Goal: Task Accomplishment & Management: Manage account settings

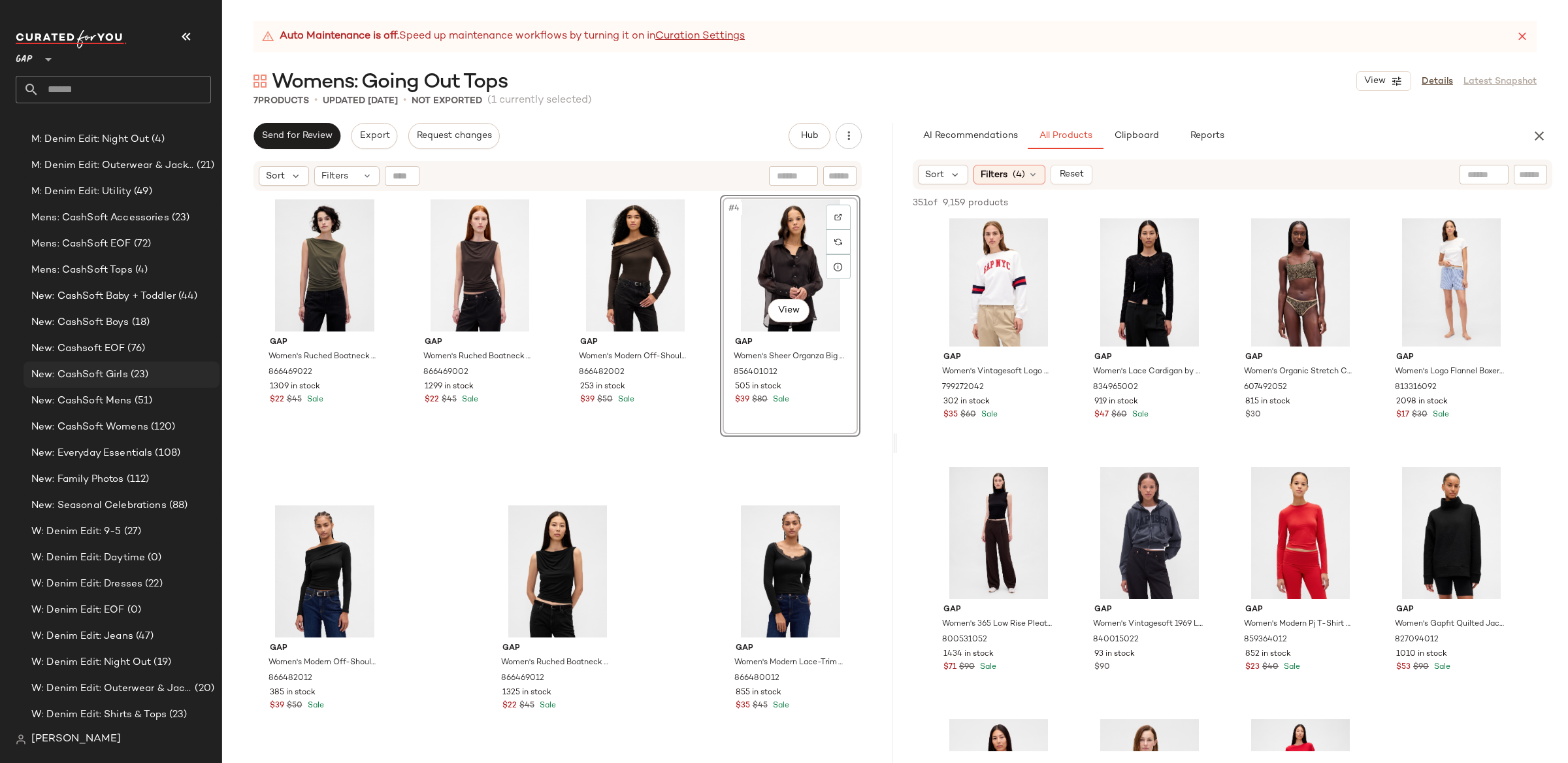
scroll to position [1522, 0]
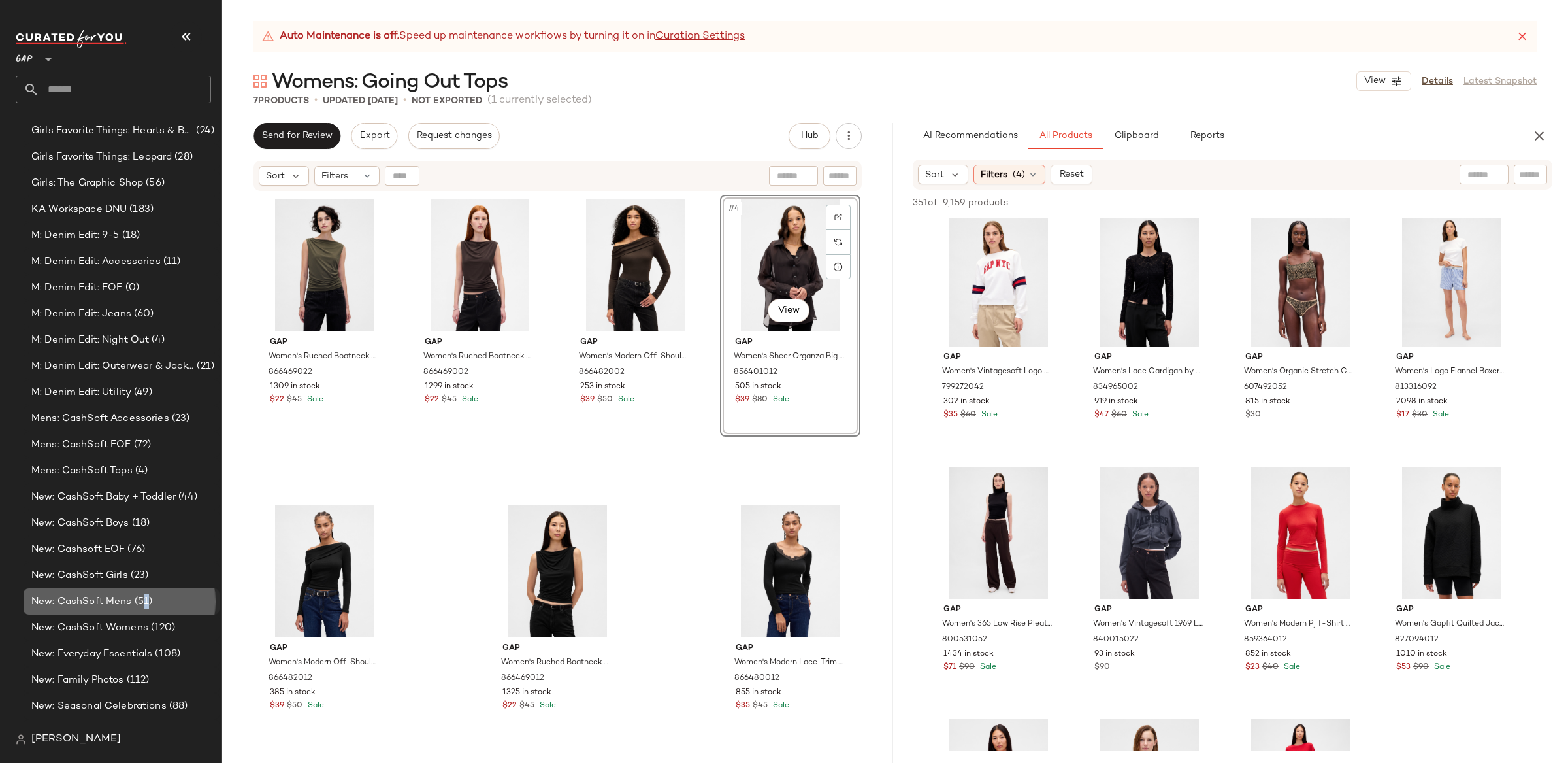
click at [142, 598] on span "(51)" at bounding box center [143, 602] width 21 height 15
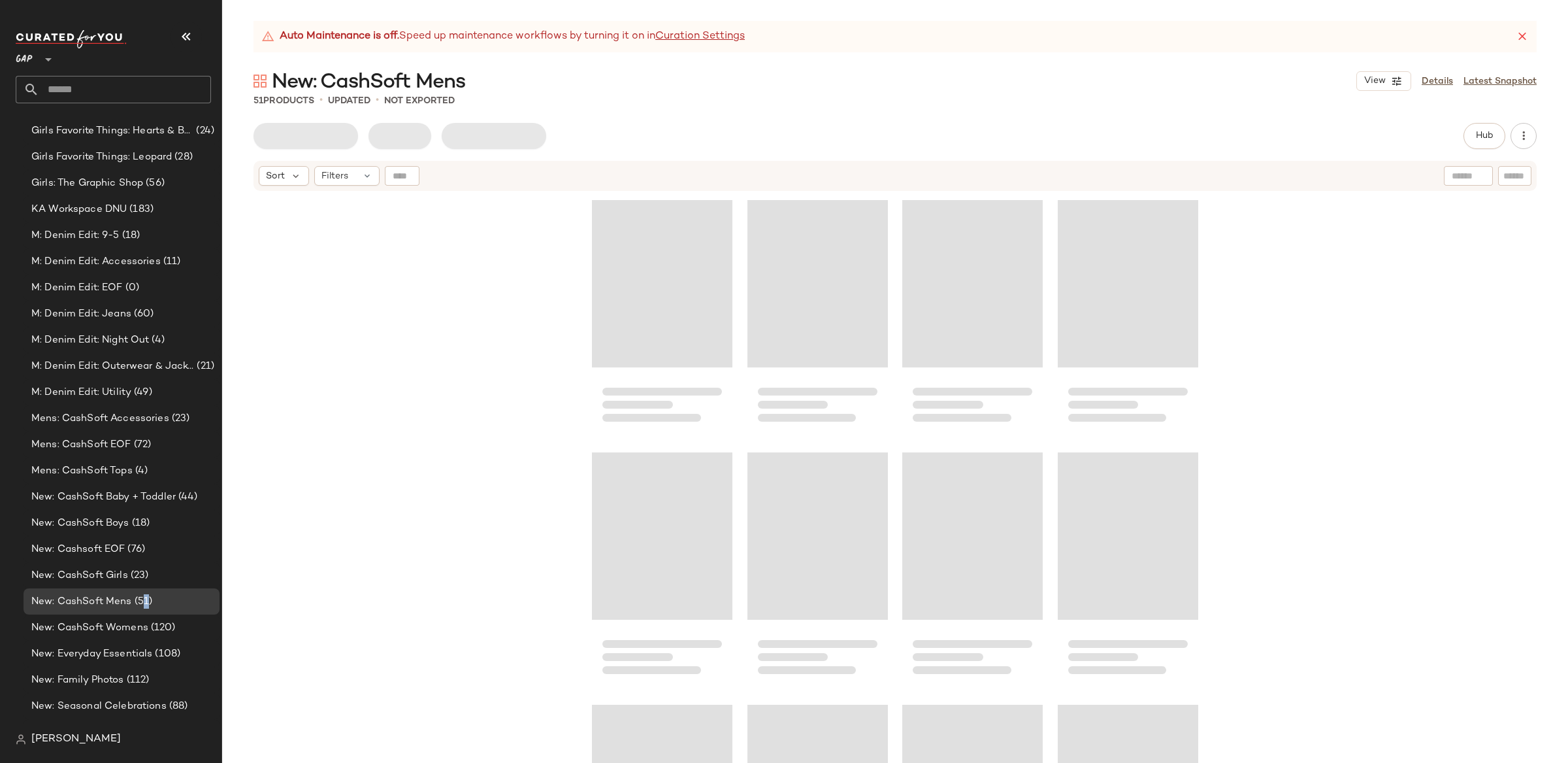
drag, startPoint x: 1439, startPoint y: 79, endPoint x: 1220, endPoint y: 3, distance: 231.8
click at [1438, 79] on link "Details" at bounding box center [1437, 81] width 32 height 14
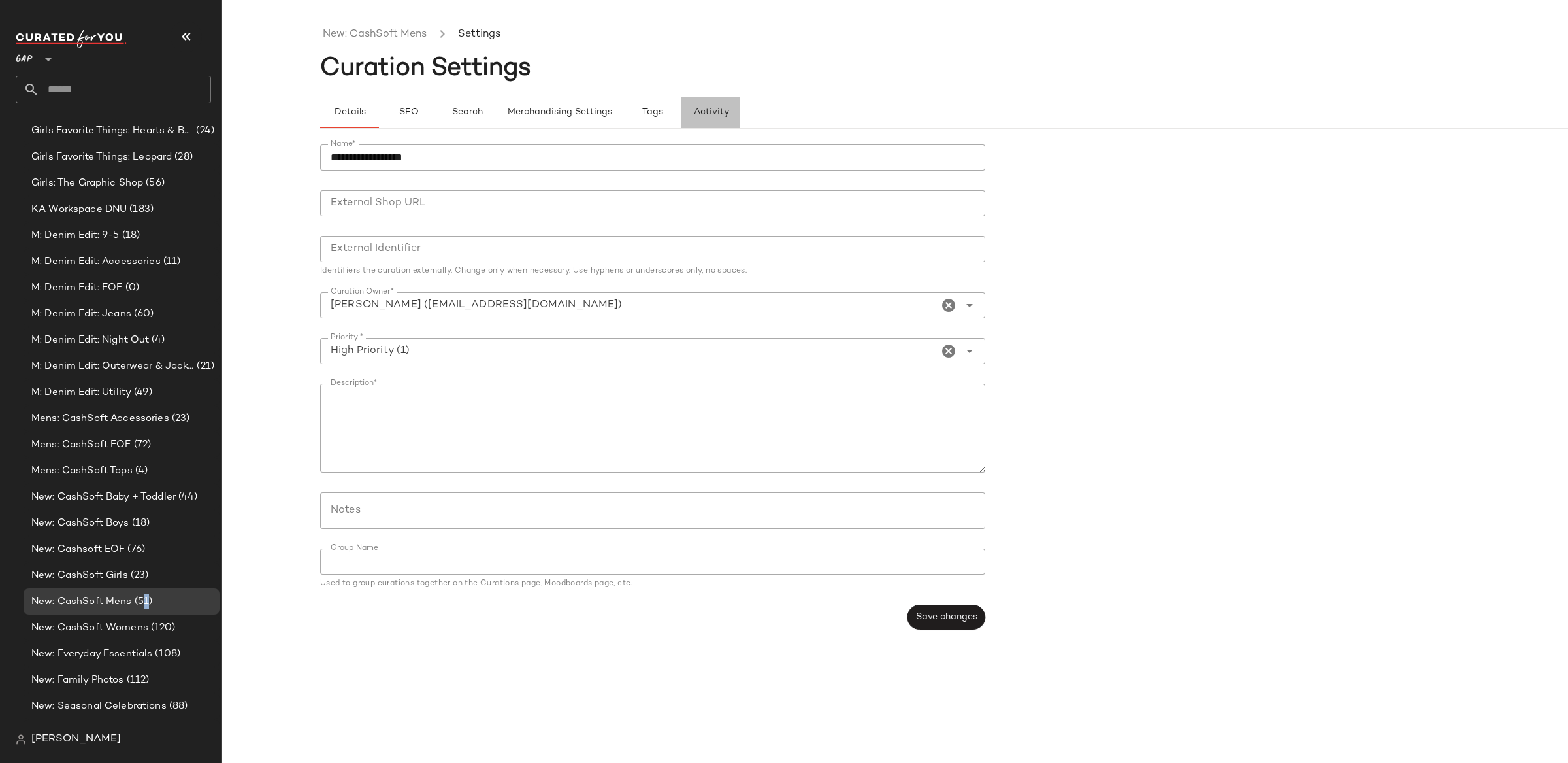
click at [705, 114] on span "Activity" at bounding box center [711, 112] width 36 height 11
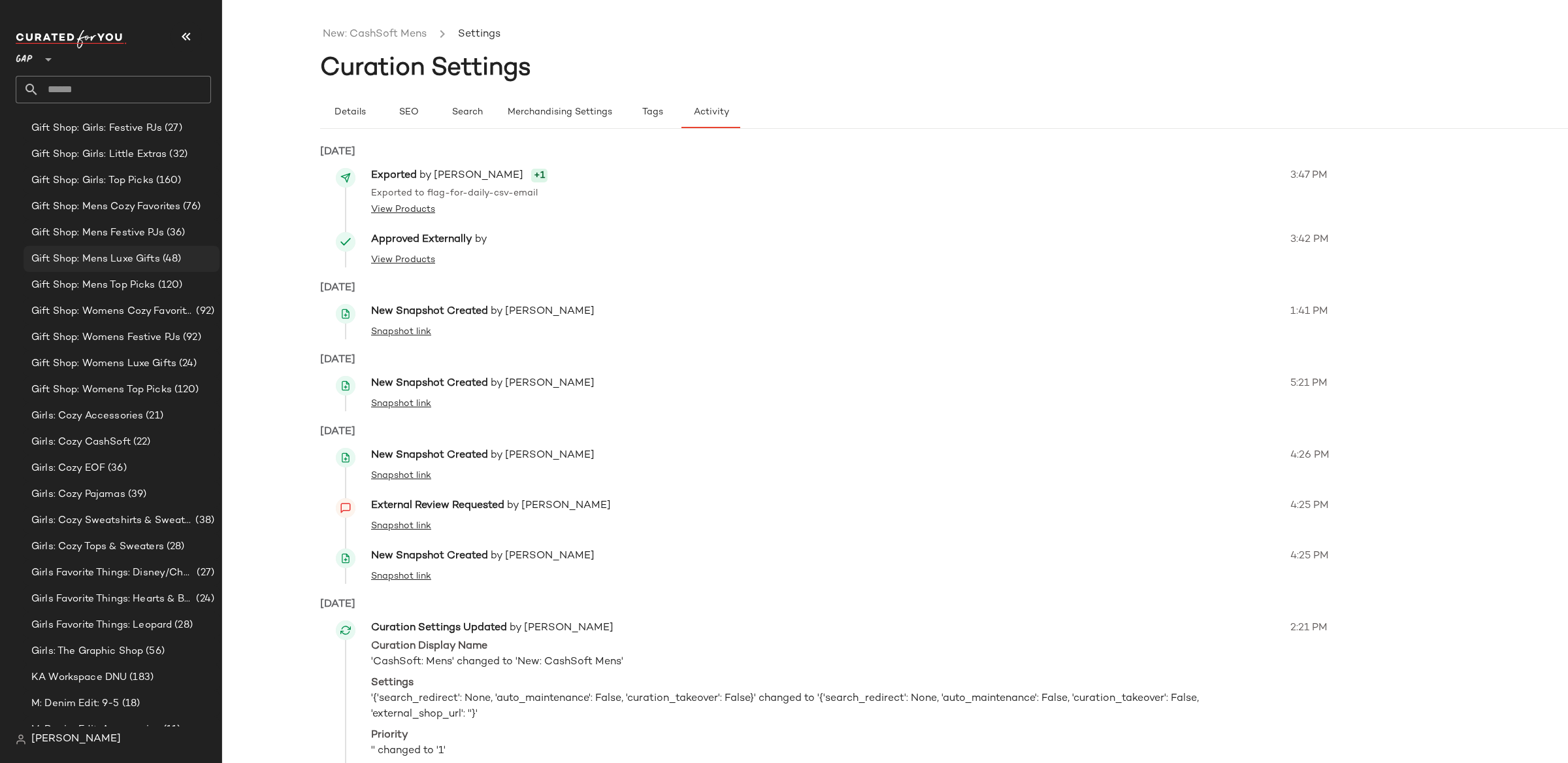
scroll to position [1001, 0]
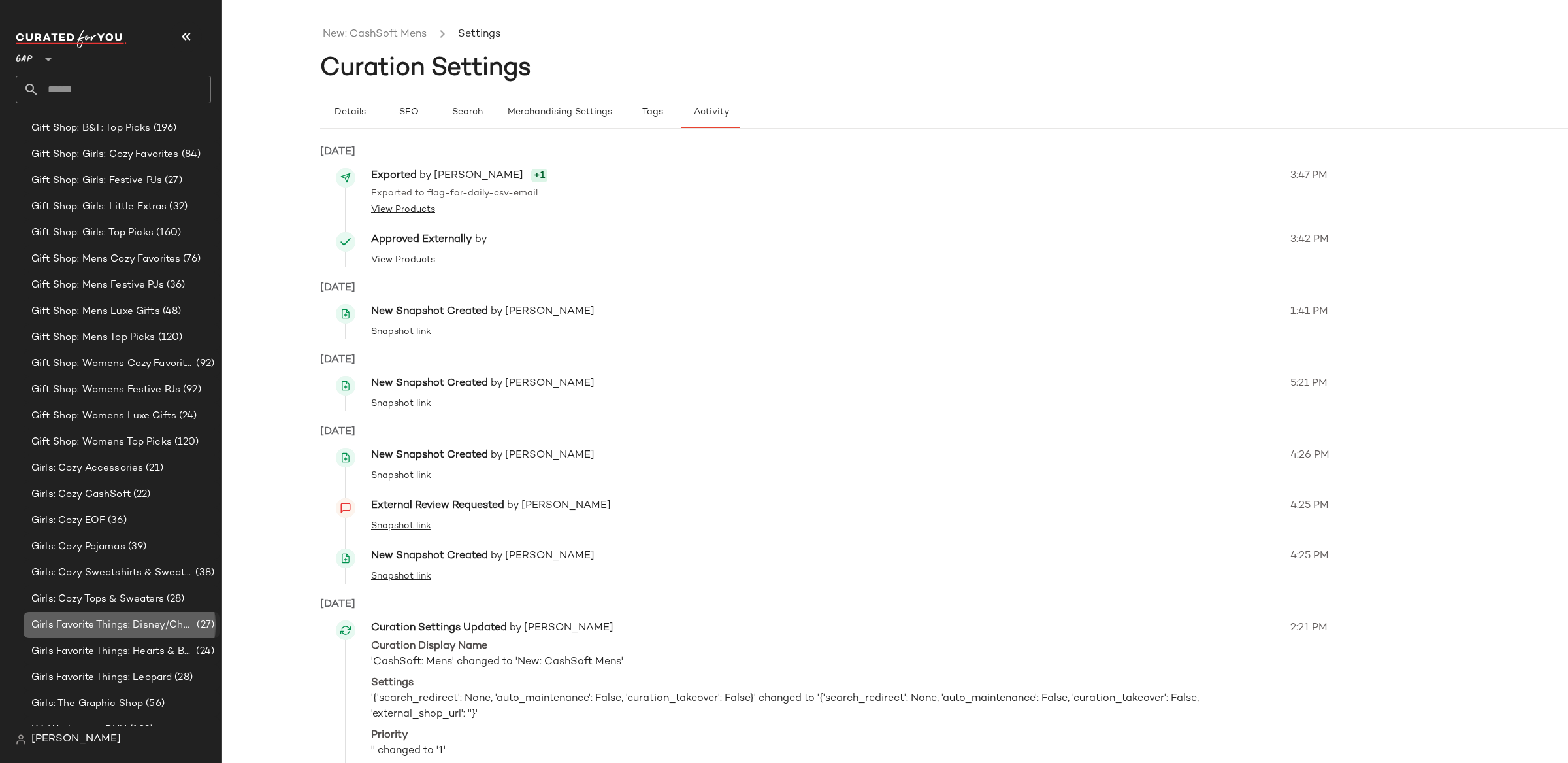
click at [147, 629] on span "Girls Favorite Things: Disney/Characters" at bounding box center [113, 625] width 163 height 15
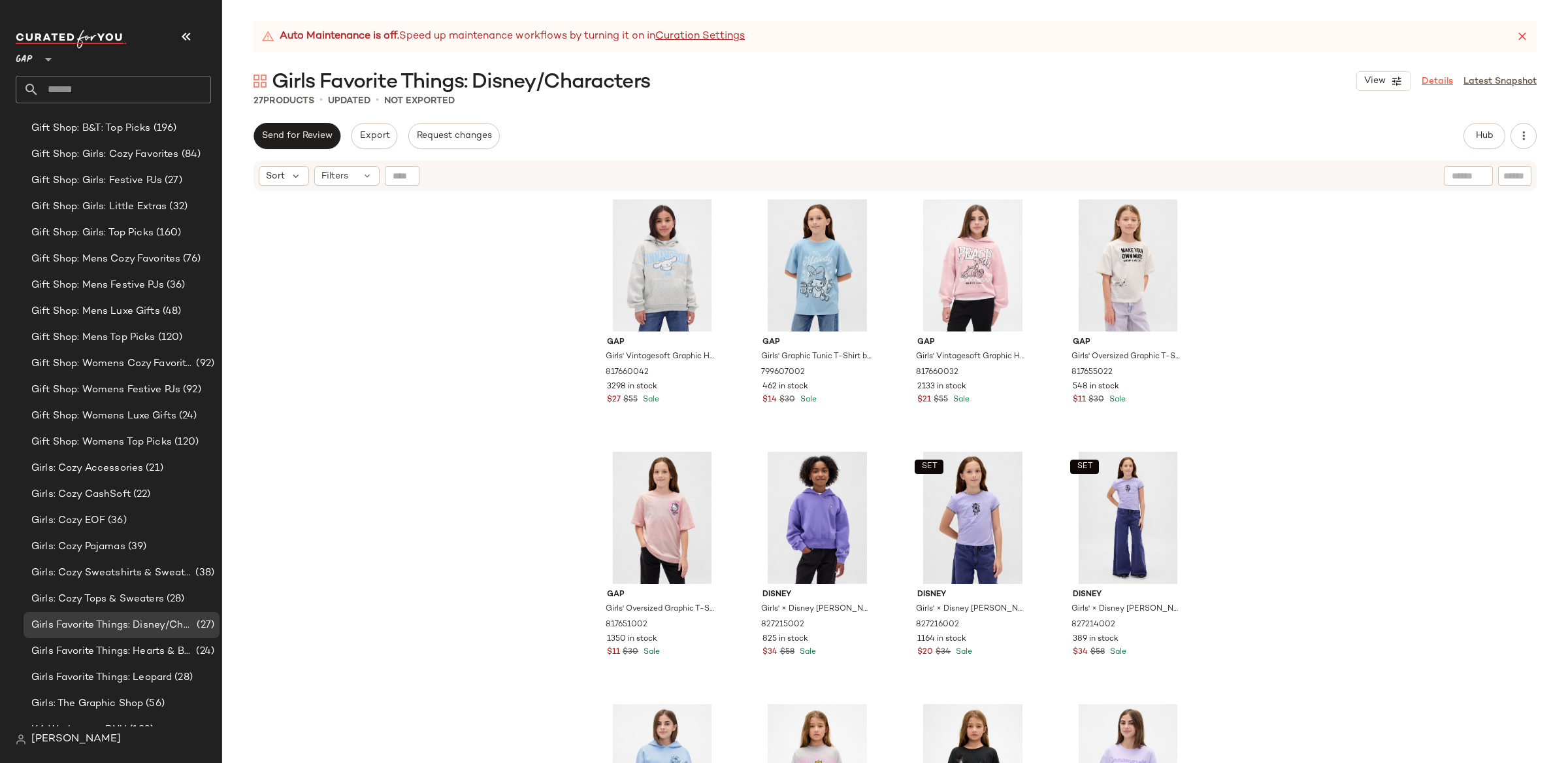
click at [1444, 83] on link "Details" at bounding box center [1437, 81] width 32 height 14
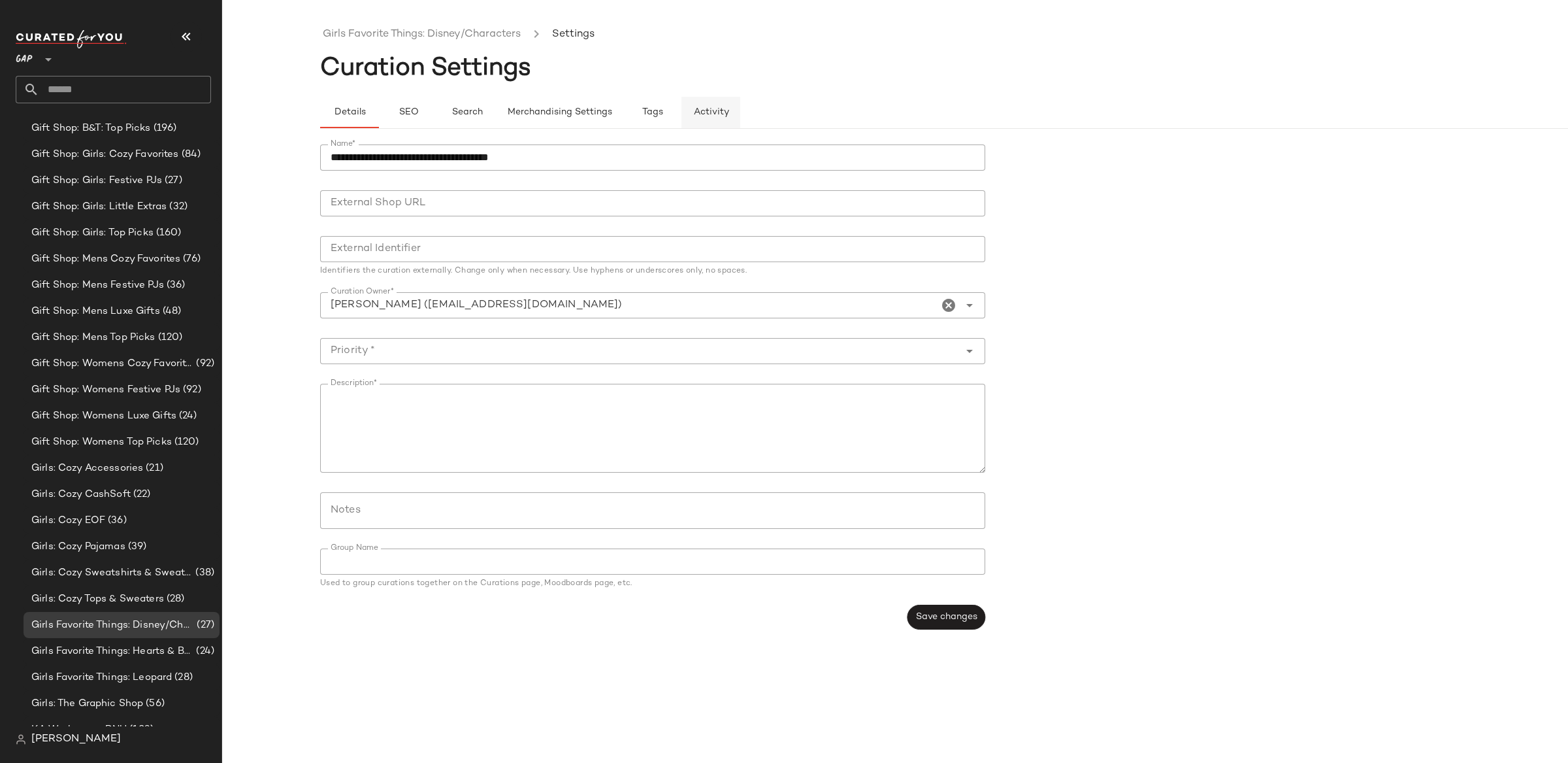
click at [693, 121] on button "Activity" at bounding box center [711, 112] width 59 height 32
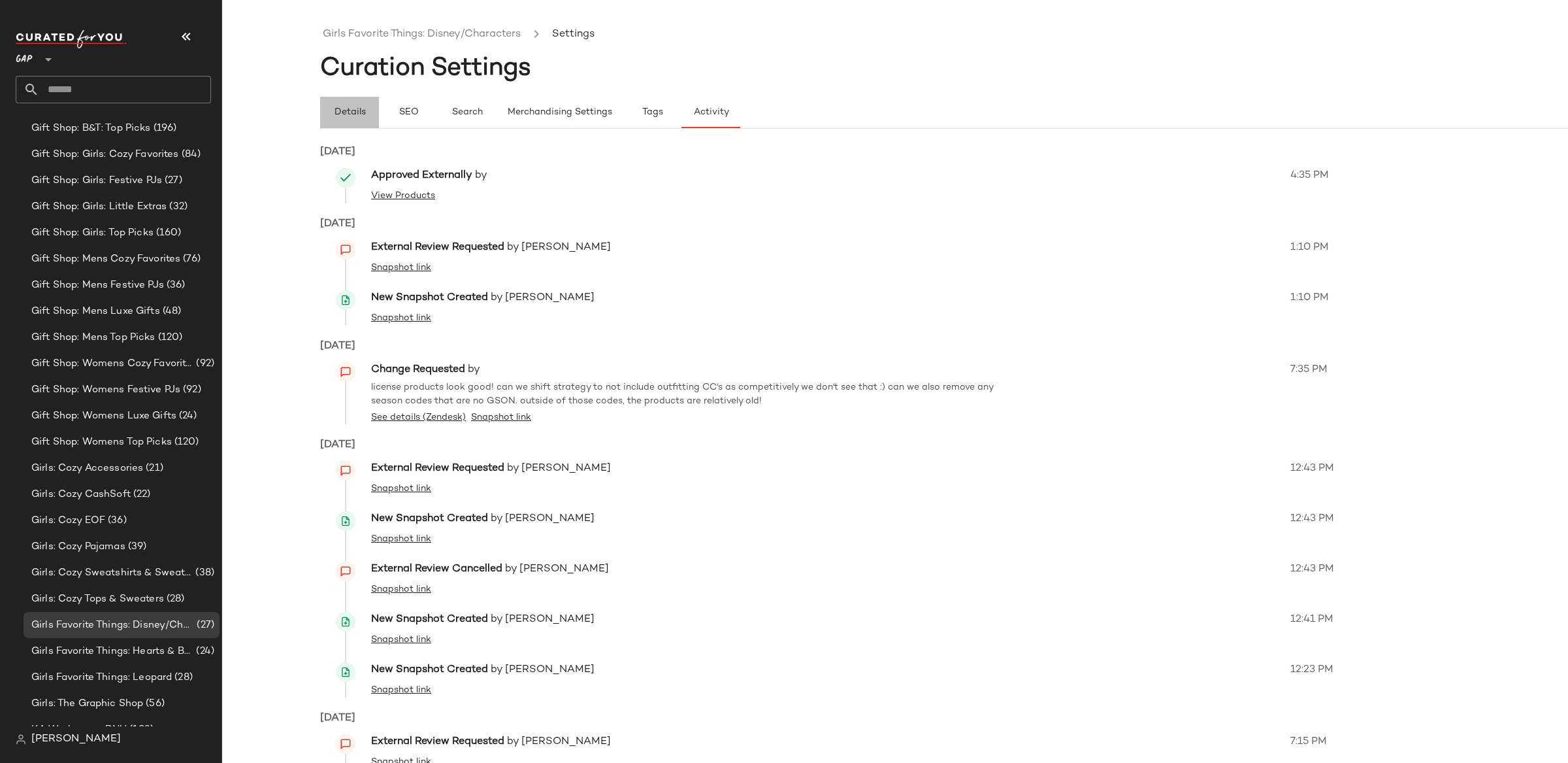
click at [339, 116] on span "Details" at bounding box center [349, 112] width 32 height 11
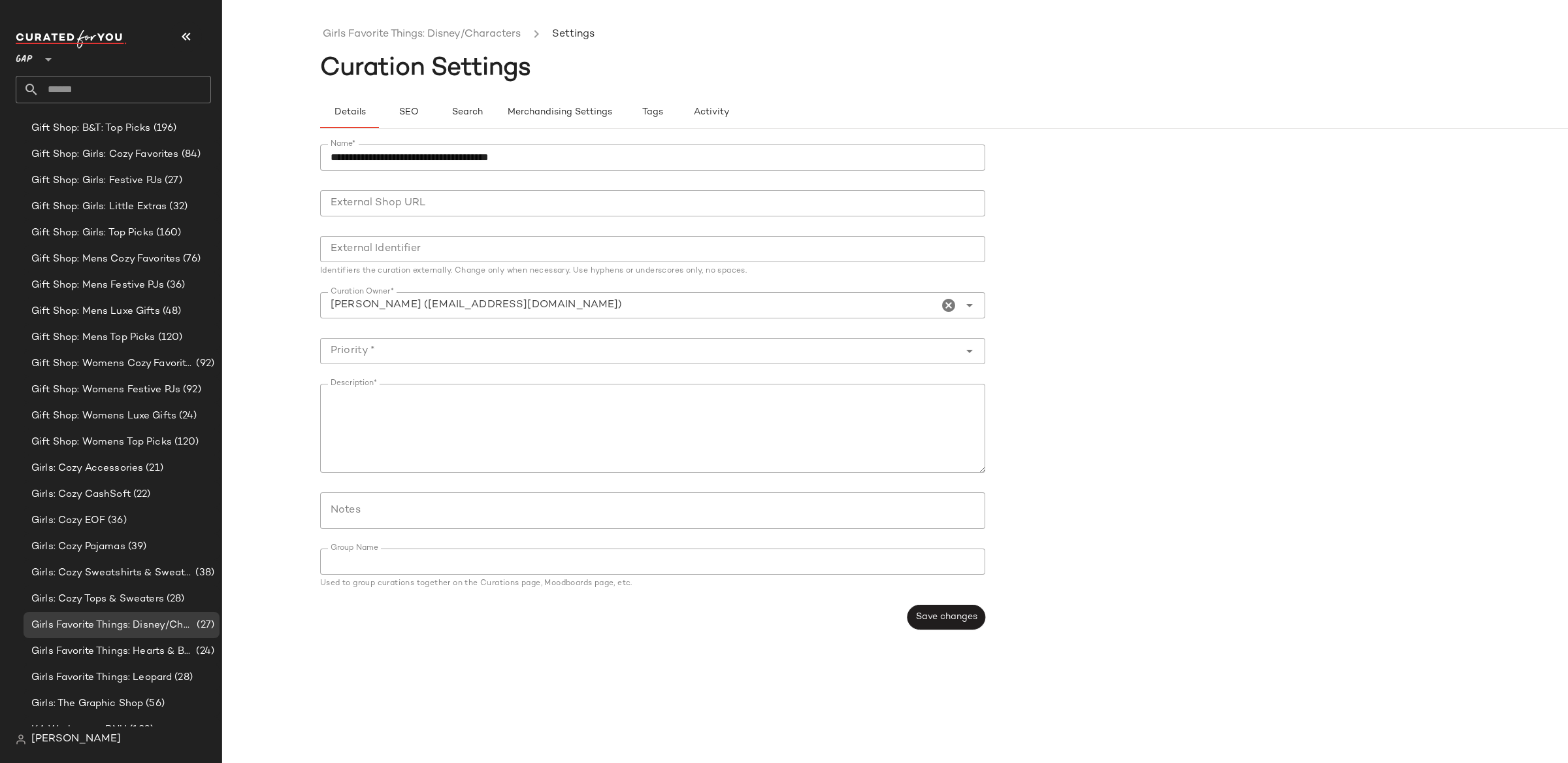
drag, startPoint x: 386, startPoint y: 34, endPoint x: 384, endPoint y: 54, distance: 20.1
click at [385, 34] on link "Girls Favorite Things: Disney/Characters" at bounding box center [421, 34] width 198 height 17
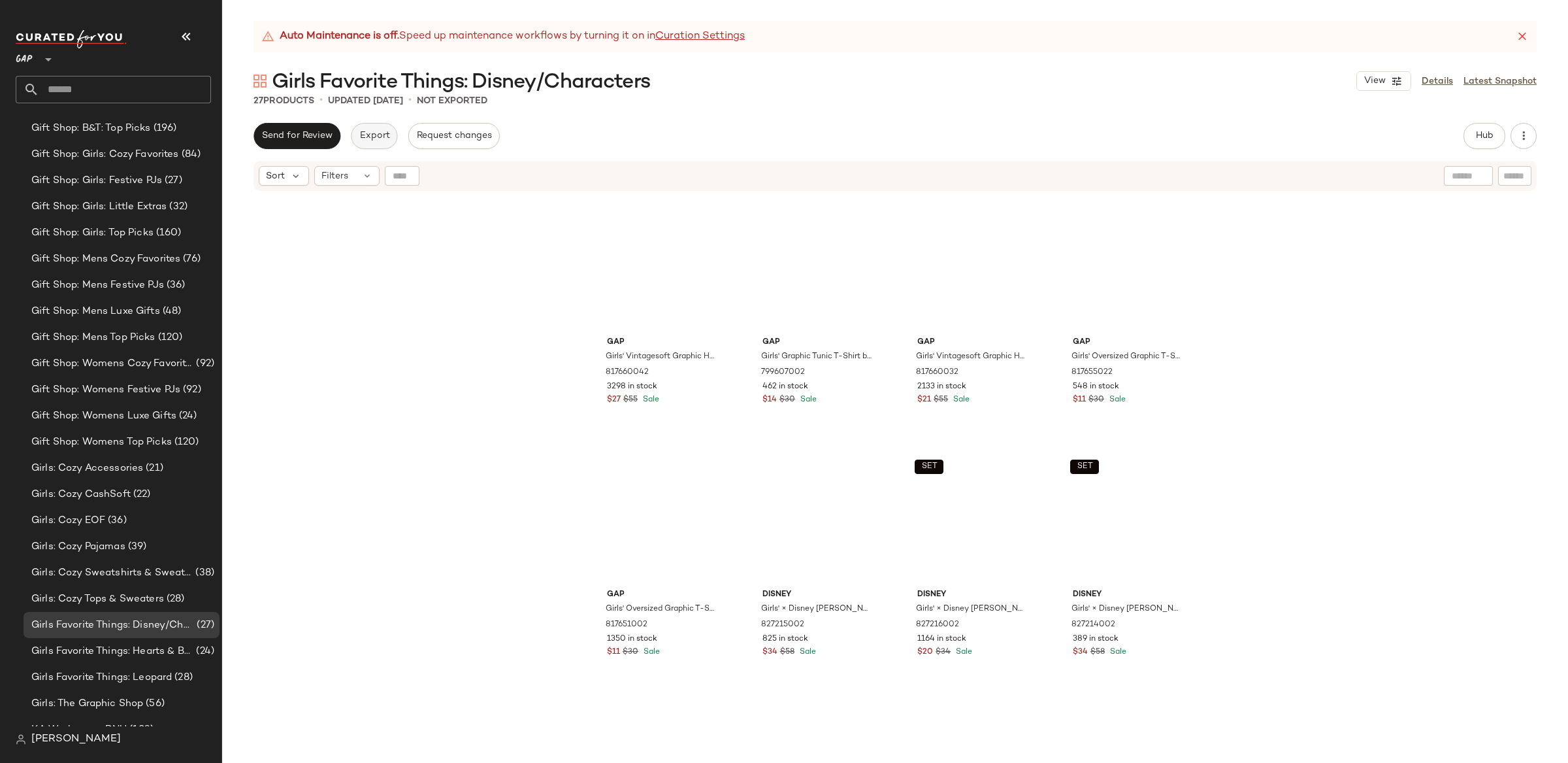
click at [373, 131] on span "Export" at bounding box center [374, 135] width 31 height 11
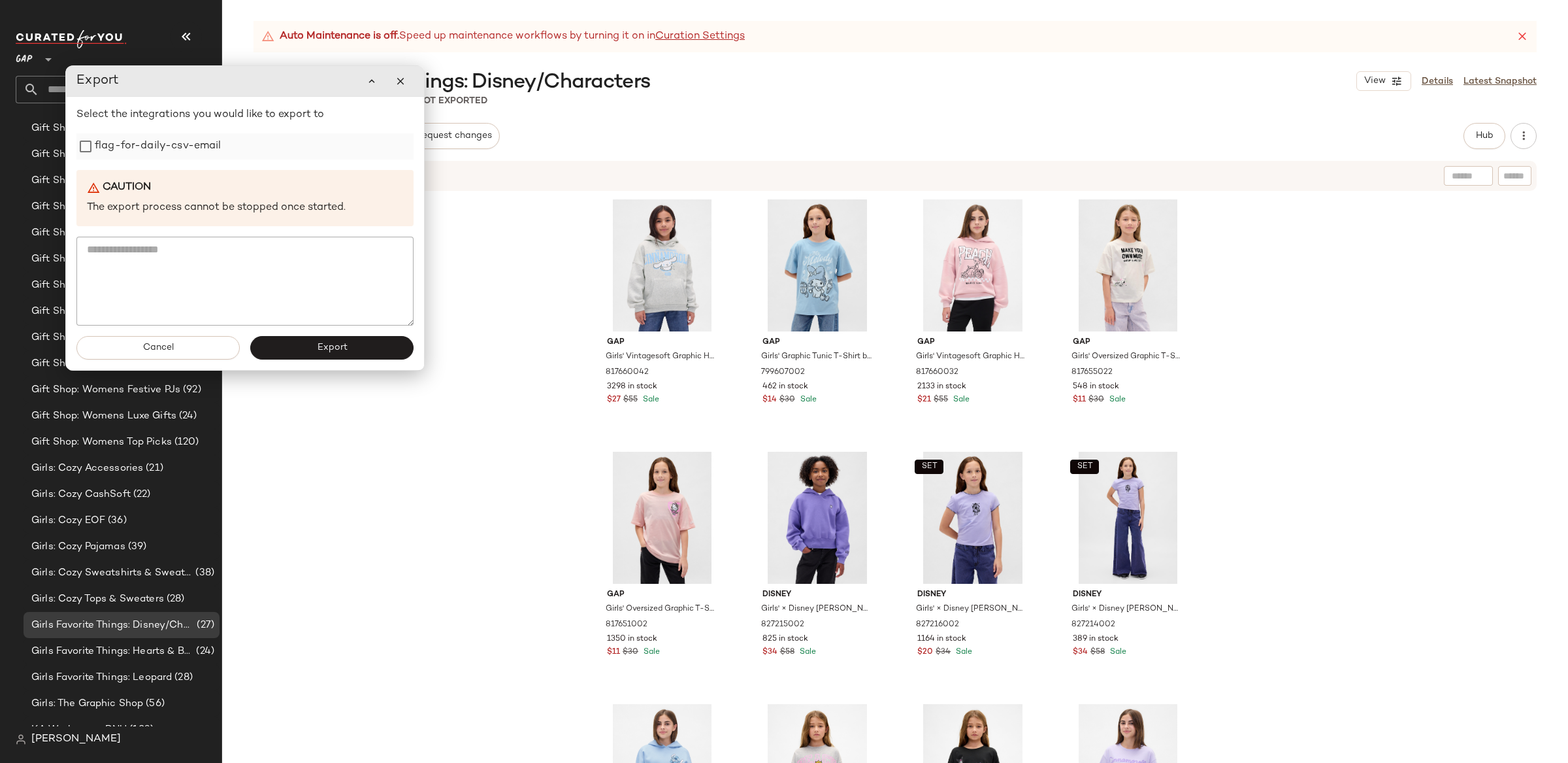
click at [150, 144] on label "flag-for-daily-csv-email" at bounding box center [158, 146] width 126 height 26
click at [377, 349] on button "Export" at bounding box center [332, 347] width 164 height 24
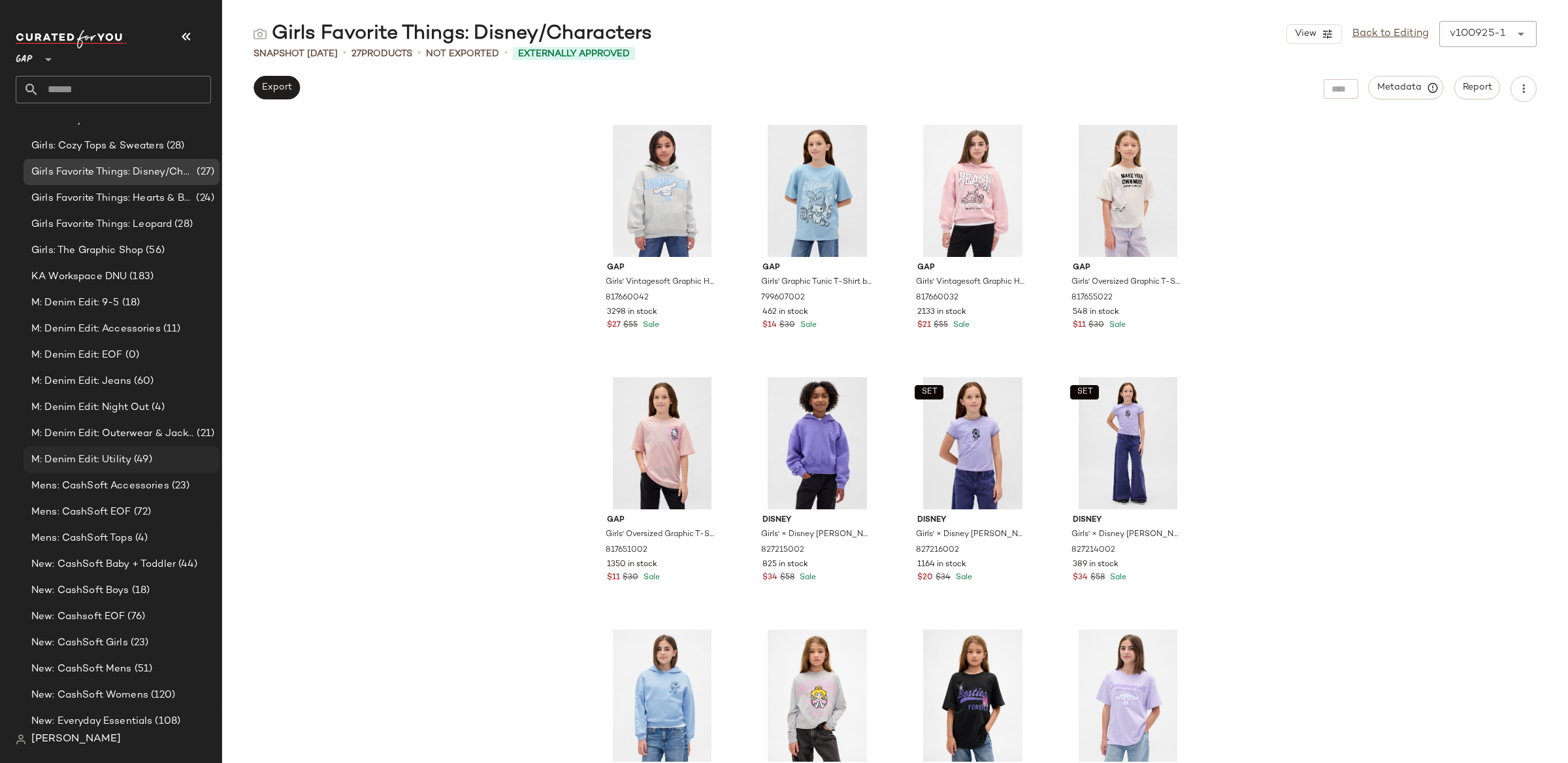
scroll to position [2011, 0]
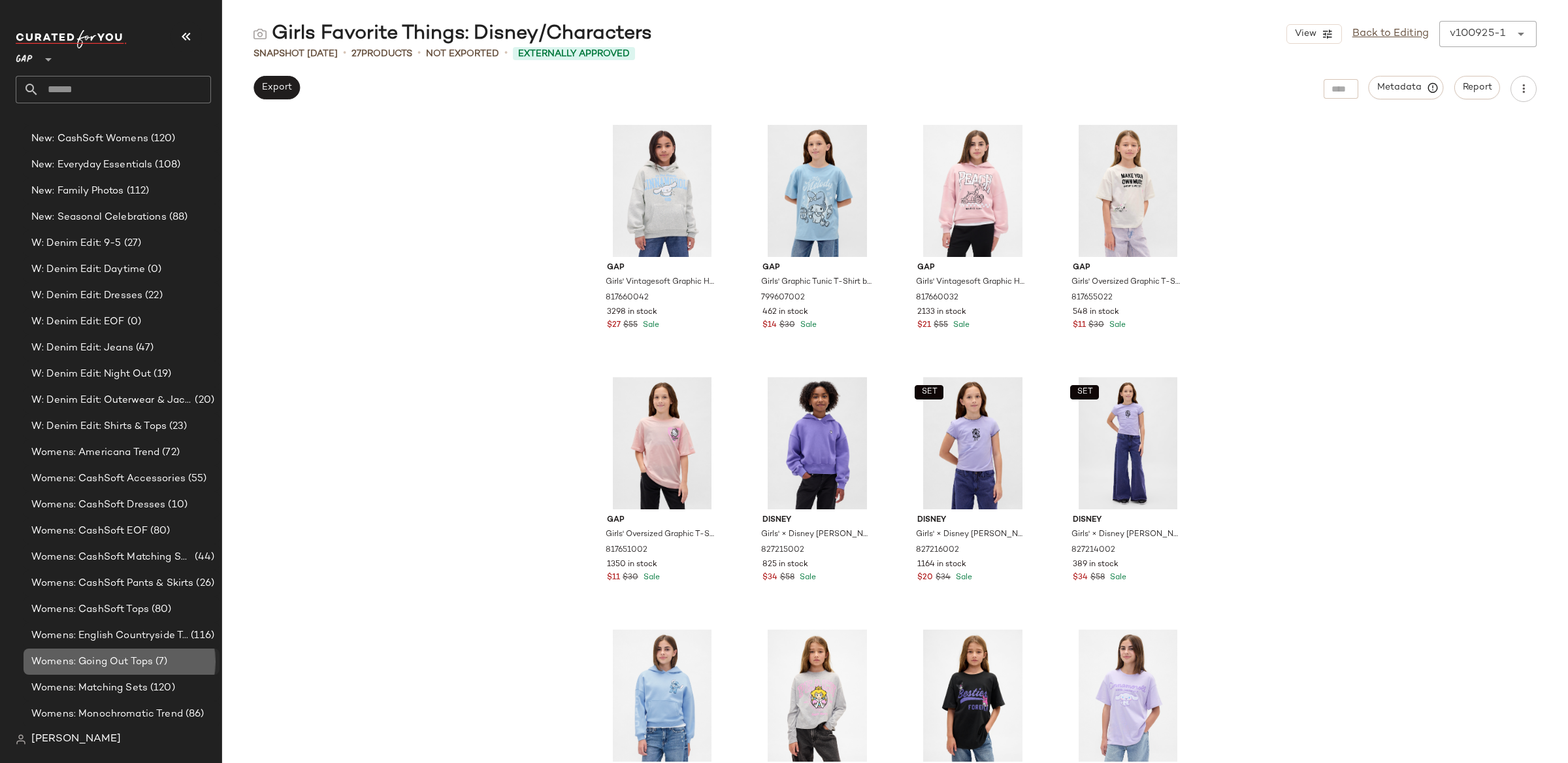
click at [108, 662] on span "Womens: Going Out Tops" at bounding box center [92, 662] width 122 height 15
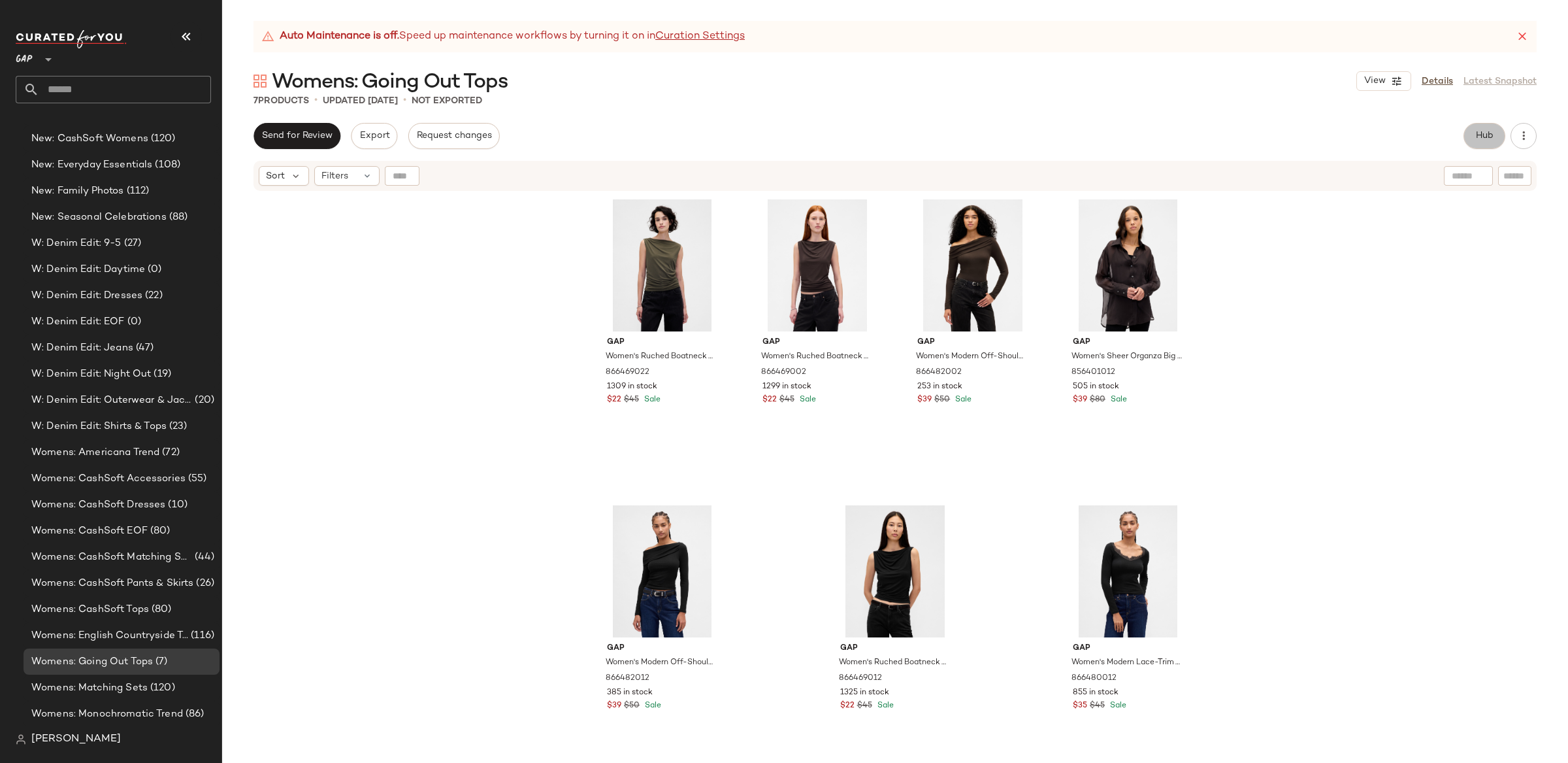
click at [1483, 140] on span "Hub" at bounding box center [1484, 135] width 19 height 11
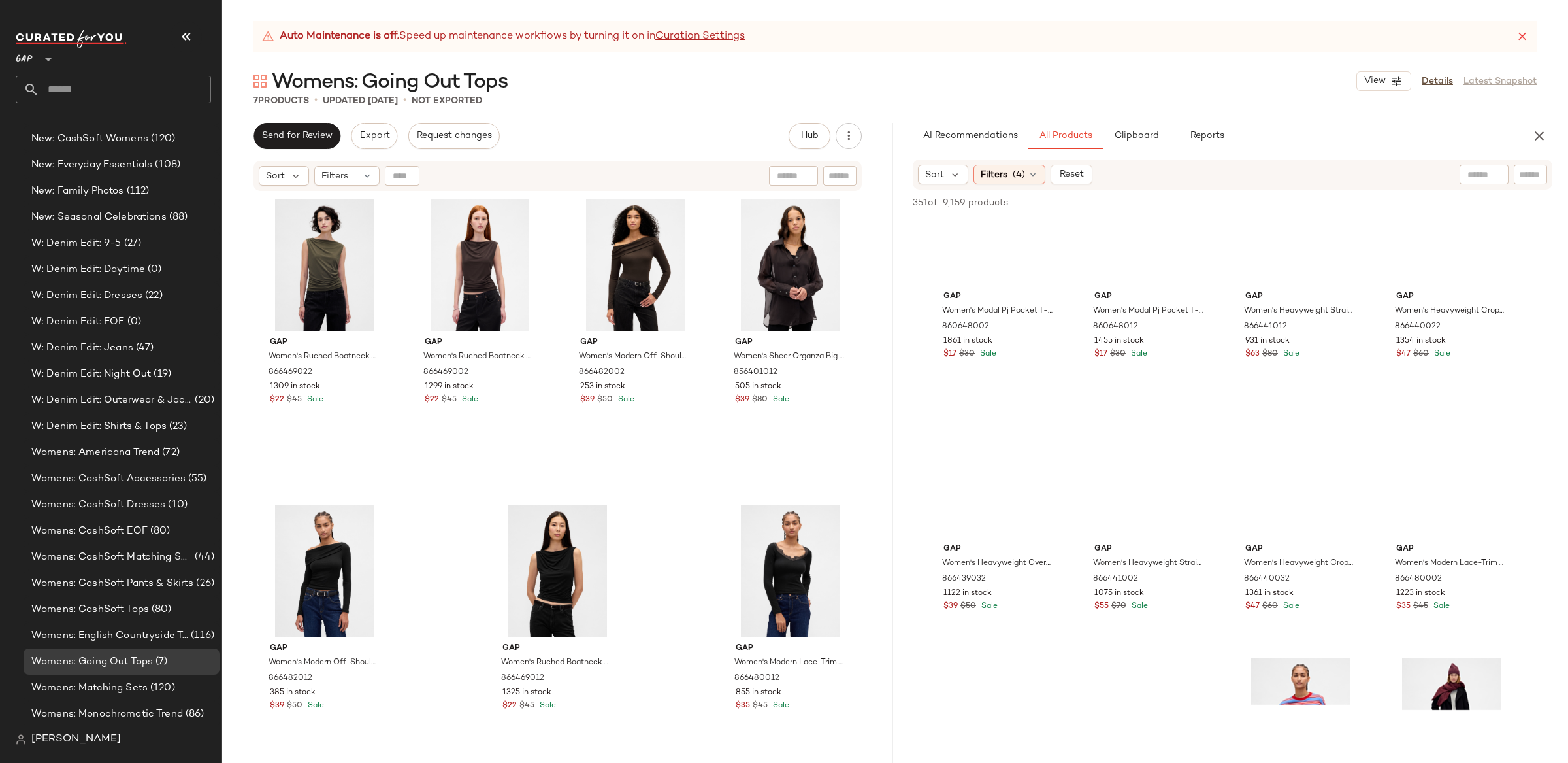
scroll to position [4503, 0]
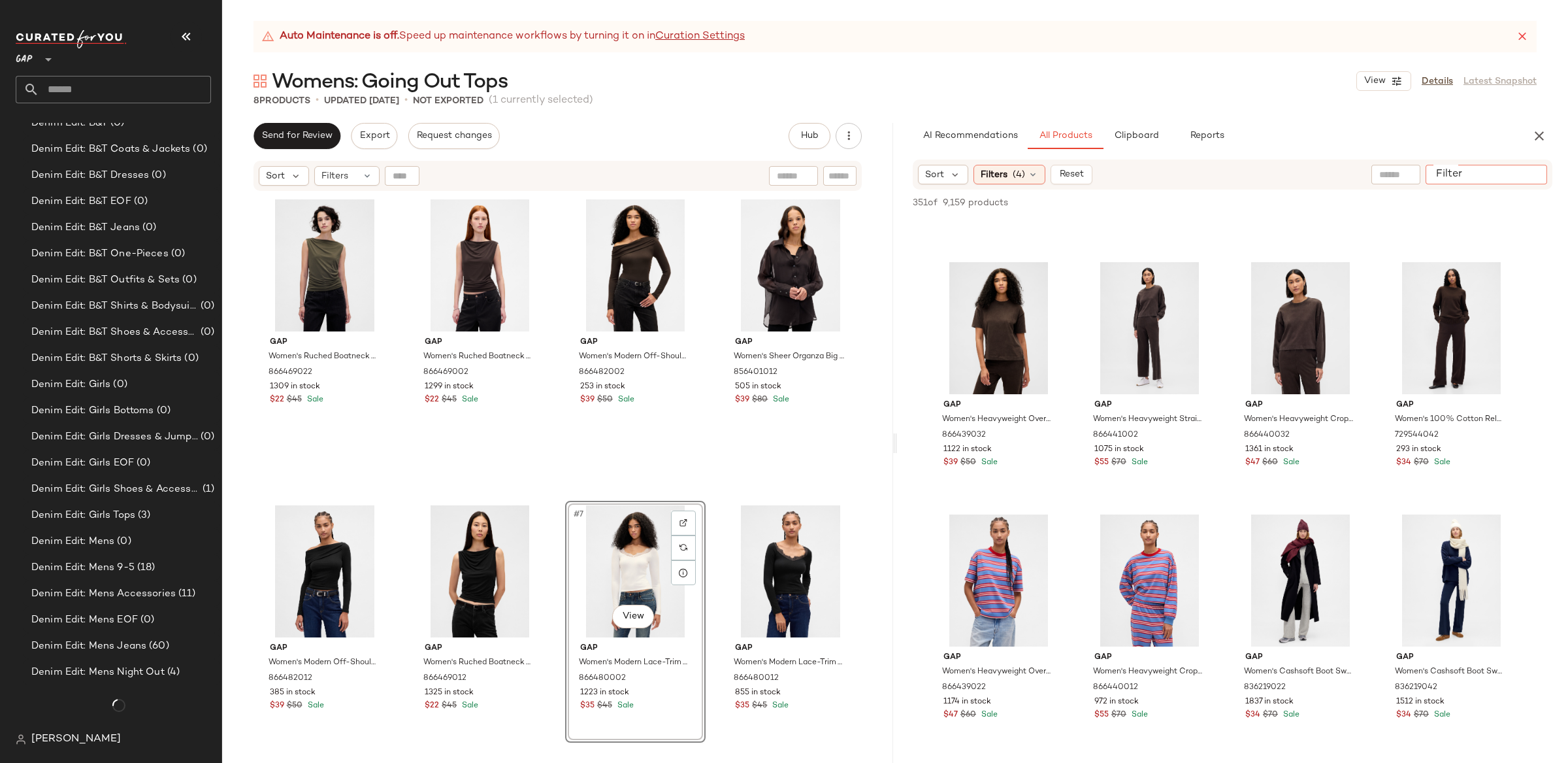
click at [1534, 176] on input "Filter" at bounding box center [1486, 174] width 111 height 14
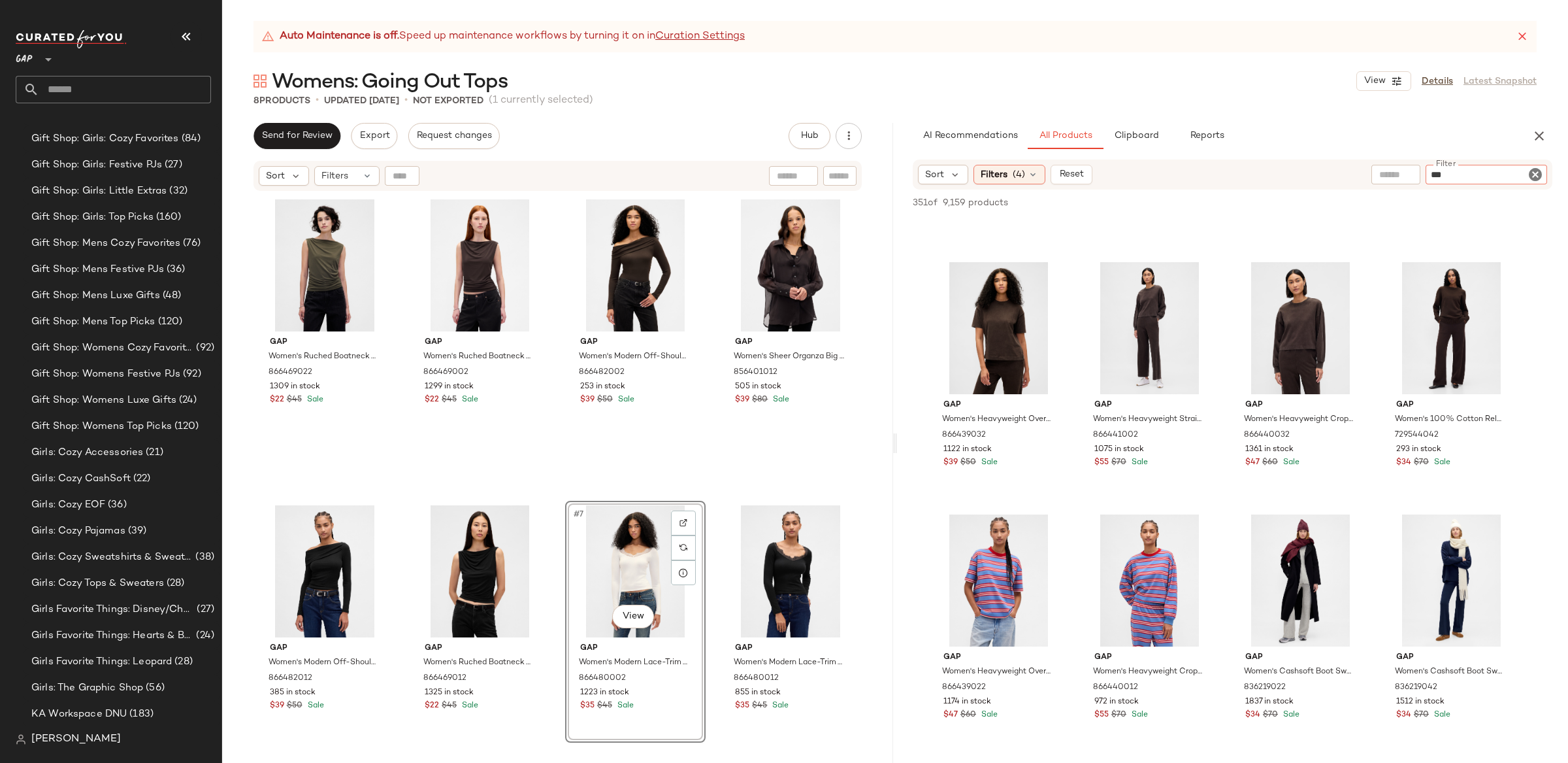
type input "****"
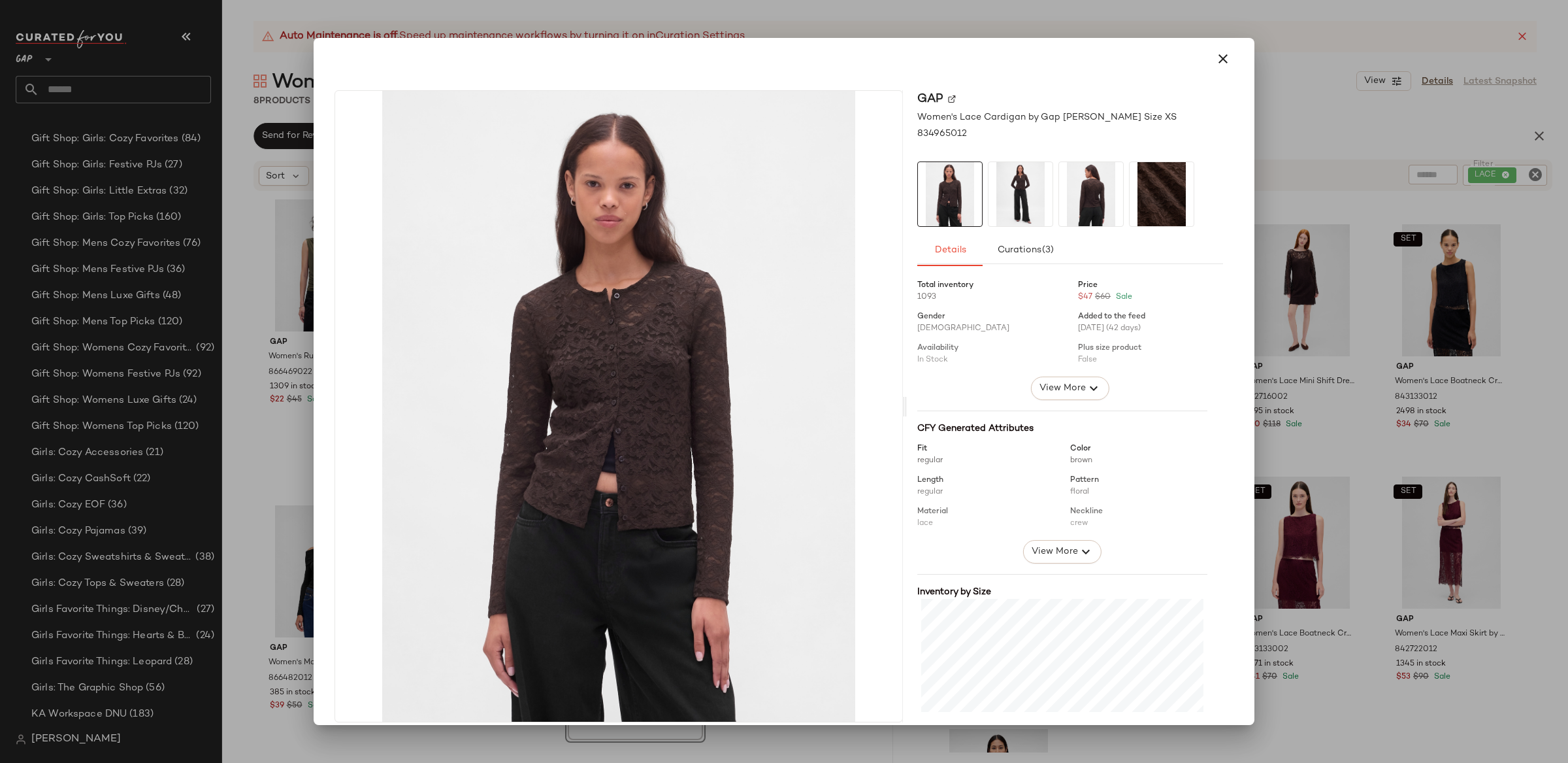
drag, startPoint x: 1216, startPoint y: 64, endPoint x: 1191, endPoint y: 227, distance: 164.9
click at [1216, 64] on icon "button" at bounding box center [1223, 58] width 15 height 15
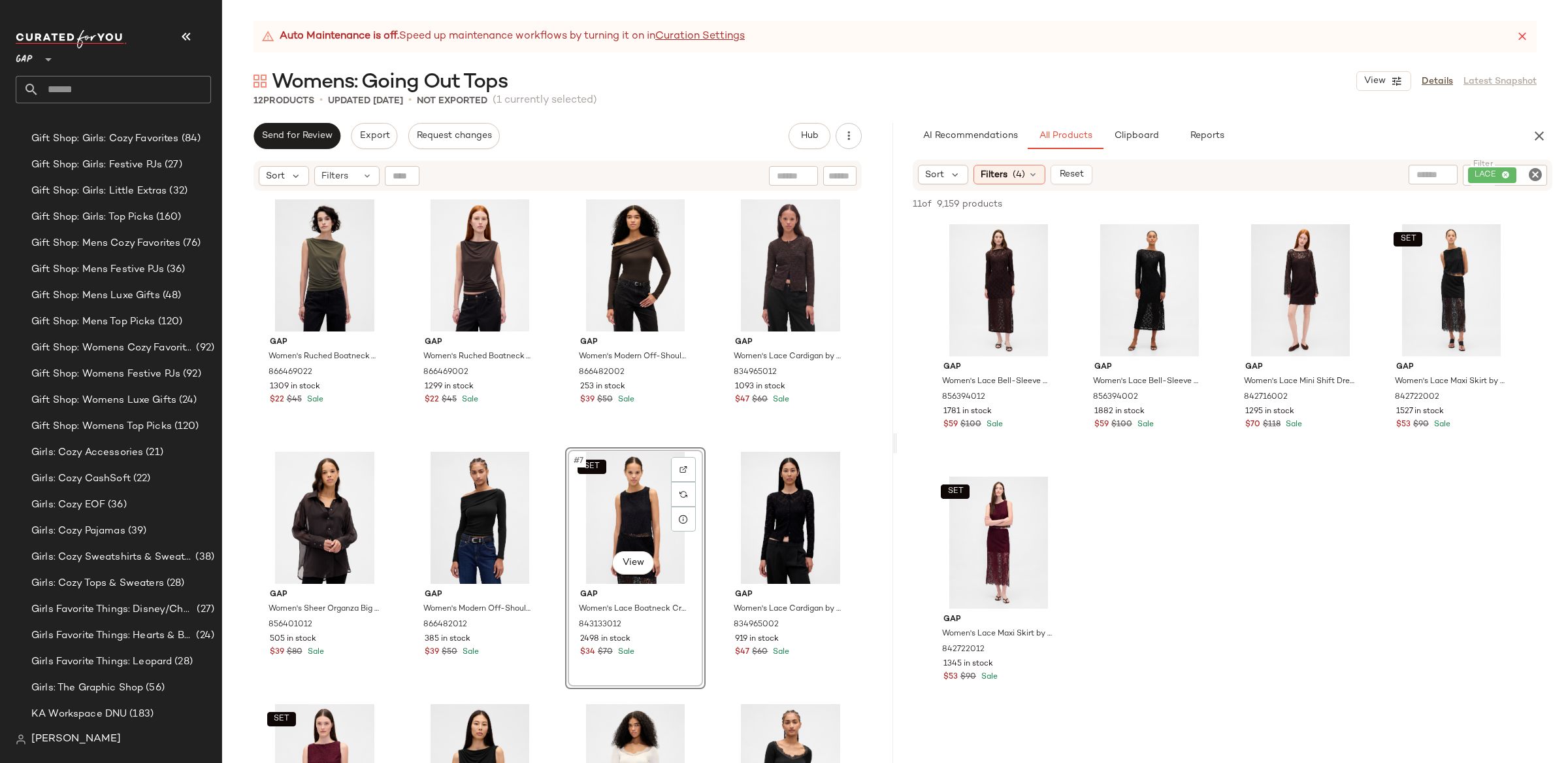
click at [1532, 169] on icon "Clear Filter" at bounding box center [1535, 174] width 15 height 15
click at [1391, 177] on input "text" at bounding box center [1395, 174] width 33 height 14
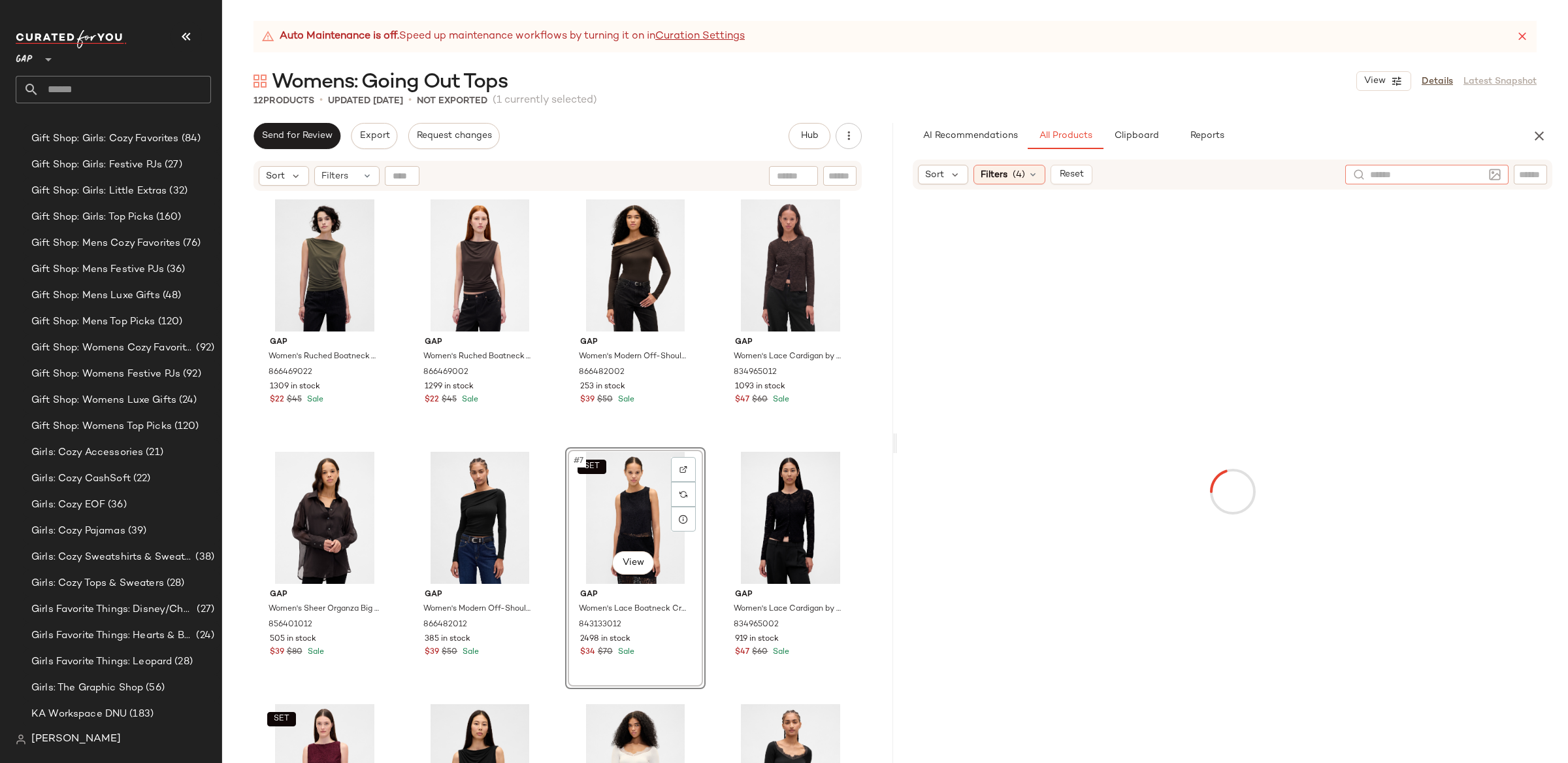
type input "*"
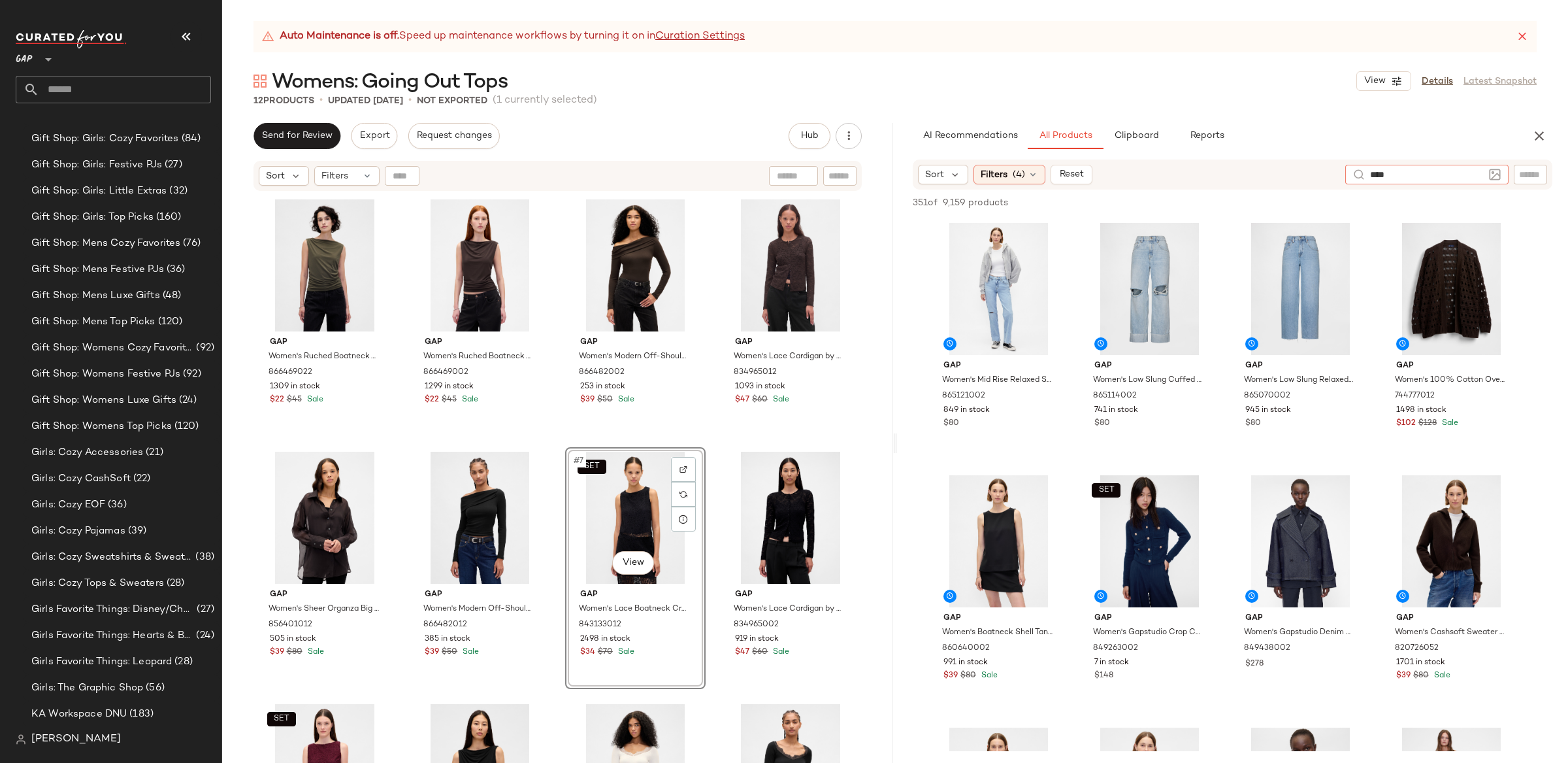
type input "*****"
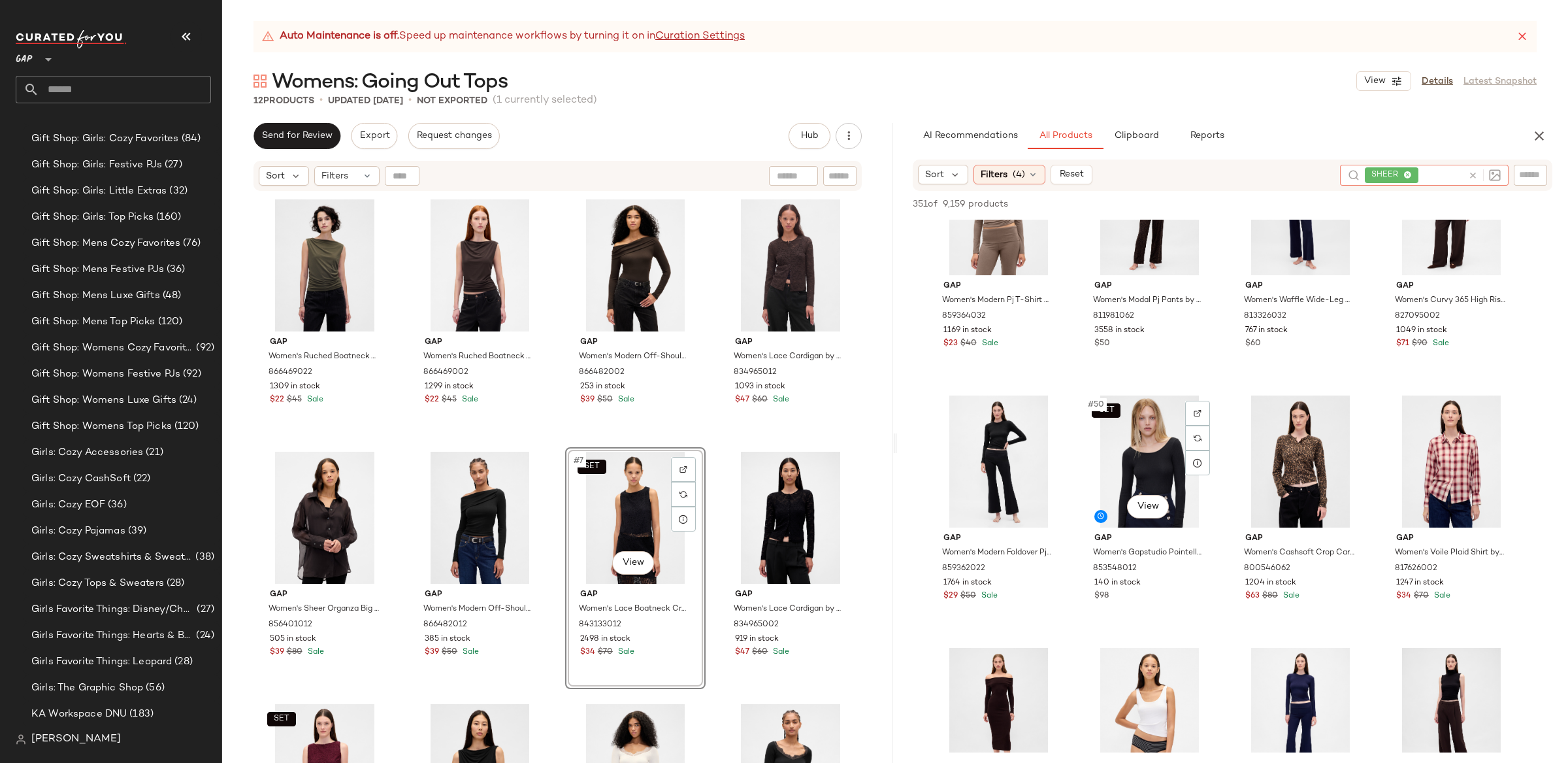
scroll to position [2880, 0]
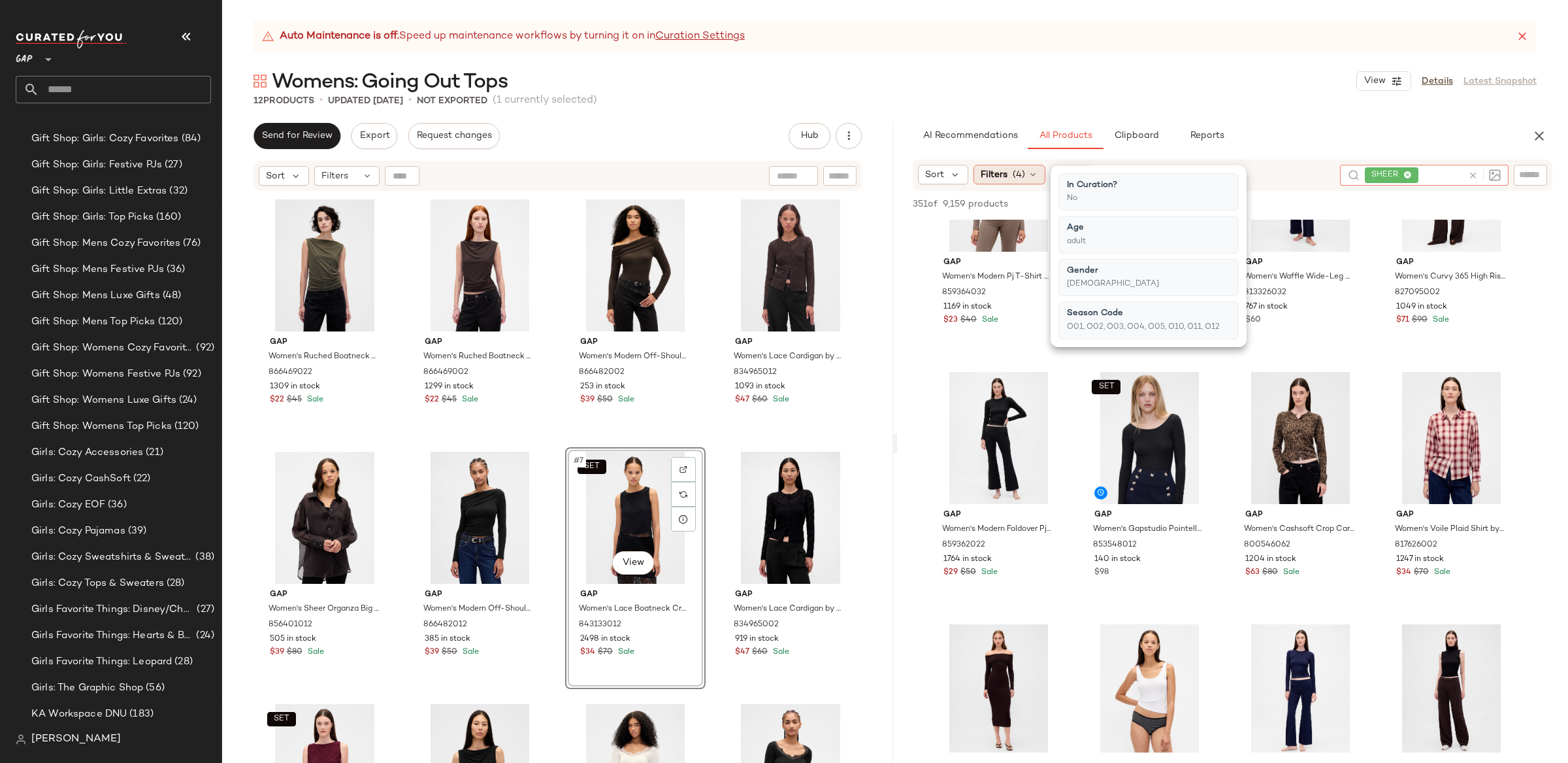
click at [1014, 172] on span "(4)" at bounding box center [1019, 174] width 12 height 14
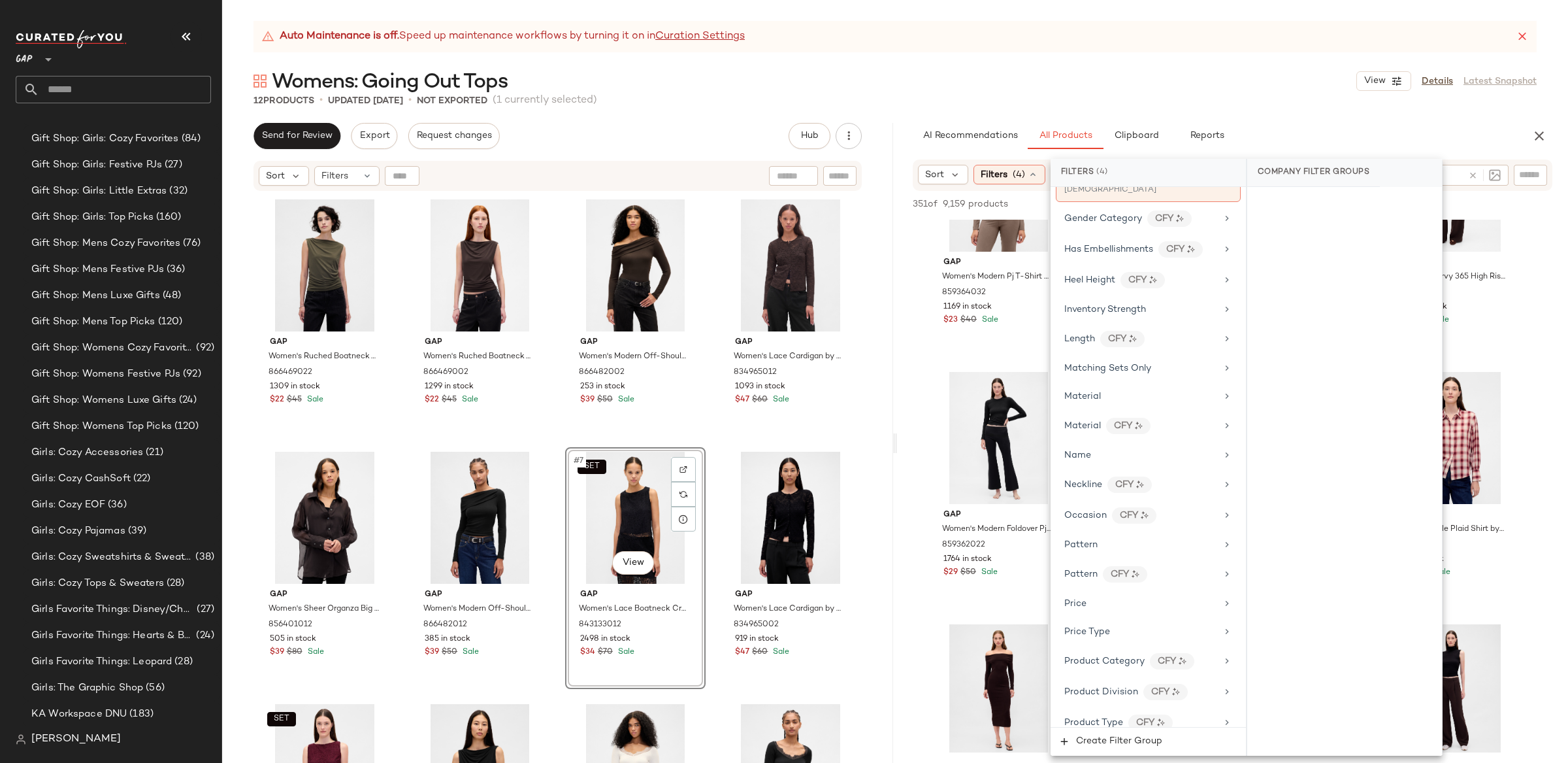
scroll to position [780, 0]
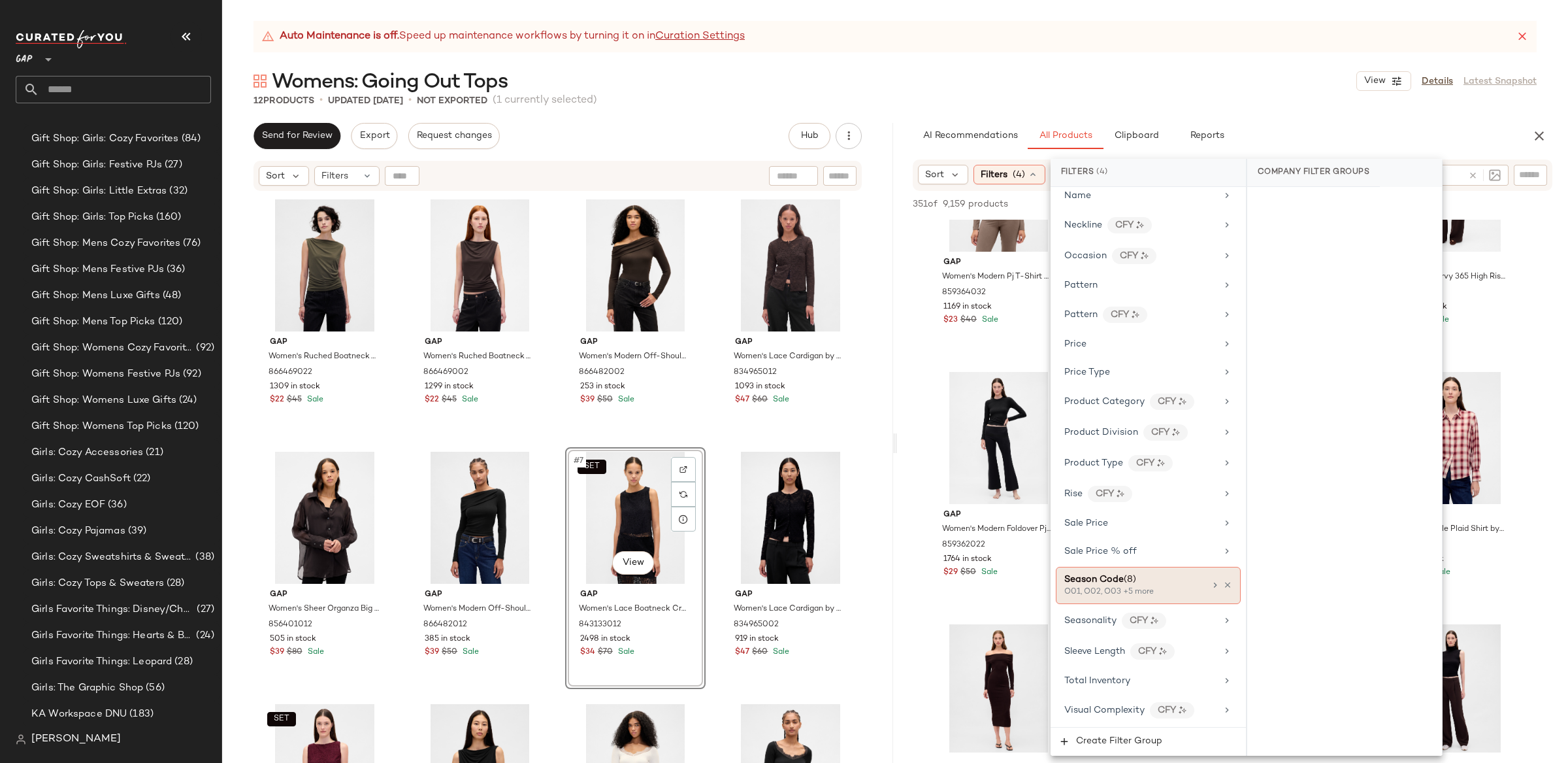
click at [1224, 589] on icon at bounding box center [1227, 585] width 9 height 9
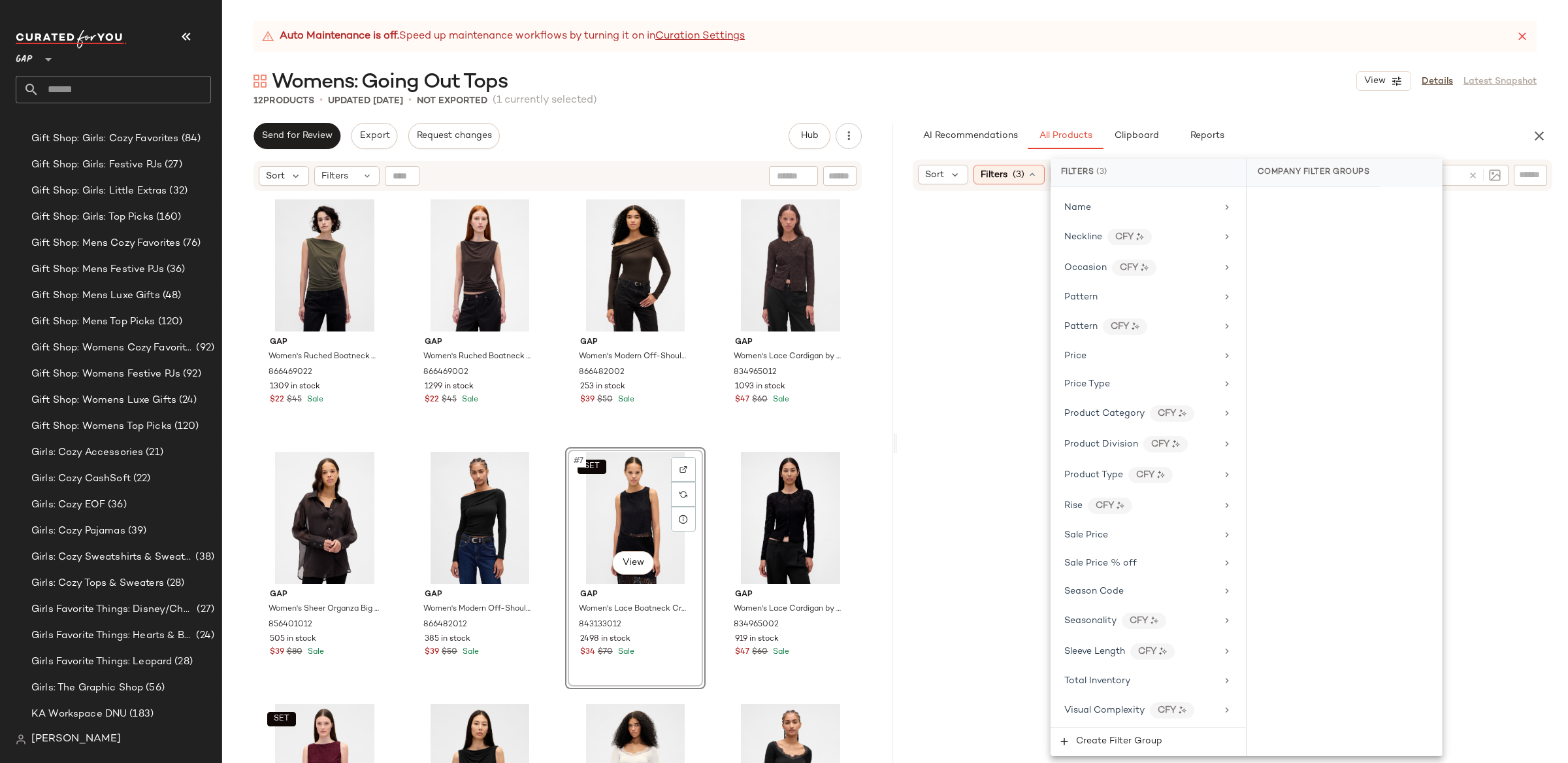
click at [1340, 103] on div "12 Products • updated Oct 10th • Not Exported (1 currently selected)" at bounding box center [895, 101] width 1346 height 13
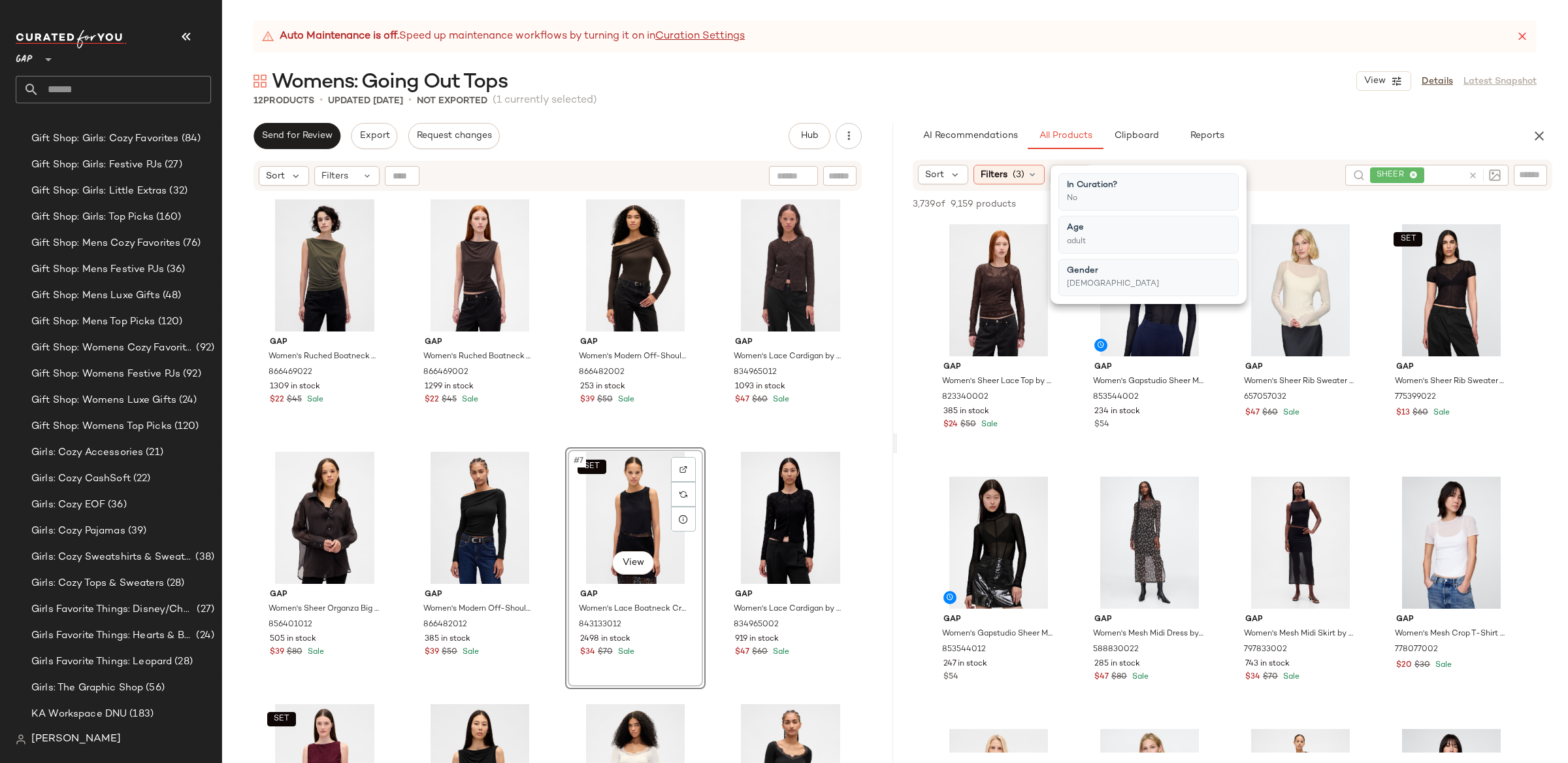
click at [1398, 146] on div "AI Recommendations All Products Clipboard Reports" at bounding box center [1211, 136] width 598 height 26
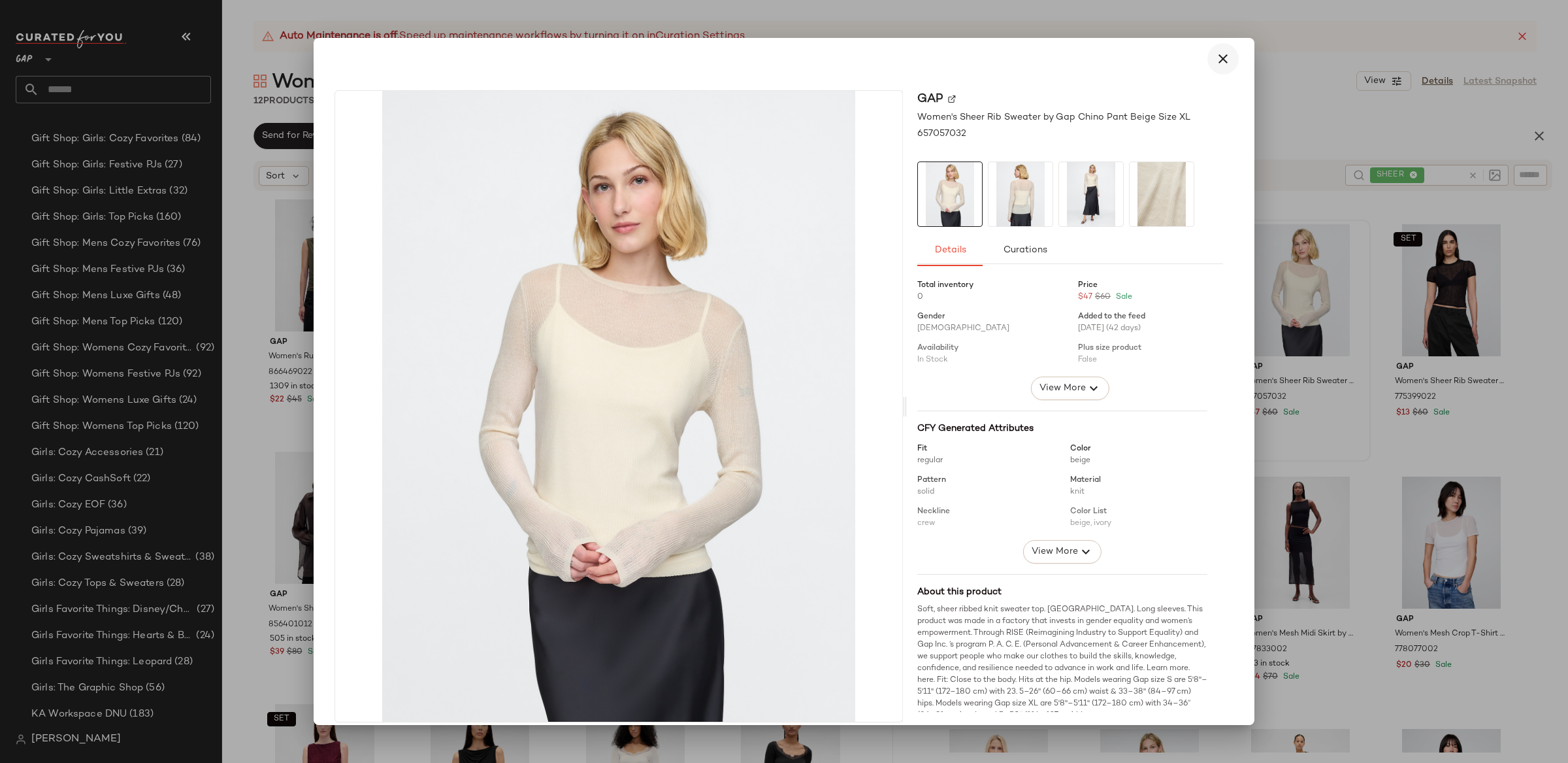
click at [1222, 56] on icon "button" at bounding box center [1223, 58] width 15 height 15
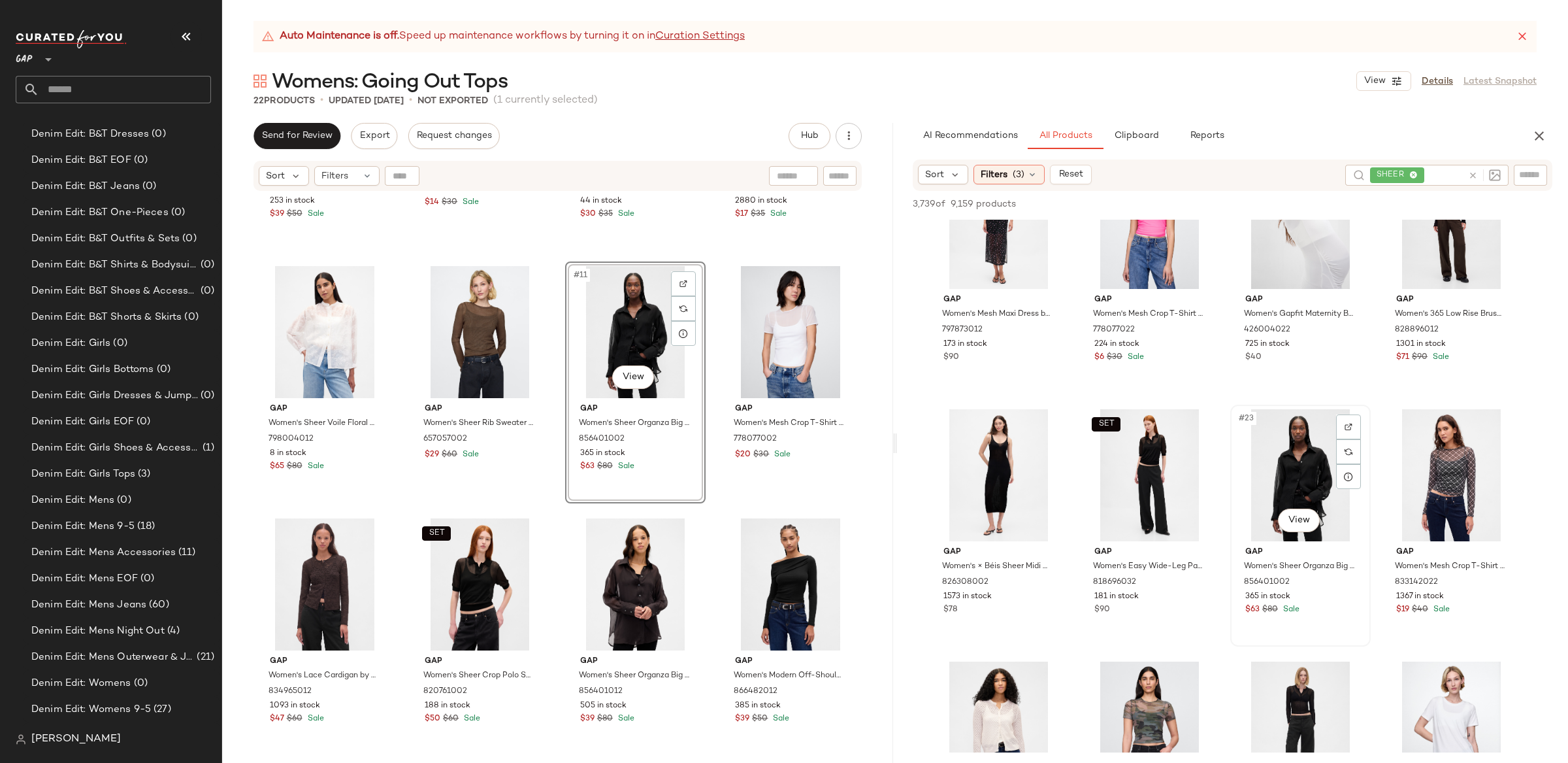
scroll to position [2011, 0]
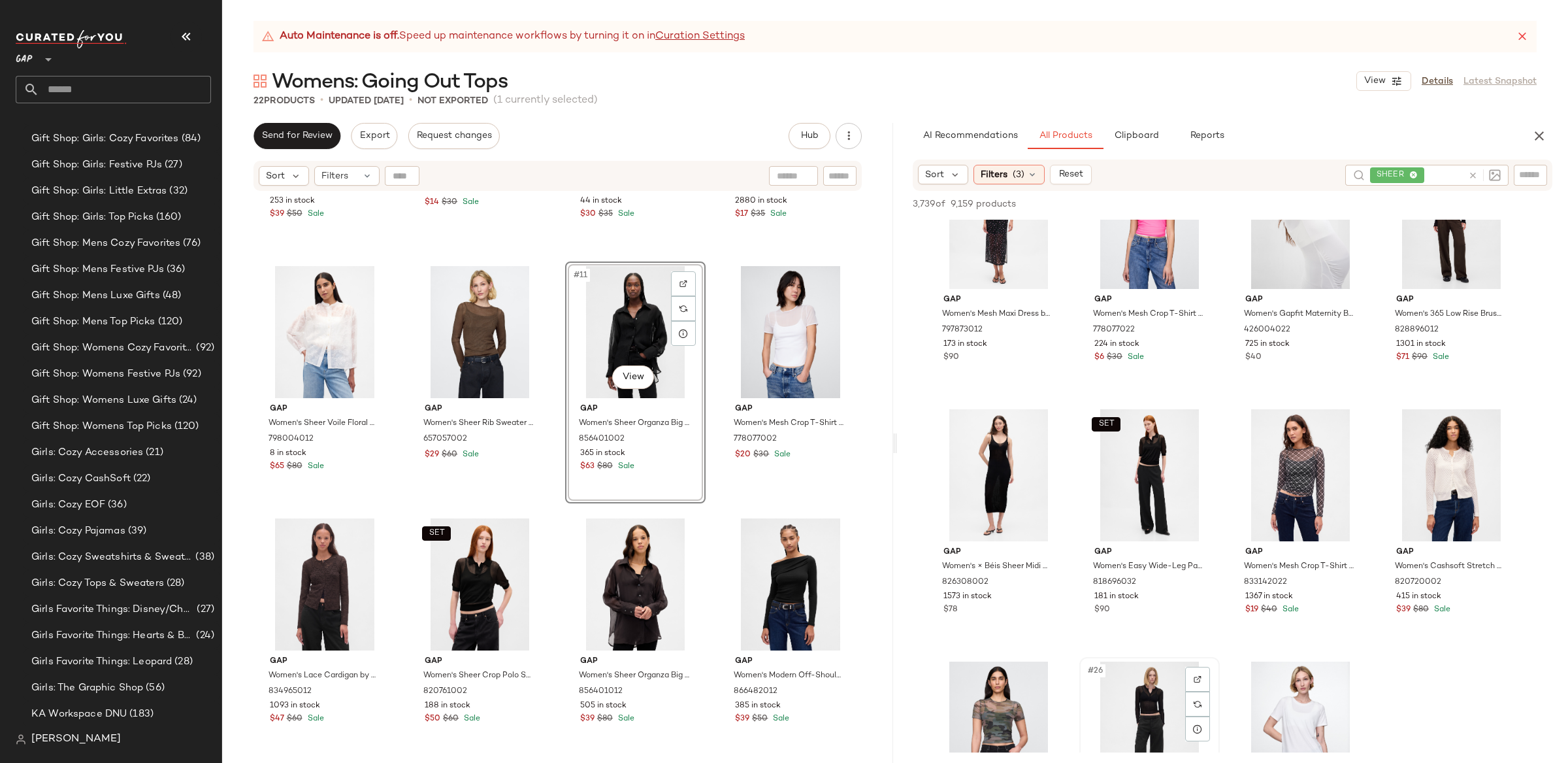
click at [1131, 696] on div "#26 View" at bounding box center [1149, 727] width 131 height 132
click at [1456, 474] on div "#24 View" at bounding box center [1451, 475] width 131 height 132
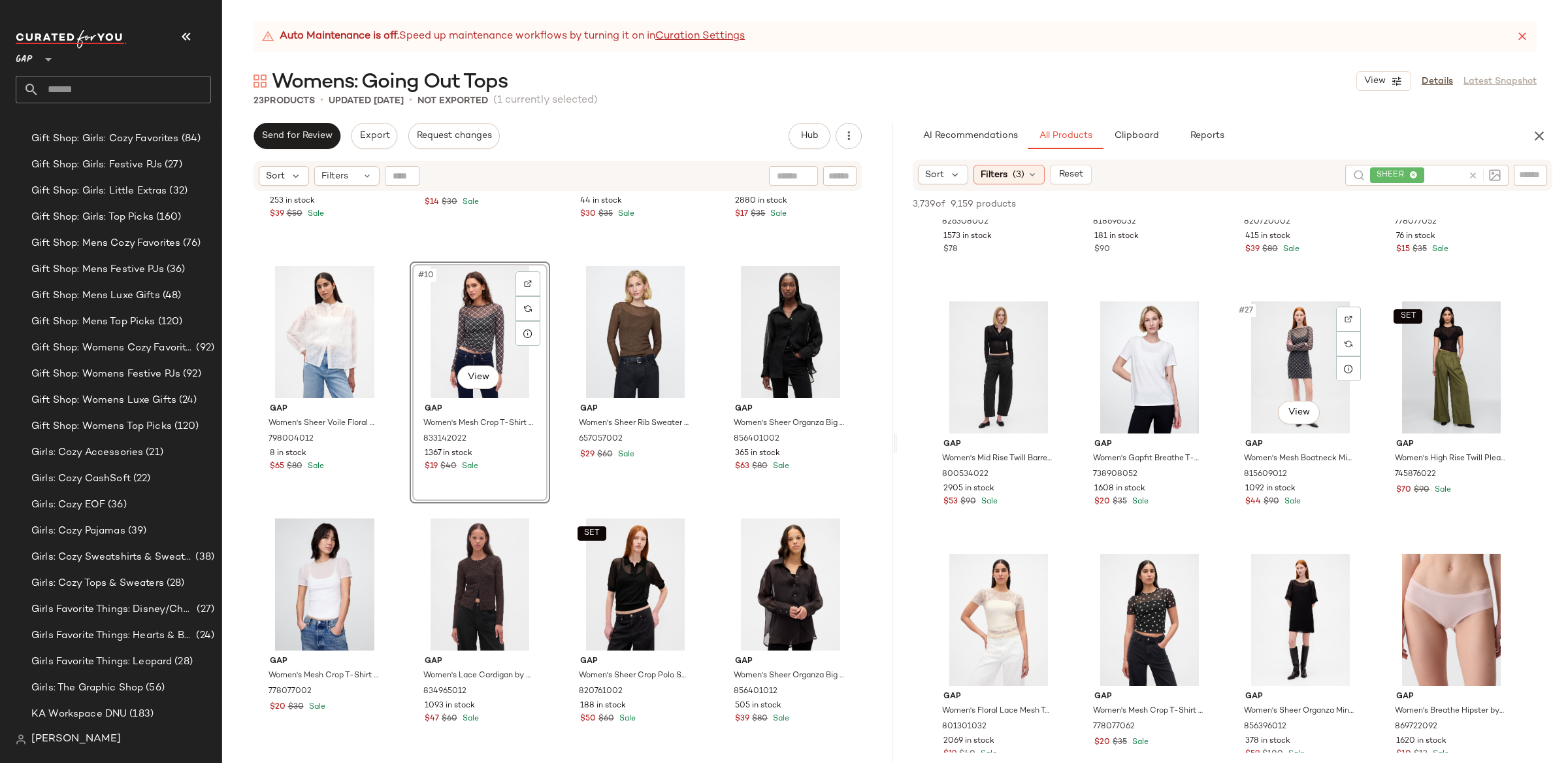
scroll to position [1452, 0]
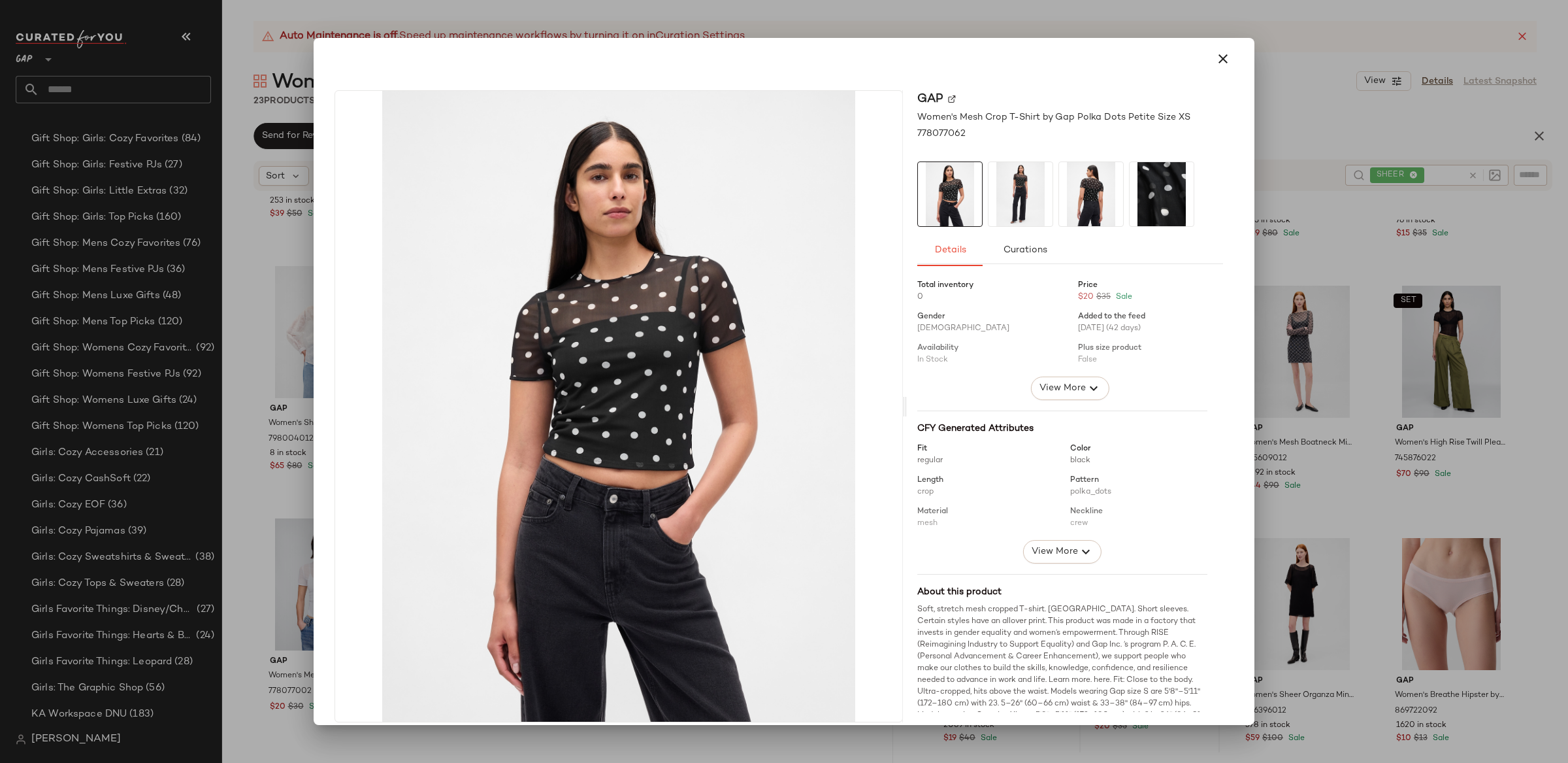
drag, startPoint x: 1211, startPoint y: 64, endPoint x: 1179, endPoint y: 165, distance: 105.9
click at [1216, 64] on icon "button" at bounding box center [1223, 58] width 15 height 15
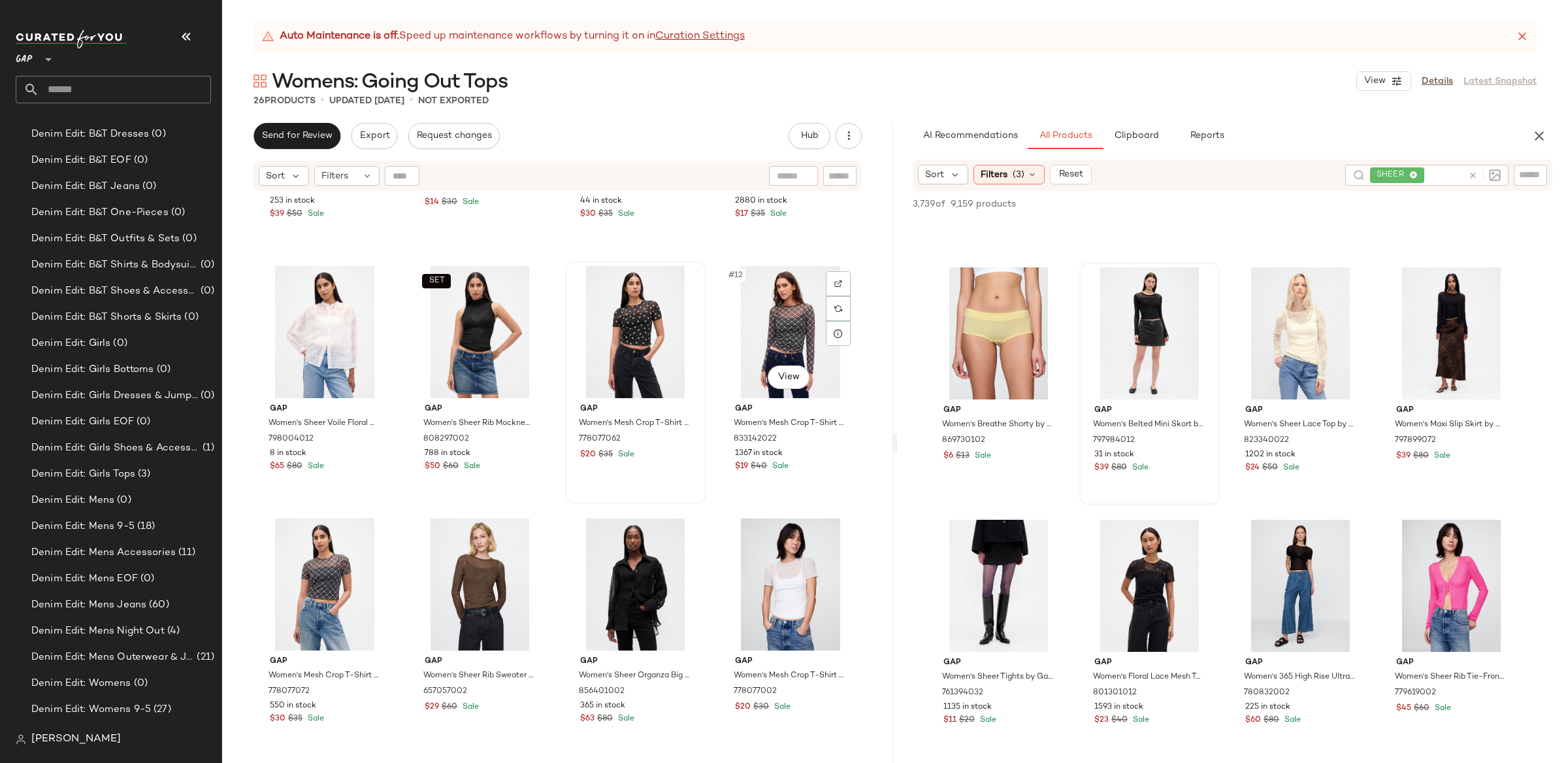
scroll to position [2011, 0]
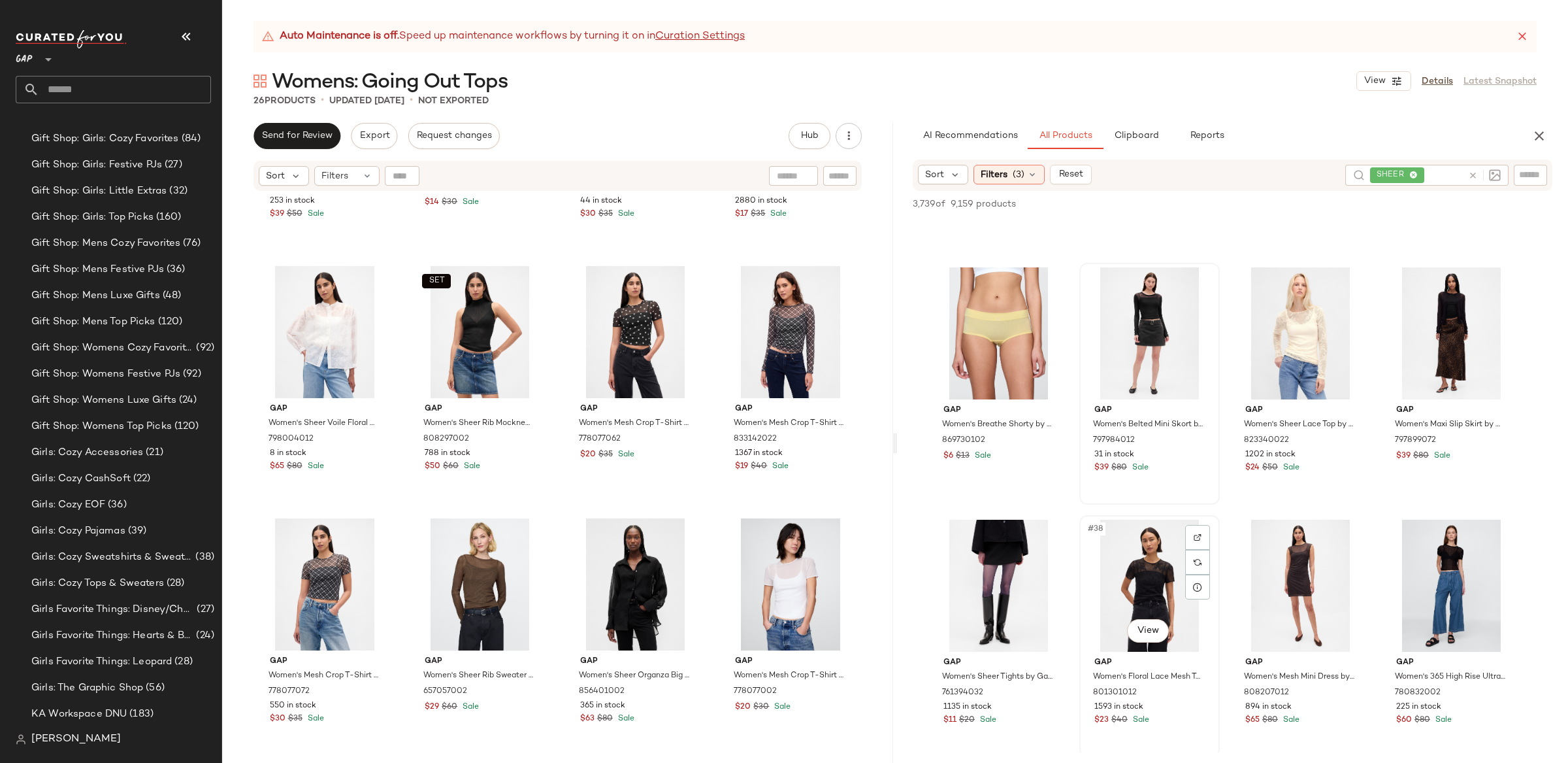
click at [1138, 531] on div "#38 View" at bounding box center [1149, 585] width 131 height 132
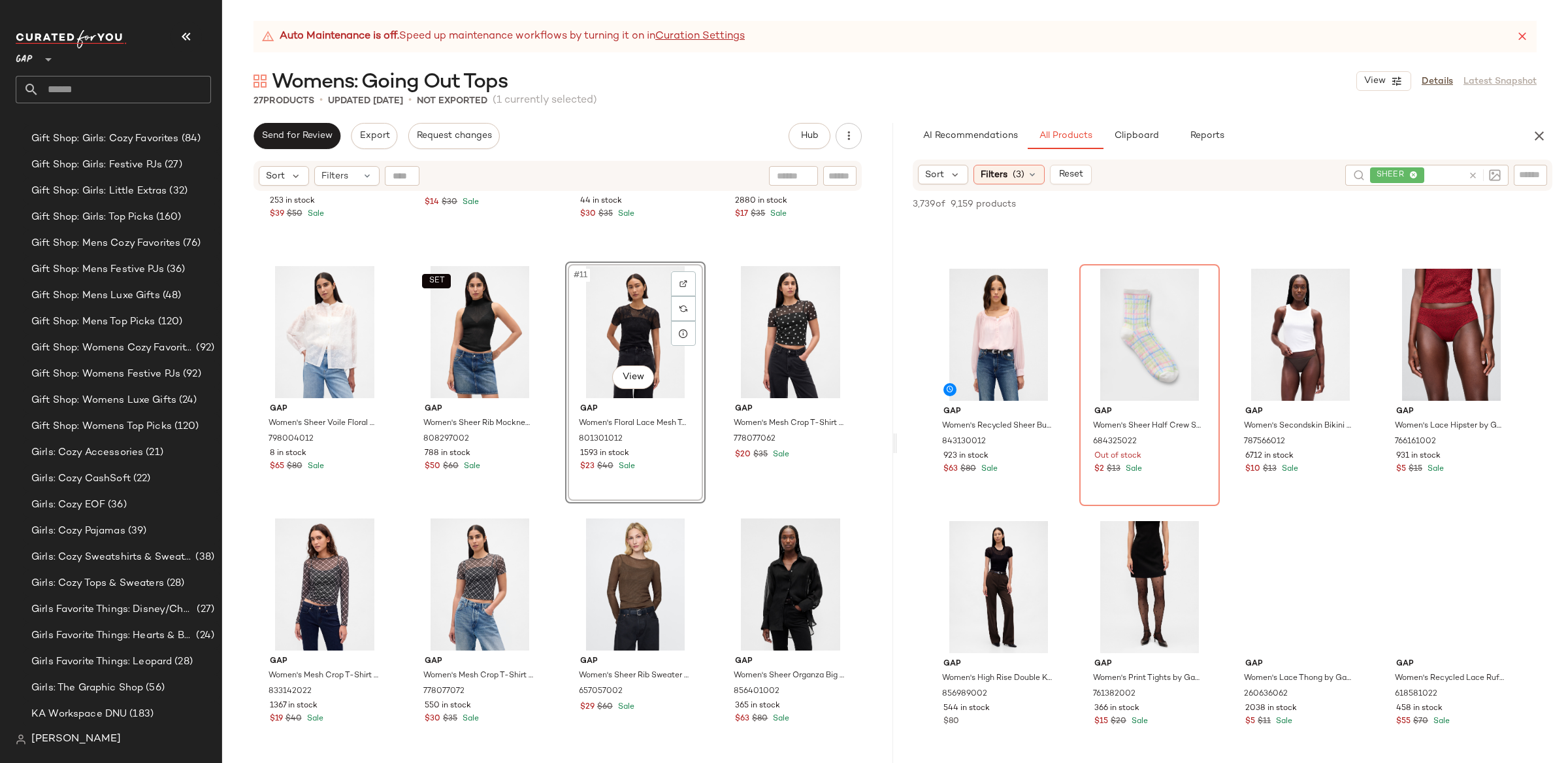
scroll to position [4554, 0]
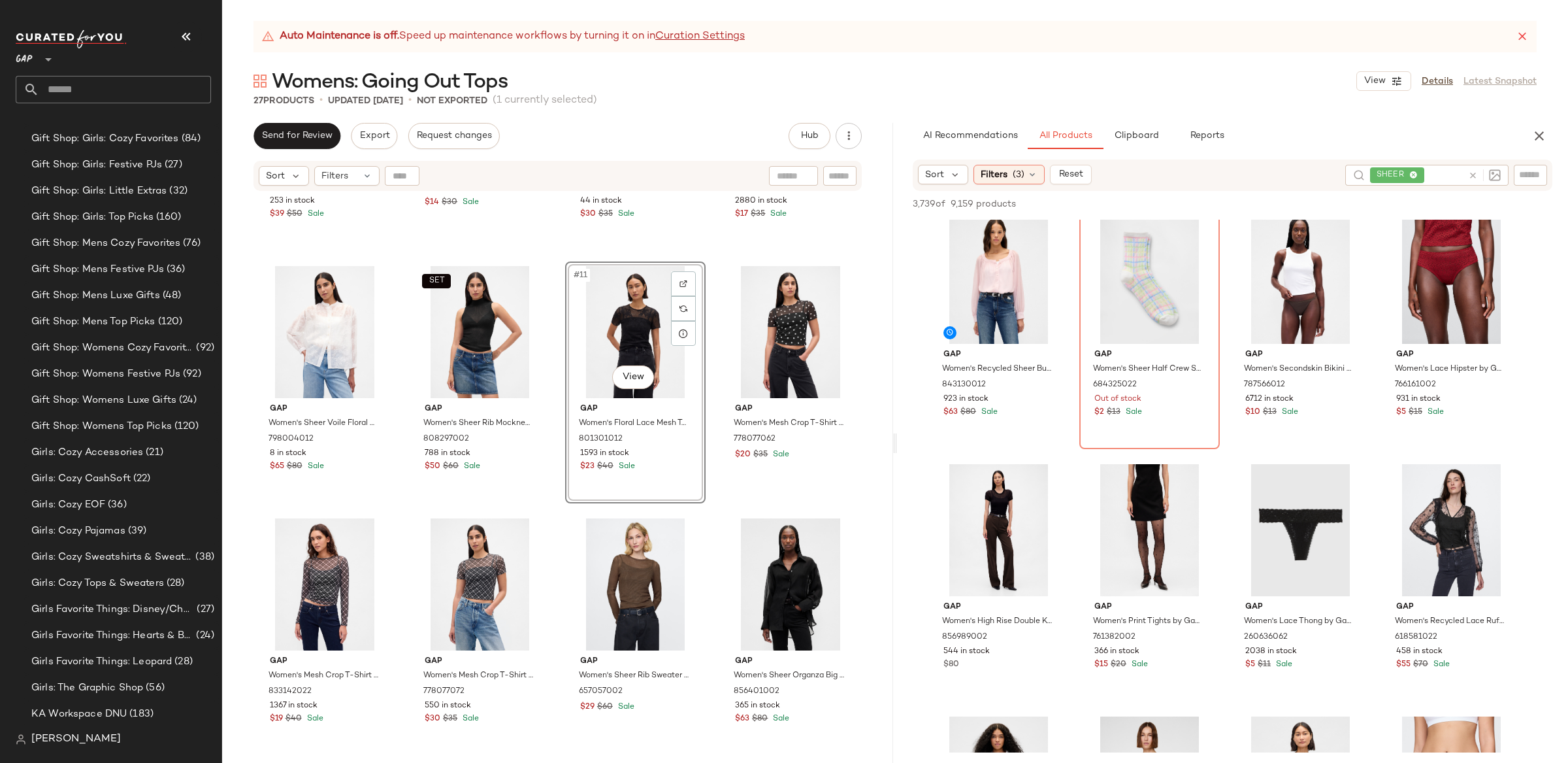
click at [1472, 174] on icon at bounding box center [1473, 175] width 10 height 10
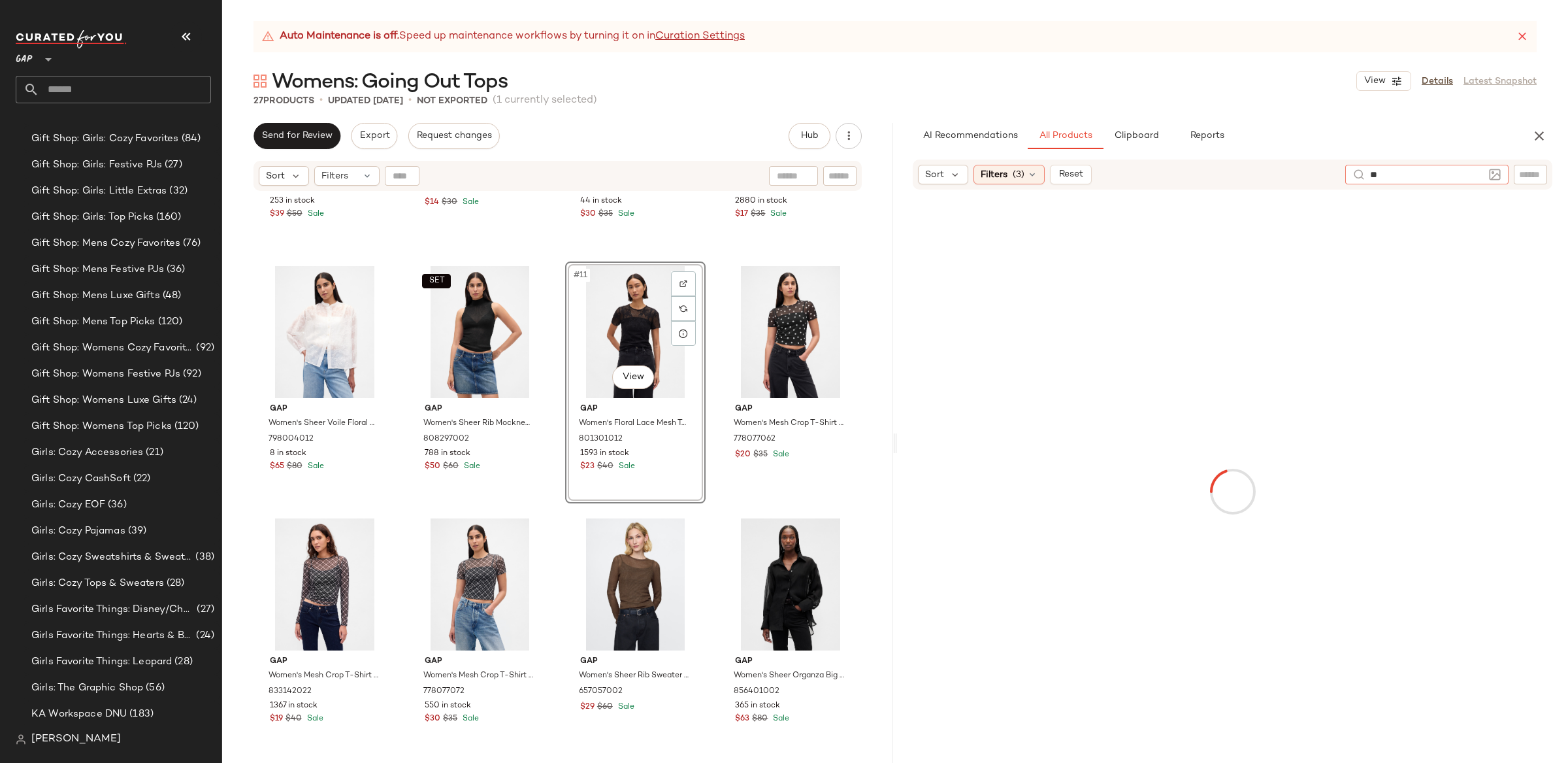
type input "*"
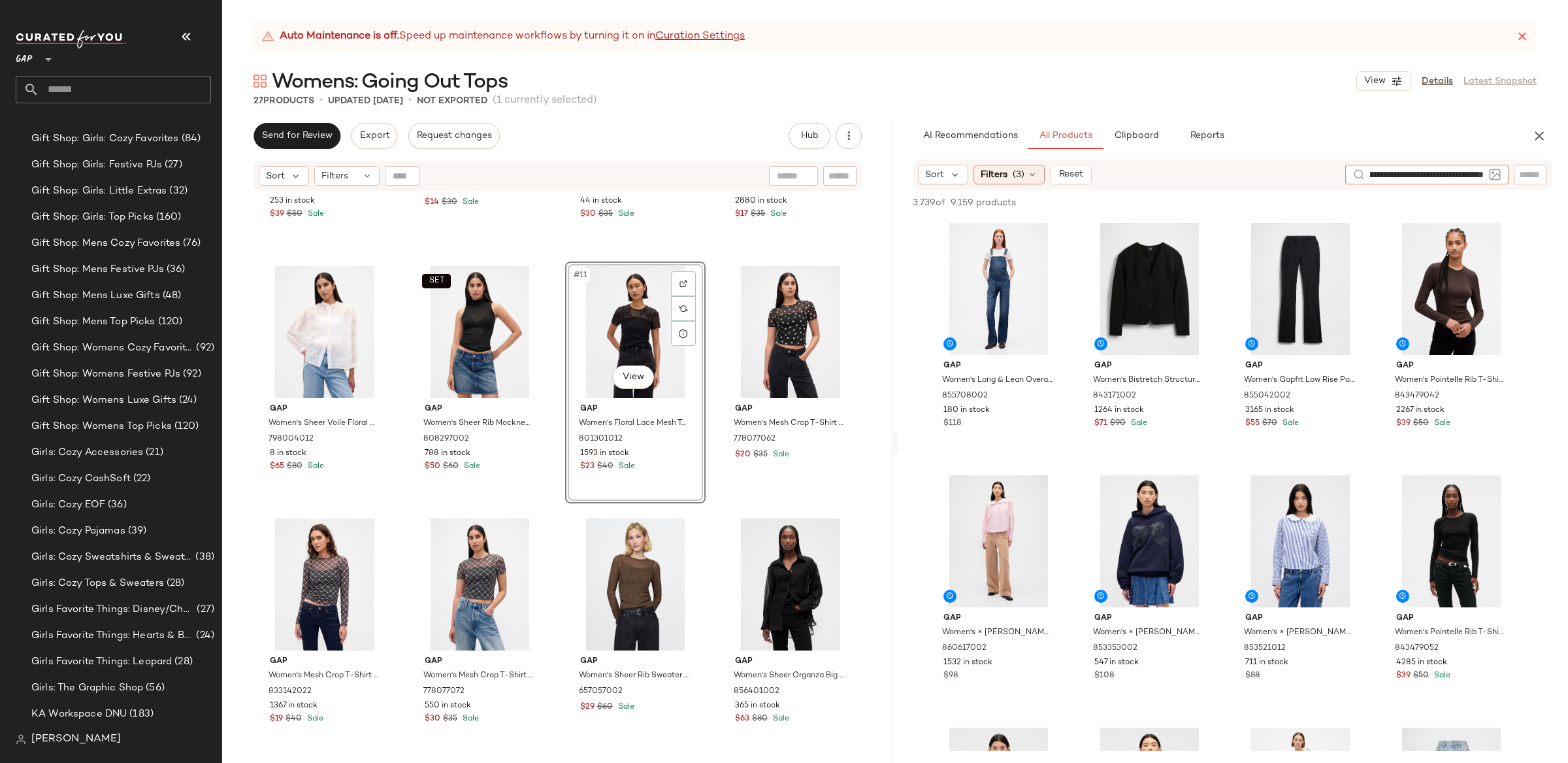
type input "**********"
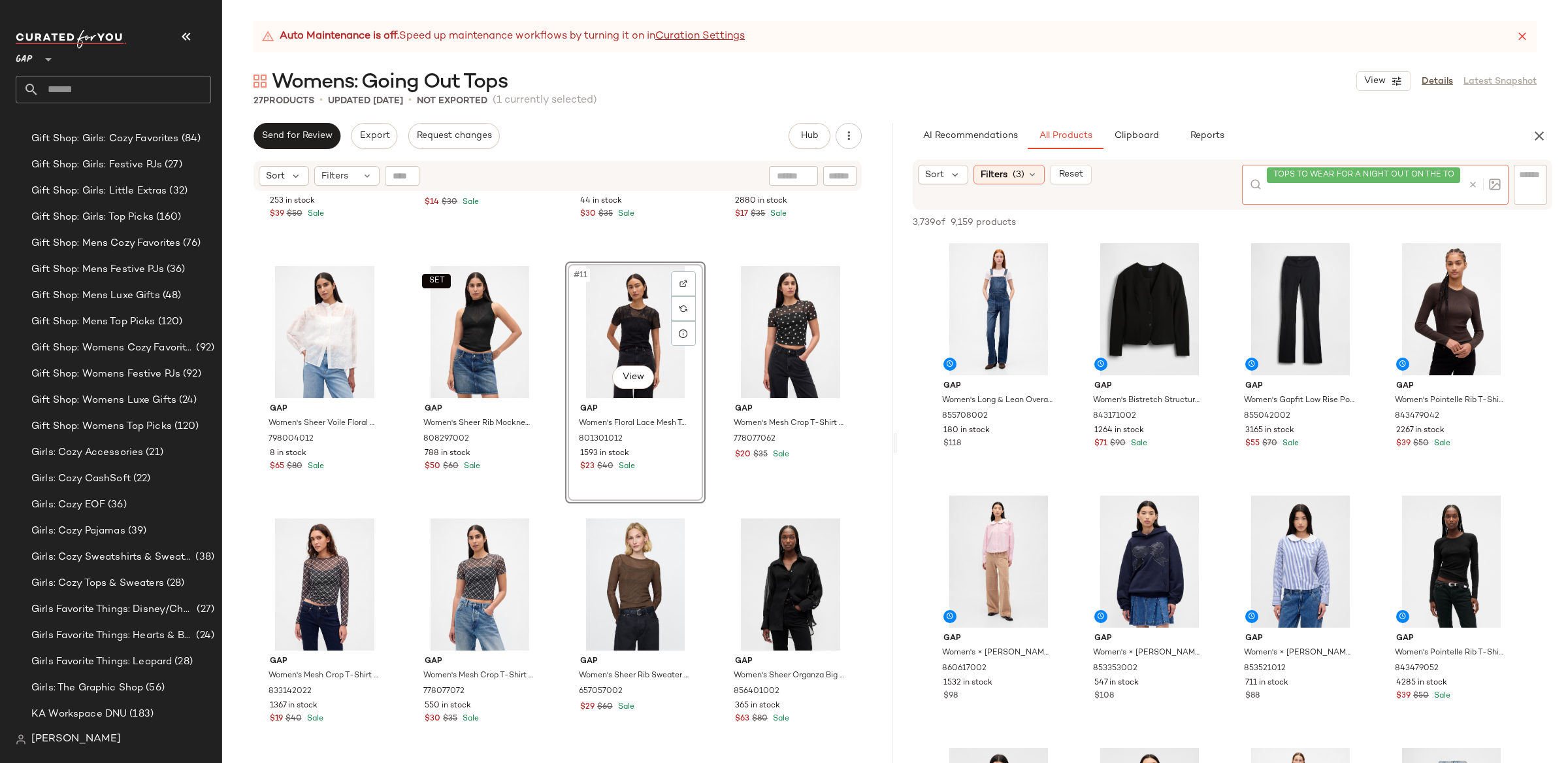
scroll to position [0, 0]
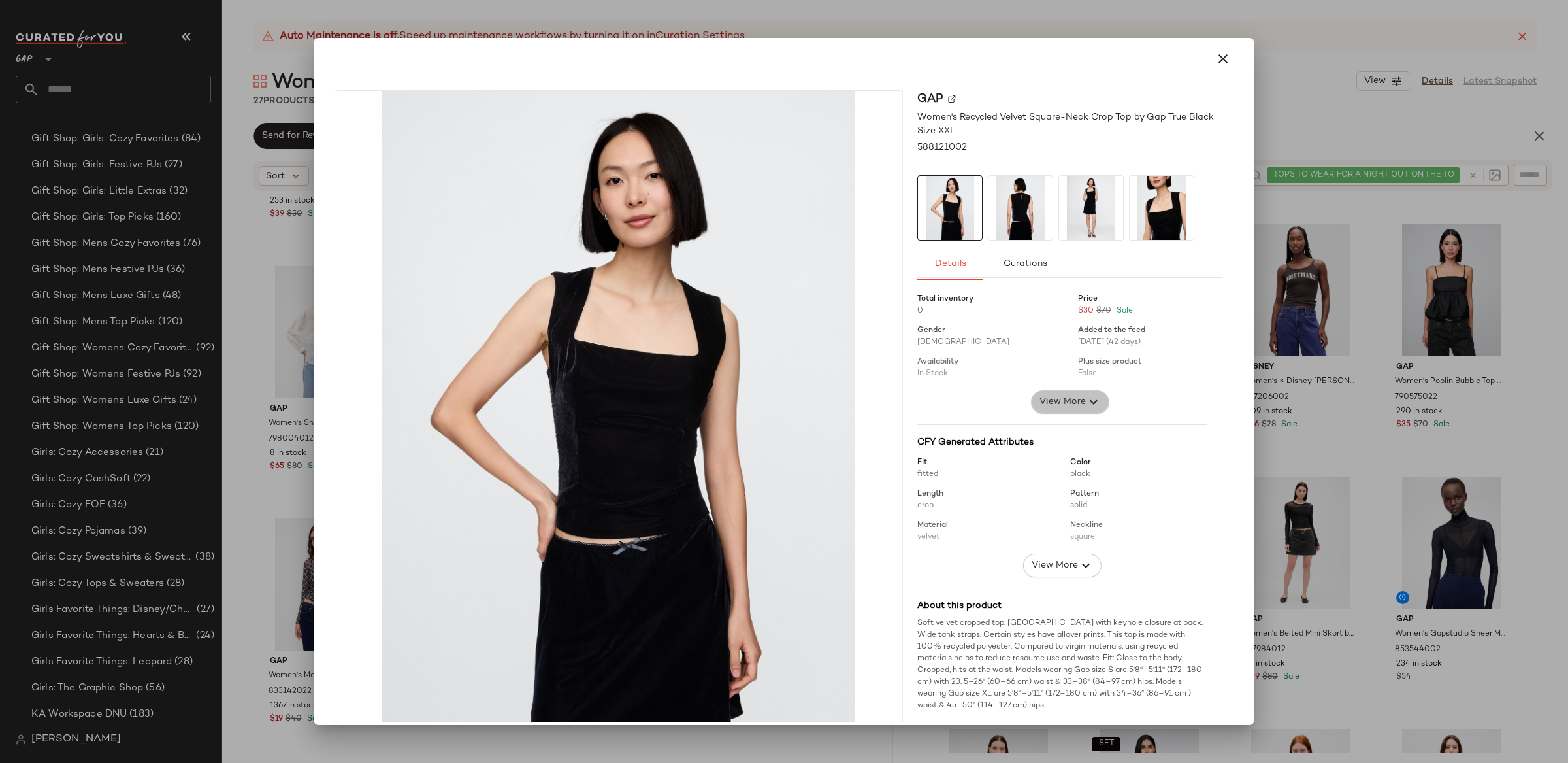
click at [1067, 400] on span "View More" at bounding box center [1062, 401] width 47 height 15
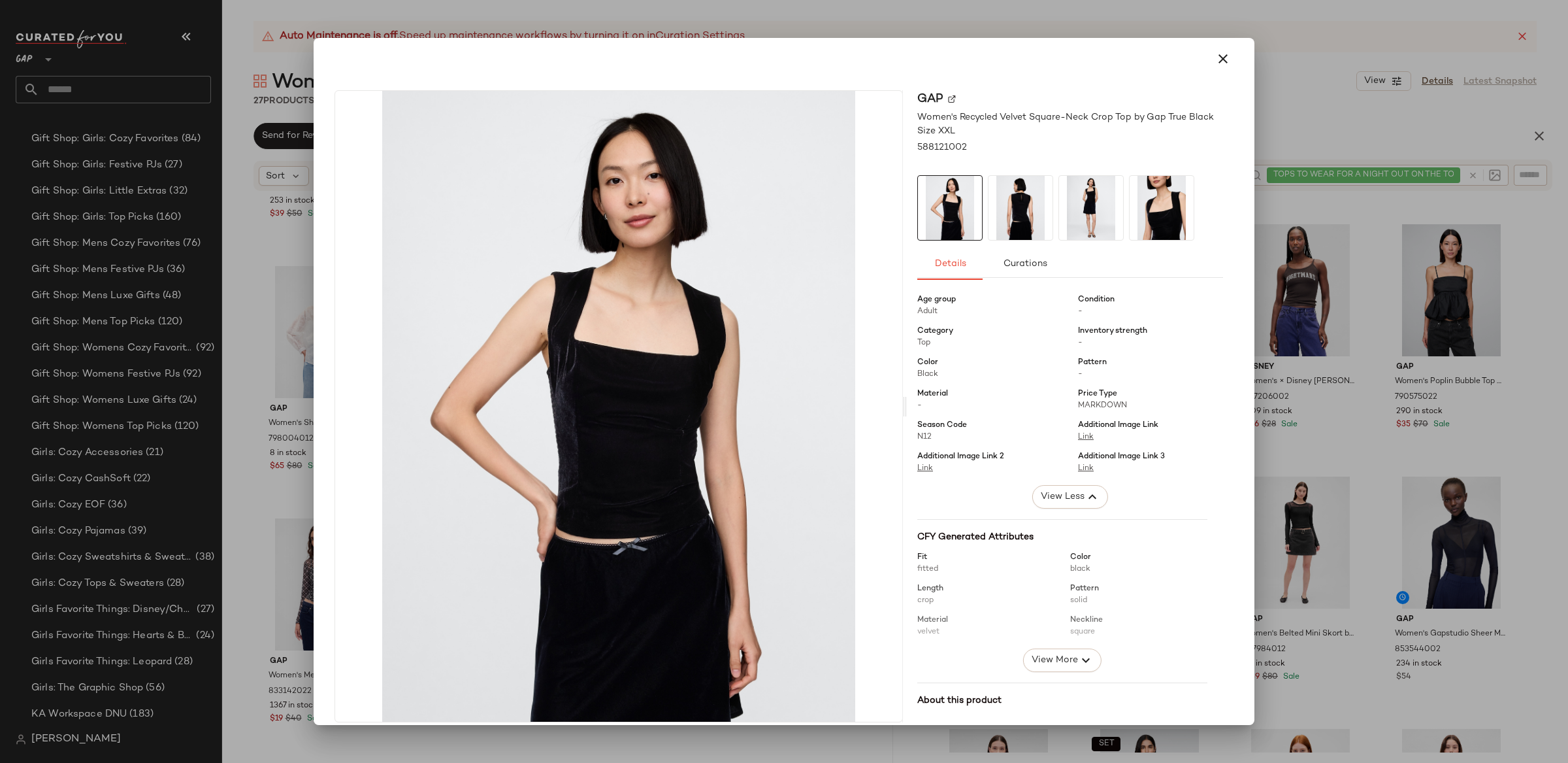
scroll to position [96, 0]
drag, startPoint x: 1211, startPoint y: 59, endPoint x: 1175, endPoint y: 125, distance: 75.2
click at [1216, 59] on icon "button" at bounding box center [1223, 58] width 15 height 15
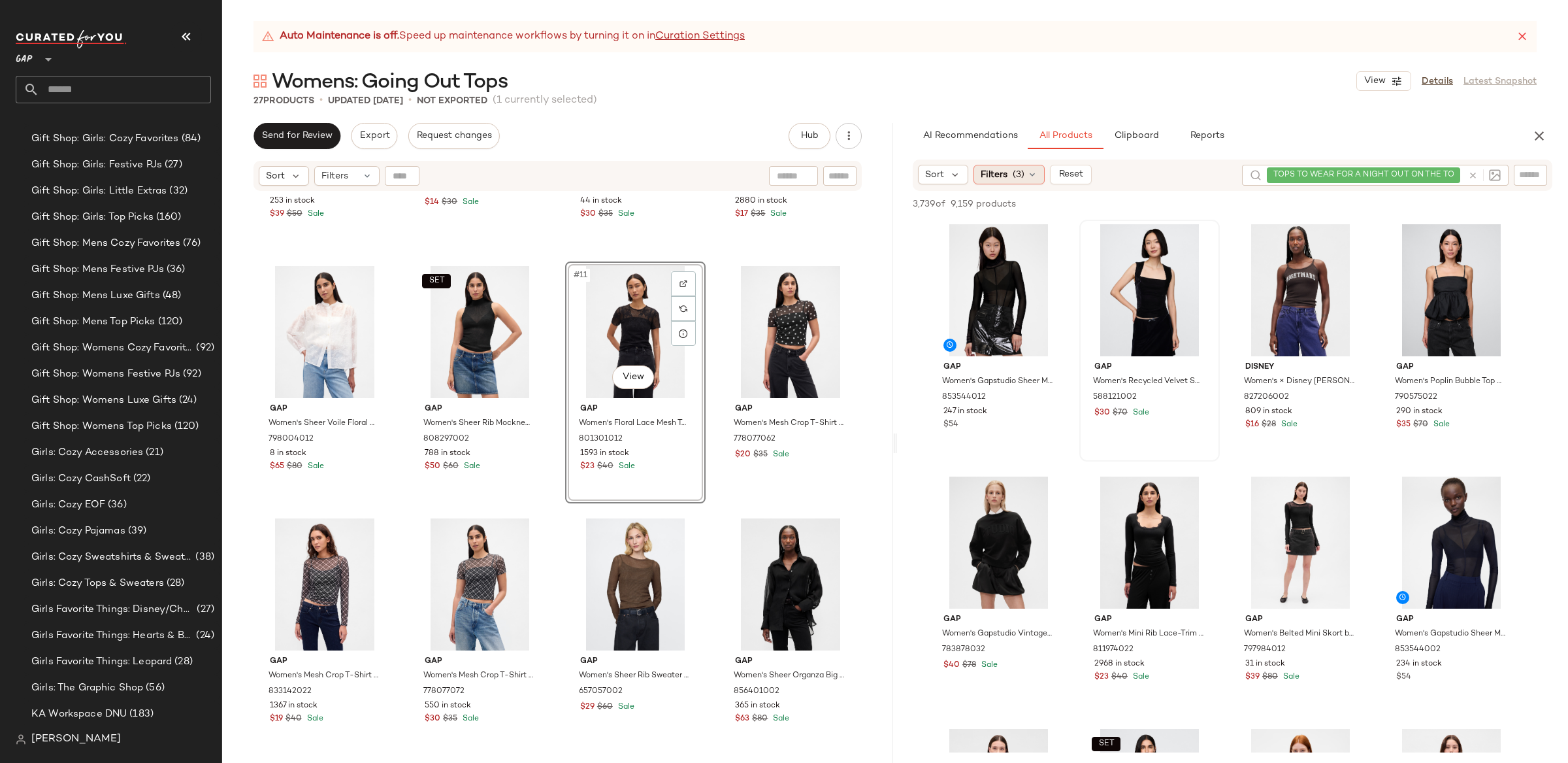
click at [1020, 173] on span "(3)" at bounding box center [1019, 174] width 12 height 14
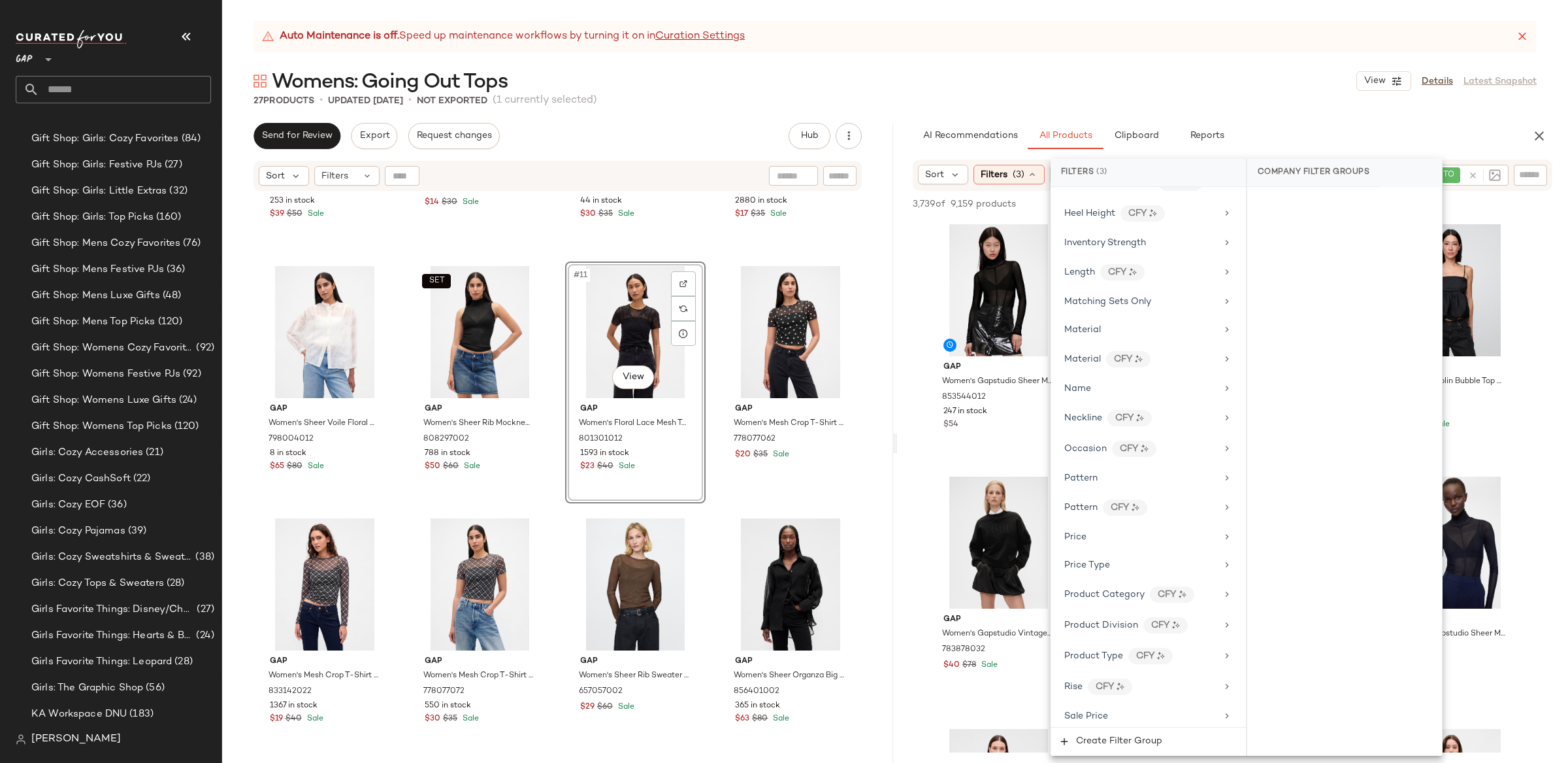
scroll to position [768, 0]
drag, startPoint x: 1101, startPoint y: 379, endPoint x: 1113, endPoint y: 386, distance: 13.9
click at [1101, 379] on span "Price Type" at bounding box center [1087, 384] width 45 height 10
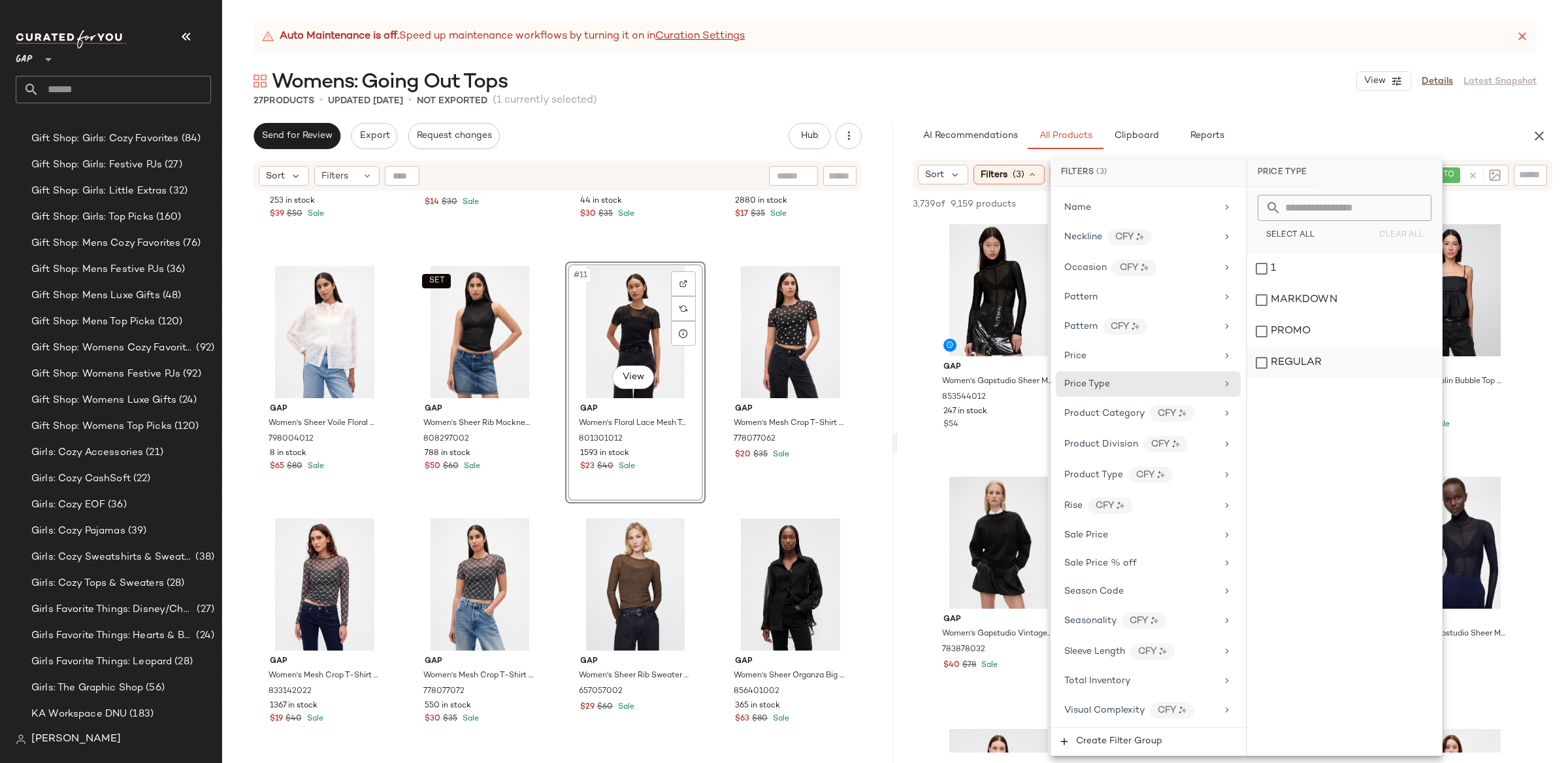
drag, startPoint x: 1258, startPoint y: 332, endPoint x: 1277, endPoint y: 368, distance: 40.7
click at [1258, 332] on div "PROMO" at bounding box center [1344, 331] width 194 height 32
click at [1258, 357] on div "REGULAR" at bounding box center [1344, 362] width 194 height 32
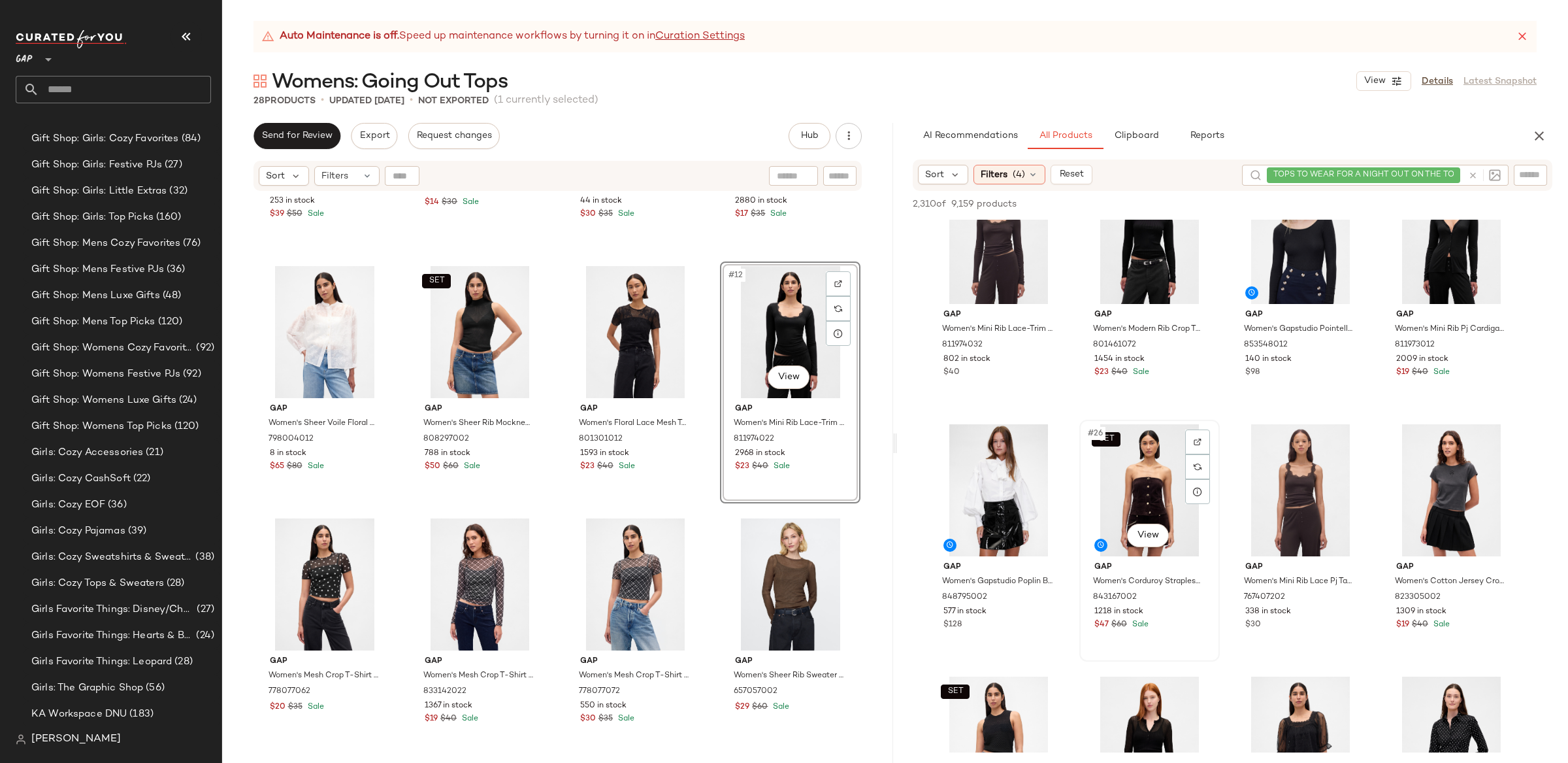
scroll to position [1324, 0]
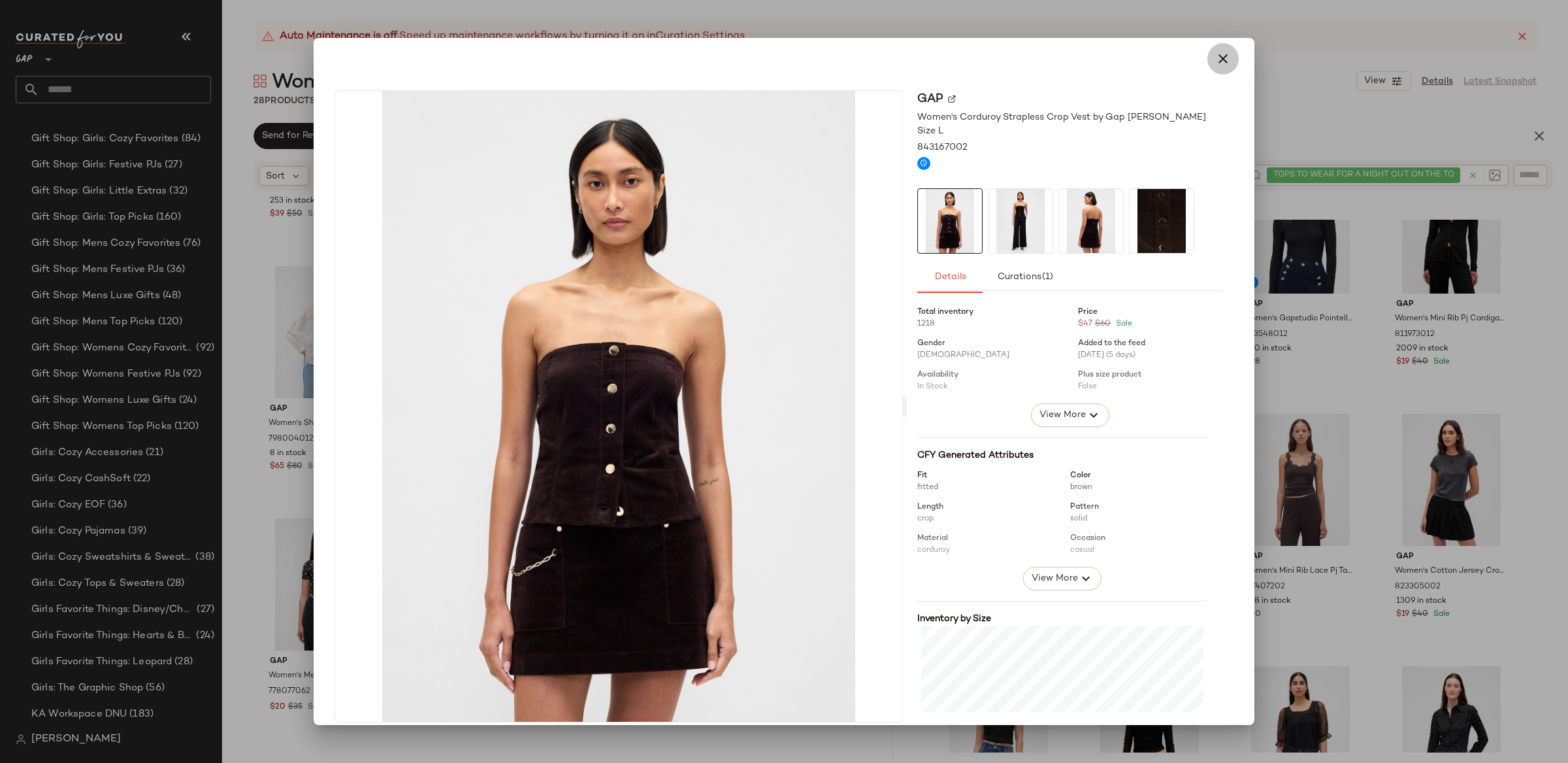
drag, startPoint x: 1211, startPoint y: 62, endPoint x: 862, endPoint y: 273, distance: 407.8
click at [1216, 62] on icon "button" at bounding box center [1223, 58] width 15 height 15
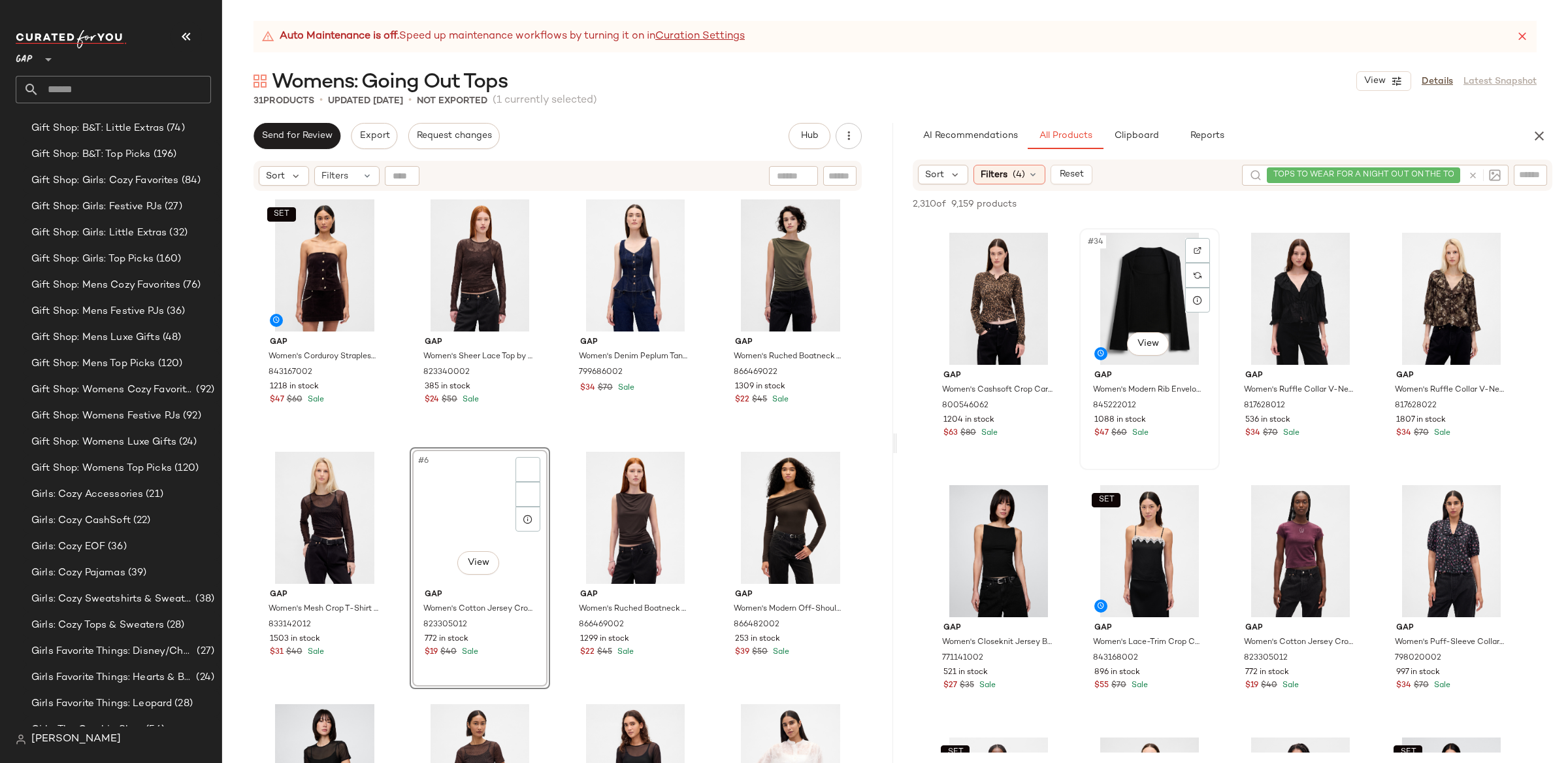
scroll to position [2011, 0]
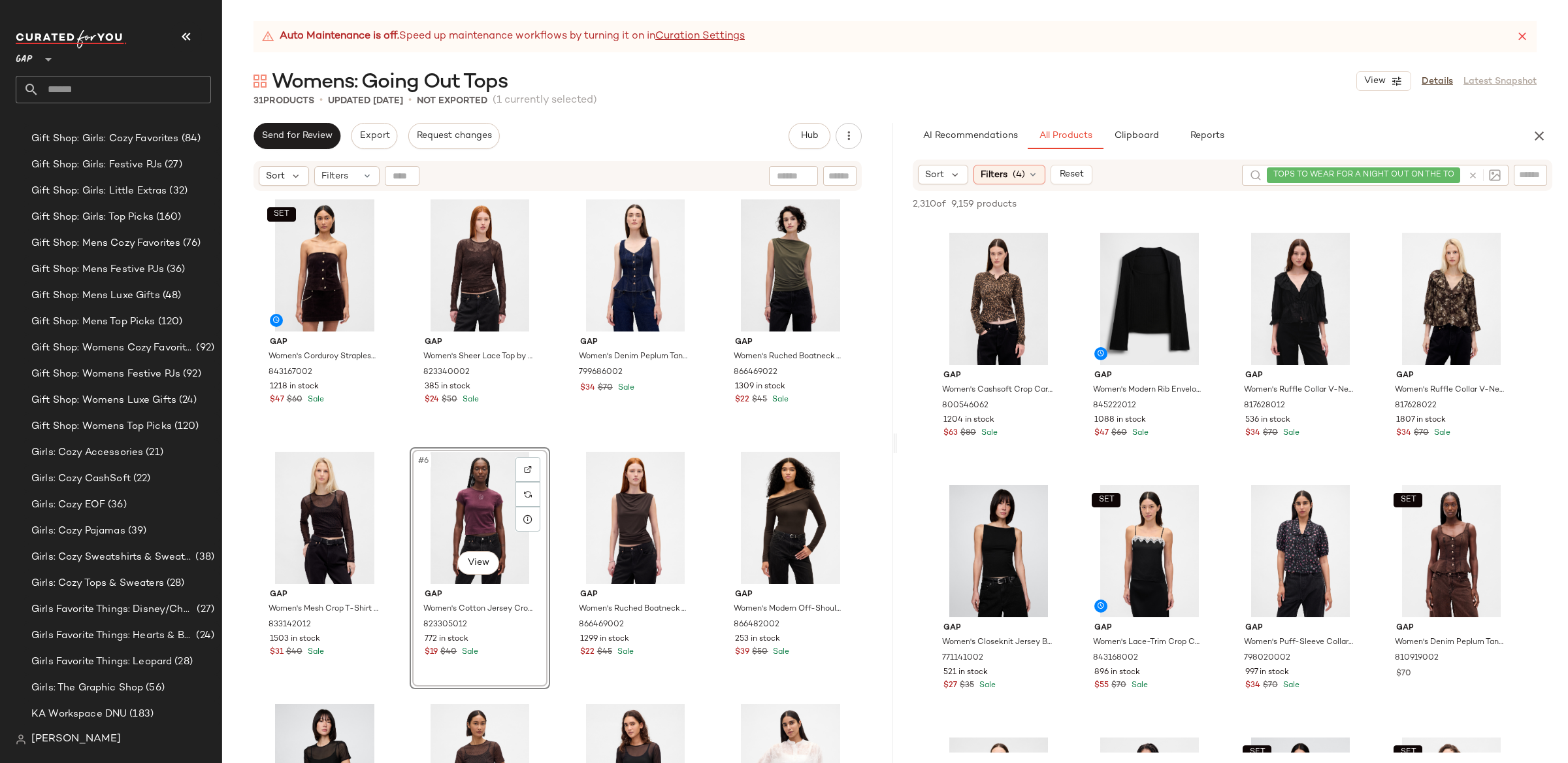
click at [463, 517] on div "#6 View" at bounding box center [480, 517] width 131 height 132
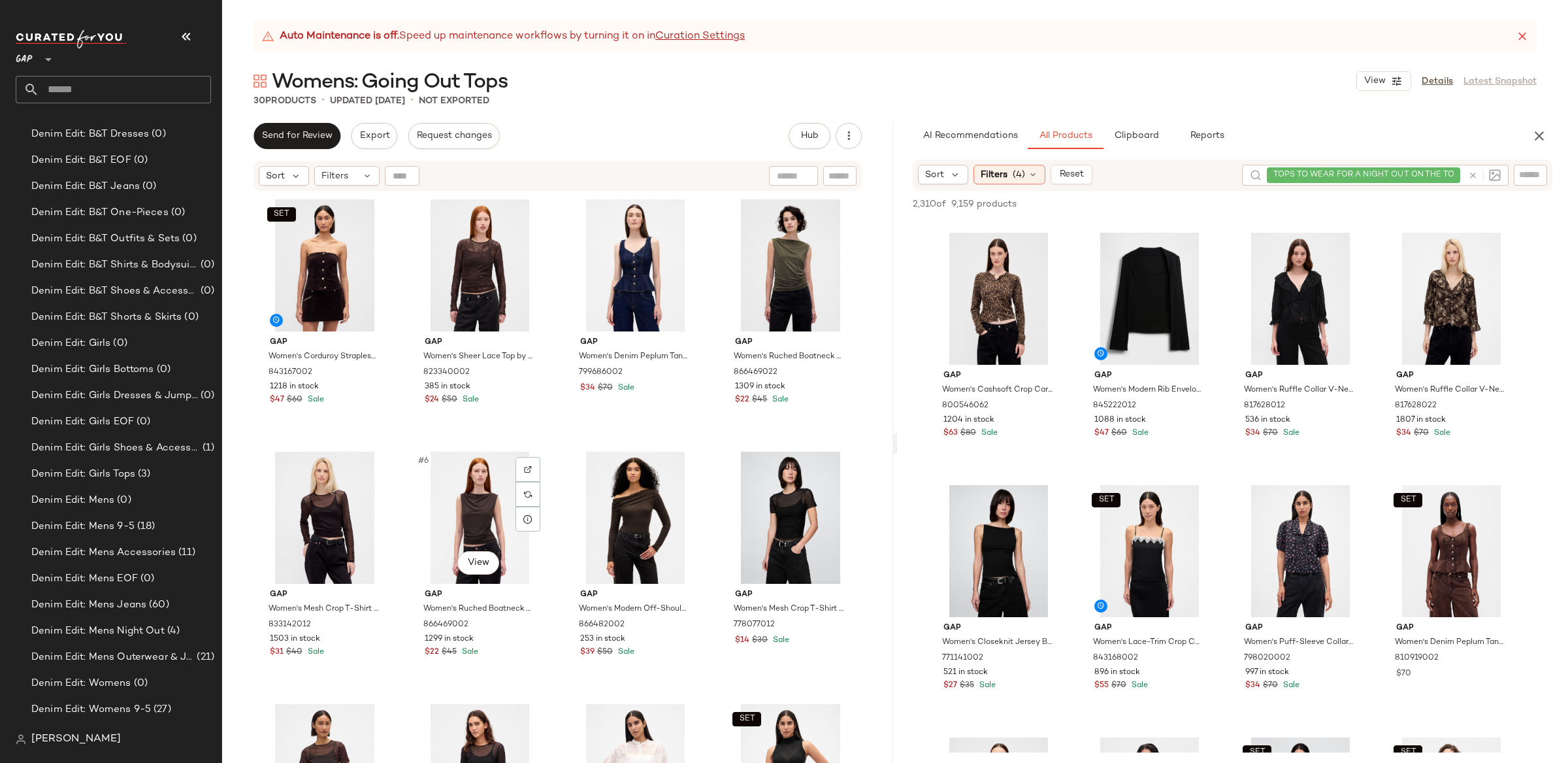
scroll to position [2011, 0]
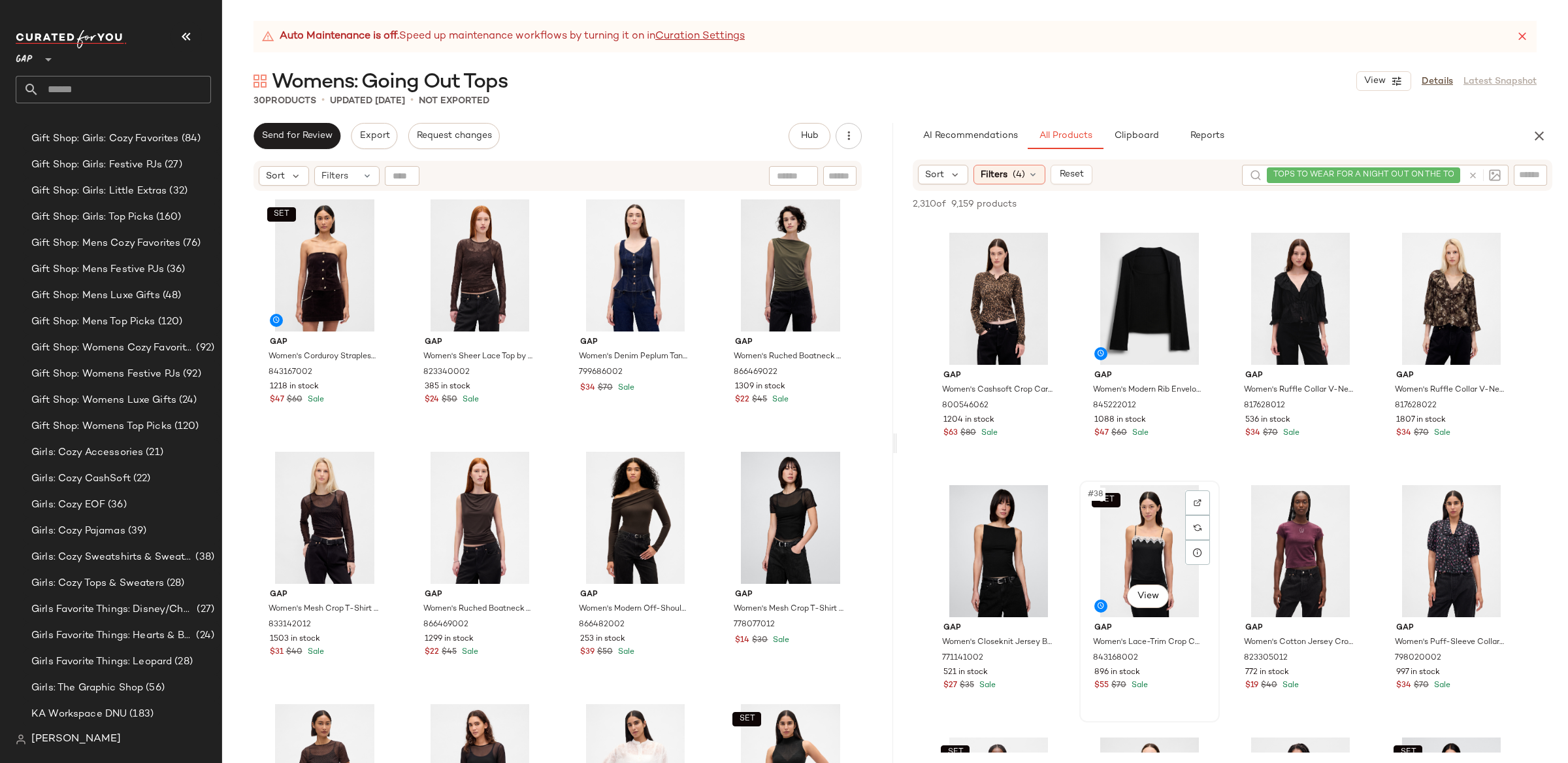
click at [1135, 534] on div "SET #38 View" at bounding box center [1149, 551] width 131 height 132
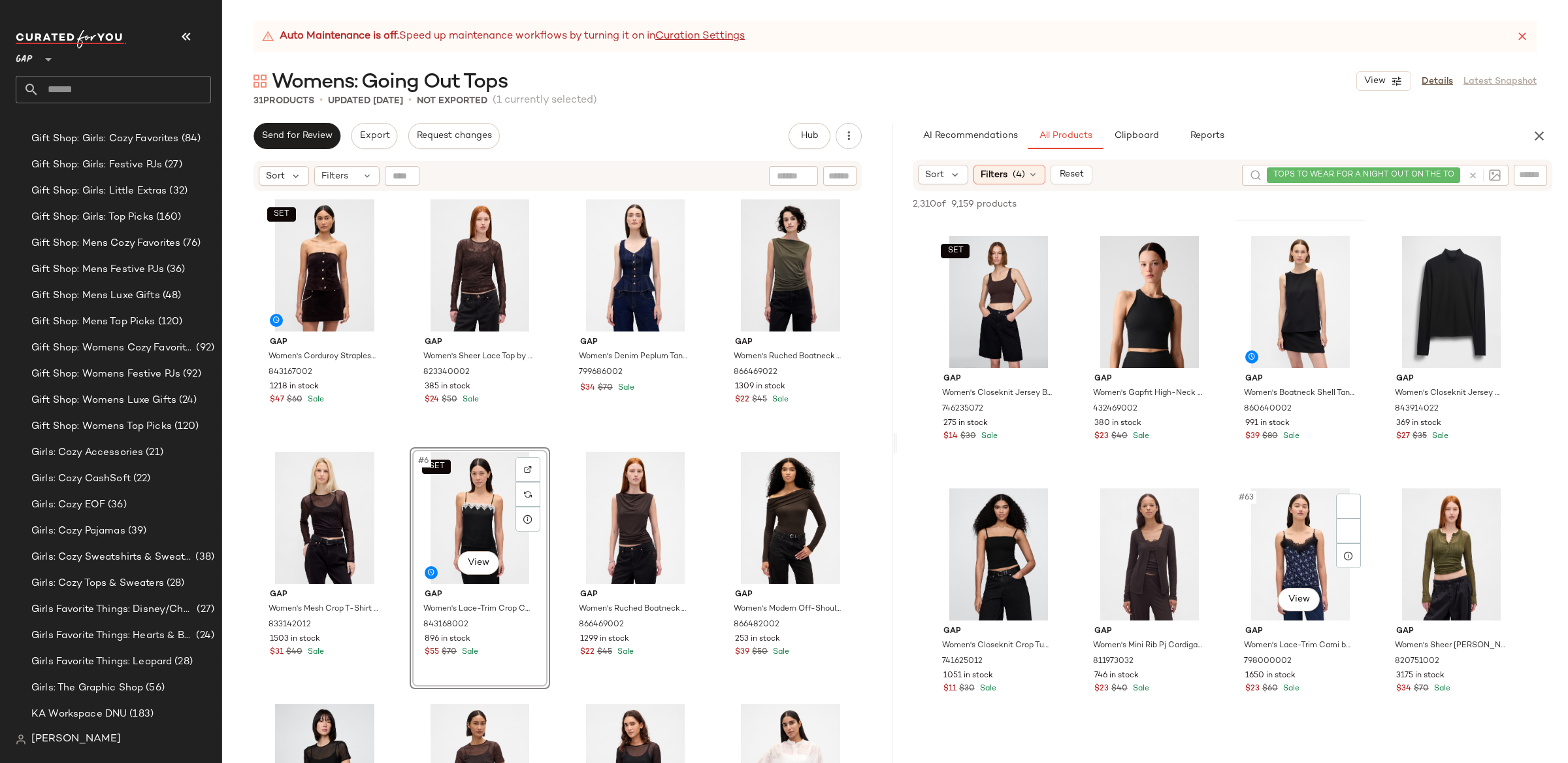
scroll to position [3550, 0]
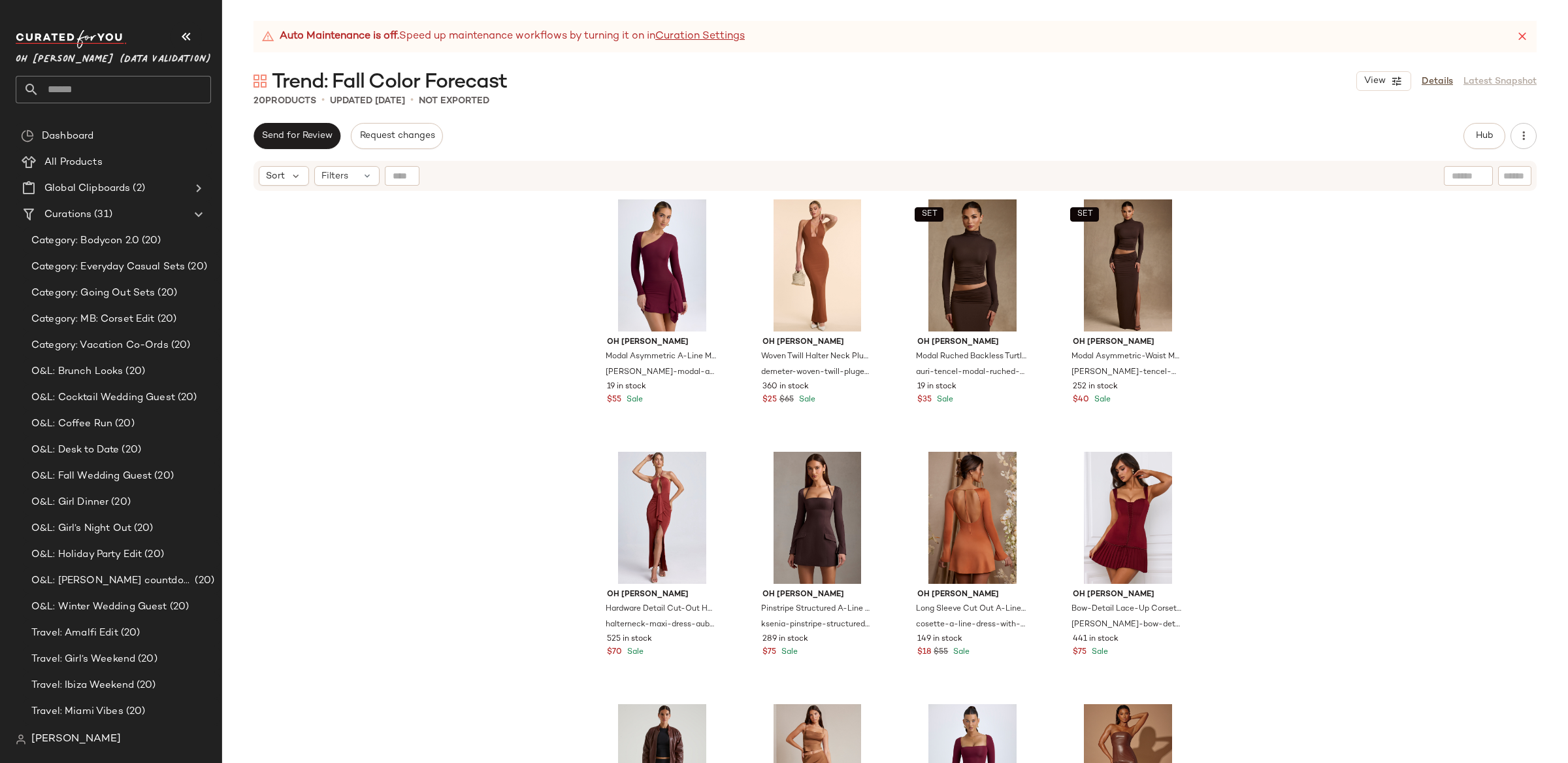
scroll to position [311, 0]
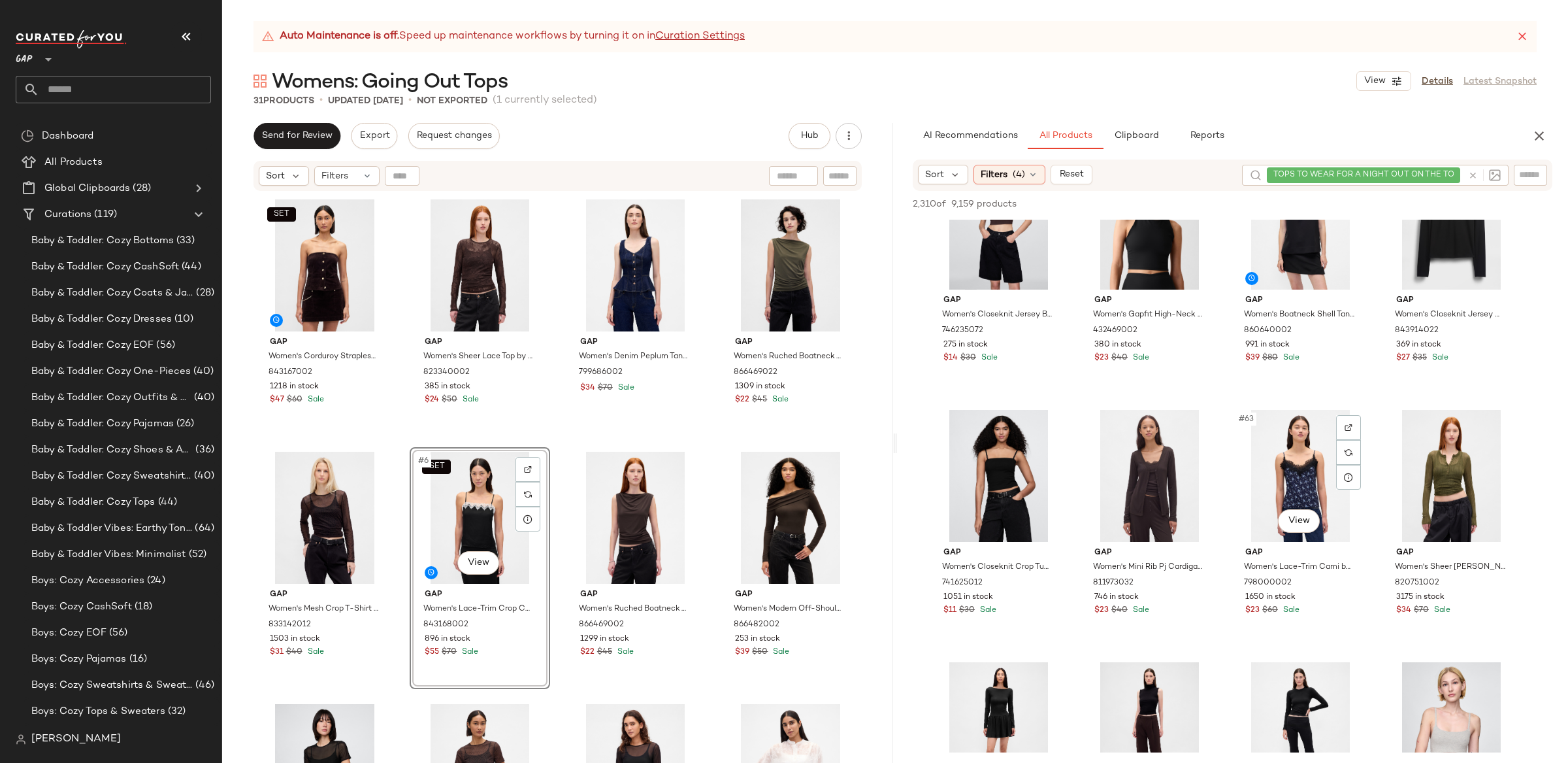
scroll to position [2011, 0]
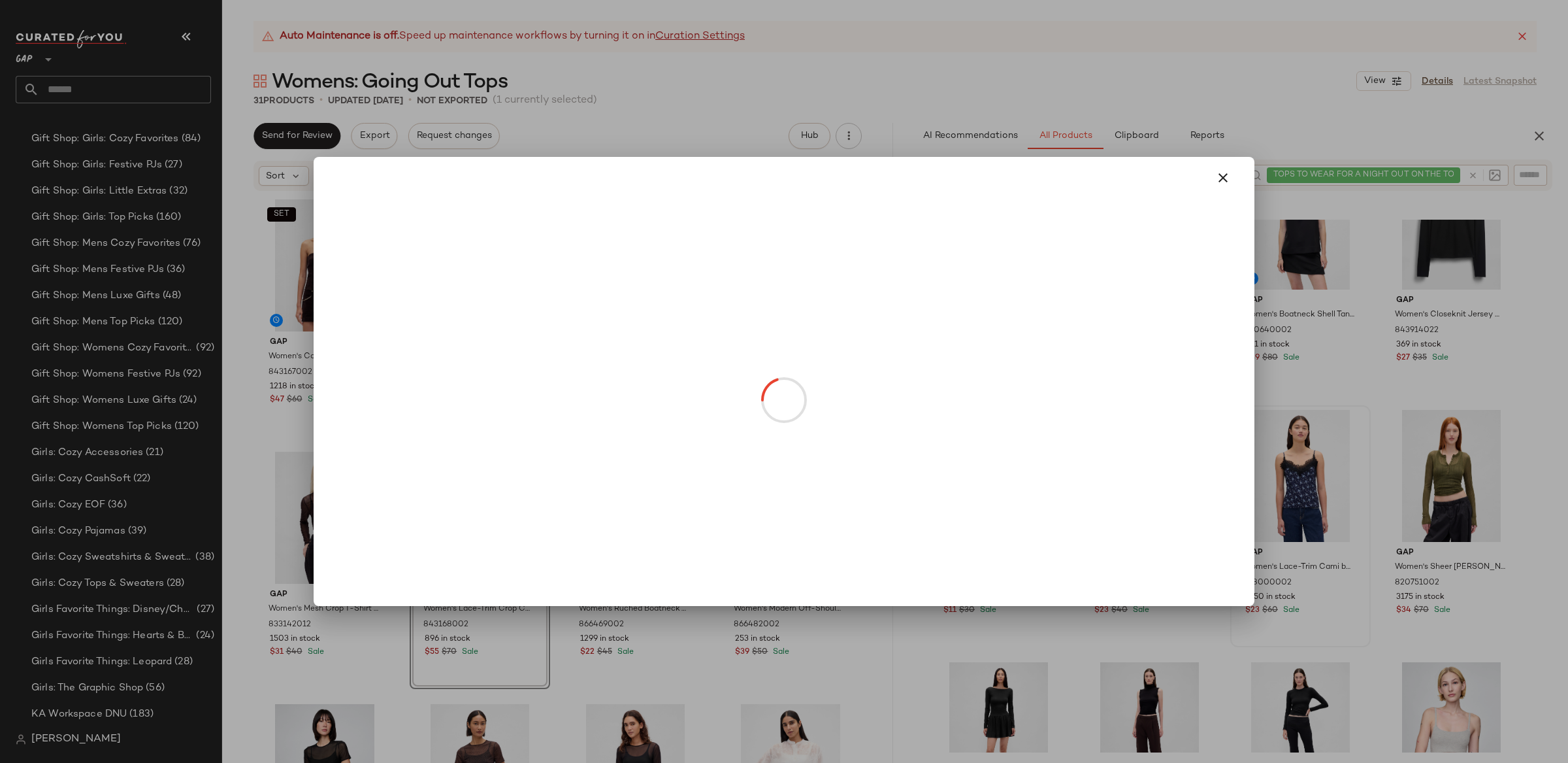
drag, startPoint x: 1286, startPoint y: 512, endPoint x: 1280, endPoint y: 534, distance: 22.8
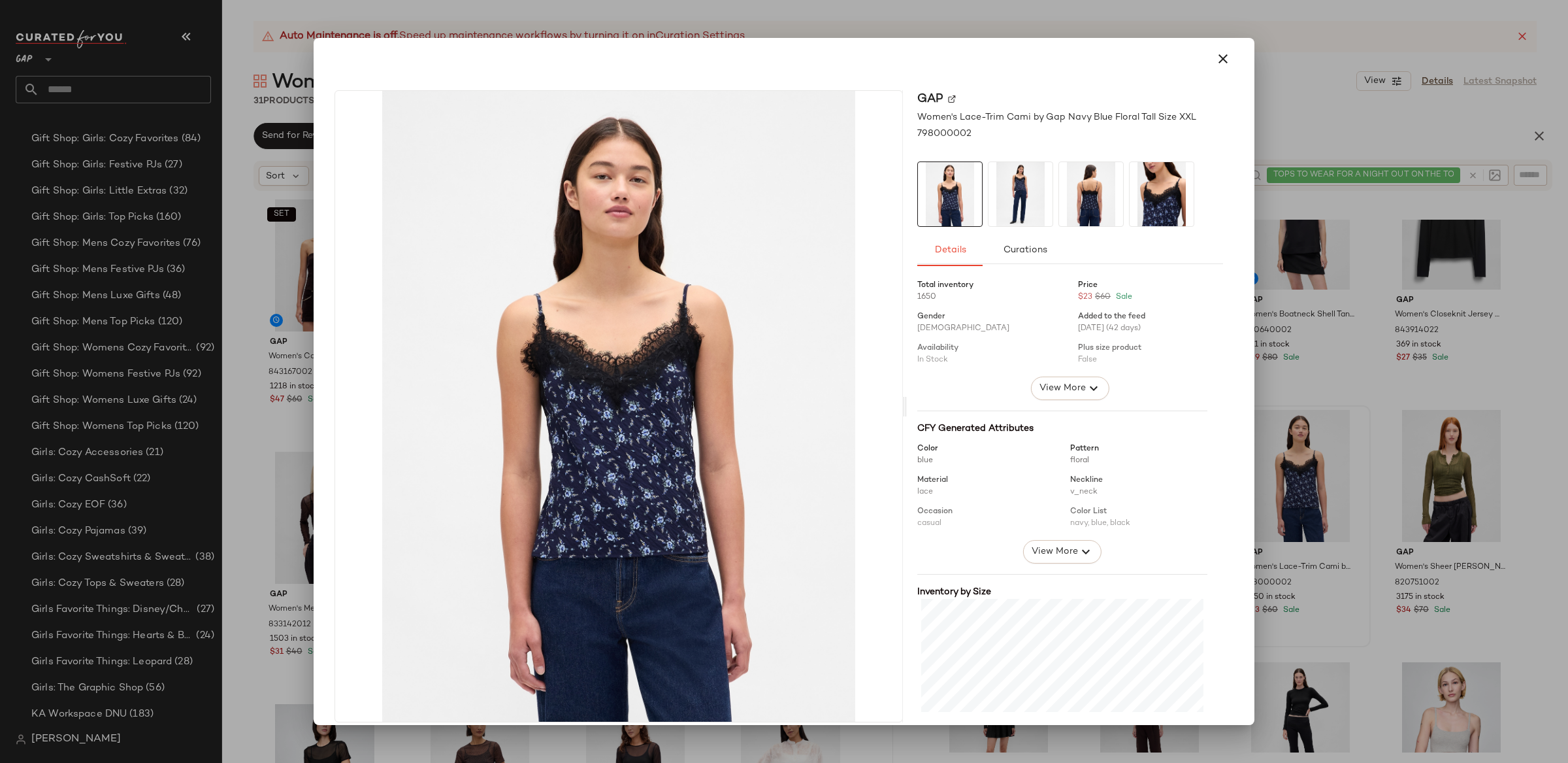
drag, startPoint x: 1216, startPoint y: 58, endPoint x: 1430, endPoint y: 270, distance: 301.2
click at [1216, 58] on icon "button" at bounding box center [1223, 58] width 15 height 15
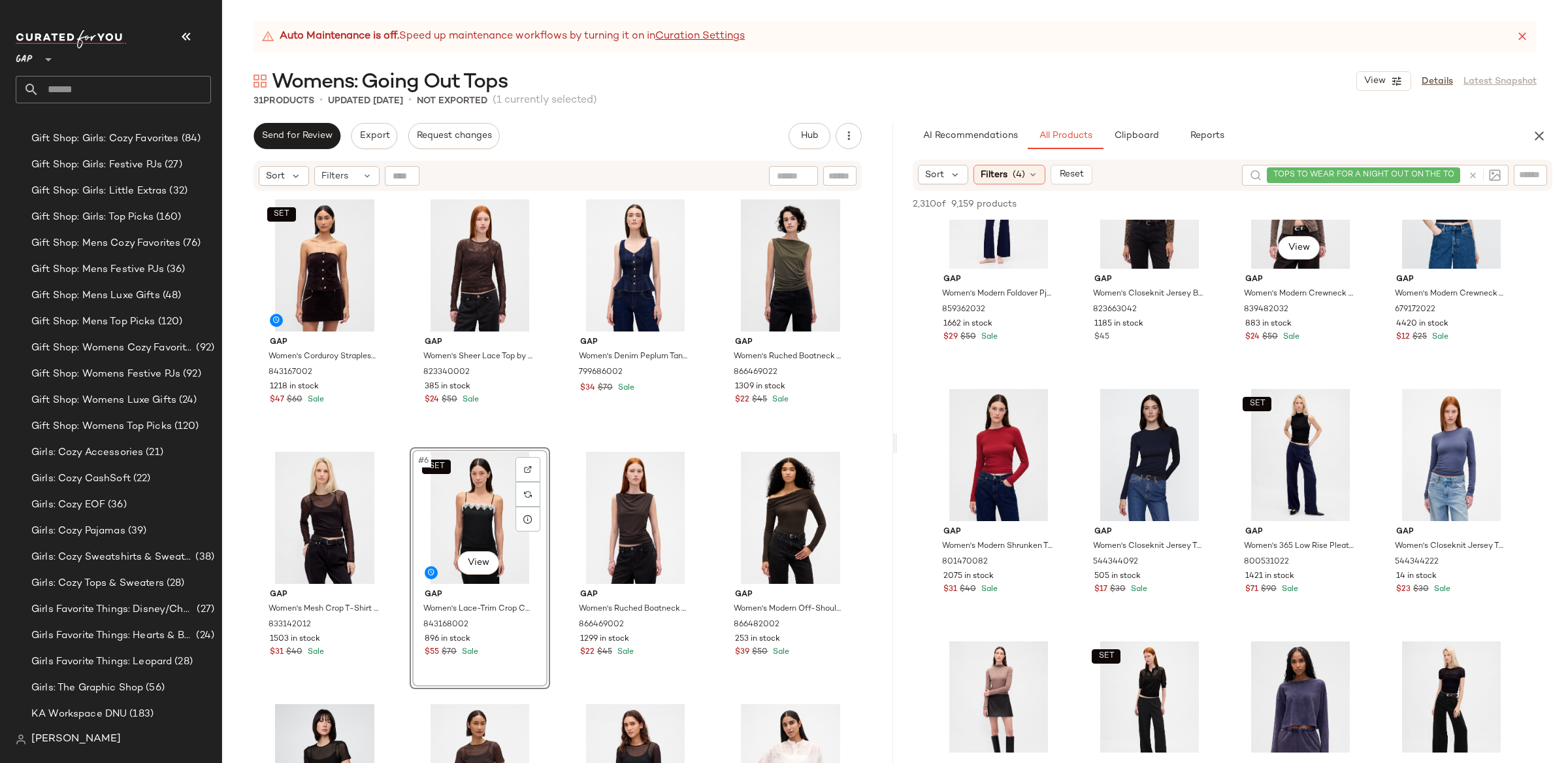
scroll to position [7486, 0]
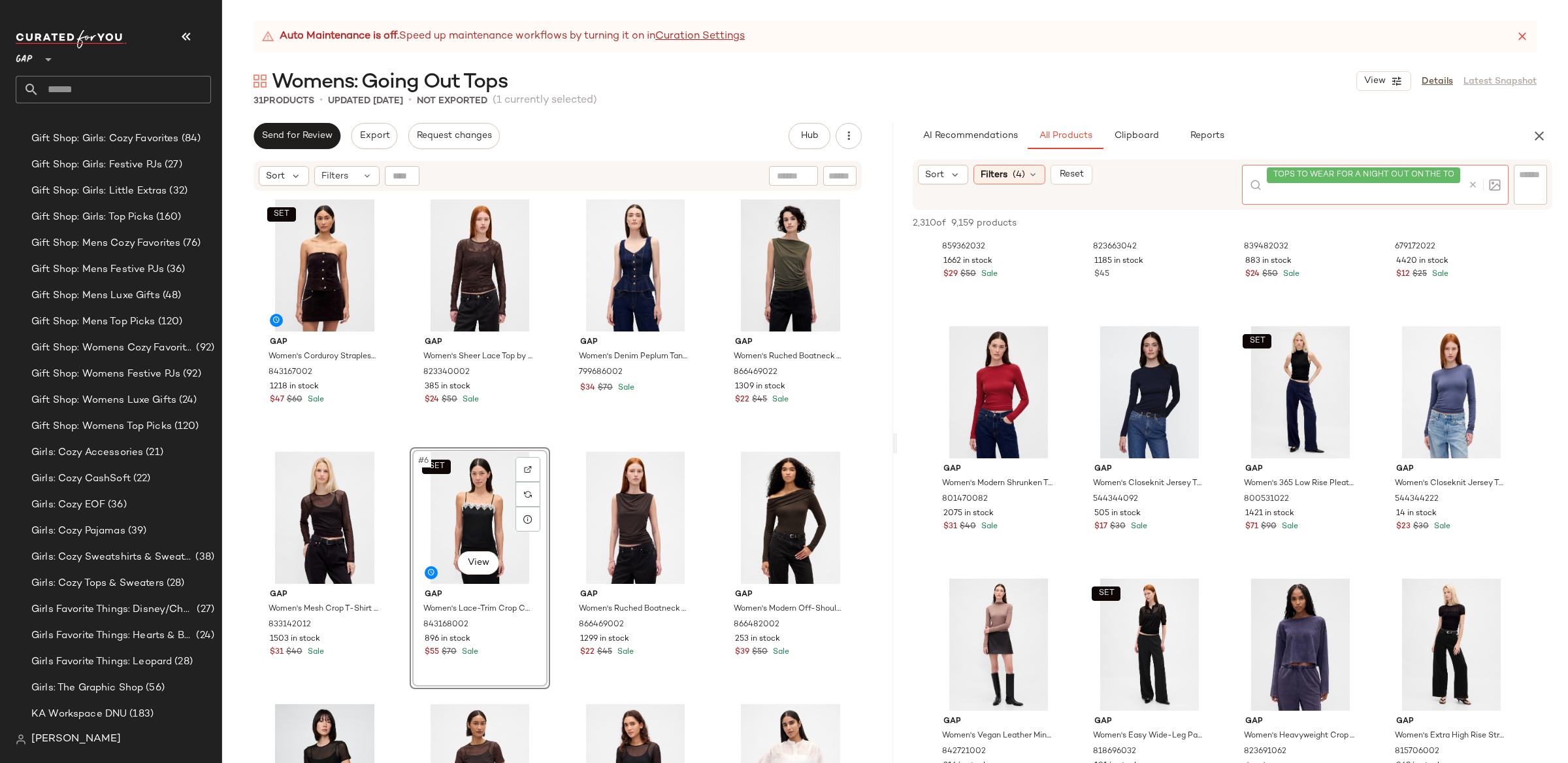
drag, startPoint x: 1471, startPoint y: 174, endPoint x: 1306, endPoint y: 191, distance: 165.9
click at [1471, 174] on div at bounding box center [1481, 184] width 38 height 40
click at [1472, 185] on icon at bounding box center [1473, 185] width 10 height 10
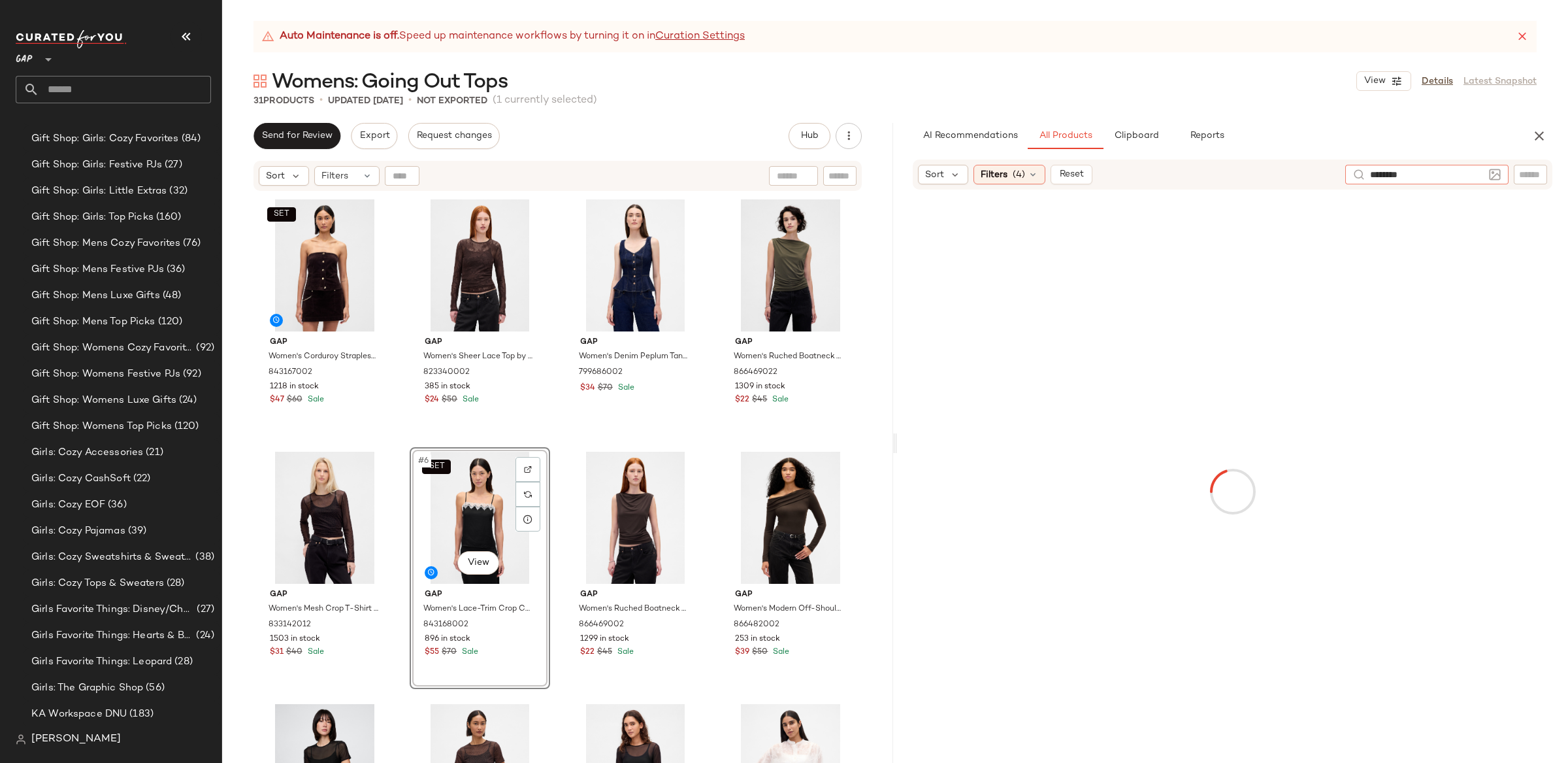
type input "*********"
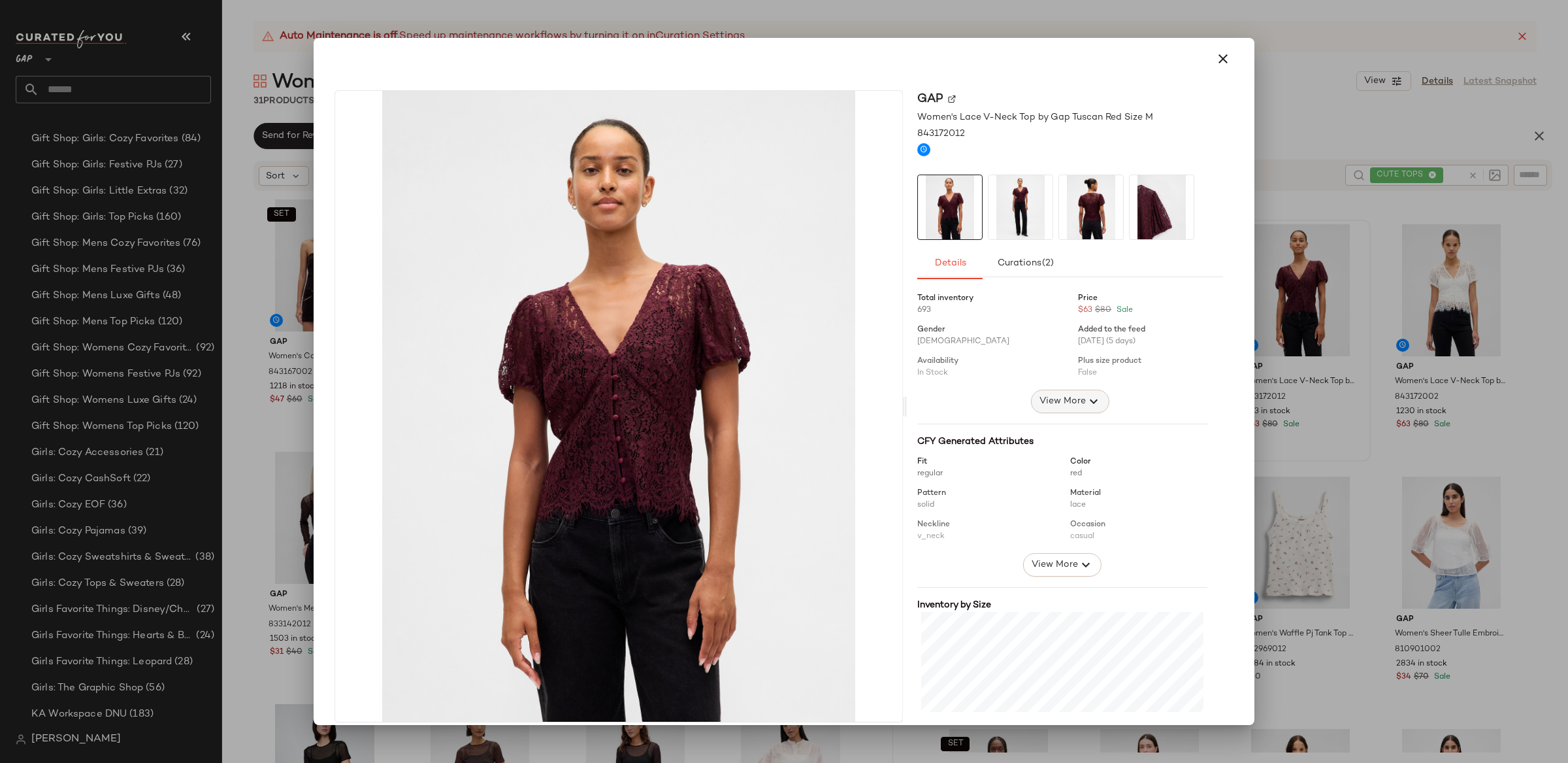
click at [1086, 396] on icon "button" at bounding box center [1093, 401] width 15 height 15
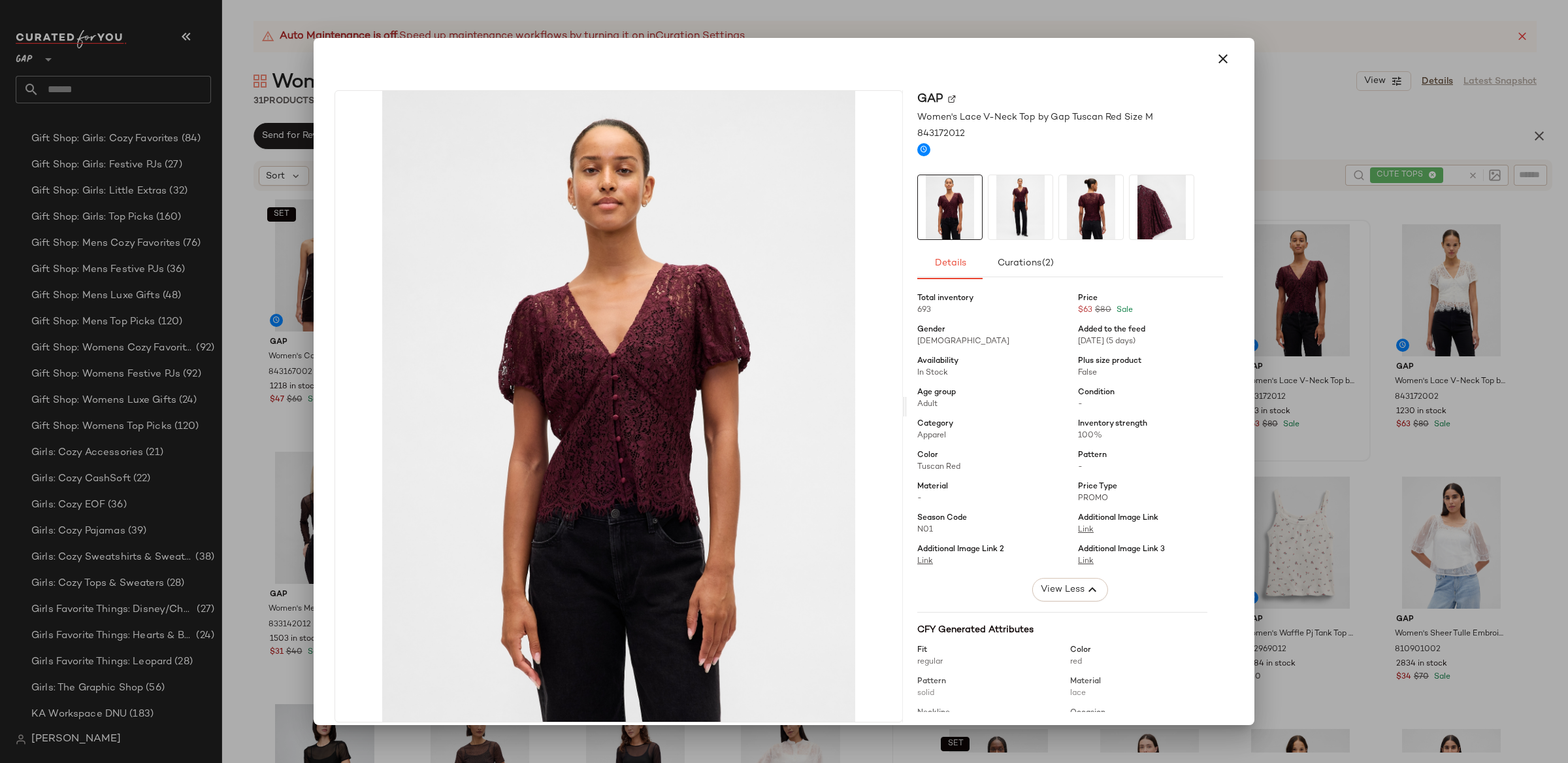
drag, startPoint x: 1216, startPoint y: 58, endPoint x: 1225, endPoint y: 59, distance: 9.1
click at [1216, 58] on icon "button" at bounding box center [1223, 58] width 15 height 15
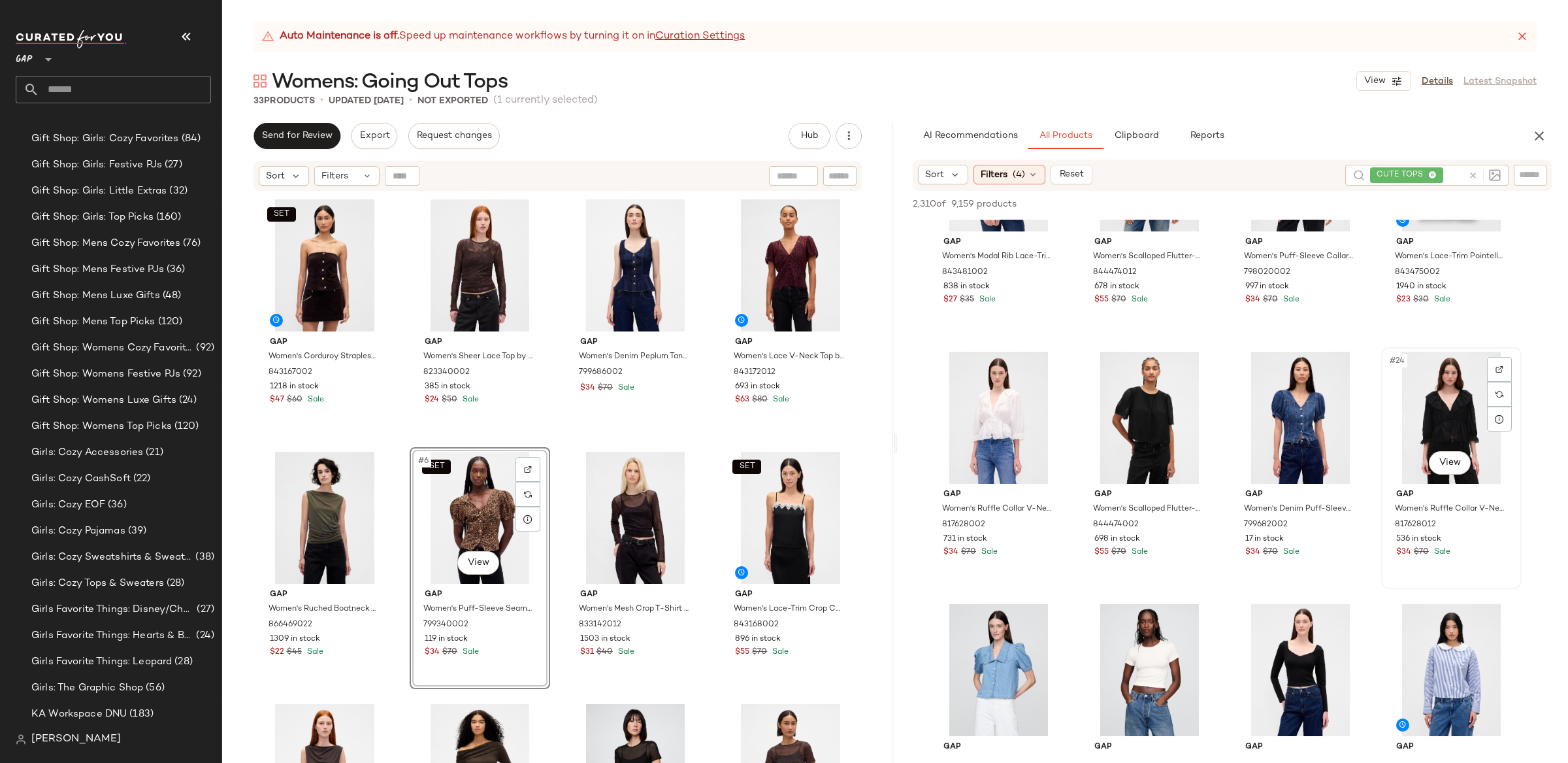
scroll to position [1135, 0]
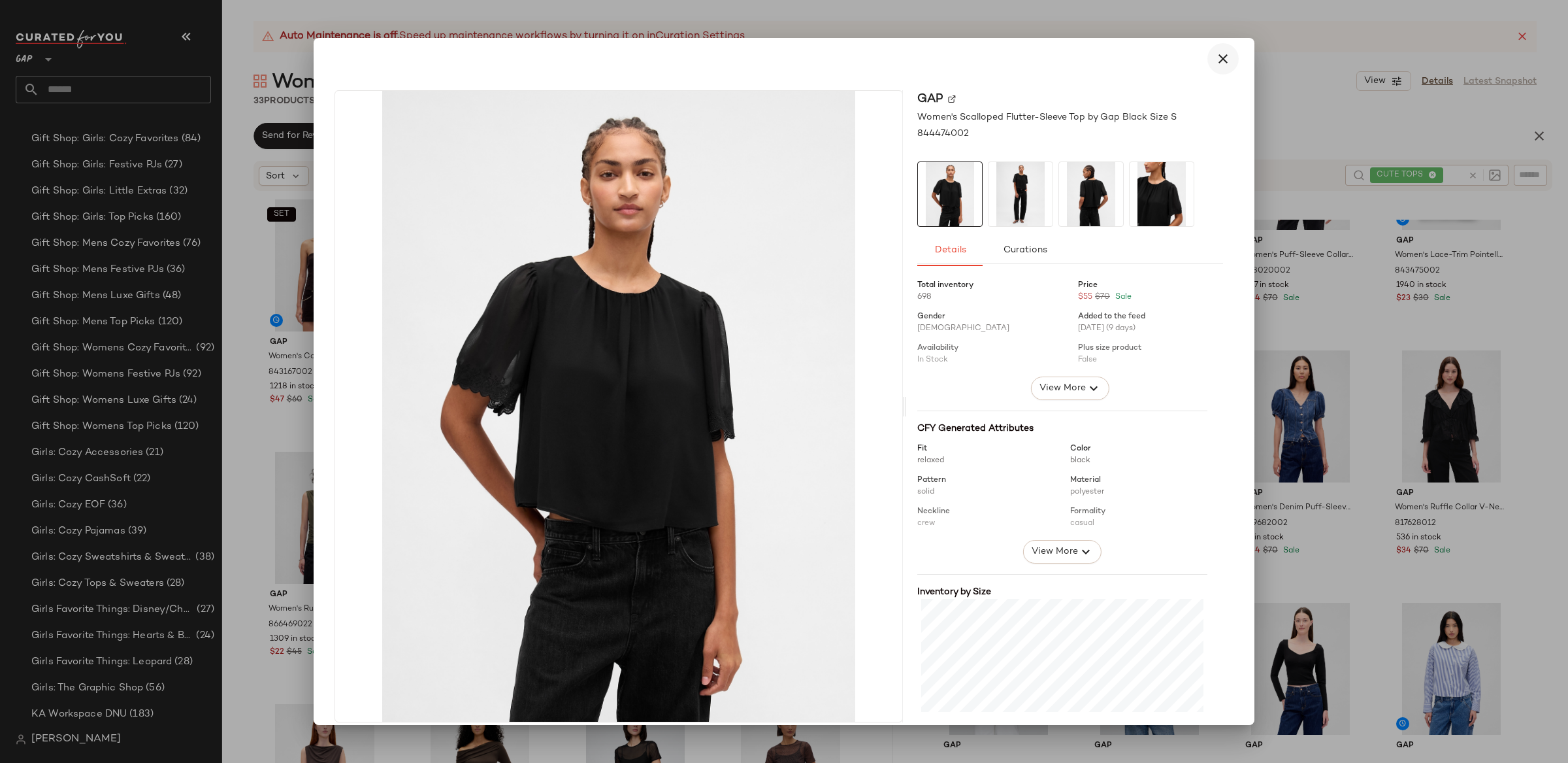
click at [1216, 63] on icon "button" at bounding box center [1223, 58] width 15 height 15
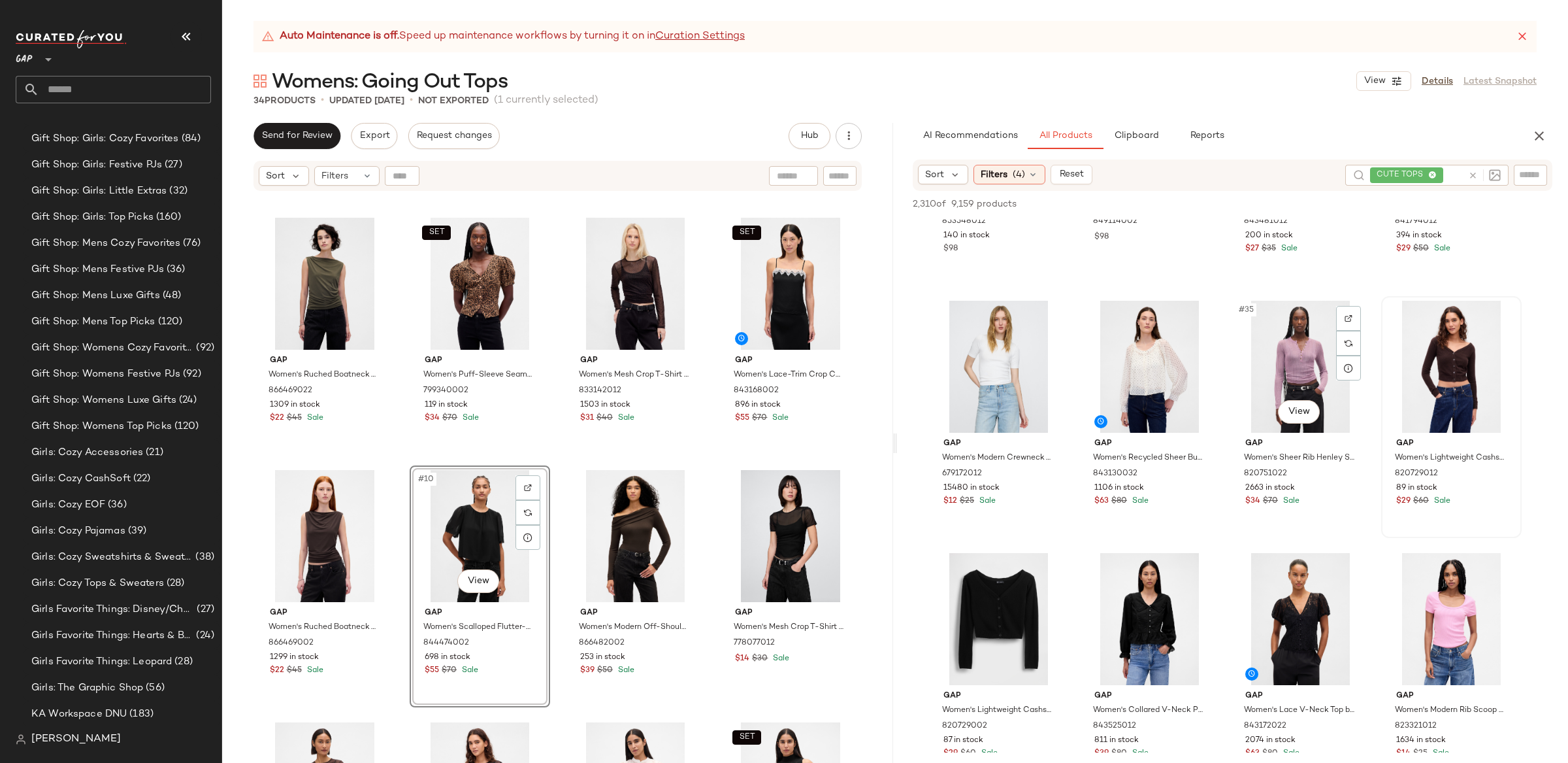
scroll to position [1933, 0]
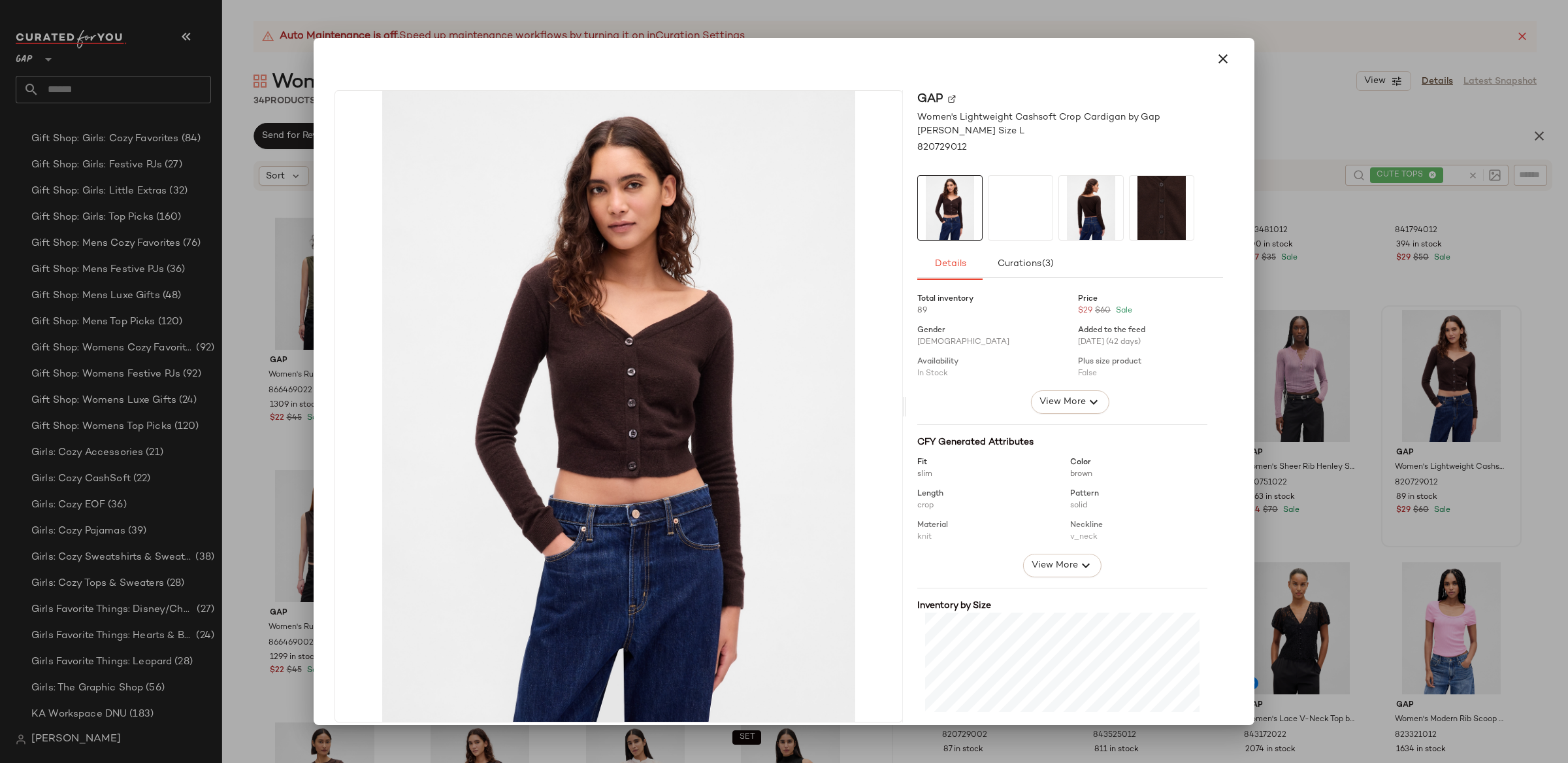
drag, startPoint x: 1216, startPoint y: 62, endPoint x: 1148, endPoint y: 54, distance: 68.5
click at [1216, 62] on icon "button" at bounding box center [1223, 58] width 15 height 15
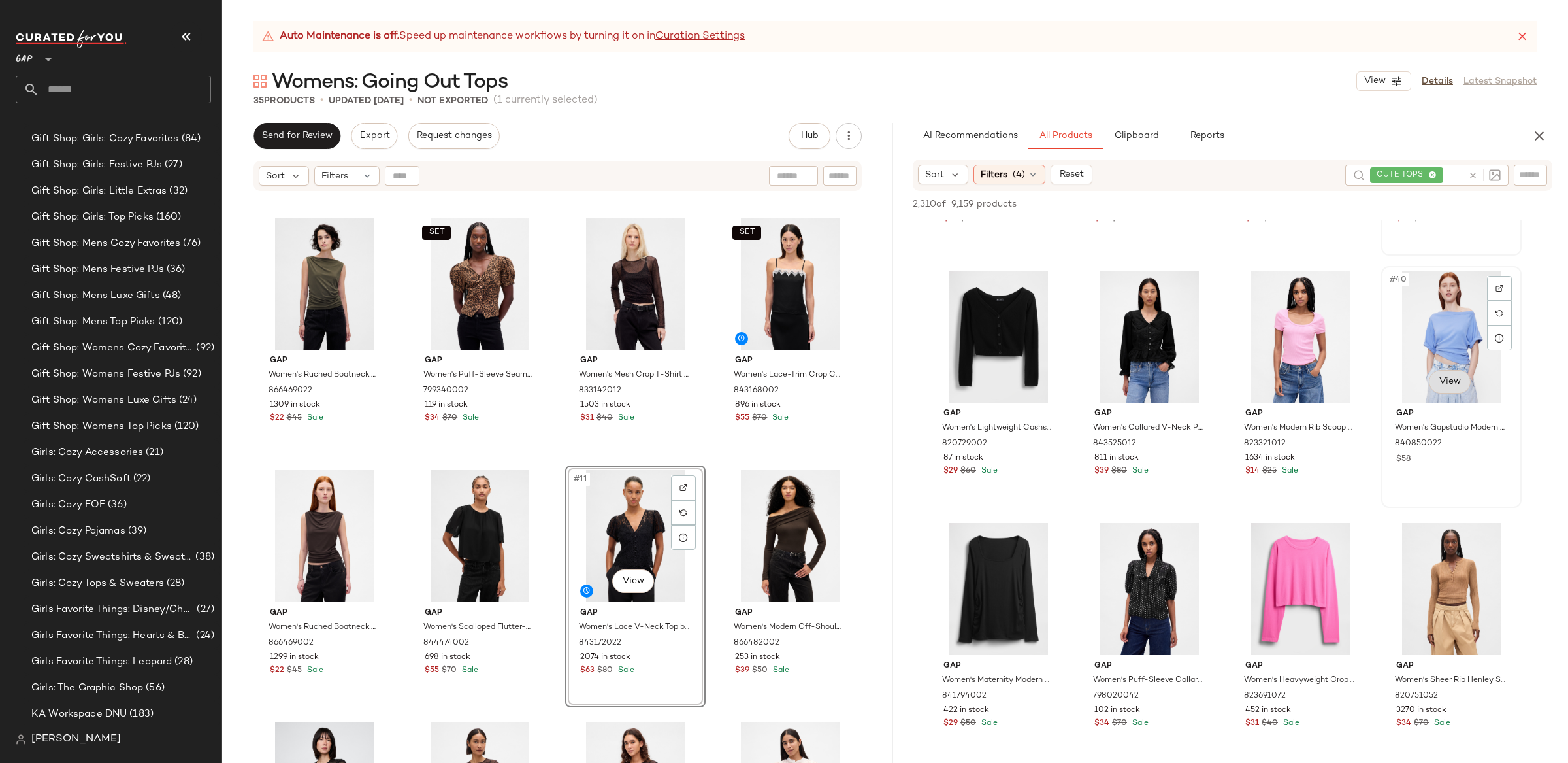
scroll to position [2587, 0]
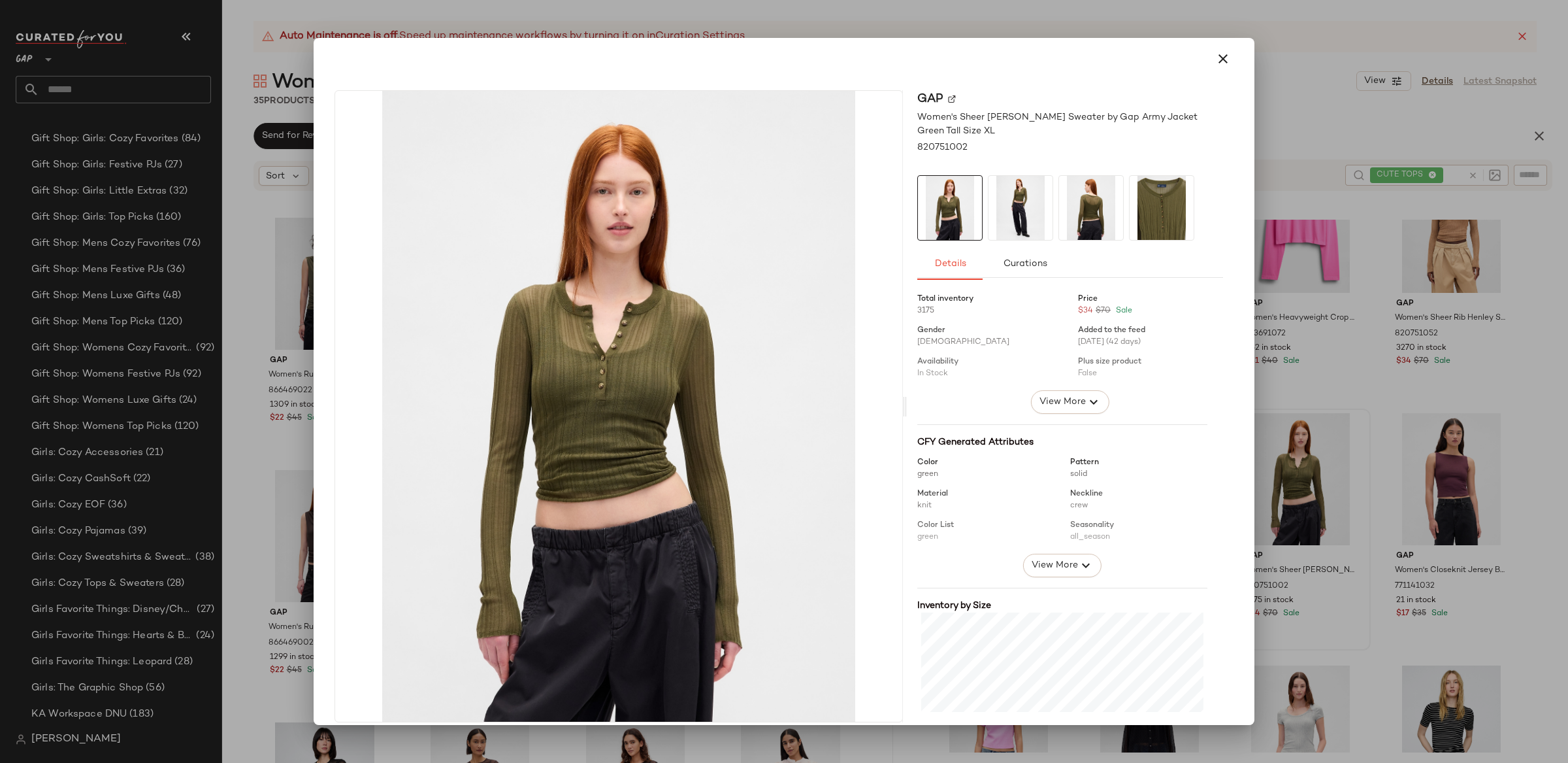
click at [1333, 502] on div at bounding box center [784, 381] width 1568 height 763
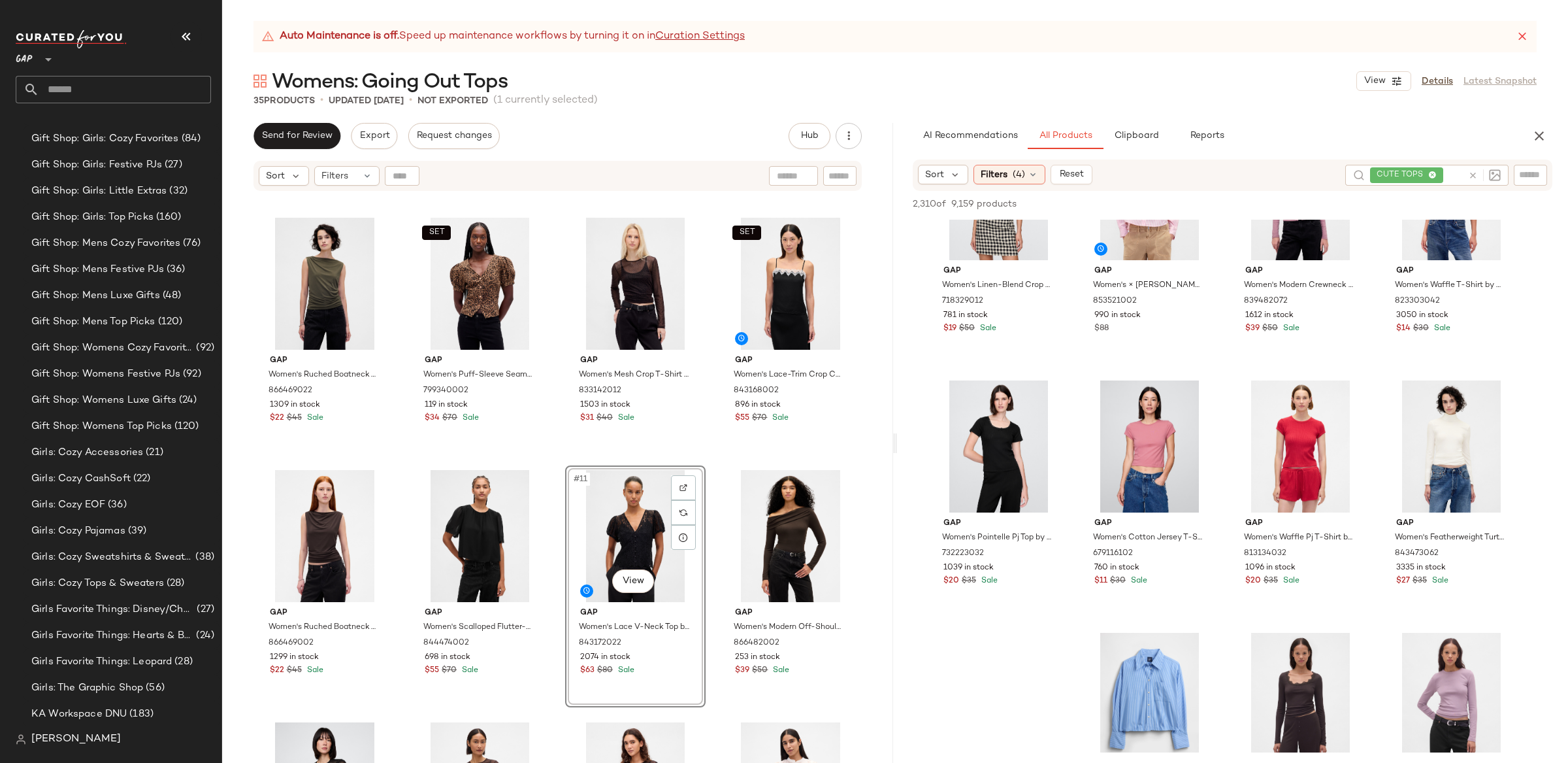
scroll to position [3440, 0]
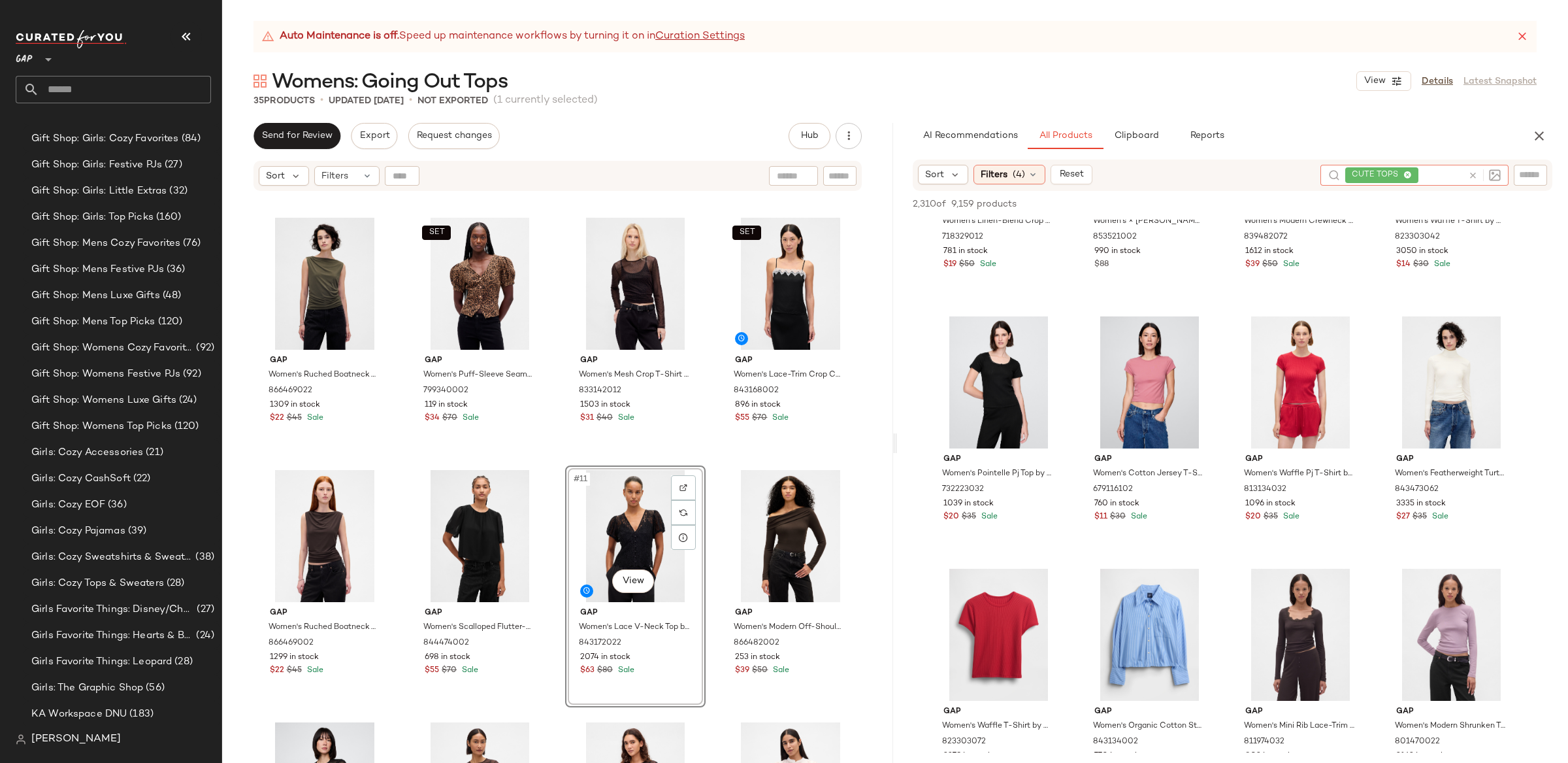
drag, startPoint x: 1468, startPoint y: 174, endPoint x: 1326, endPoint y: 176, distance: 142.0
click at [1468, 174] on icon at bounding box center [1473, 175] width 10 height 10
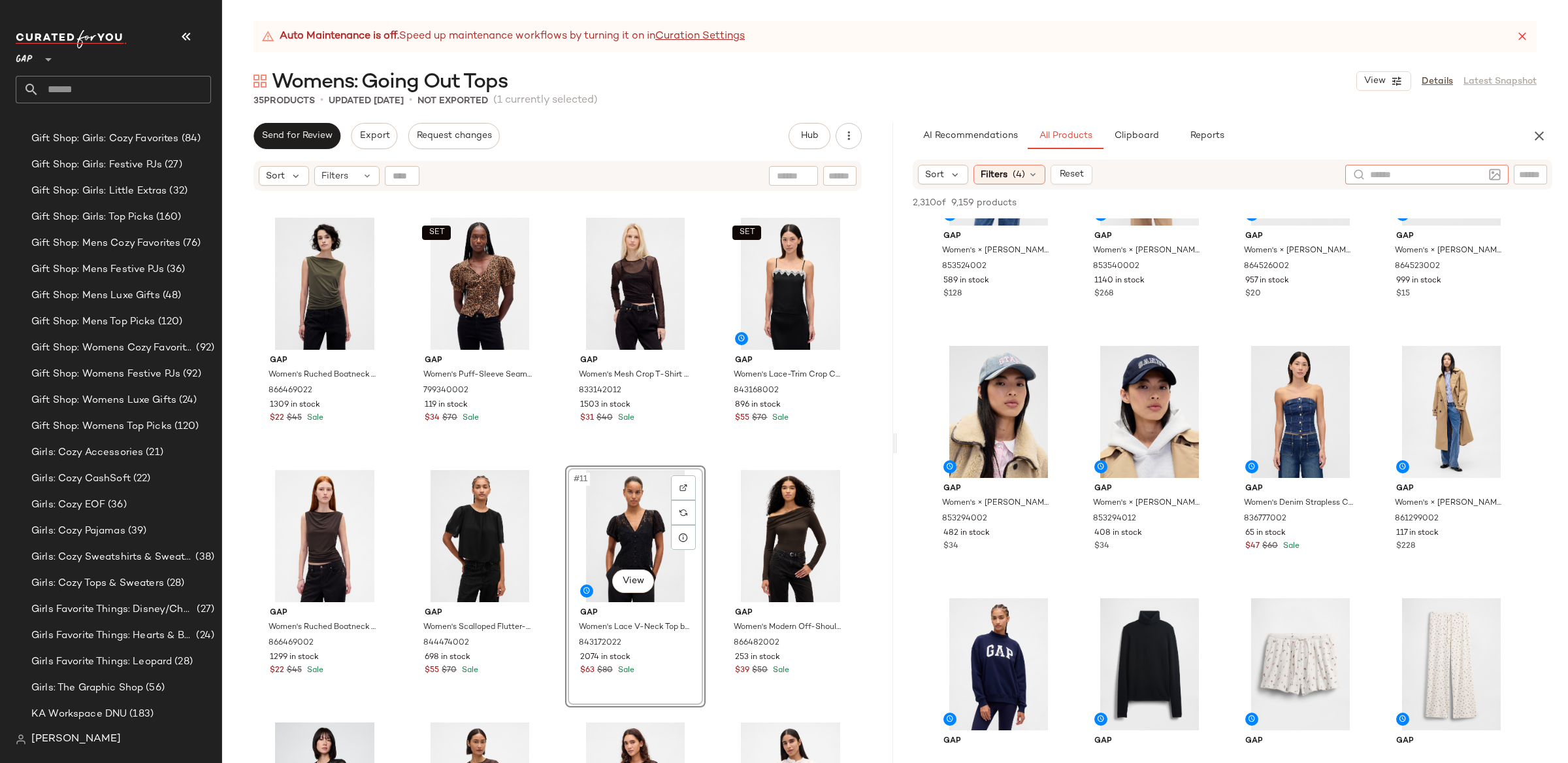
scroll to position [1147, 0]
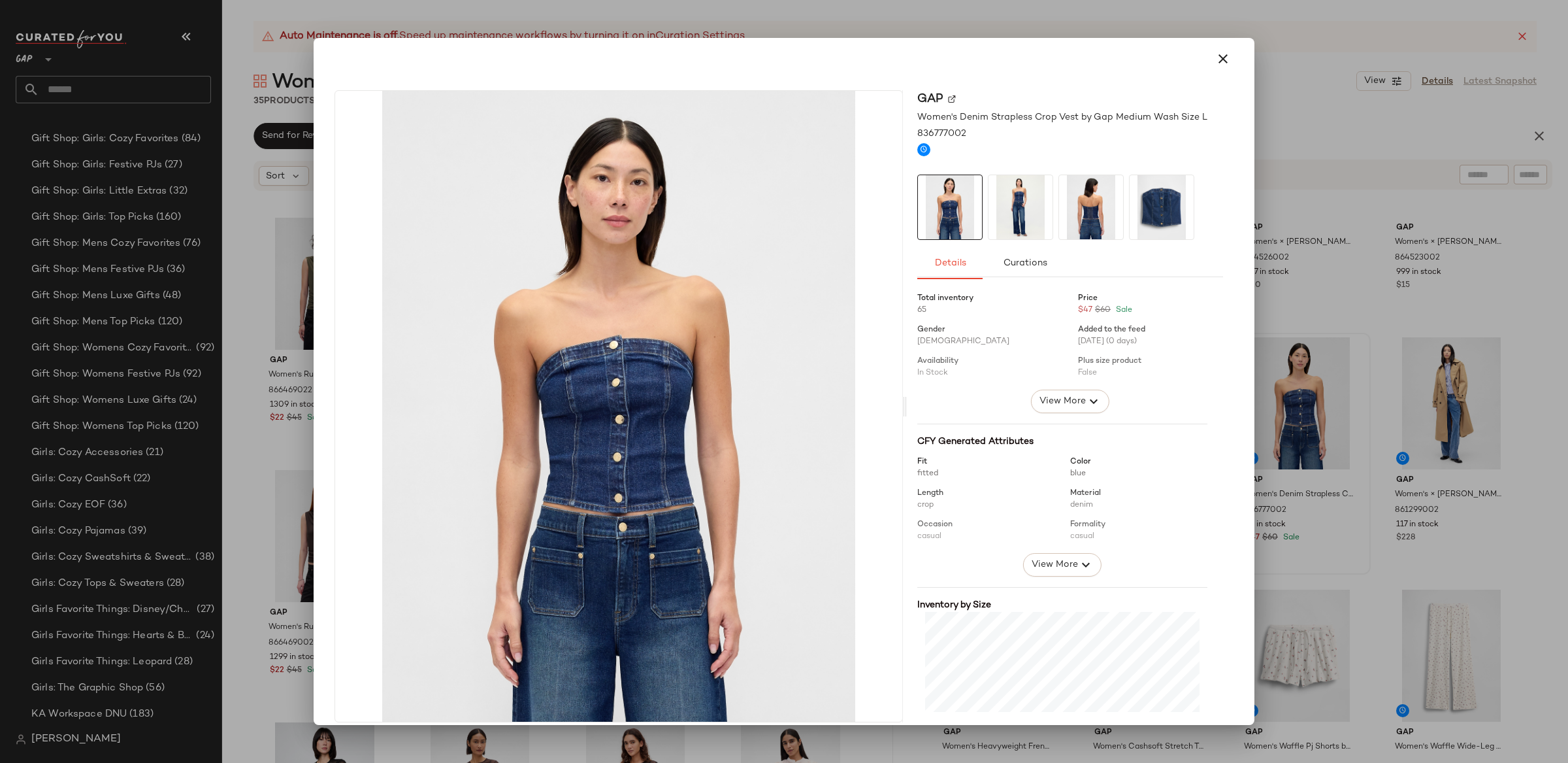
drag, startPoint x: 1213, startPoint y: 59, endPoint x: 1280, endPoint y: 346, distance: 294.7
click at [1216, 59] on icon "button" at bounding box center [1223, 58] width 15 height 15
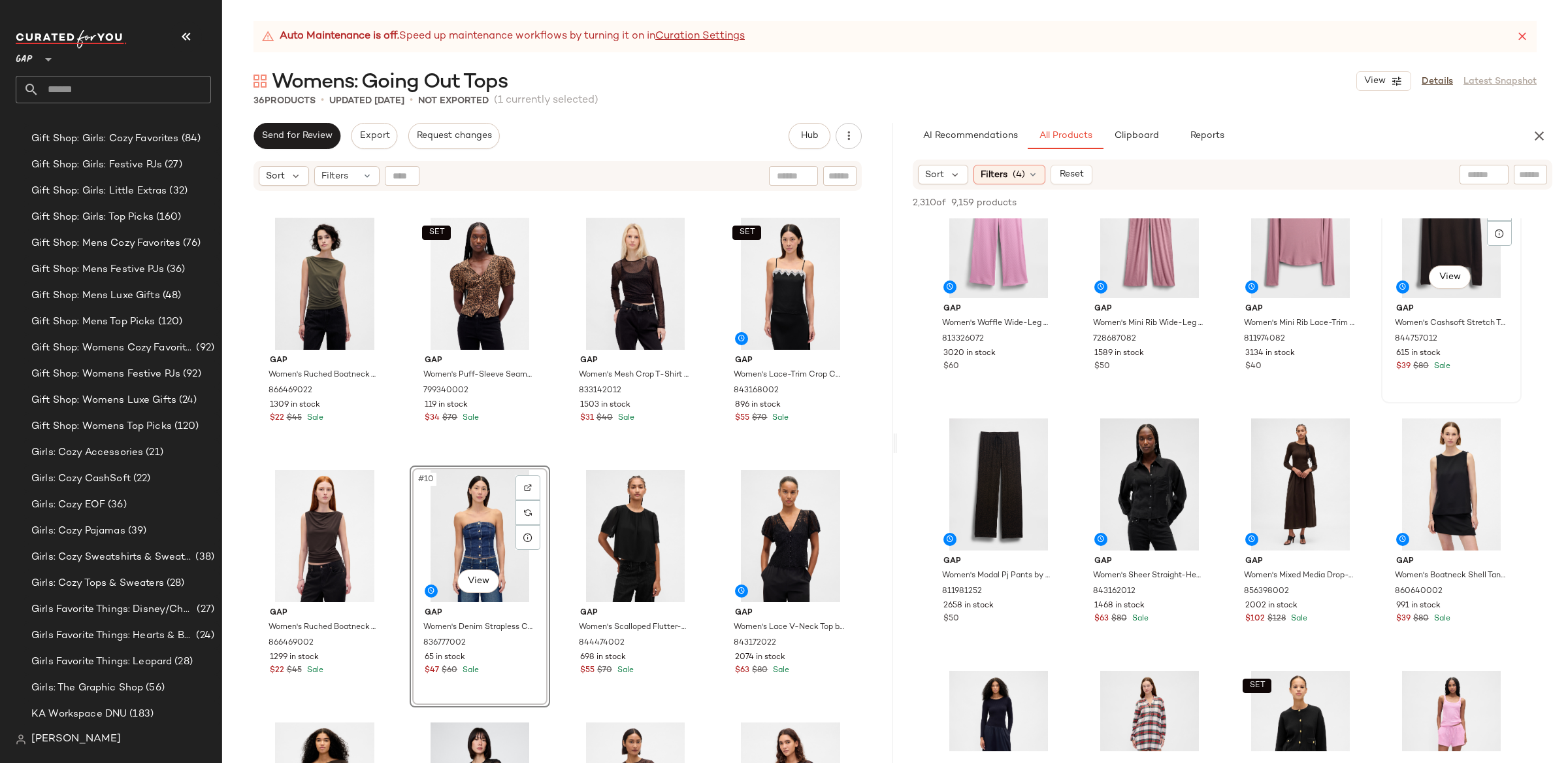
scroll to position [2393, 0]
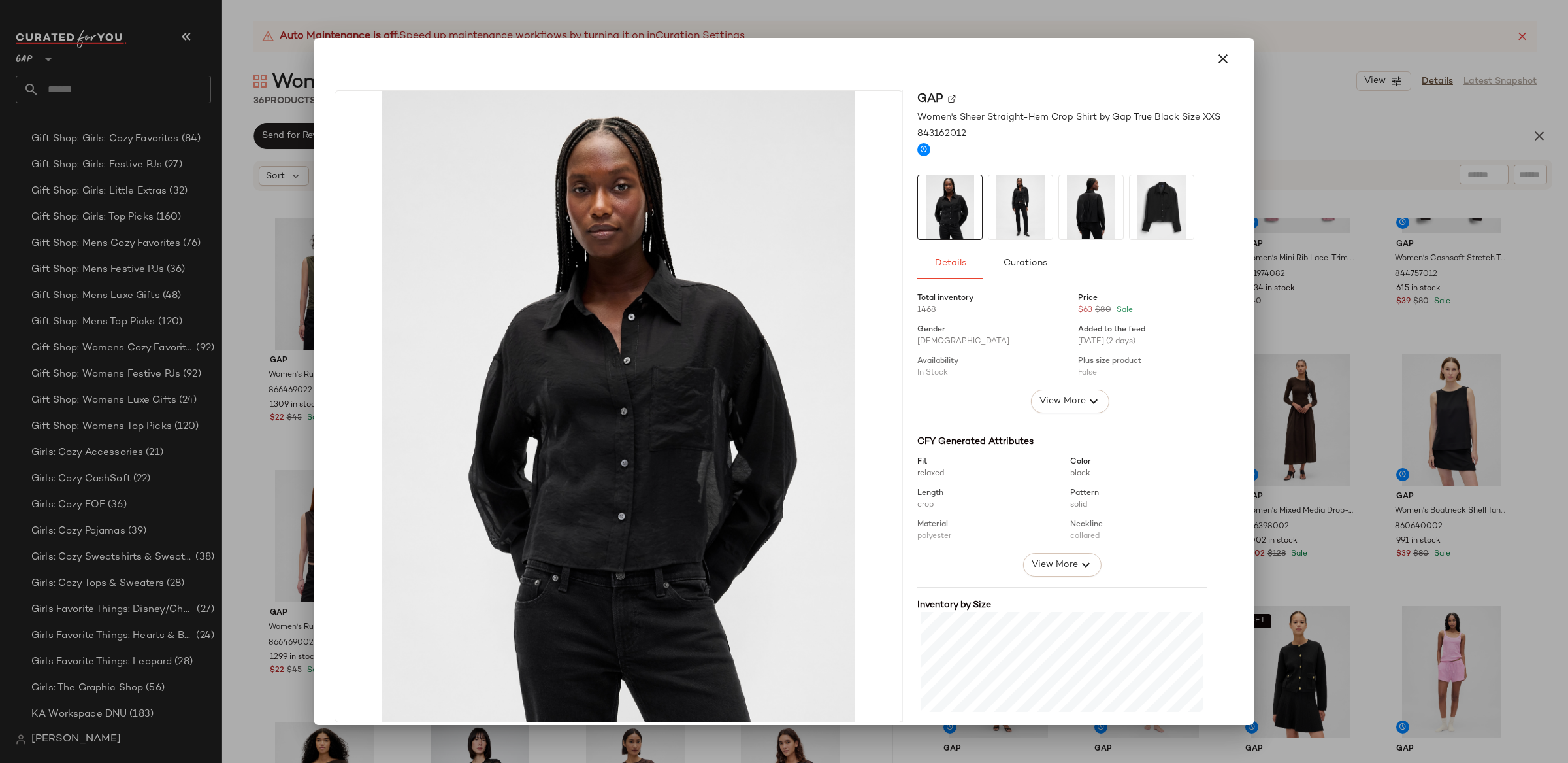
click at [1157, 195] on img at bounding box center [1161, 207] width 64 height 64
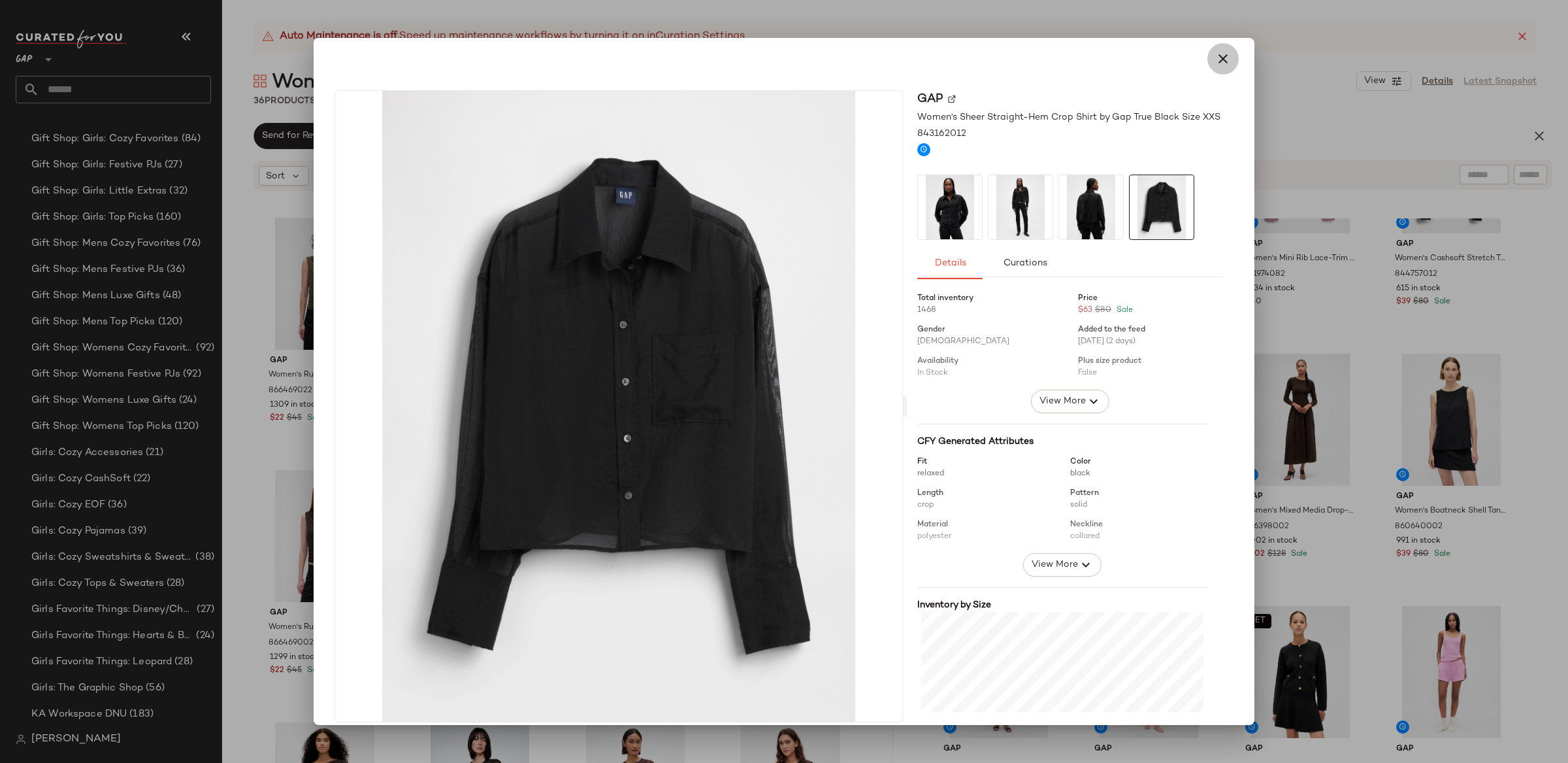
drag, startPoint x: 1211, startPoint y: 63, endPoint x: 1181, endPoint y: 56, distance: 30.8
click at [1216, 63] on icon "button" at bounding box center [1223, 58] width 15 height 15
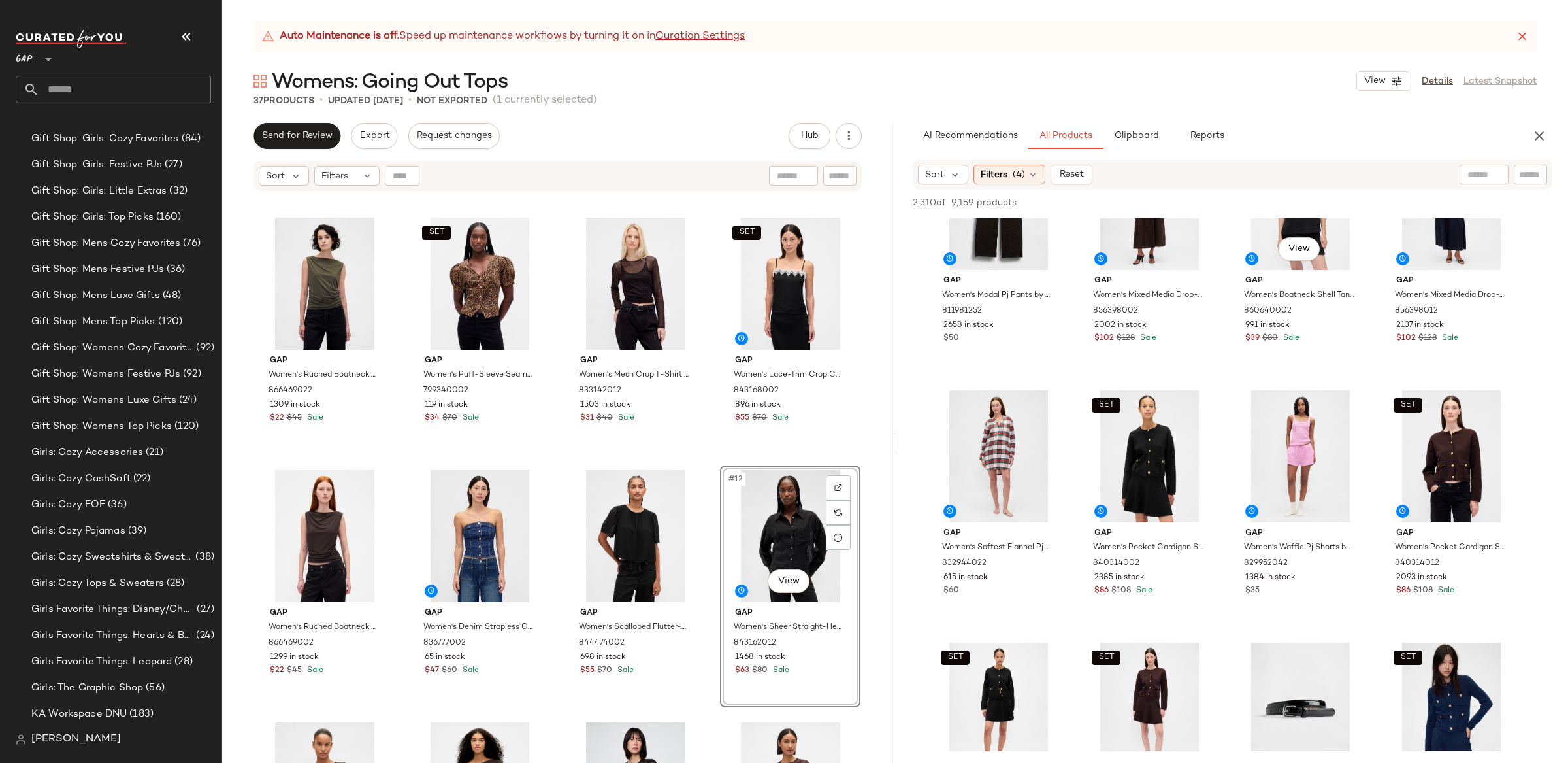
scroll to position [2633, 0]
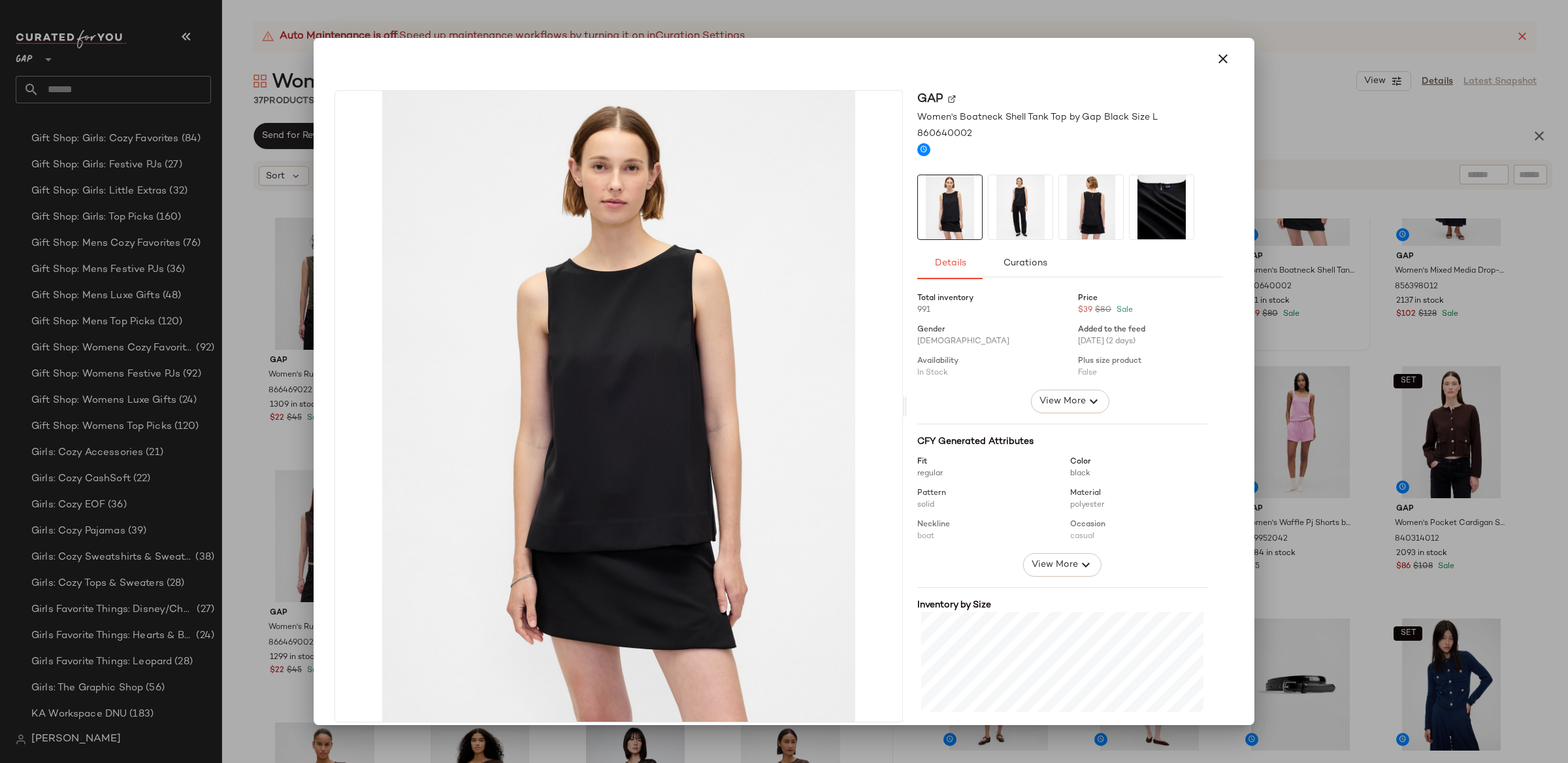
click at [1002, 208] on img at bounding box center [1020, 207] width 64 height 64
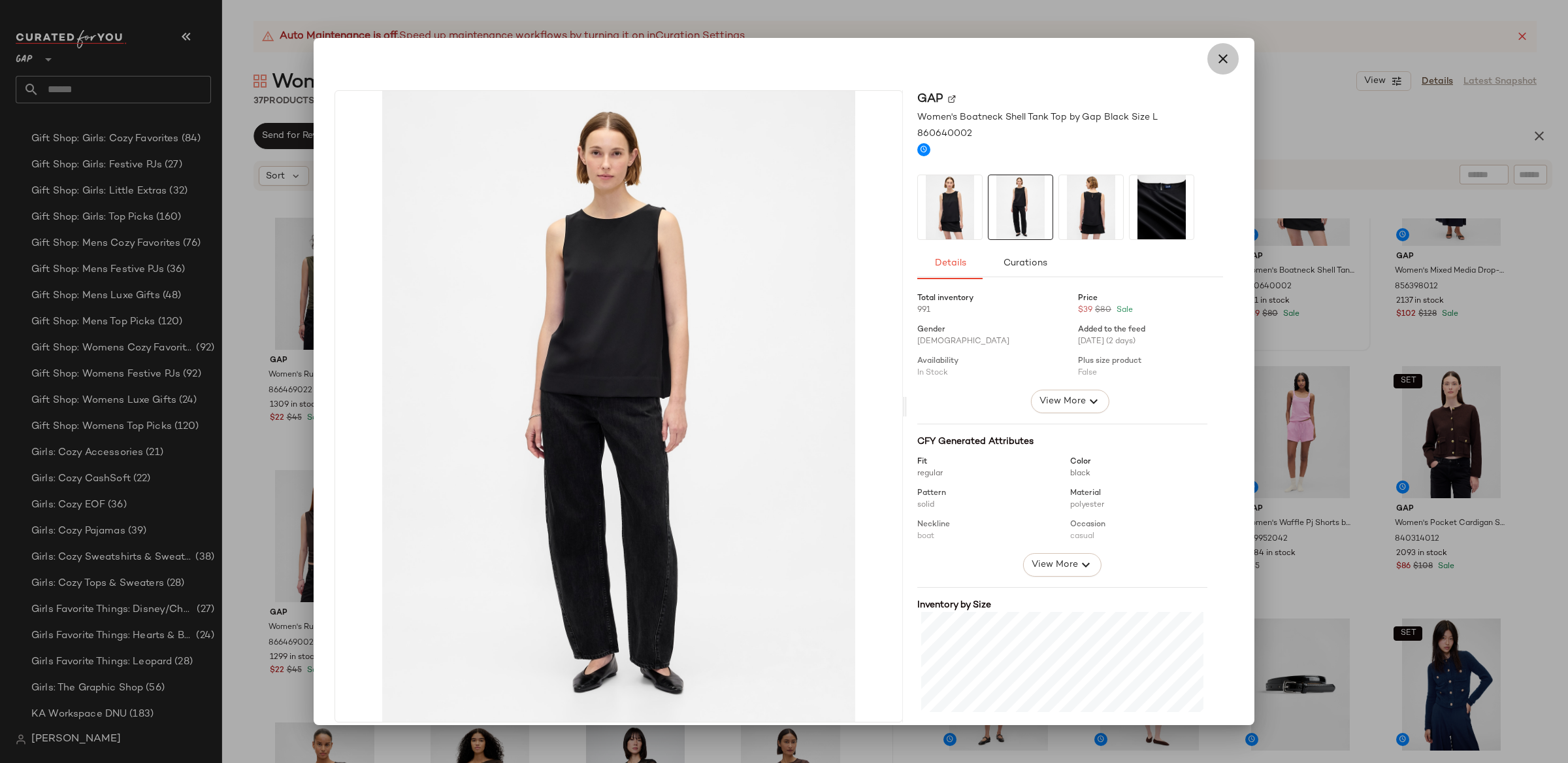
drag, startPoint x: 1213, startPoint y: 59, endPoint x: 1211, endPoint y: 67, distance: 8.2
click at [1216, 59] on icon "button" at bounding box center [1223, 58] width 15 height 15
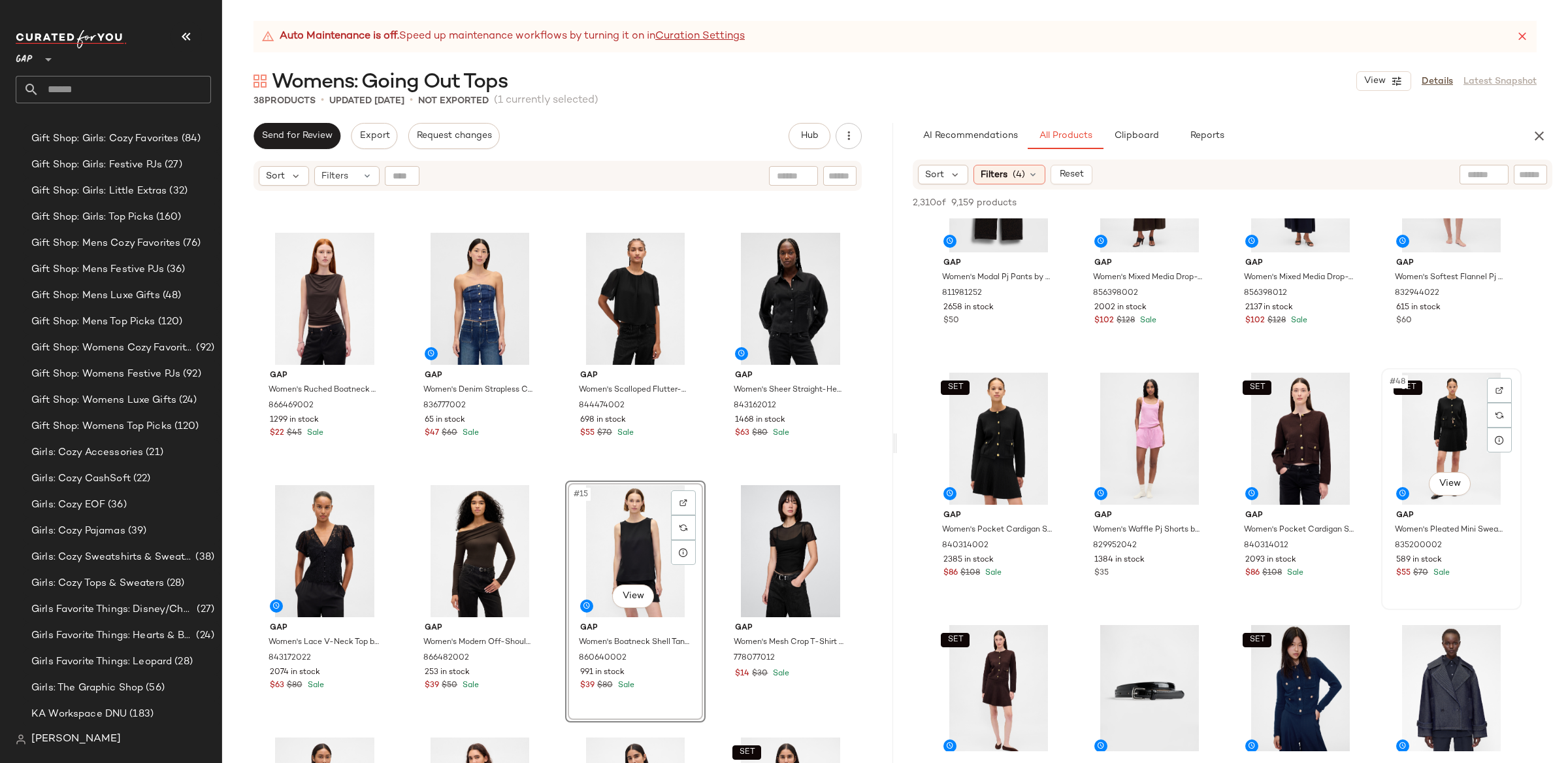
scroll to position [2630, 0]
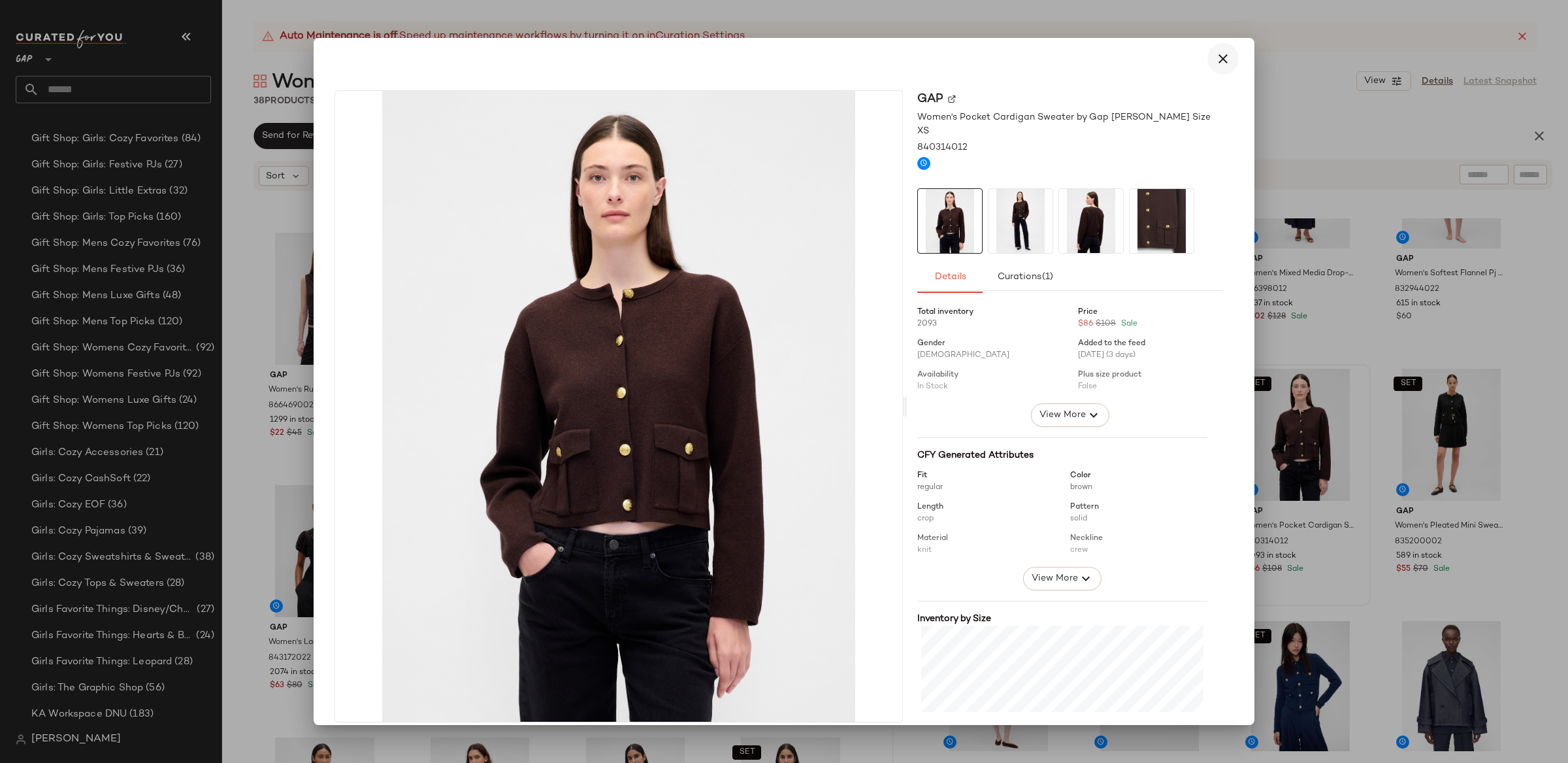
click at [1216, 54] on icon "button" at bounding box center [1223, 58] width 15 height 15
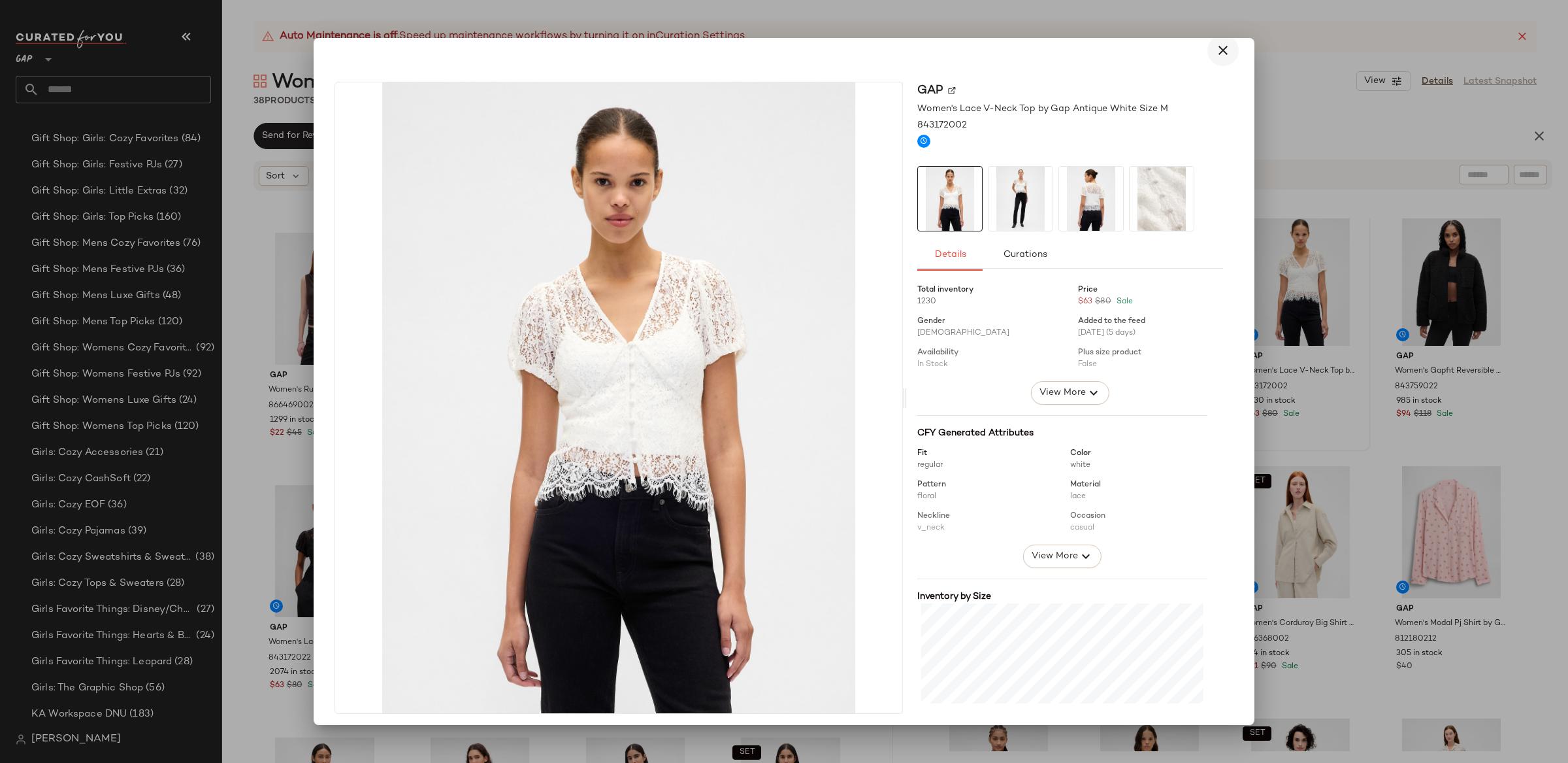
scroll to position [7, 0]
drag, startPoint x: 1217, startPoint y: 56, endPoint x: 1216, endPoint y: 80, distance: 24.0
click at [1217, 56] on icon "button" at bounding box center [1223, 51] width 15 height 15
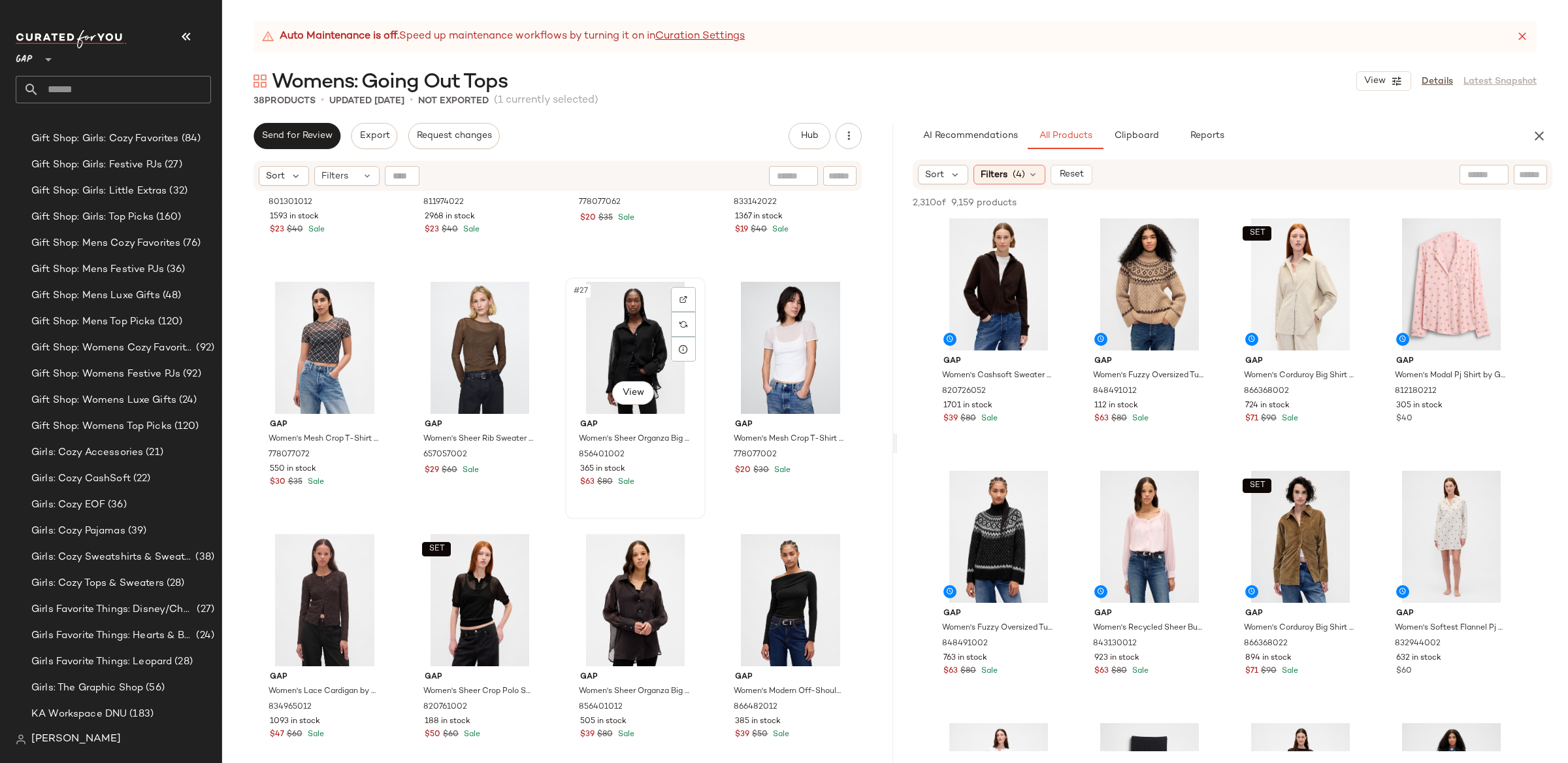
scroll to position [1468, 0]
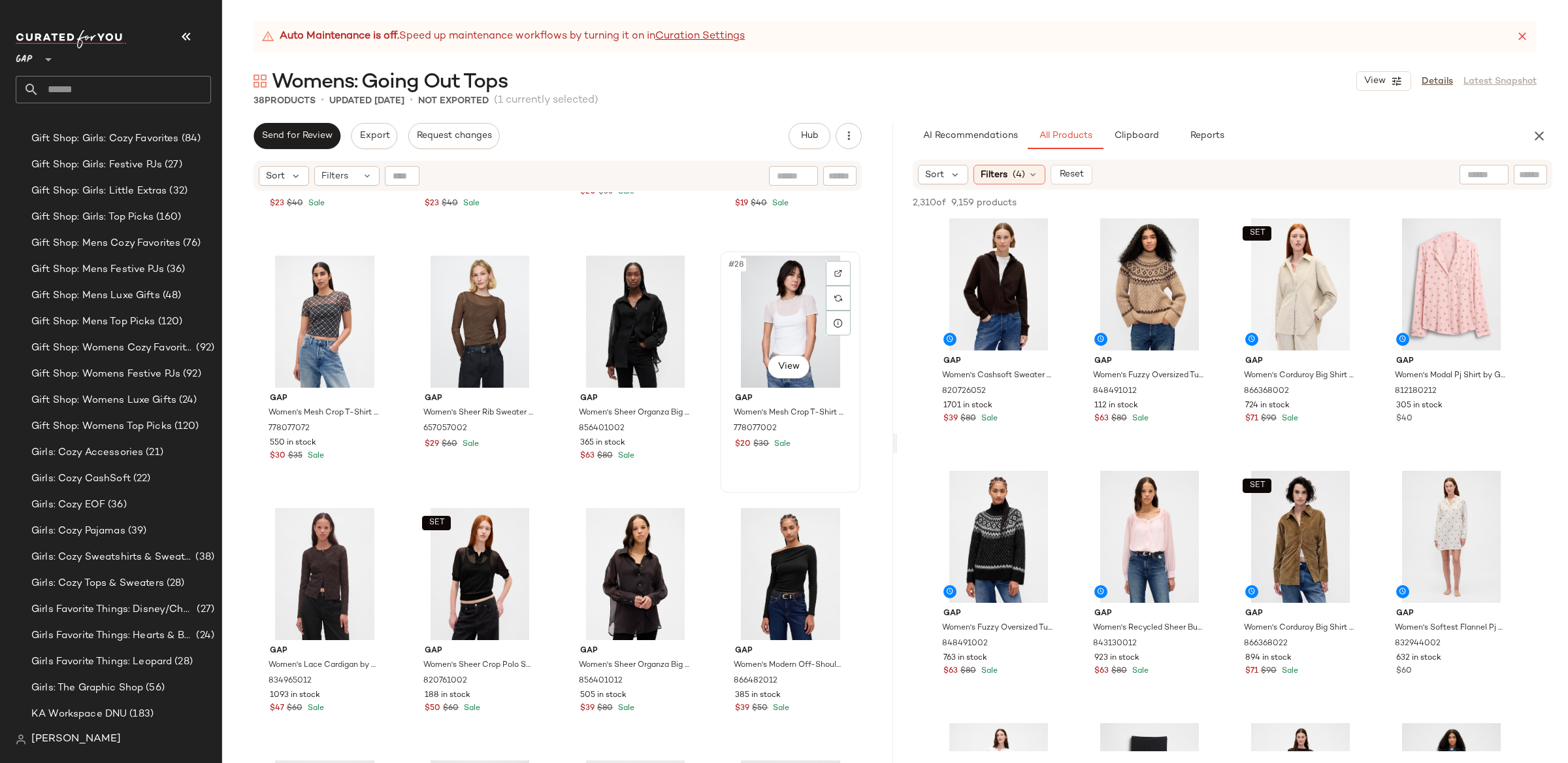
click at [769, 325] on div "#28 View" at bounding box center [790, 321] width 131 height 132
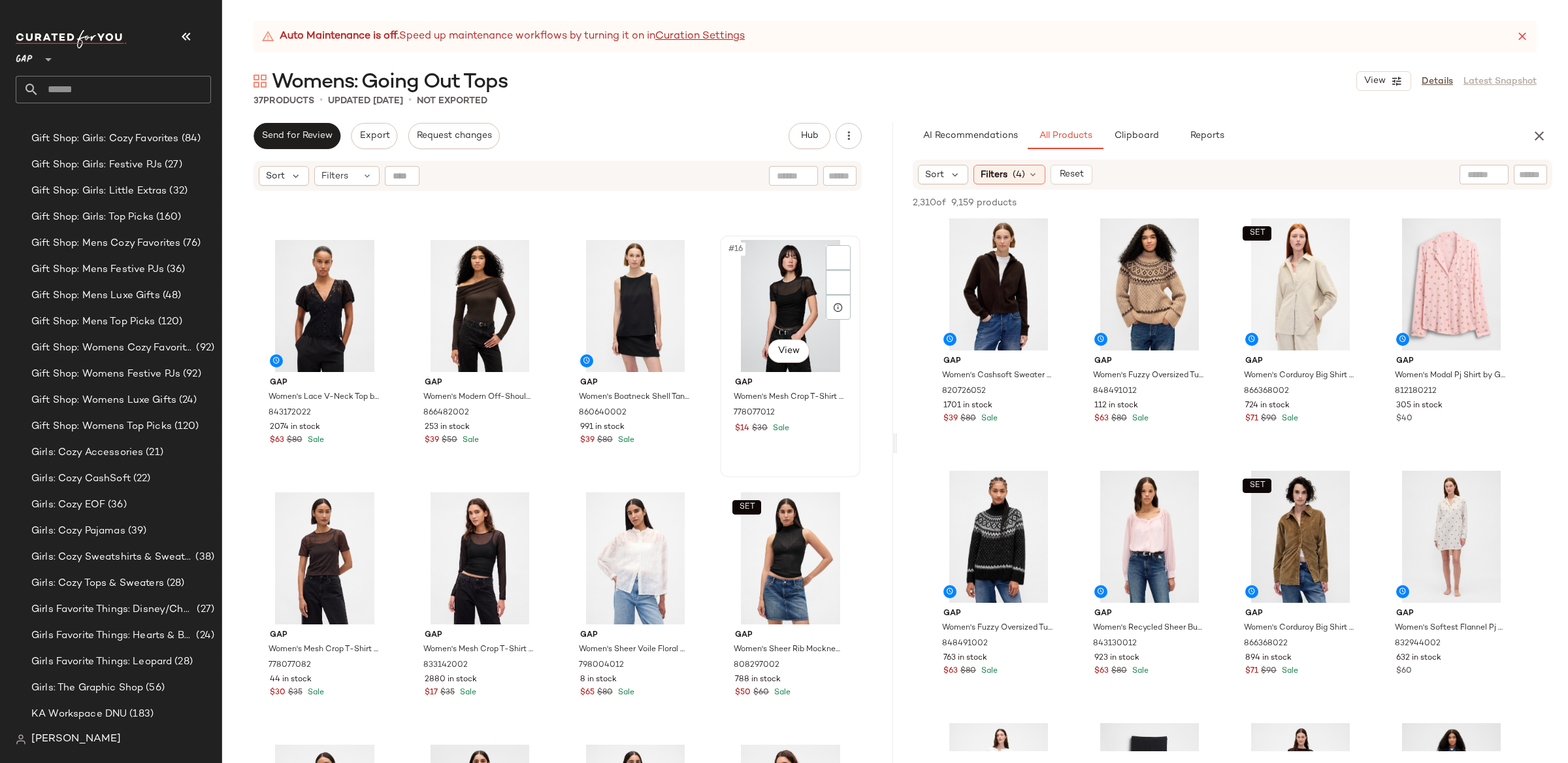
scroll to position [691, 0]
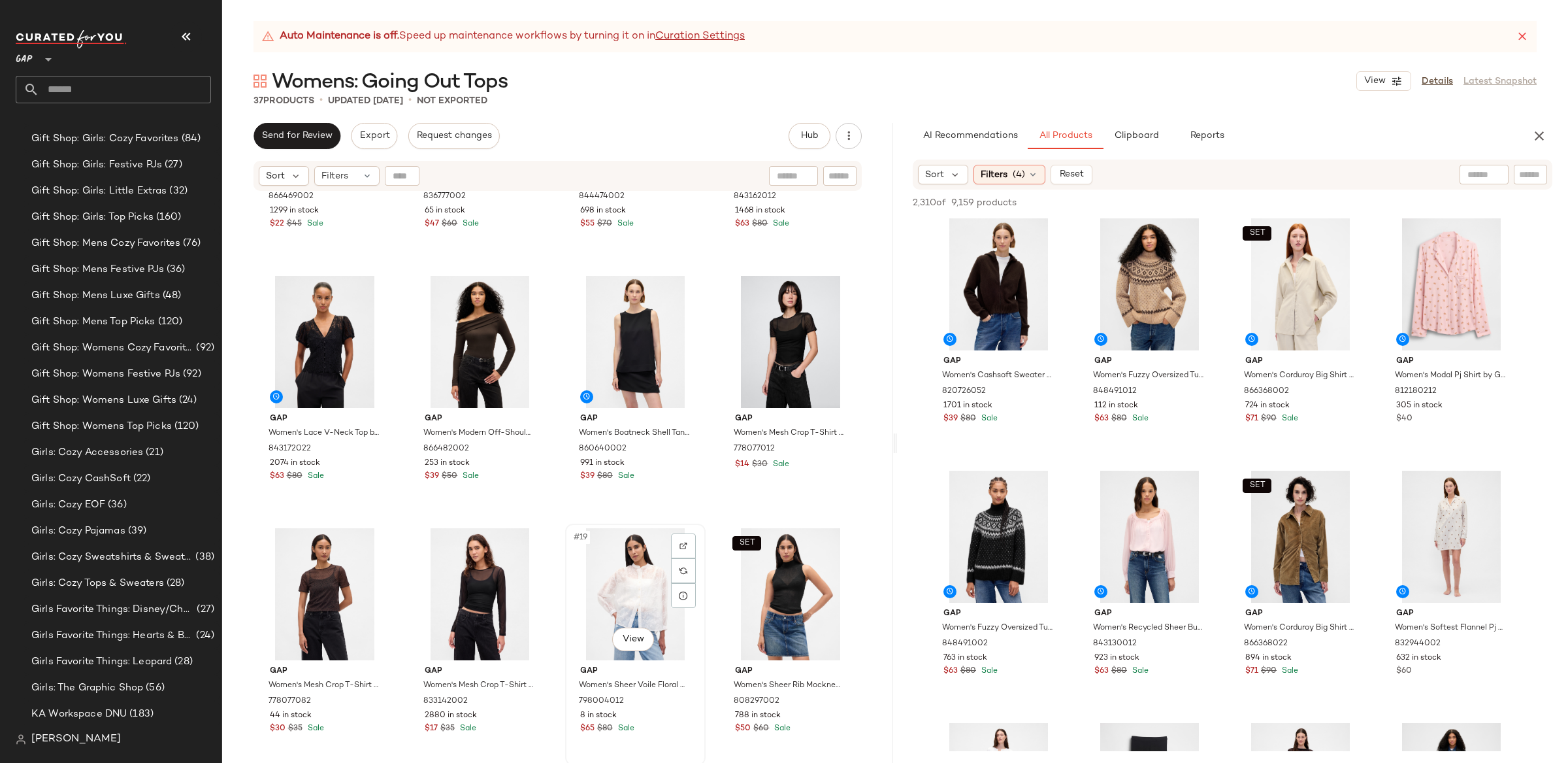
click at [617, 579] on div "#19 View" at bounding box center [635, 594] width 131 height 132
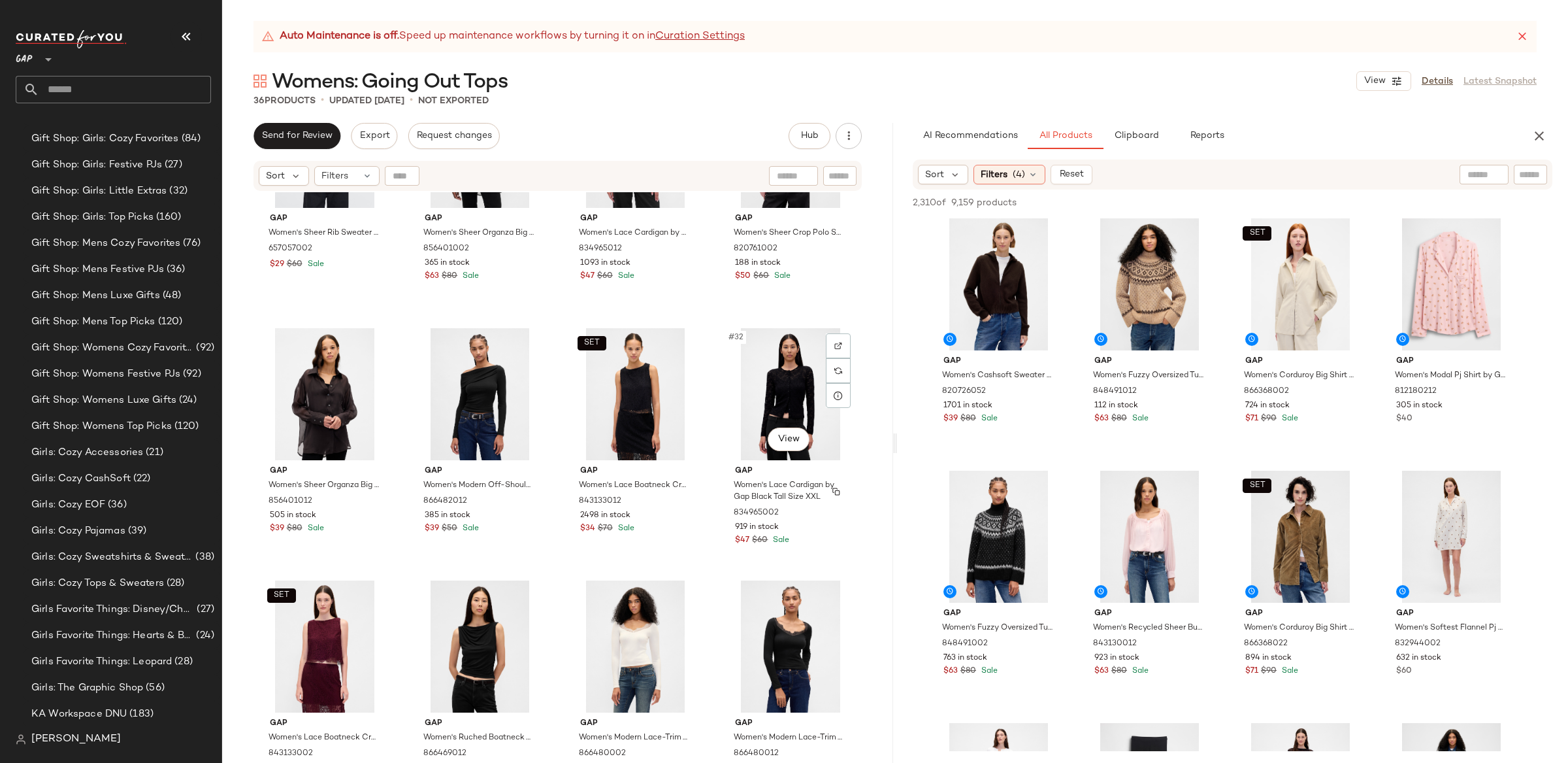
scroll to position [1669, 0]
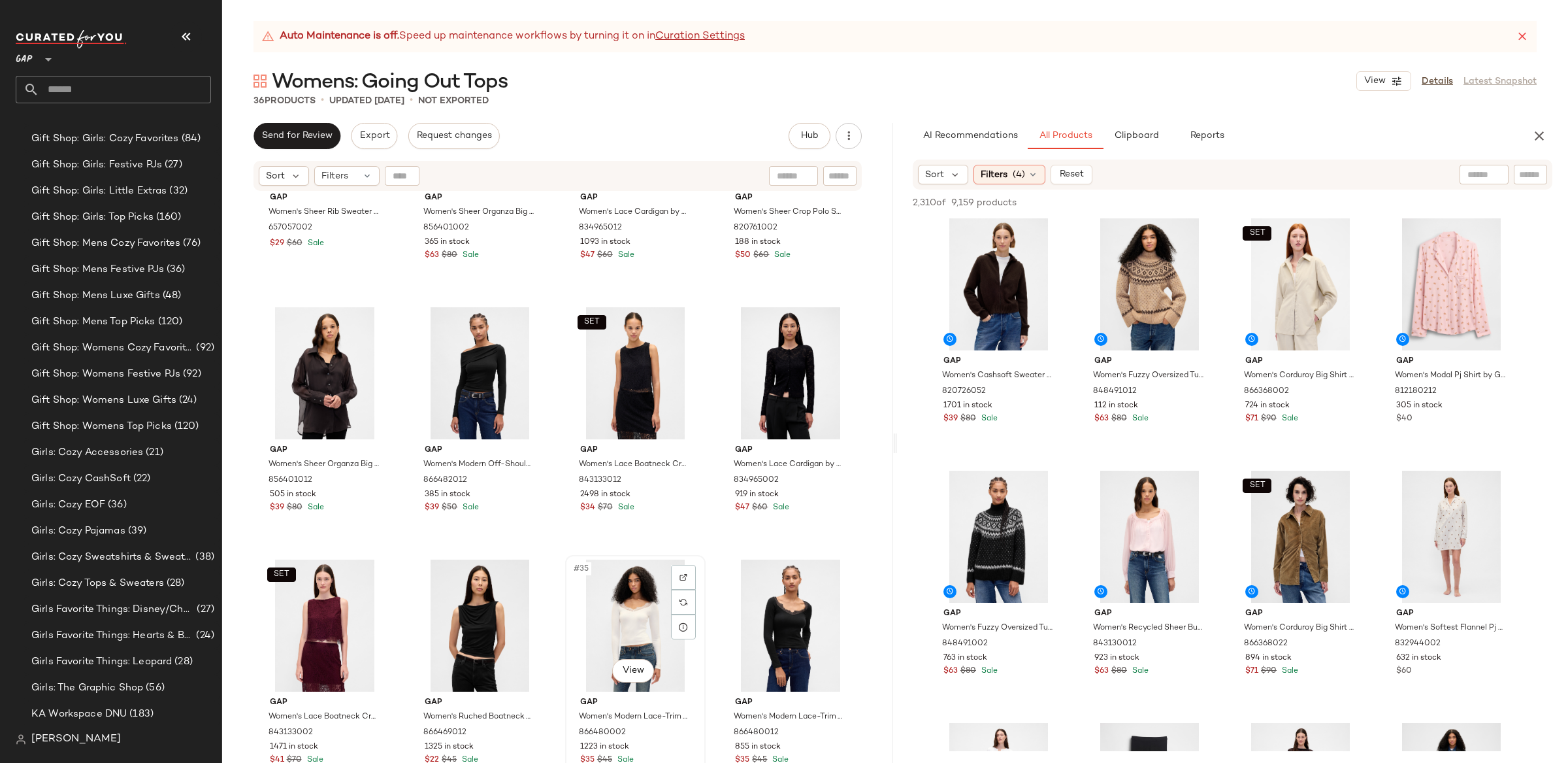
click at [617, 607] on div "#35 View" at bounding box center [635, 625] width 131 height 132
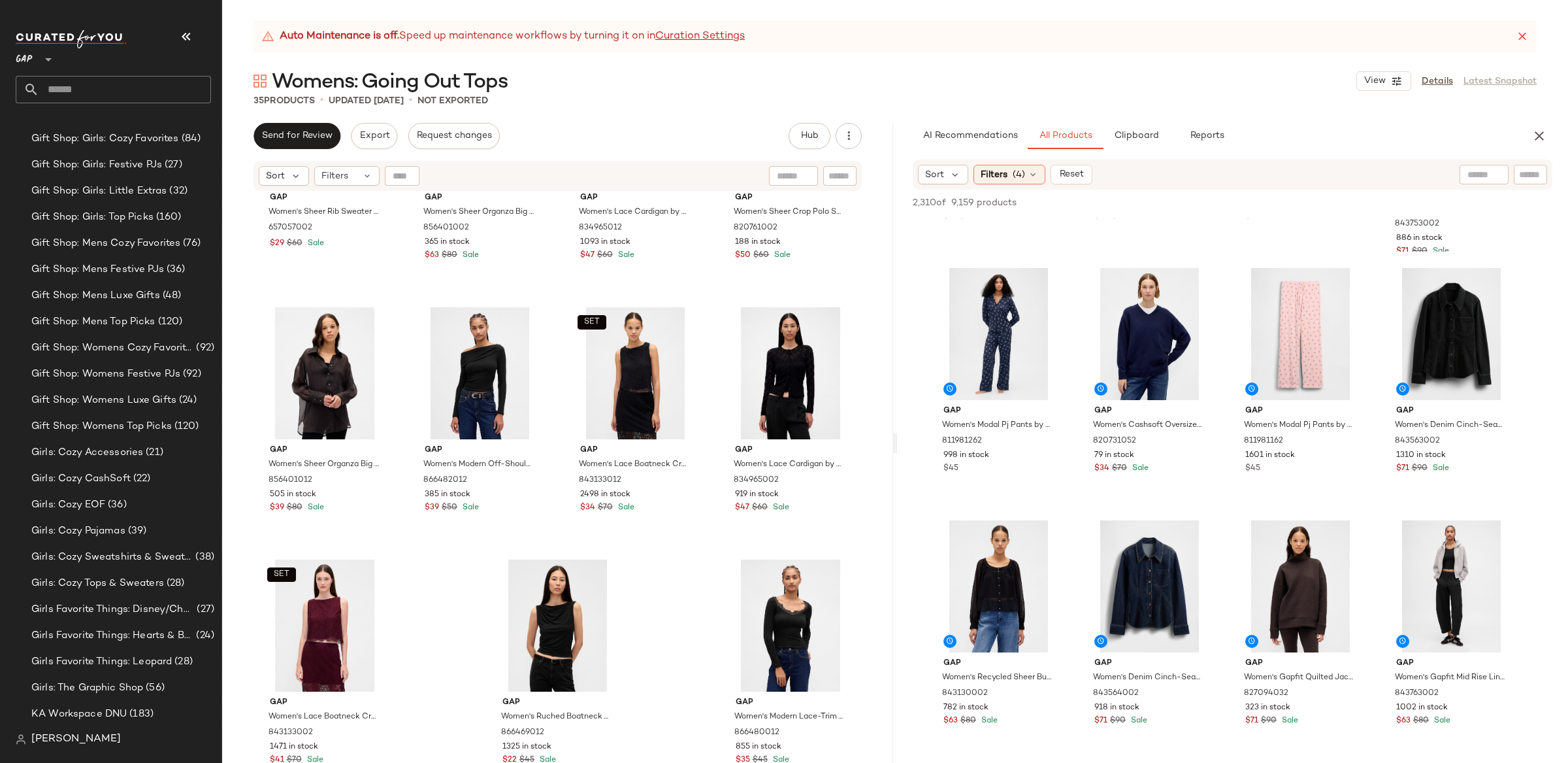
scroll to position [4842, 0]
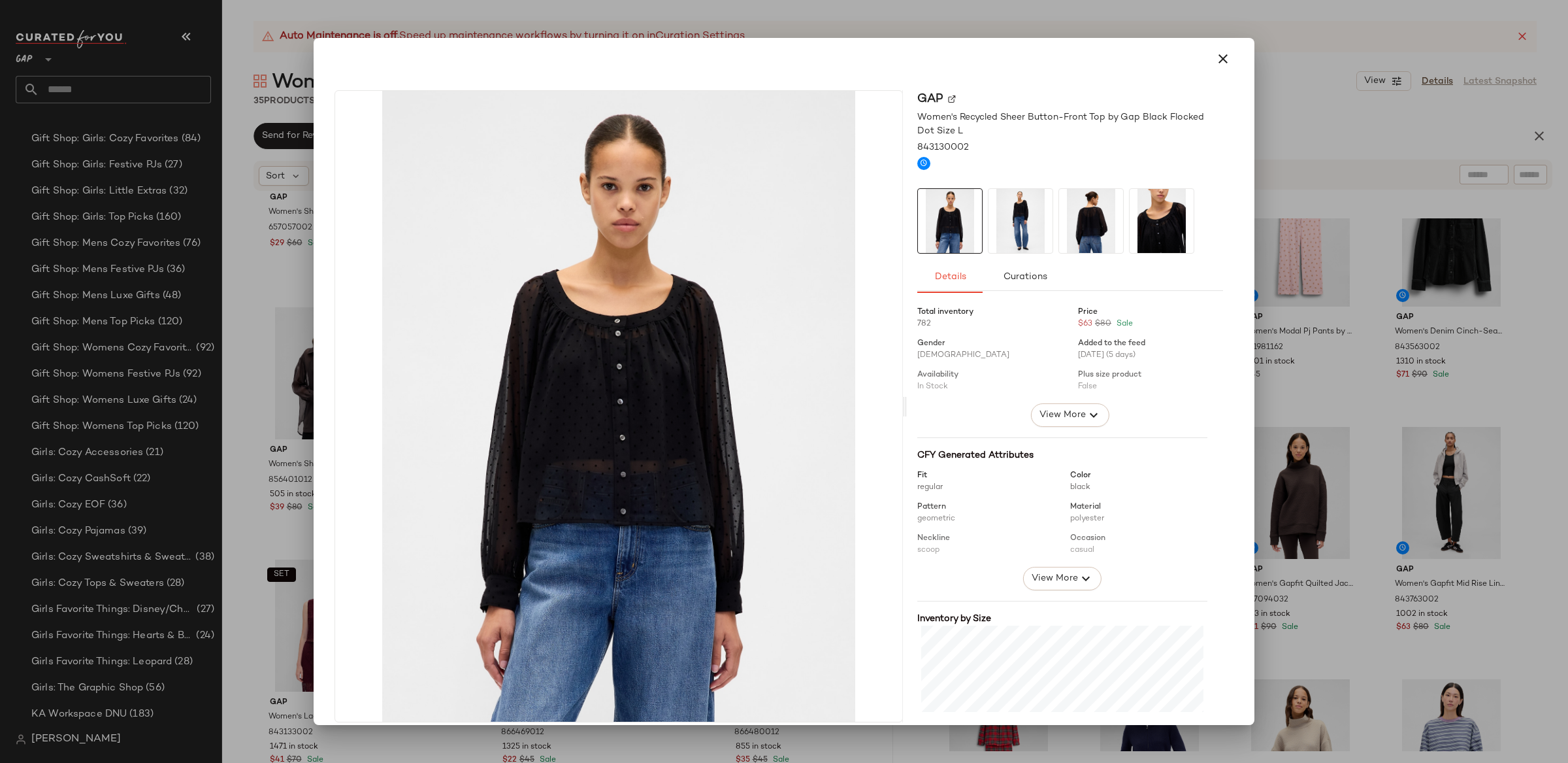
drag, startPoint x: 1223, startPoint y: 58, endPoint x: 1161, endPoint y: 177, distance: 134.2
click at [1223, 58] on icon "button" at bounding box center [1223, 58] width 15 height 15
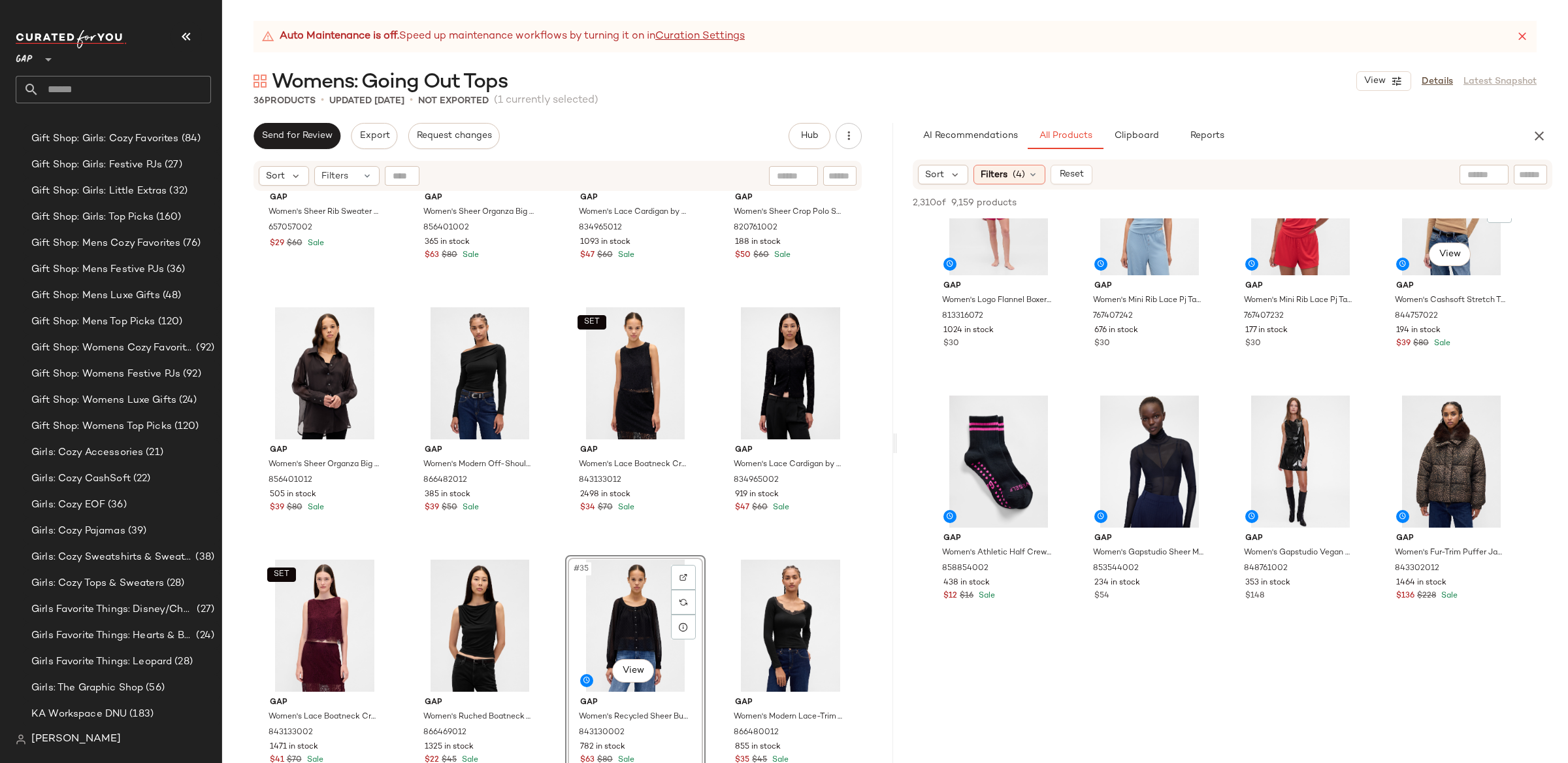
scroll to position [6462, 0]
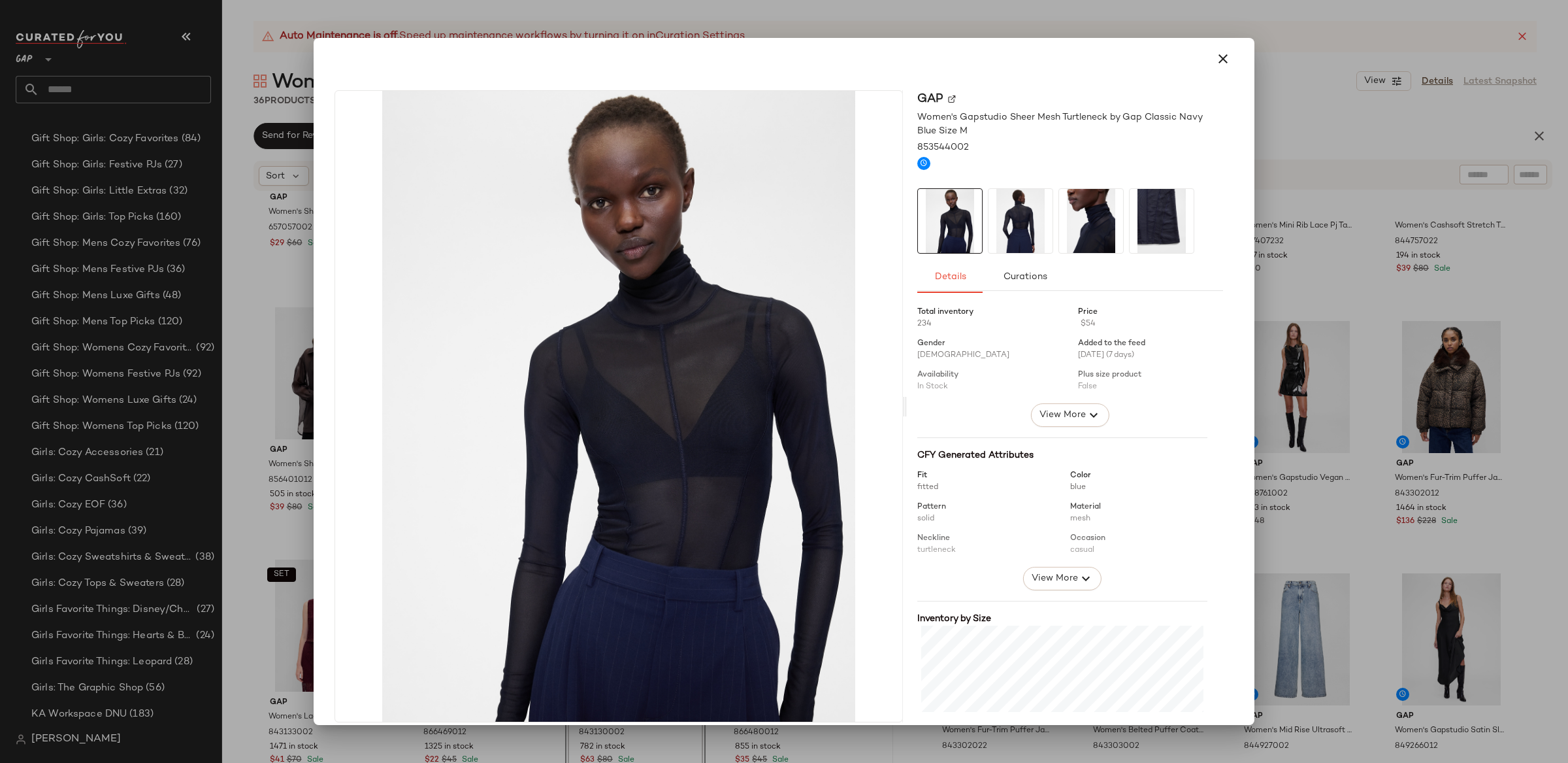
click at [1447, 351] on div at bounding box center [784, 381] width 1568 height 763
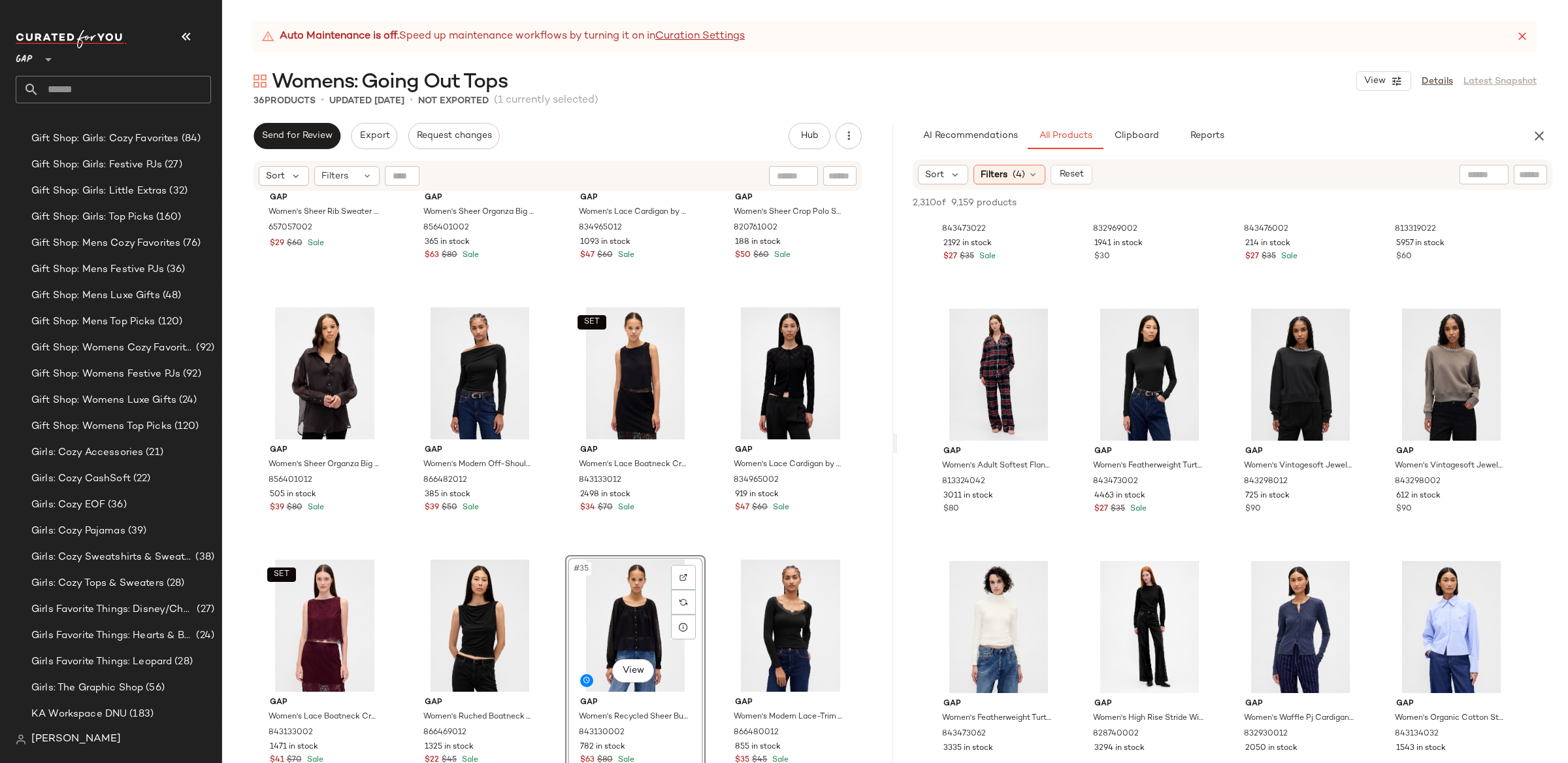
scroll to position [13033, 0]
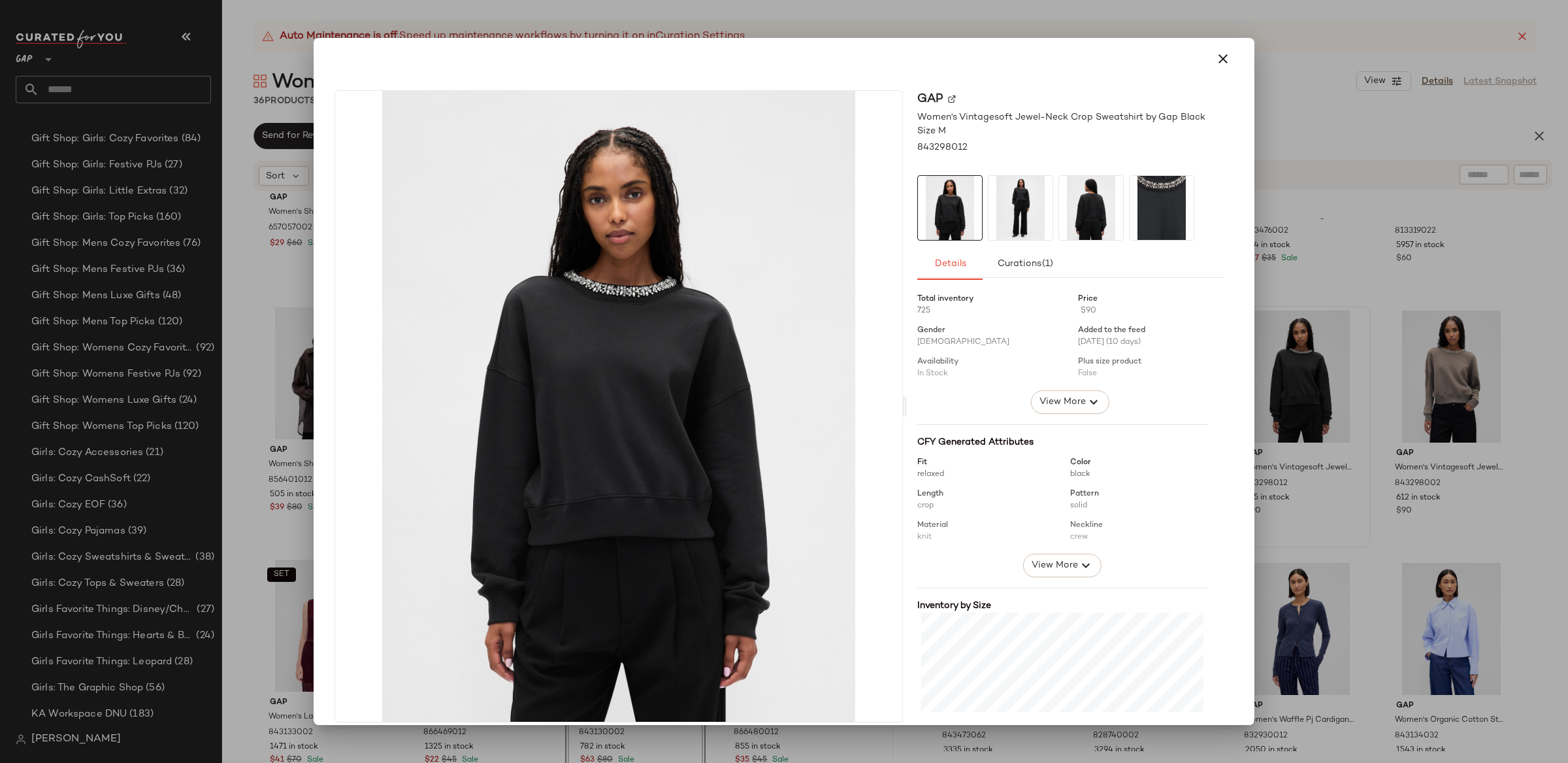
click at [1497, 383] on div at bounding box center [784, 381] width 1568 height 763
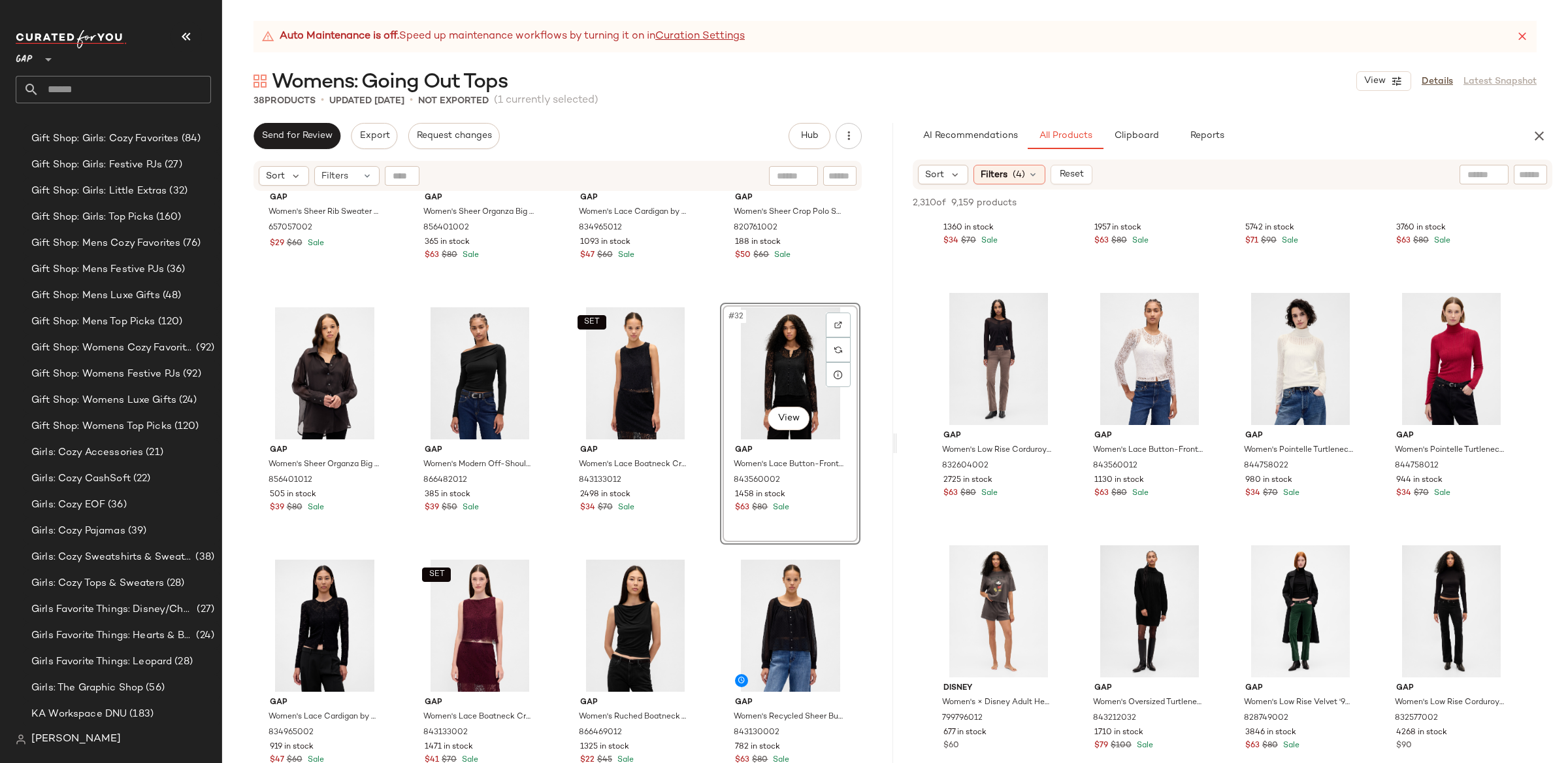
scroll to position [14307, 0]
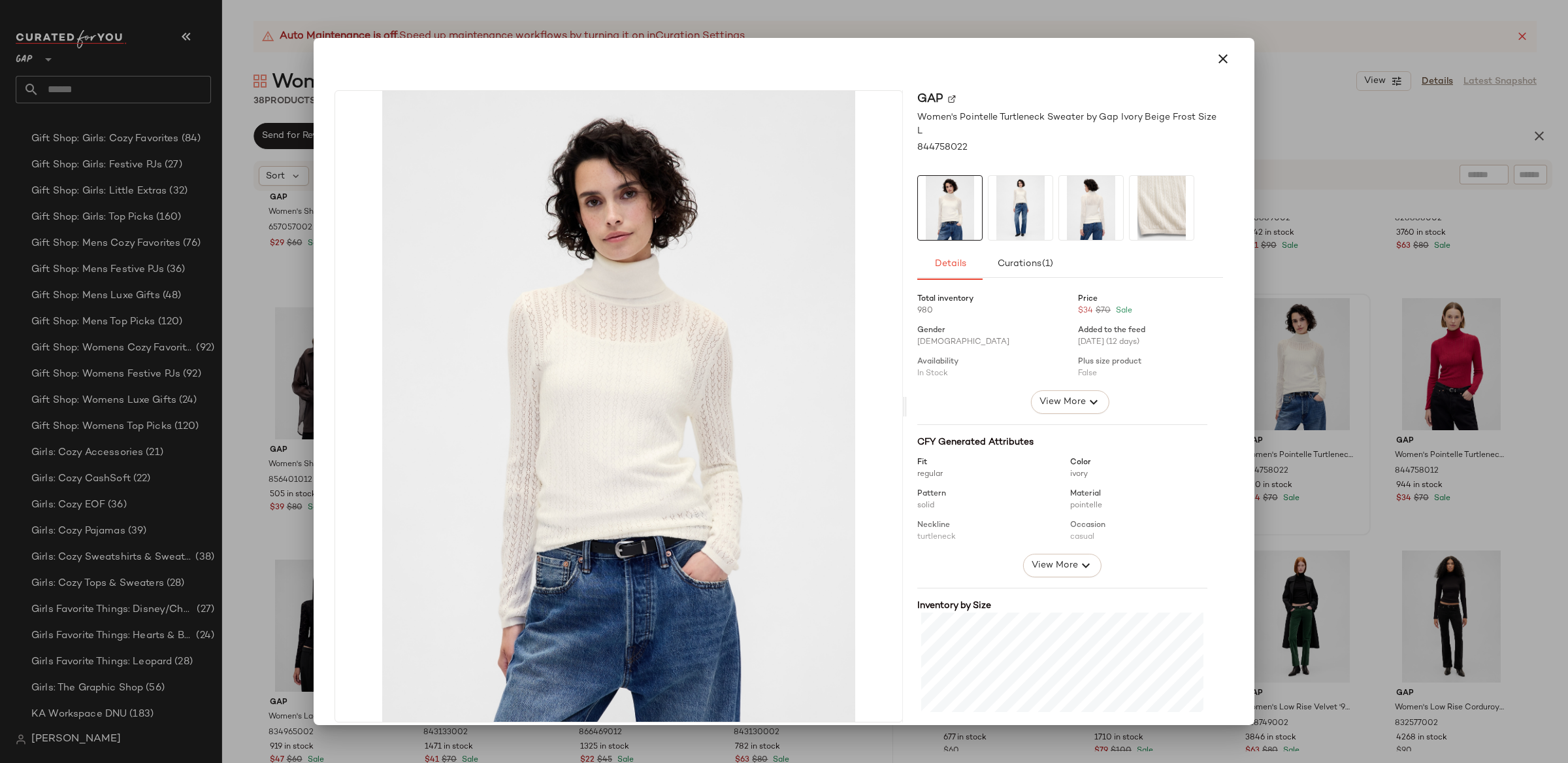
click at [1323, 391] on div at bounding box center [784, 381] width 1568 height 763
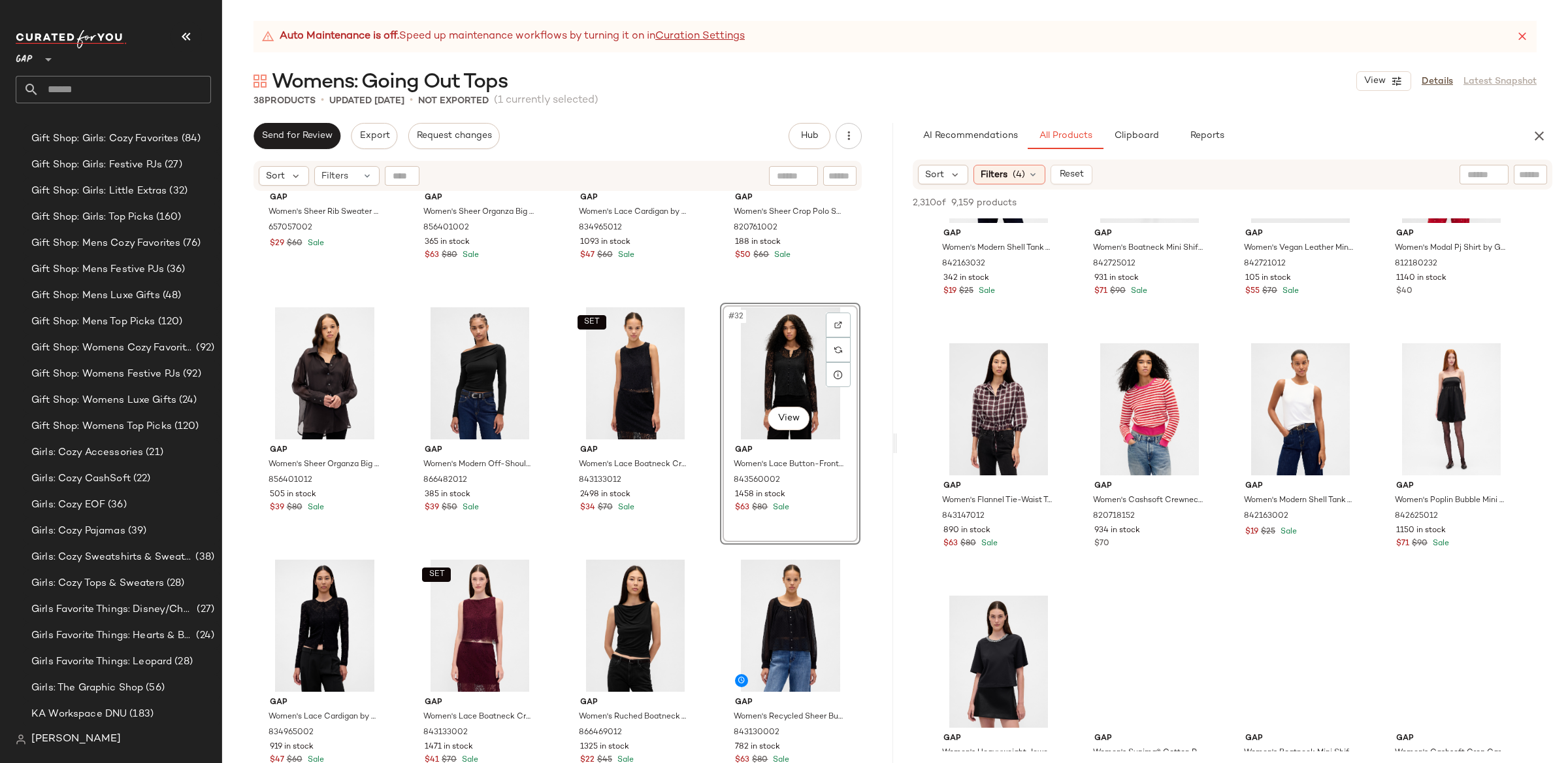
scroll to position [21881, 0]
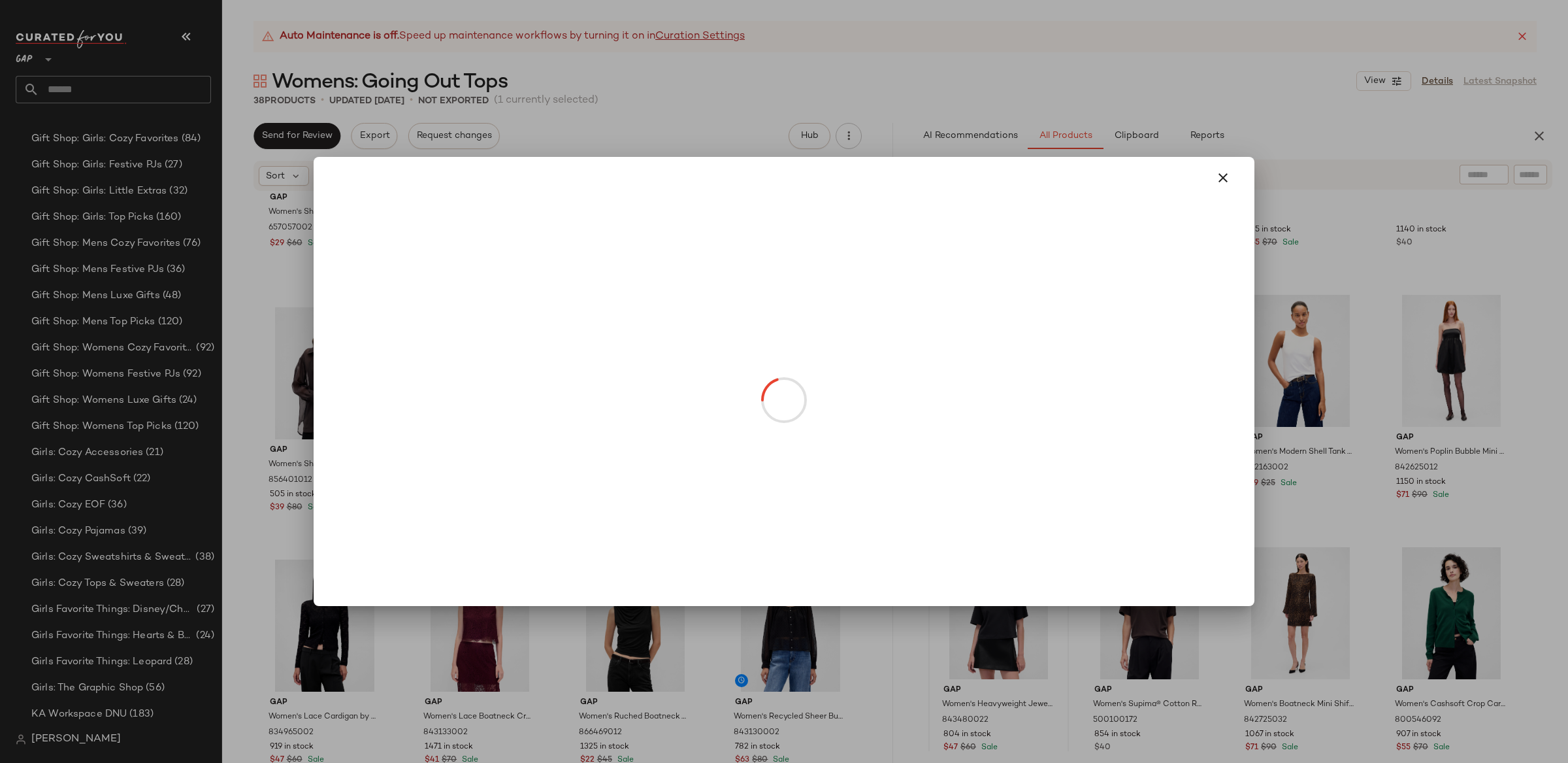
drag, startPoint x: 992, startPoint y: 658, endPoint x: 1003, endPoint y: 674, distance: 19.4
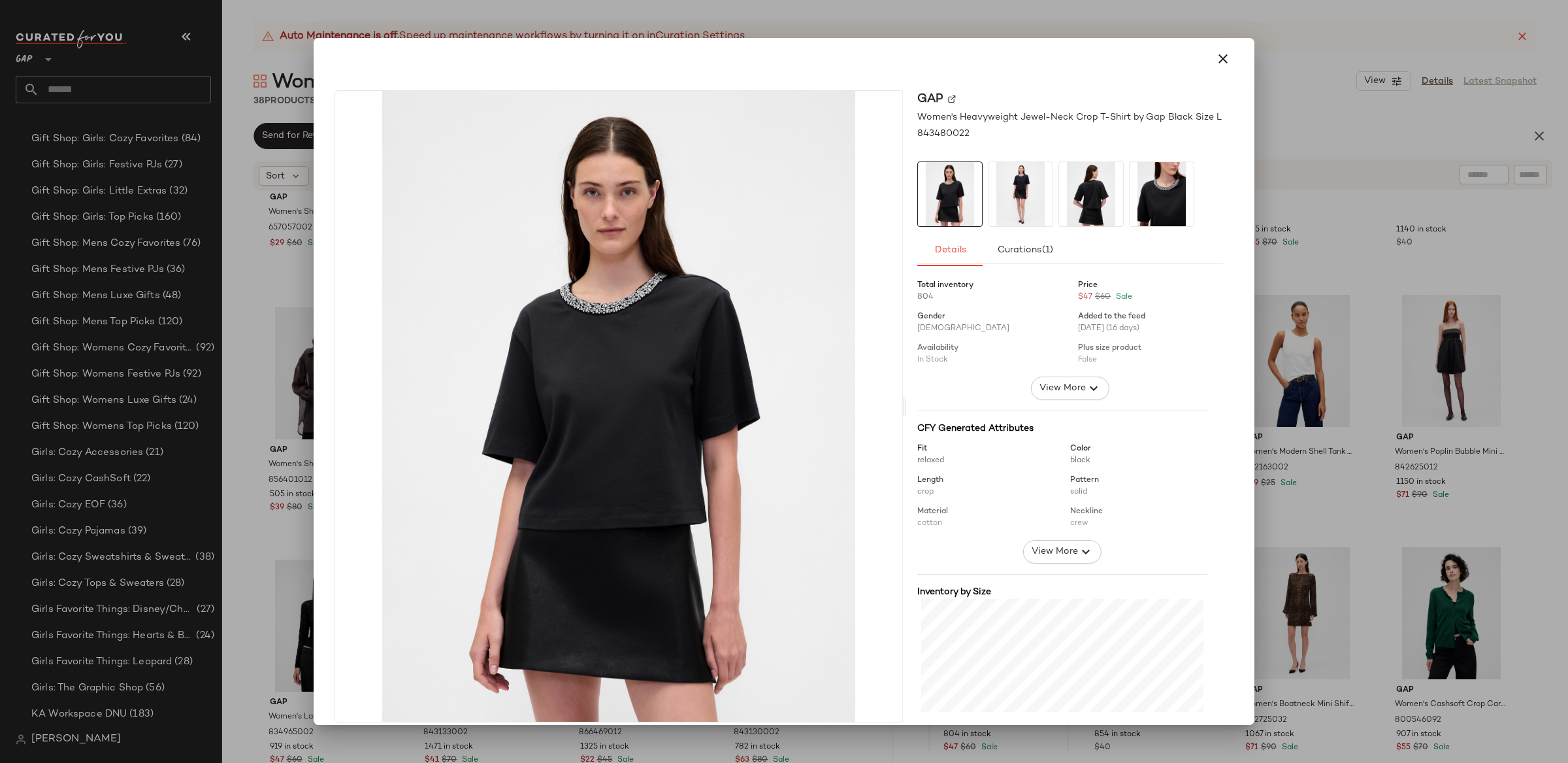
click at [1357, 428] on div at bounding box center [784, 381] width 1568 height 763
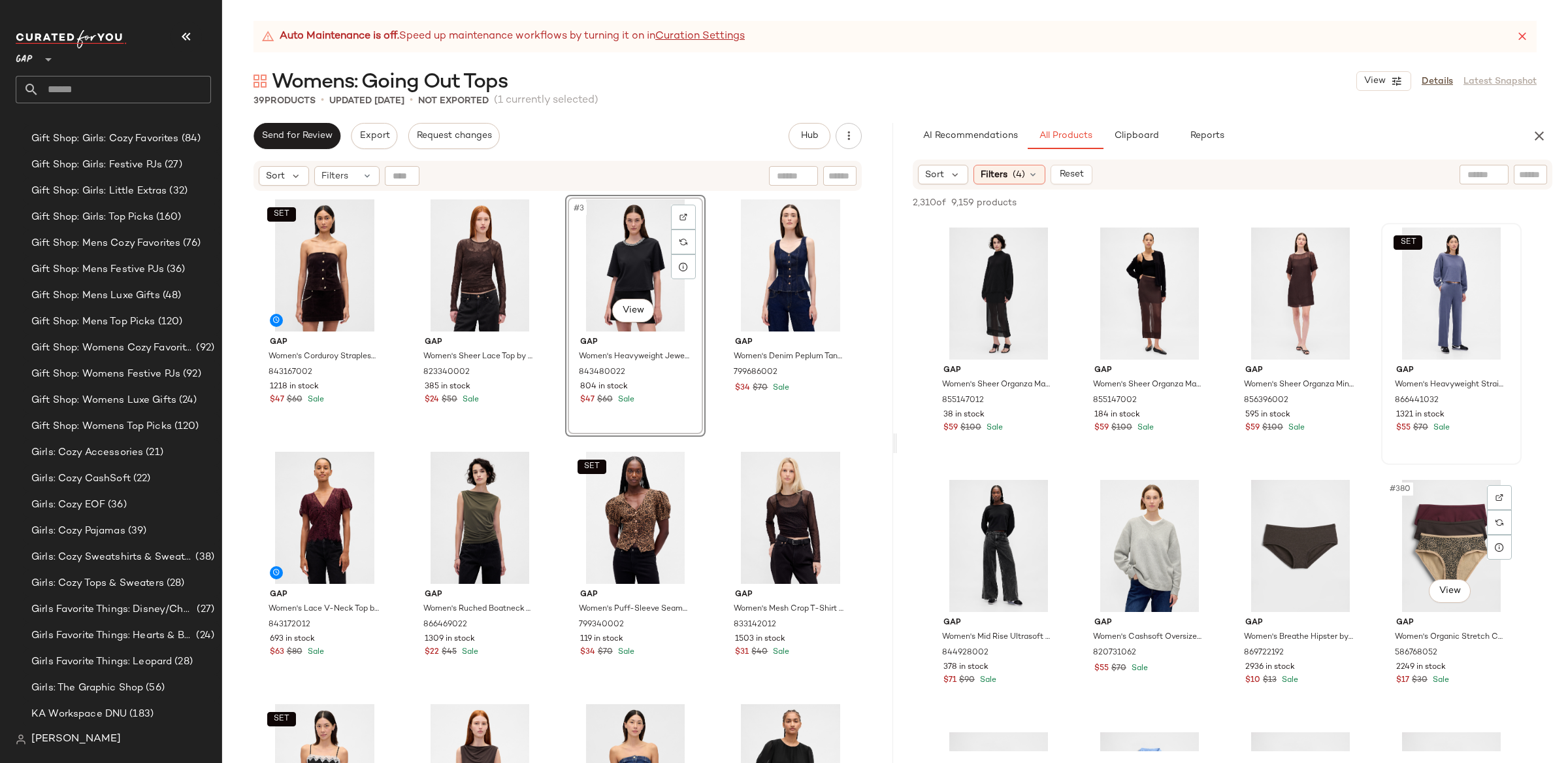
scroll to position [23460, 0]
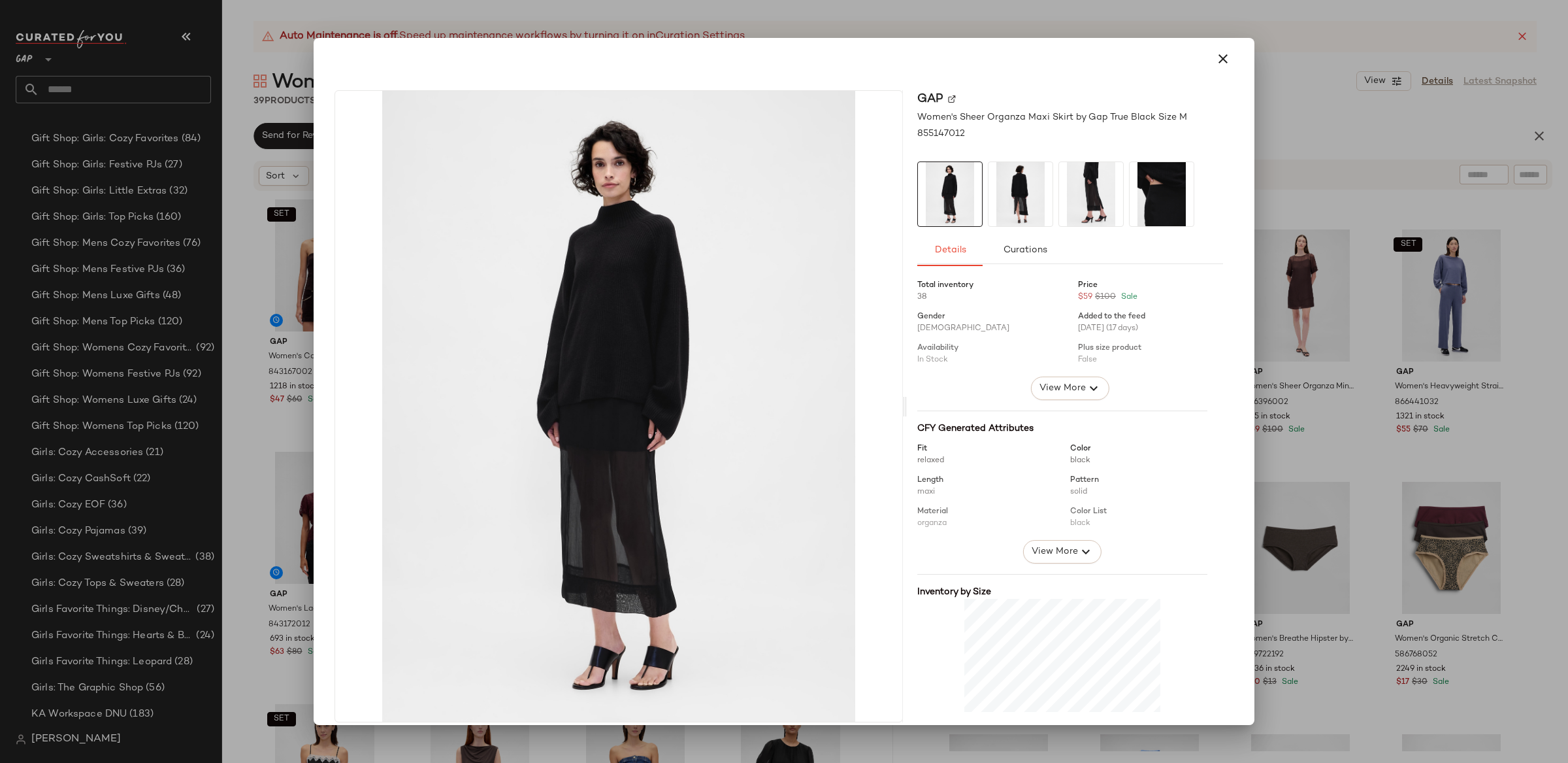
click at [1256, 322] on div at bounding box center [784, 381] width 1568 height 763
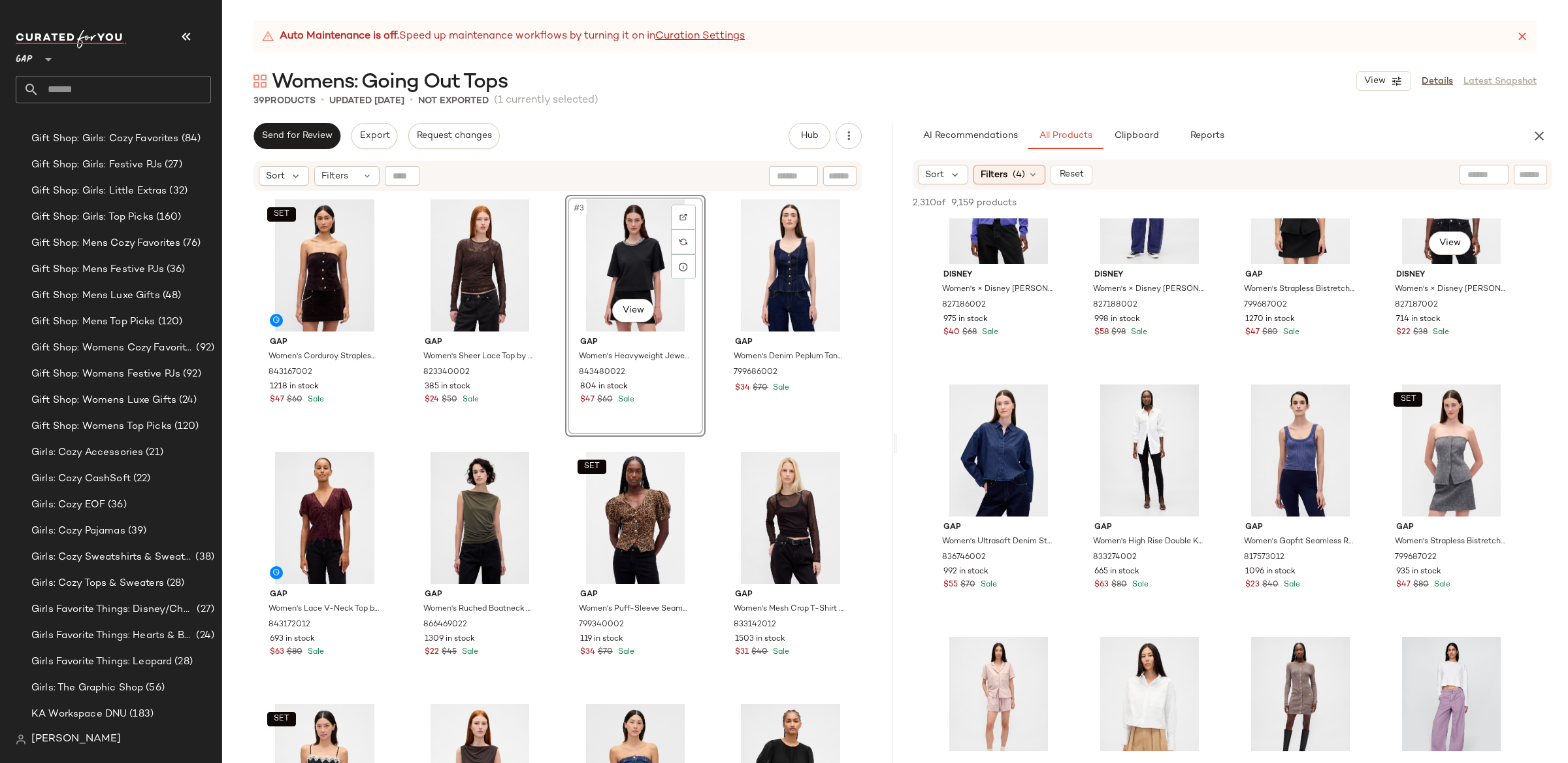
scroll to position [32388, 0]
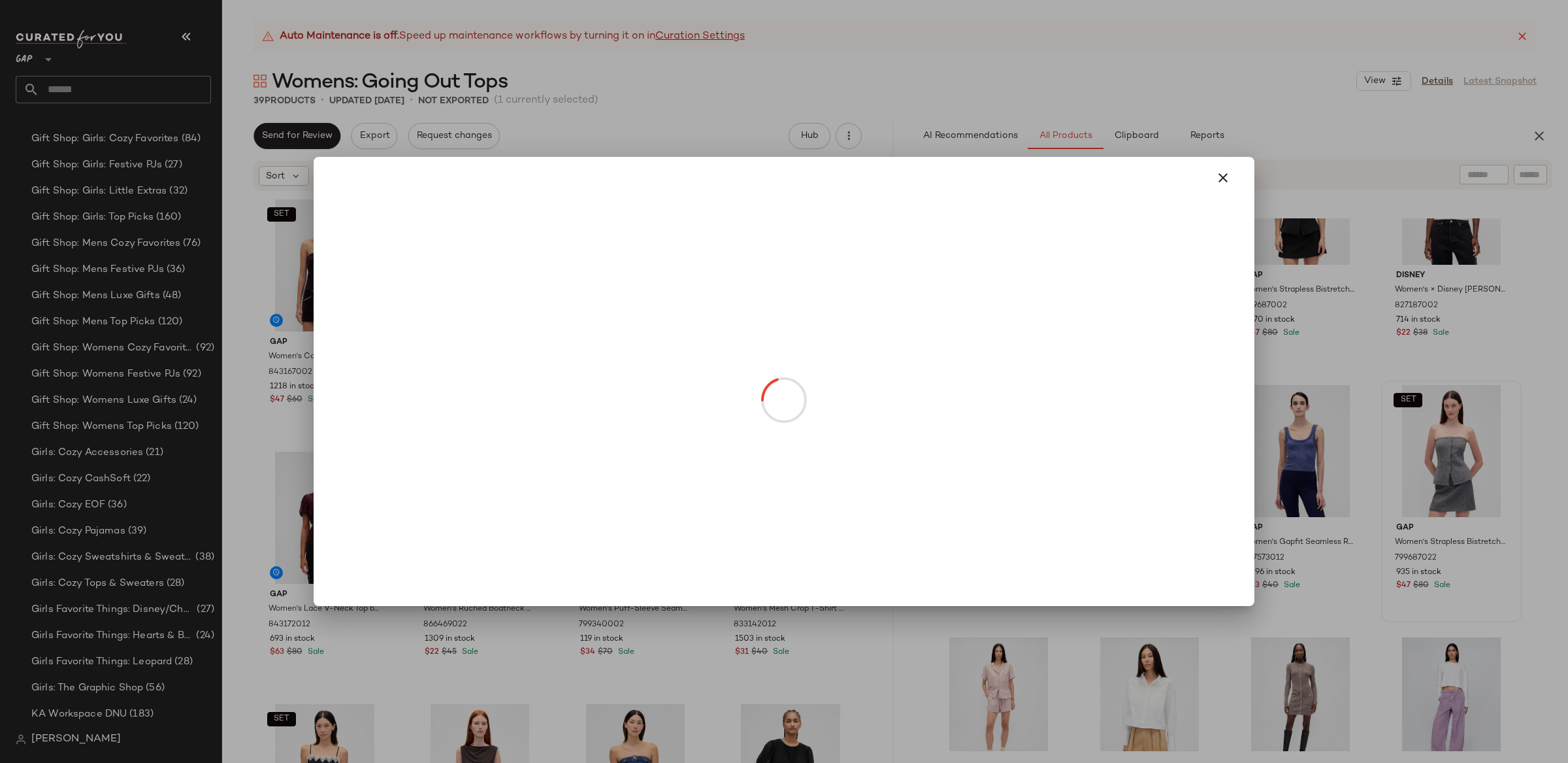
drag, startPoint x: 1438, startPoint y: 500, endPoint x: 1427, endPoint y: 504, distance: 11.7
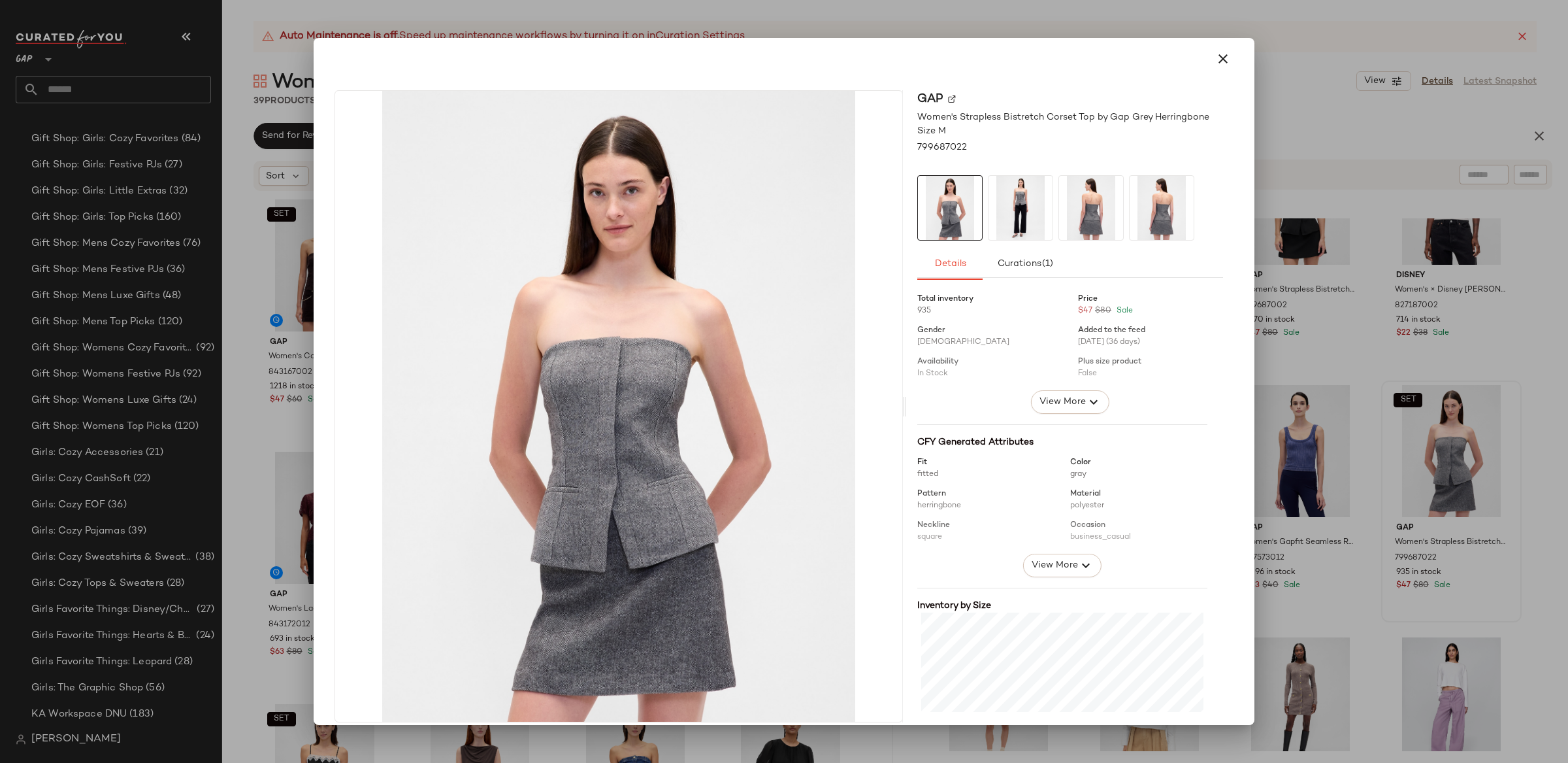
drag, startPoint x: 1019, startPoint y: 208, endPoint x: 1048, endPoint y: 245, distance: 47.0
click at [1018, 208] on img at bounding box center [1020, 208] width 64 height 64
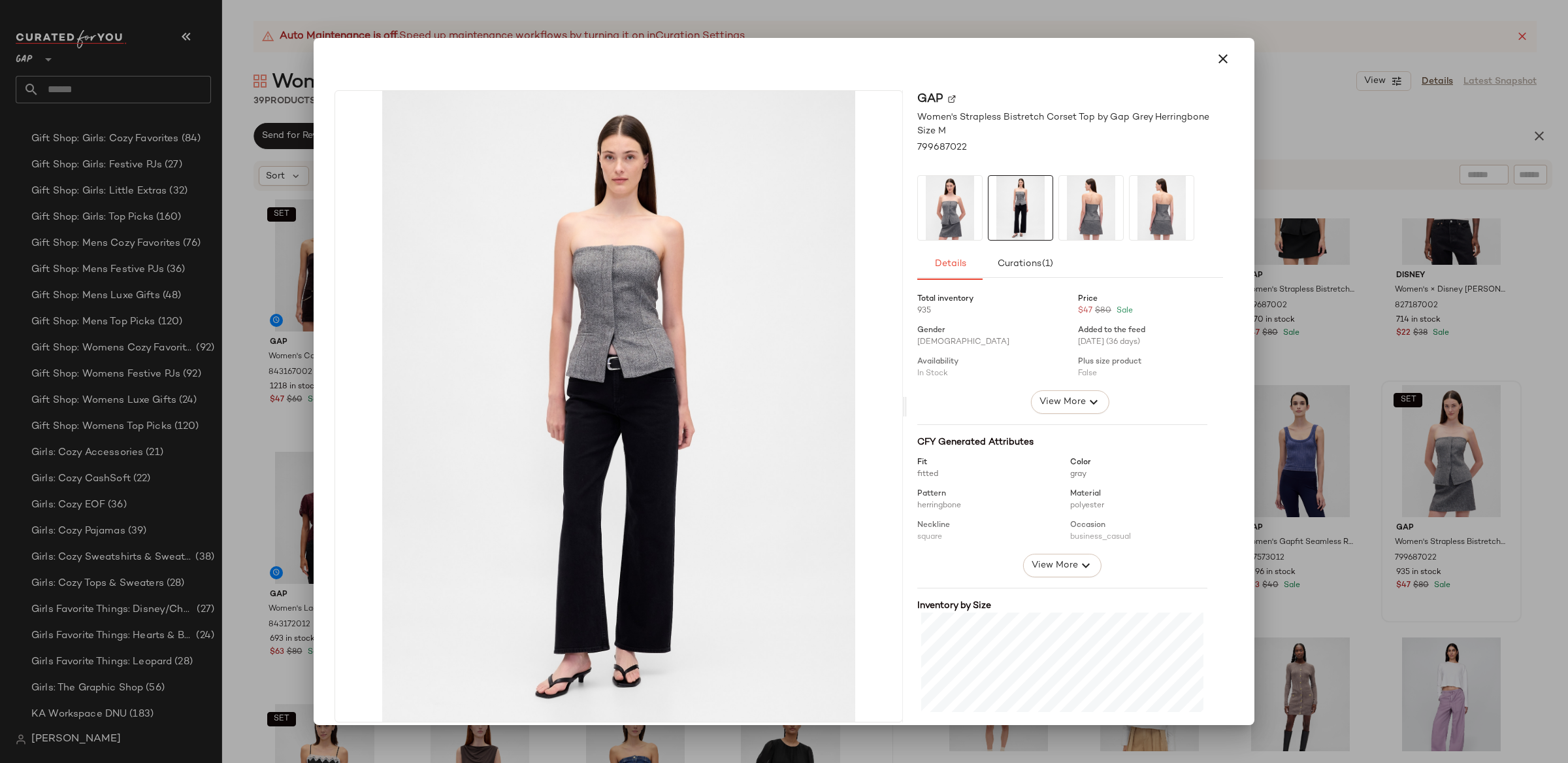
click at [1413, 406] on div at bounding box center [784, 381] width 1568 height 763
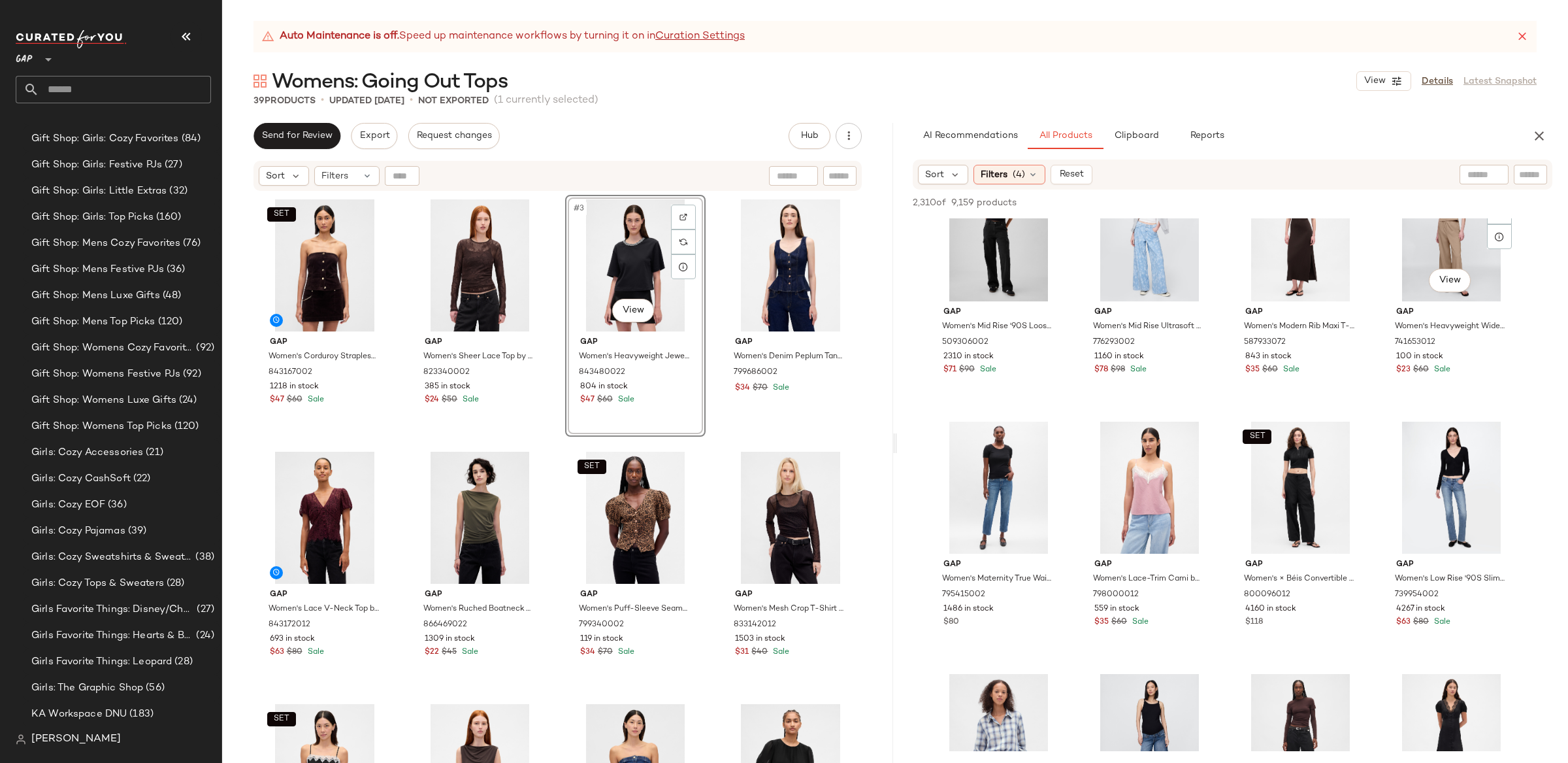
scroll to position [40427, 0]
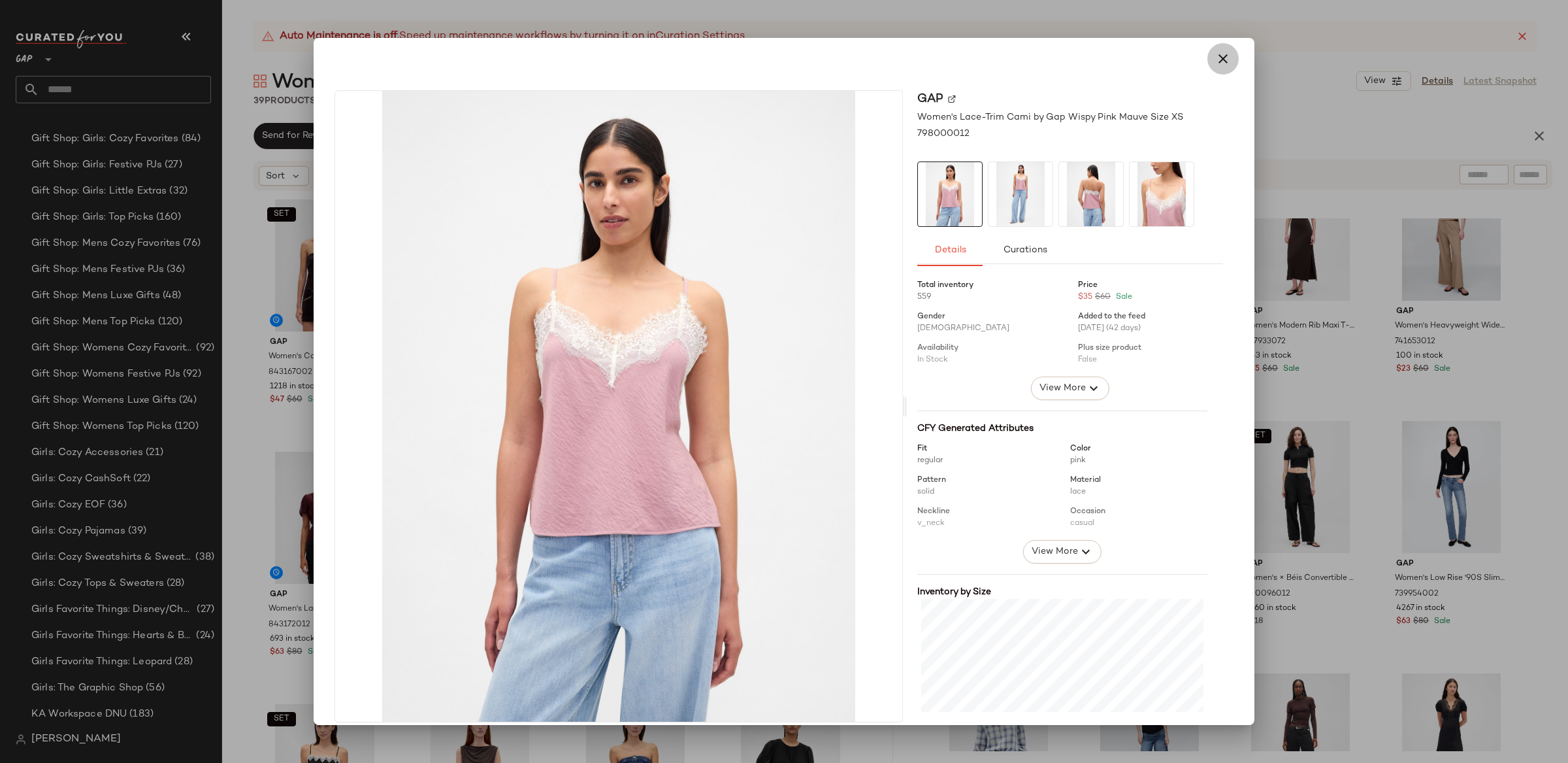
drag, startPoint x: 1221, startPoint y: 57, endPoint x: 1500, endPoint y: 289, distance: 362.9
click at [1221, 58] on icon "button" at bounding box center [1223, 58] width 15 height 15
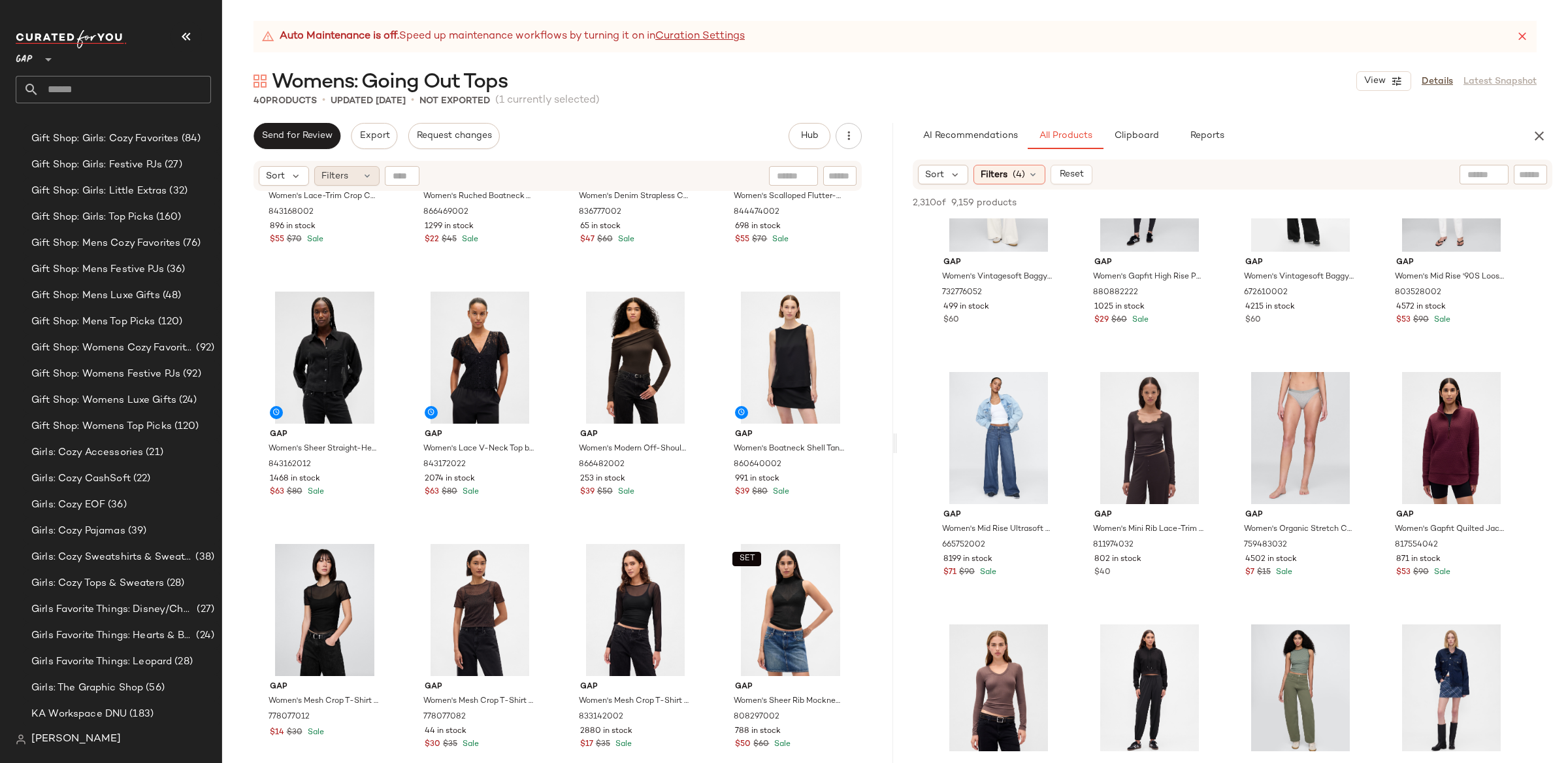
scroll to position [669, 0]
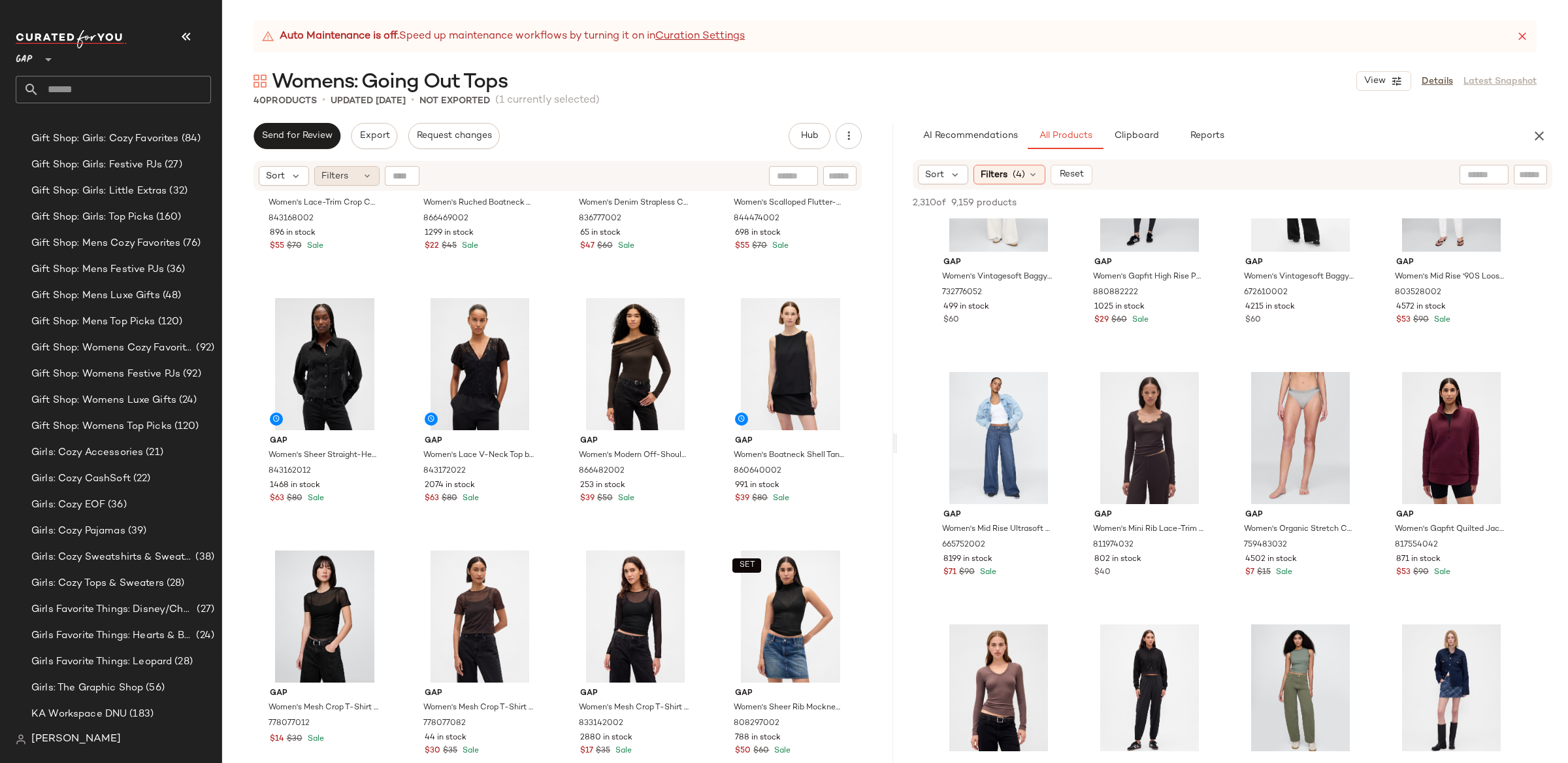
click at [366, 174] on icon at bounding box center [367, 175] width 11 height 11
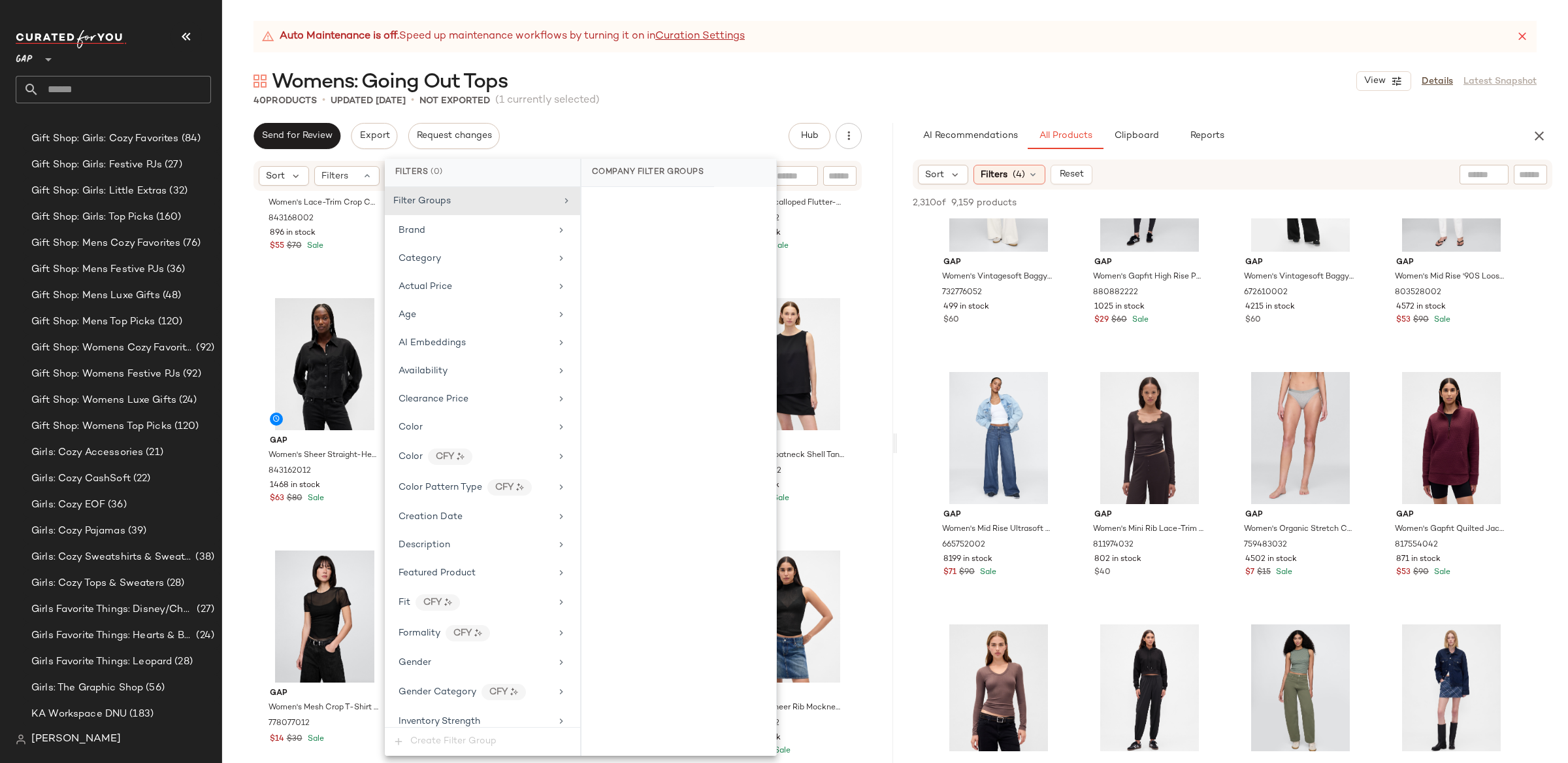
scroll to position [639, 0]
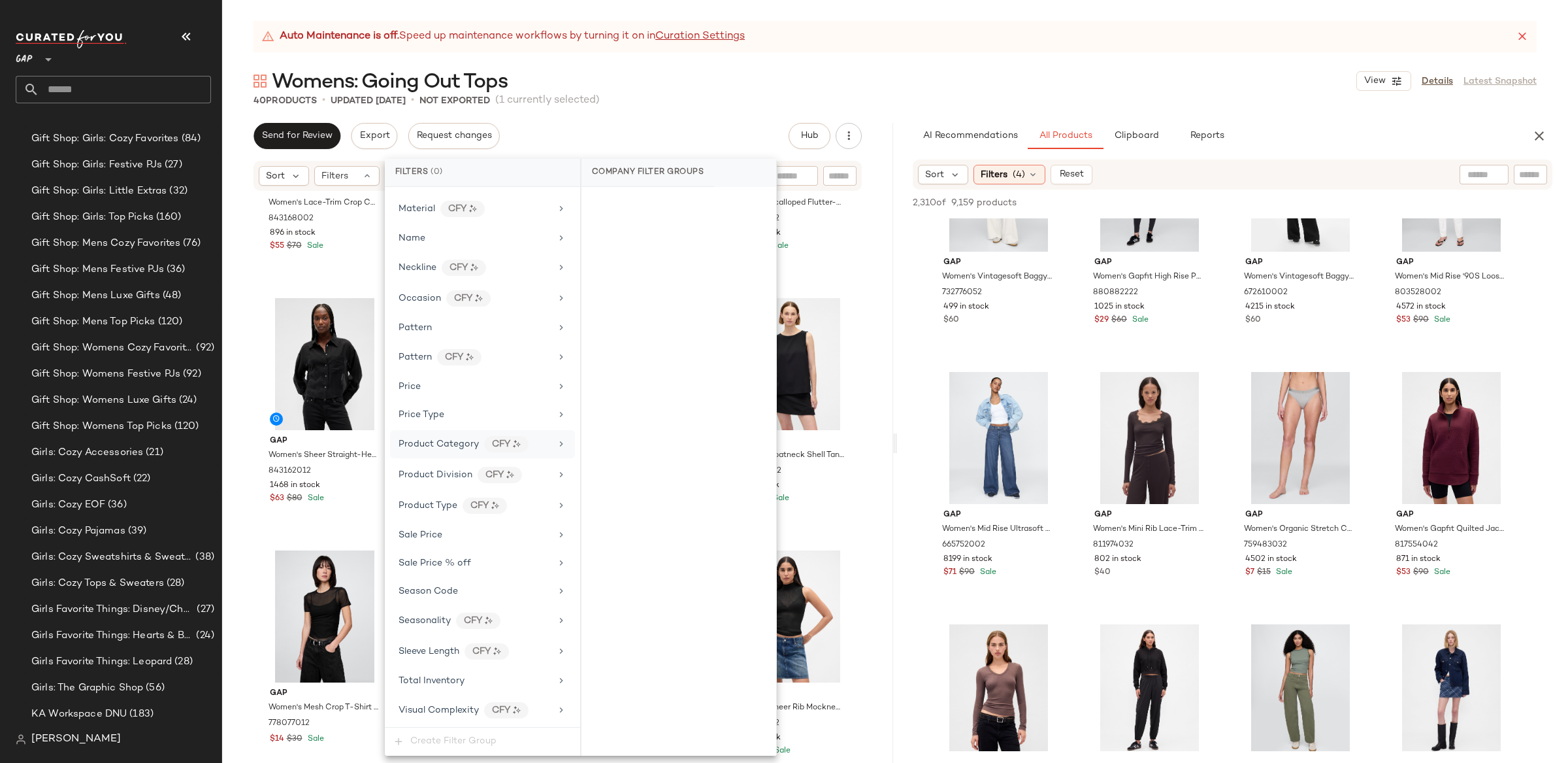
drag, startPoint x: 435, startPoint y: 405, endPoint x: 437, endPoint y: 433, distance: 28.1
click at [435, 408] on div "Price Type" at bounding box center [421, 414] width 45 height 14
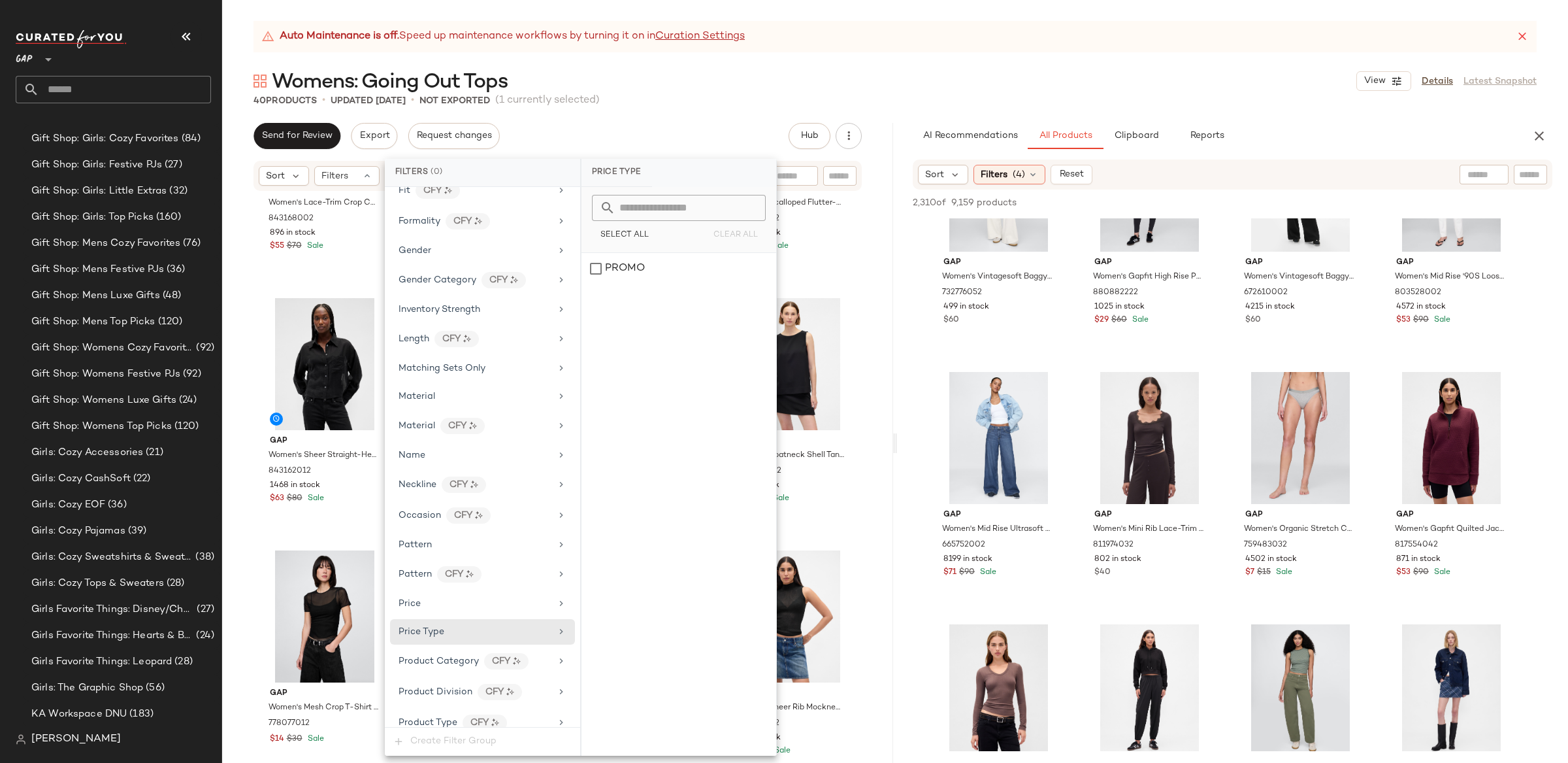
scroll to position [409, 0]
drag, startPoint x: 865, startPoint y: 297, endPoint x: 851, endPoint y: 312, distance: 20.5
click at [864, 298] on div "SET Gap Women's Lace-Trim Crop Cami by Gap True Black Size XS 843168002 896 in …" at bounding box center [558, 494] width 671 height 603
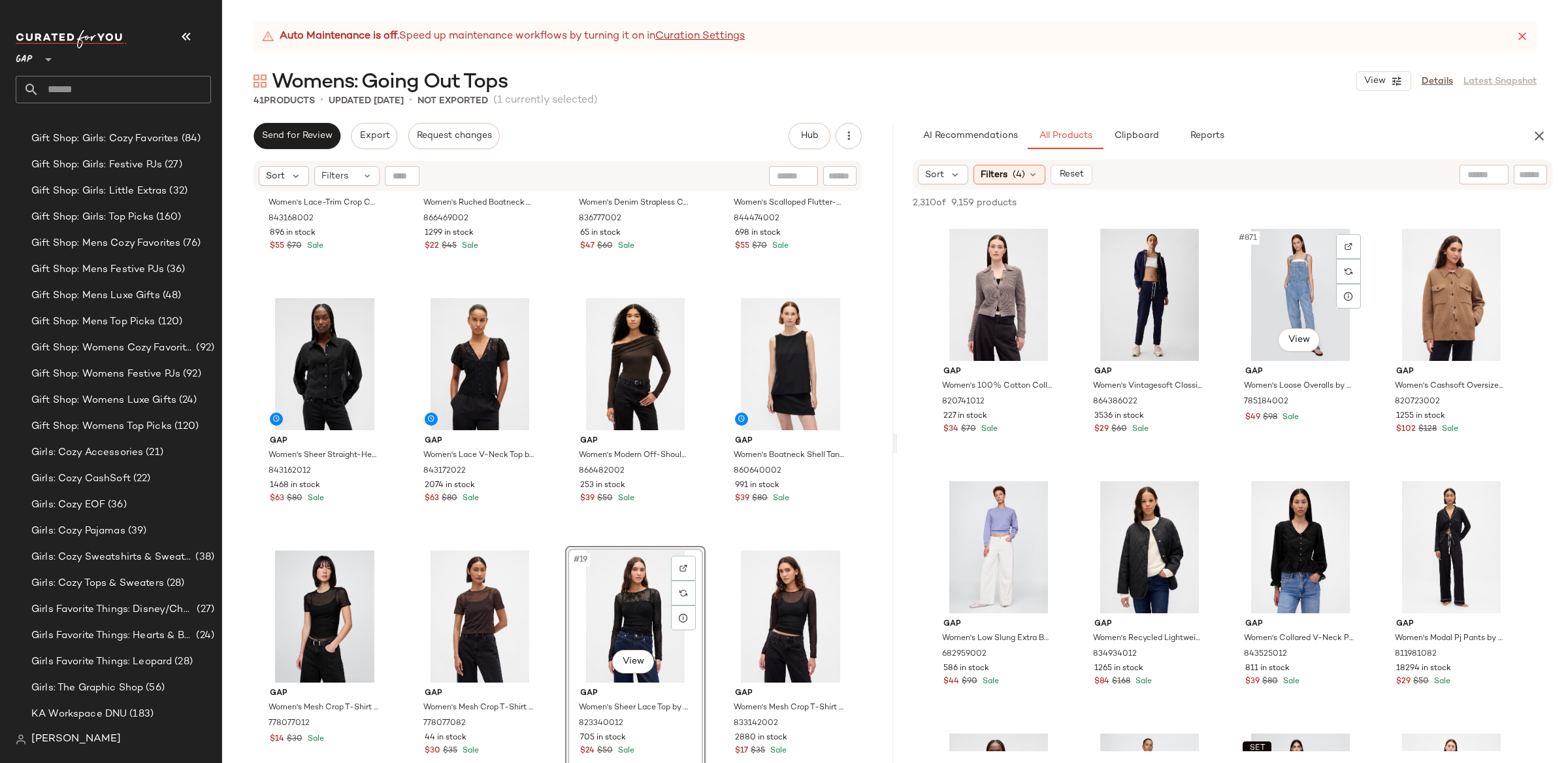
scroll to position [54842, 0]
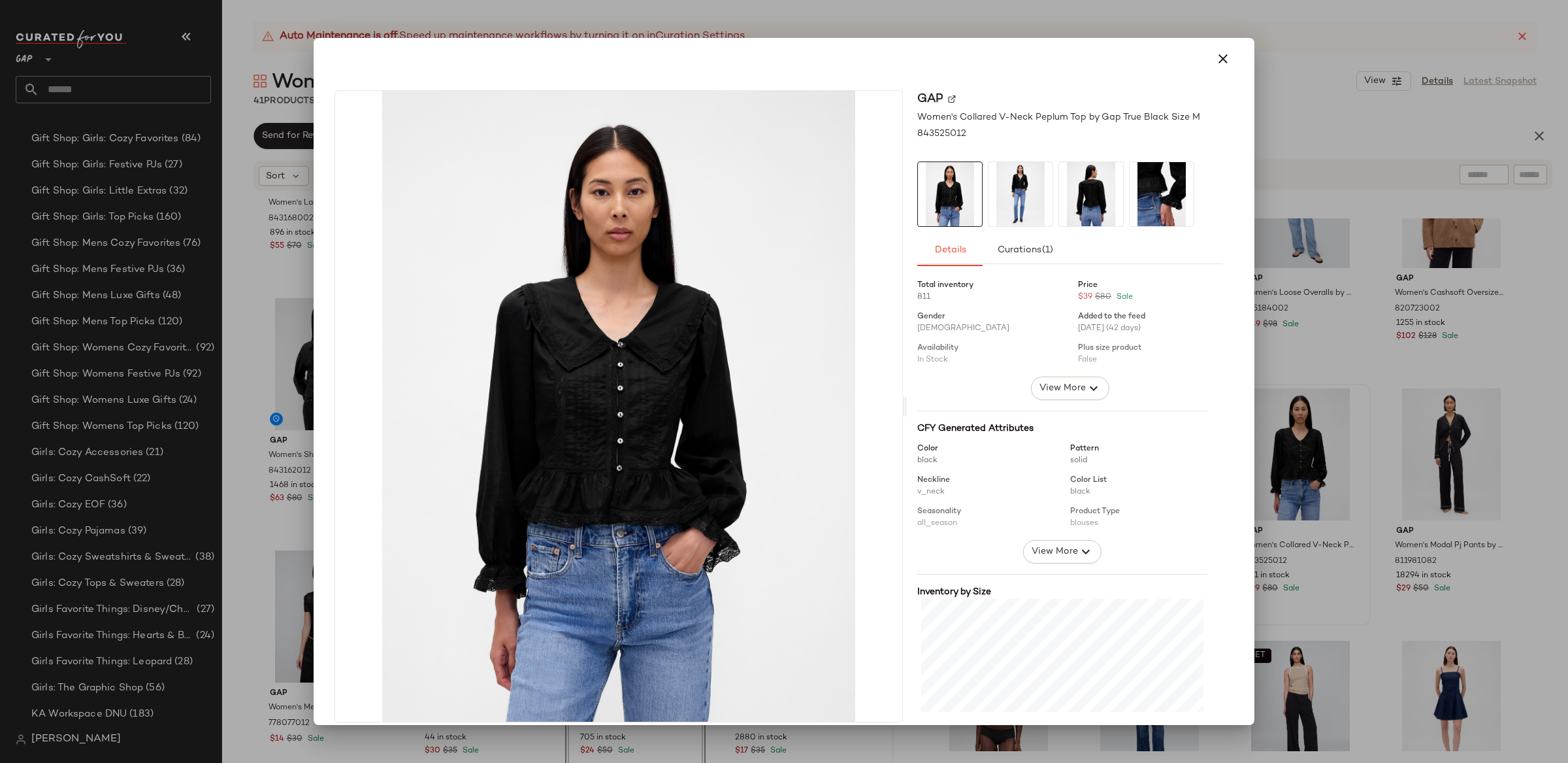
click at [1301, 499] on div at bounding box center [784, 381] width 1568 height 763
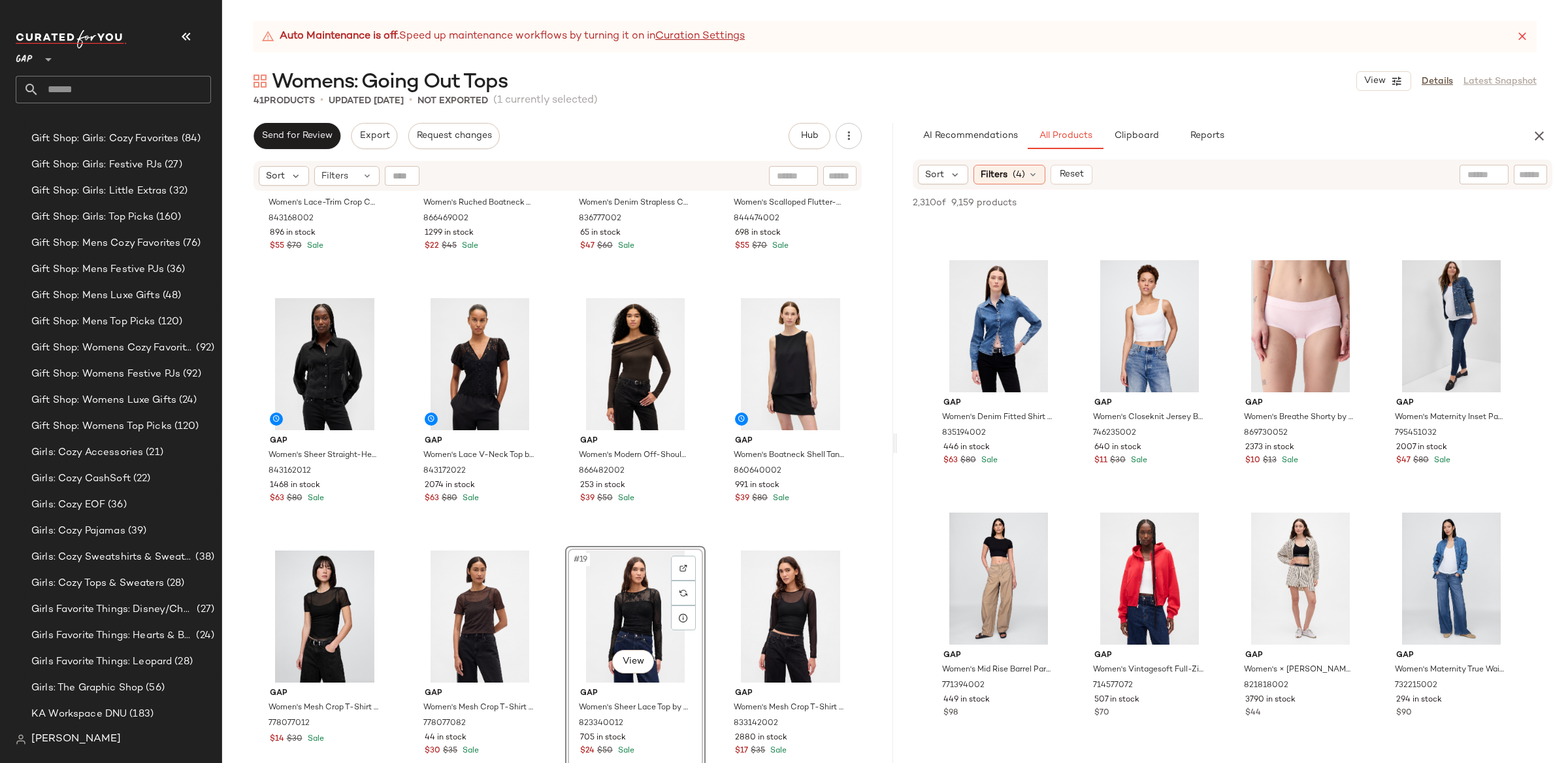
scroll to position [55983, 0]
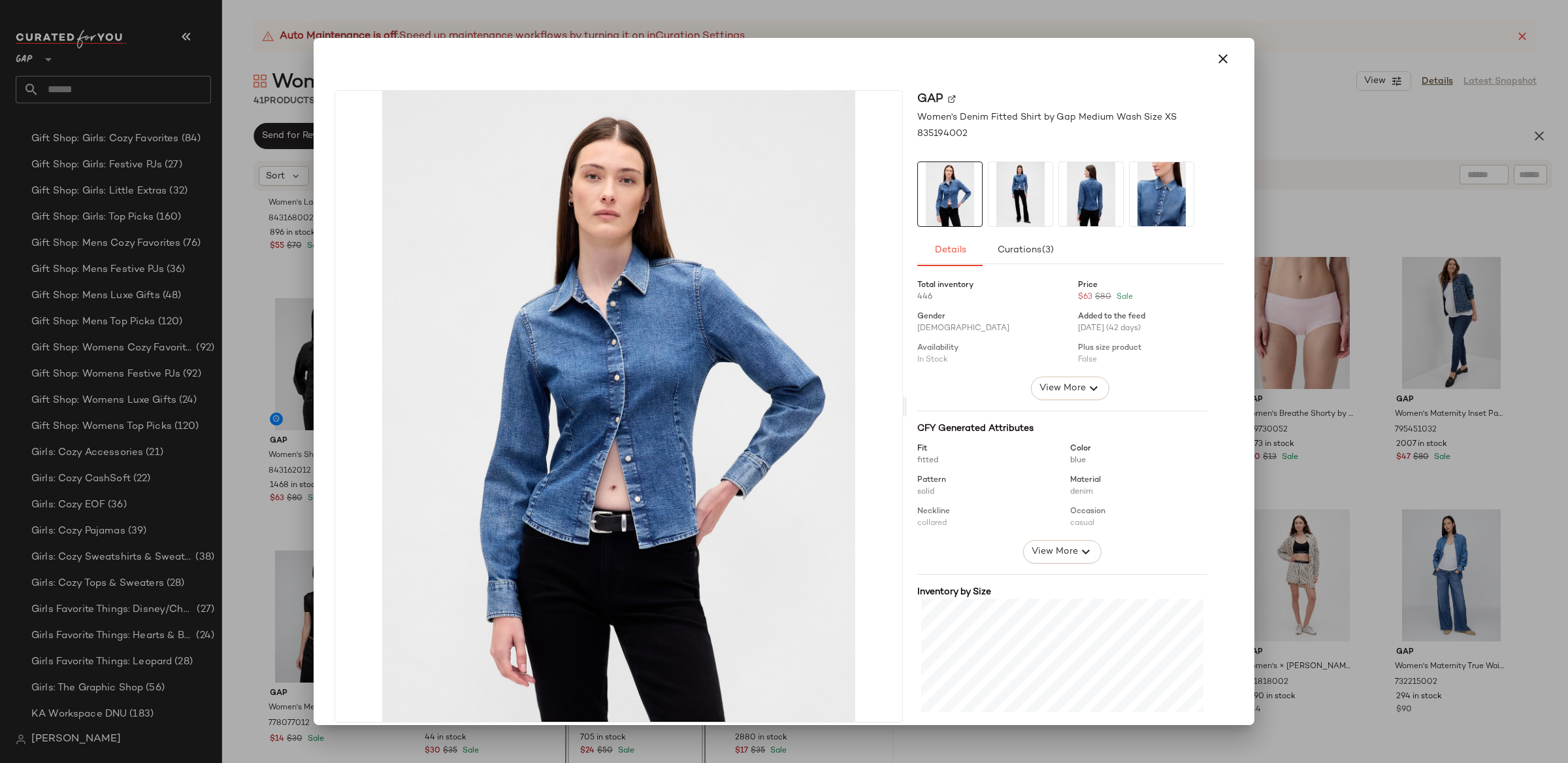
click at [1335, 385] on div at bounding box center [784, 381] width 1568 height 763
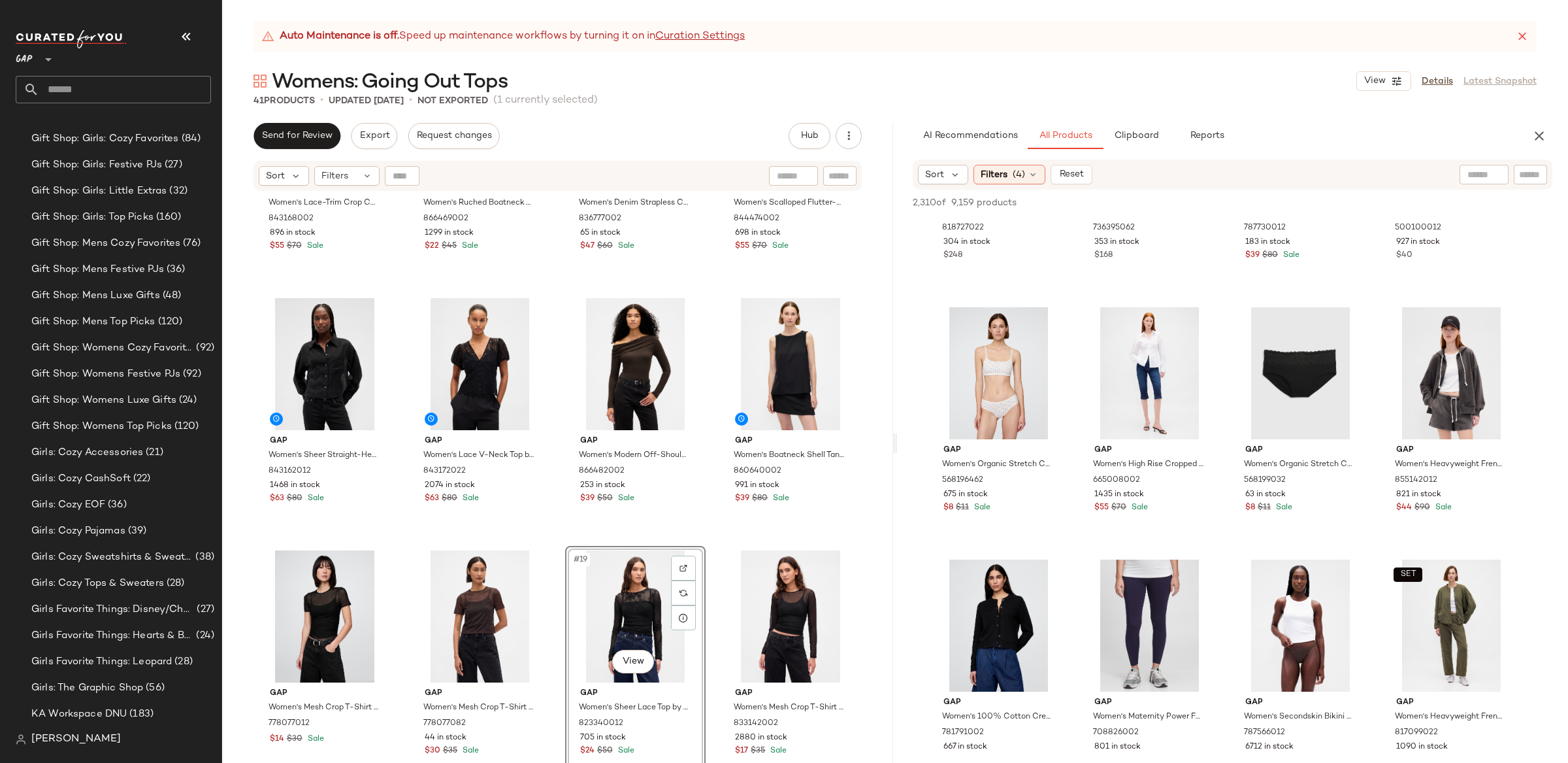
scroll to position [57197, 0]
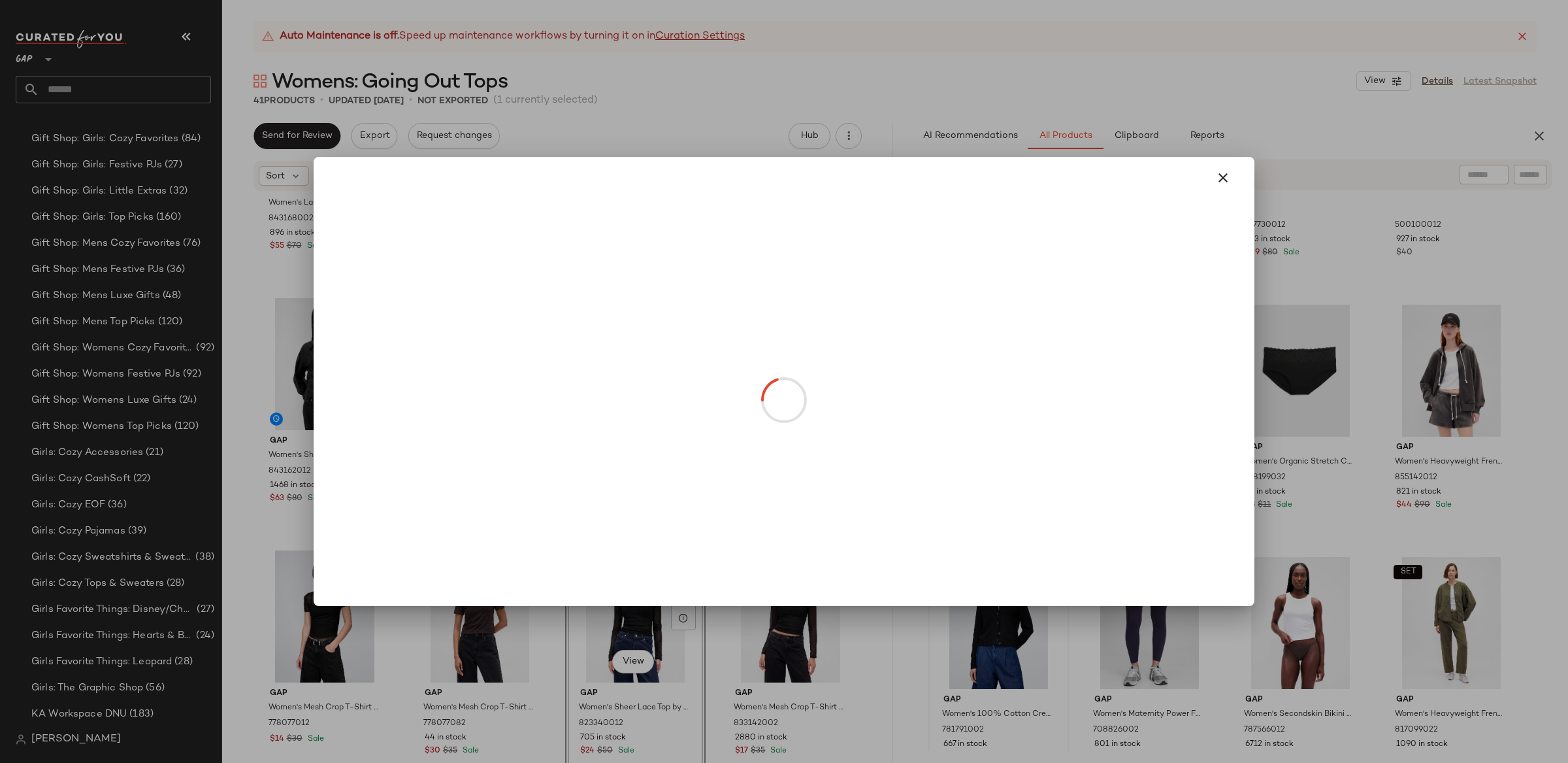
drag, startPoint x: 991, startPoint y: 670, endPoint x: 1128, endPoint y: 604, distance: 152.1
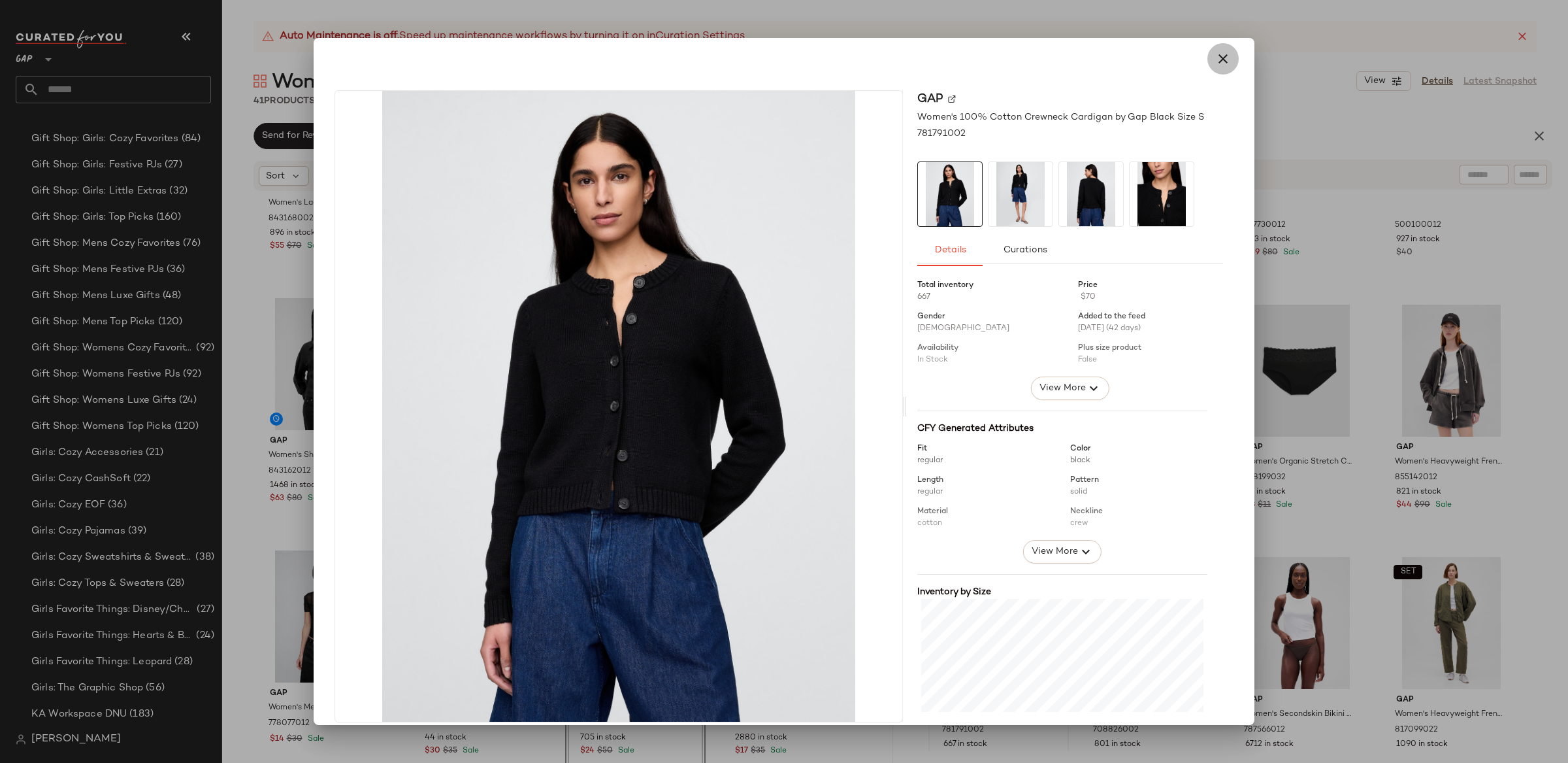
click at [1216, 63] on icon "button" at bounding box center [1223, 58] width 15 height 15
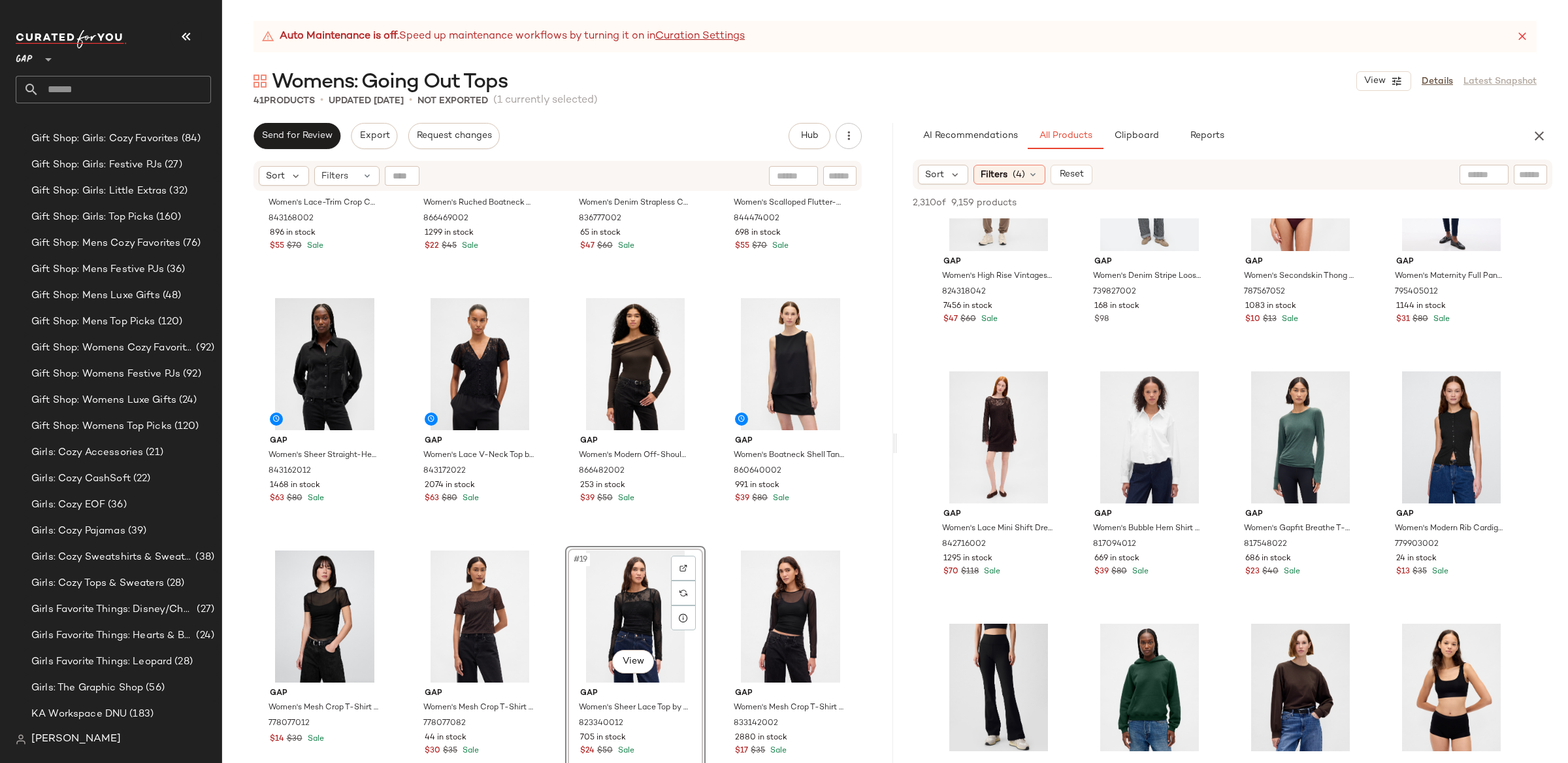
scroll to position [61168, 0]
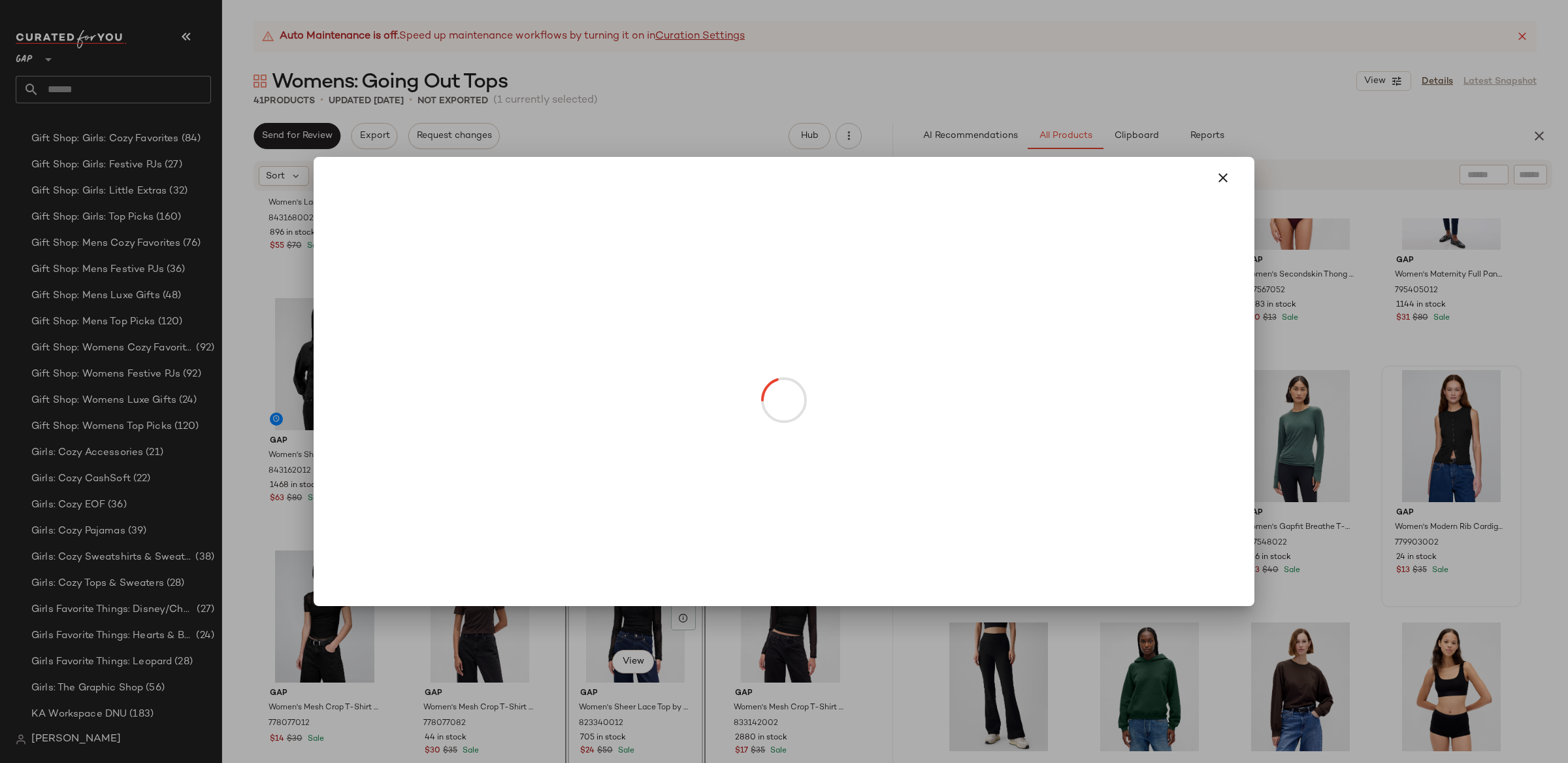
drag, startPoint x: 1441, startPoint y: 488, endPoint x: 1439, endPoint y: 508, distance: 20.1
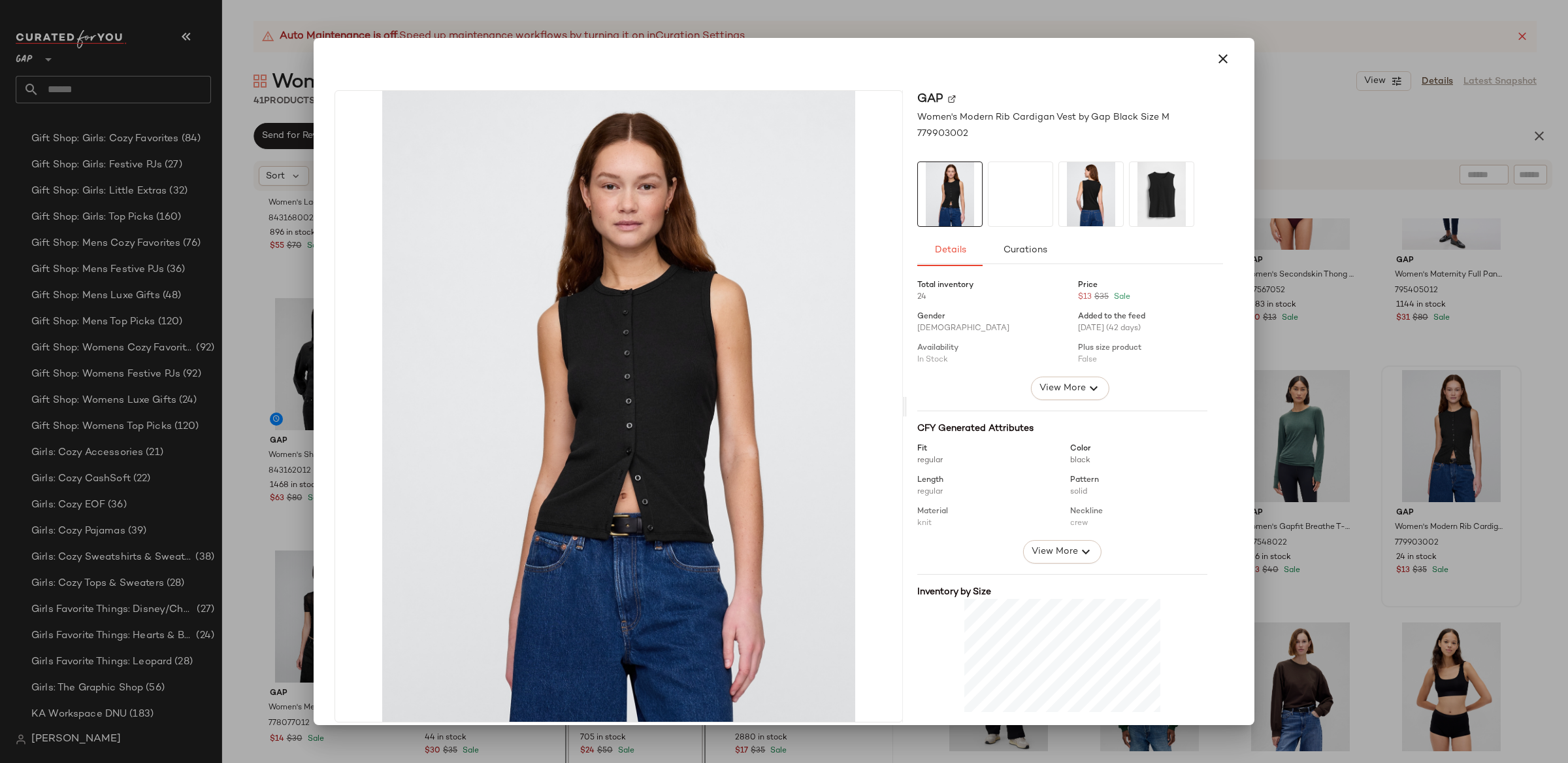
click at [1475, 456] on div at bounding box center [784, 381] width 1568 height 763
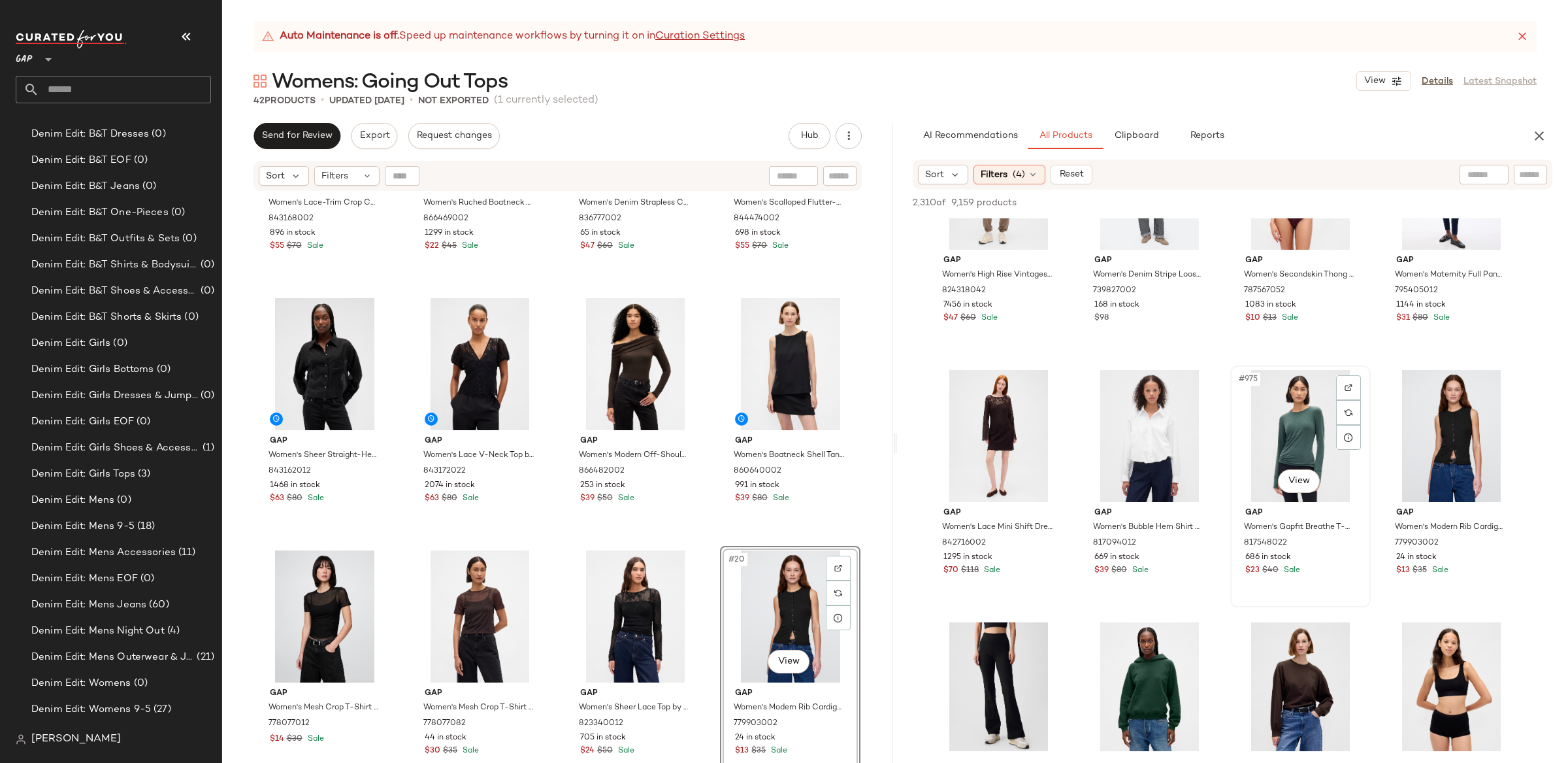
scroll to position [2011, 0]
click at [791, 595] on div "#20 View" at bounding box center [790, 616] width 131 height 132
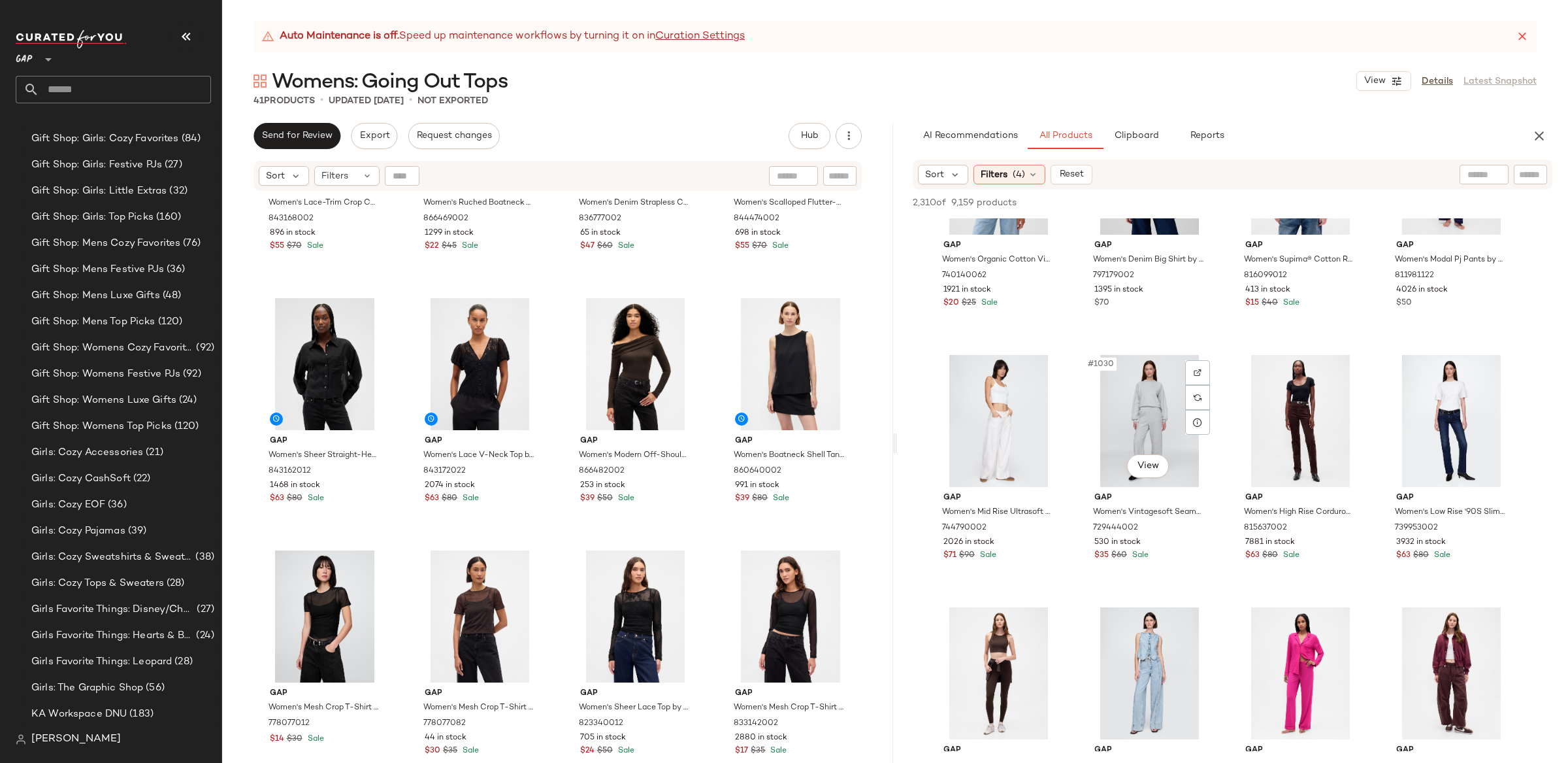
scroll to position [64787, 0]
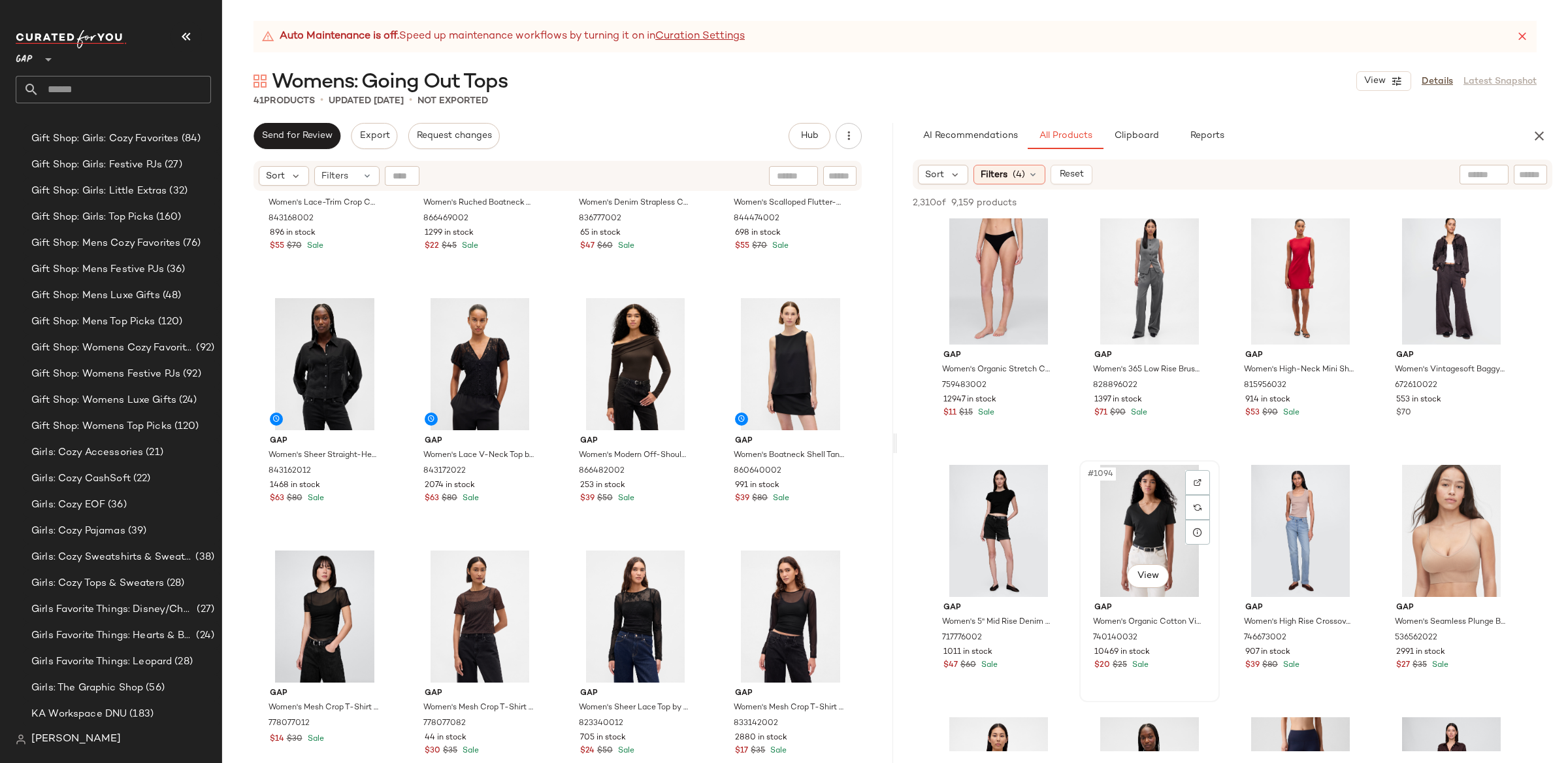
scroll to position [68643, 0]
click at [1471, 177] on input "text" at bounding box center [1484, 174] width 33 height 14
type input "**********"
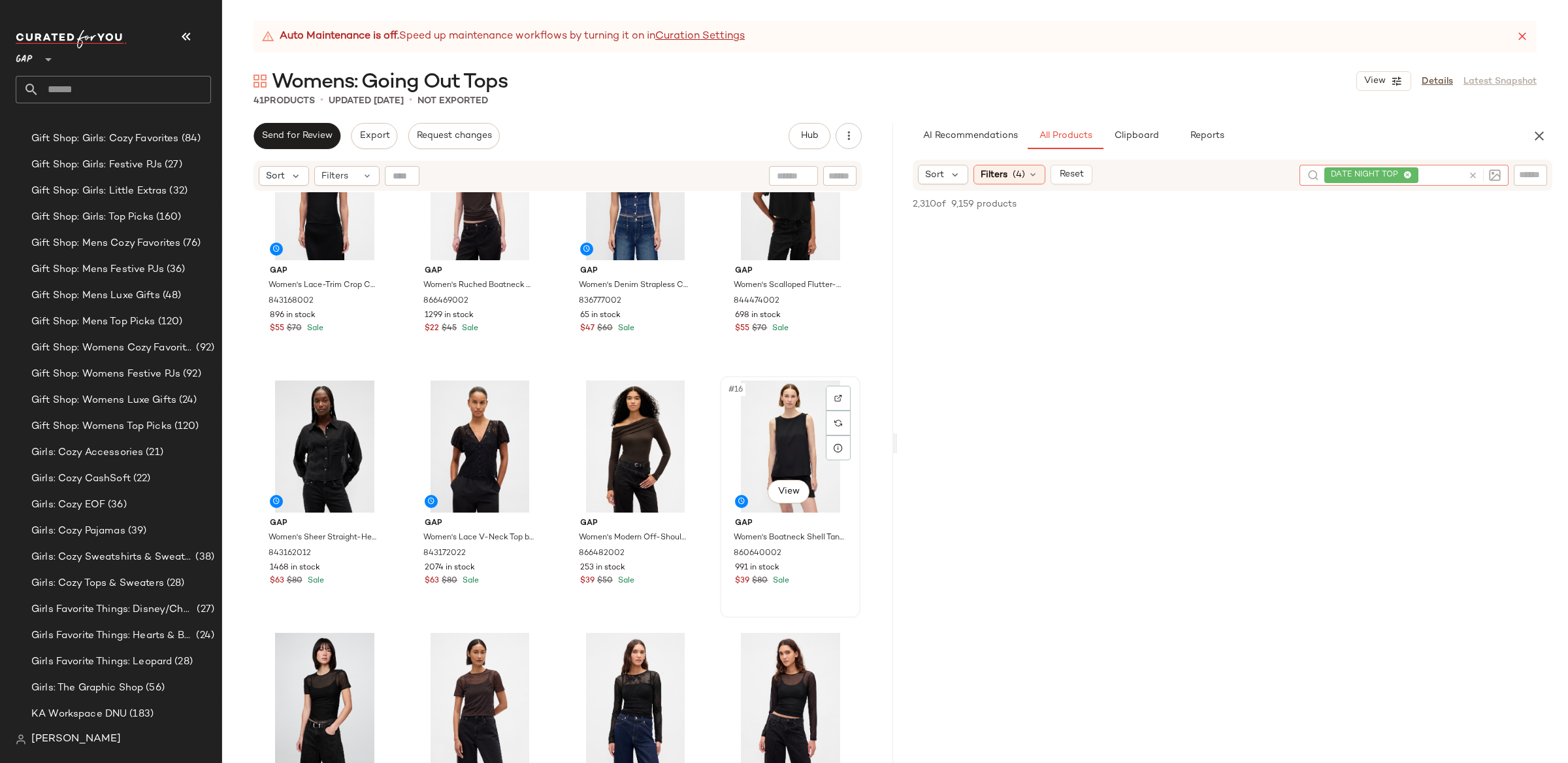
scroll to position [563, 0]
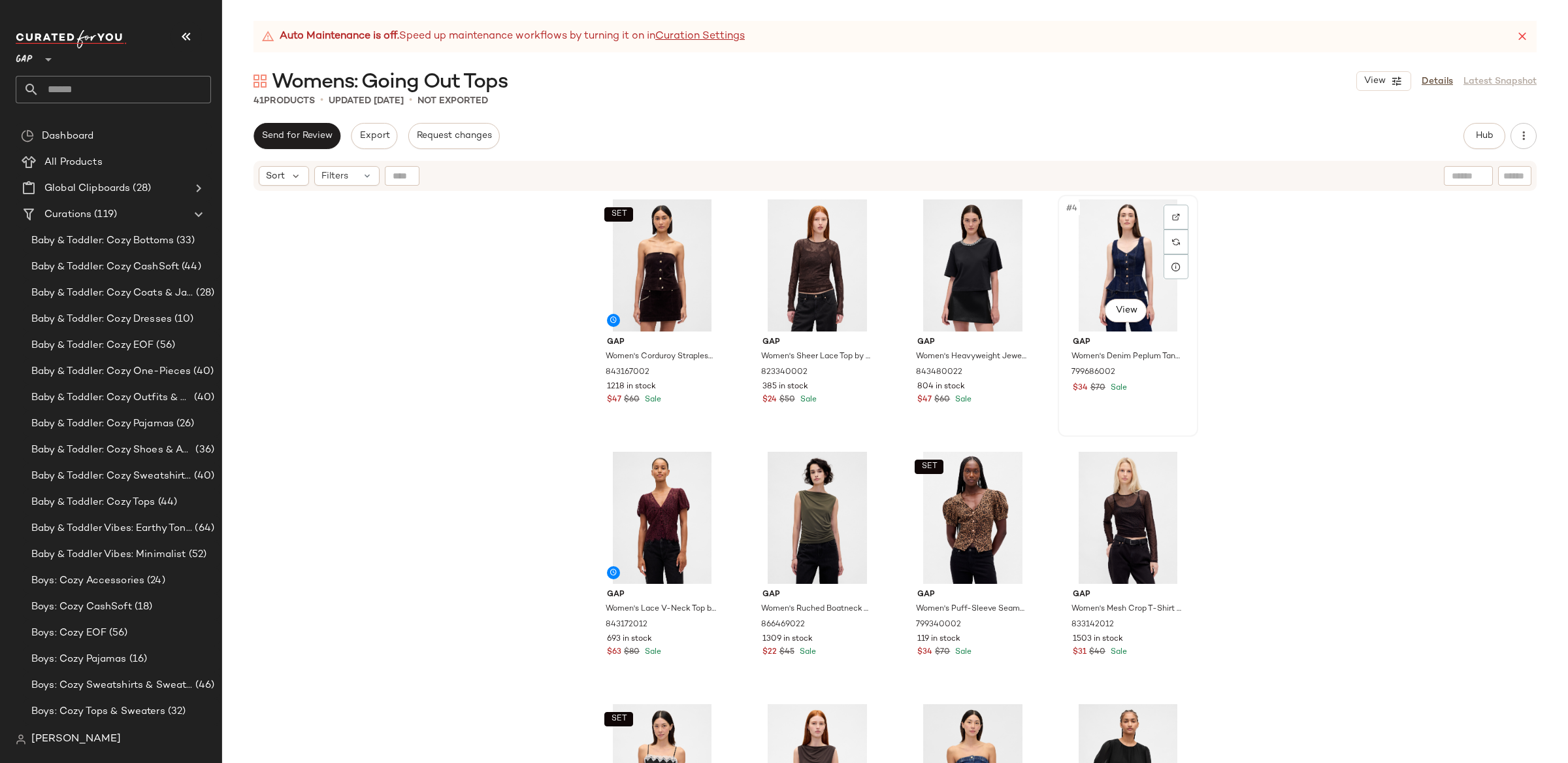
click at [1120, 267] on div "#4 View" at bounding box center [1128, 265] width 131 height 132
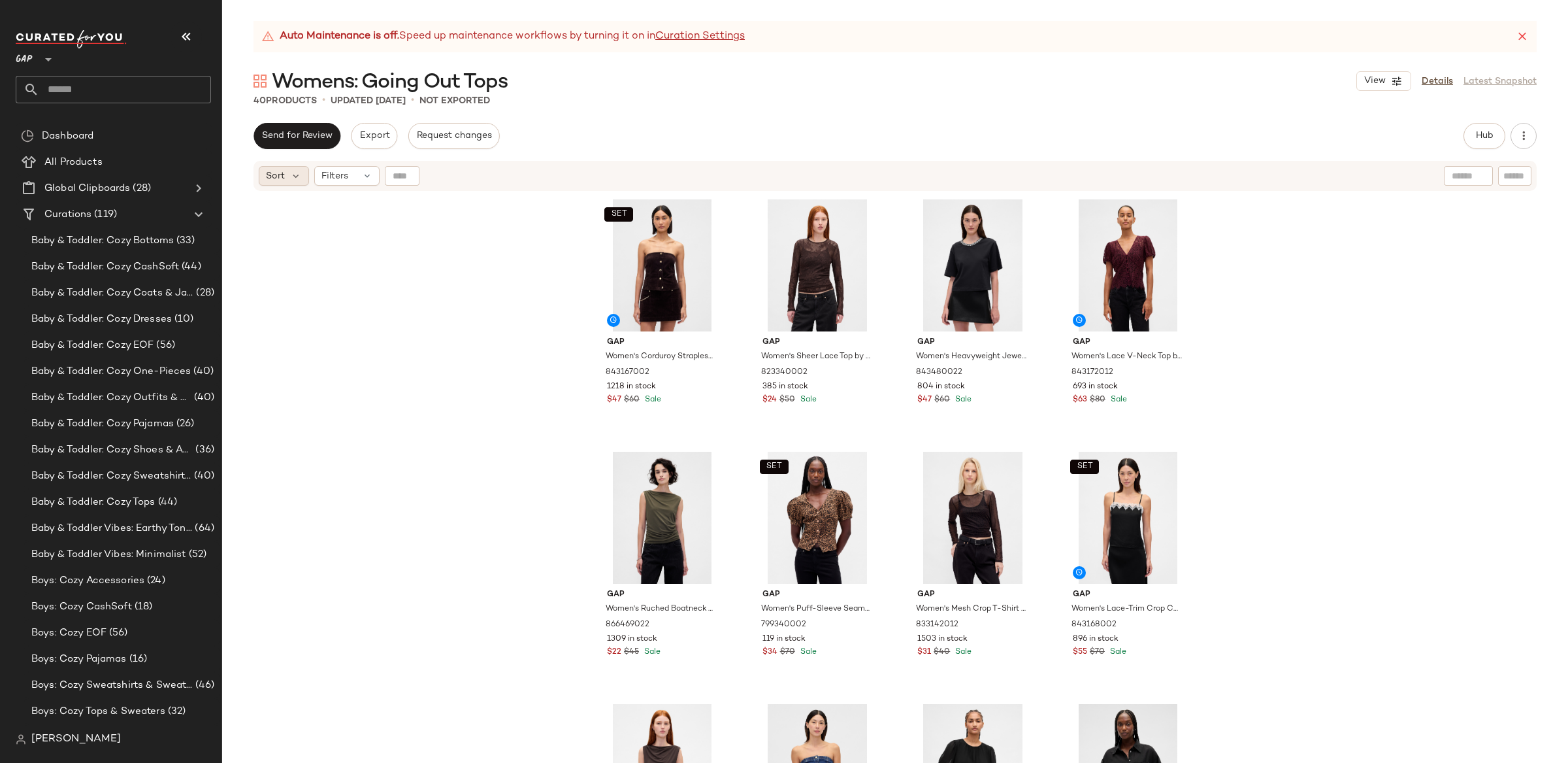
click at [284, 177] on span "Sort" at bounding box center [275, 176] width 19 height 14
drag, startPoint x: 323, startPoint y: 238, endPoint x: 288, endPoint y: 238, distance: 35.0
click at [323, 238] on span "Highest Inventory" at bounding box center [330, 238] width 79 height 14
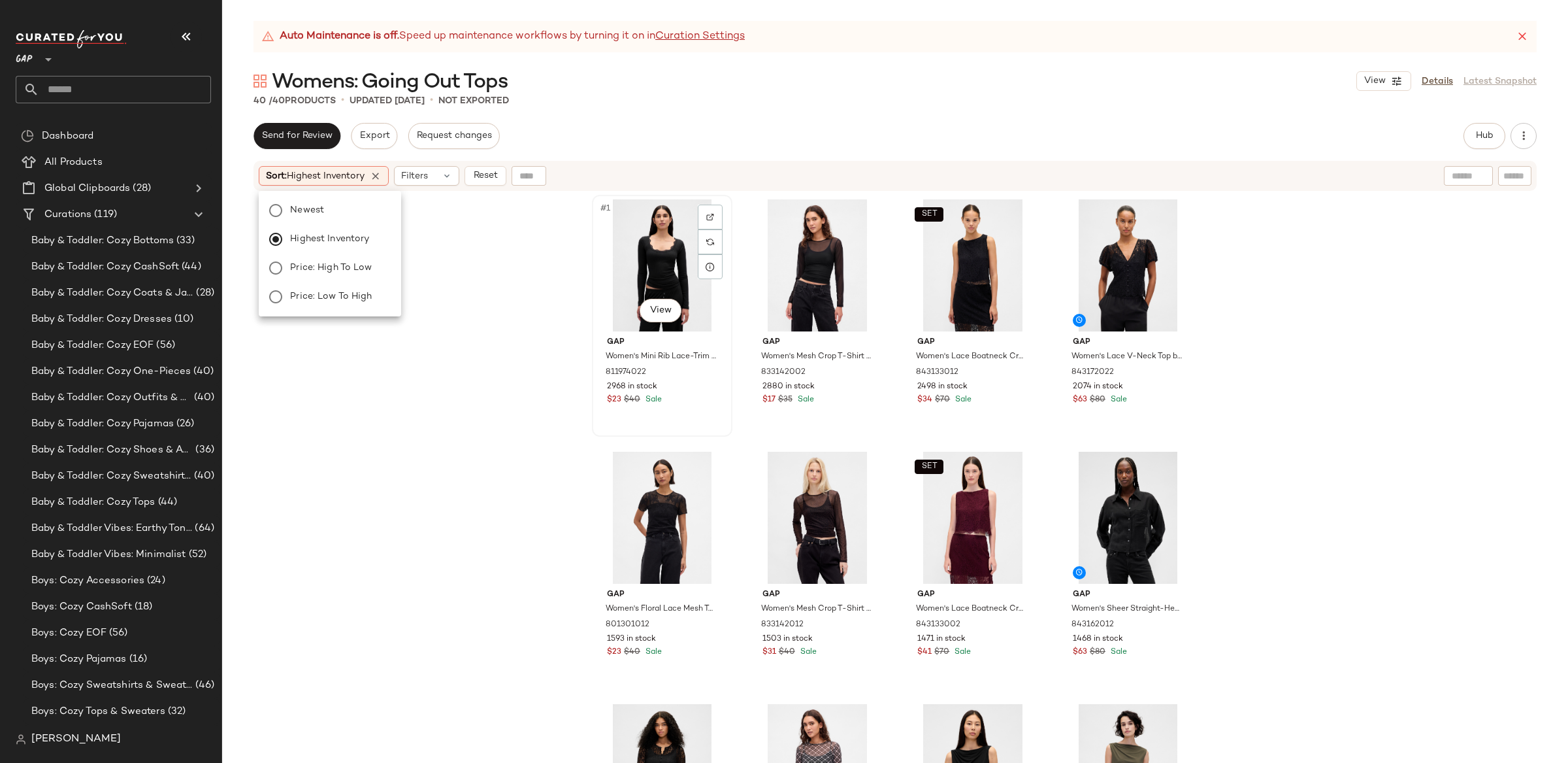
click at [651, 246] on div "#1 View" at bounding box center [662, 265] width 131 height 132
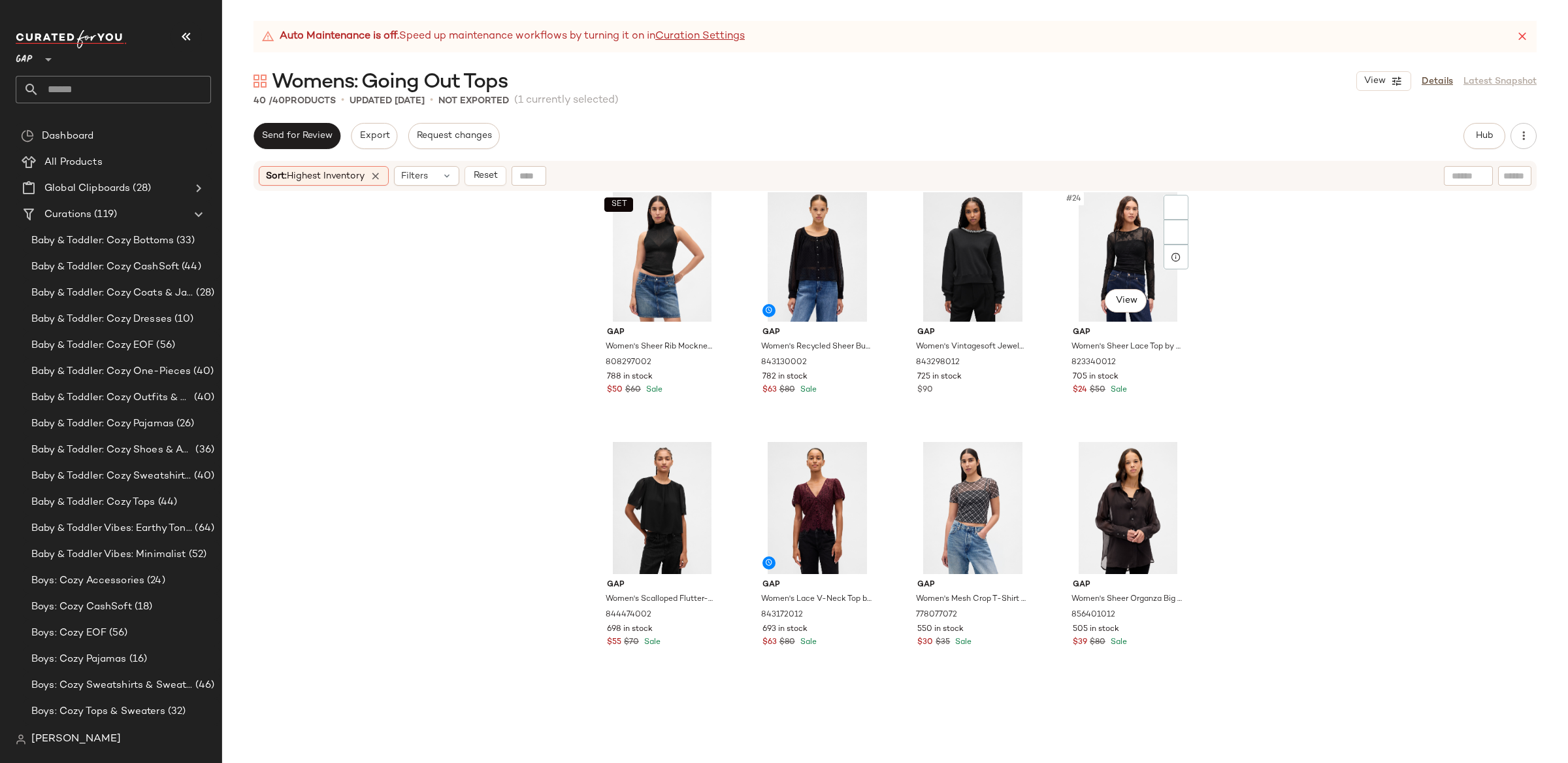
scroll to position [1922, 0]
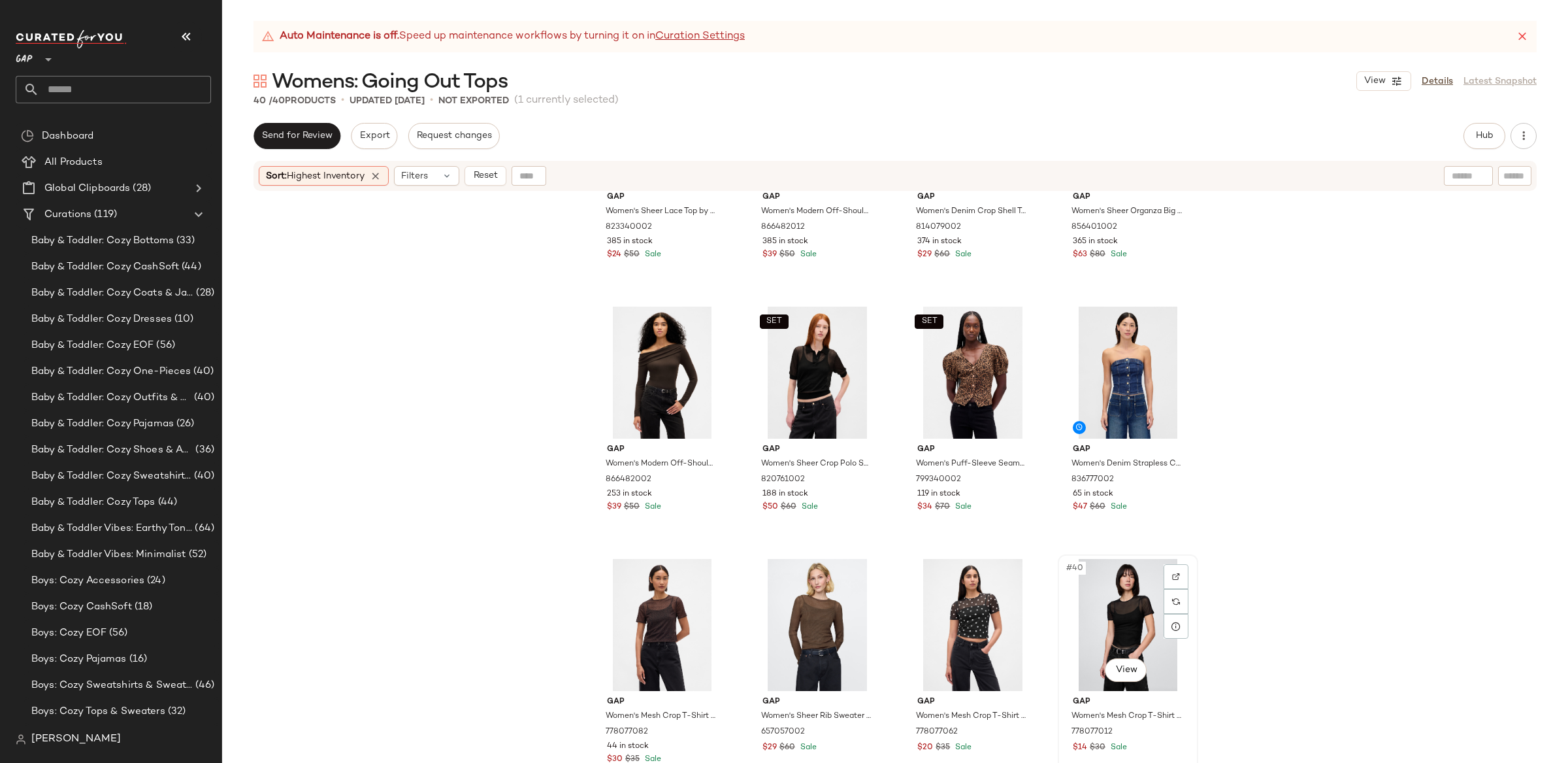
click at [1111, 620] on div "#40 View" at bounding box center [1128, 624] width 131 height 132
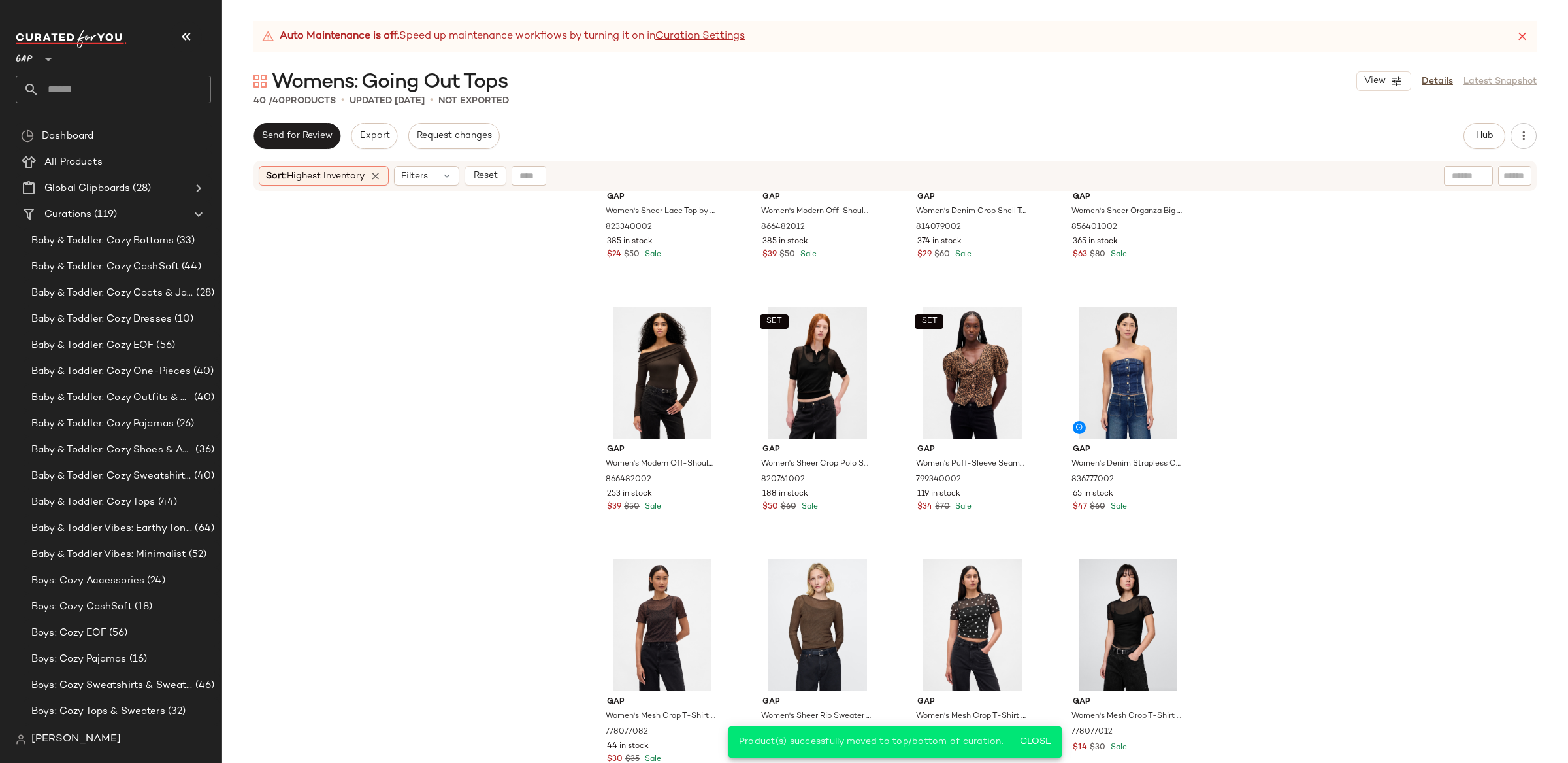
drag, startPoint x: 379, startPoint y: 172, endPoint x: 391, endPoint y: 177, distance: 13.0
click at [379, 172] on icon at bounding box center [375, 176] width 12 height 12
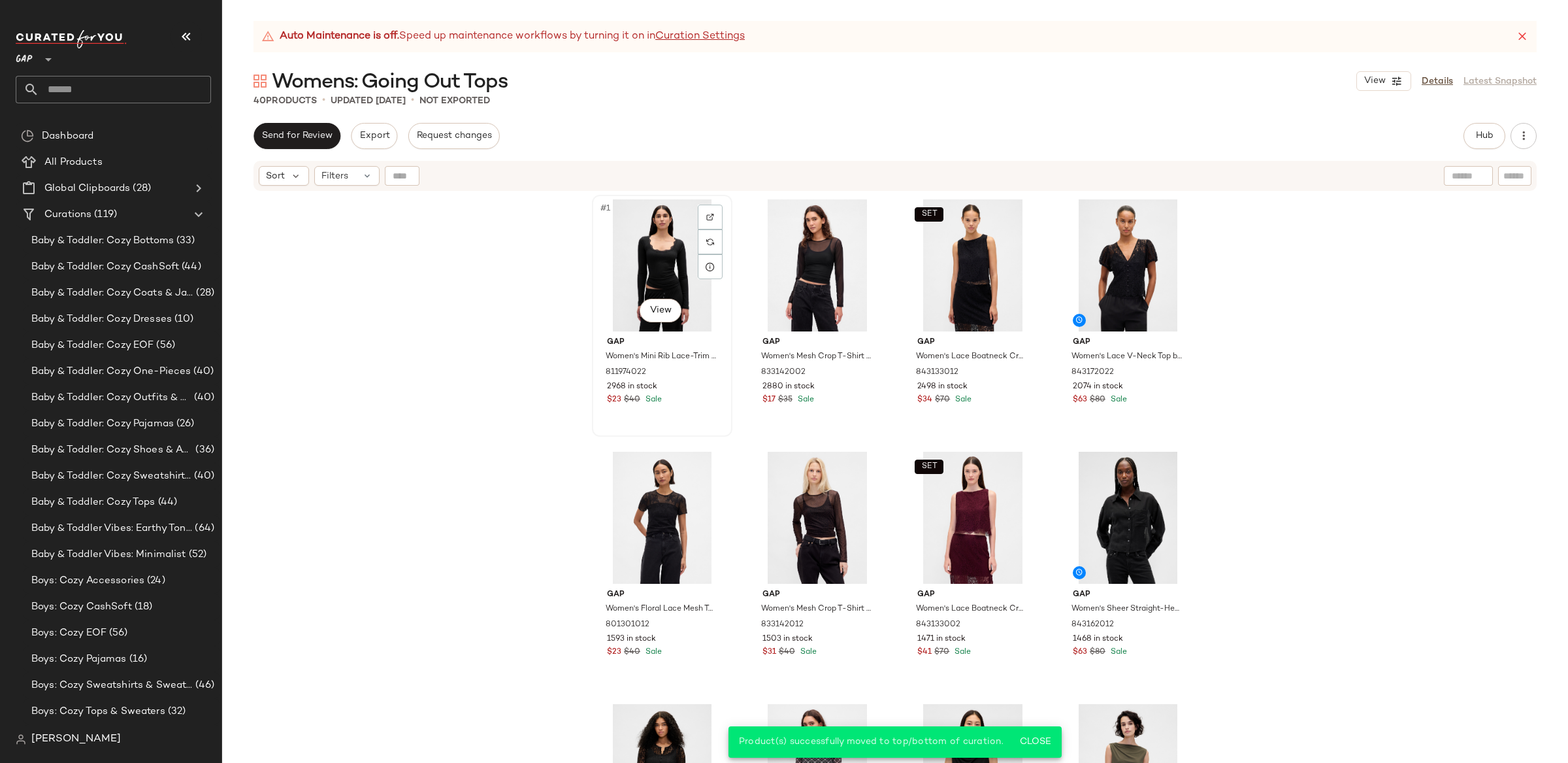
click at [664, 259] on div "#1 View" at bounding box center [662, 265] width 131 height 132
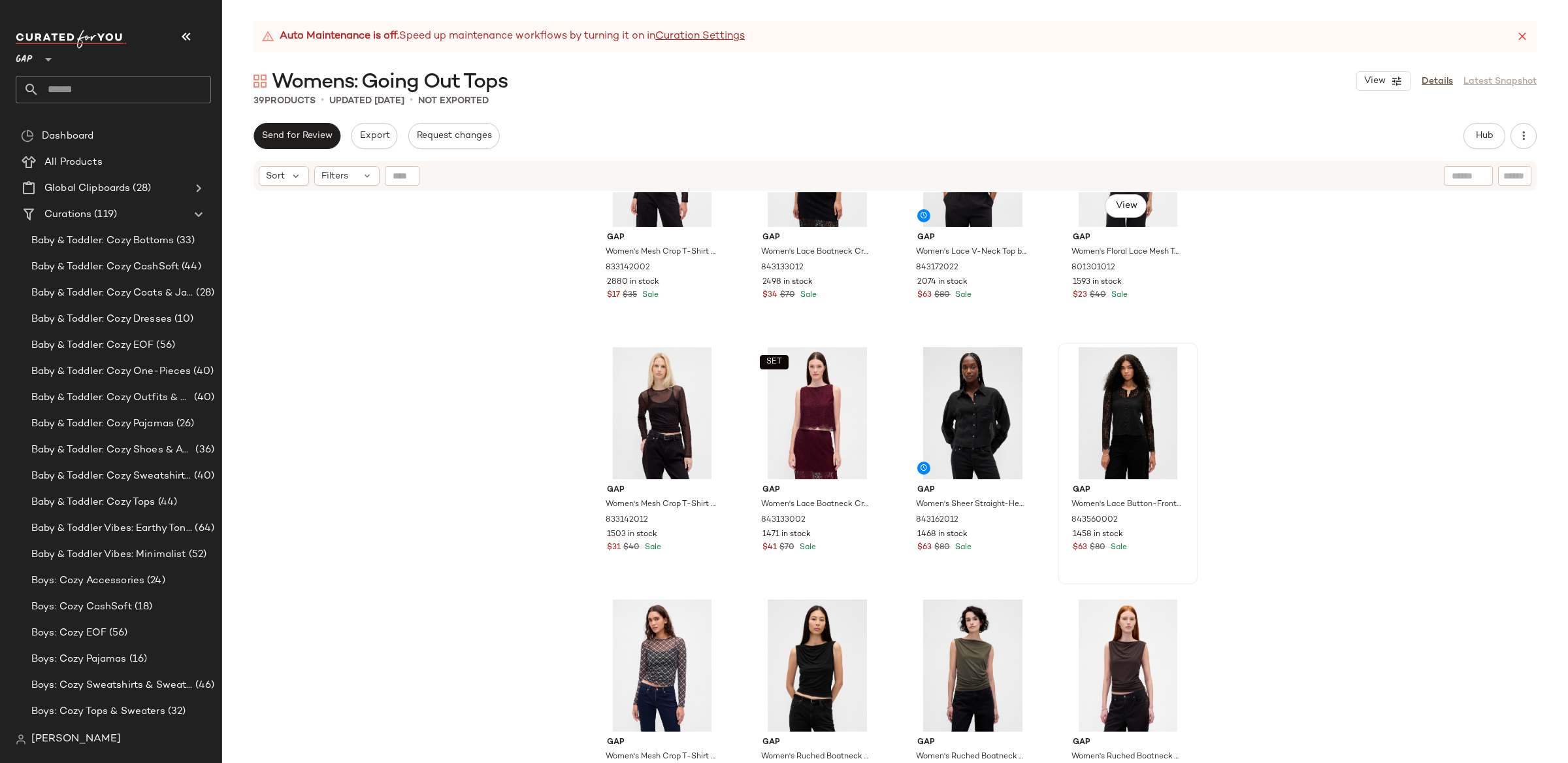
scroll to position [101, 0]
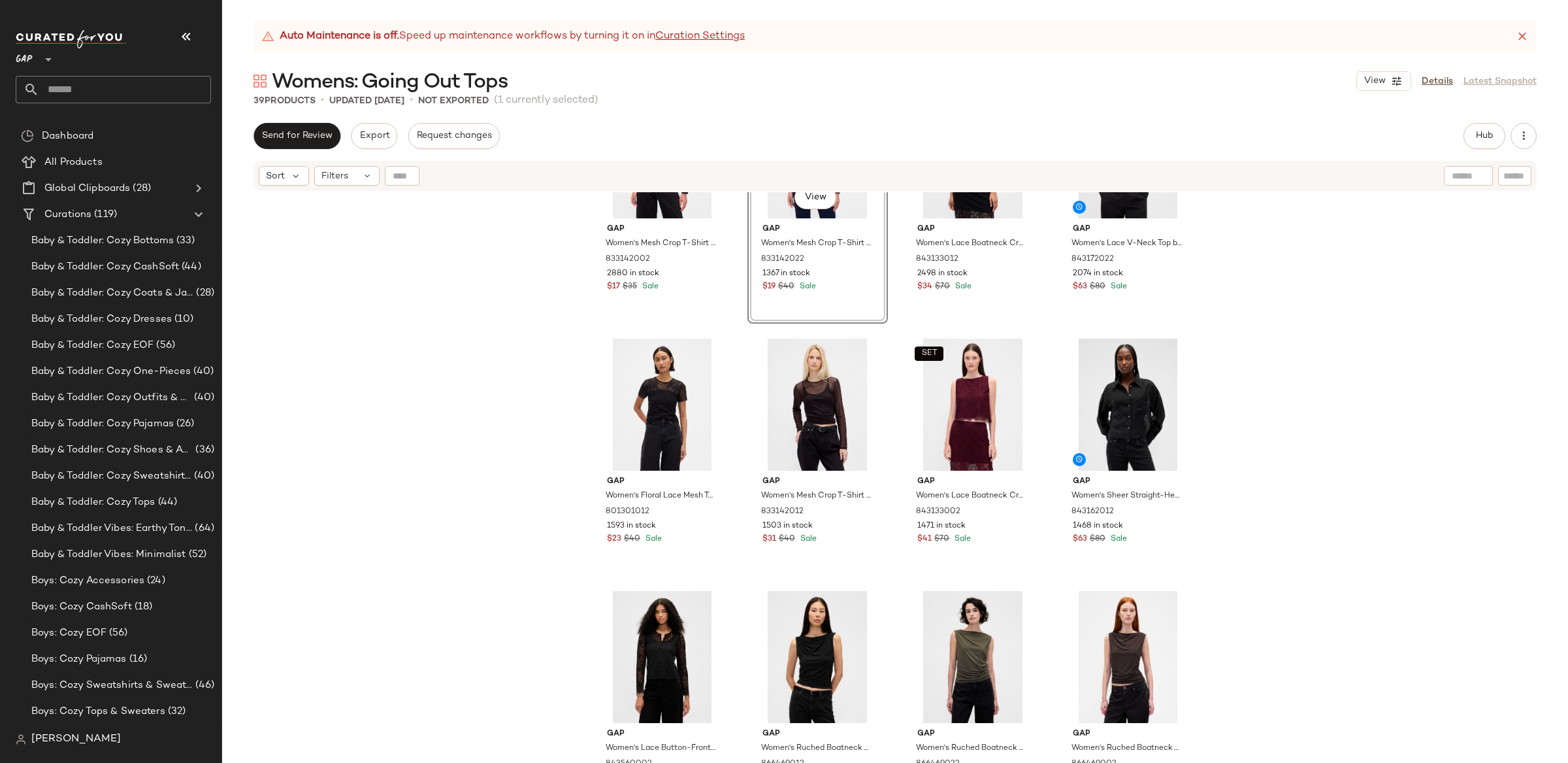
scroll to position [118, 0]
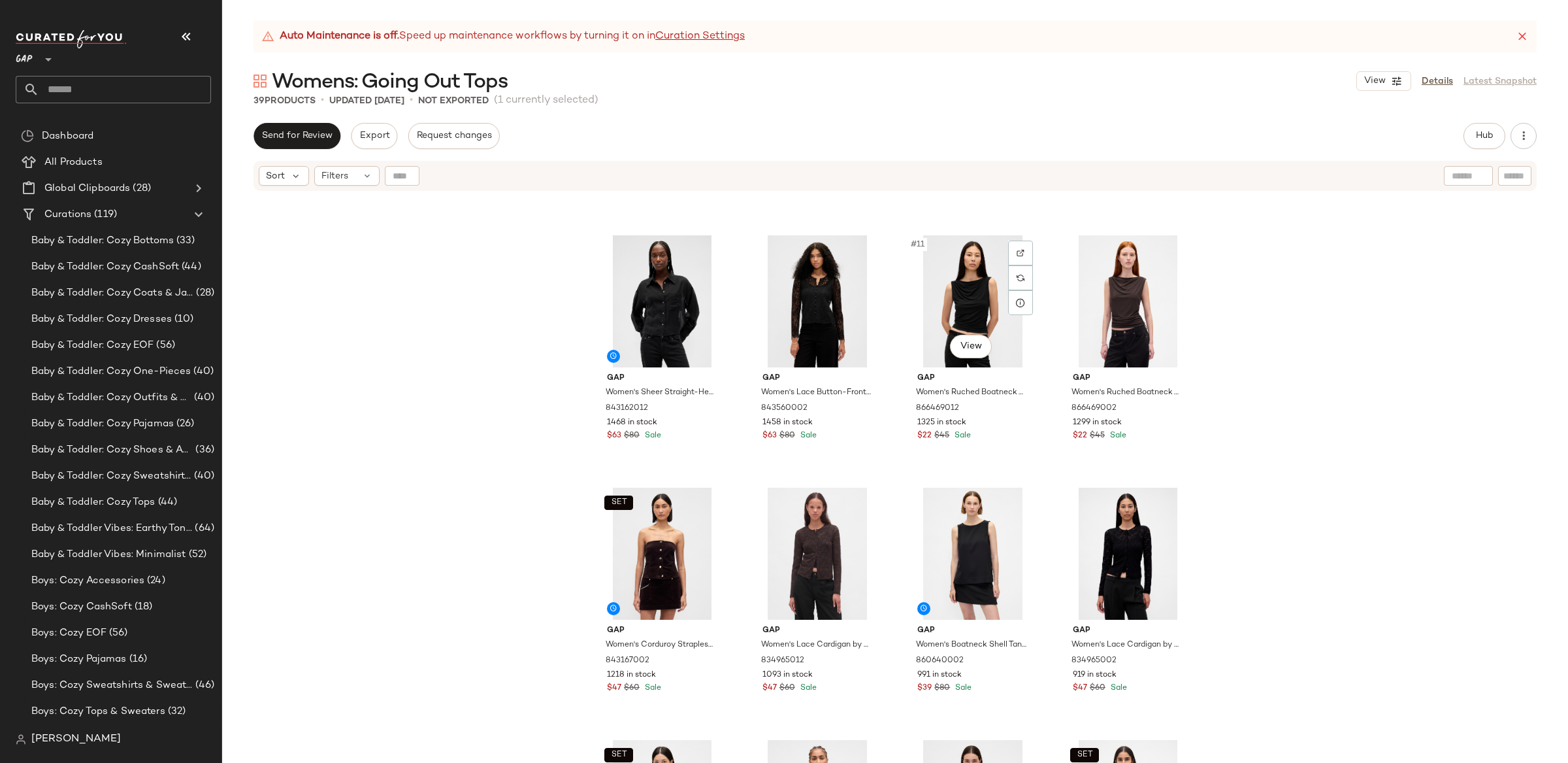
scroll to position [481, 0]
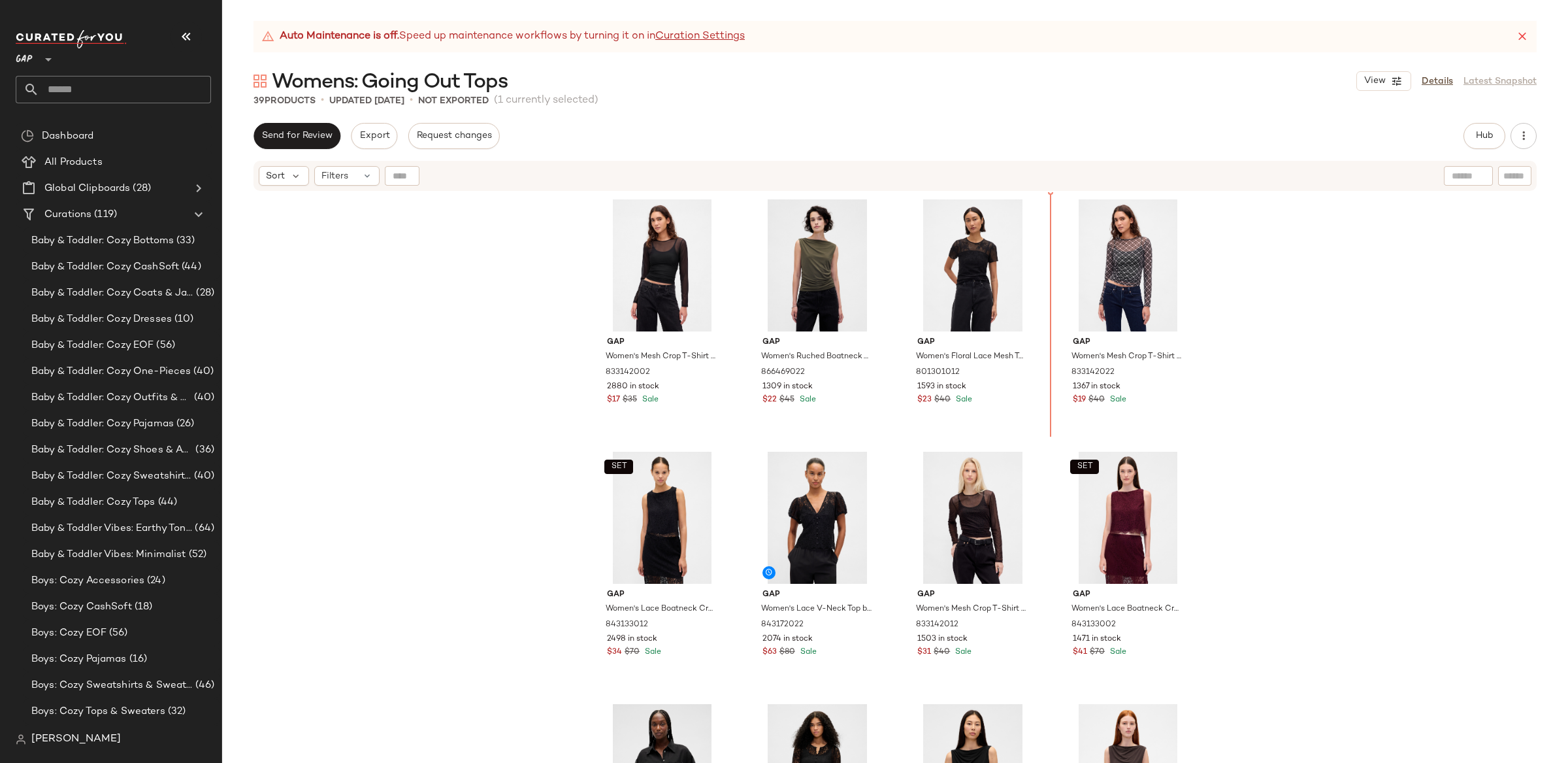
scroll to position [10, 0]
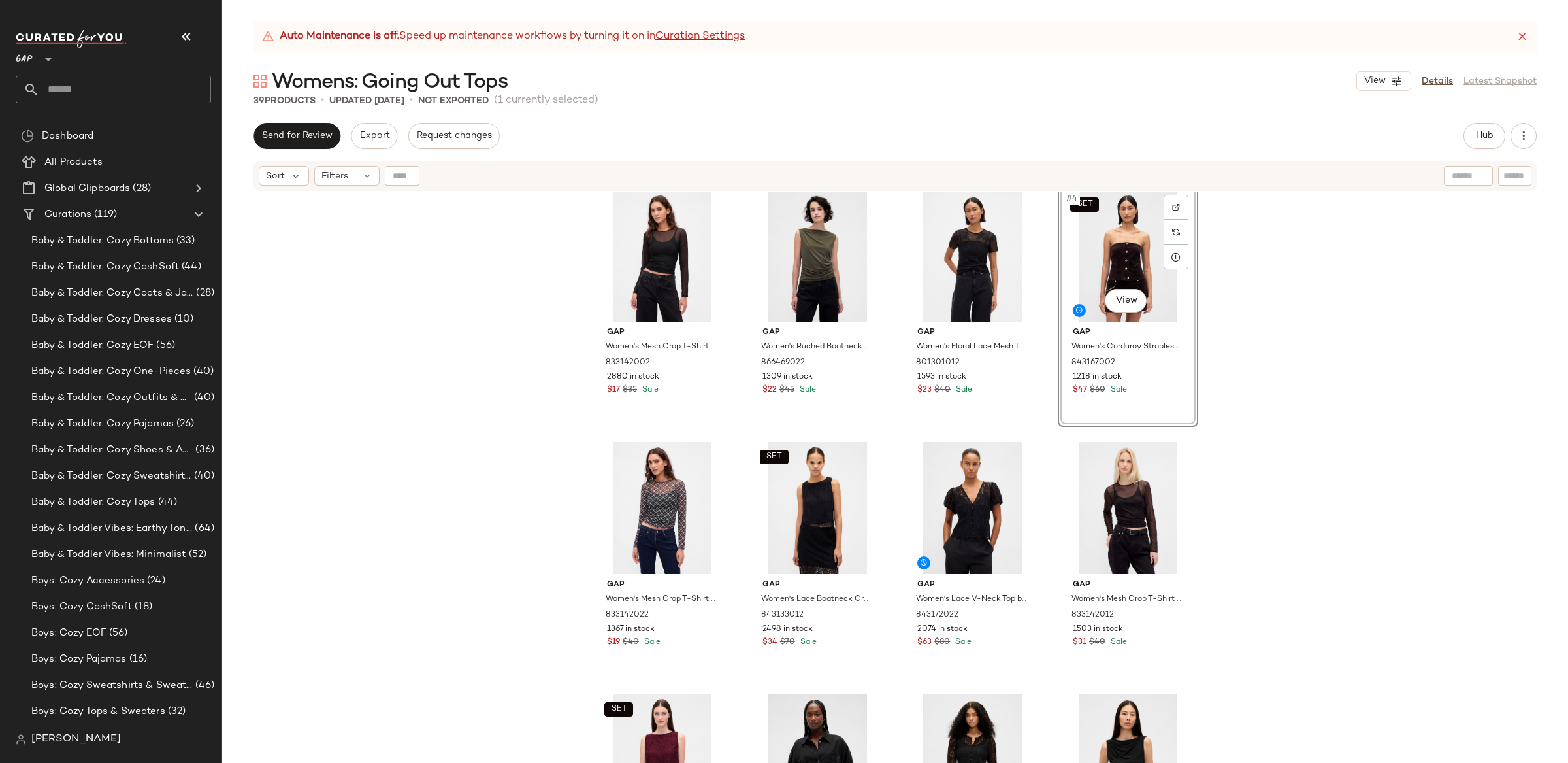
click at [1329, 329] on div "Gap Women's Mesh Crop T-Shirt by Gap Black Tall Size S 833142002 2880 in stock …" at bounding box center [895, 494] width 1346 height 603
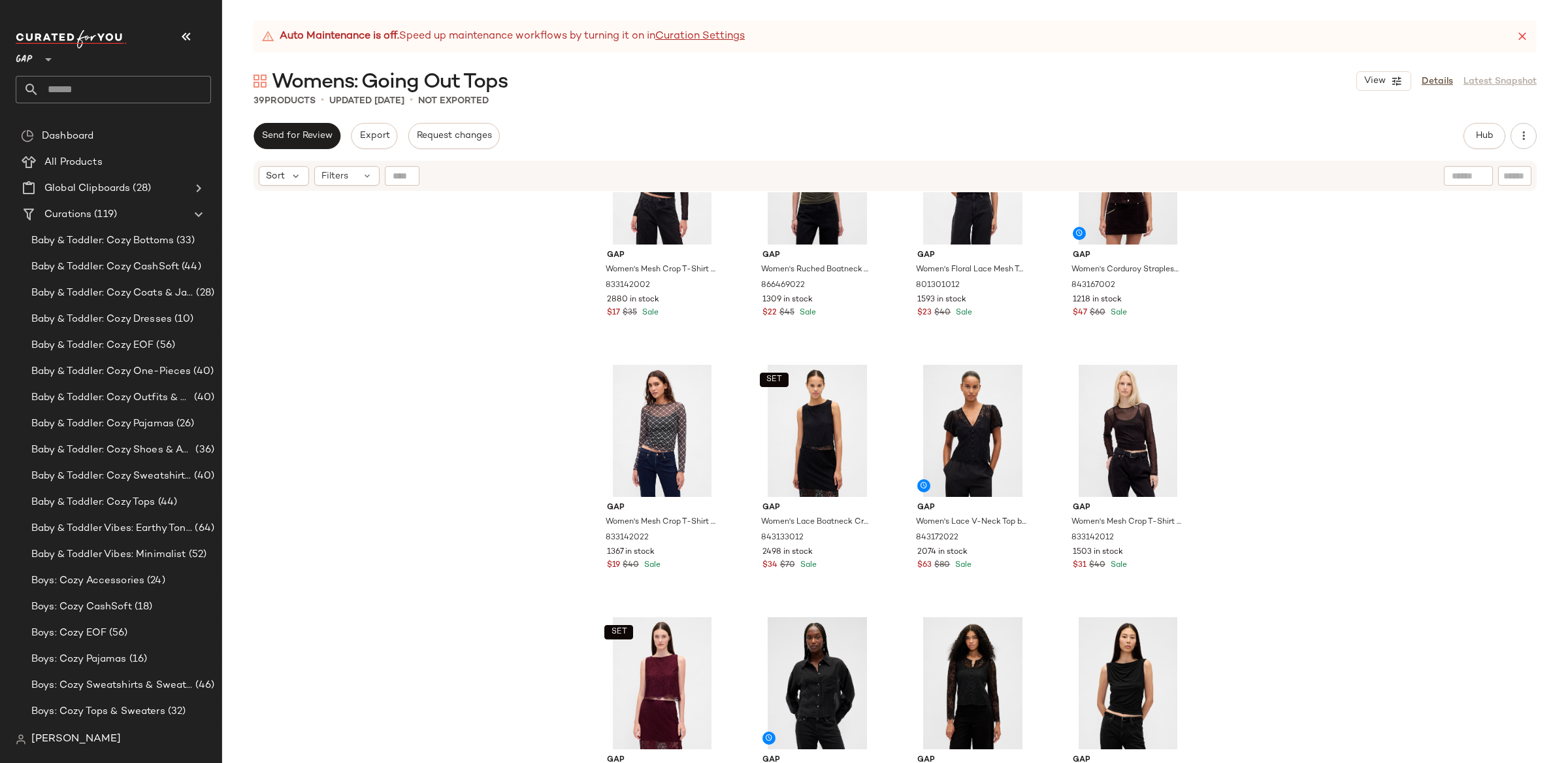
scroll to position [89, 0]
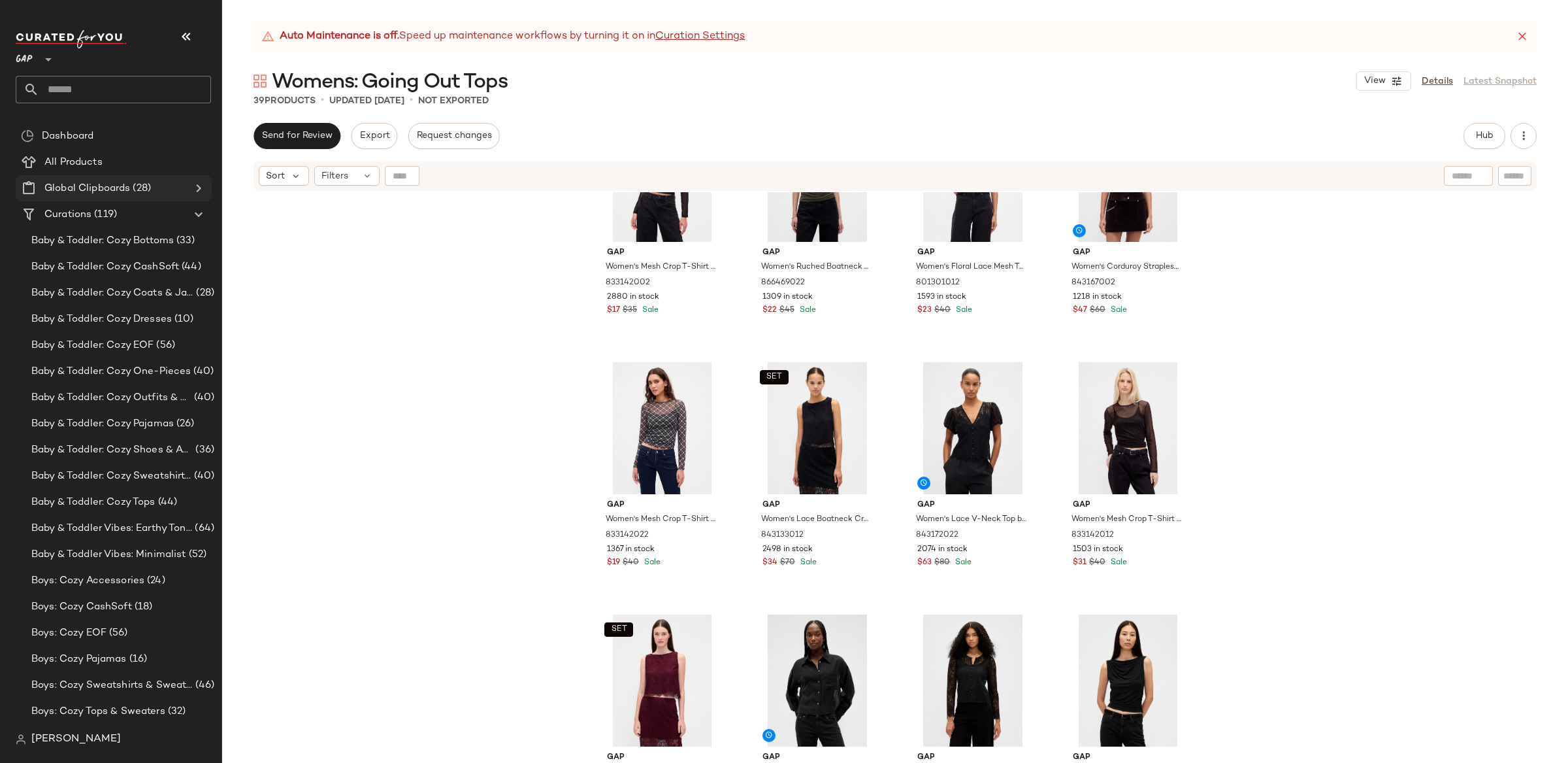
click at [194, 186] on icon at bounding box center [198, 188] width 15 height 15
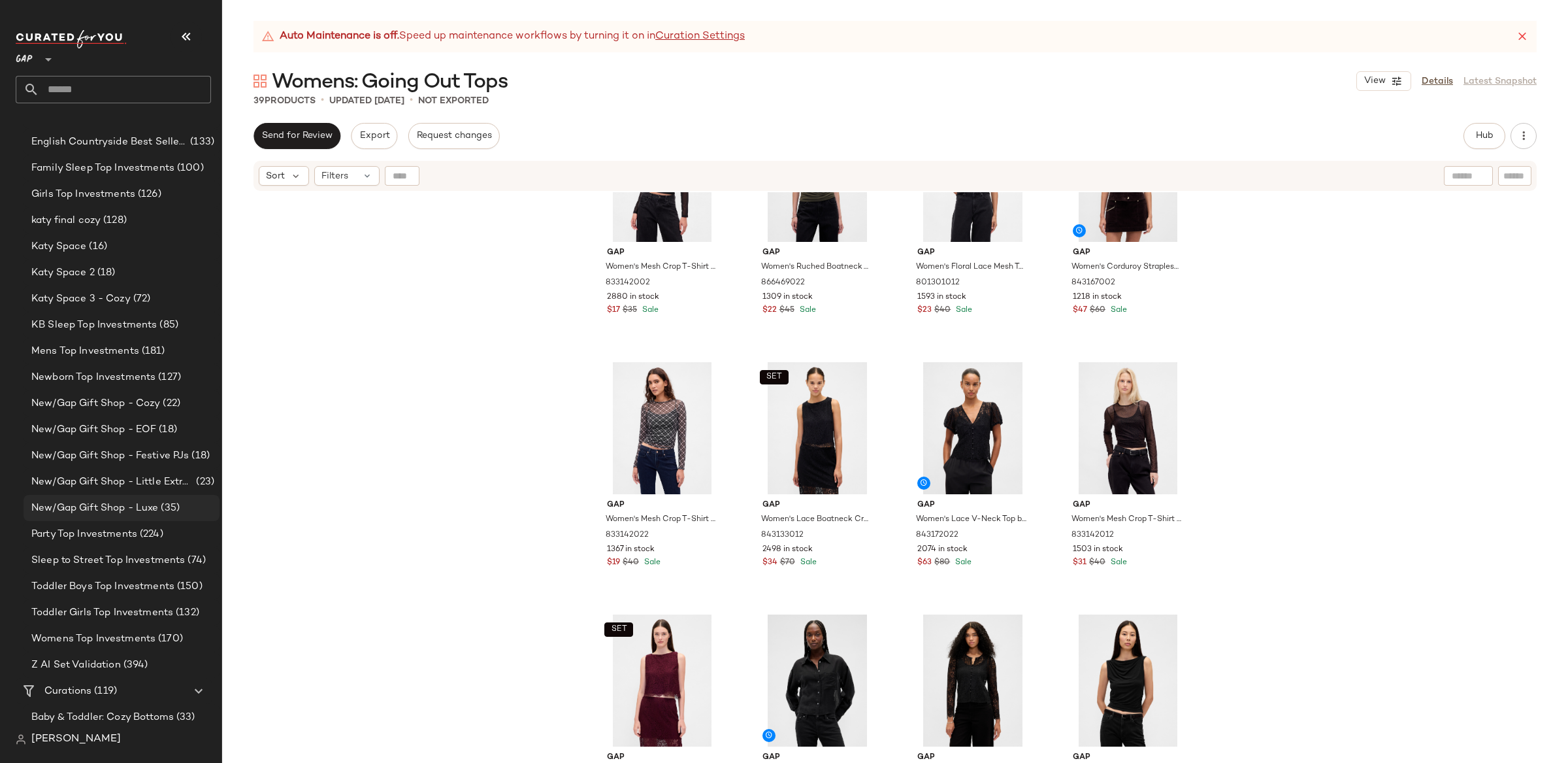
scroll to position [257, 0]
drag, startPoint x: 188, startPoint y: 551, endPoint x: 177, endPoint y: 555, distance: 11.7
click at [188, 551] on span "Open in [GEOGRAPHIC_DATA]" at bounding box center [212, 551] width 153 height 11
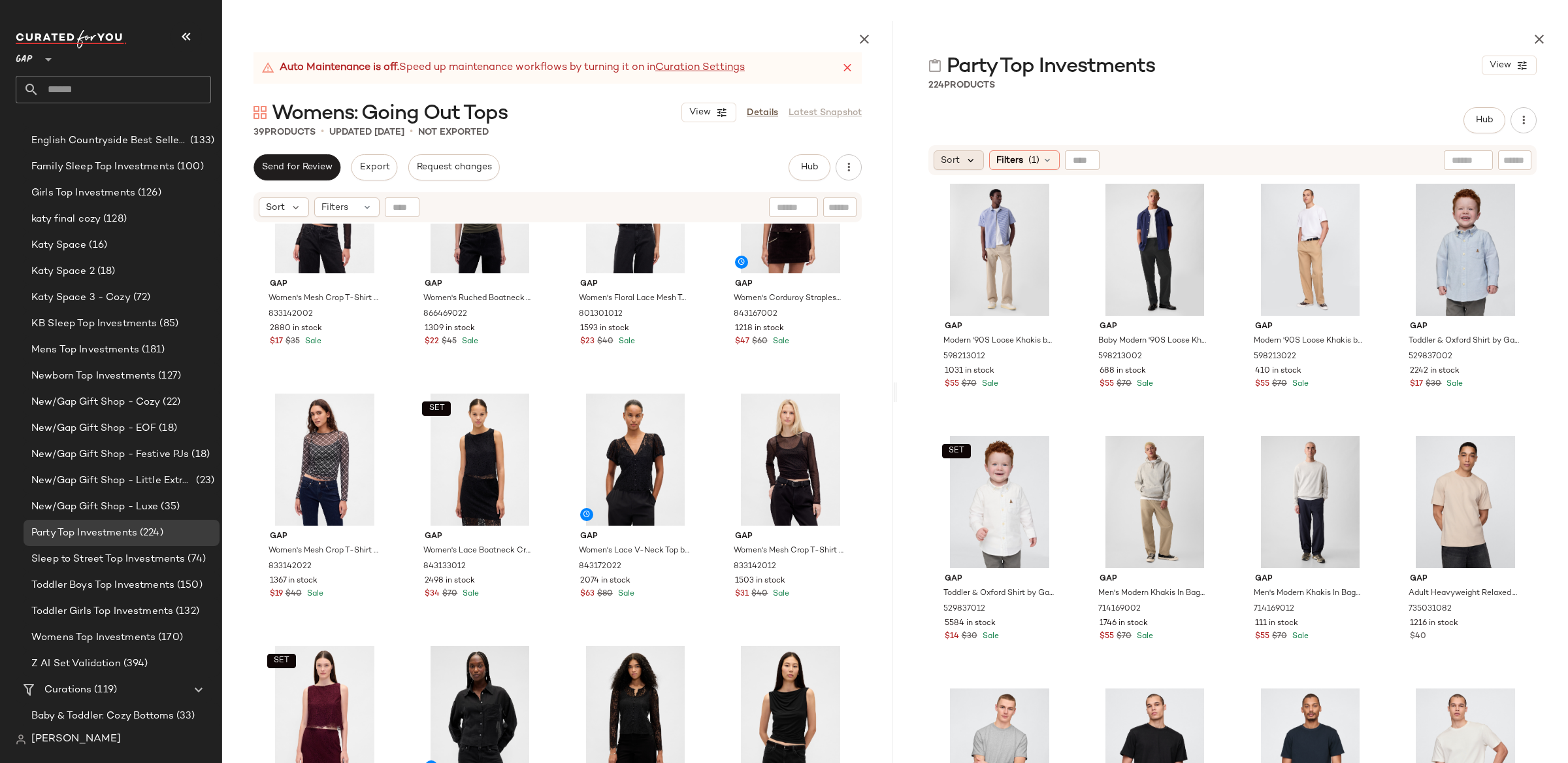
click at [966, 163] on icon at bounding box center [971, 160] width 12 height 12
click at [1023, 169] on div "Filters (1)" at bounding box center [1024, 160] width 70 height 19
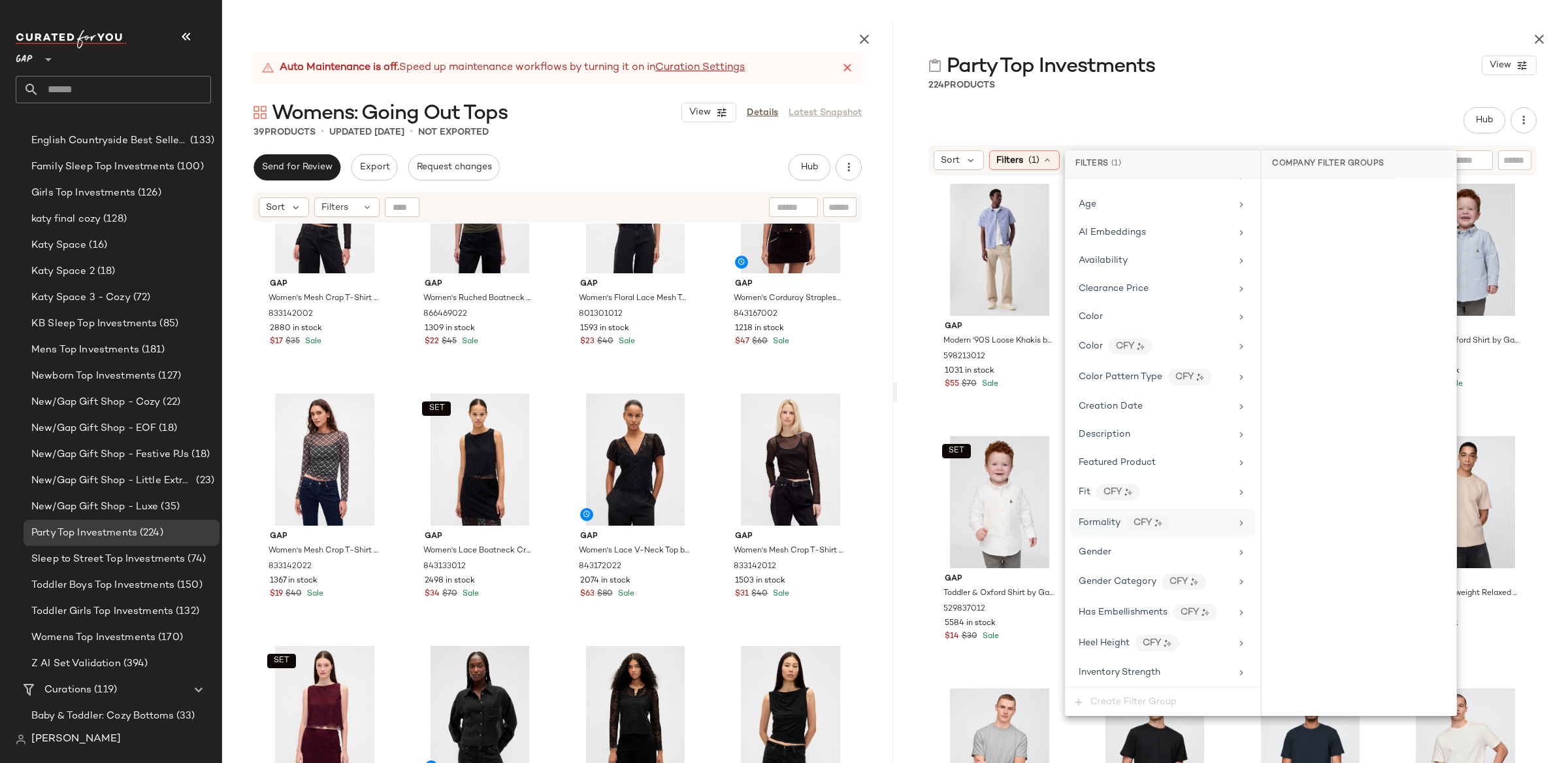
scroll to position [145, 0]
drag, startPoint x: 1124, startPoint y: 546, endPoint x: 1252, endPoint y: 403, distance: 191.9
click at [1124, 546] on div "Gender" at bounding box center [1155, 548] width 152 height 14
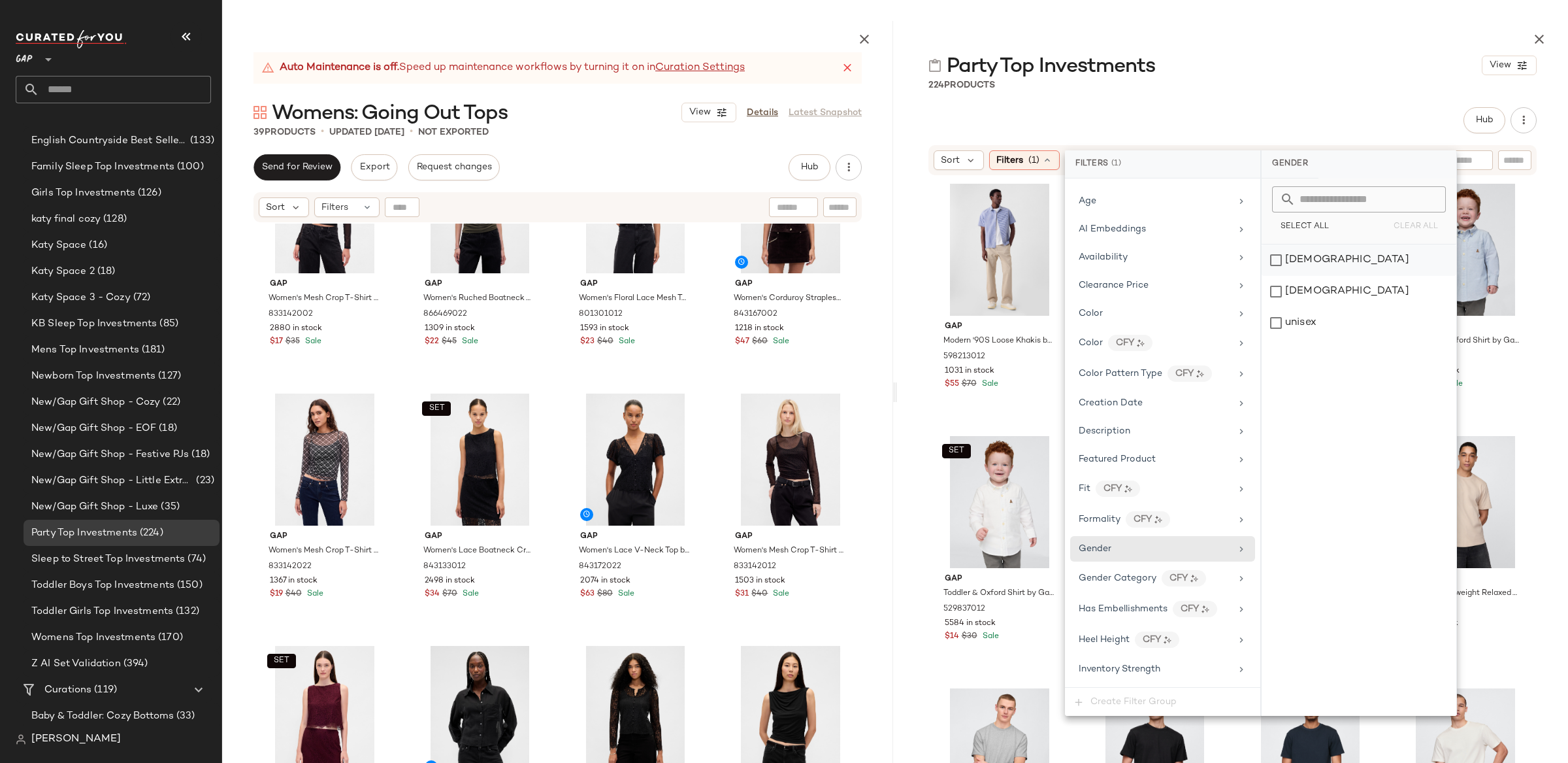
click at [1289, 258] on div "[DEMOGRAPHIC_DATA]" at bounding box center [1359, 260] width 194 height 32
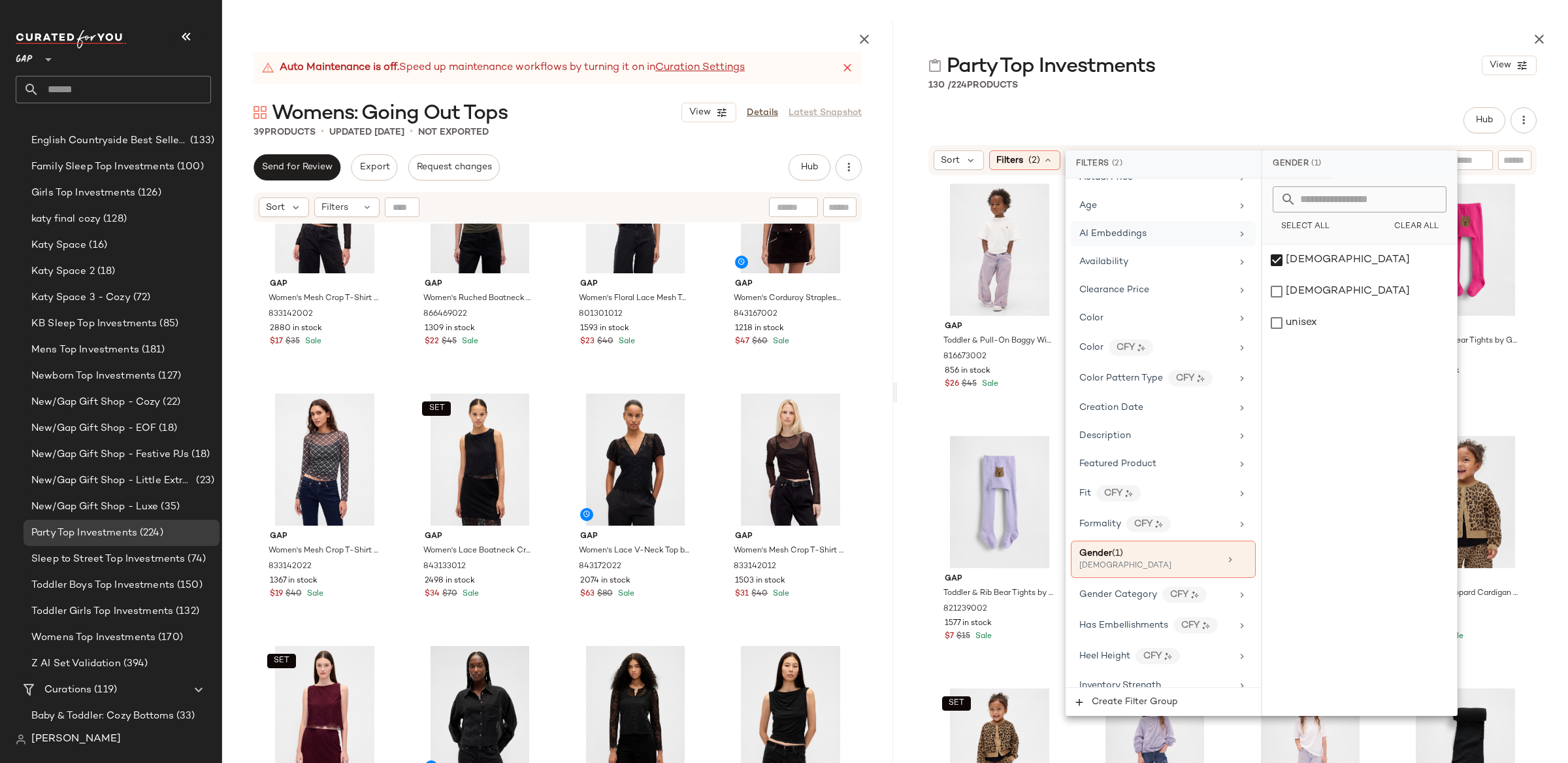
scroll to position [139, 0]
click at [1114, 204] on div "Age" at bounding box center [1156, 208] width 152 height 14
drag, startPoint x: 1303, startPoint y: 264, endPoint x: 1303, endPoint y: 281, distance: 17.0
click at [1303, 264] on div "adult" at bounding box center [1360, 260] width 194 height 32
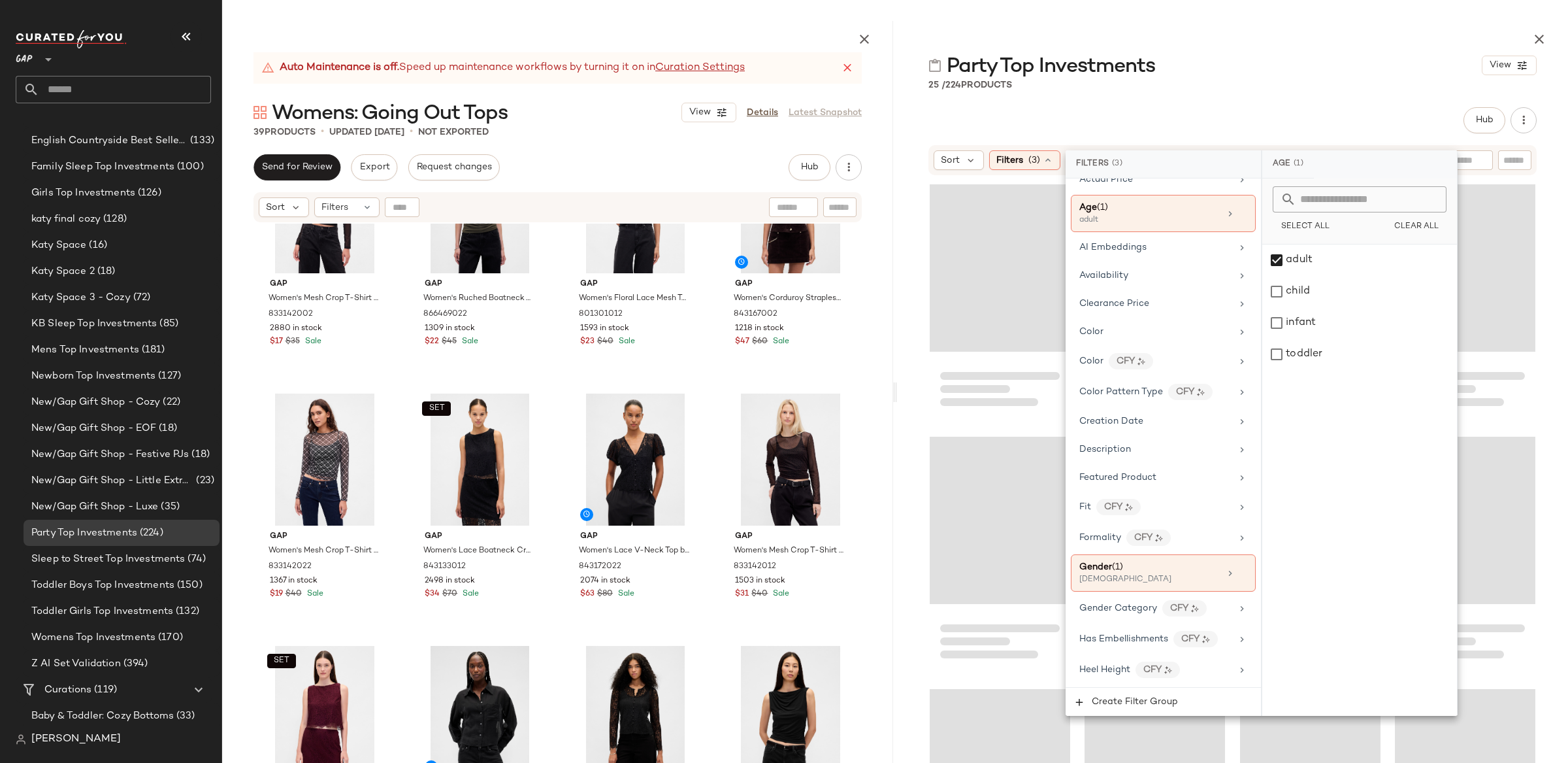
click at [909, 141] on div "Hub Send for Review External Review Internal Review Cancel Send for Review Revi…" at bounding box center [1233, 450] width 671 height 687
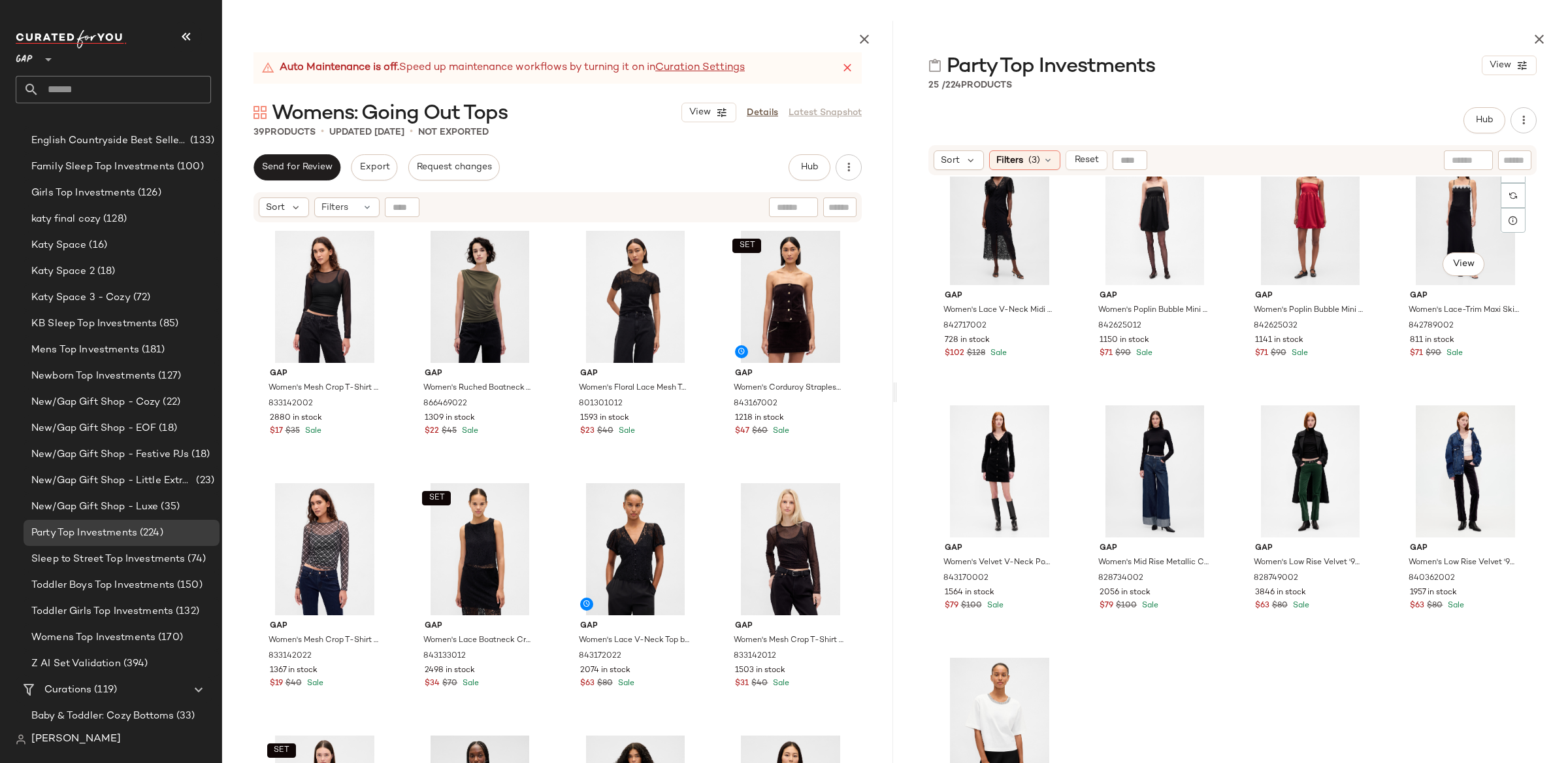
scroll to position [613, 0]
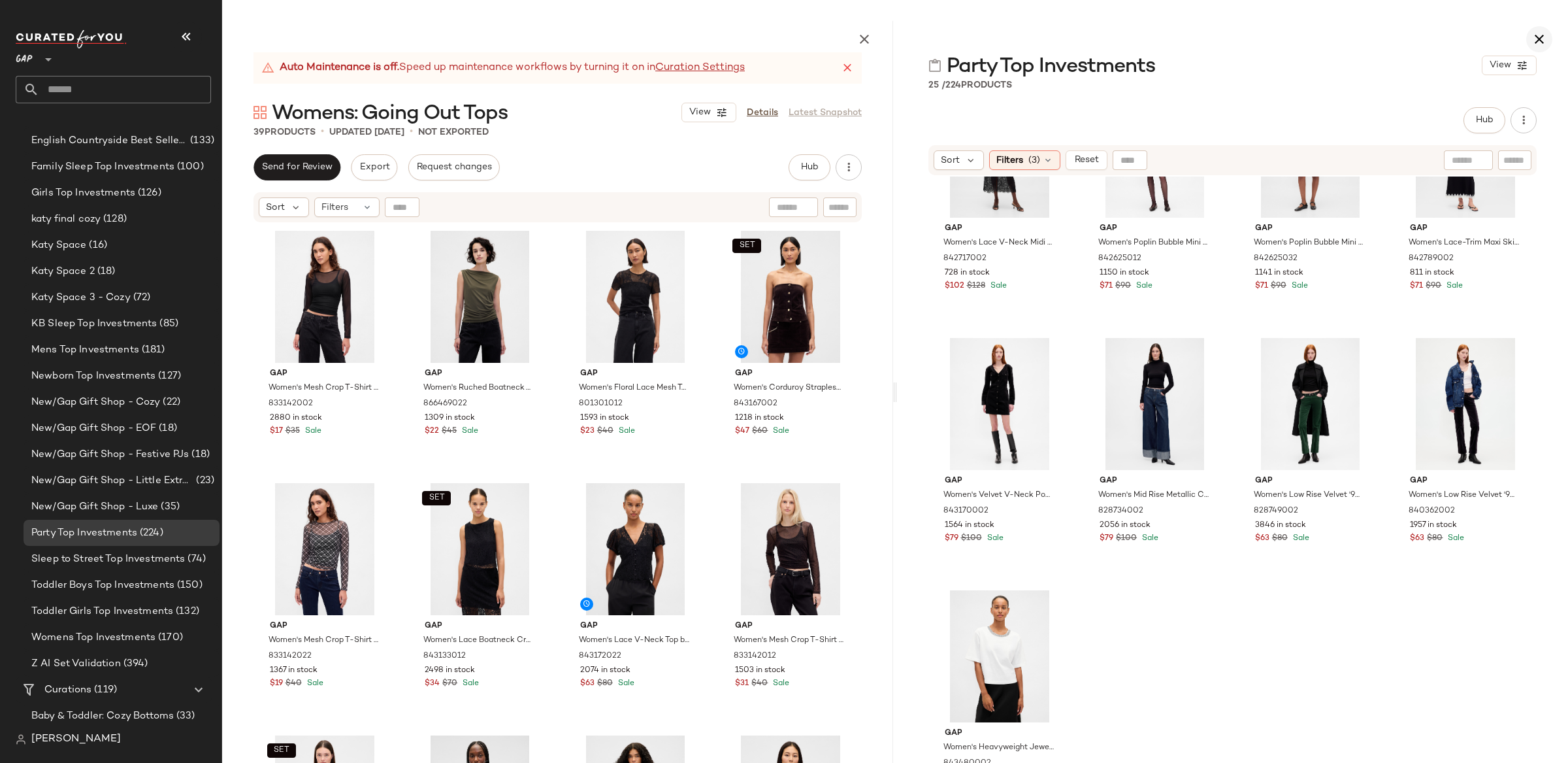
click at [1532, 45] on icon "button" at bounding box center [1539, 39] width 15 height 15
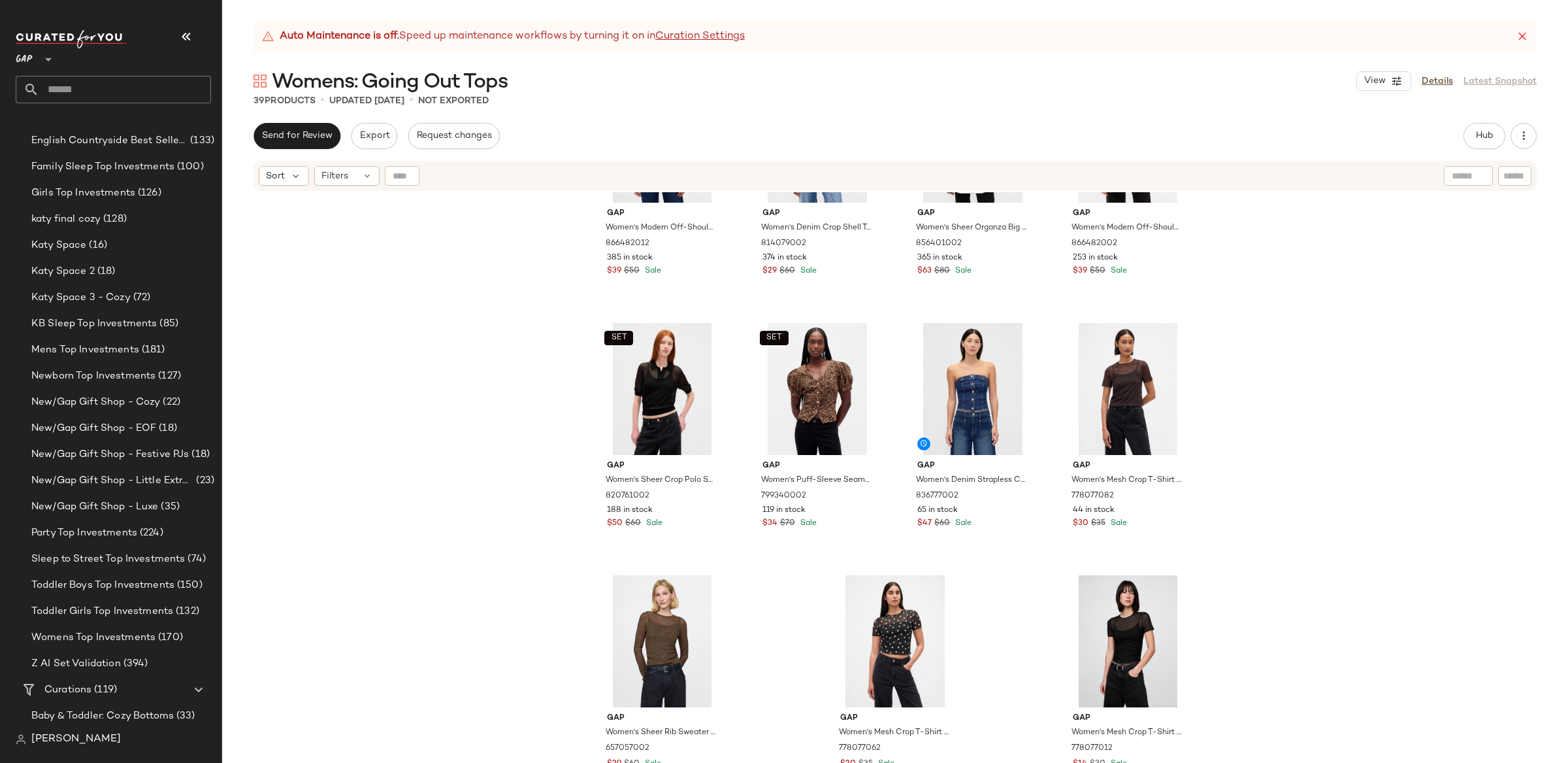
scroll to position [1922, 0]
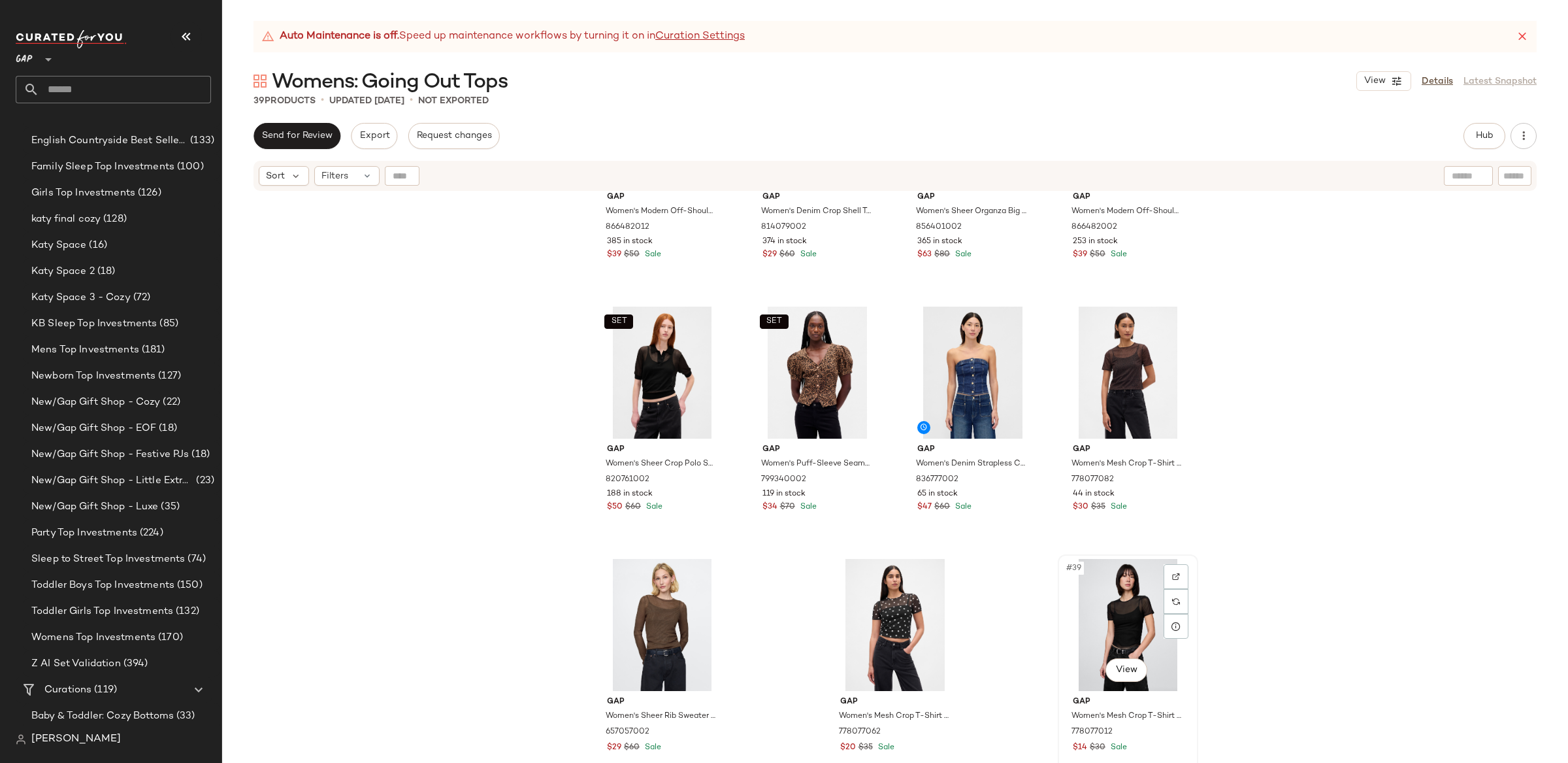
click at [1120, 590] on div "#39 View" at bounding box center [1128, 624] width 131 height 132
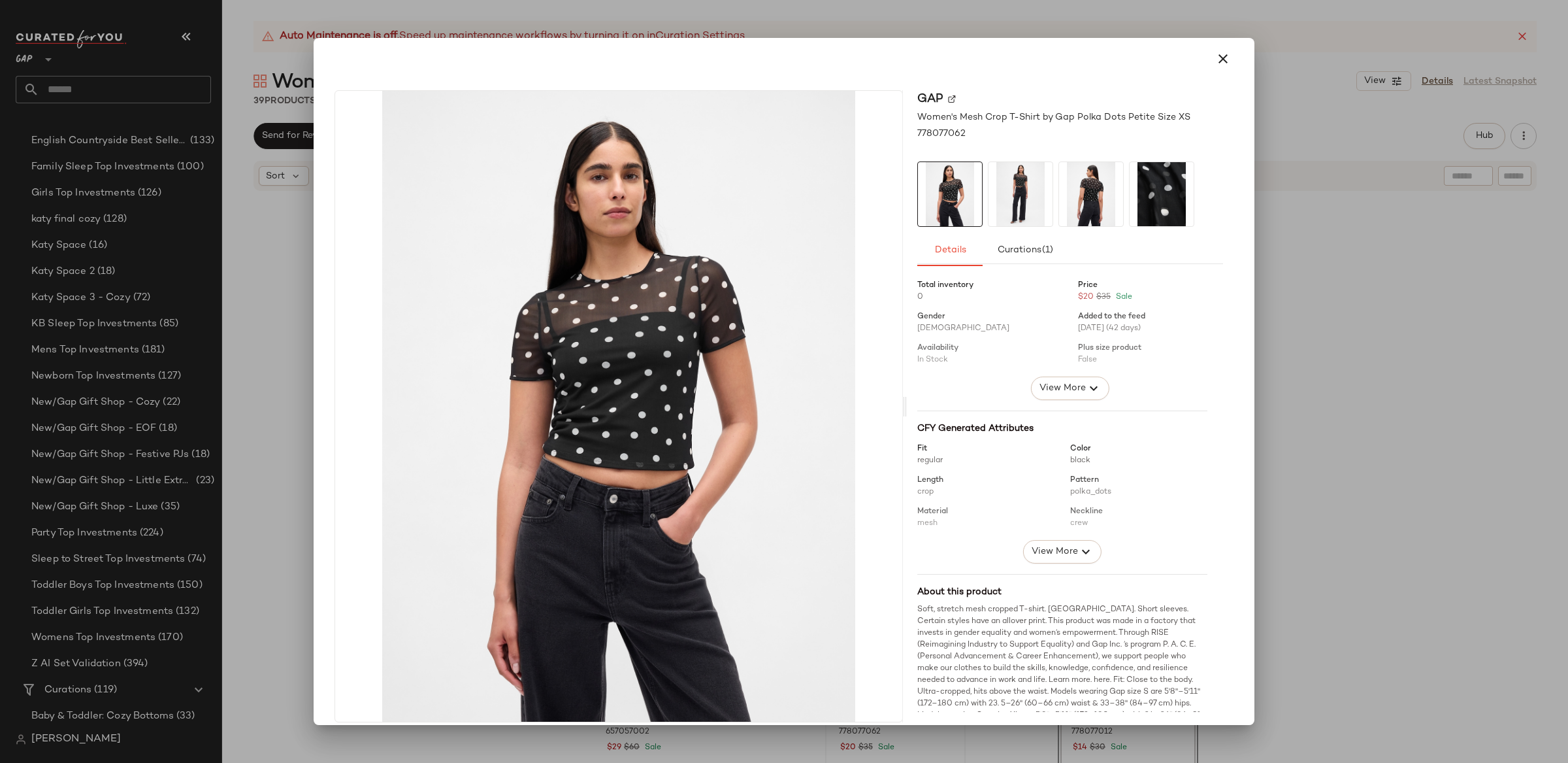
drag, startPoint x: 1222, startPoint y: 57, endPoint x: 1221, endPoint y: 49, distance: 8.1
click at [1222, 57] on icon "button" at bounding box center [1223, 58] width 15 height 15
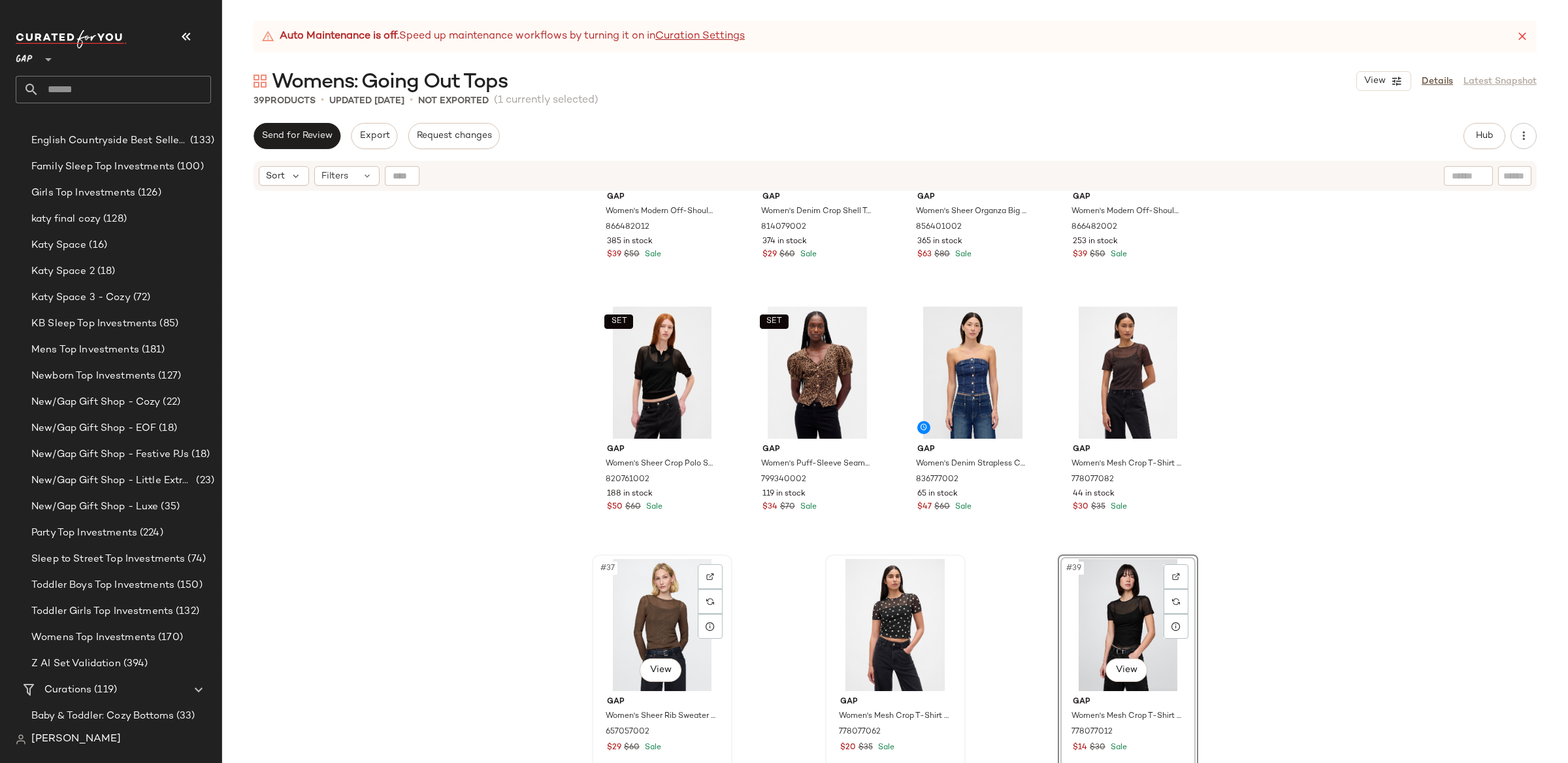
click at [639, 576] on div "#37 View" at bounding box center [662, 624] width 131 height 132
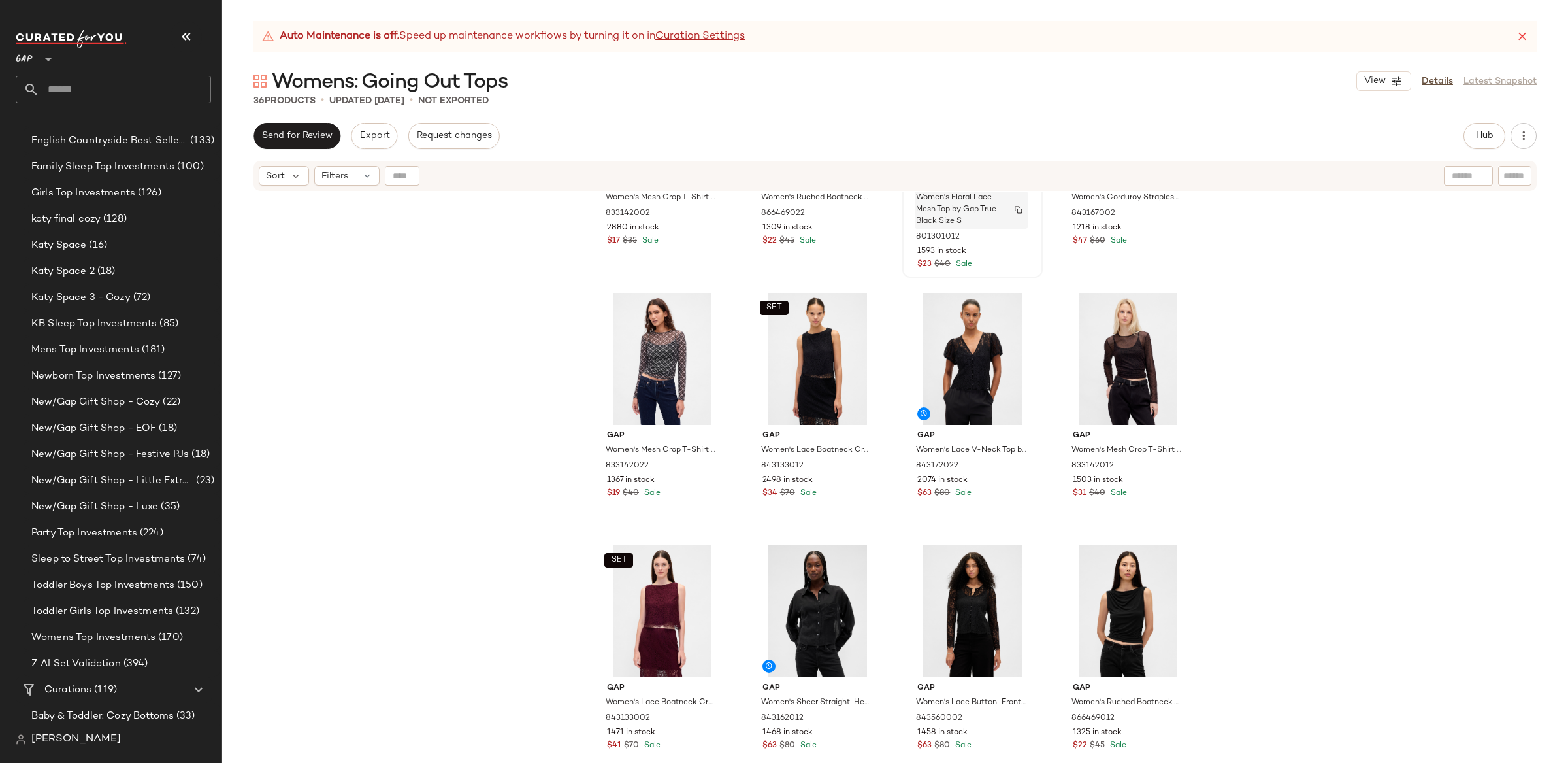
scroll to position [197, 0]
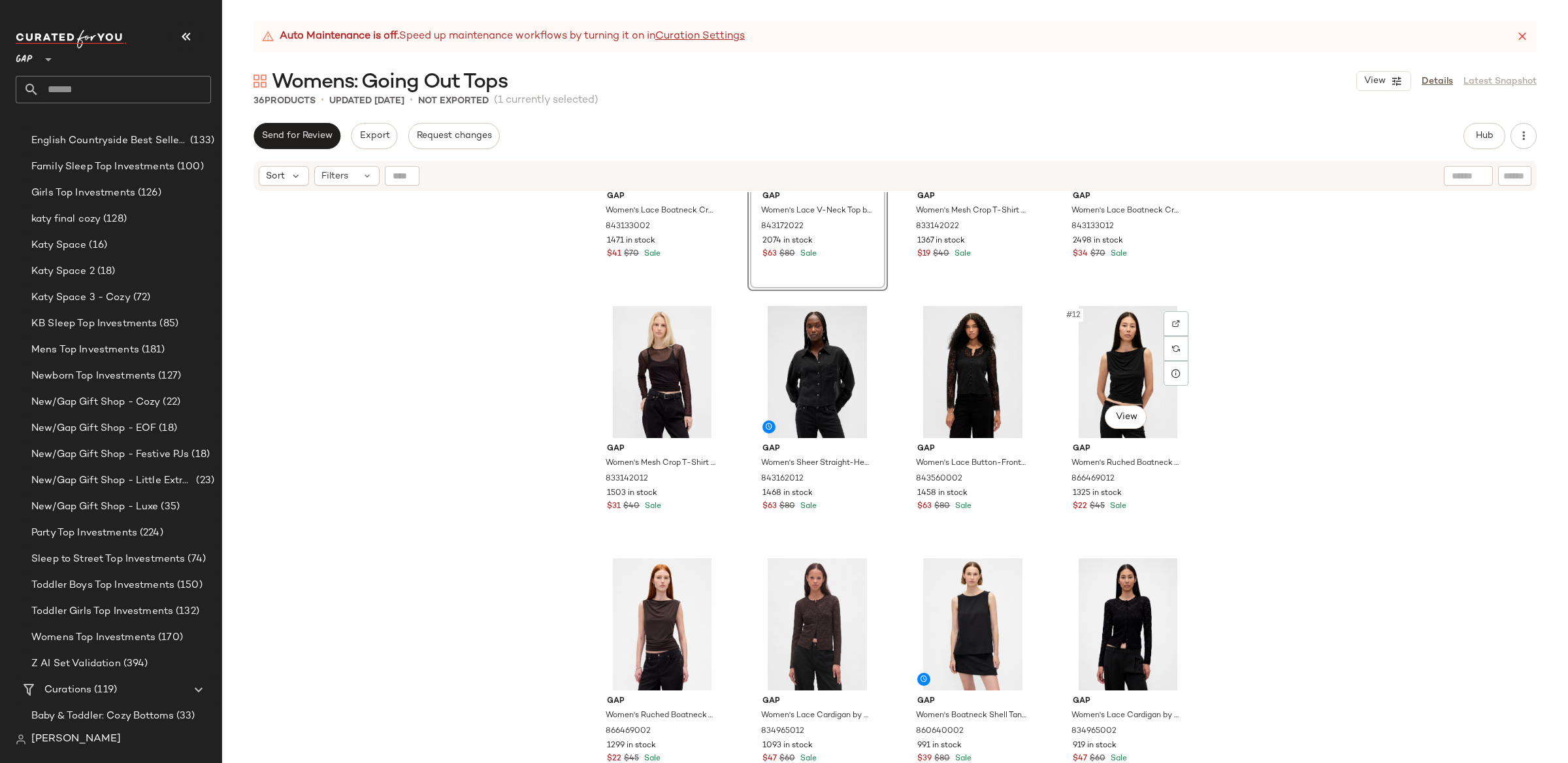
scroll to position [405, 0]
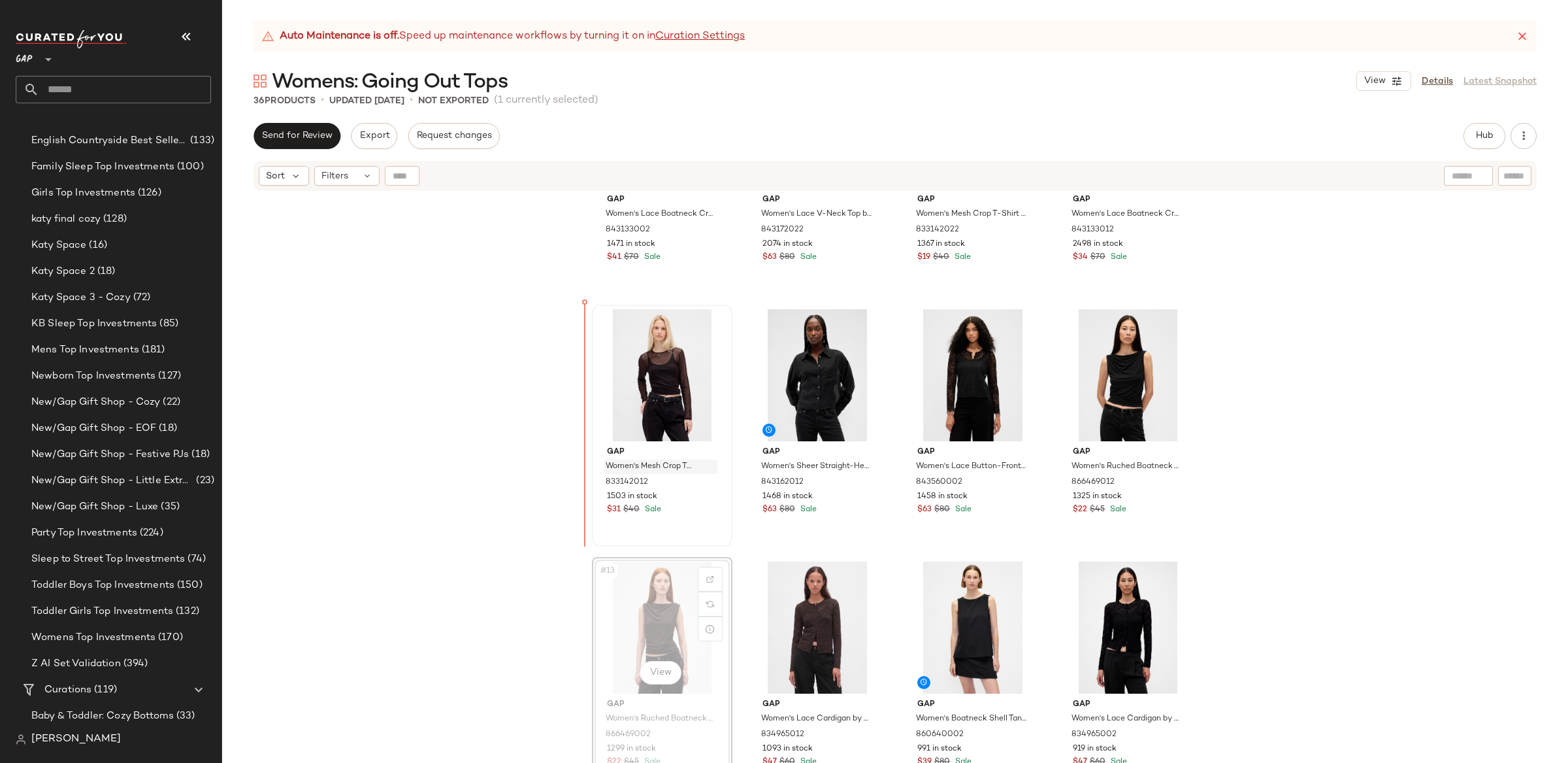
scroll to position [412, 0]
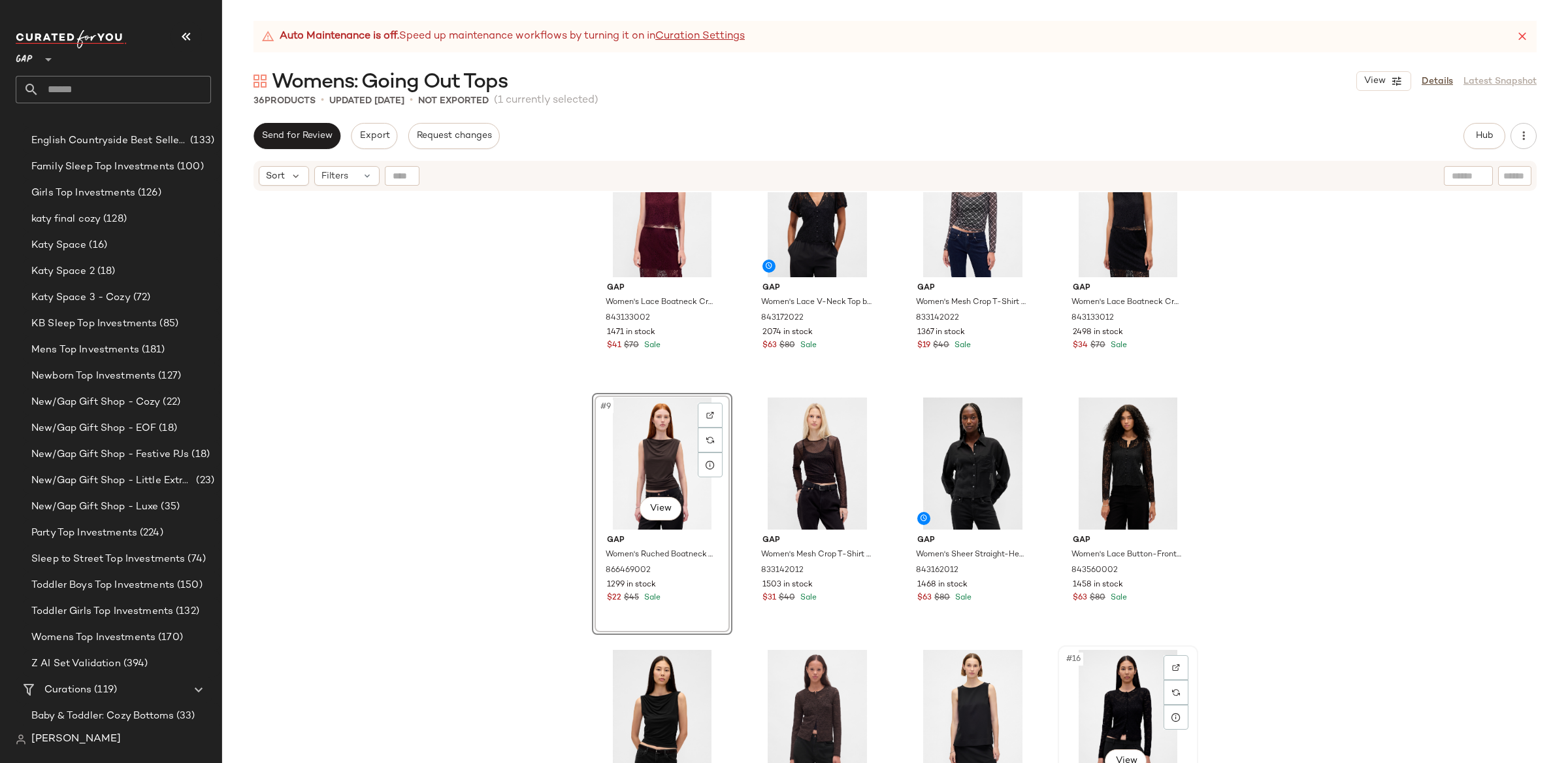
scroll to position [268, 0]
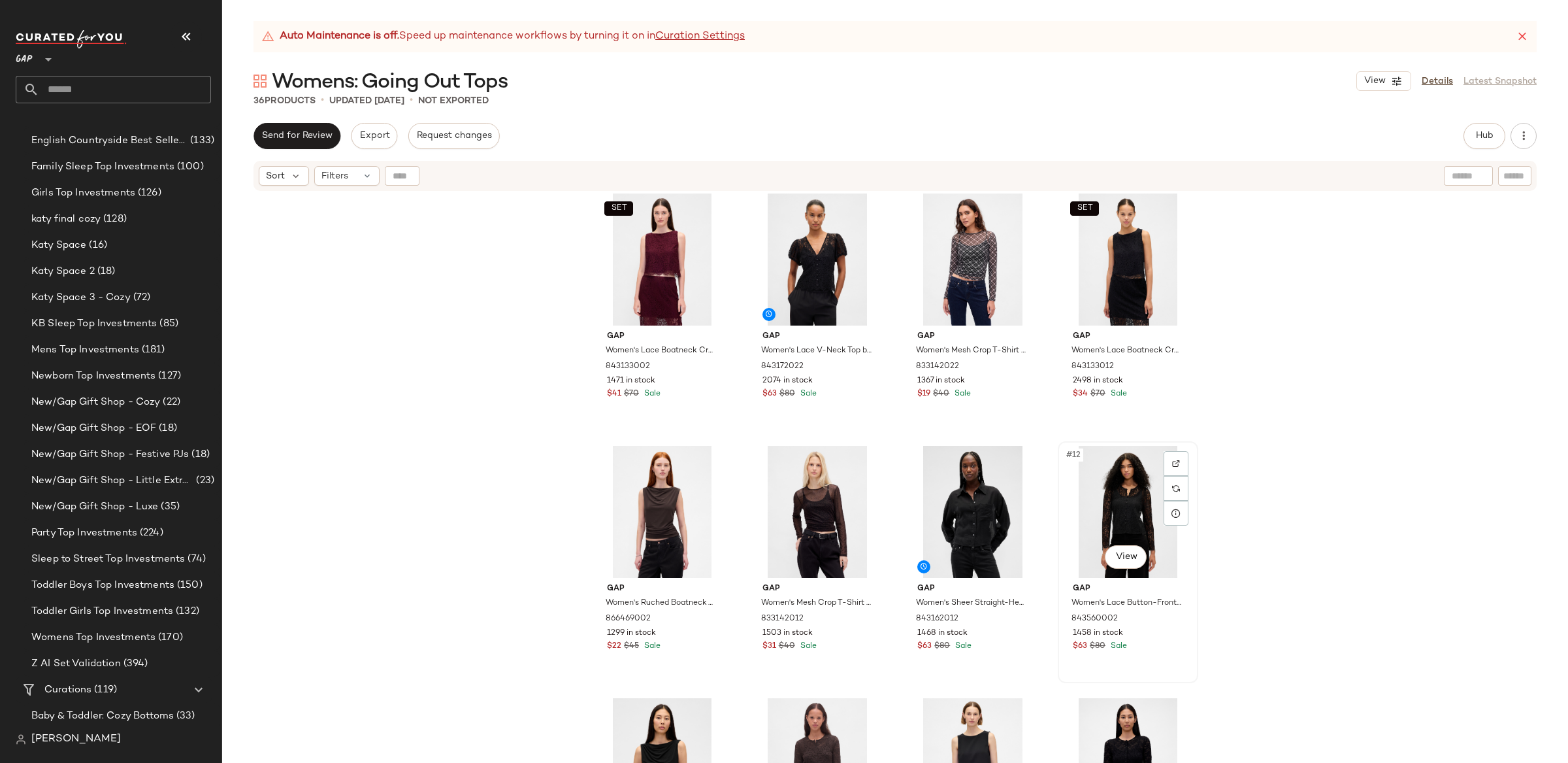
click at [1131, 500] on div "#12 View" at bounding box center [1128, 512] width 131 height 132
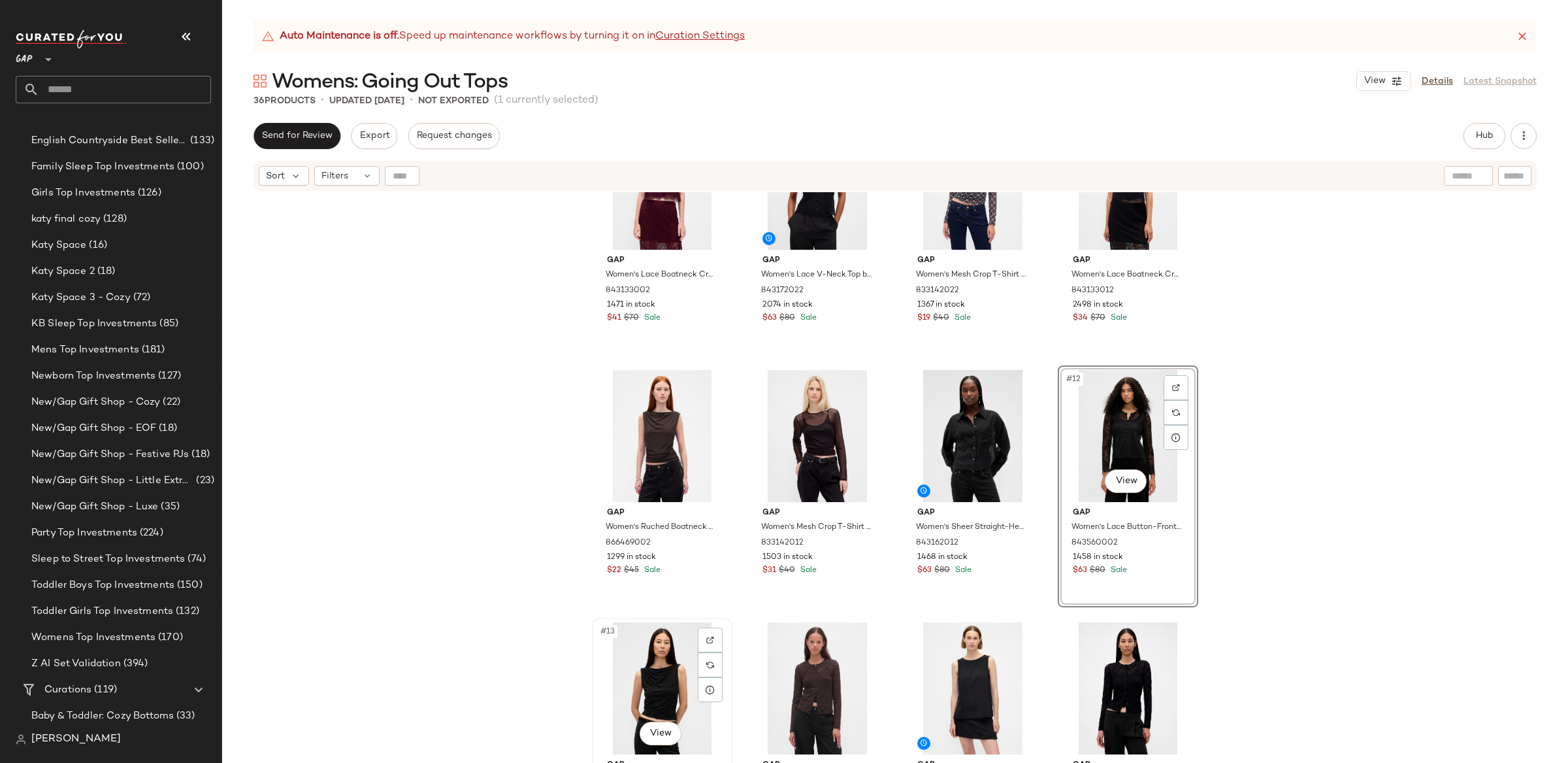
scroll to position [347, 0]
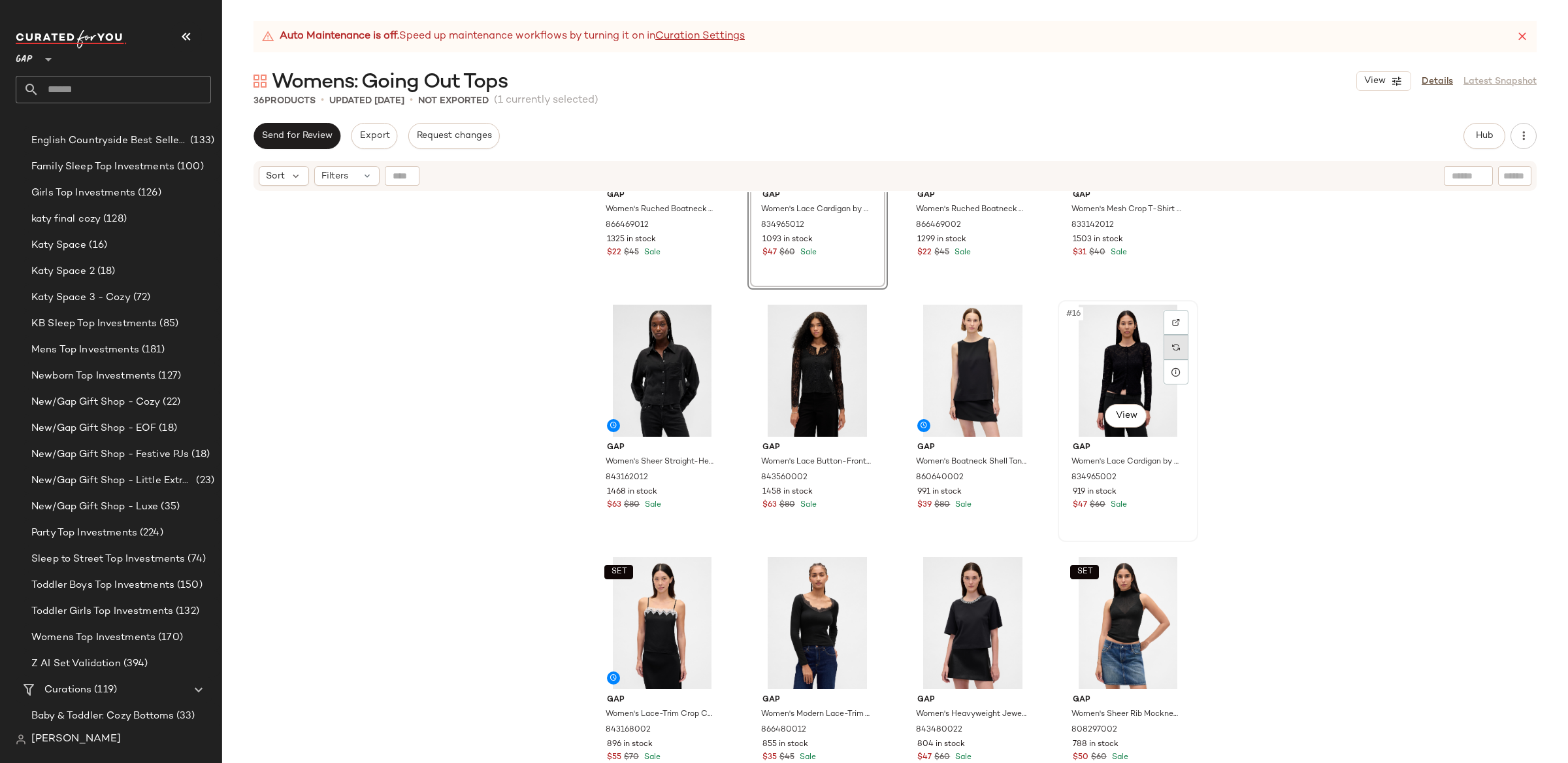
scroll to position [665, 0]
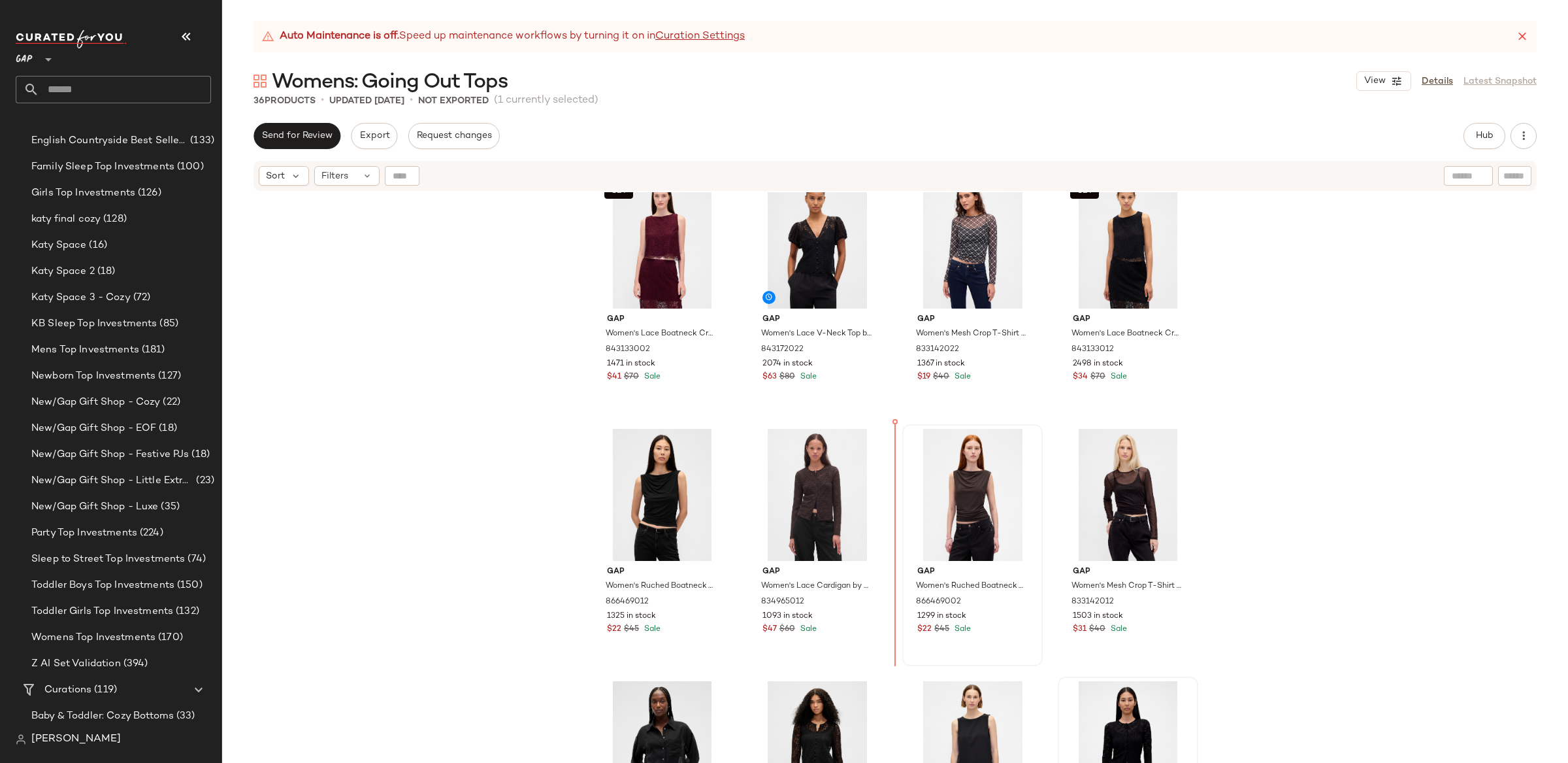
scroll to position [289, 0]
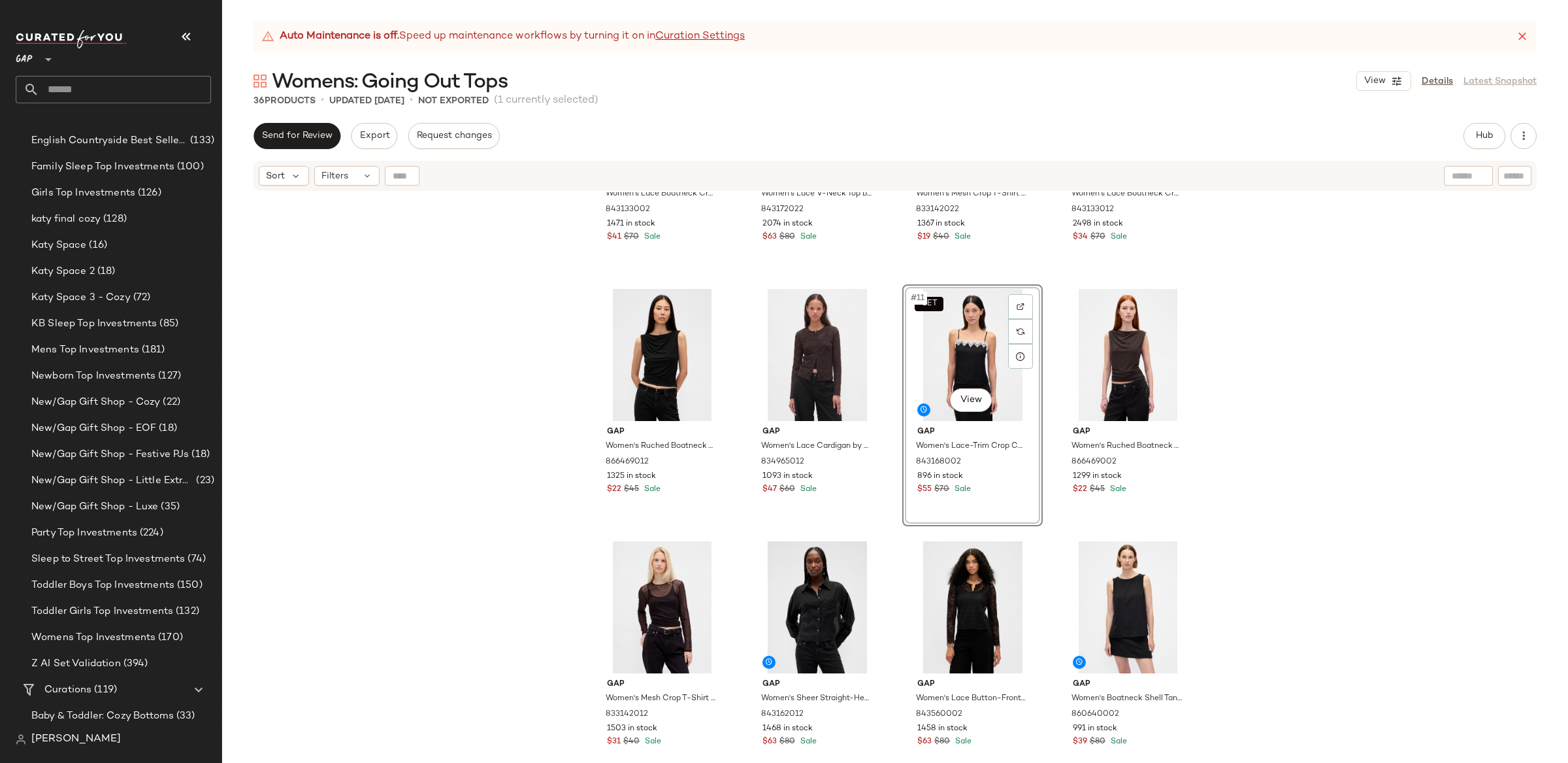
scroll to position [430, 0]
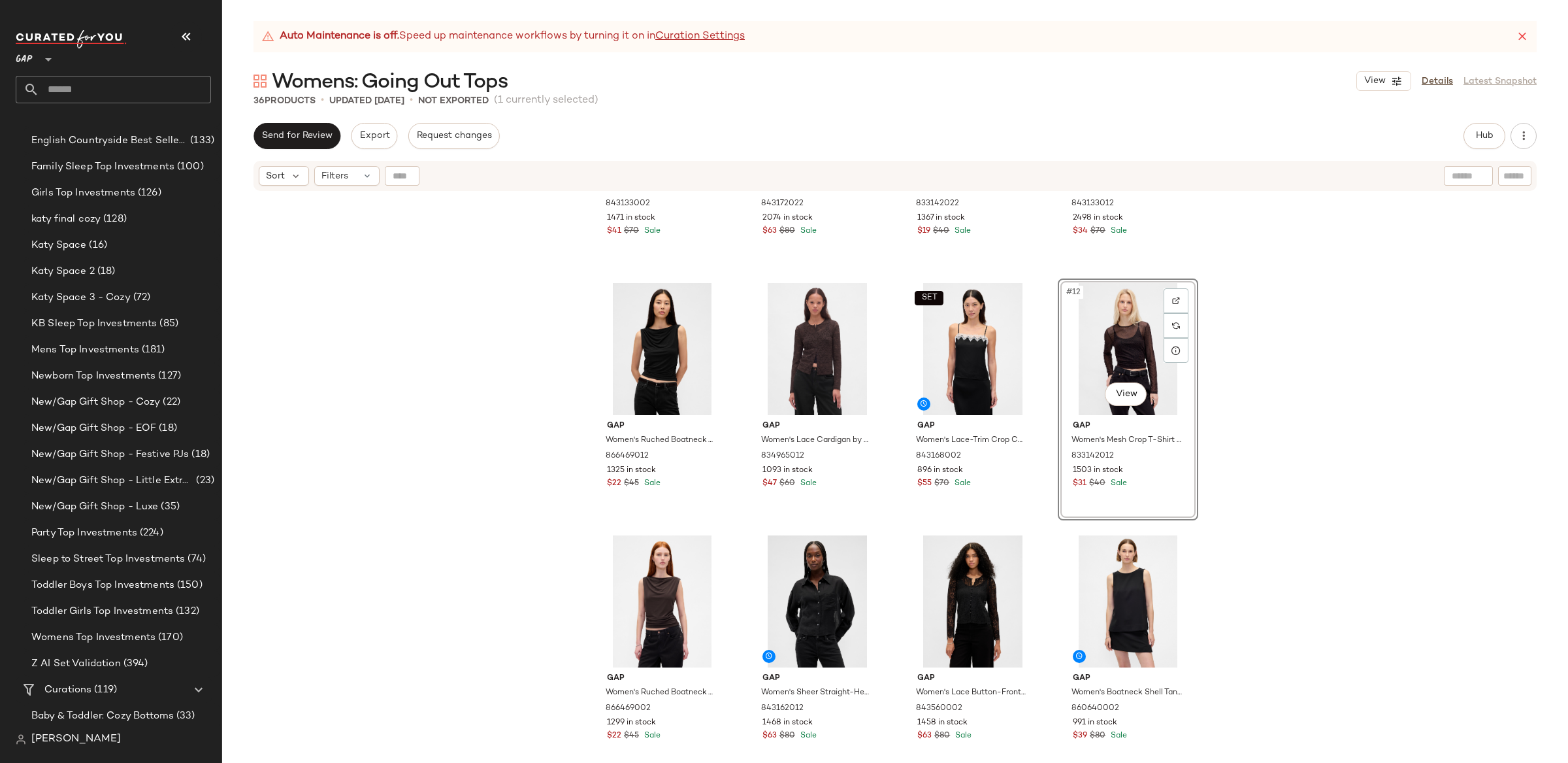
click at [1403, 495] on div "SET Gap Women's Lace Boatneck Crop Shell Top by Gap Tuscan Red Tall Size L 8431…" at bounding box center [895, 494] width 1346 height 603
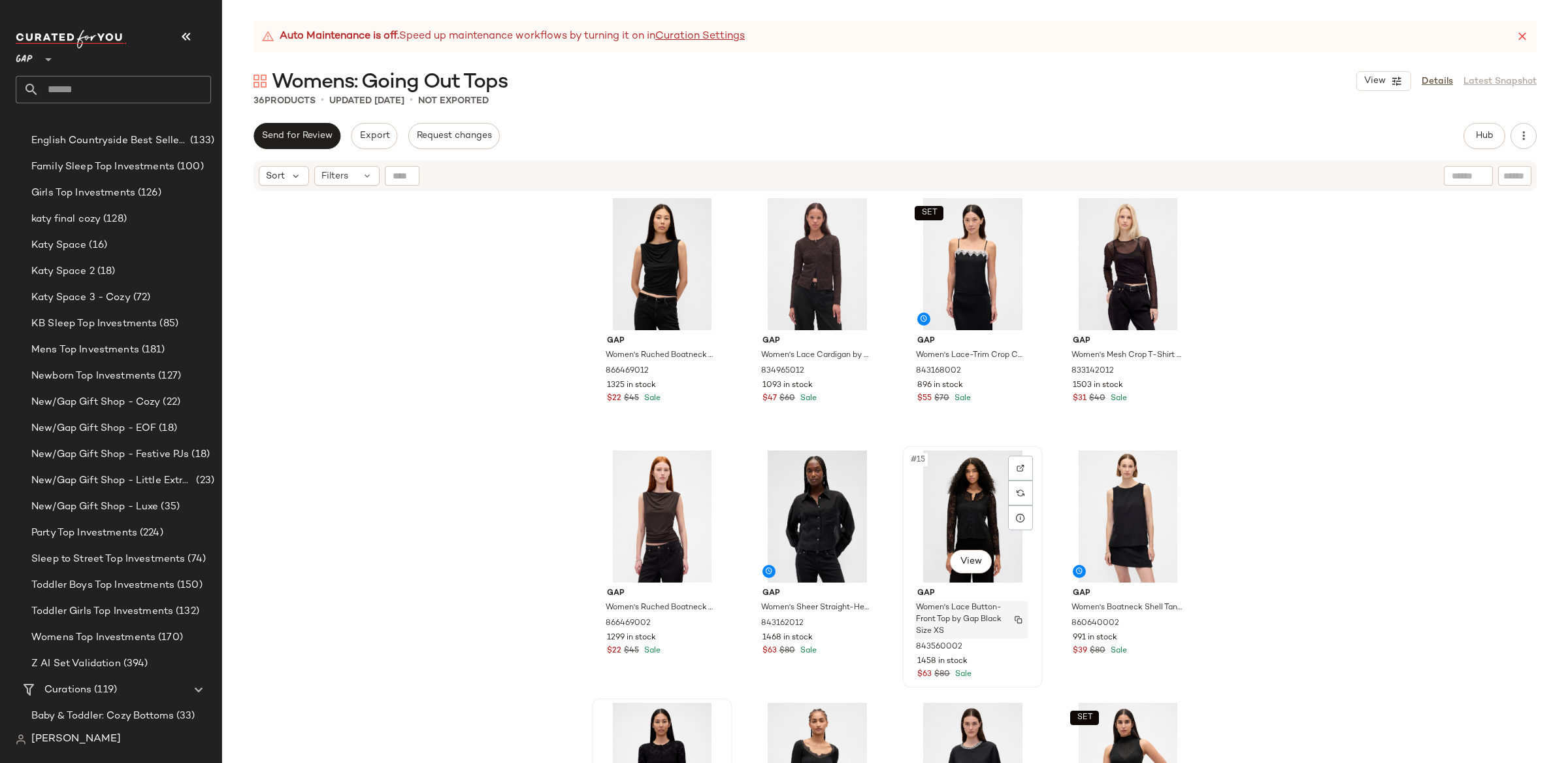
scroll to position [512, 0]
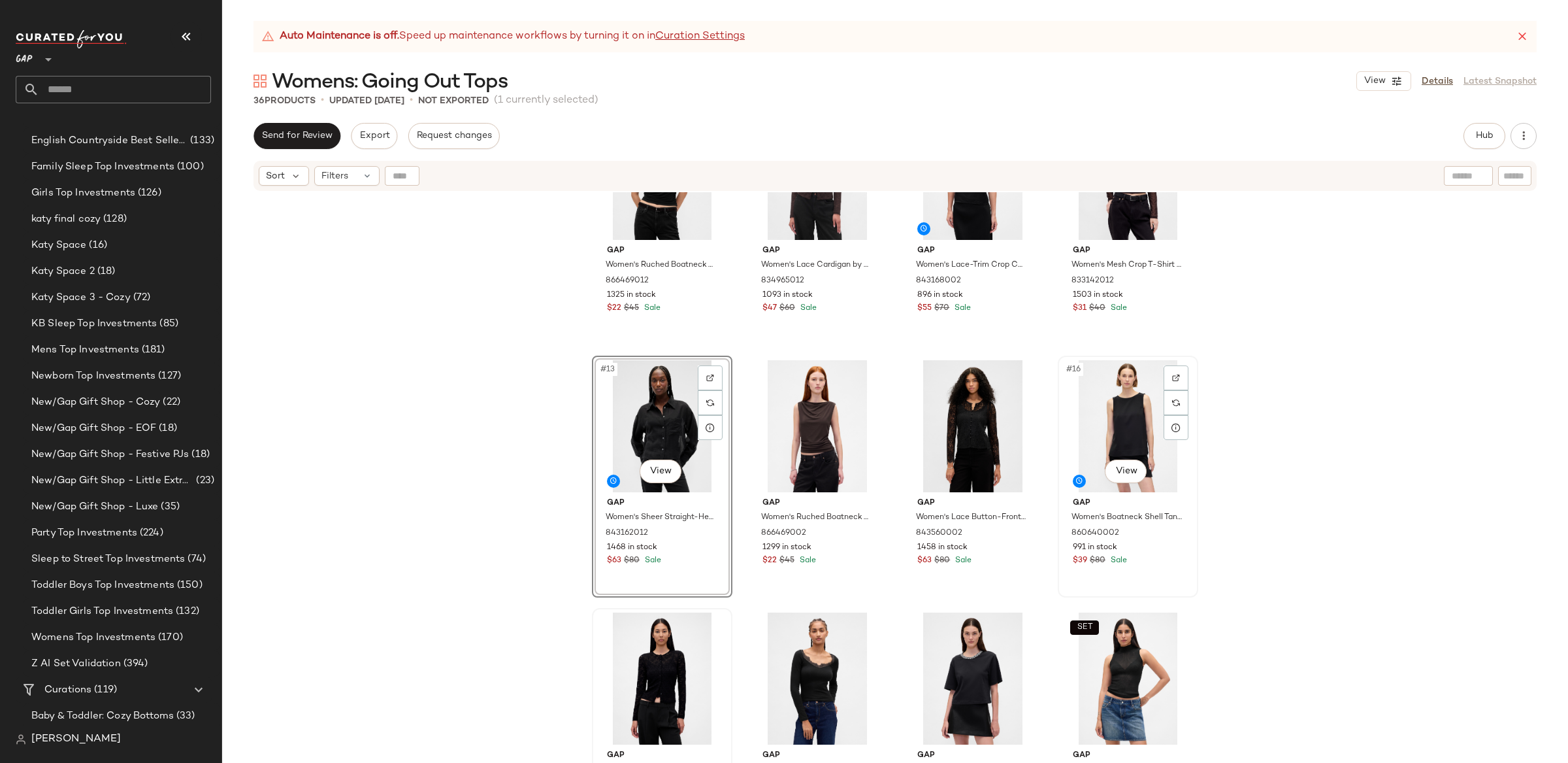
scroll to position [610, 0]
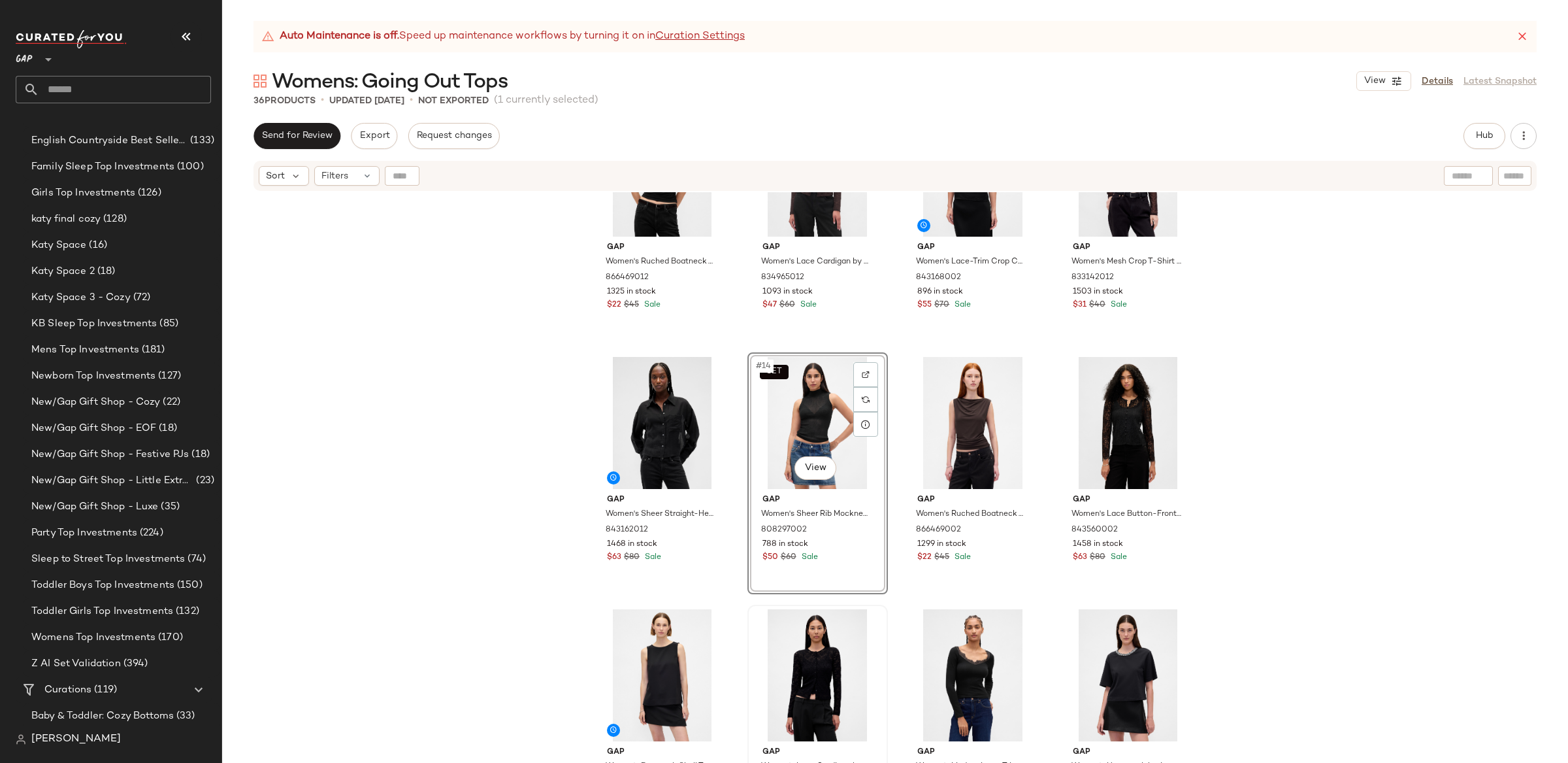
click at [1263, 443] on div "Gap Women's Ruched Boatneck Top by Gap Black Size S 866469012 1325 in stock $22…" at bounding box center [895, 494] width 1346 height 603
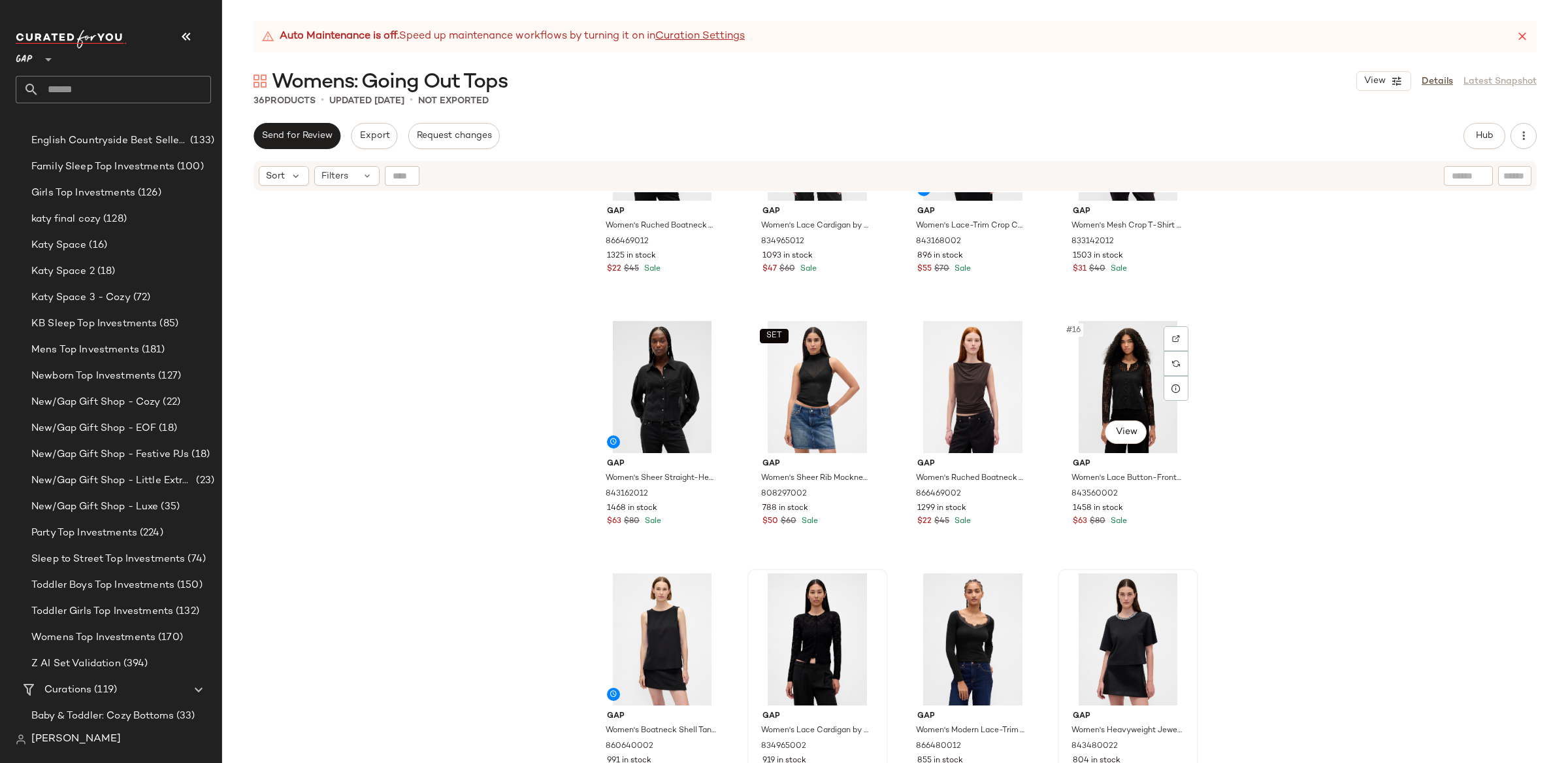
scroll to position [645, 0]
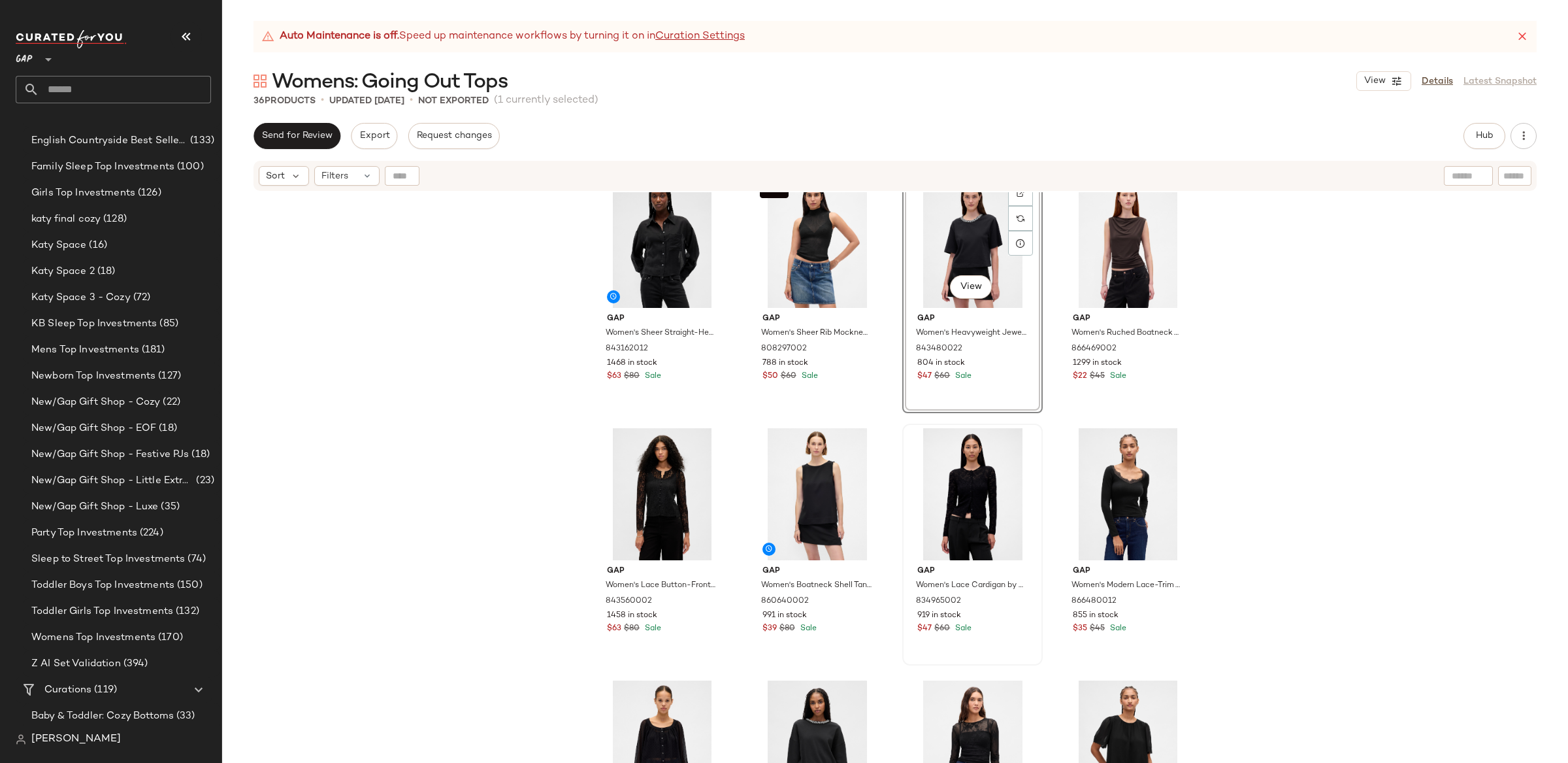
scroll to position [795, 0]
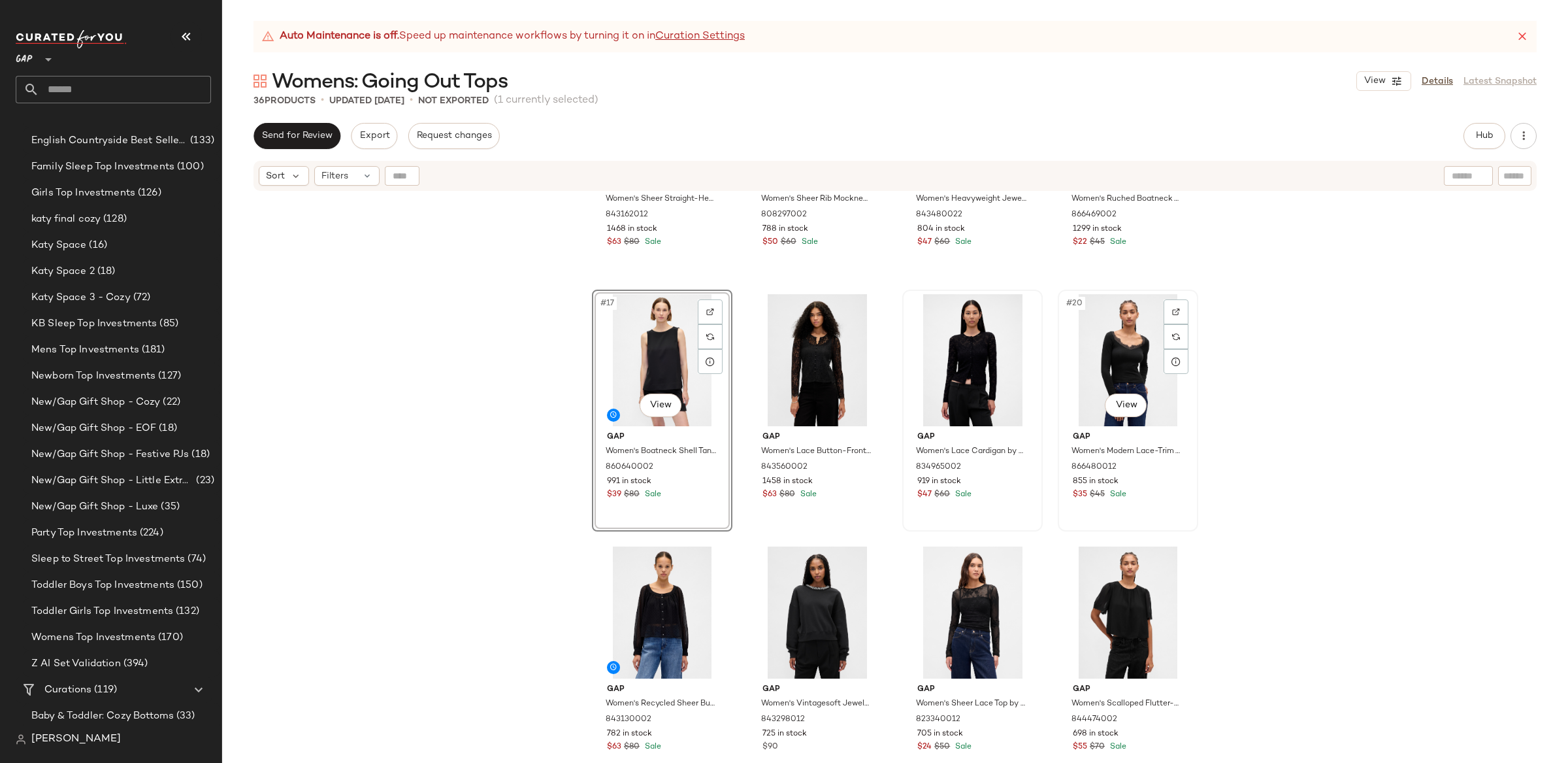
scroll to position [927, 0]
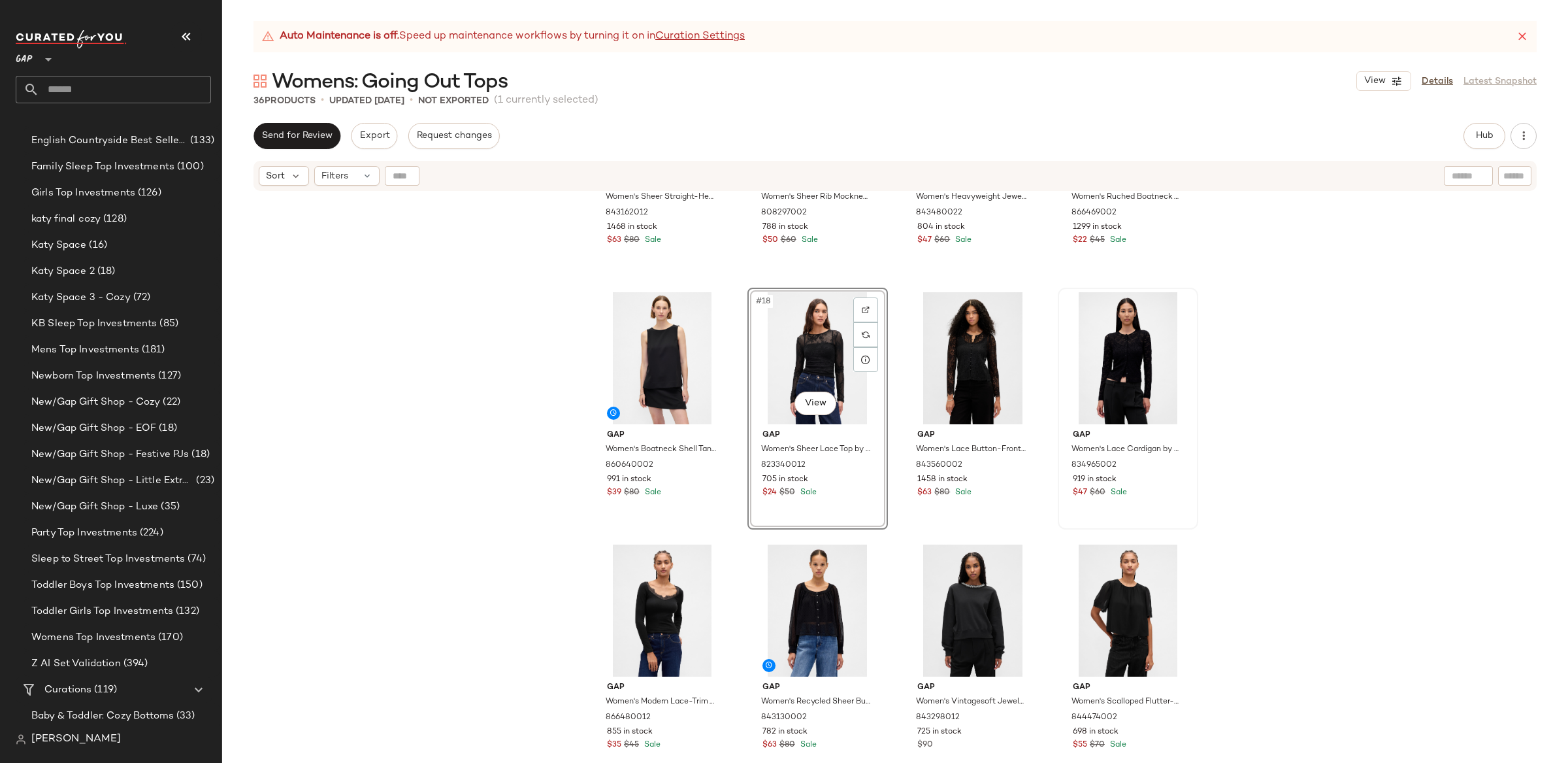
click at [1380, 404] on div "Gap Women's Sheer Straight-Hem Crop Shirt by Gap True Black Size XXS 843162012 …" at bounding box center [895, 494] width 1346 height 603
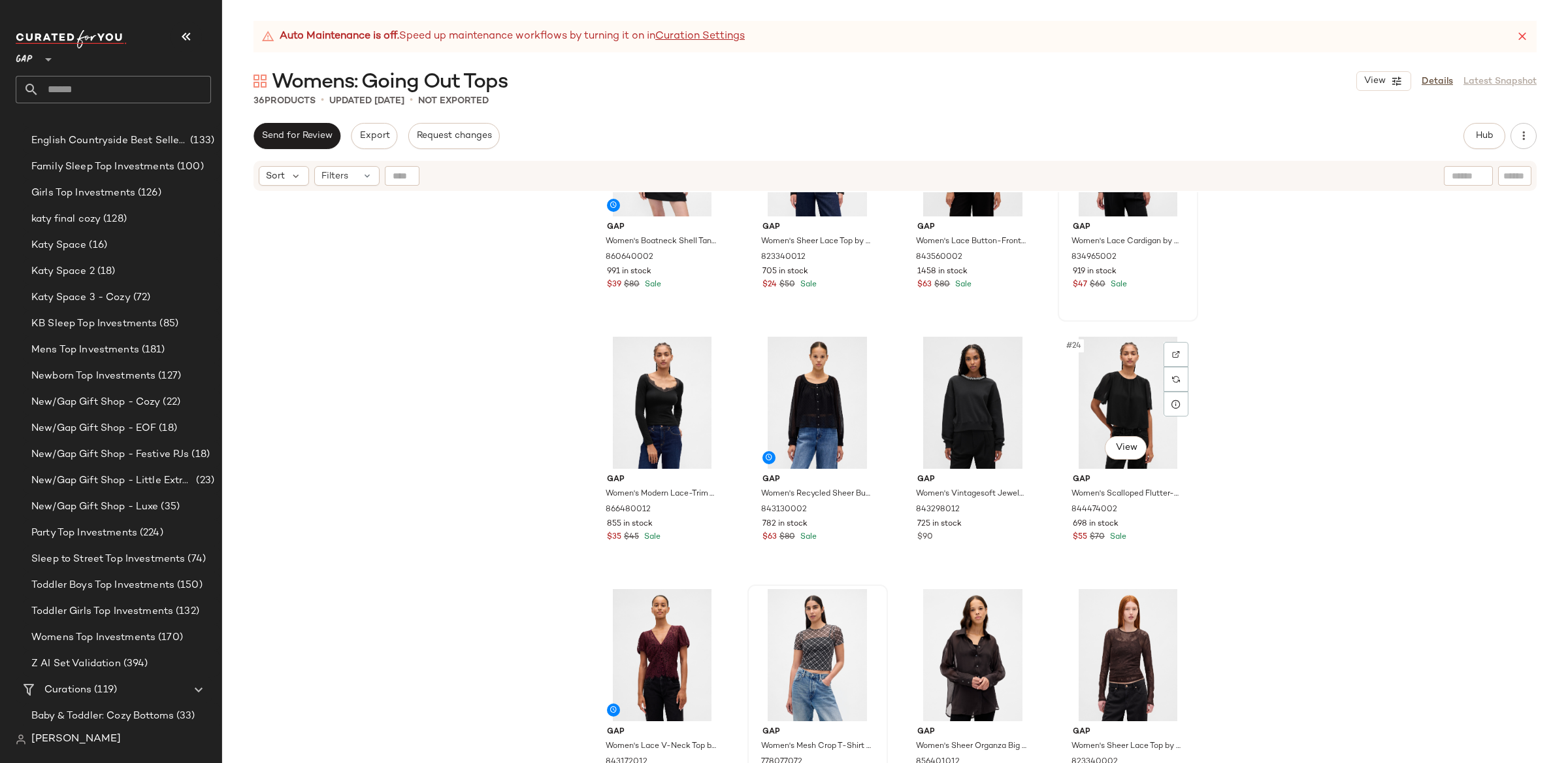
scroll to position [1133, 0]
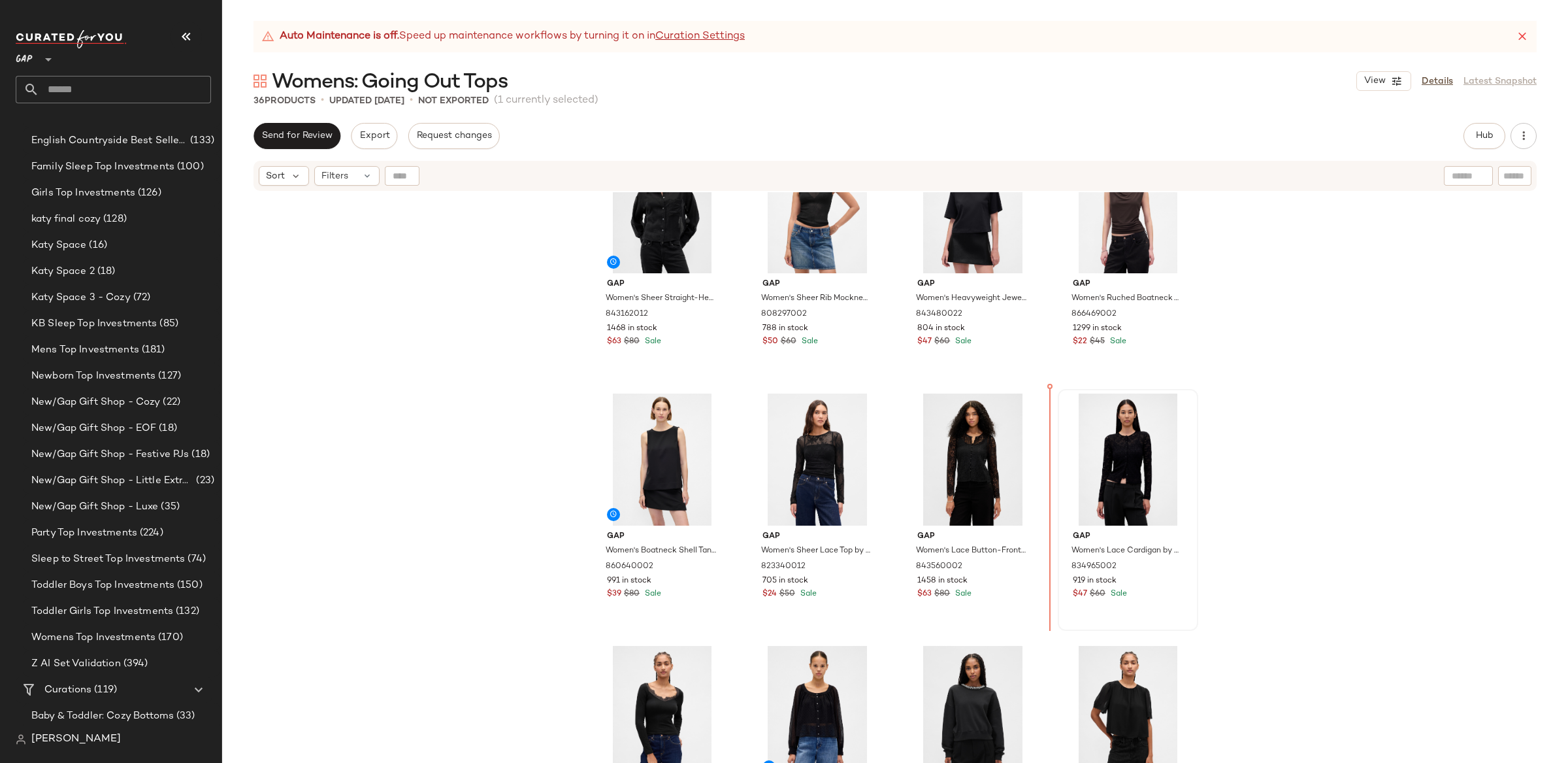
scroll to position [817, 0]
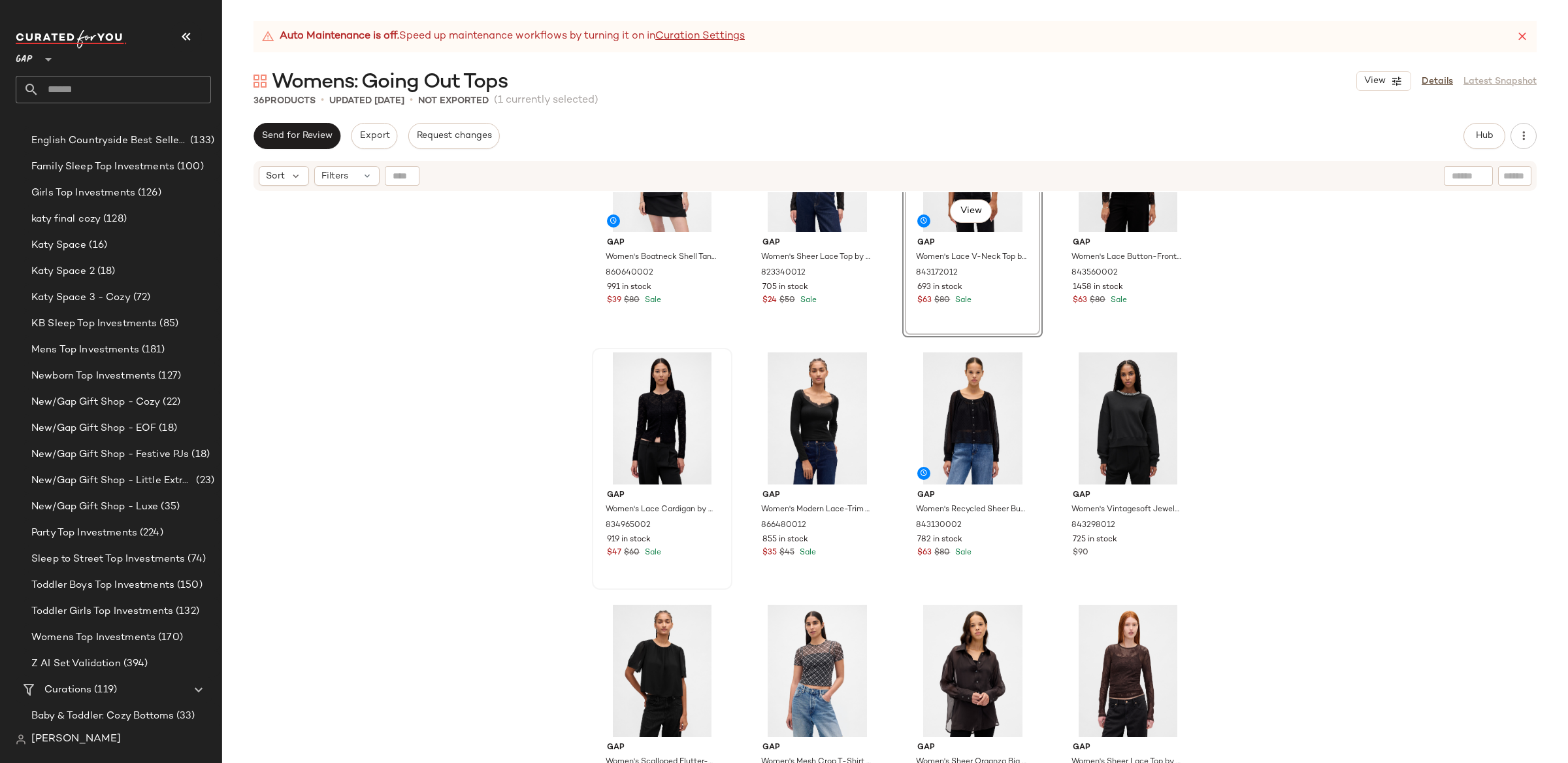
scroll to position [1142, 0]
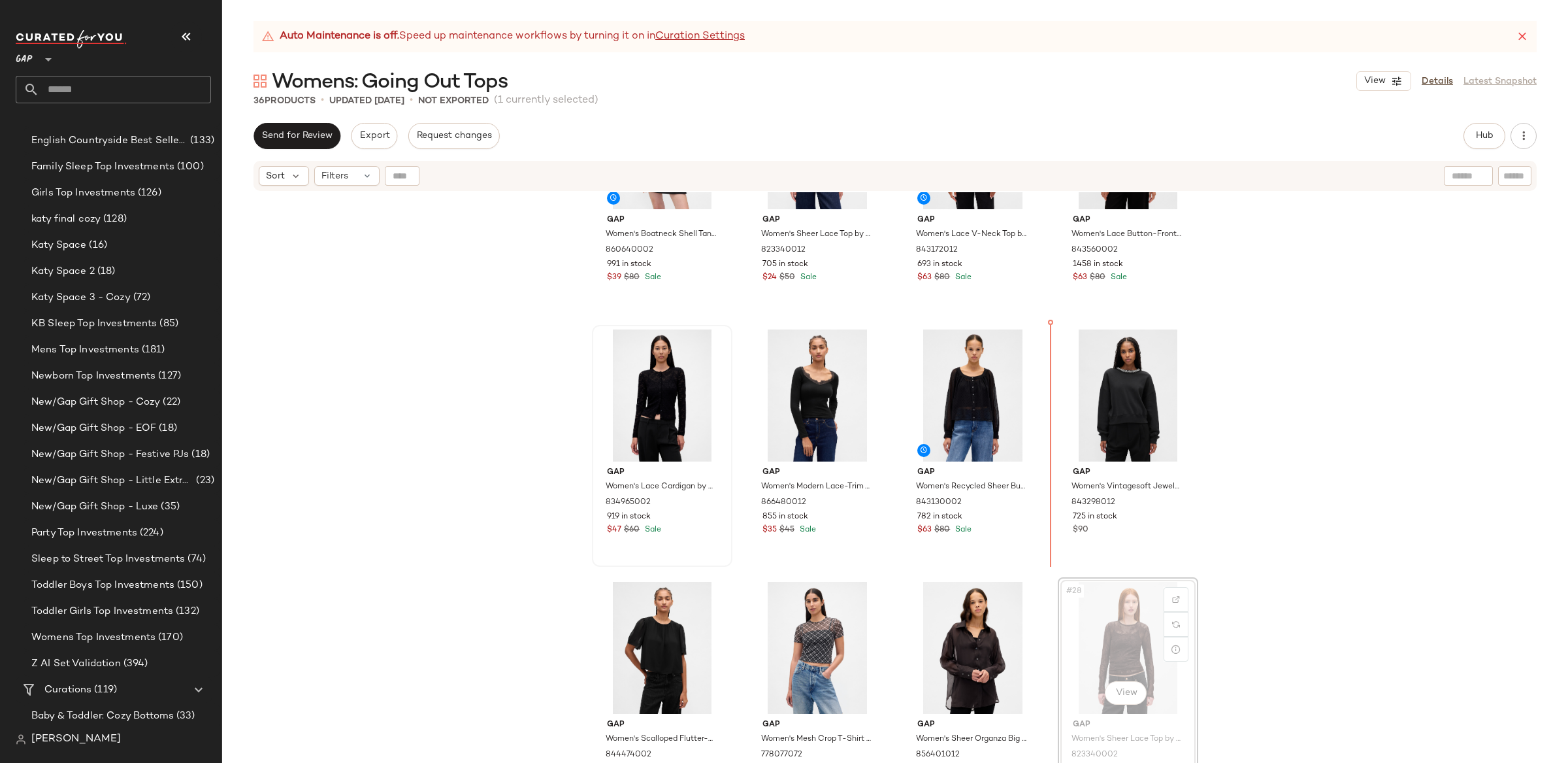
scroll to position [966, 0]
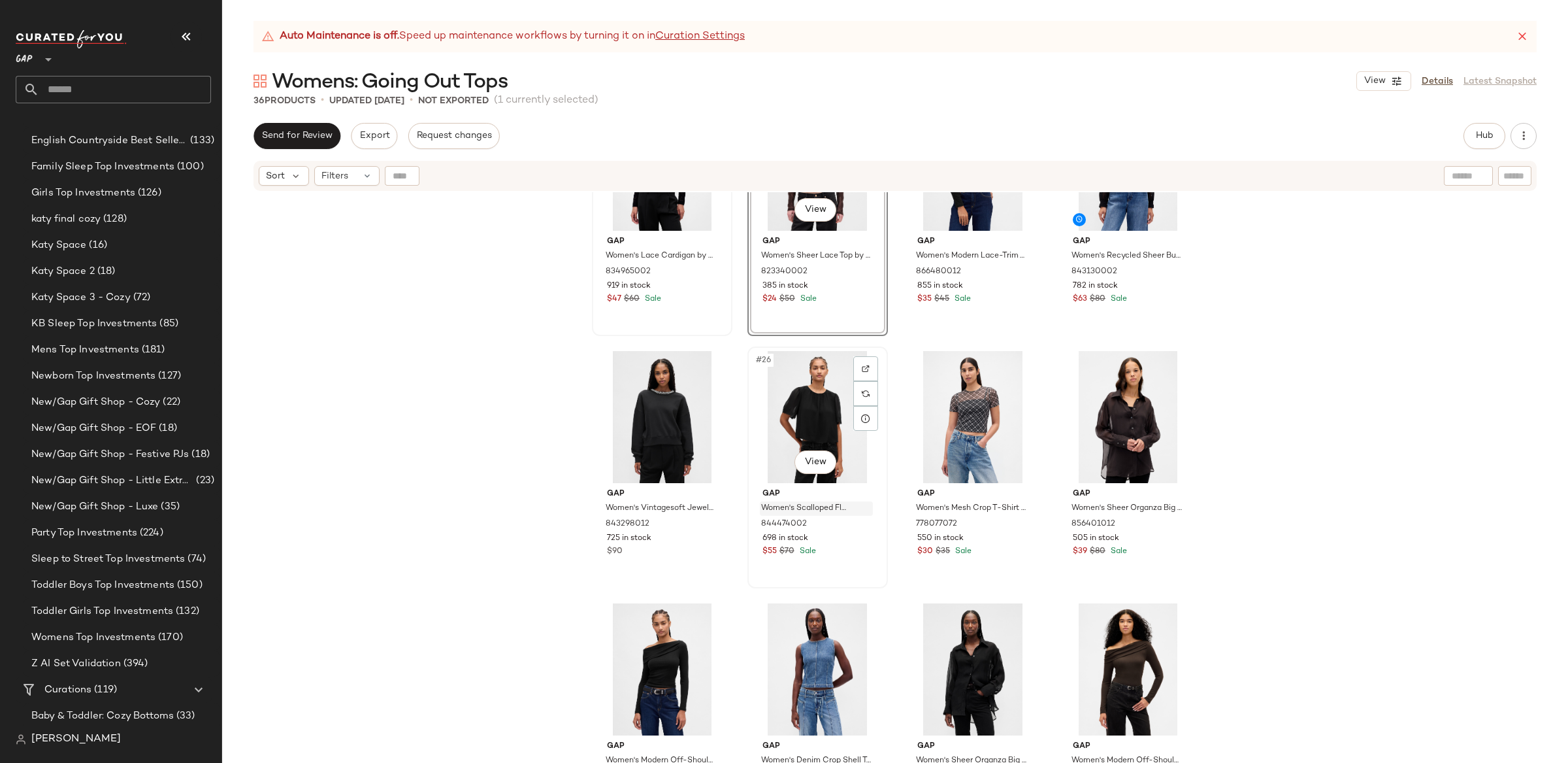
scroll to position [1378, 0]
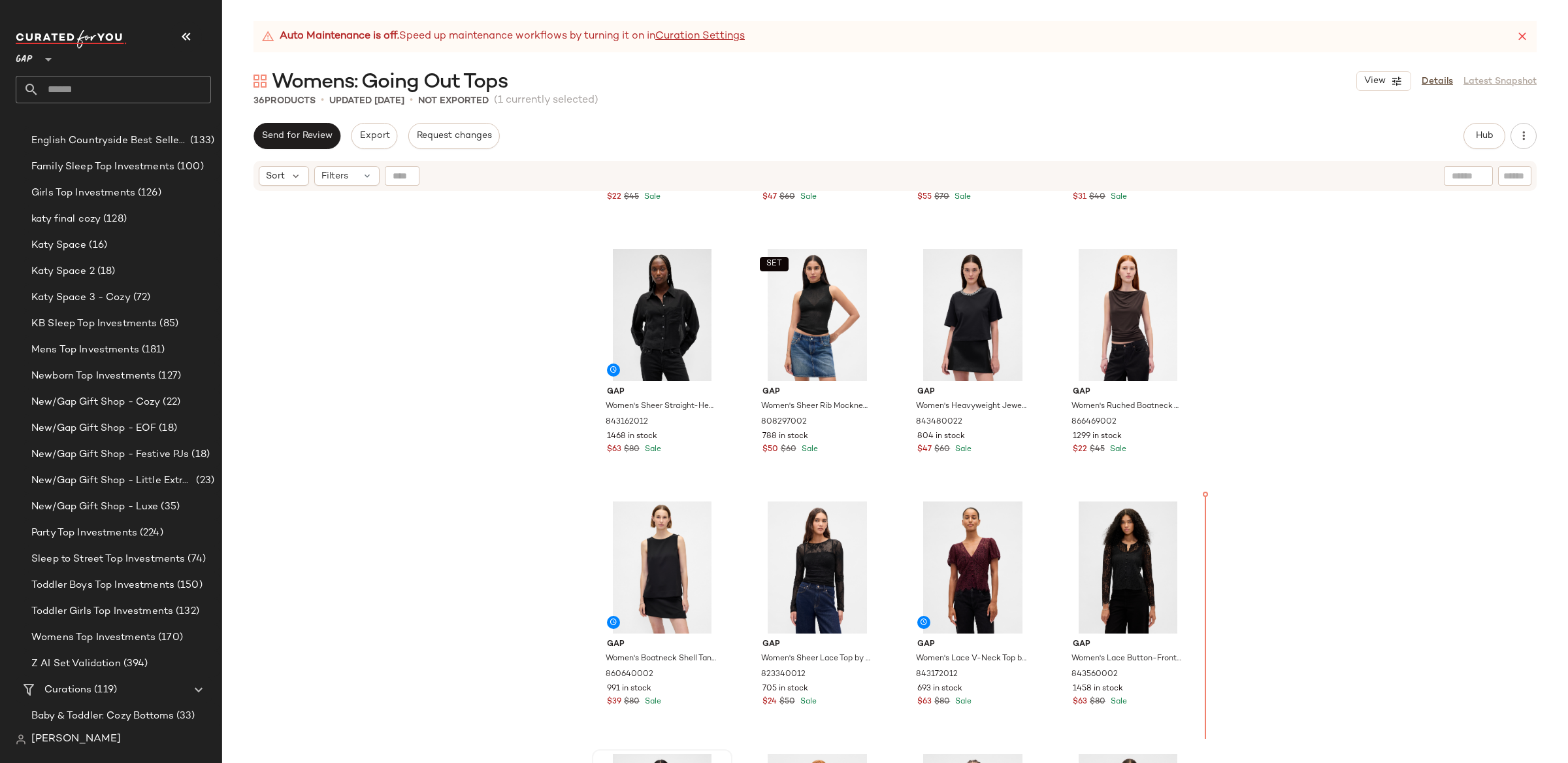
scroll to position [678, 0]
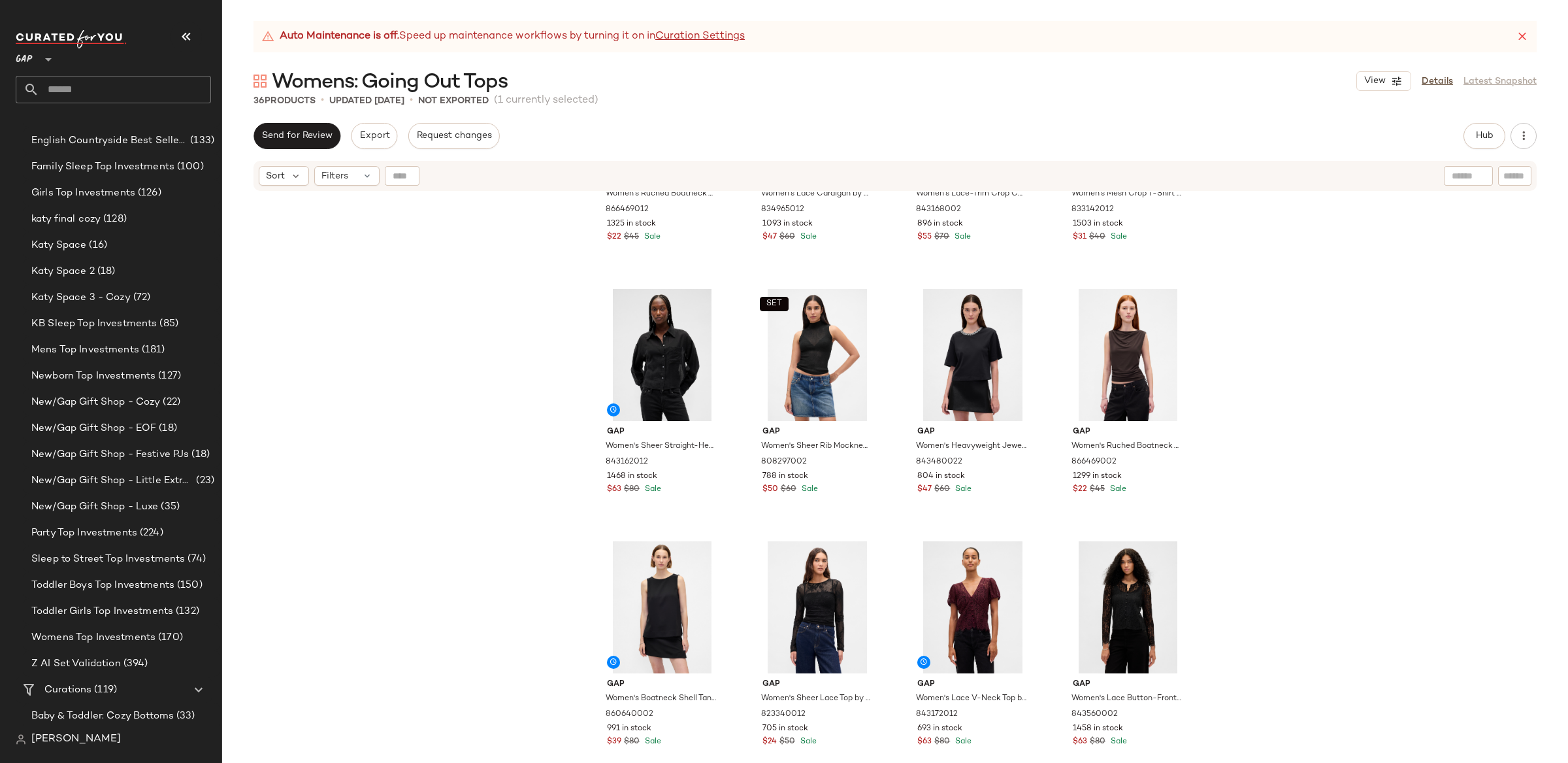
drag, startPoint x: 1120, startPoint y: 637, endPoint x: 1115, endPoint y: 628, distance: 10.3
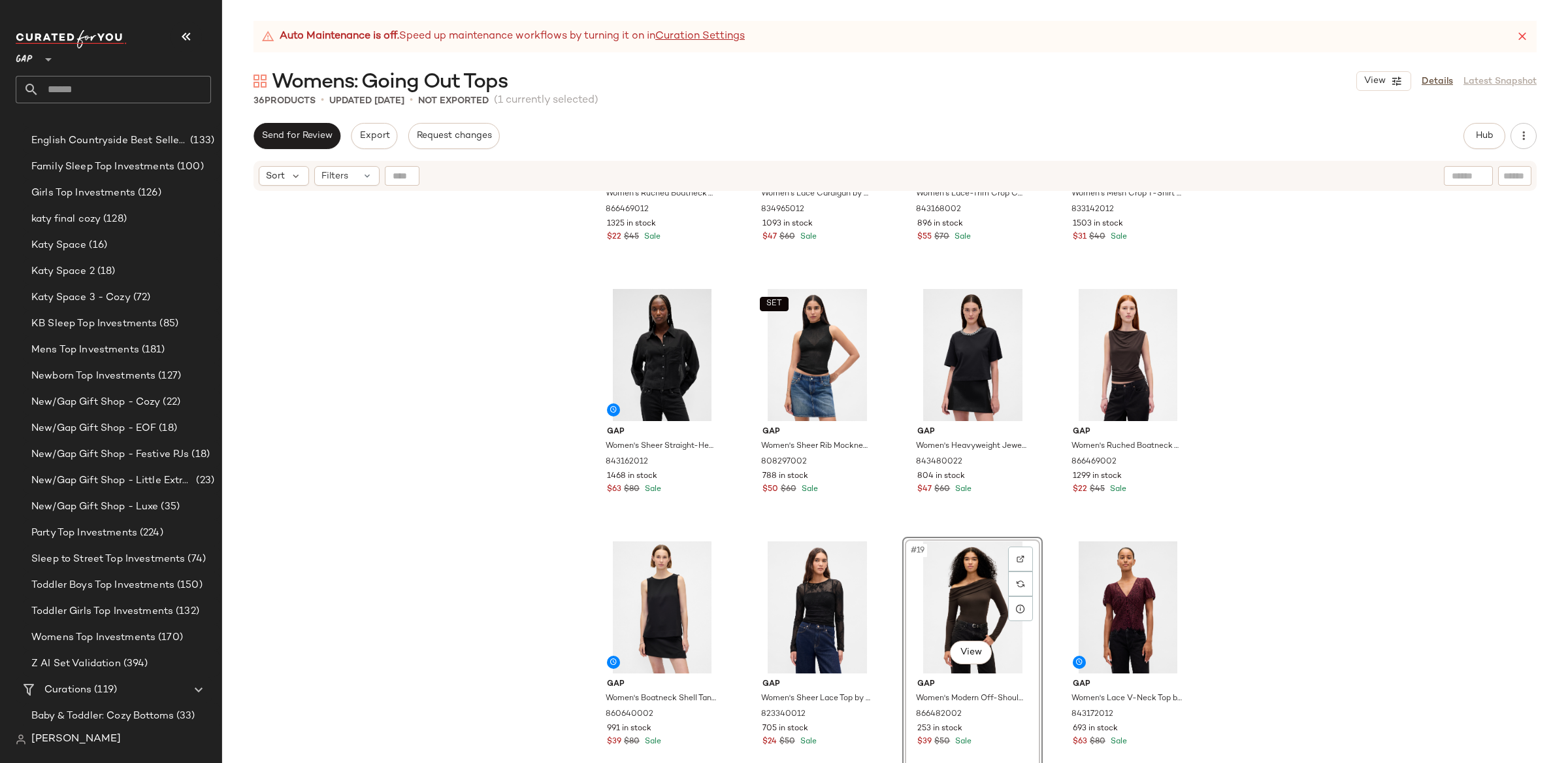
click at [1296, 497] on div "Gap Women's Ruched Boatneck Top by Gap Black Size S 866469012 1325 in stock $22…" at bounding box center [895, 494] width 1346 height 603
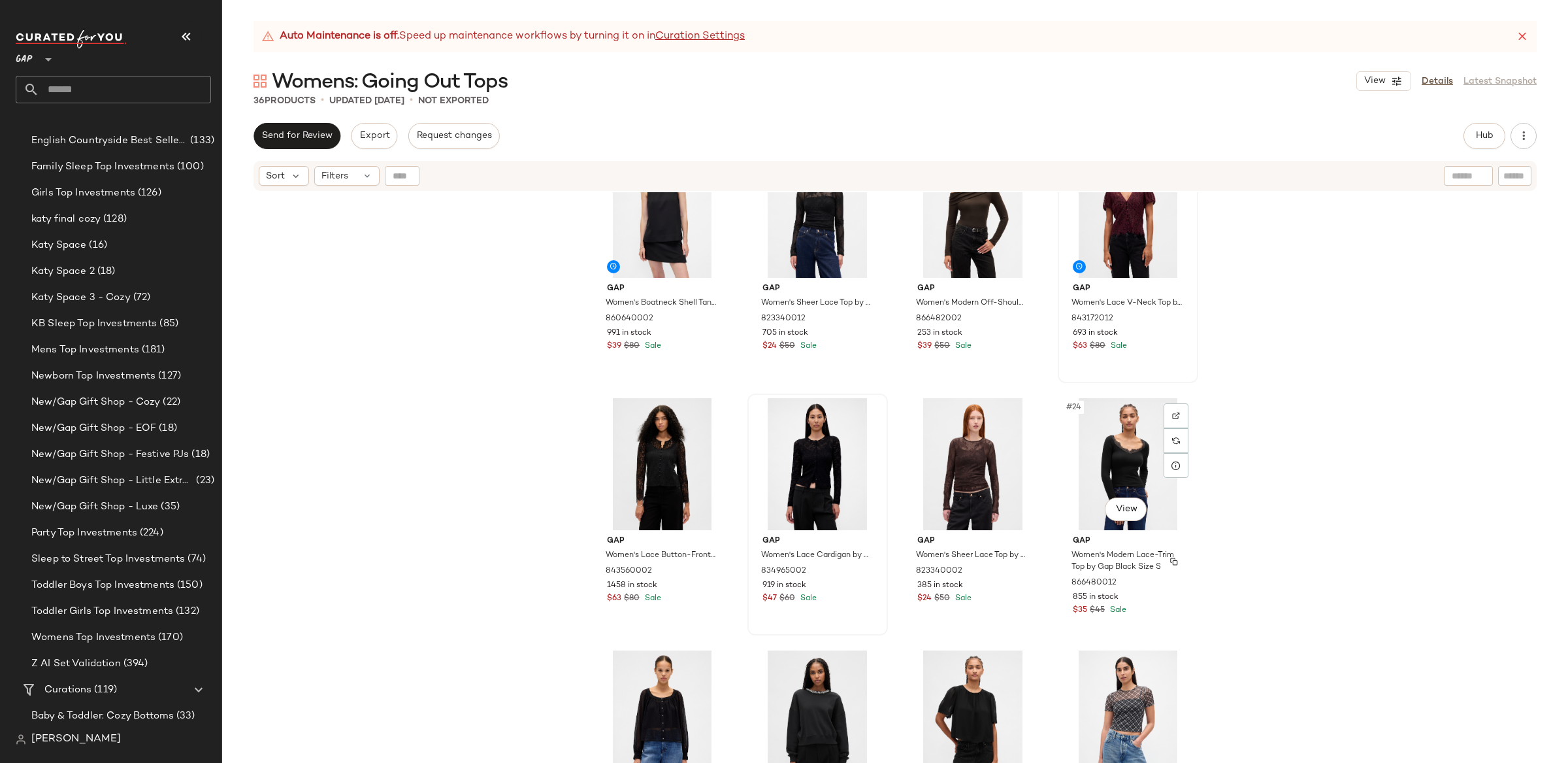
scroll to position [1081, 0]
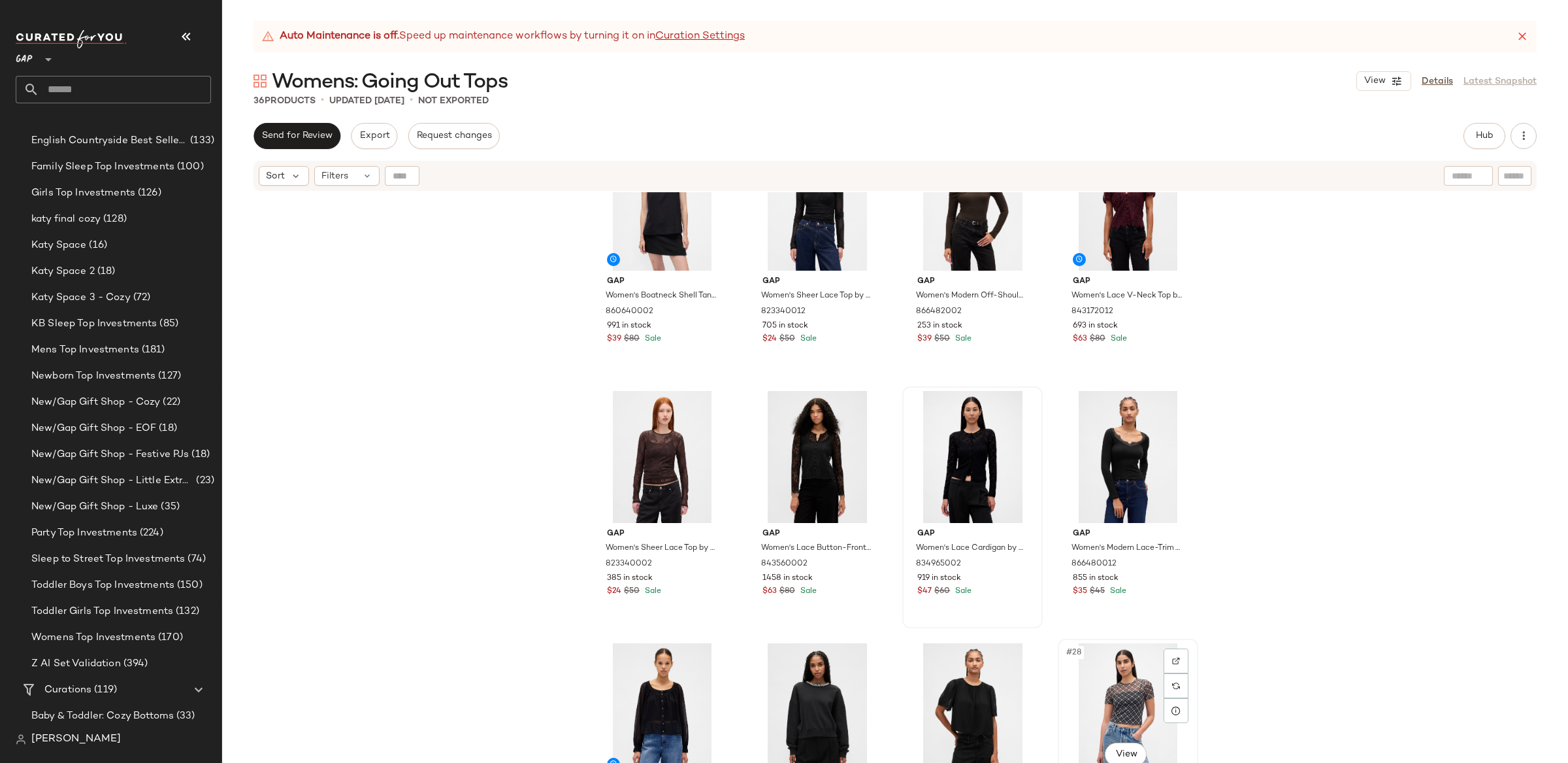
scroll to position [1082, 0]
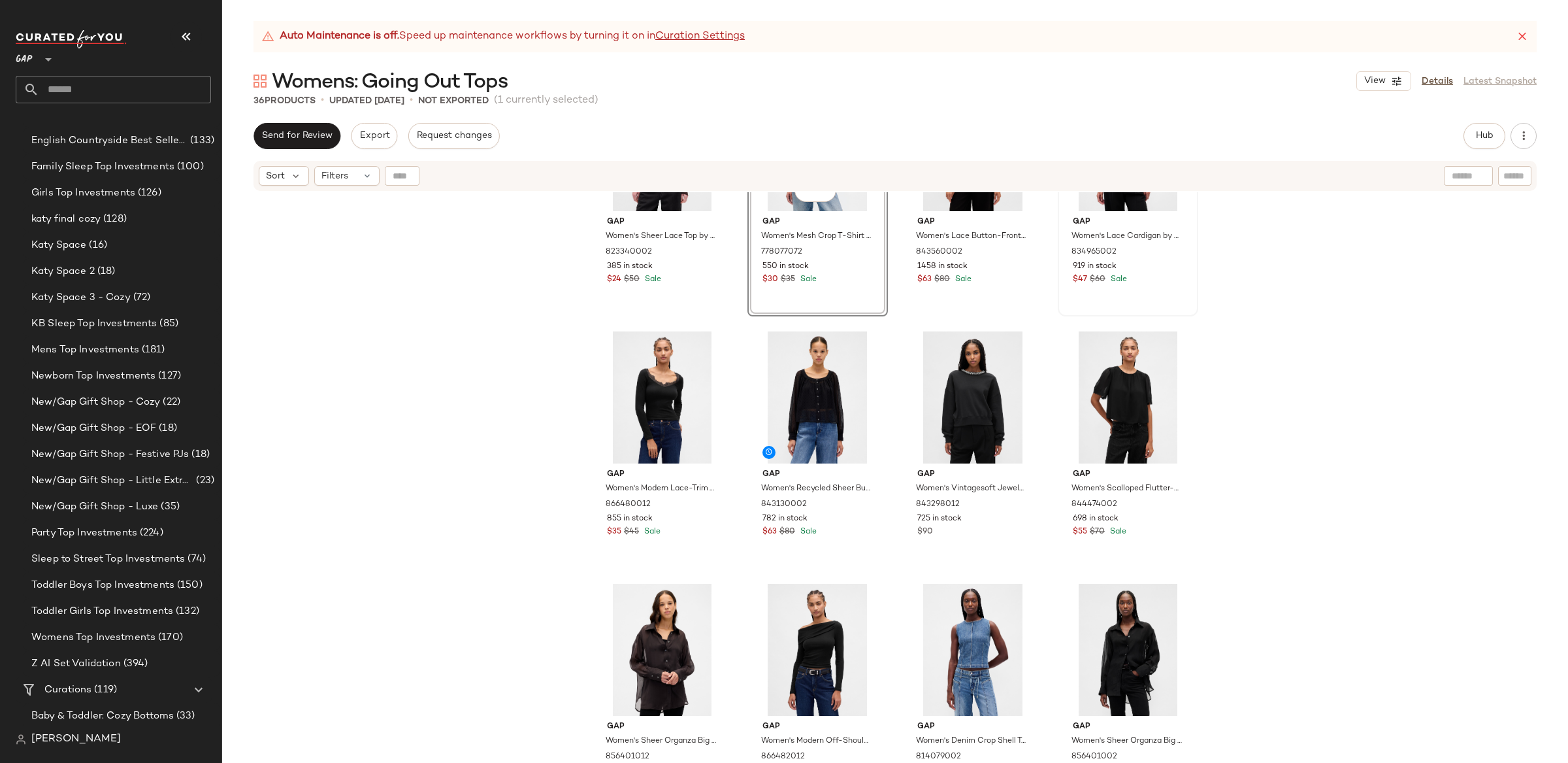
scroll to position [1403, 0]
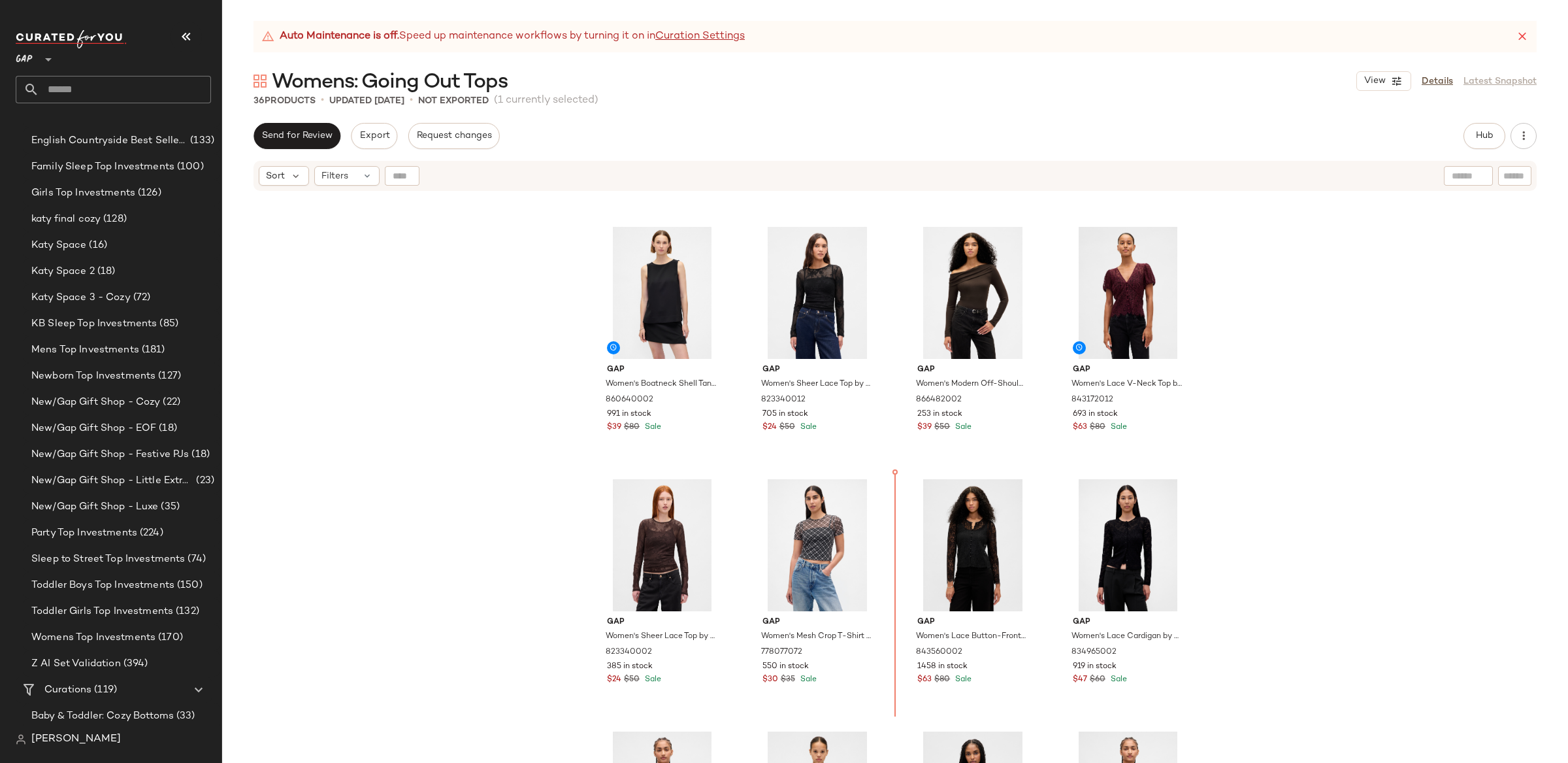
scroll to position [997, 0]
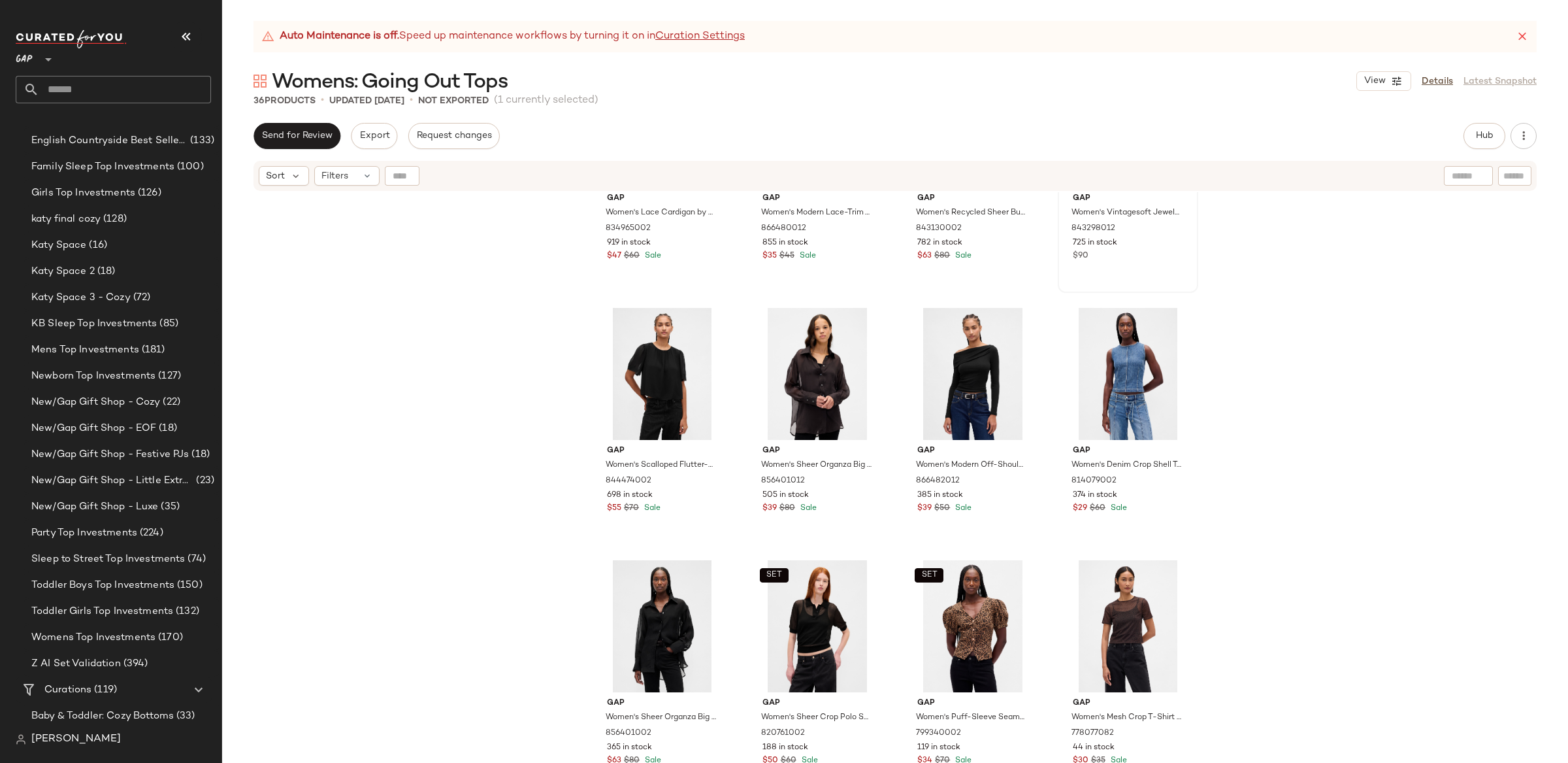
scroll to position [1669, 0]
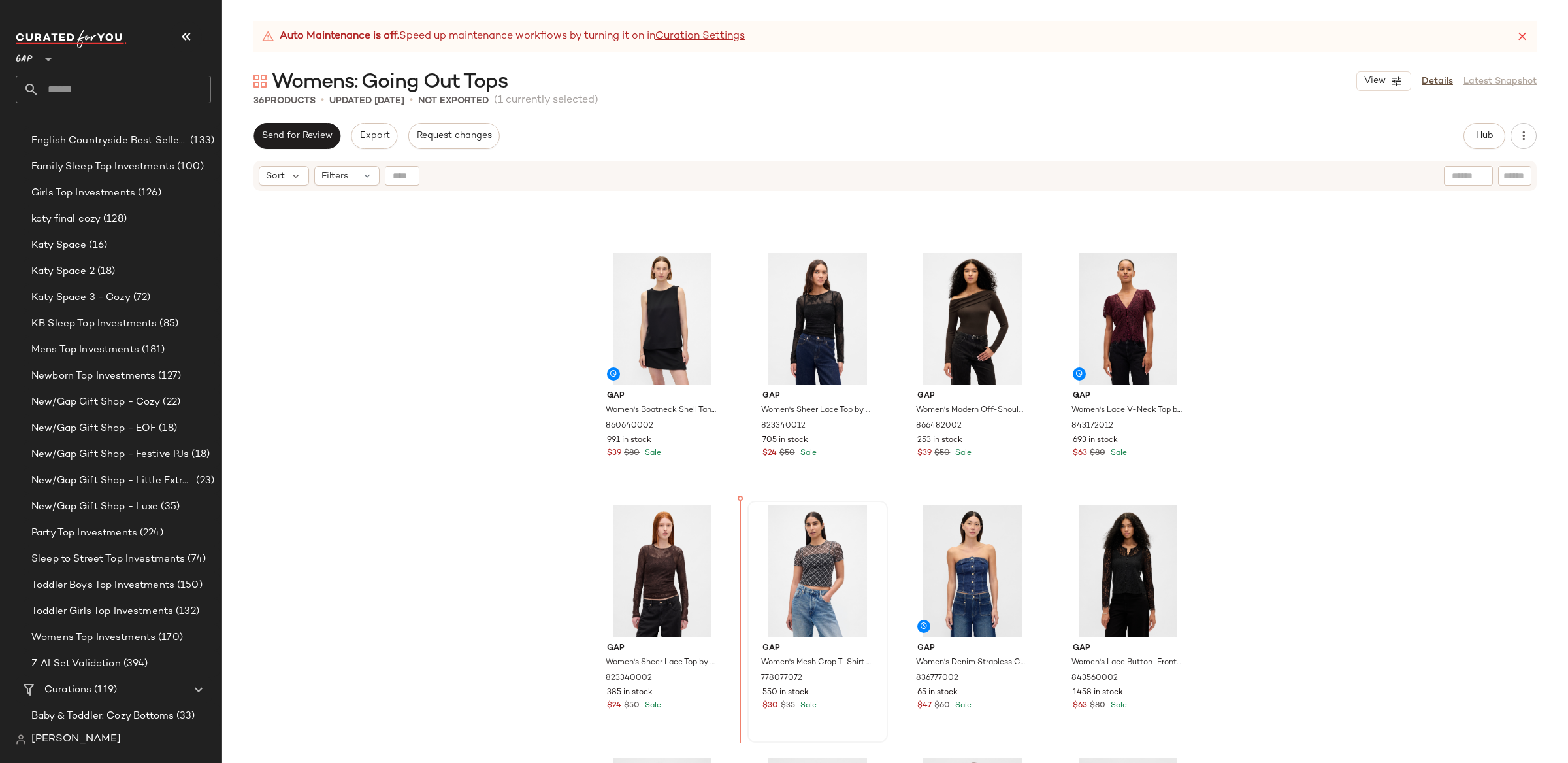
scroll to position [973, 0]
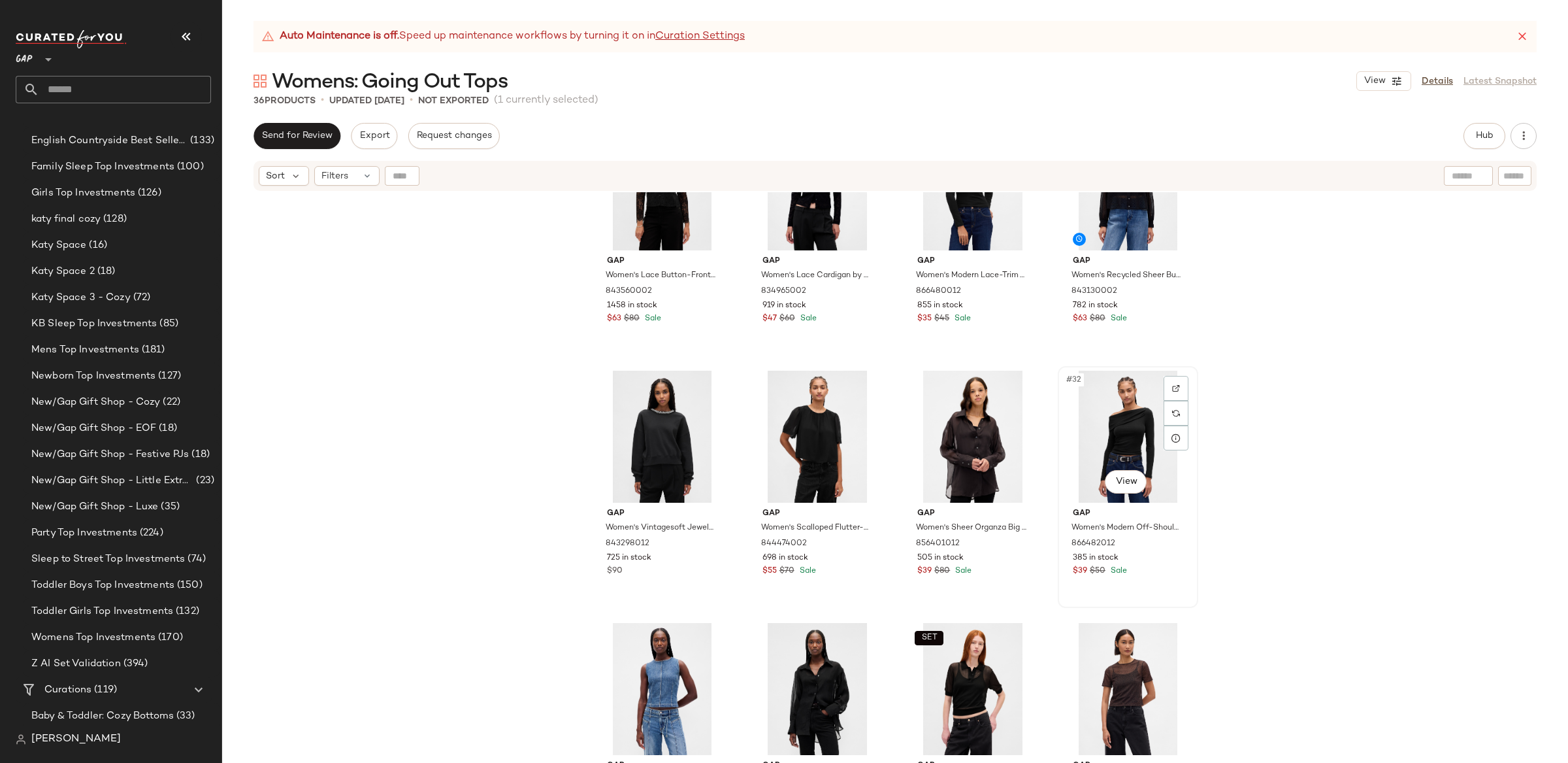
scroll to position [1669, 0]
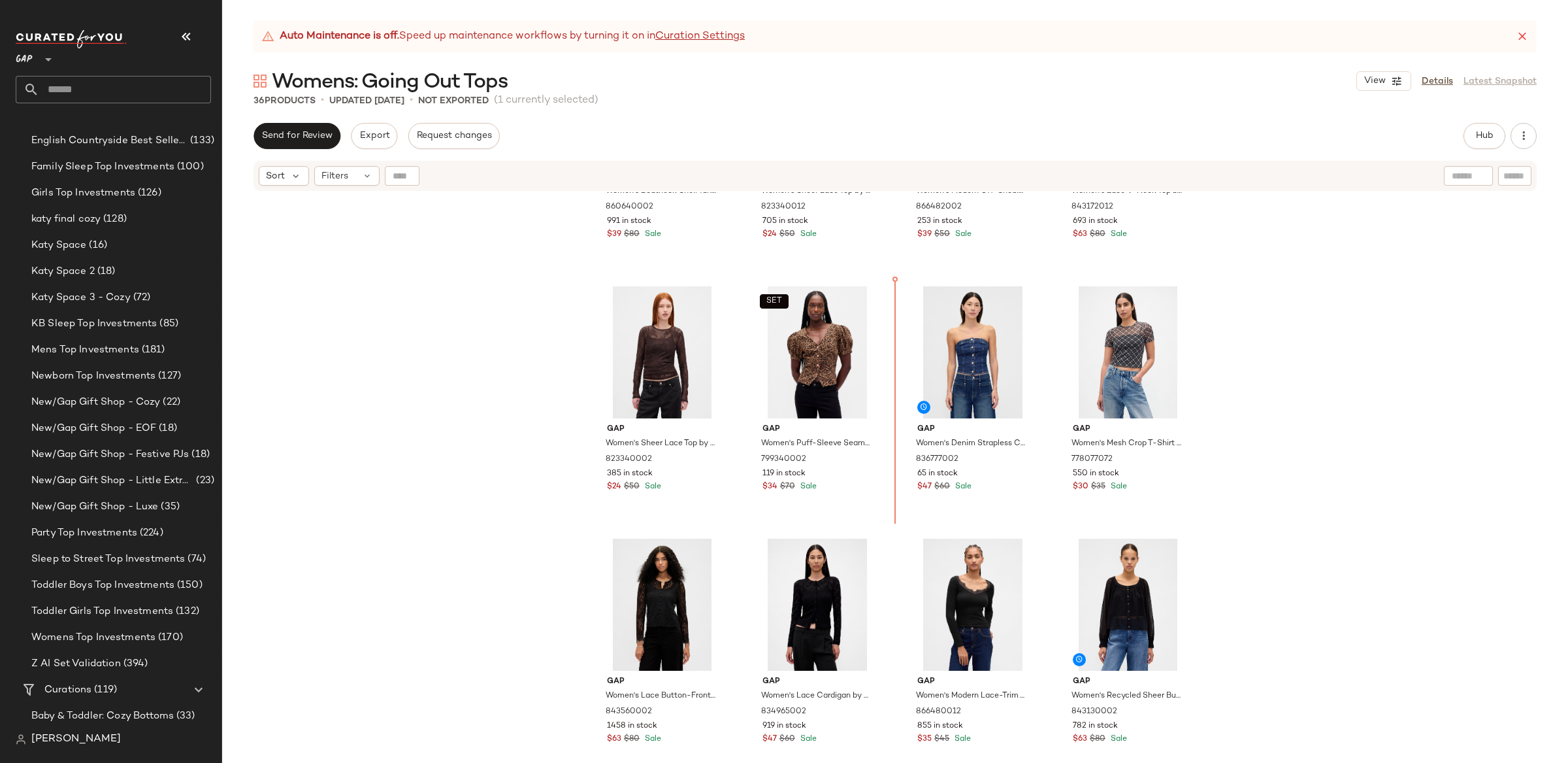
scroll to position [1190, 0]
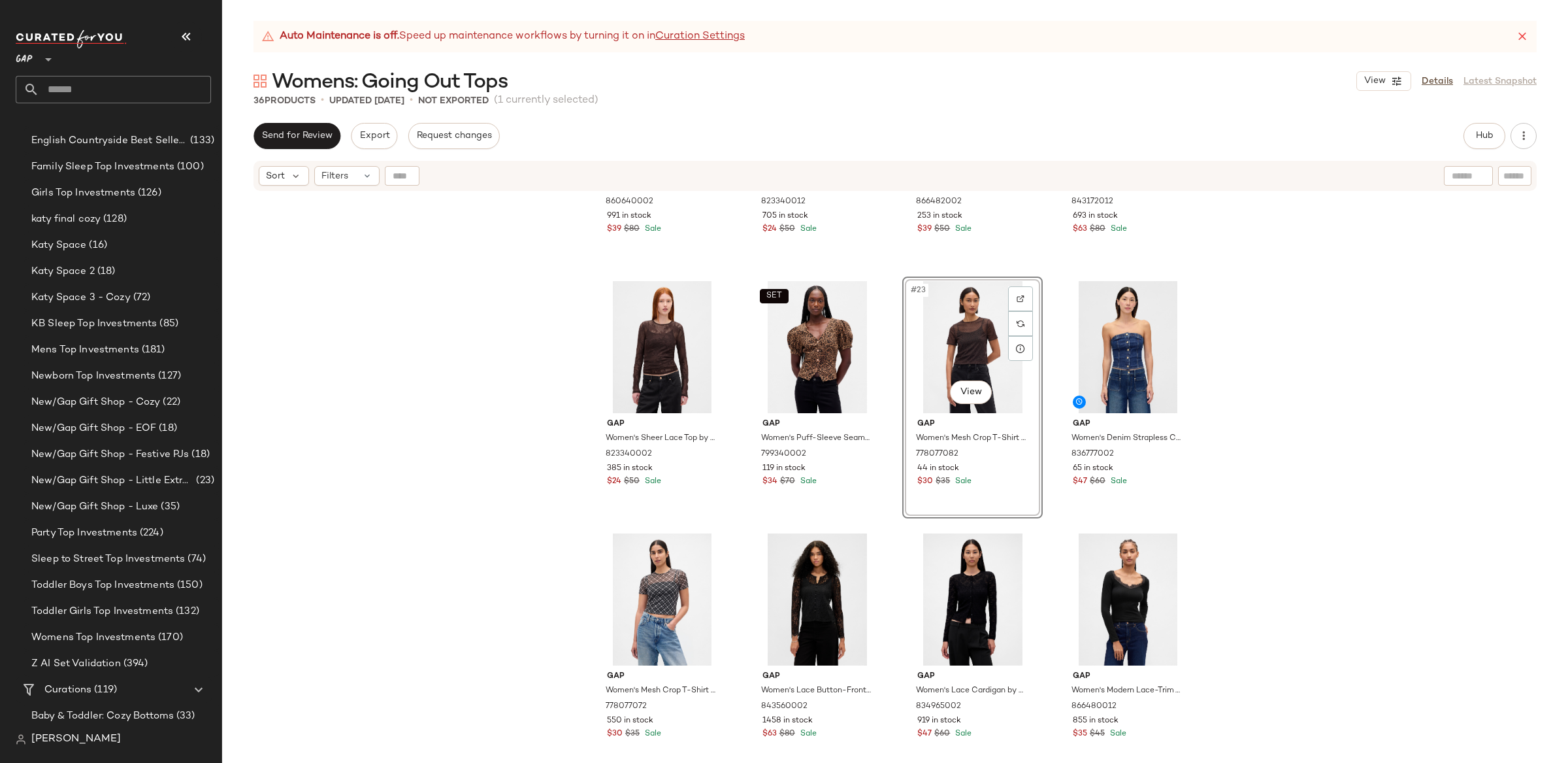
click at [1316, 379] on div "Gap Women's Boatneck Shell Tank Top by Gap Black Size L 860640002 991 in stock …" at bounding box center [895, 494] width 1346 height 603
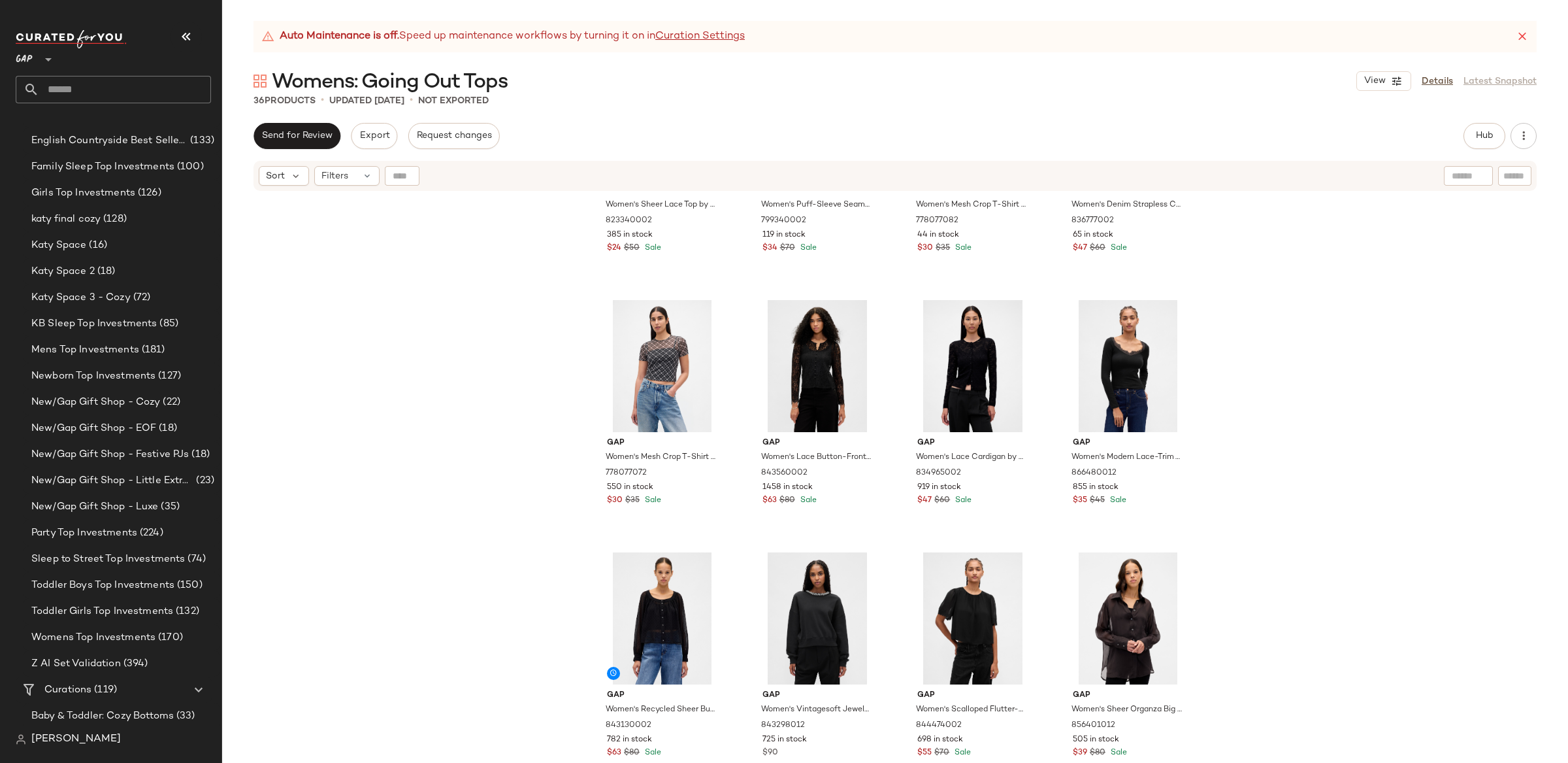
scroll to position [1421, 0]
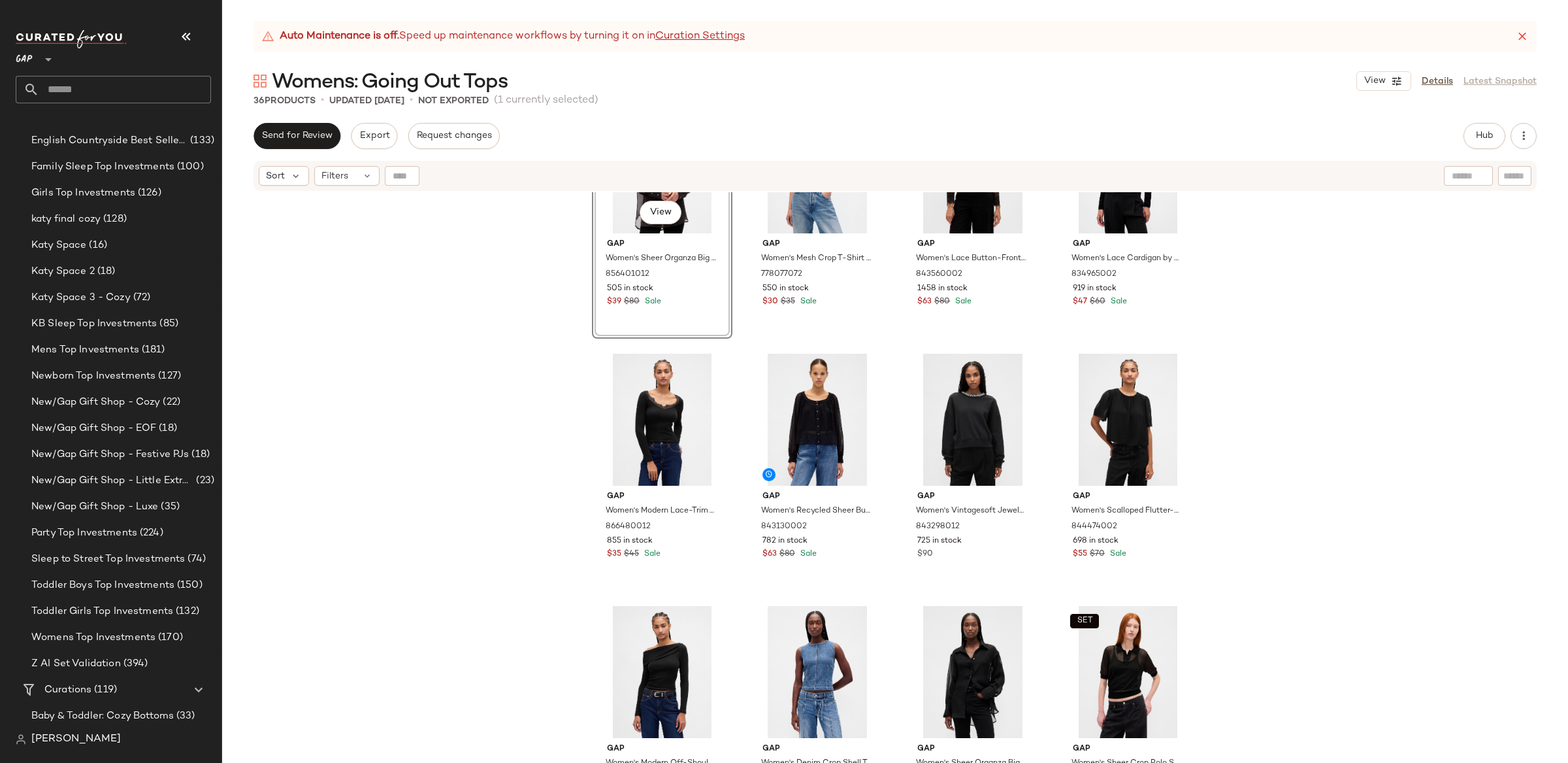
scroll to position [1642, 0]
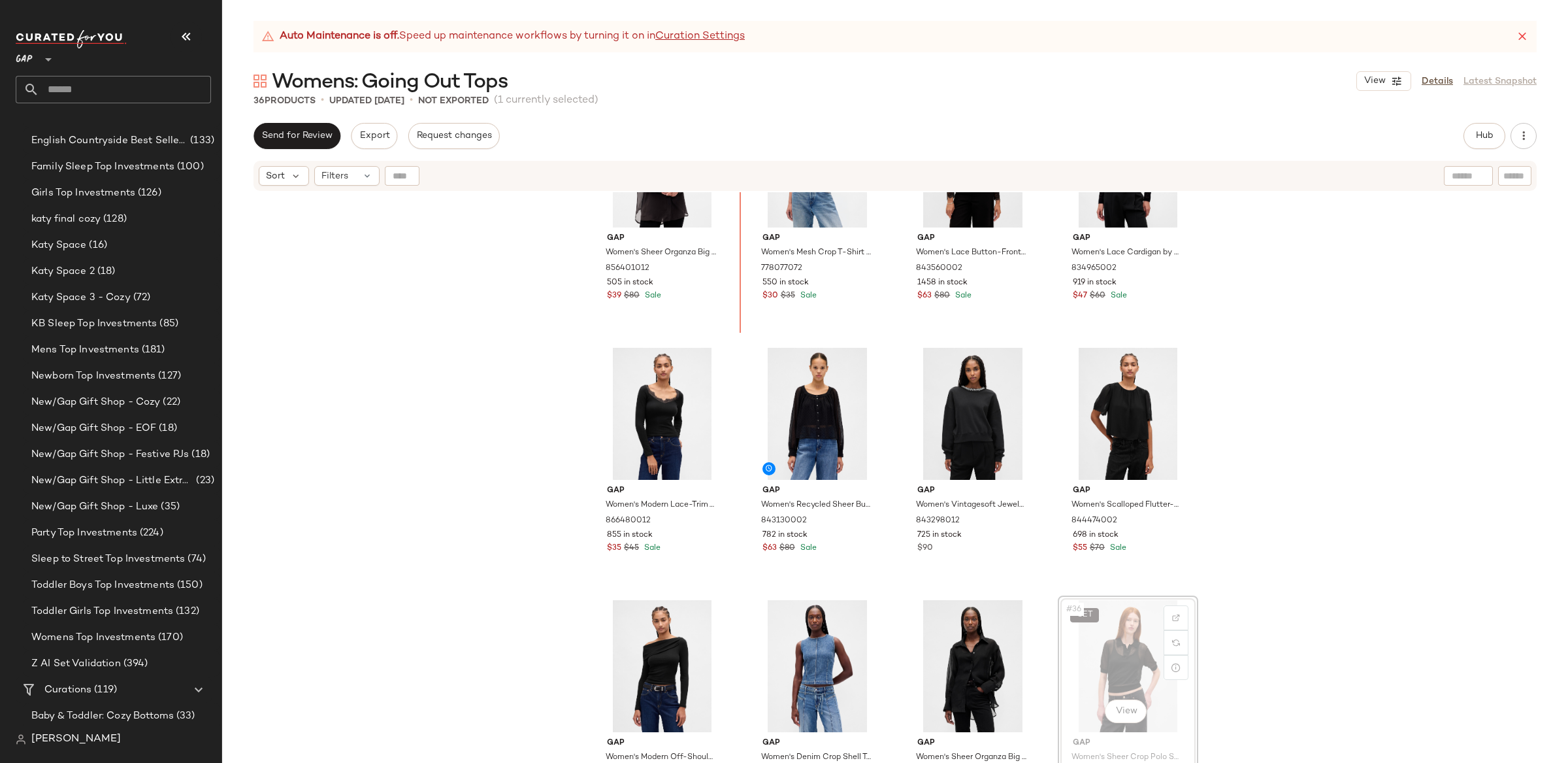
scroll to position [1619, 0]
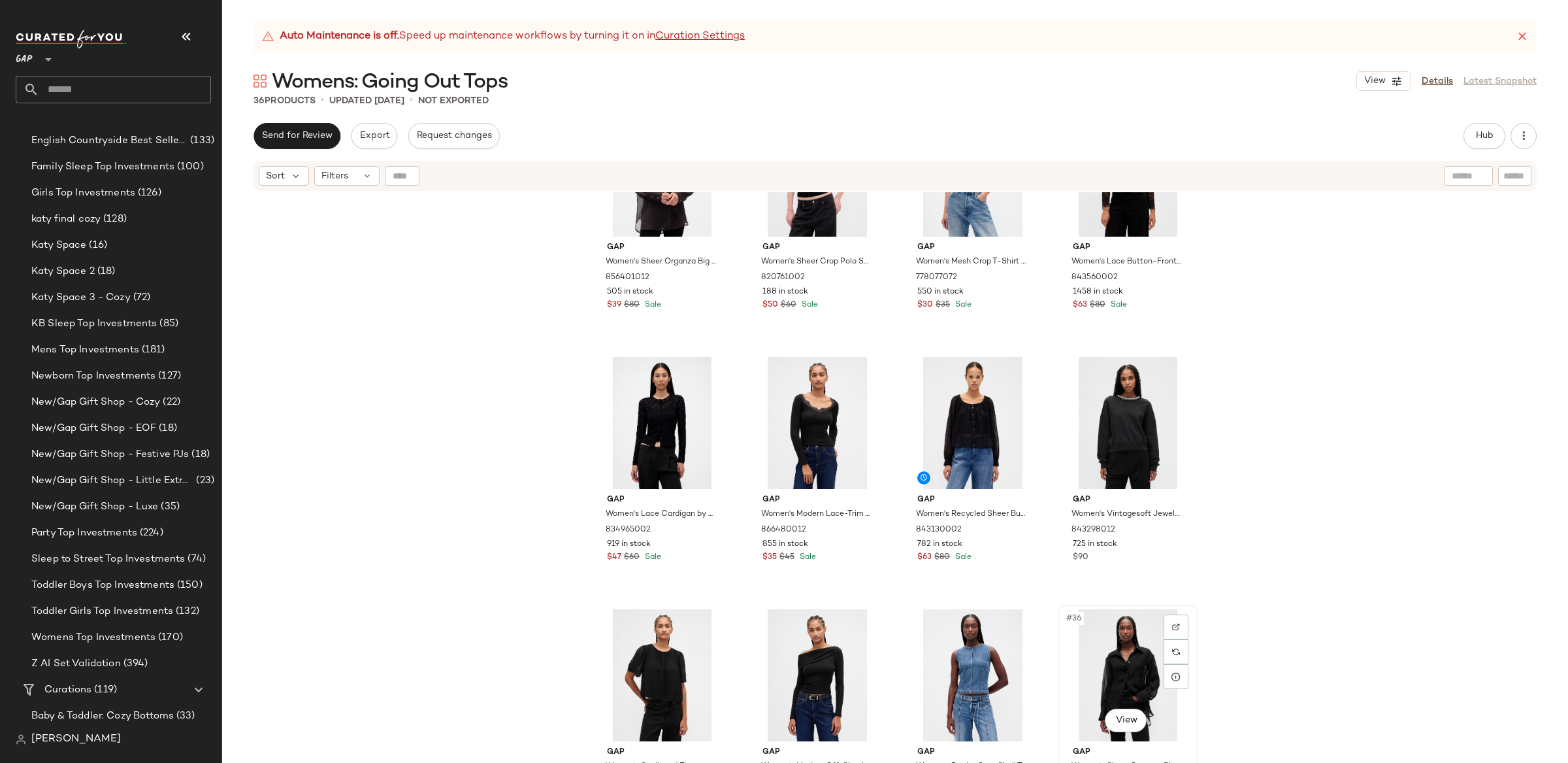
click at [1122, 683] on div "#36 View" at bounding box center [1128, 675] width 131 height 132
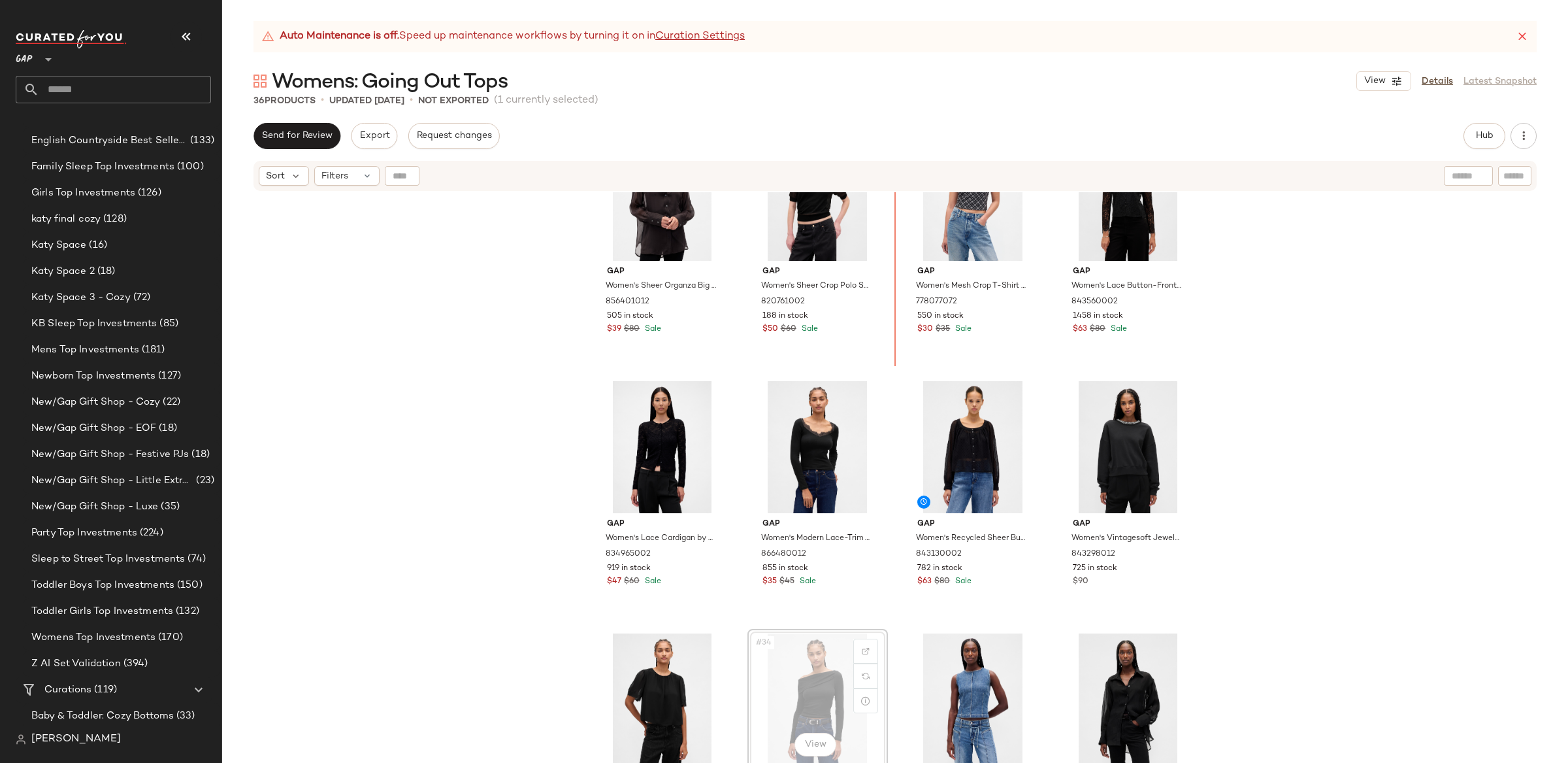
scroll to position [1556, 0]
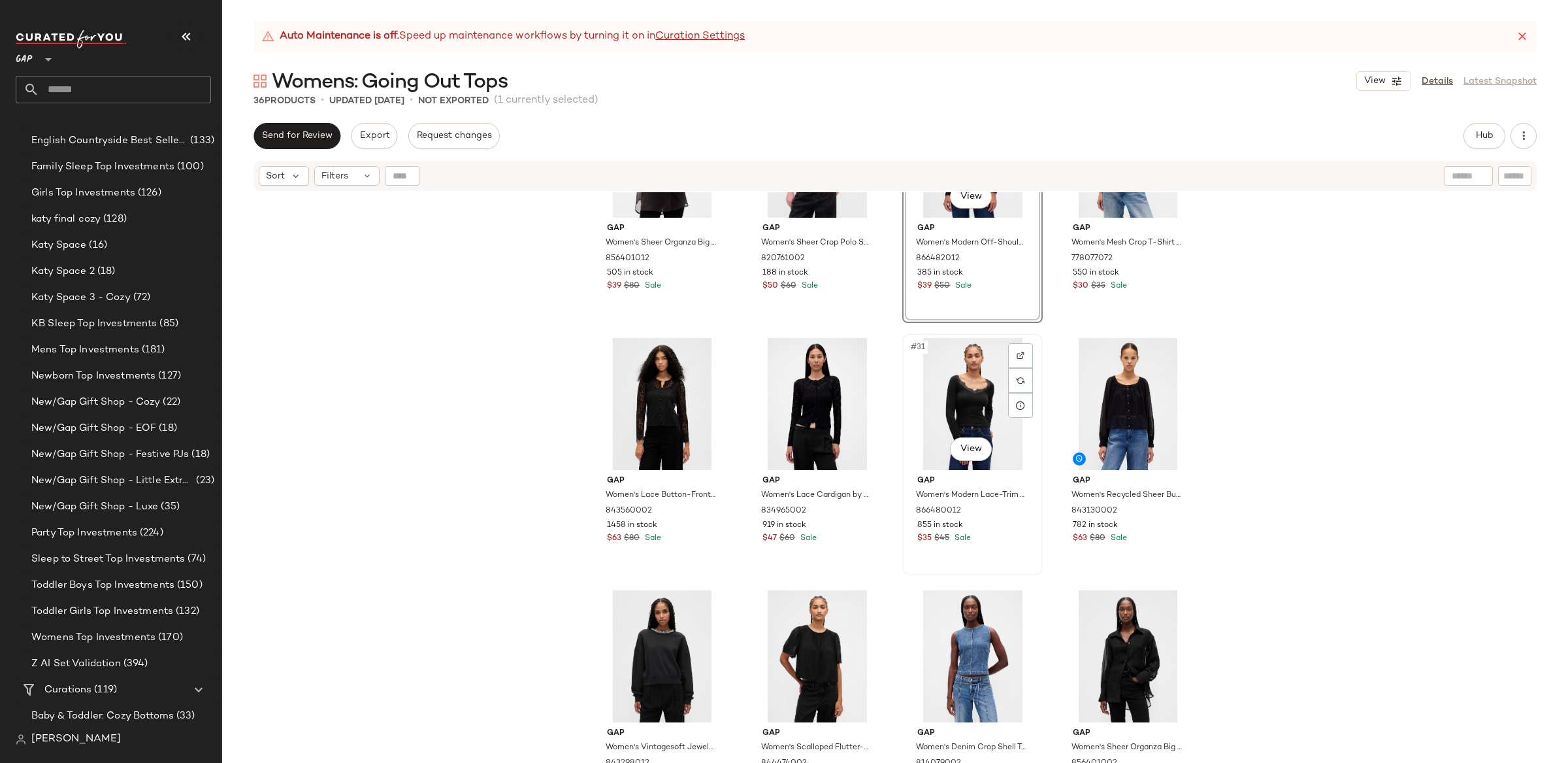
scroll to position [1640, 0]
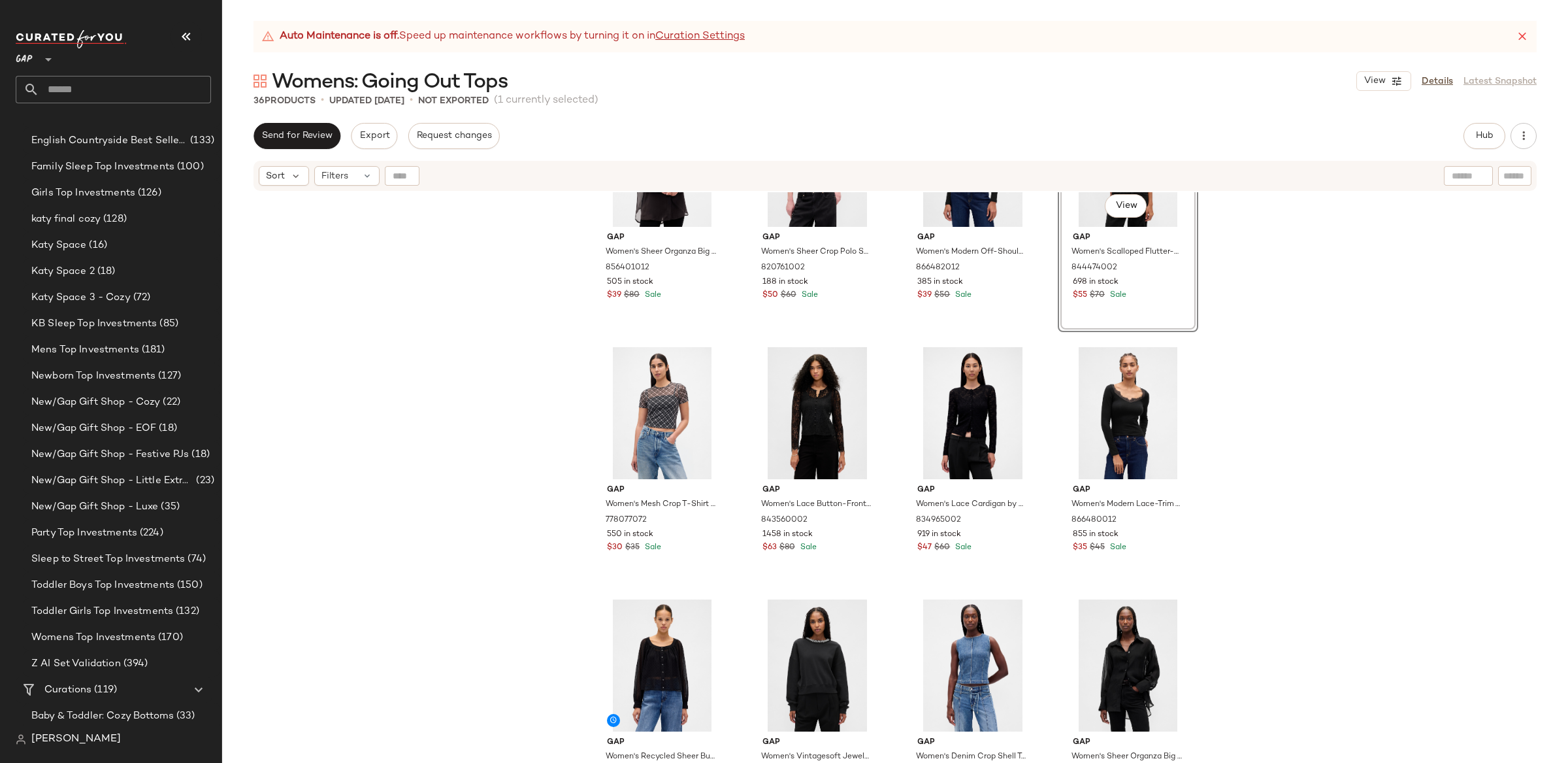
scroll to position [1669, 0]
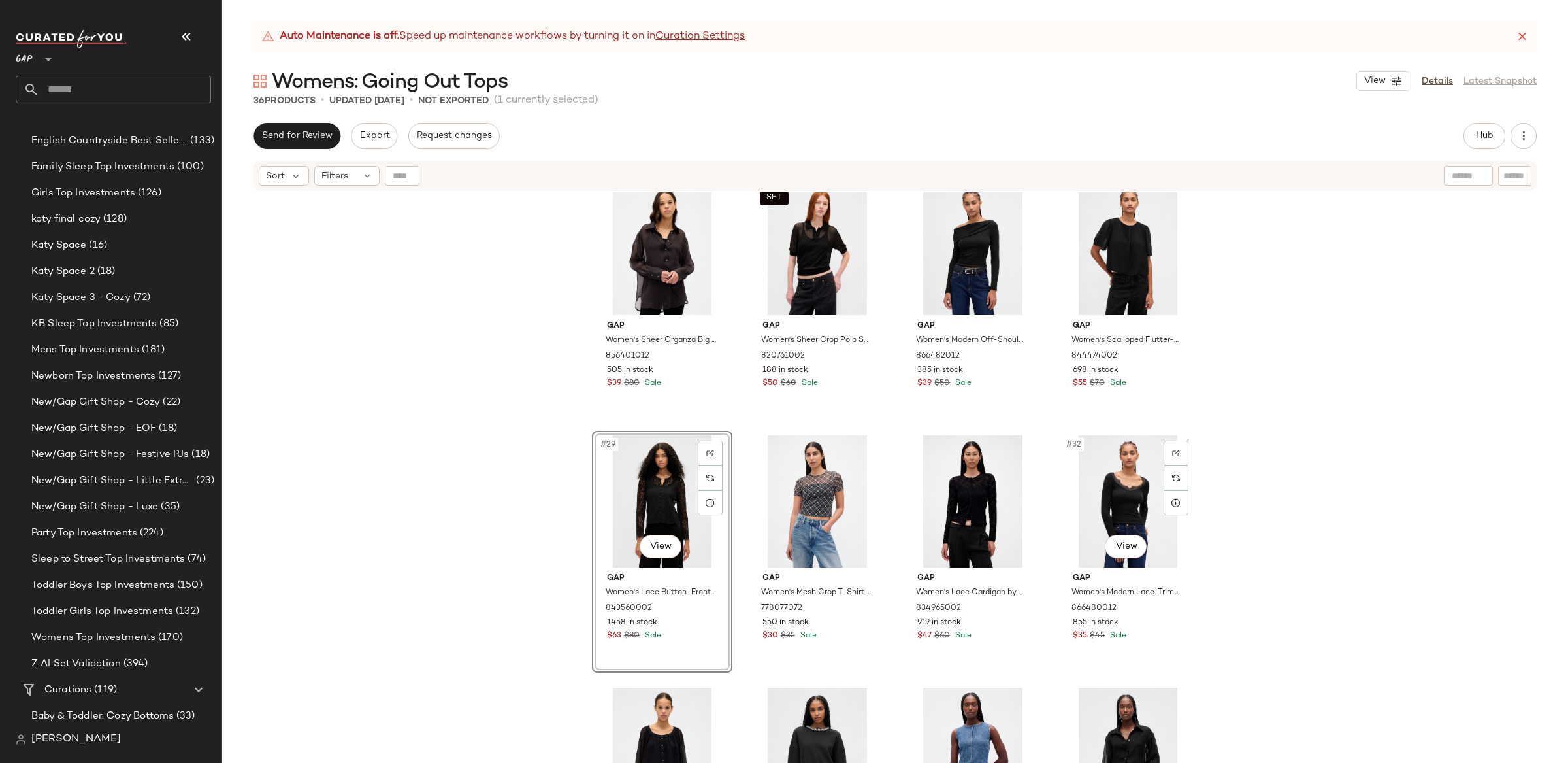
scroll to position [1543, 0]
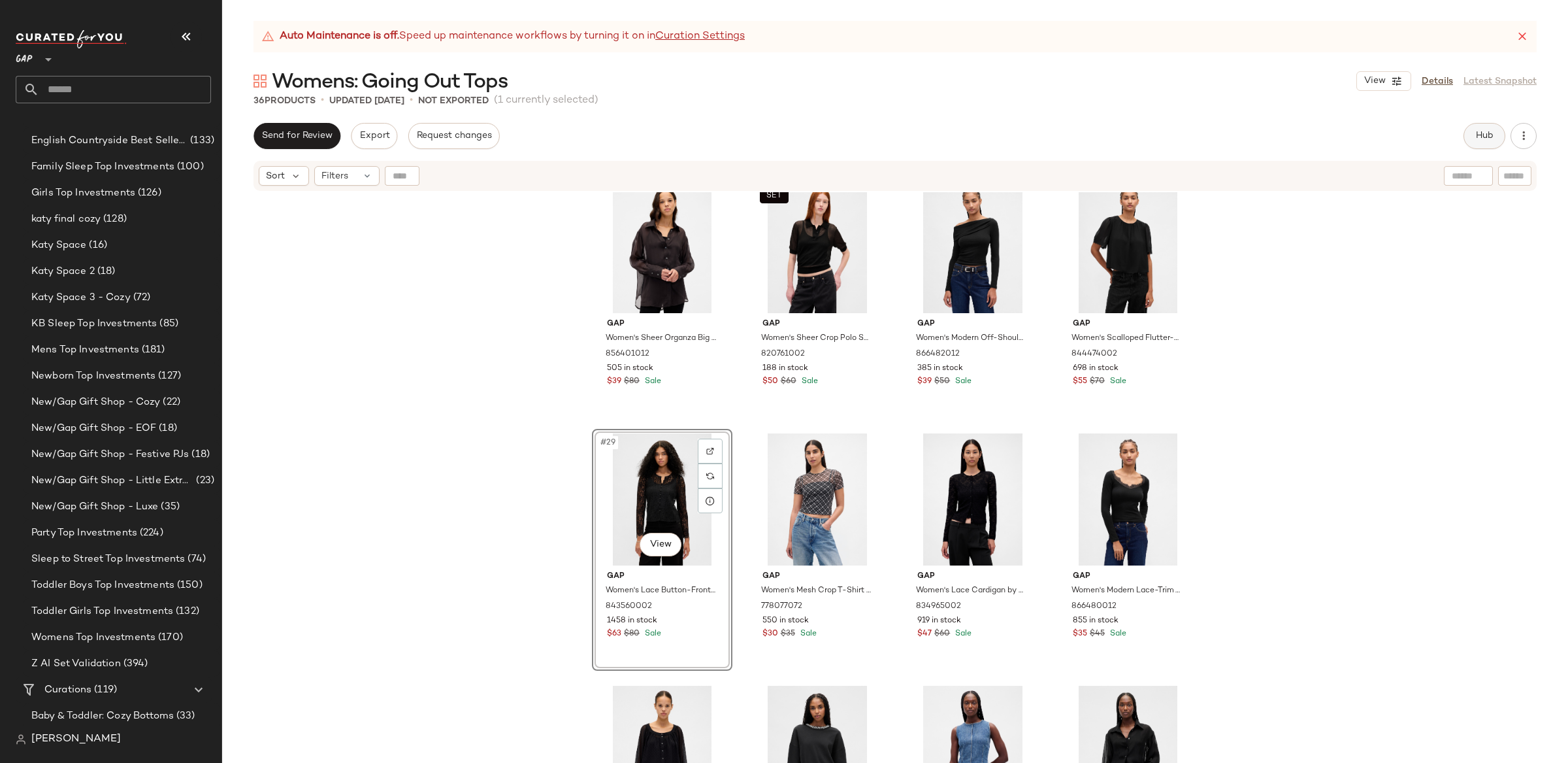
click at [1463, 133] on div "Hub" at bounding box center [1485, 136] width 42 height 26
click at [1466, 136] on button "Hub" at bounding box center [1485, 136] width 42 height 26
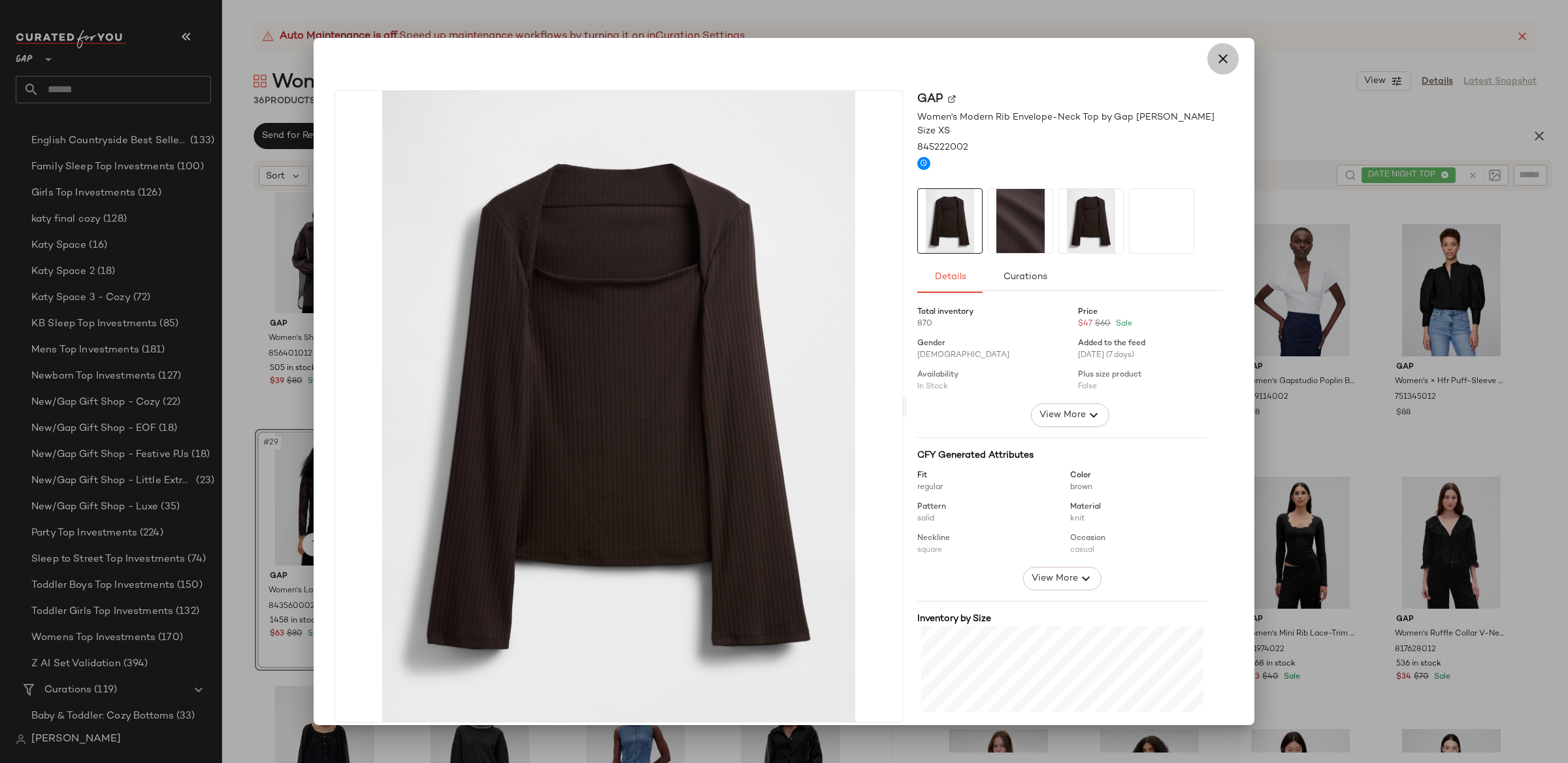
drag, startPoint x: 1214, startPoint y: 59, endPoint x: 971, endPoint y: 399, distance: 417.9
click at [1216, 59] on icon "button" at bounding box center [1223, 58] width 15 height 15
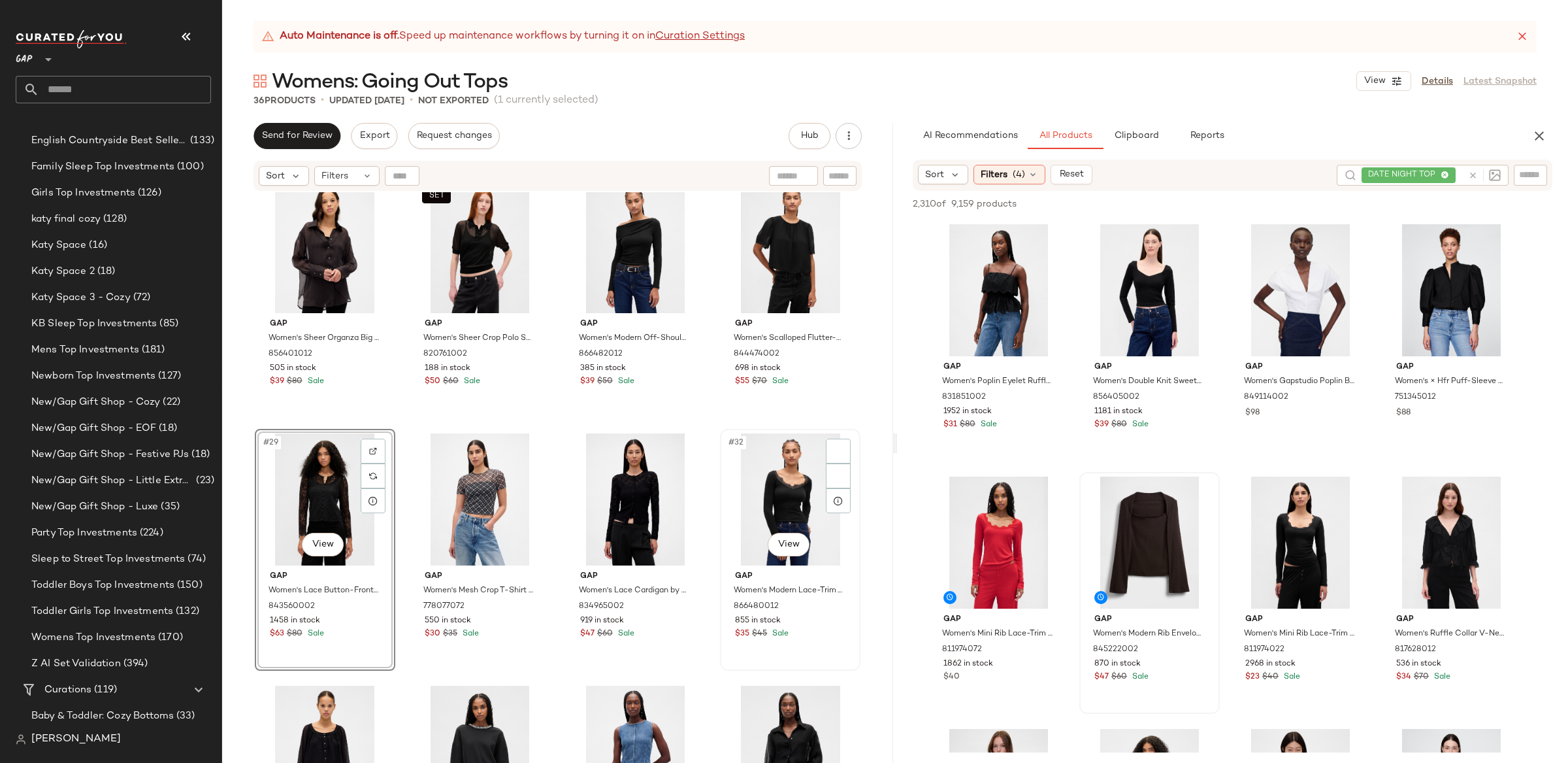
scroll to position [1669, 0]
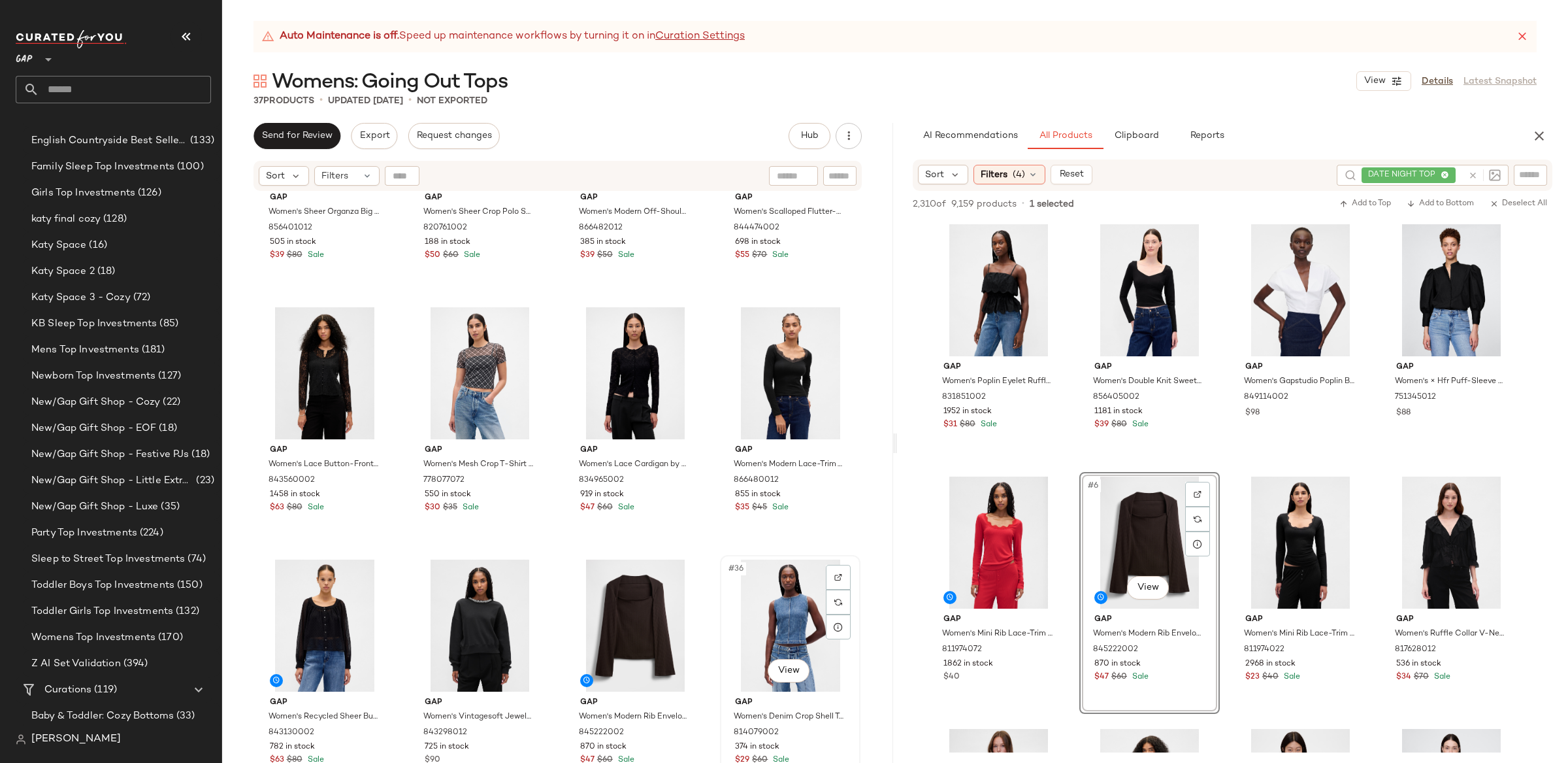
click at [784, 580] on div "#36 View" at bounding box center [790, 625] width 131 height 132
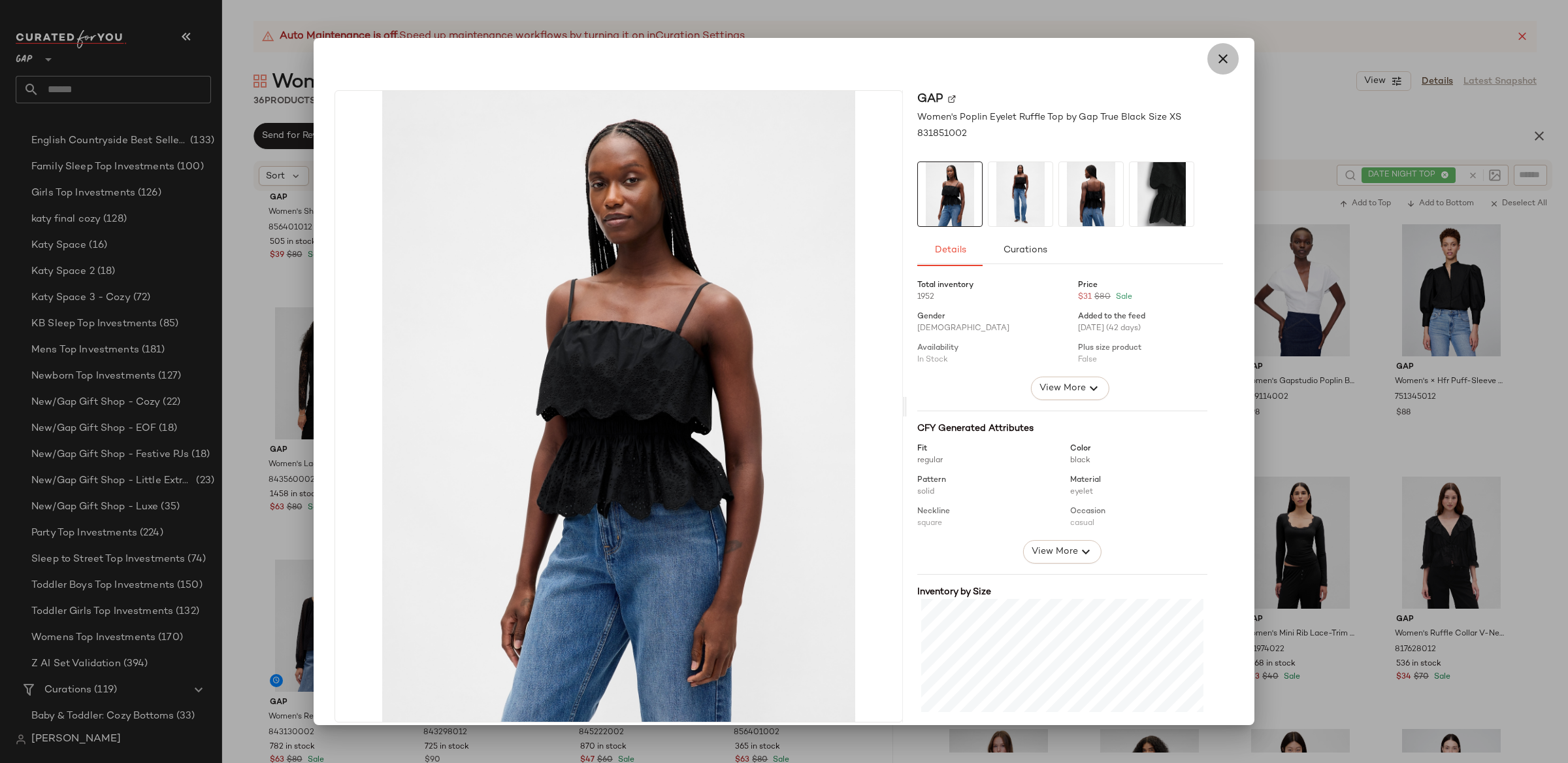
click at [1218, 62] on icon "button" at bounding box center [1223, 58] width 15 height 15
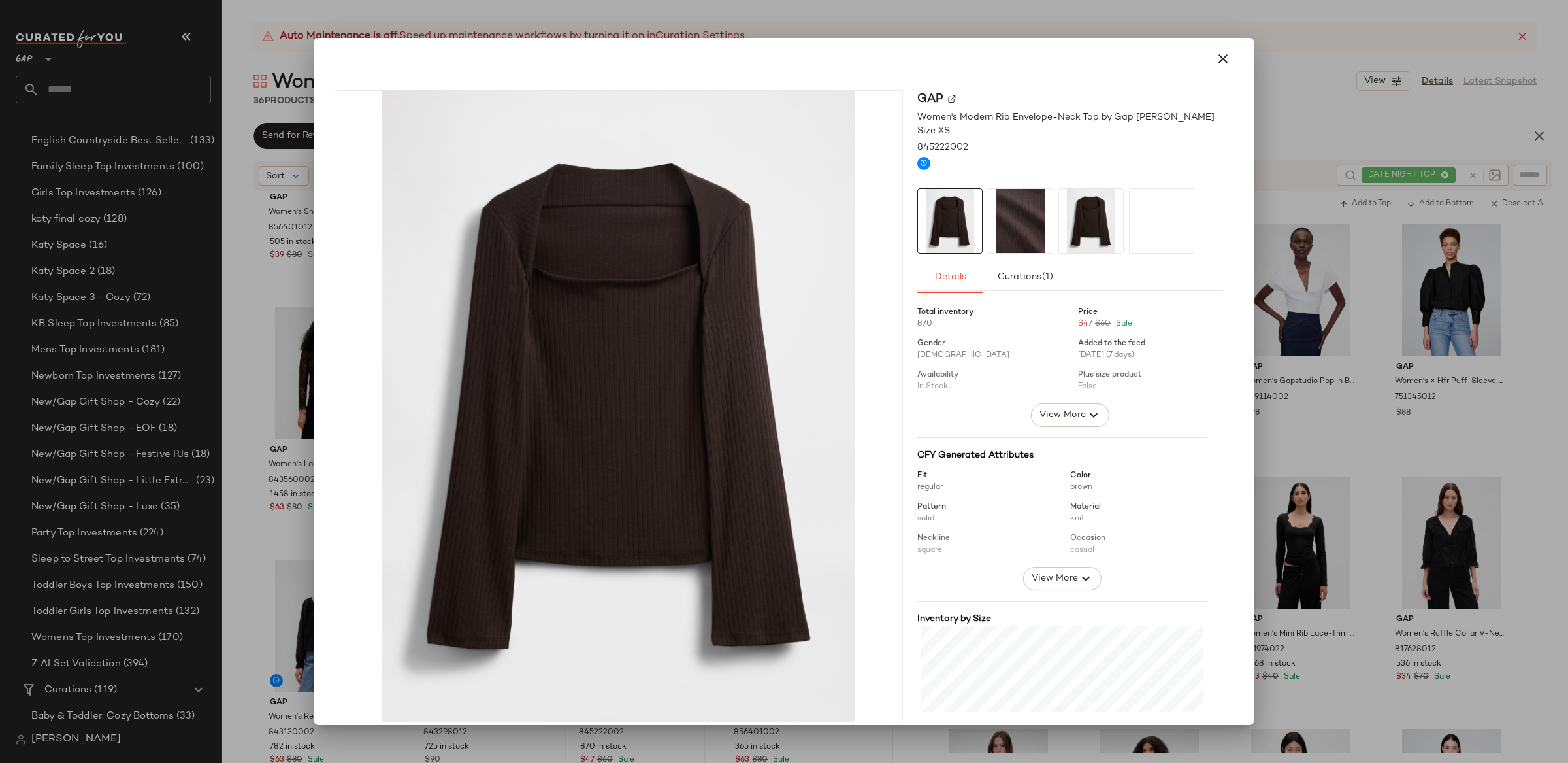
click at [1216, 62] on icon "button" at bounding box center [1223, 58] width 15 height 15
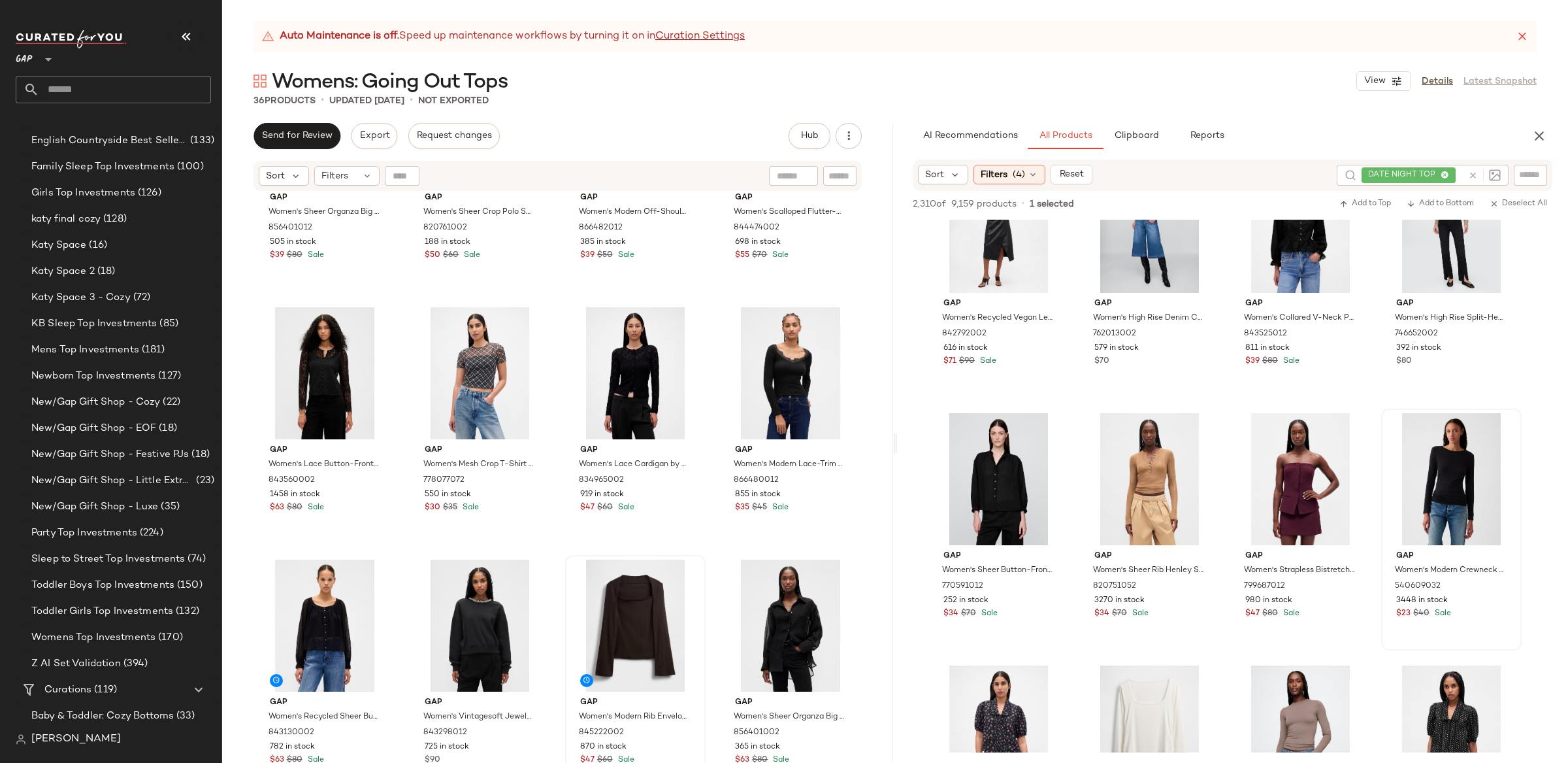
scroll to position [1579, 0]
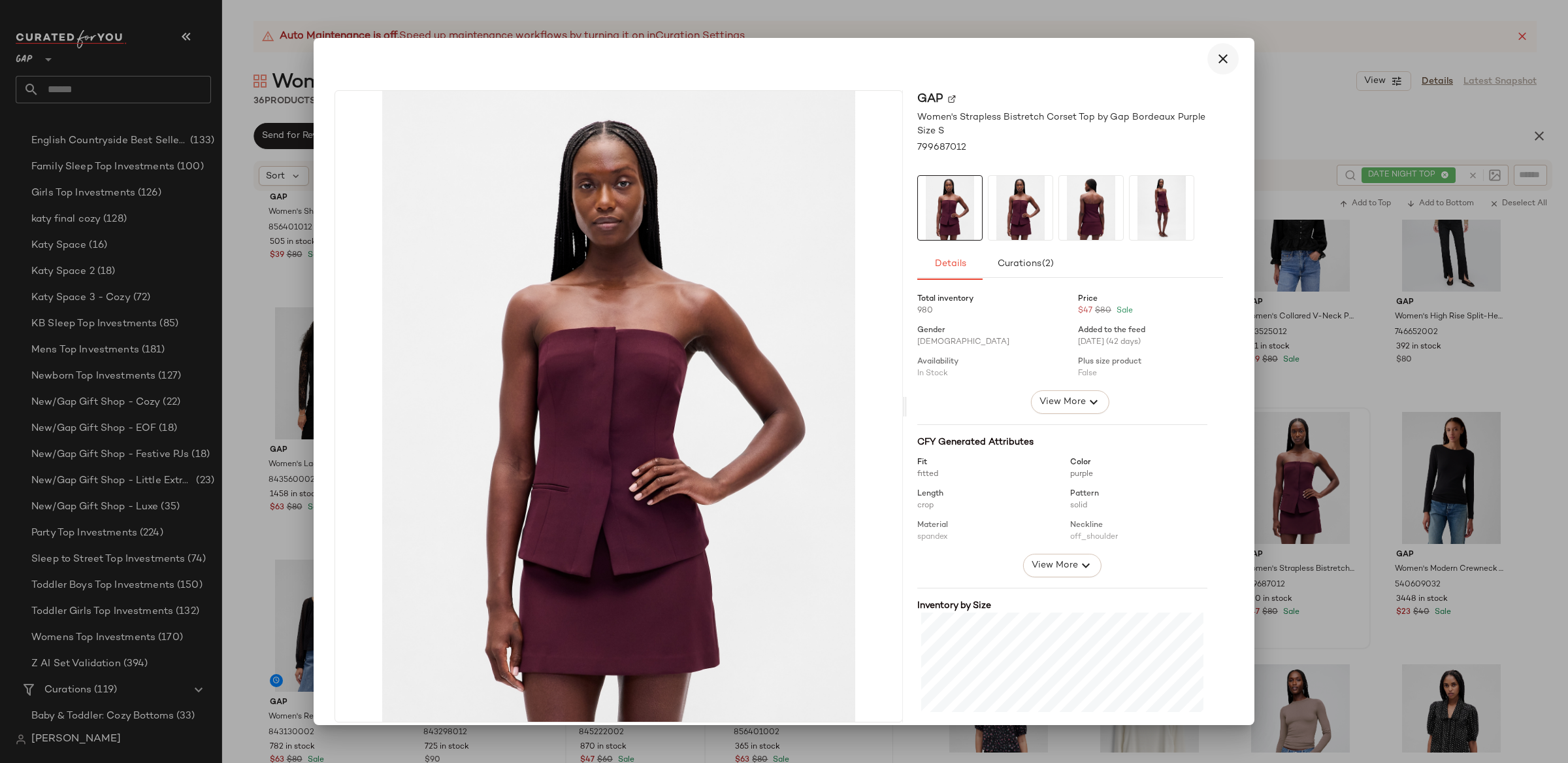
click at [1216, 62] on icon "button" at bounding box center [1223, 58] width 15 height 15
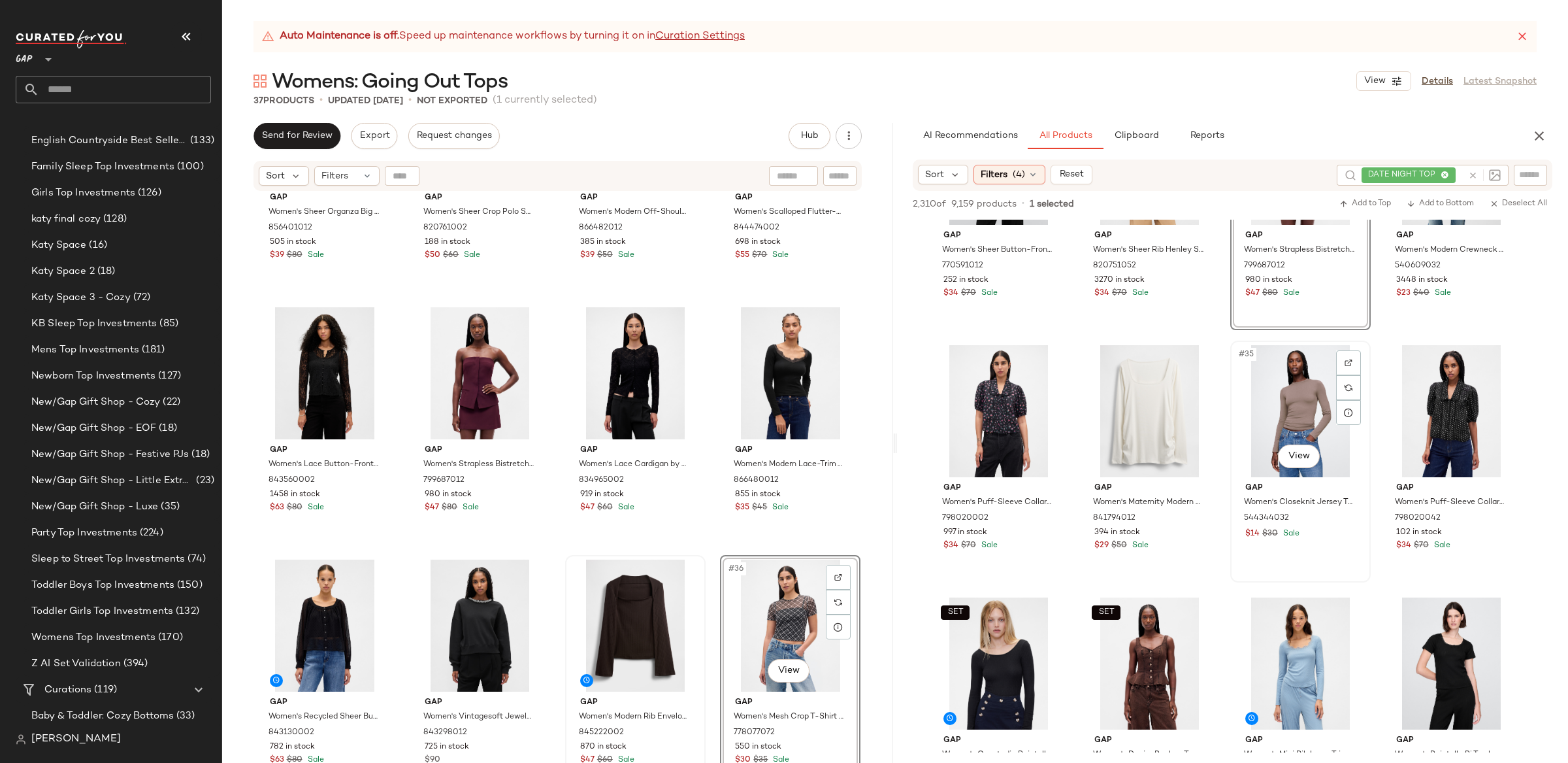
scroll to position [1901, 0]
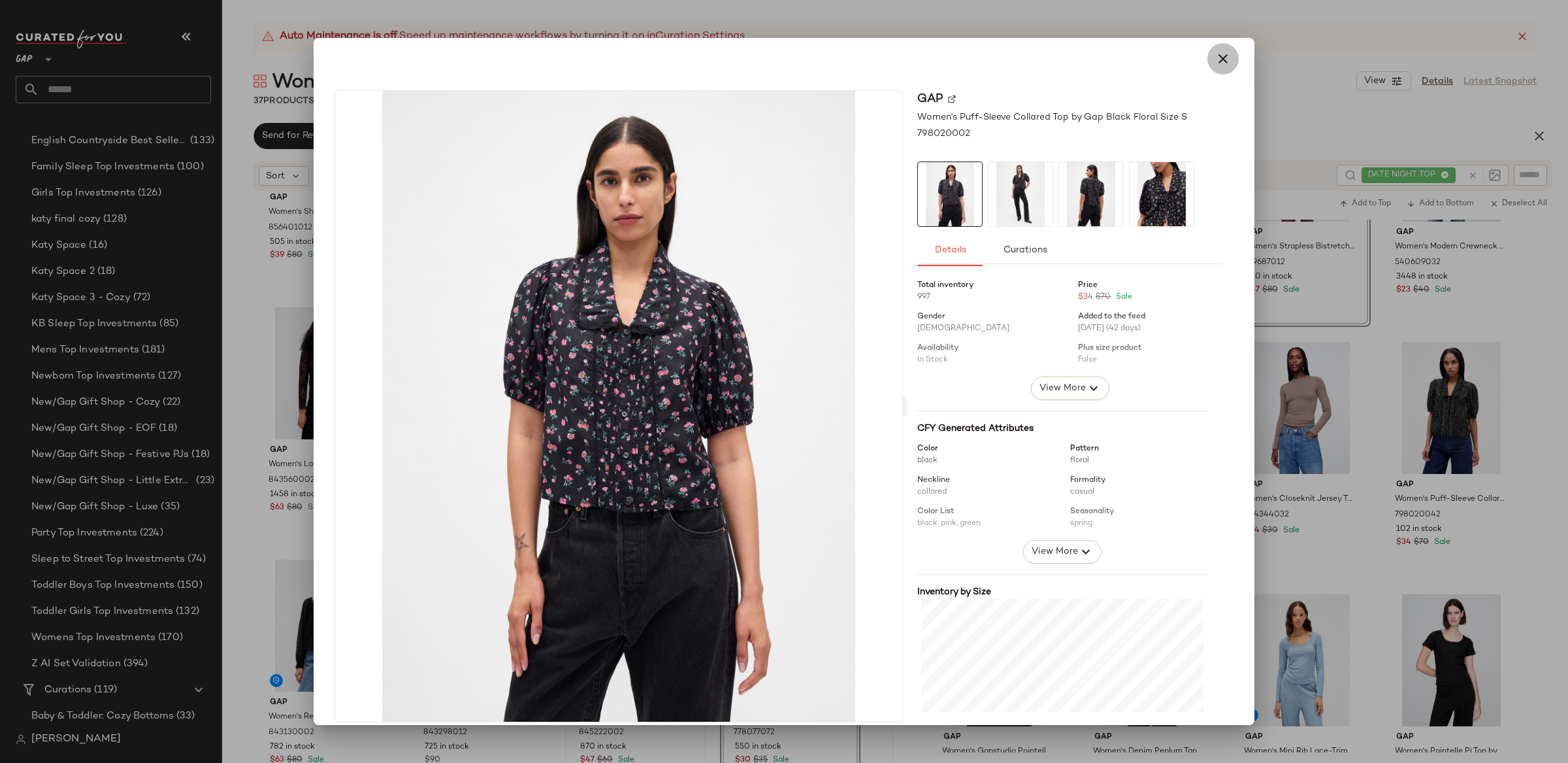
click at [1216, 62] on icon "button" at bounding box center [1223, 58] width 15 height 15
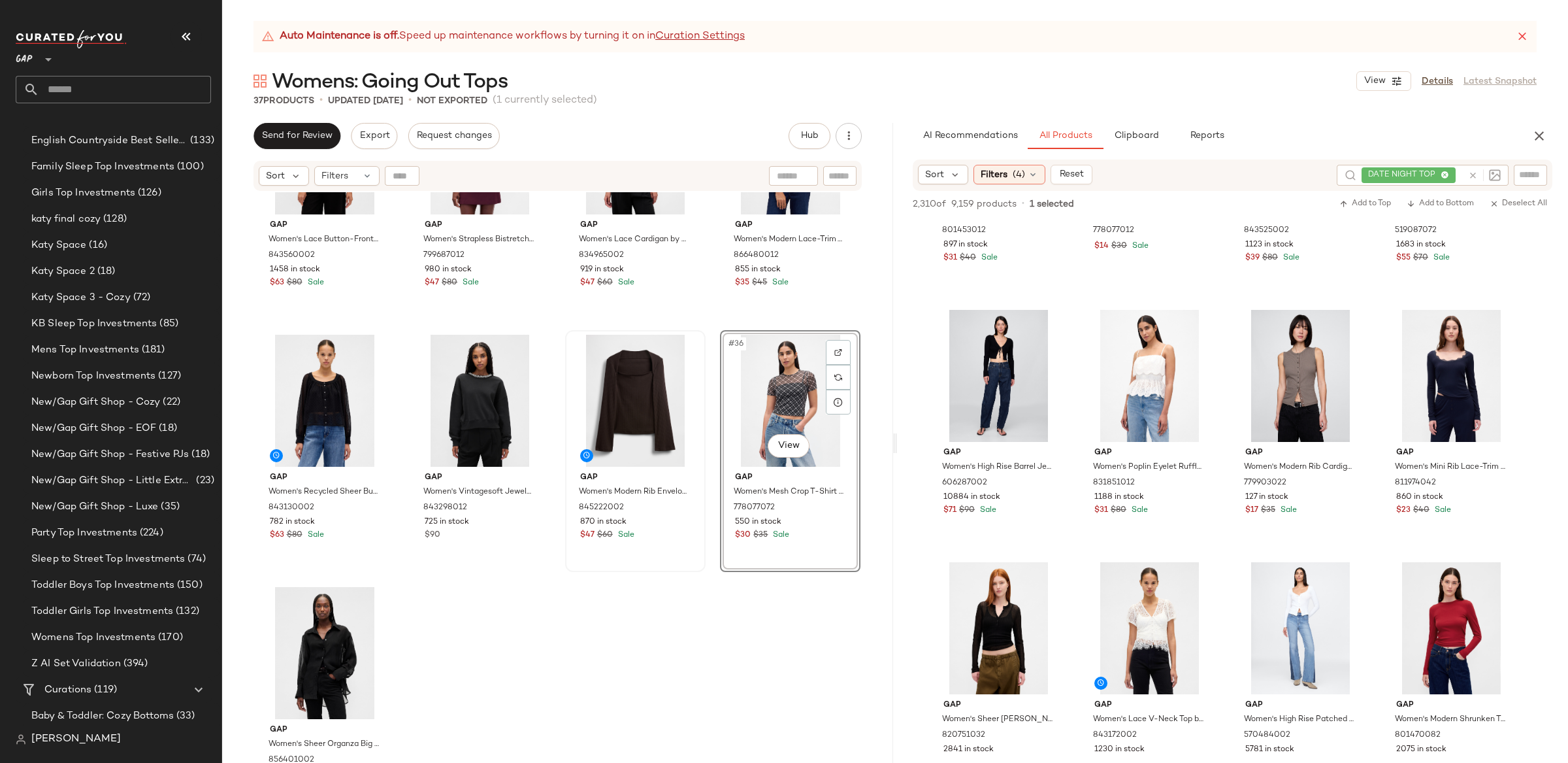
scroll to position [1922, 0]
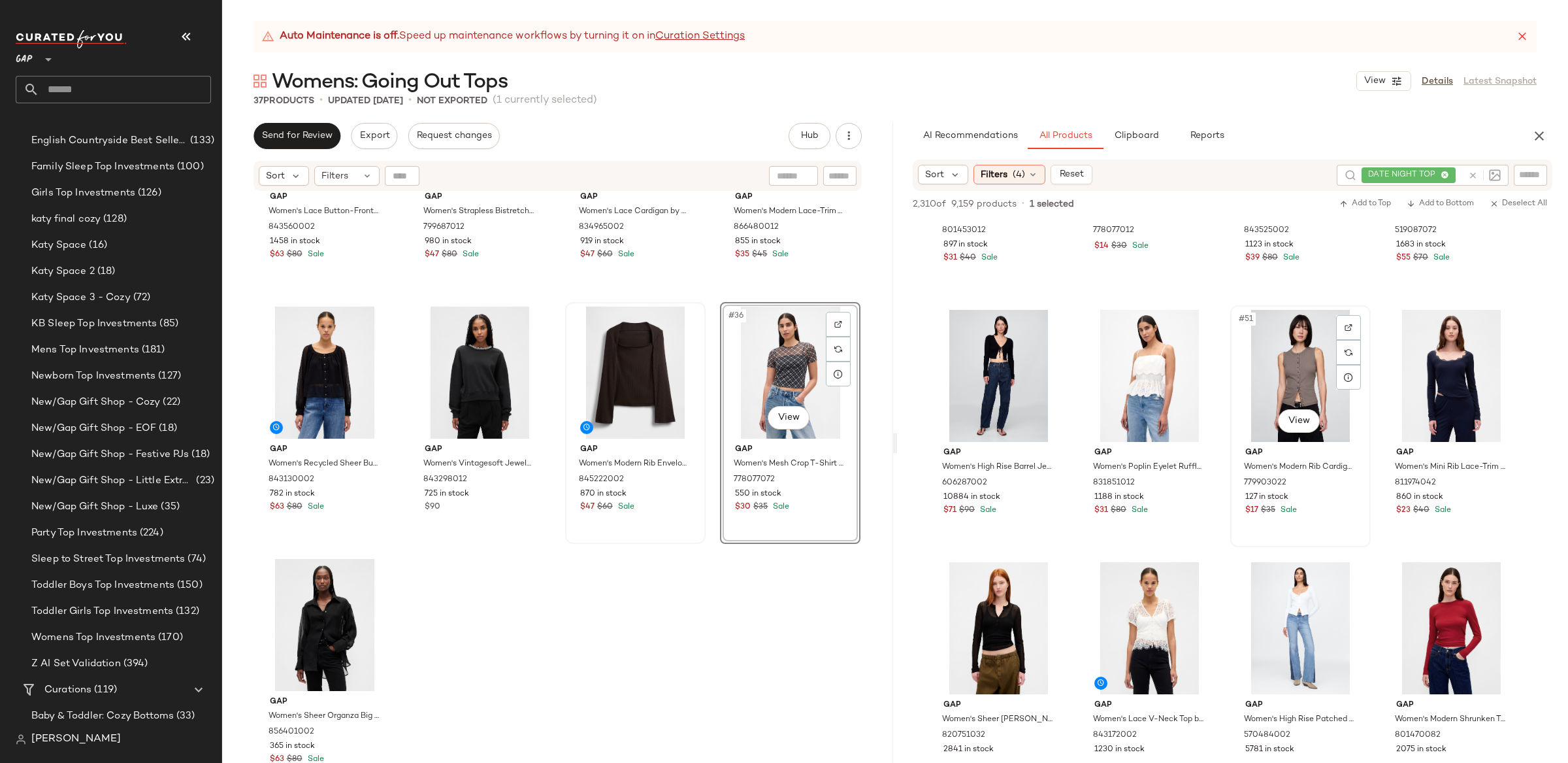
click at [1280, 363] on div "#51 View" at bounding box center [1301, 375] width 131 height 132
drag, startPoint x: 1280, startPoint y: 362, endPoint x: 504, endPoint y: 657, distance: 830.2
click at [490, 661] on div "Send for Review Export Request changes Hub Send for Review External Review Inte…" at bounding box center [895, 443] width 1346 height 640
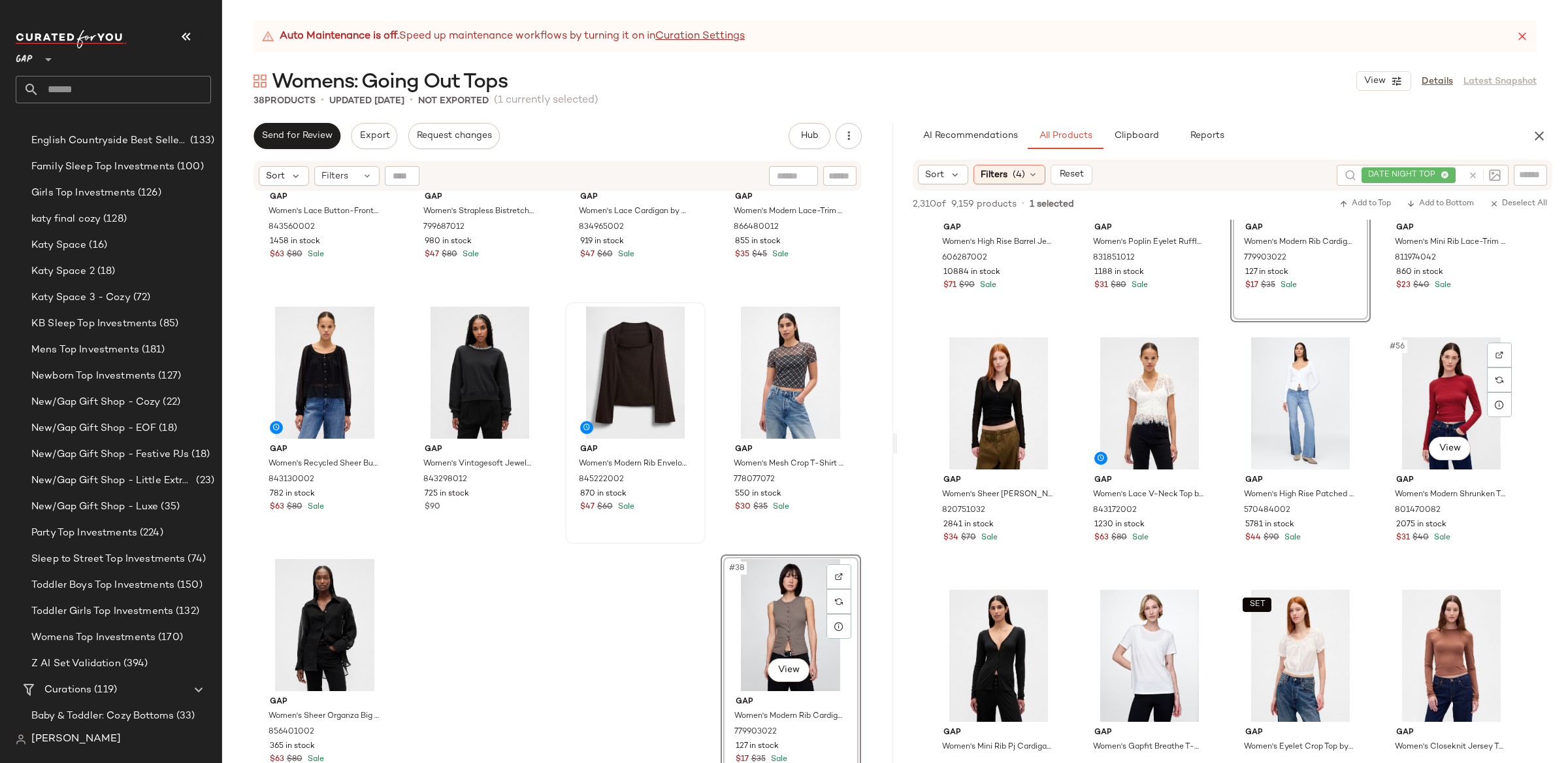
scroll to position [3170, 0]
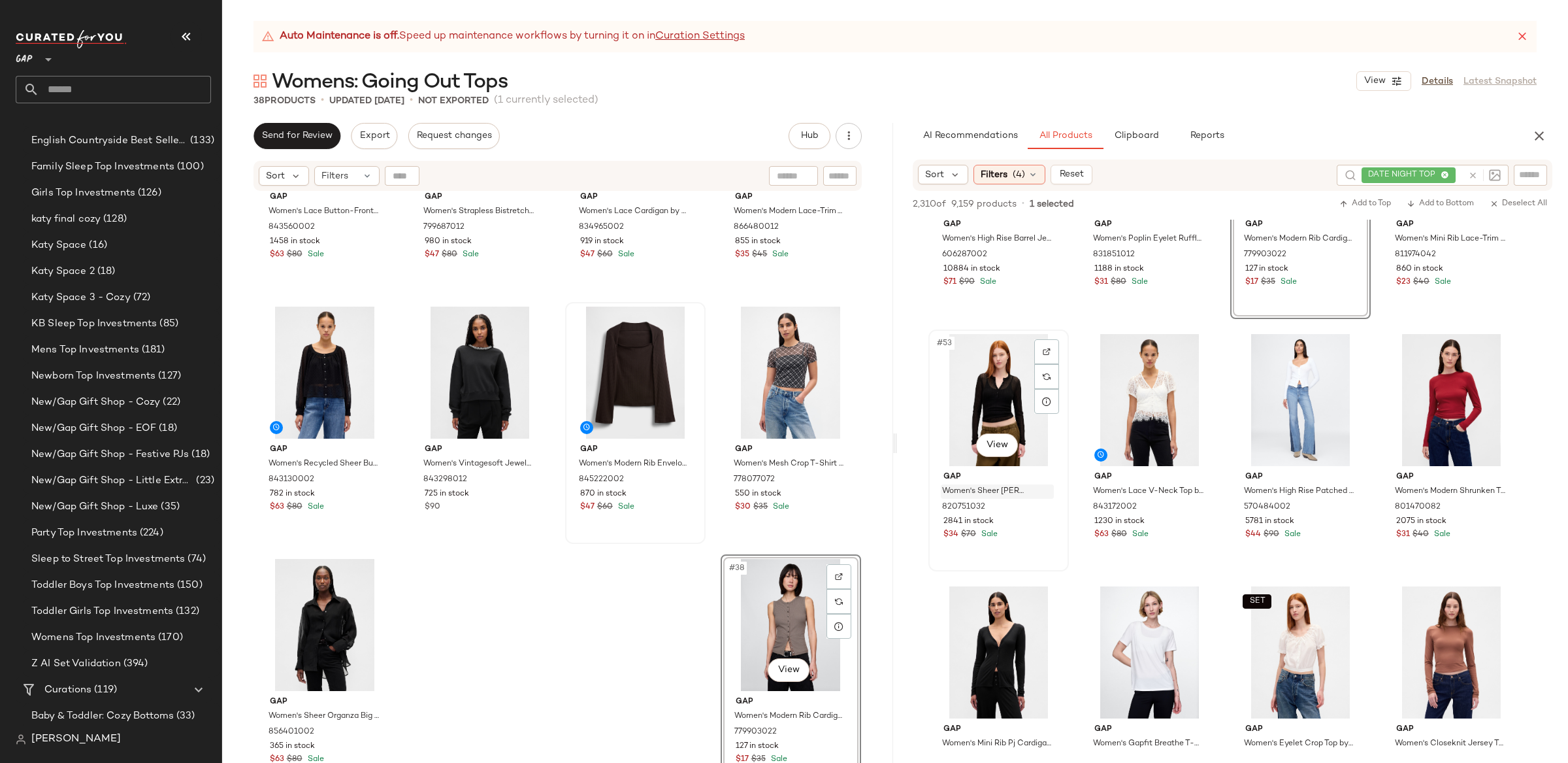
click at [992, 461] on div "#53 View" at bounding box center [998, 400] width 131 height 132
click at [984, 443] on body "GAP ** Dashboard All Products Global Clipboards (28) 10.6-10.10 AM Newness (773…" at bounding box center [784, 381] width 1568 height 763
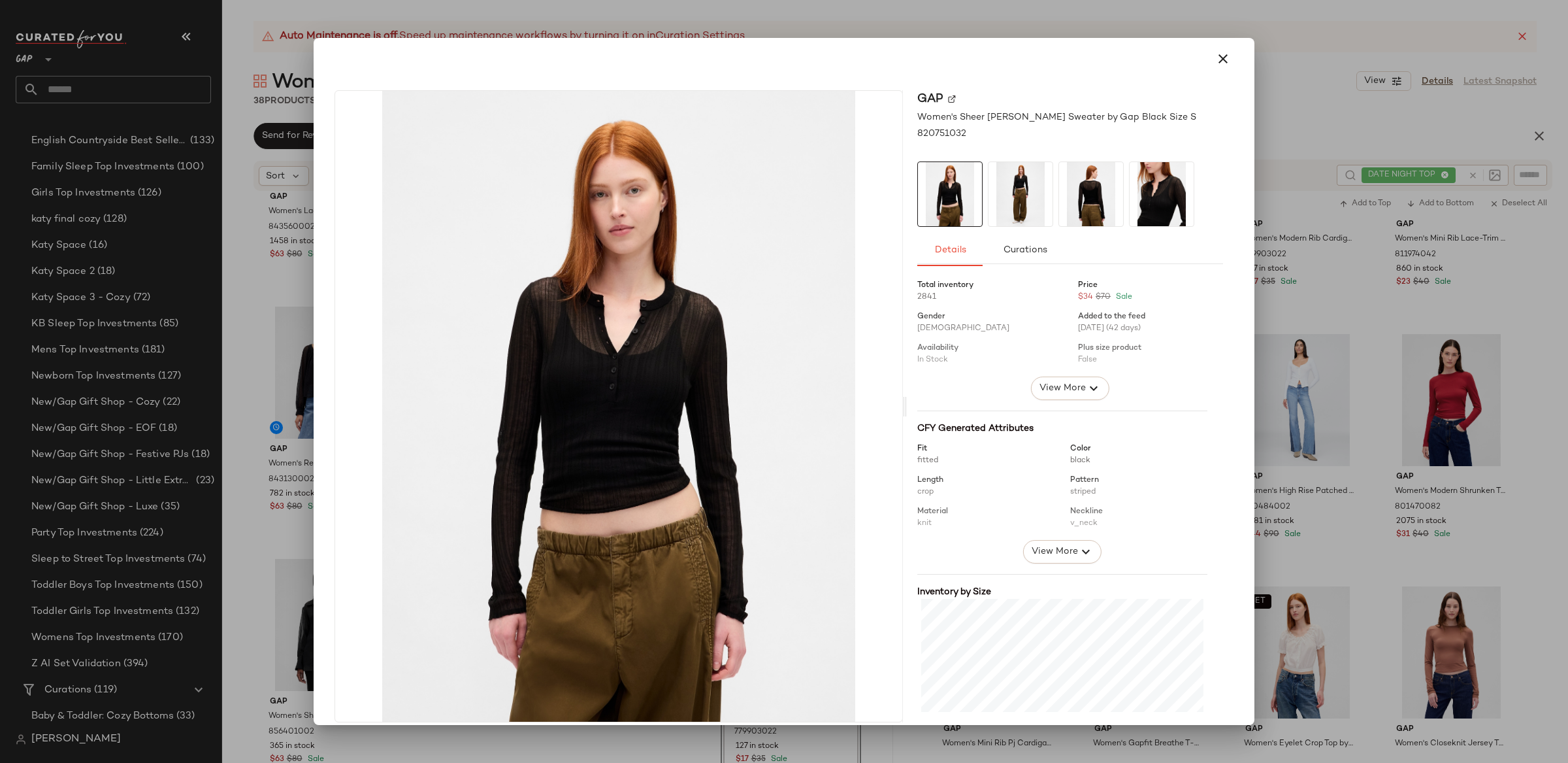
drag, startPoint x: 1269, startPoint y: 366, endPoint x: 1428, endPoint y: 386, distance: 160.3
click at [1269, 366] on div at bounding box center [784, 381] width 1568 height 763
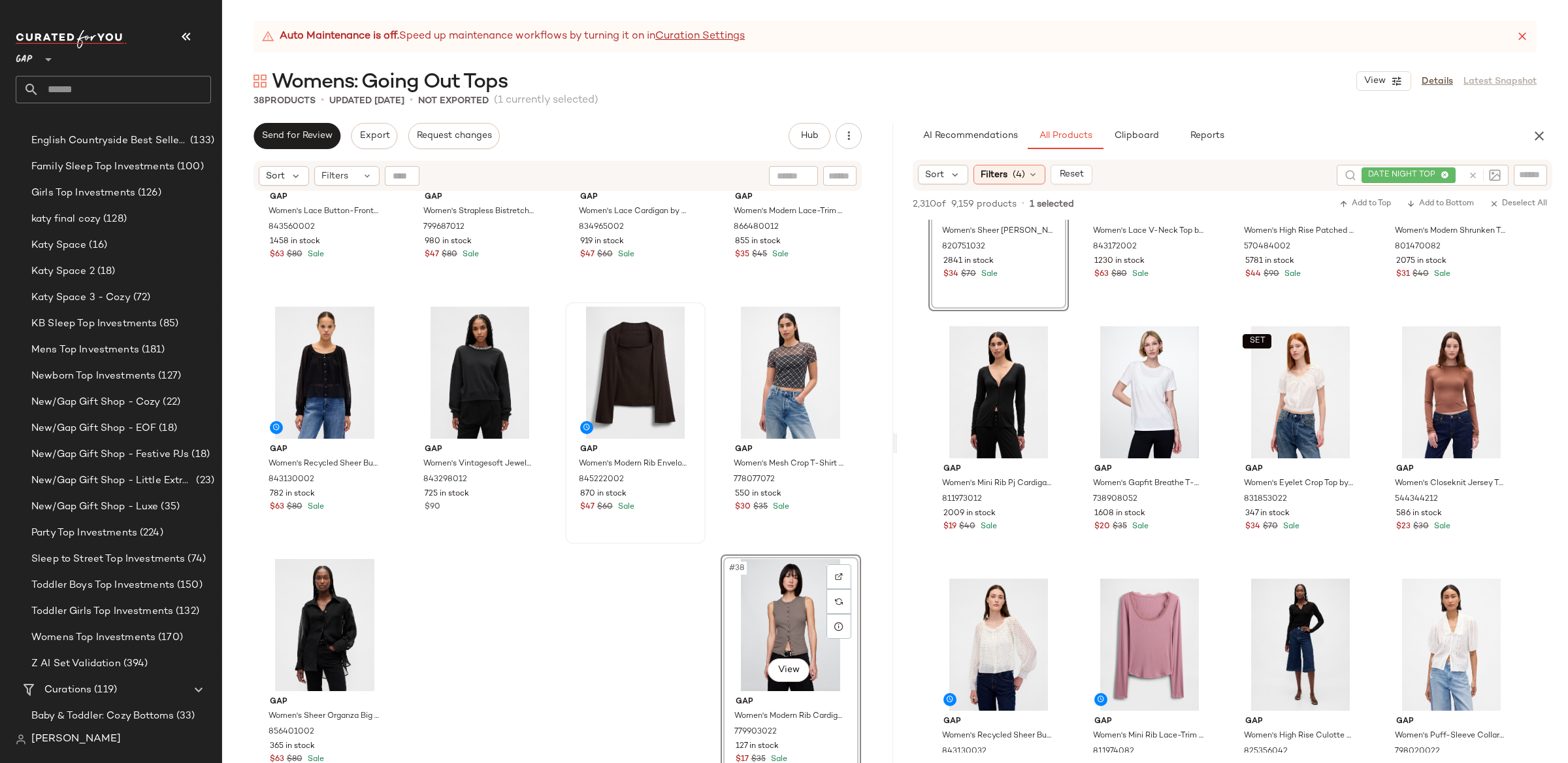
scroll to position [3436, 0]
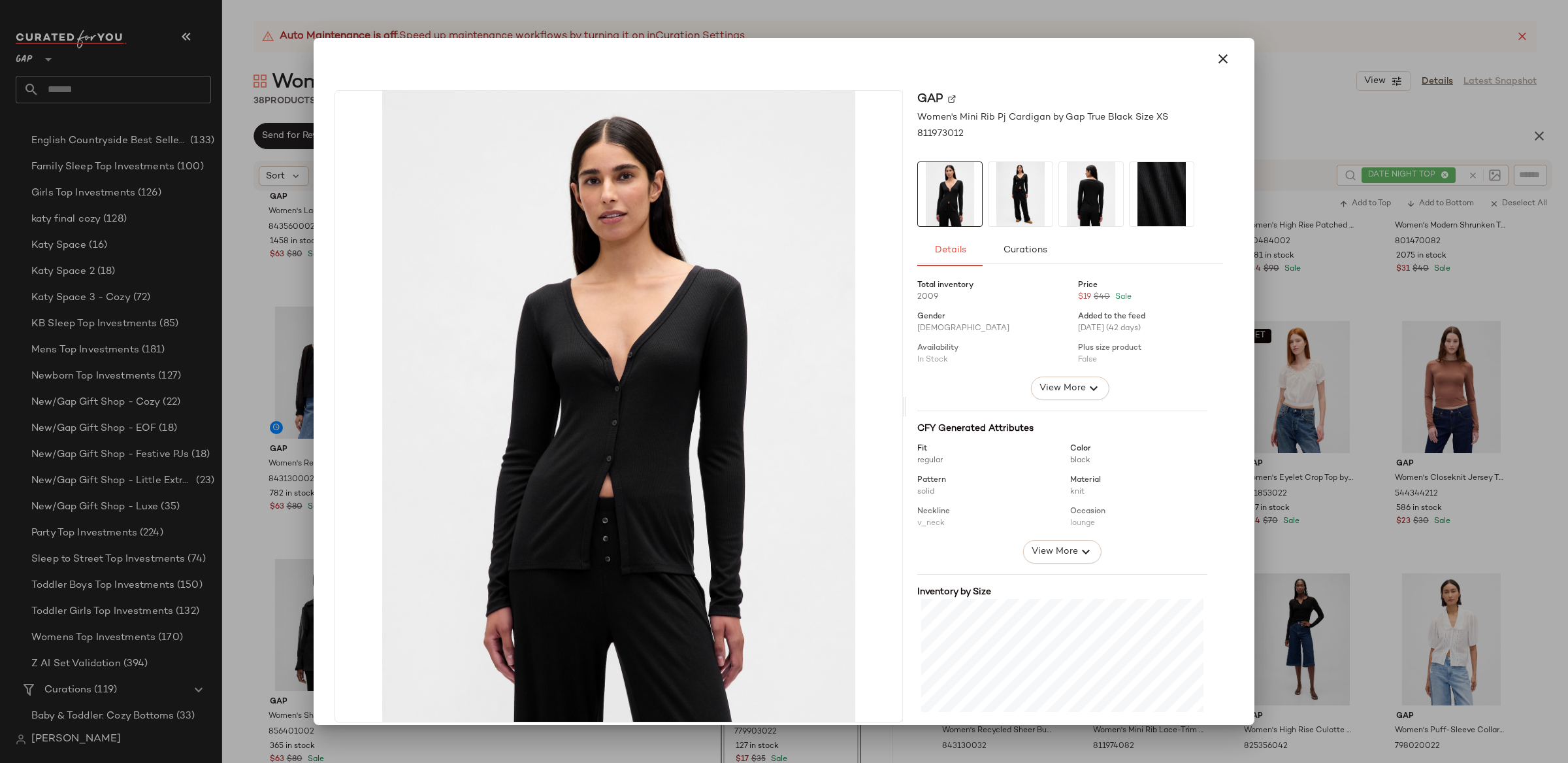
click at [1272, 388] on div at bounding box center [784, 381] width 1568 height 763
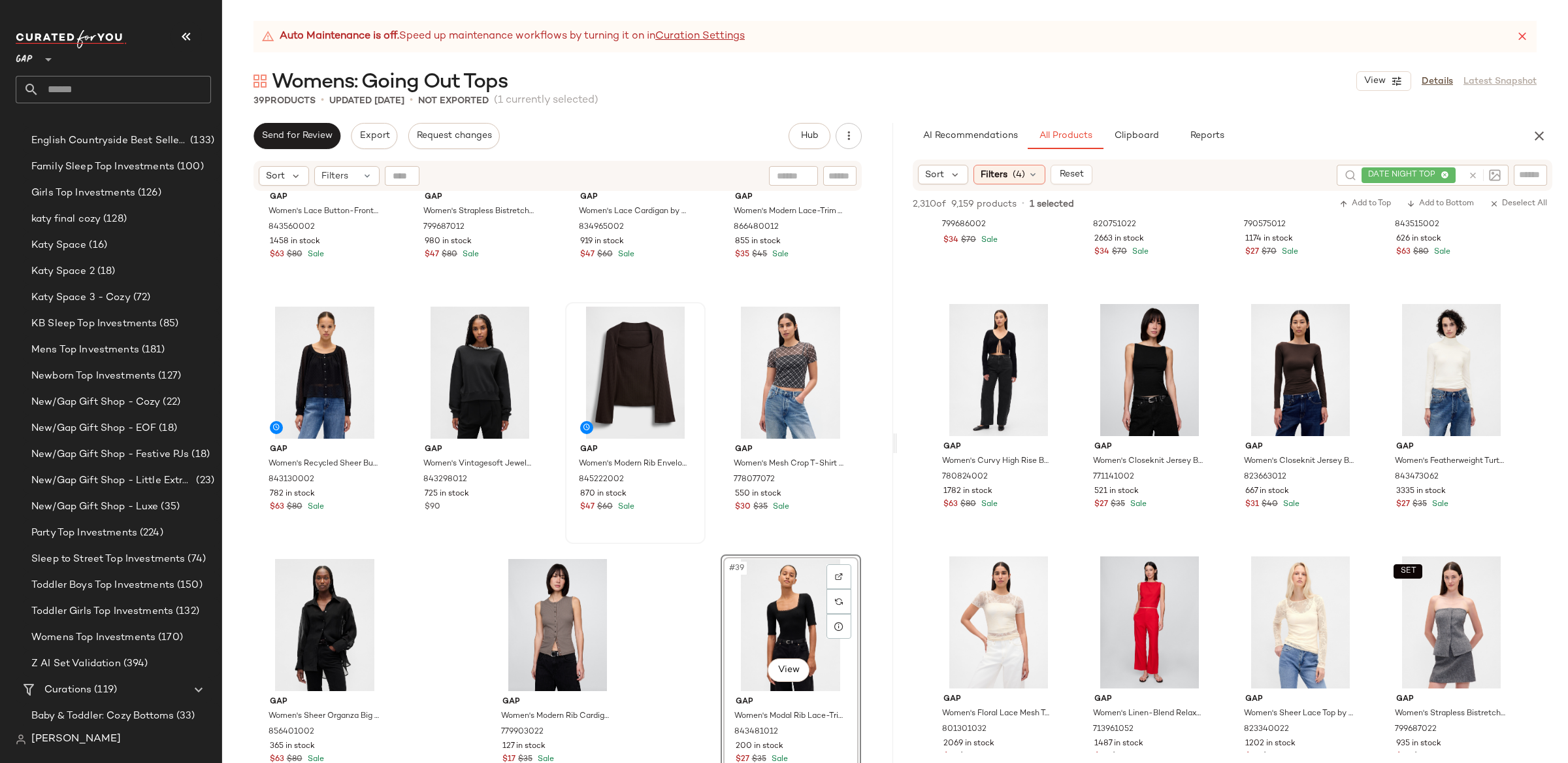
scroll to position [4969, 0]
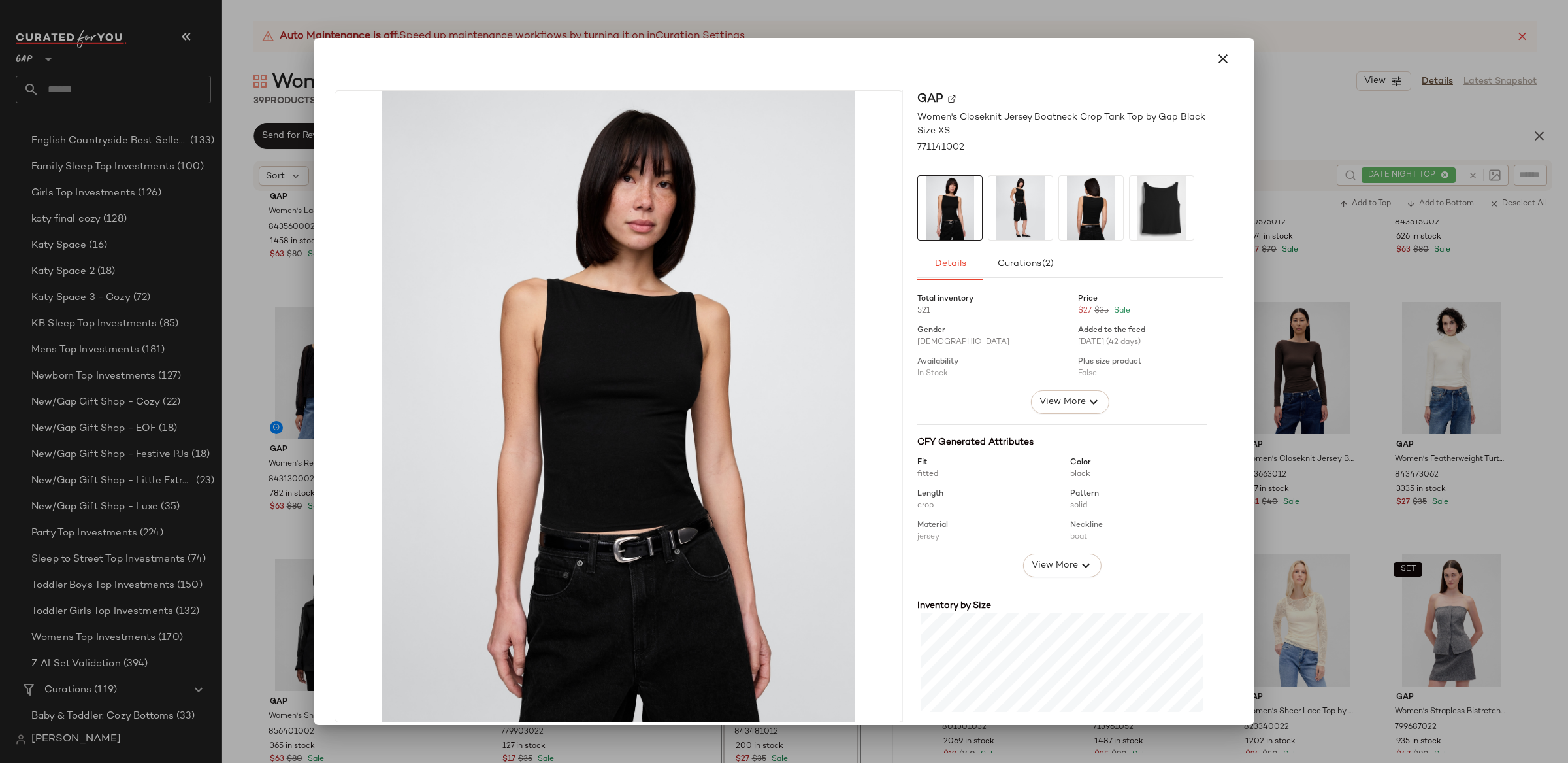
click at [1374, 401] on div at bounding box center [784, 381] width 1568 height 763
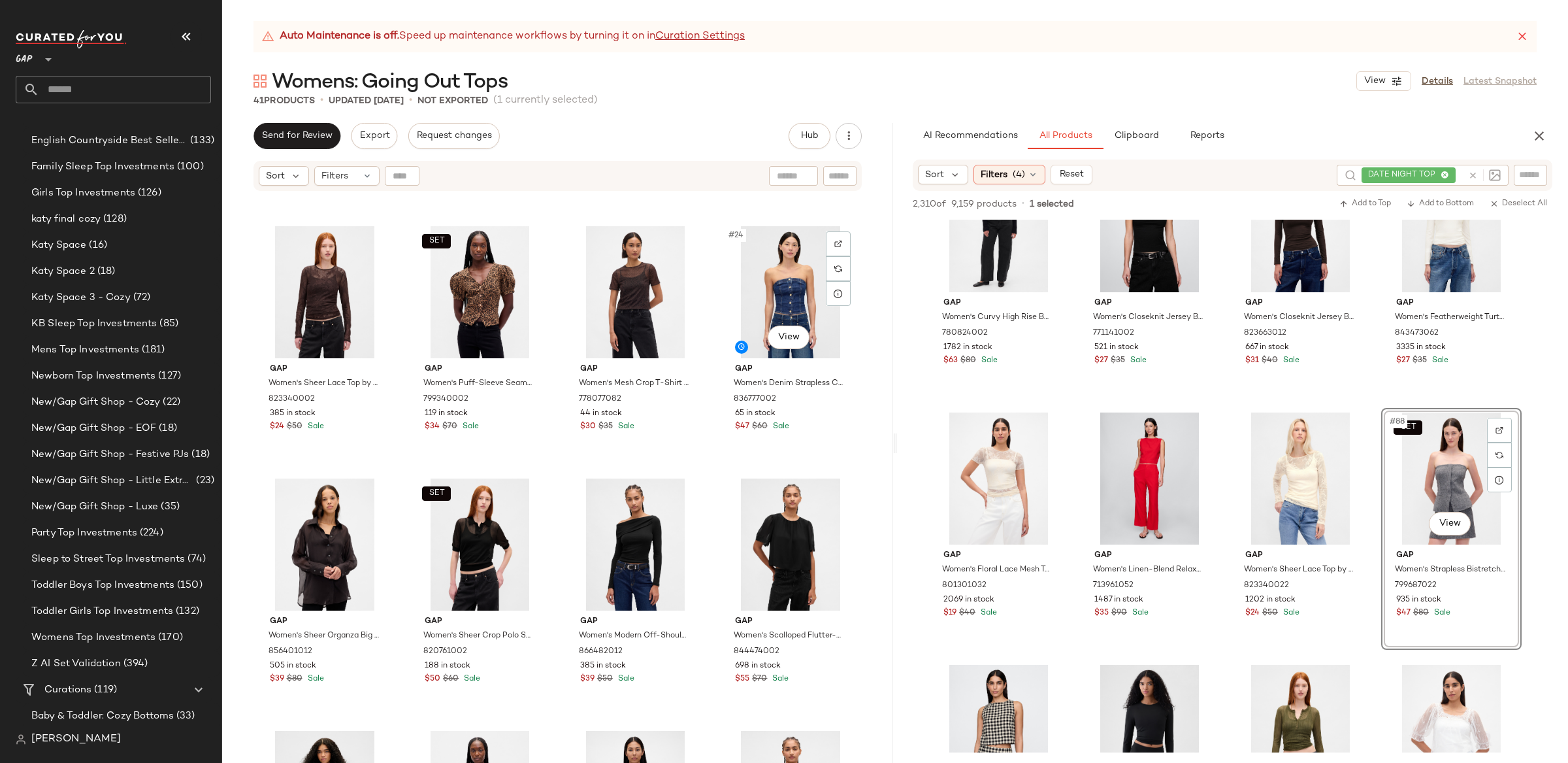
scroll to position [1253, 0]
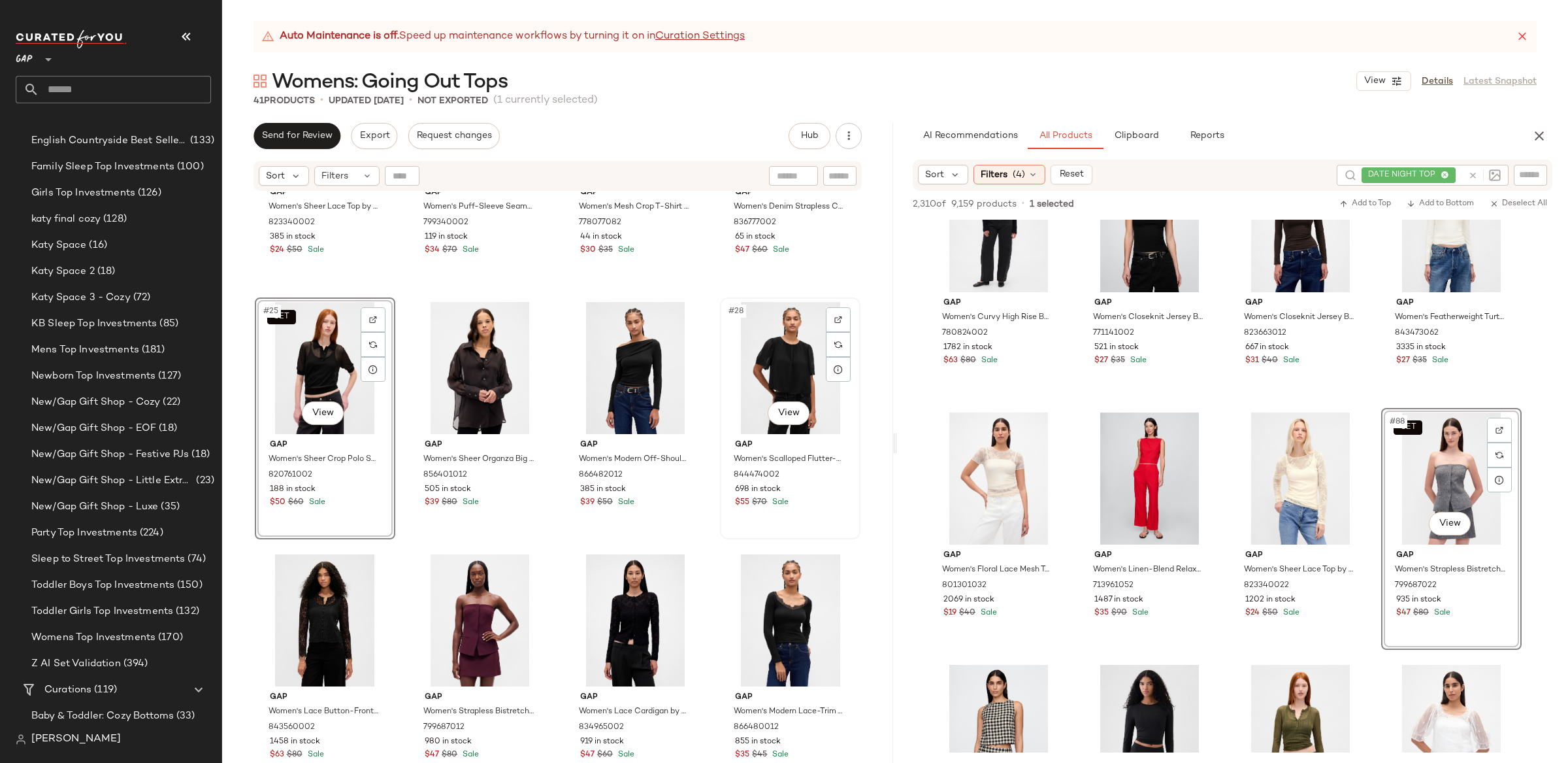
scroll to position [1421, 0]
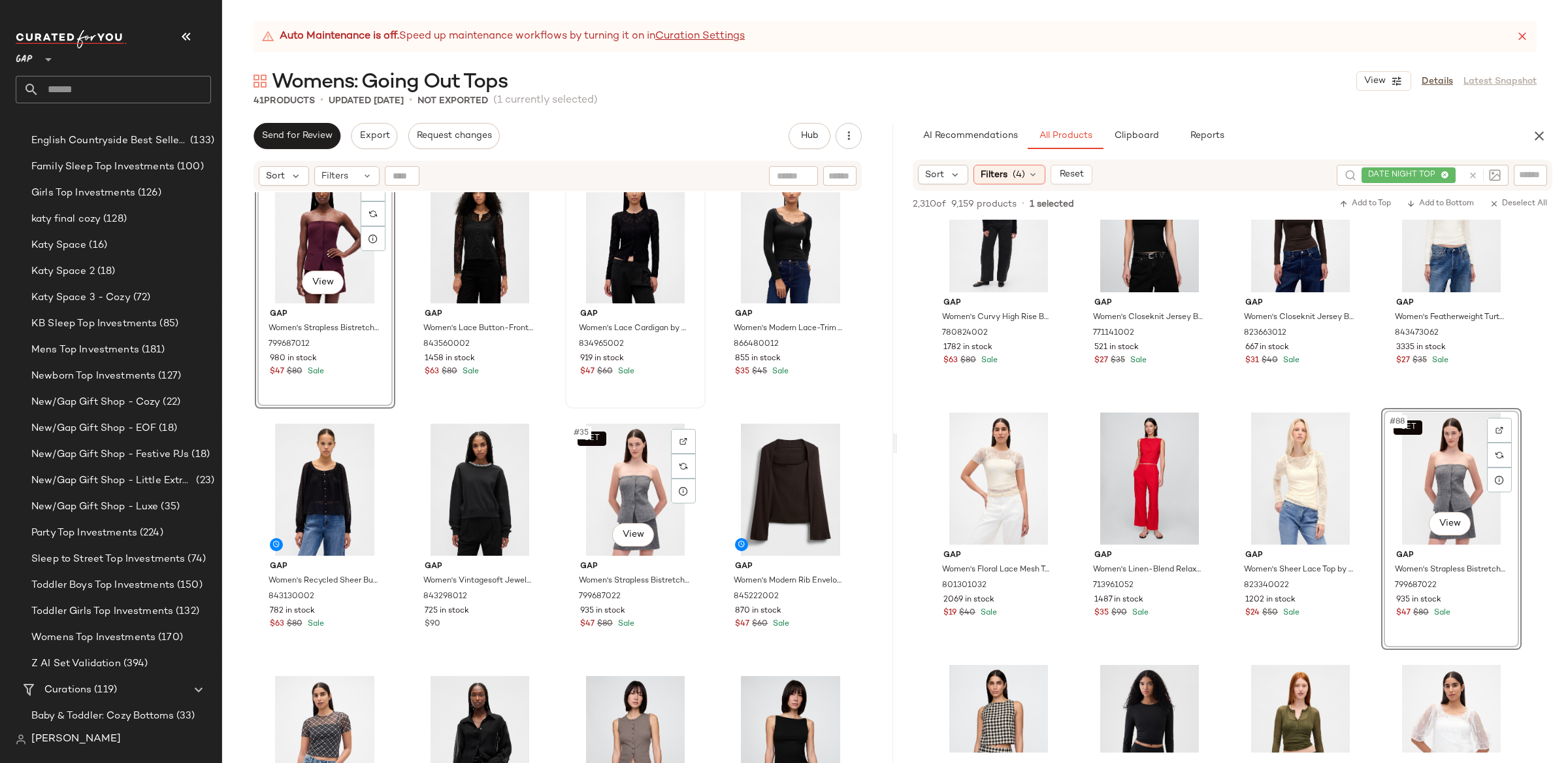
scroll to position [1808, 0]
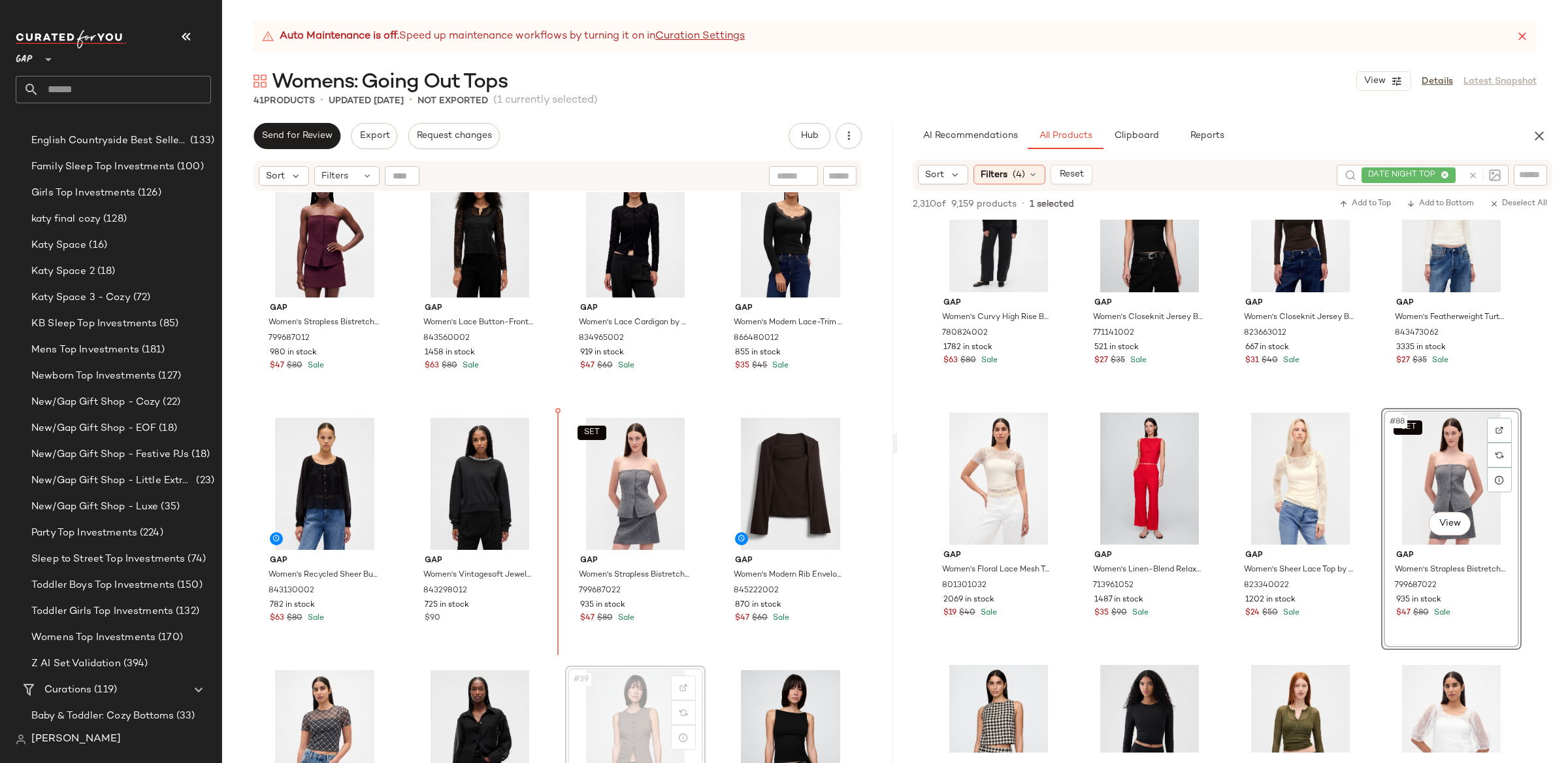
scroll to position [1813, 0]
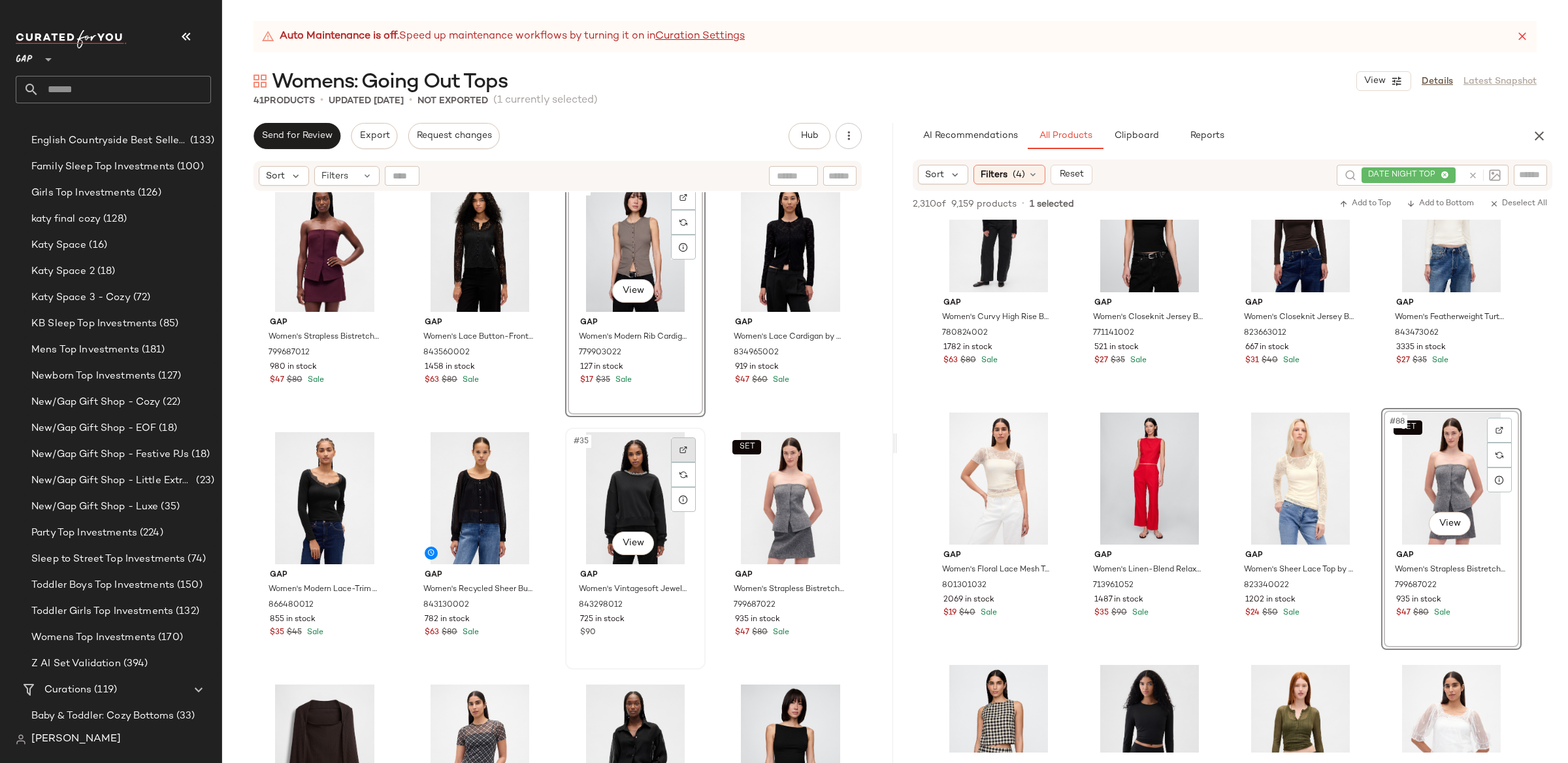
scroll to position [1782, 0]
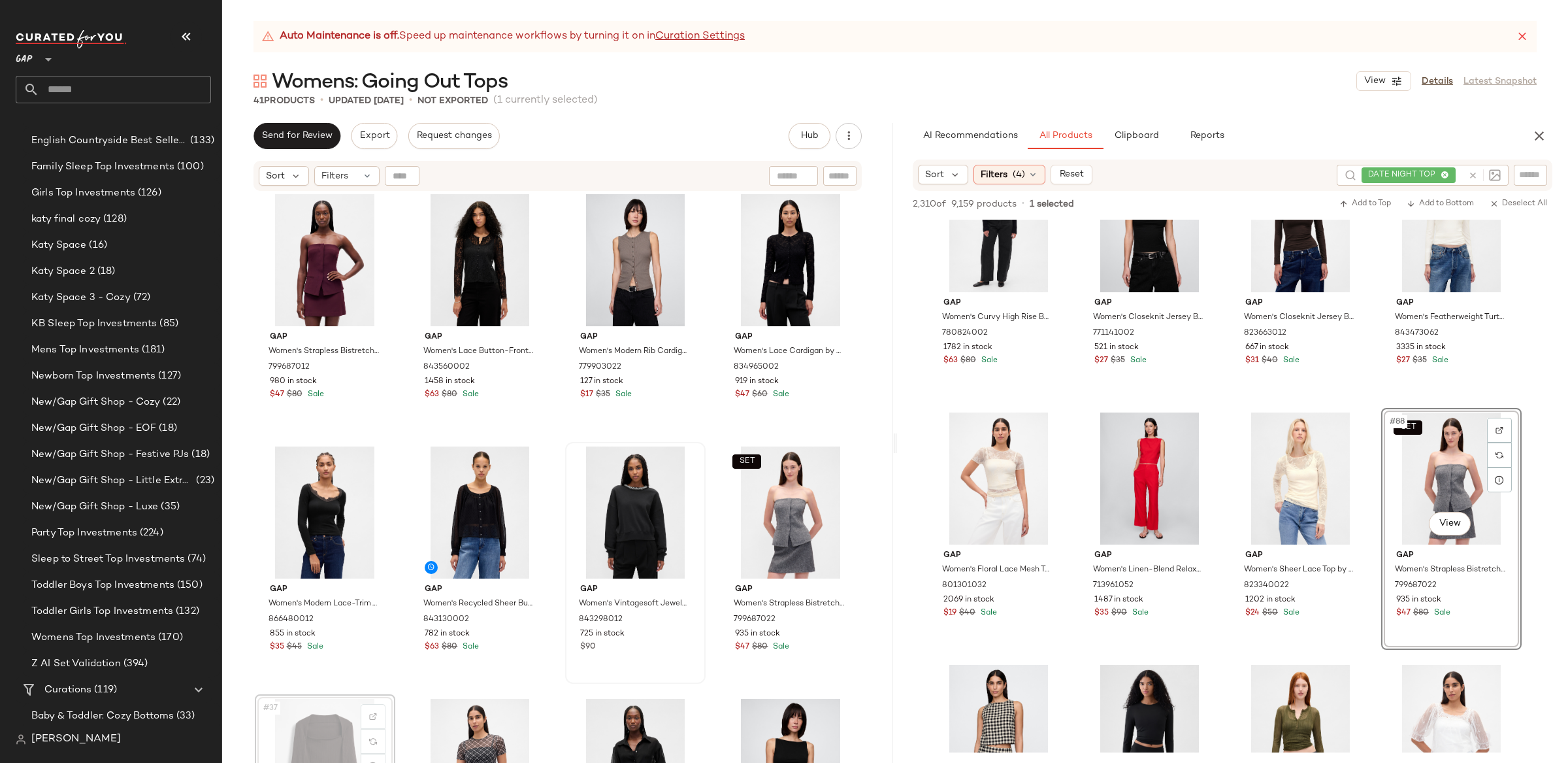
scroll to position [1786, 0]
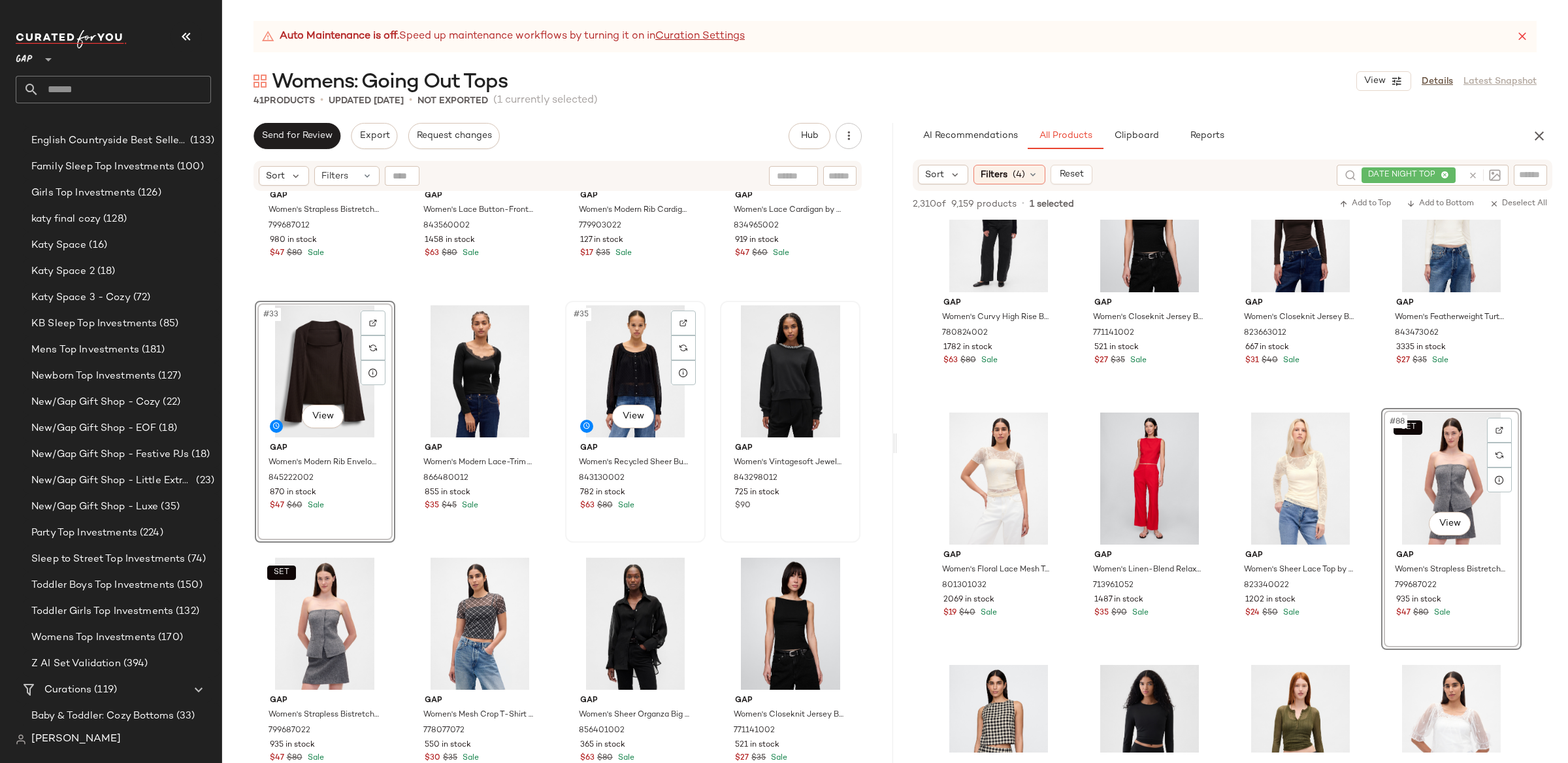
scroll to position [1924, 0]
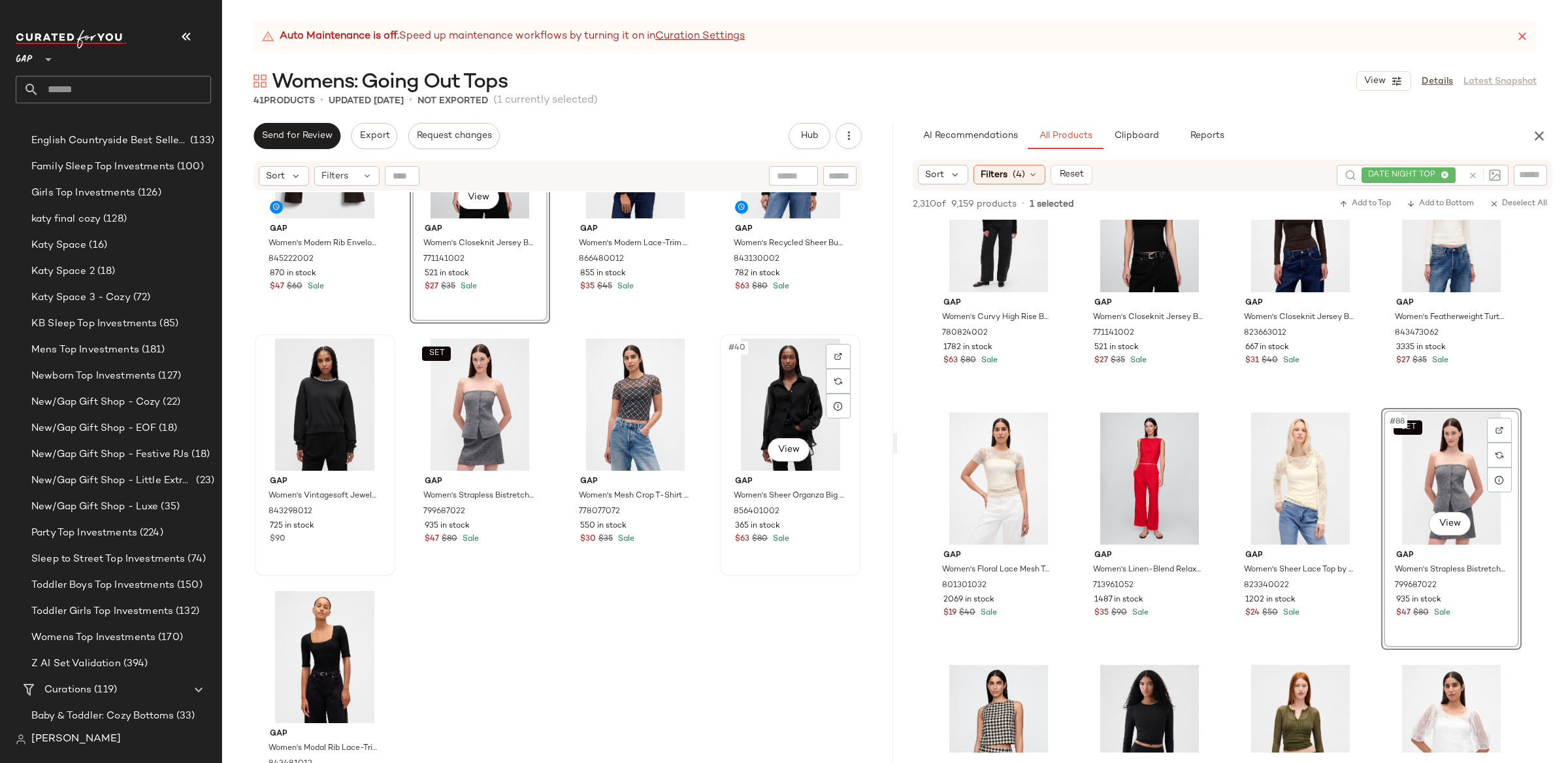
scroll to position [2141, 0]
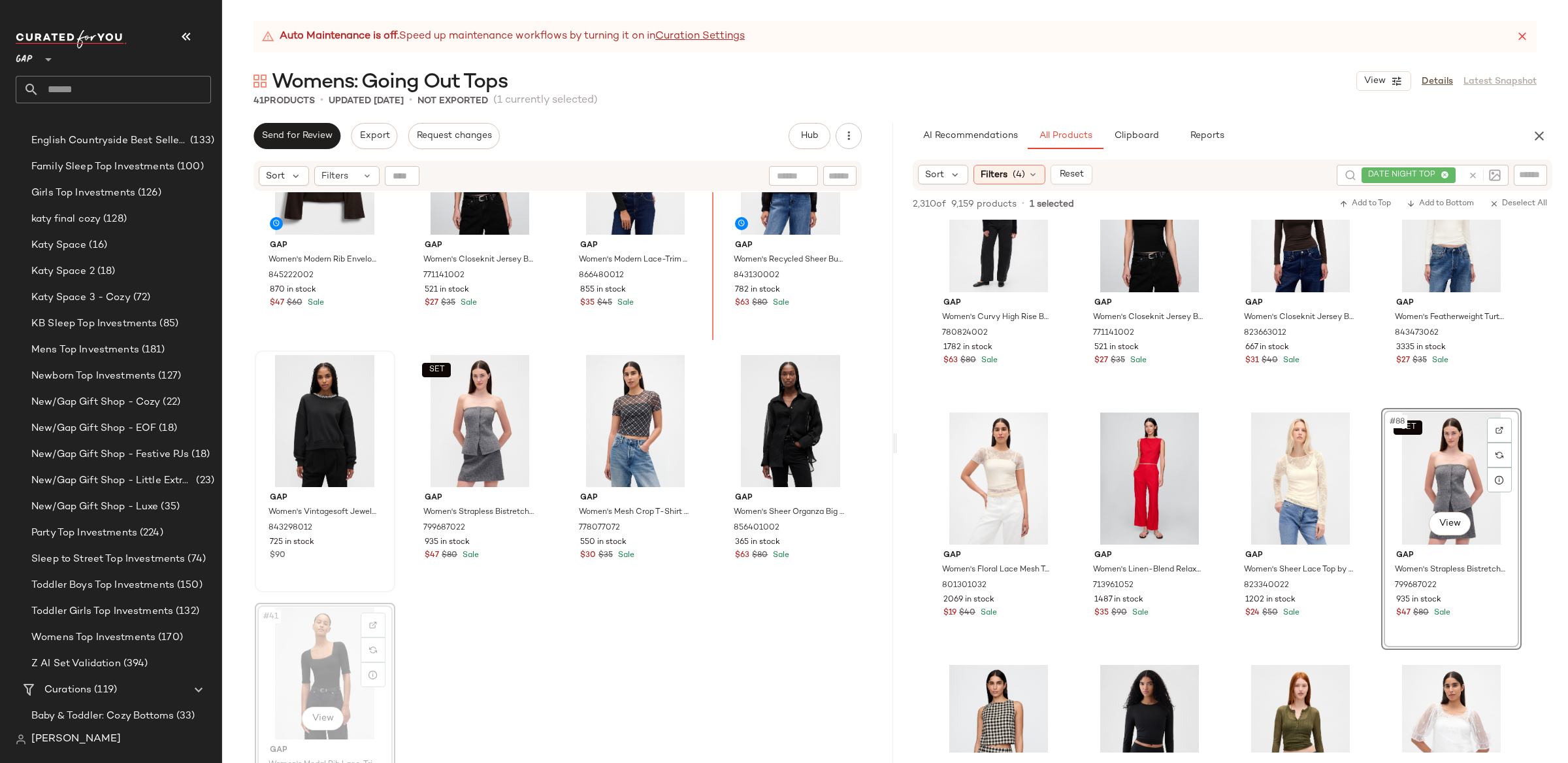
scroll to position [2122, 0]
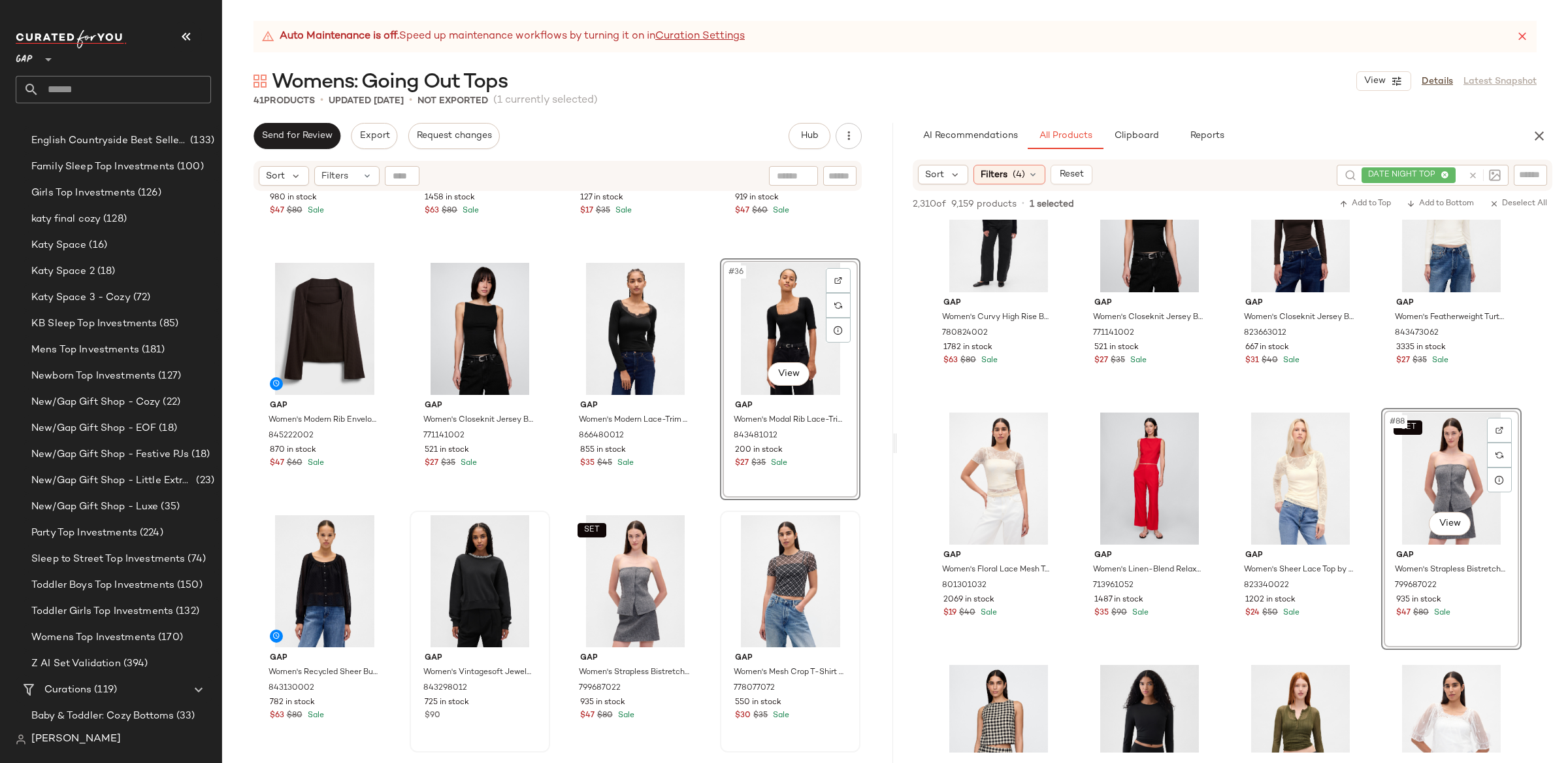
scroll to position [1969, 0]
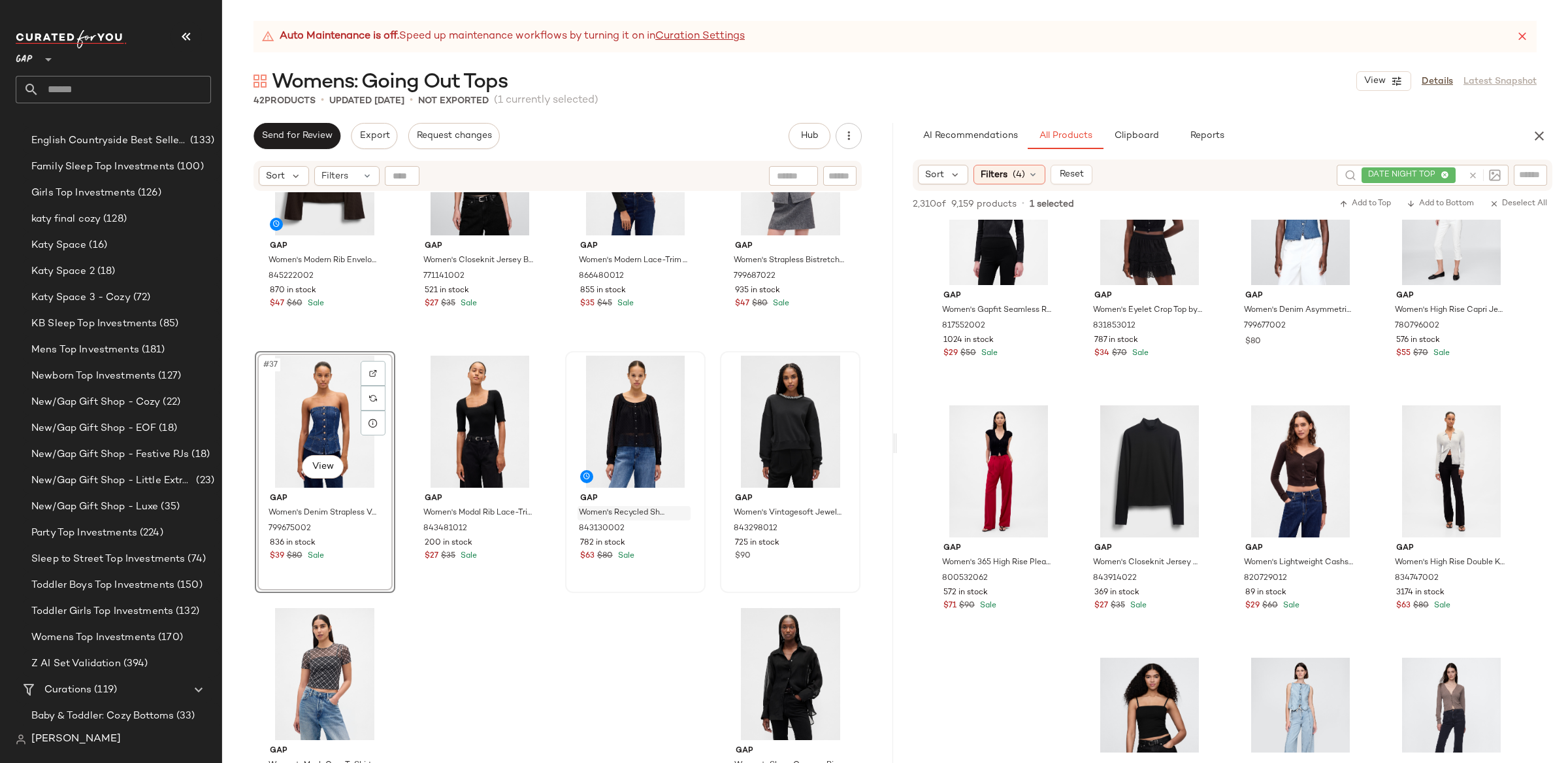
scroll to position [7135, 0]
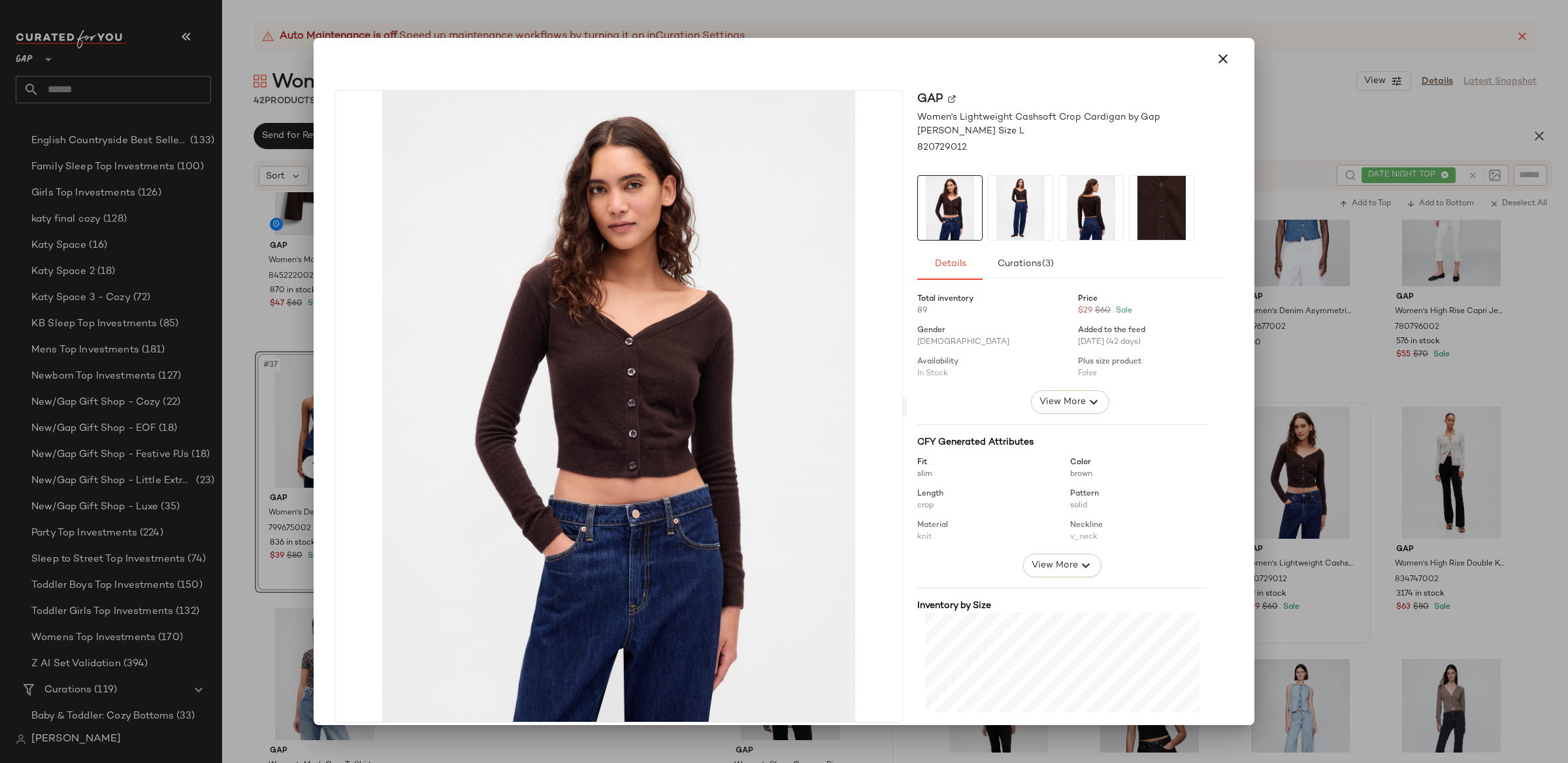
click at [1511, 469] on div at bounding box center [784, 381] width 1568 height 763
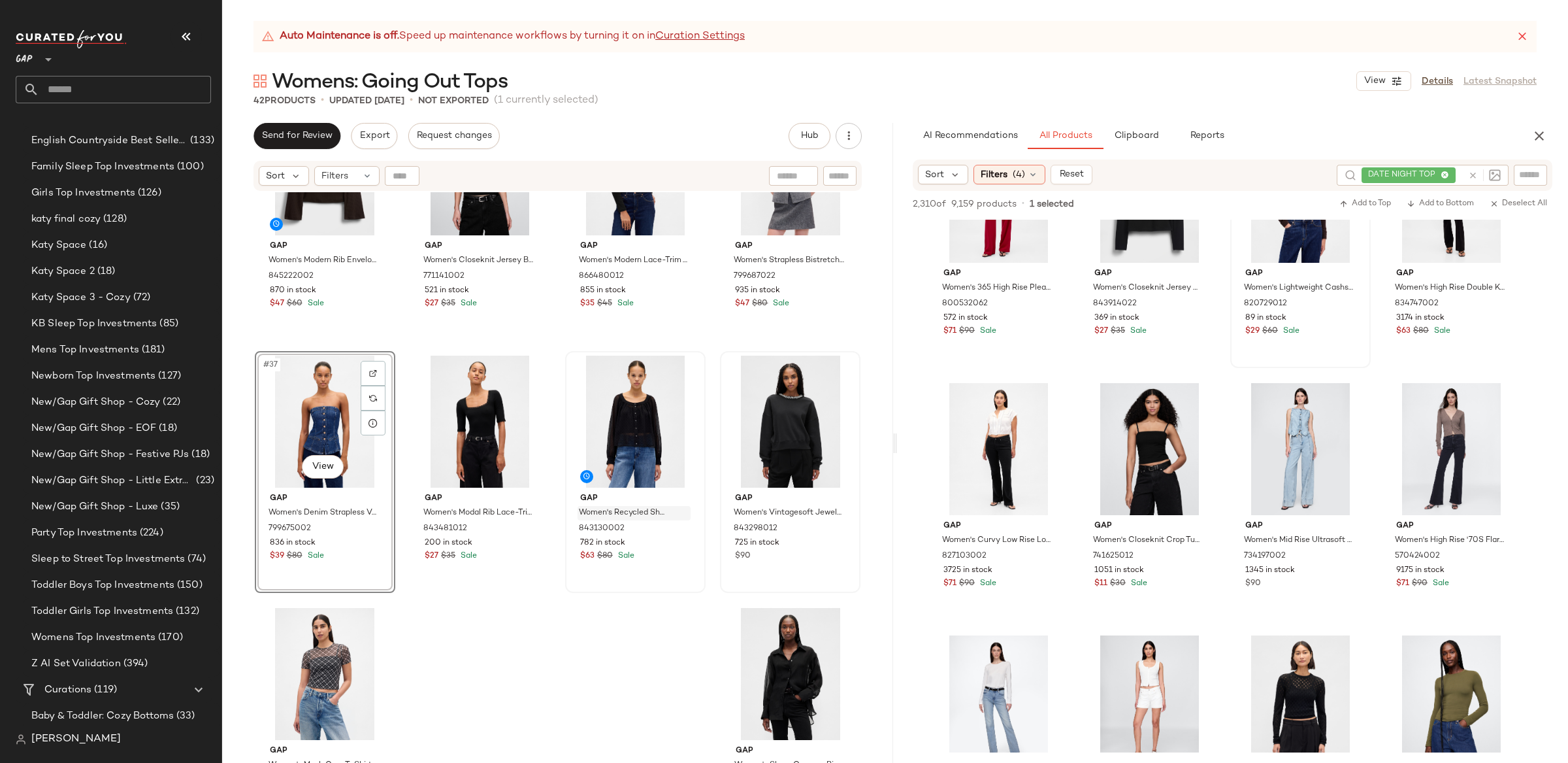
scroll to position [7416, 0]
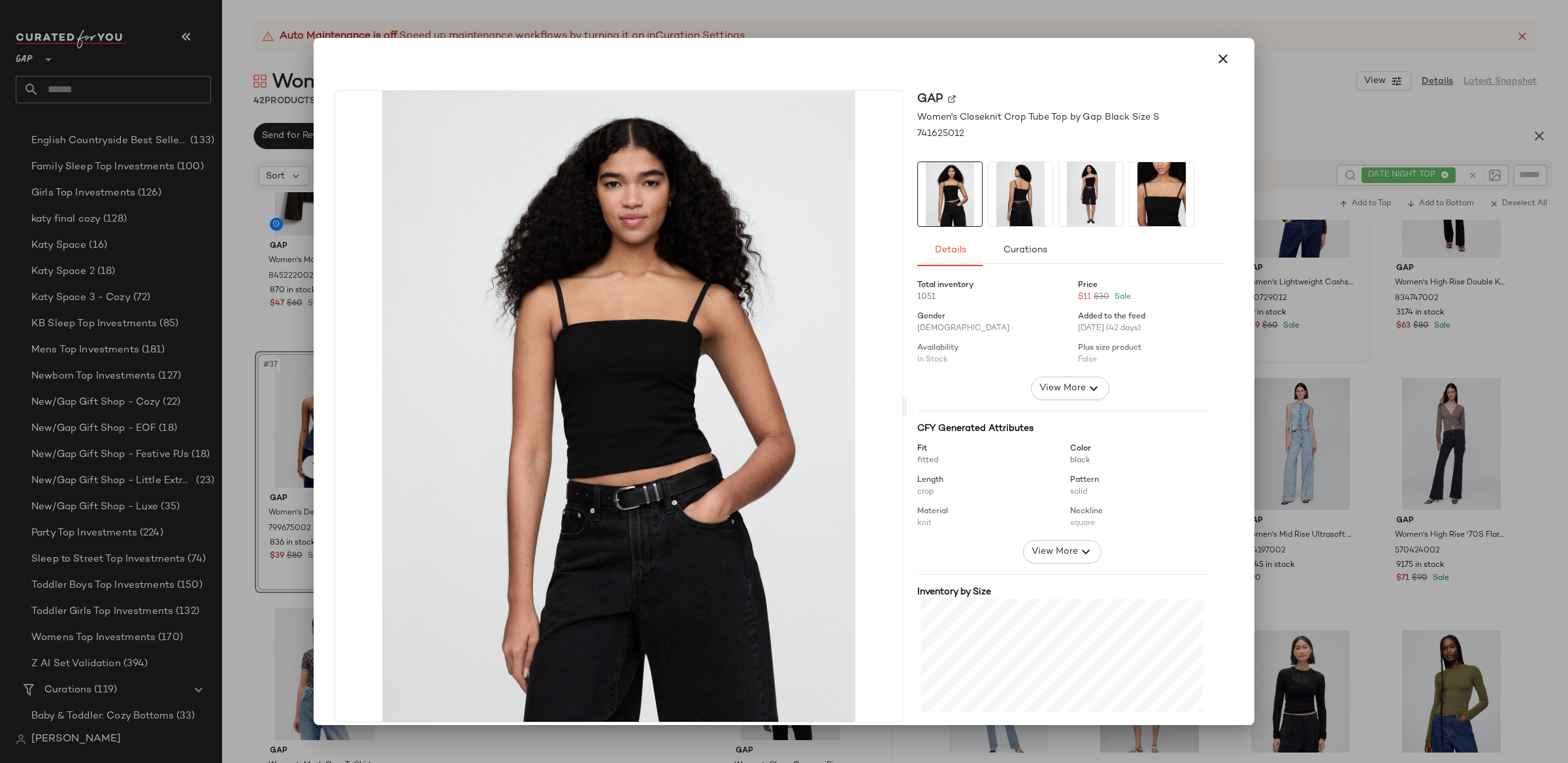
click at [1301, 461] on div at bounding box center [784, 381] width 1568 height 763
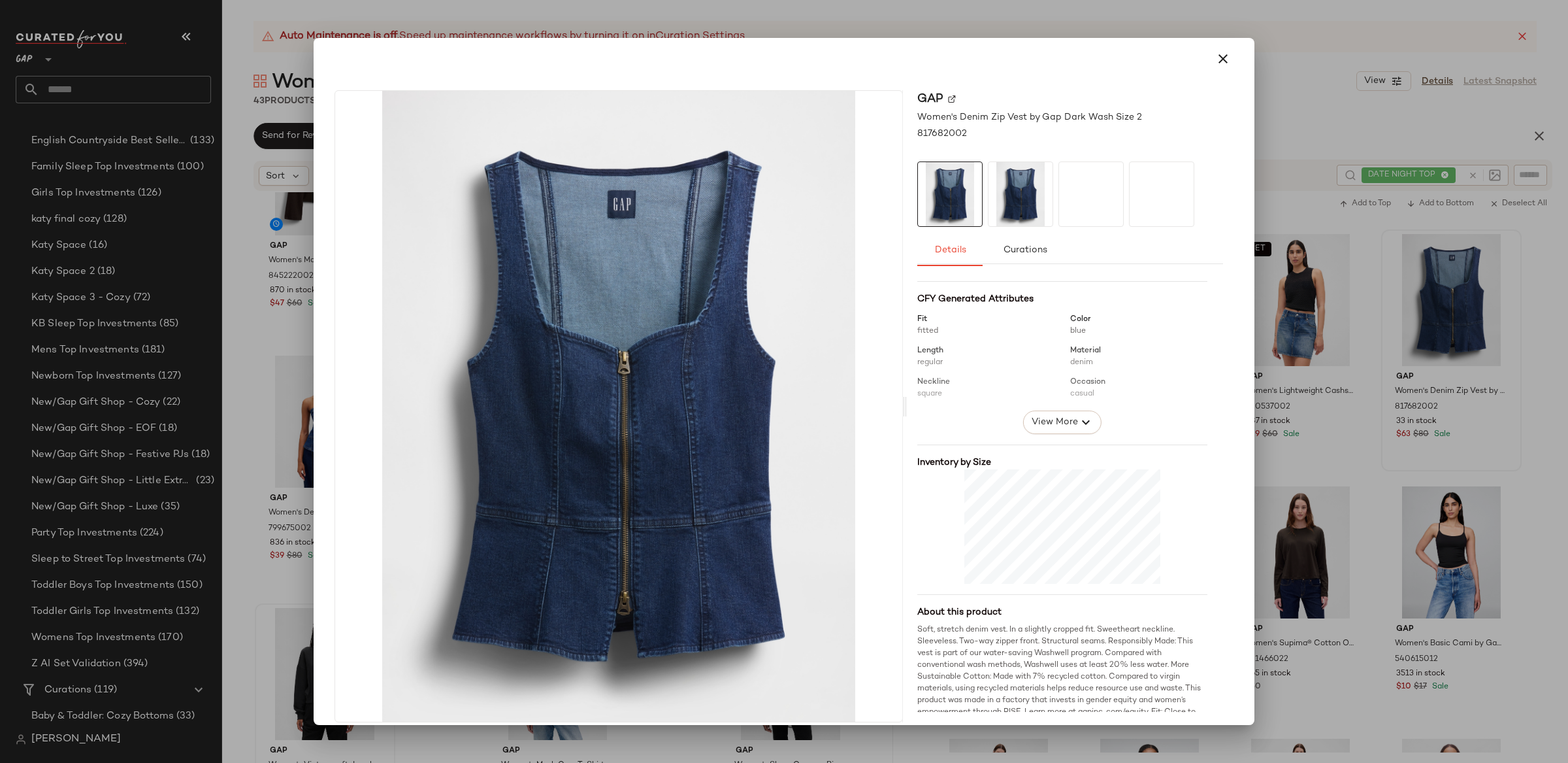
scroll to position [183, 0]
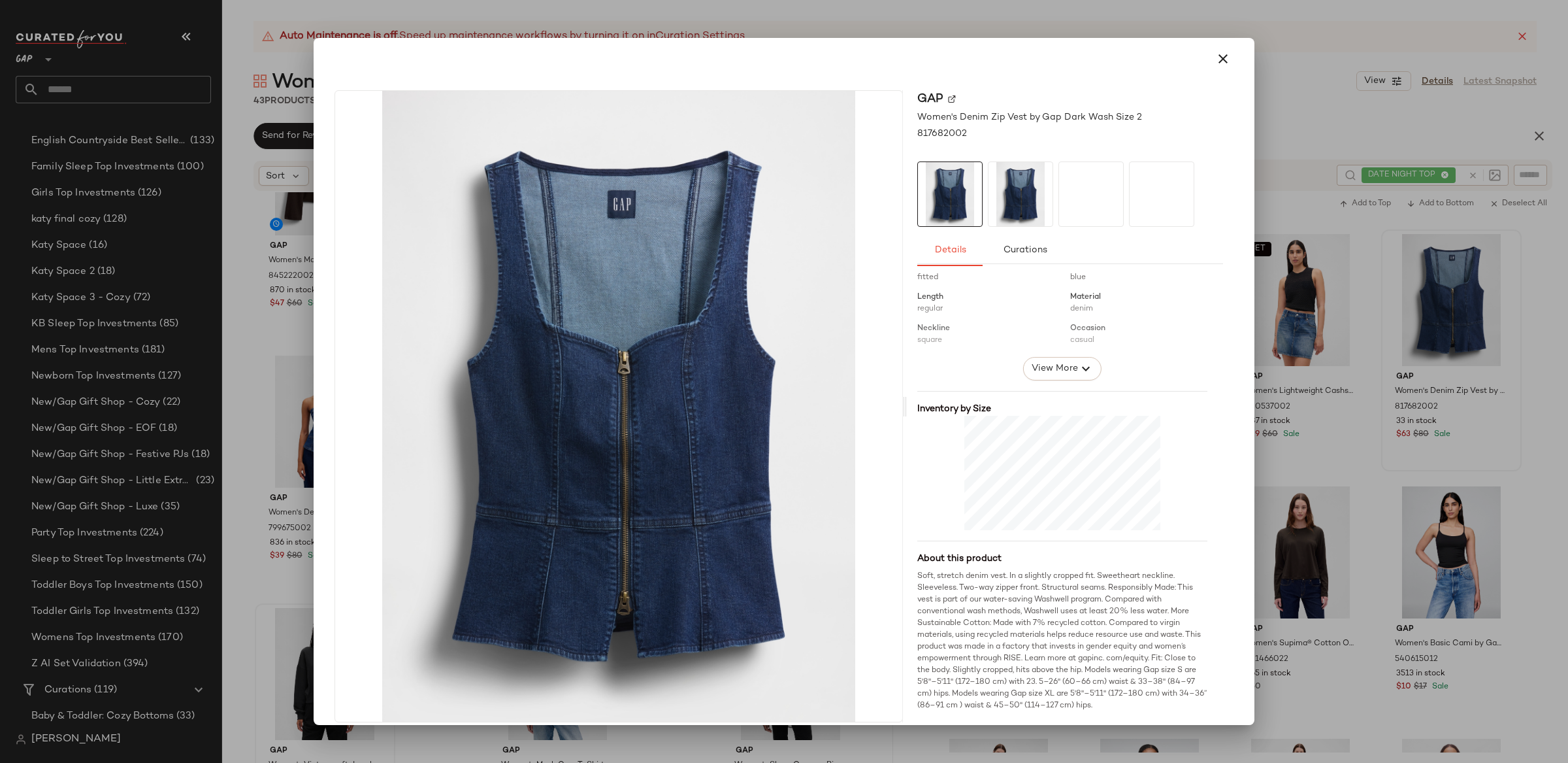
click at [1495, 434] on div at bounding box center [784, 381] width 1568 height 763
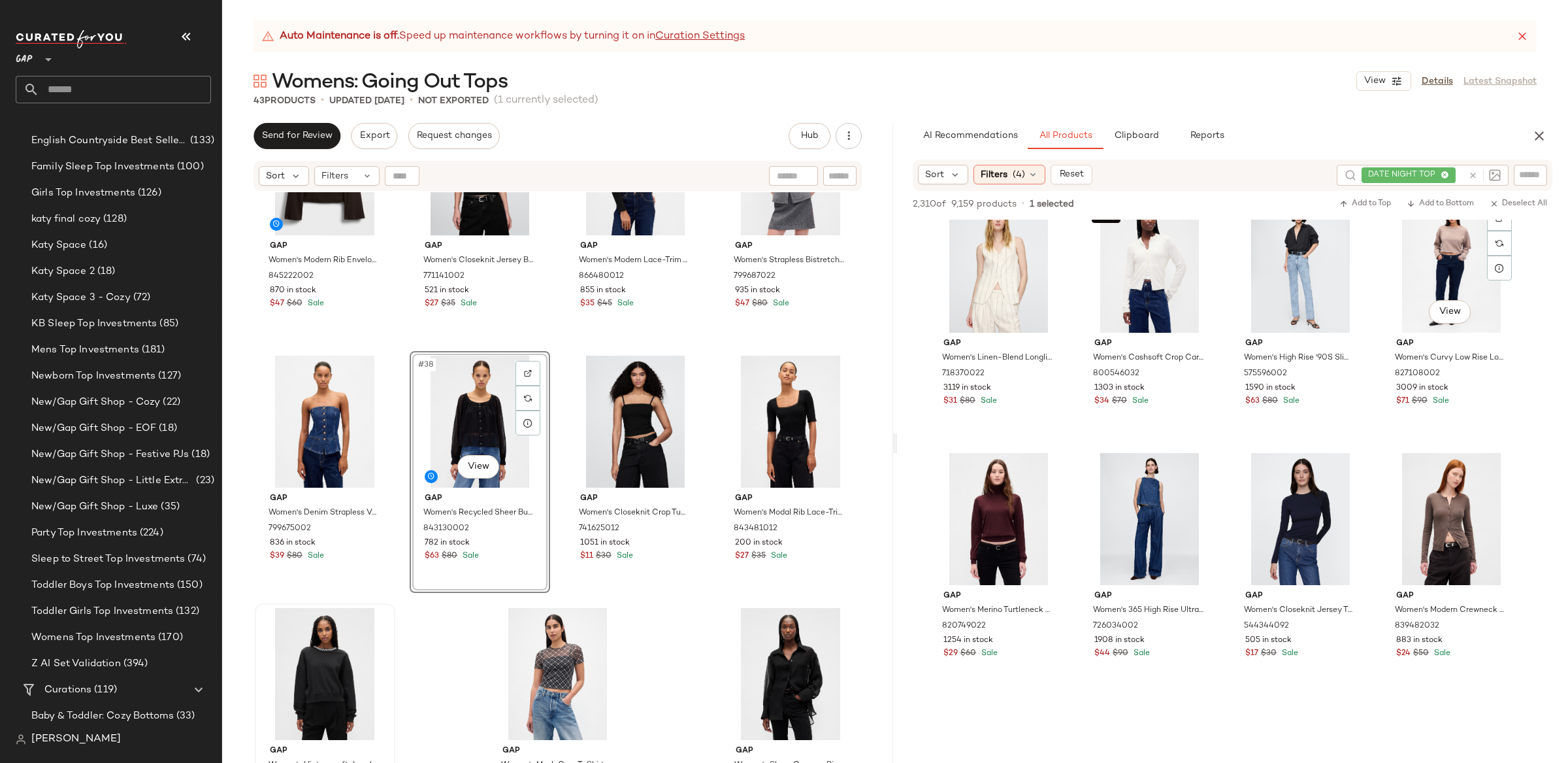
scroll to position [14169, 0]
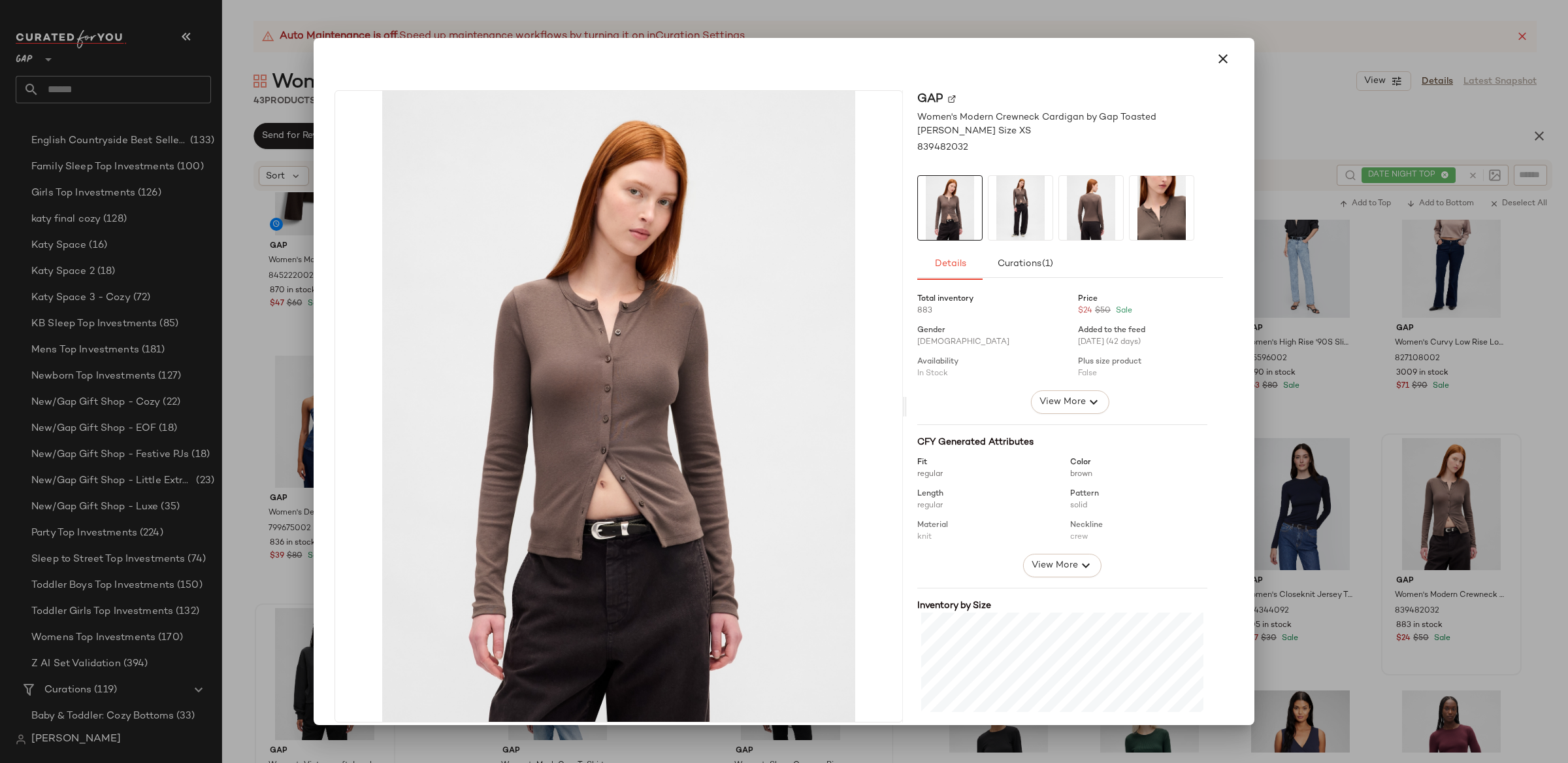
click at [1531, 442] on div at bounding box center [784, 381] width 1568 height 763
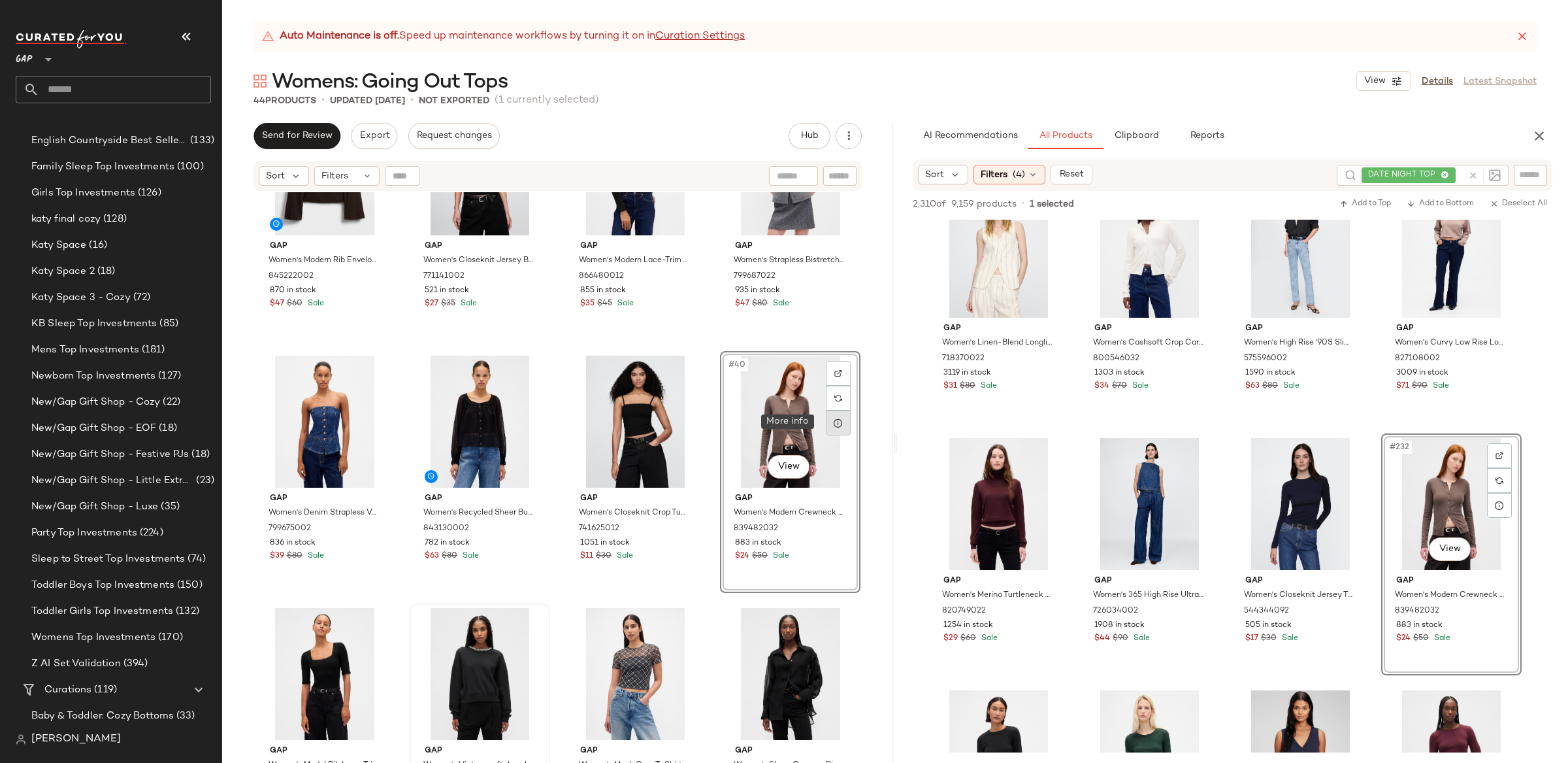
scroll to position [2174, 0]
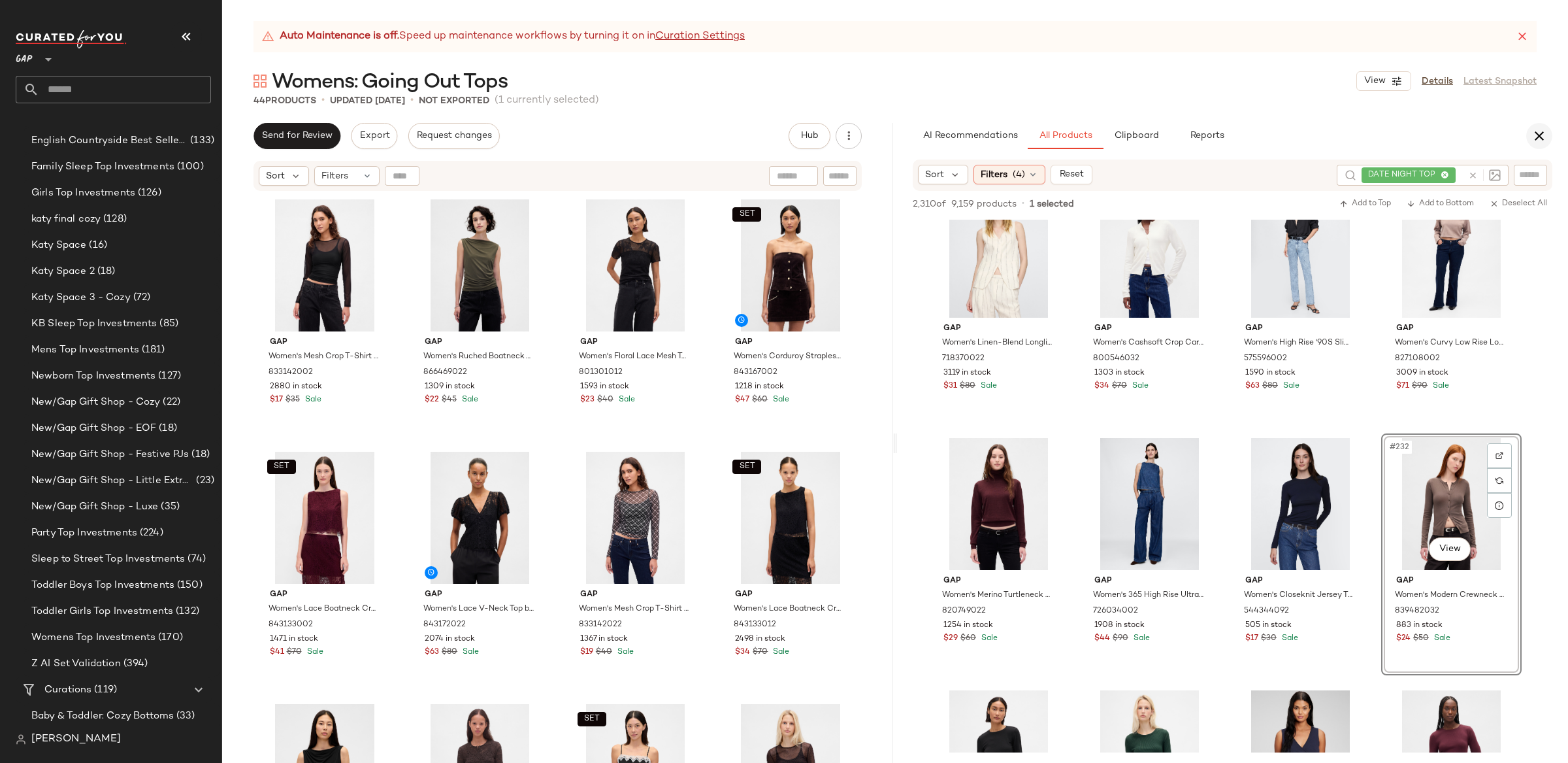
click at [1536, 139] on icon "button" at bounding box center [1539, 135] width 15 height 15
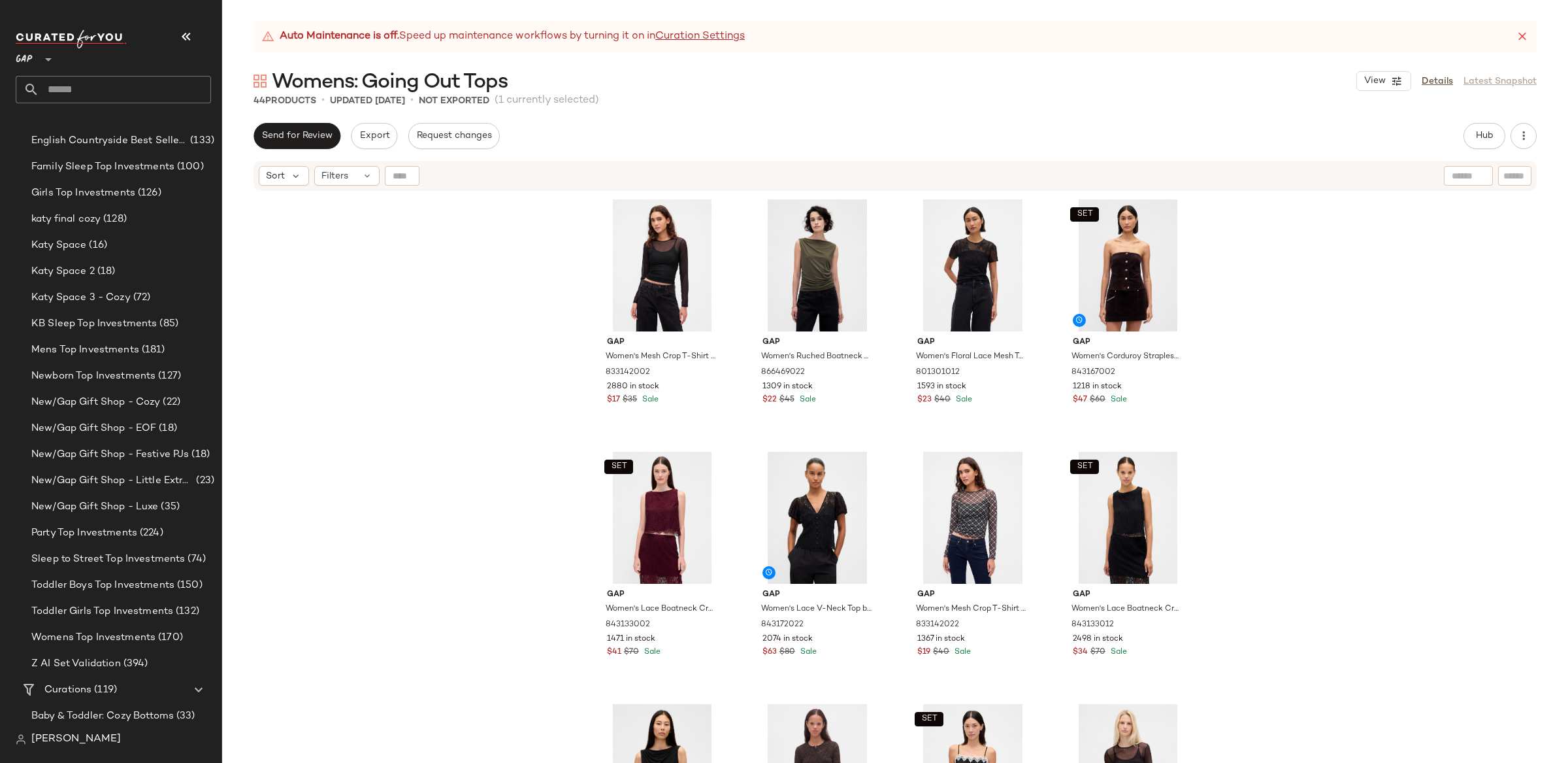
click at [316, 133] on span "Send for Review" at bounding box center [297, 135] width 71 height 11
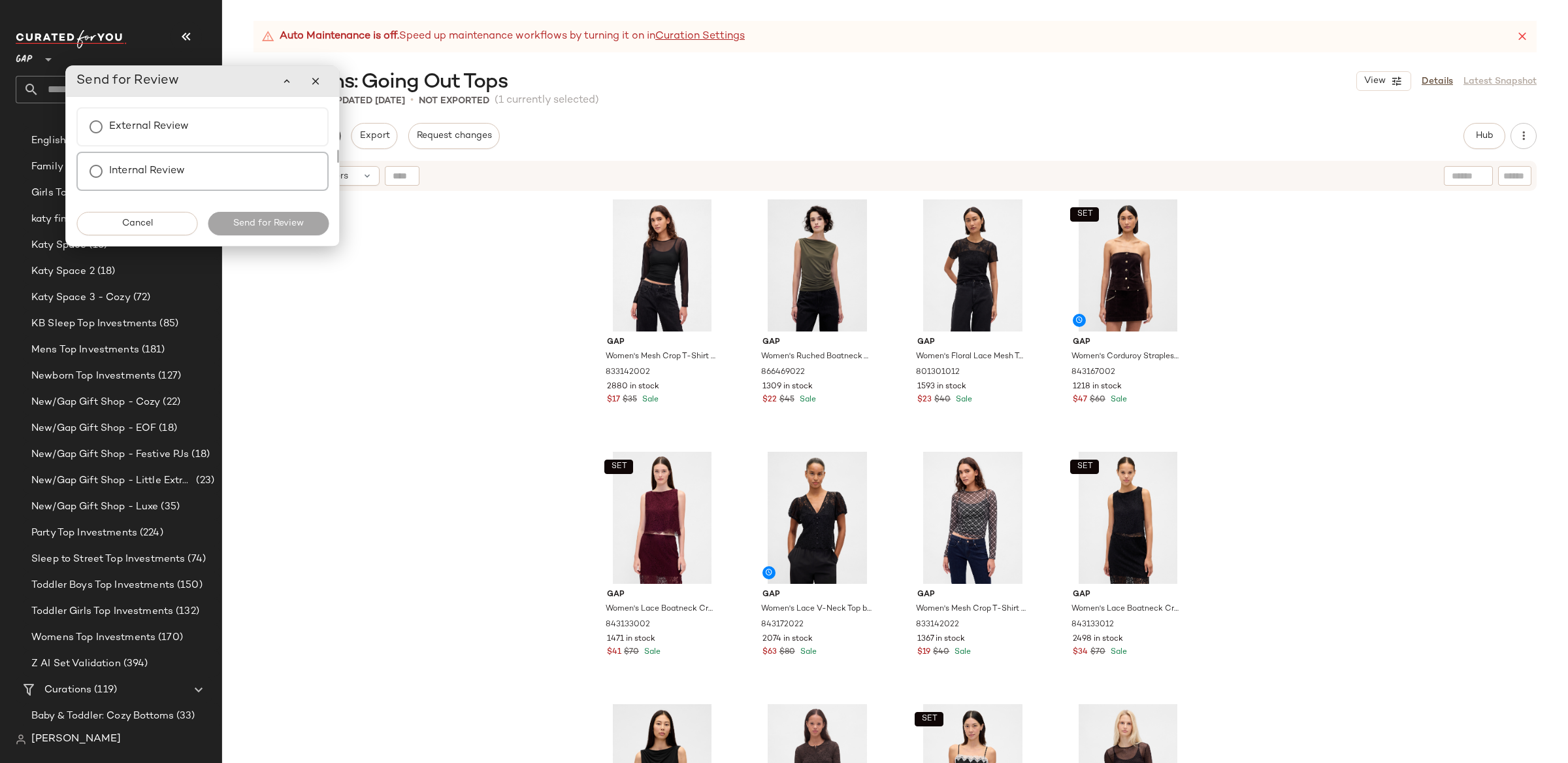
click at [137, 178] on label "Internal Review" at bounding box center [147, 171] width 76 height 26
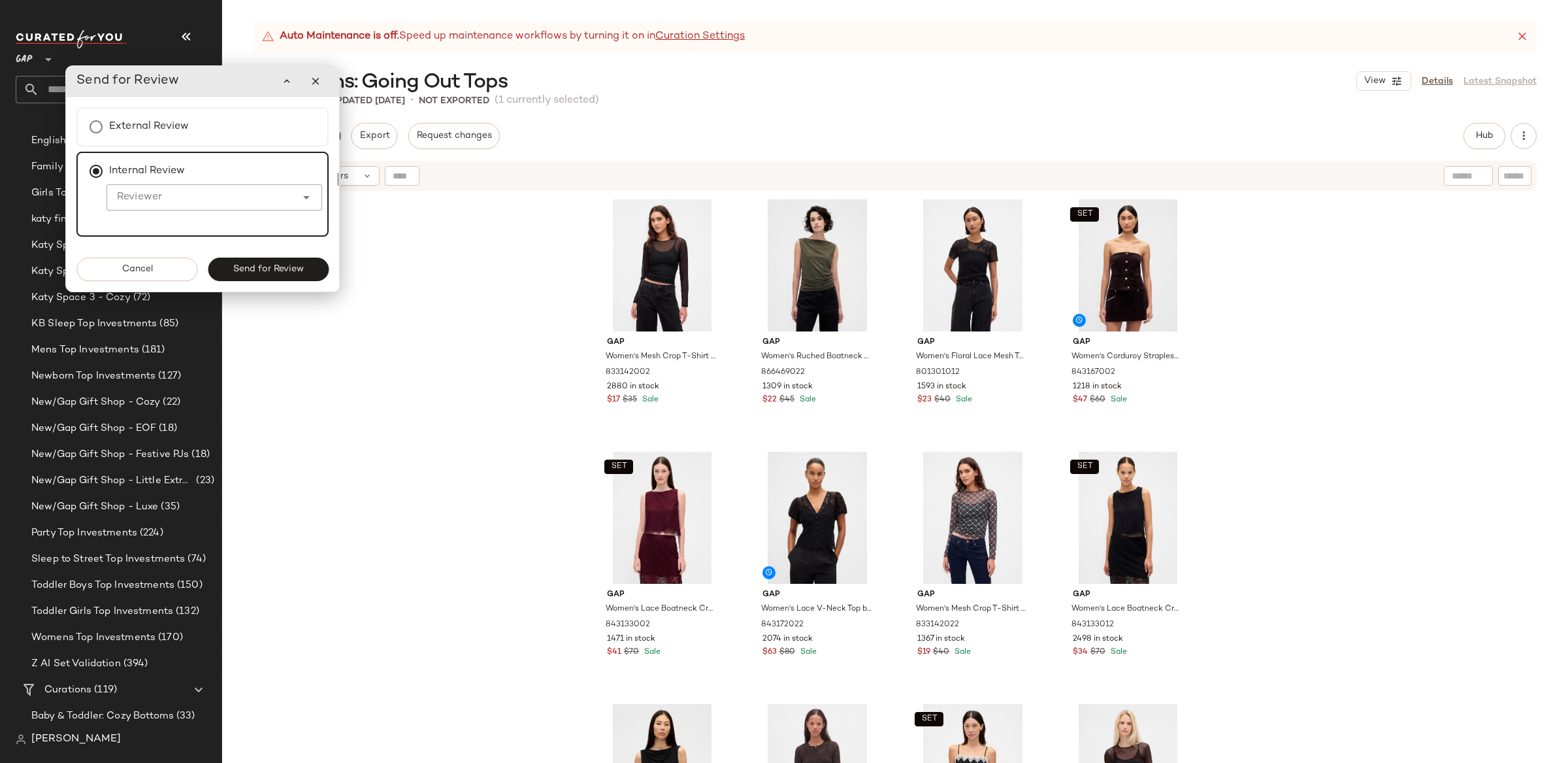
click at [193, 201] on input "Reviewer" at bounding box center [201, 197] width 190 height 15
type input "*"
click at [203, 222] on div "Loret [PERSON_NAME]" at bounding box center [214, 229] width 195 height 15
type input "**********"
click at [281, 260] on button "Send for Review" at bounding box center [267, 269] width 121 height 24
